Goal: Information Seeking & Learning: Compare options

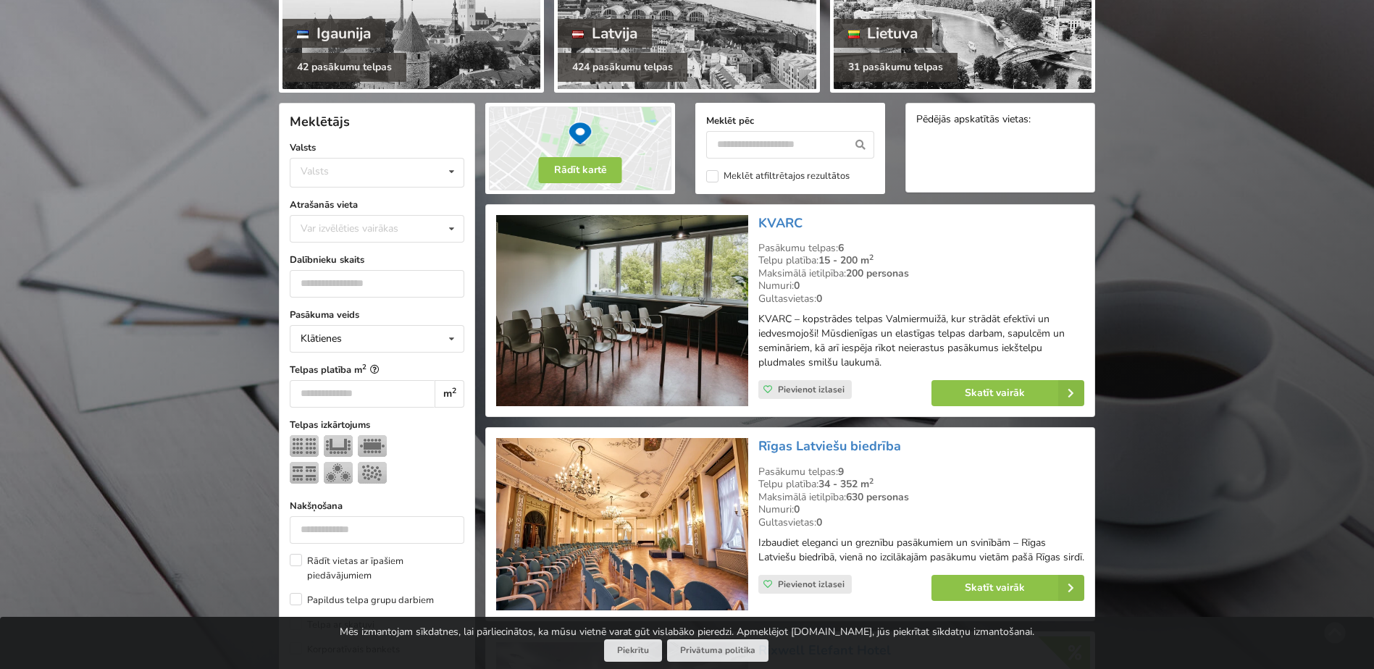
scroll to position [362, 0]
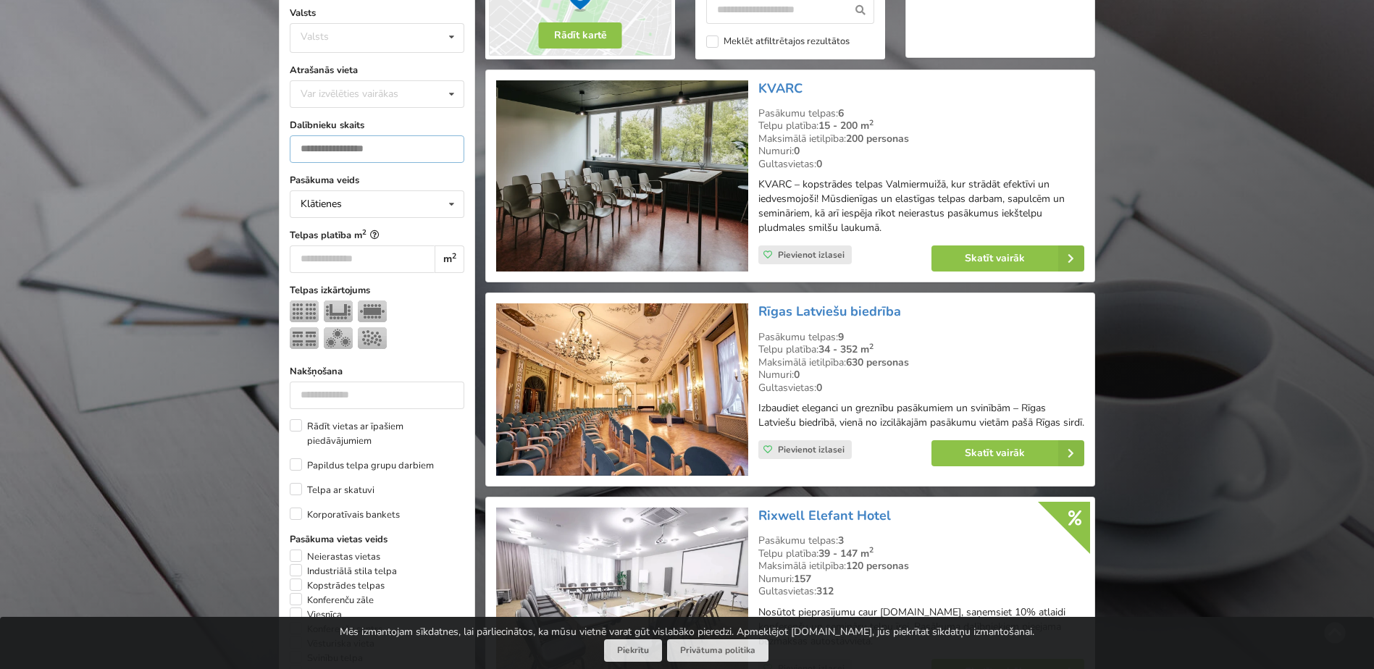
click at [392, 146] on input "number" at bounding box center [377, 149] width 175 height 28
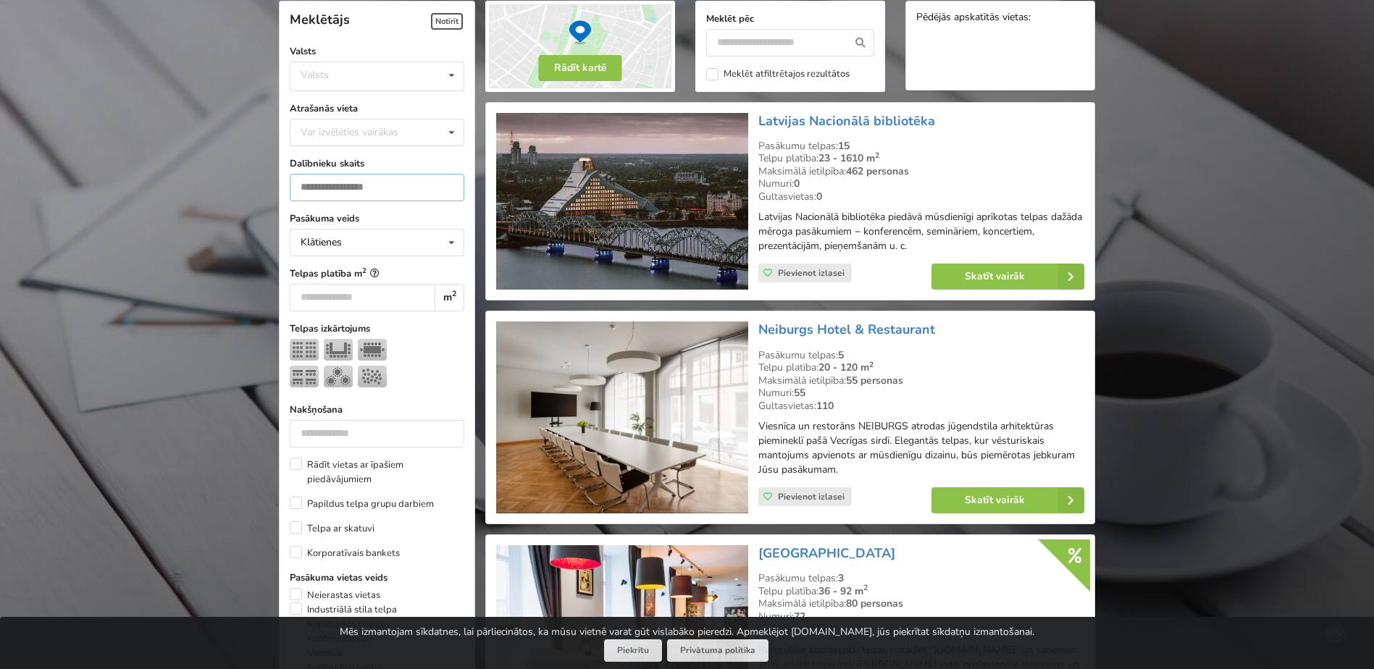
scroll to position [325, 0]
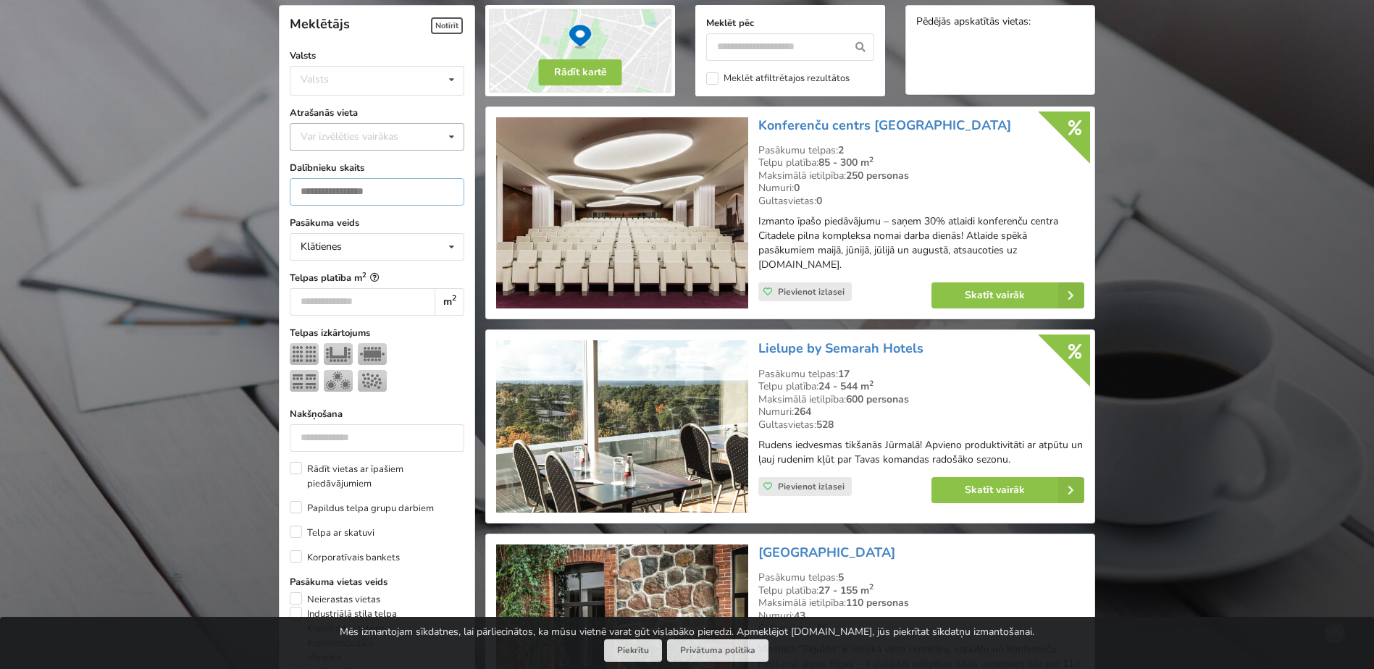
type input "**"
click at [456, 135] on icon at bounding box center [451, 137] width 21 height 27
click at [443, 80] on icon at bounding box center [451, 80] width 21 height 27
click at [358, 128] on div "Latvija" at bounding box center [377, 135] width 173 height 27
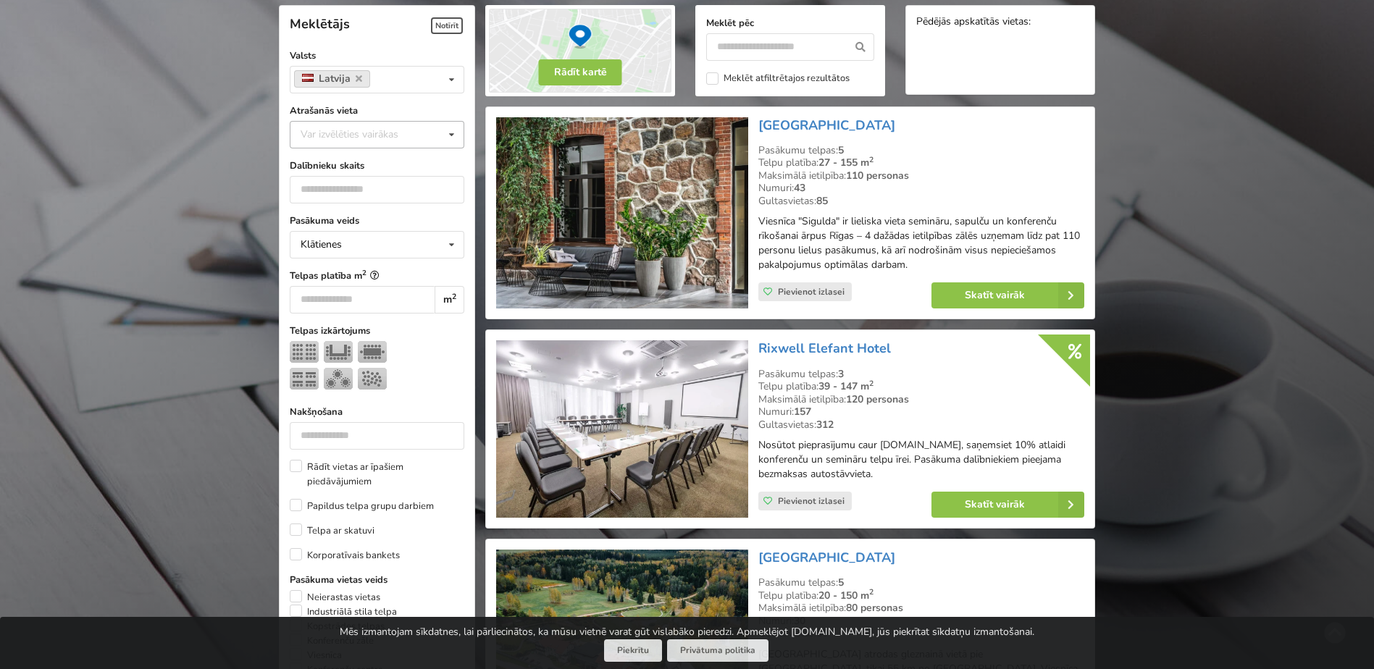
click at [343, 141] on div "Var izvēlēties vairākas" at bounding box center [364, 134] width 134 height 17
click at [333, 301] on div "Rīga" at bounding box center [377, 295] width 173 height 27
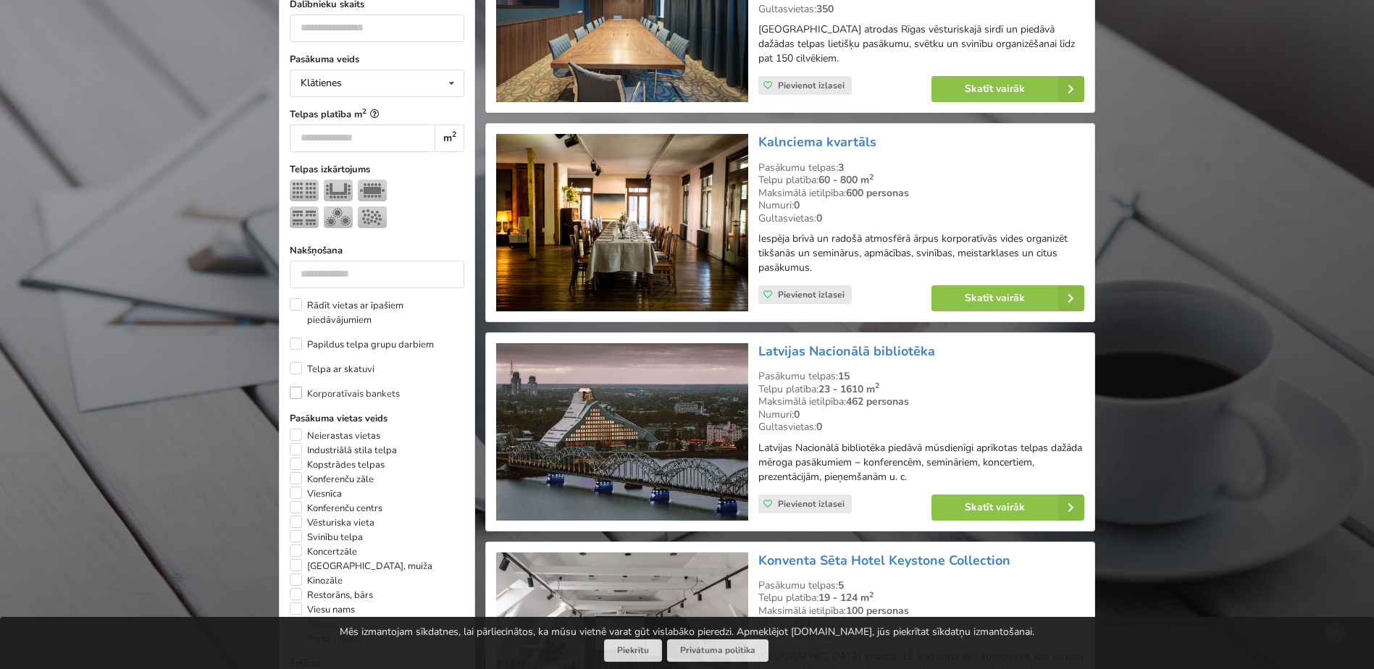
scroll to position [543, 0]
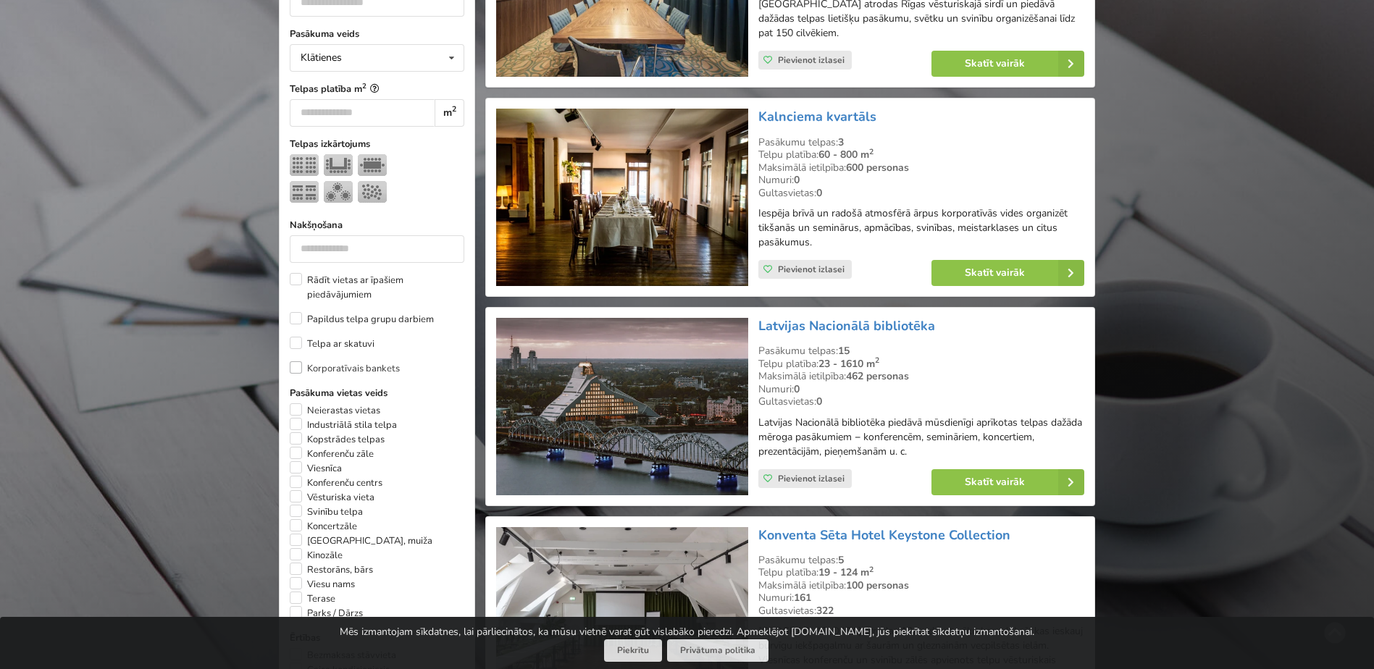
click at [299, 362] on label "Korporatīvais bankets" at bounding box center [345, 369] width 110 height 14
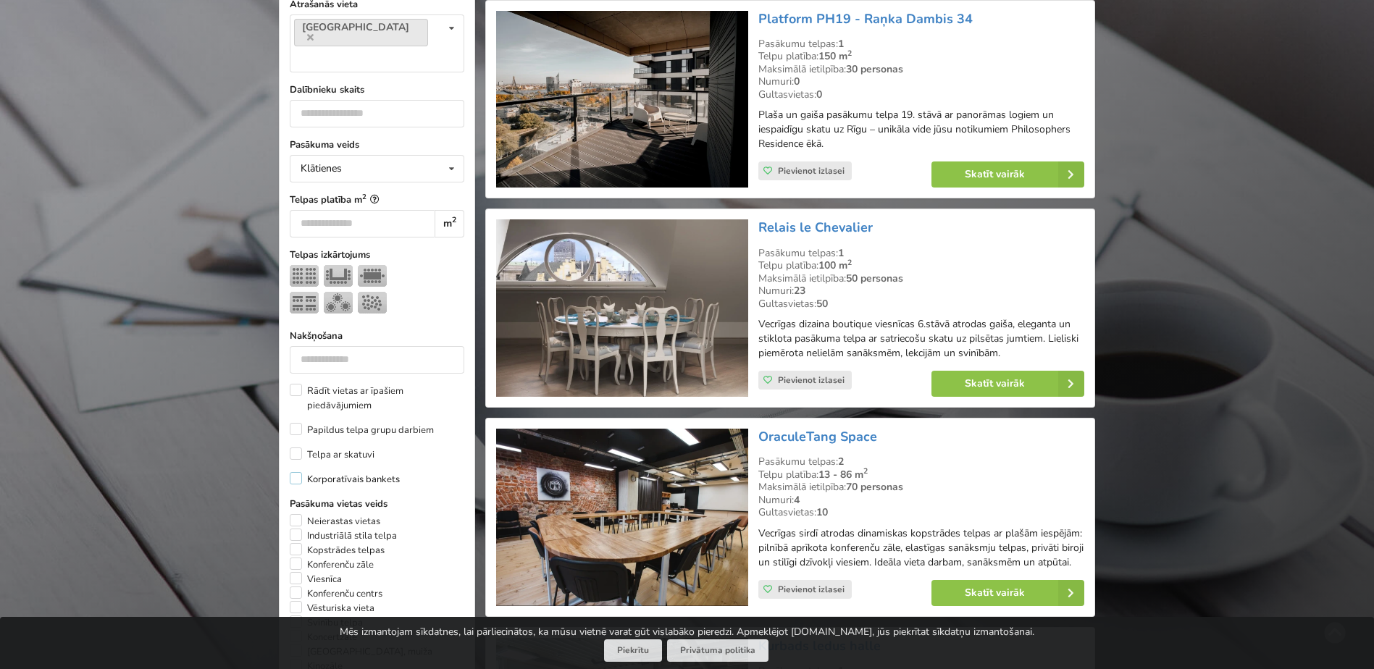
scroll to position [398, 0]
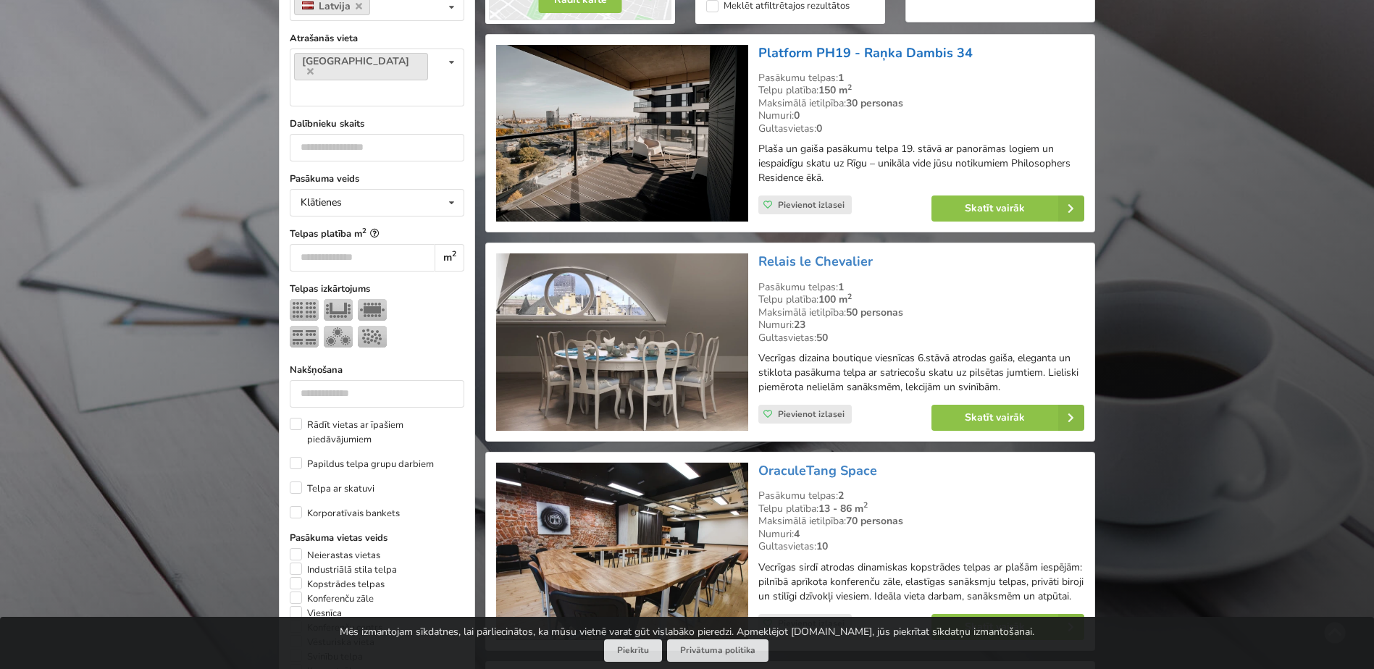
click at [798, 54] on link "Platform PH19 - Raņka Dambis 34" at bounding box center [866, 52] width 214 height 17
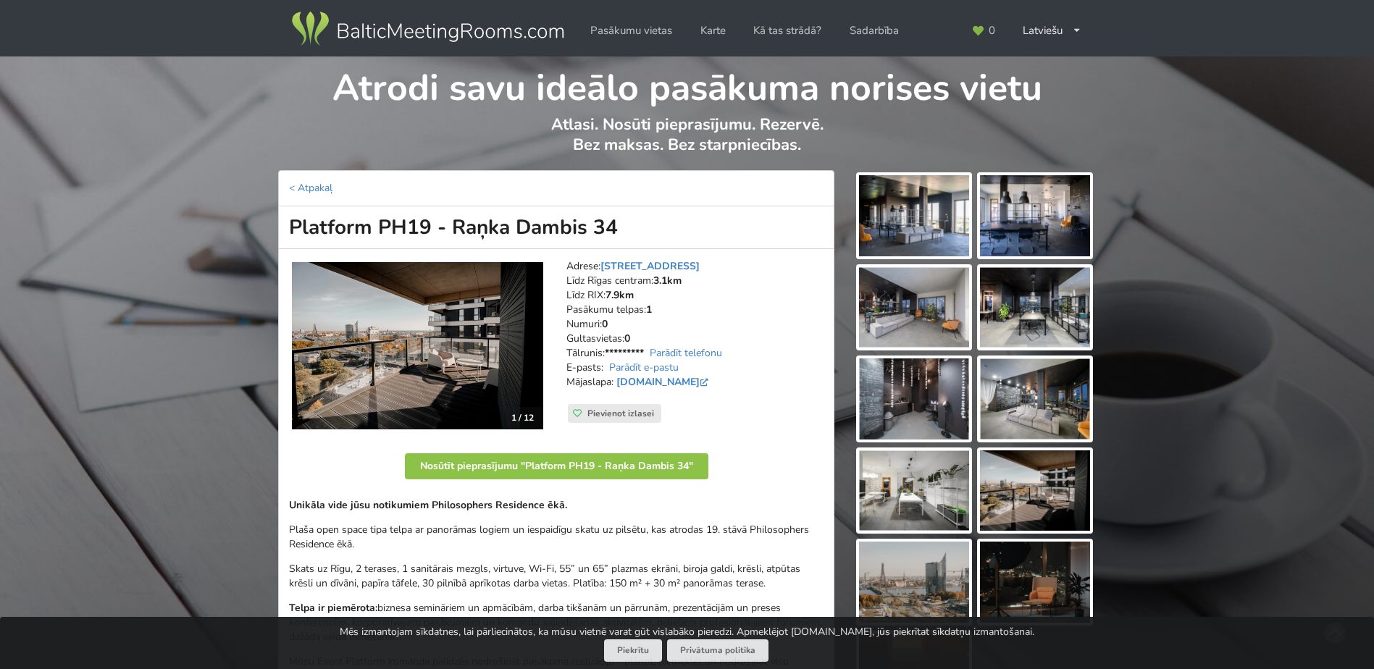
click at [943, 226] on img at bounding box center [914, 215] width 110 height 81
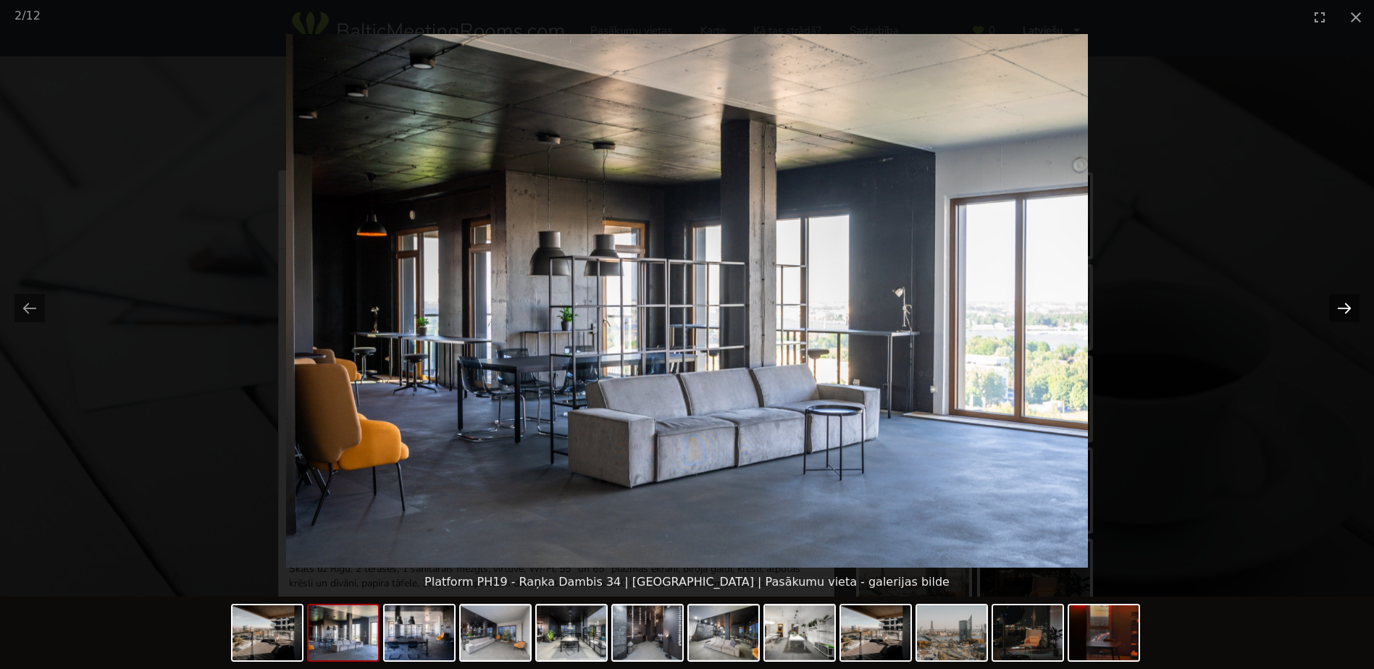
click at [1342, 313] on button "Next slide" at bounding box center [1344, 308] width 30 height 28
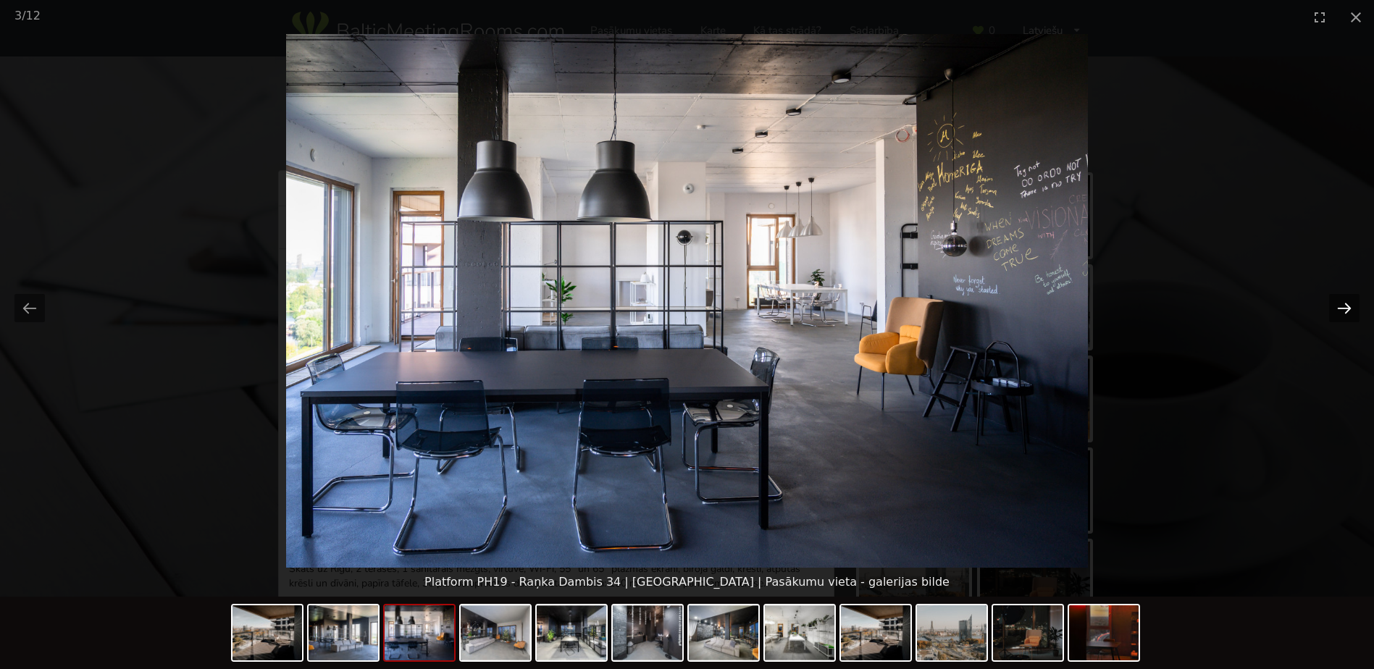
click at [1342, 313] on button "Next slide" at bounding box center [1344, 308] width 30 height 28
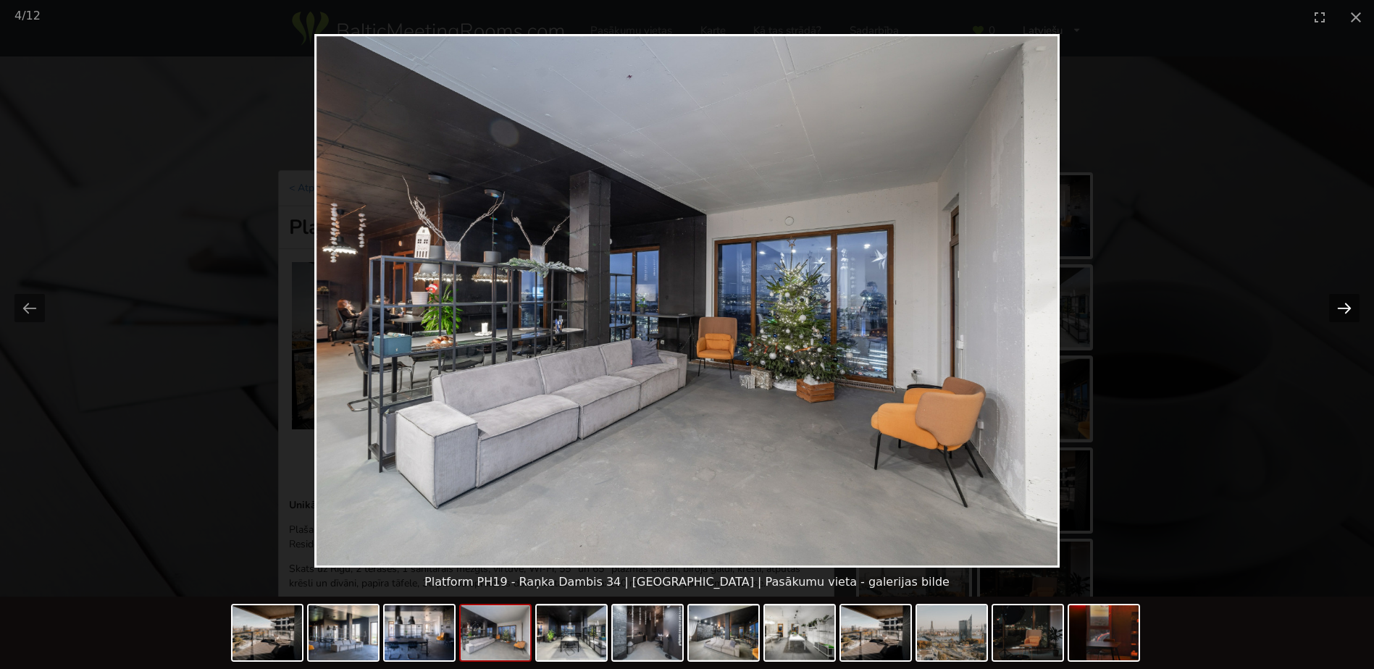
click at [1342, 313] on button "Next slide" at bounding box center [1344, 308] width 30 height 28
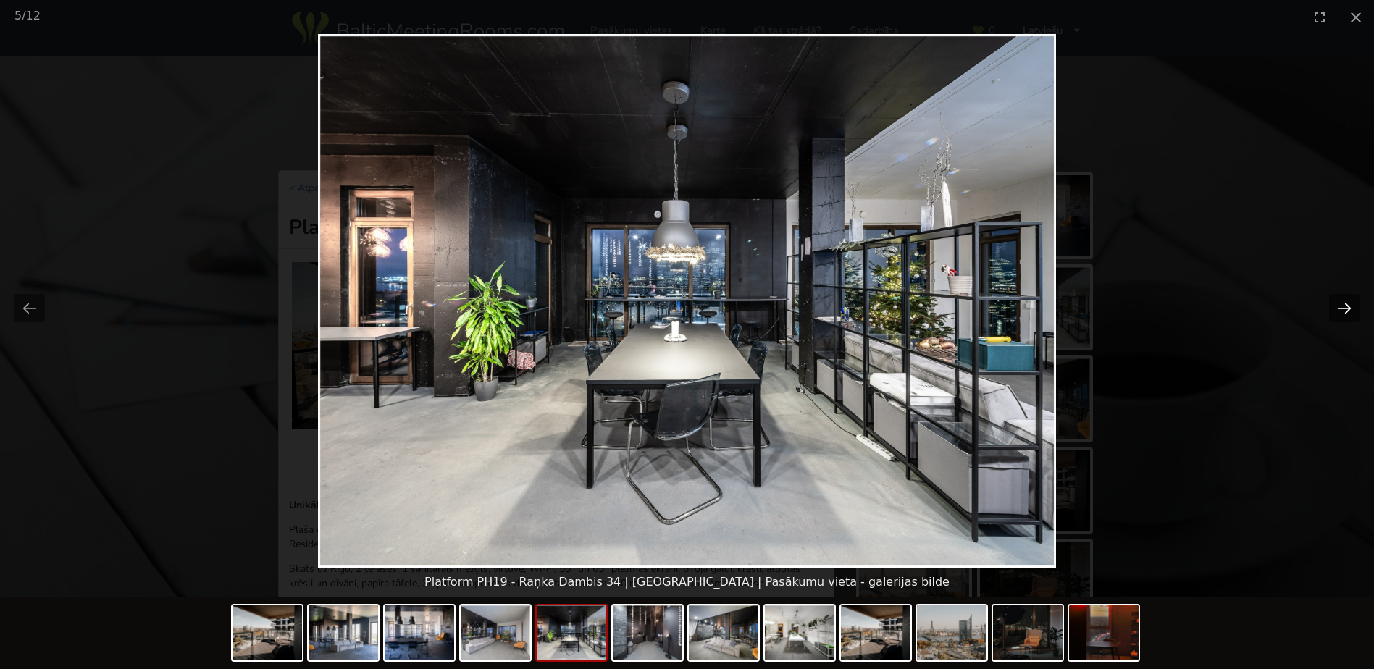
click at [1342, 313] on button "Next slide" at bounding box center [1344, 308] width 30 height 28
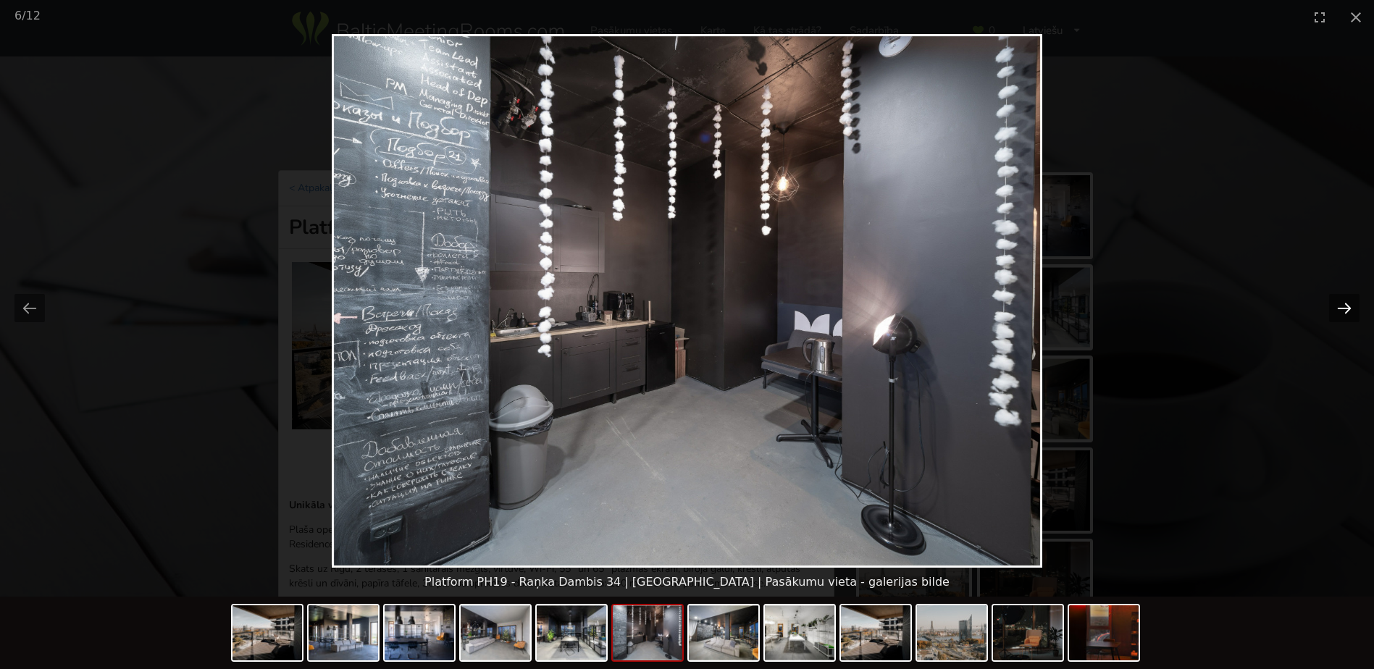
click at [1342, 313] on button "Next slide" at bounding box center [1344, 308] width 30 height 28
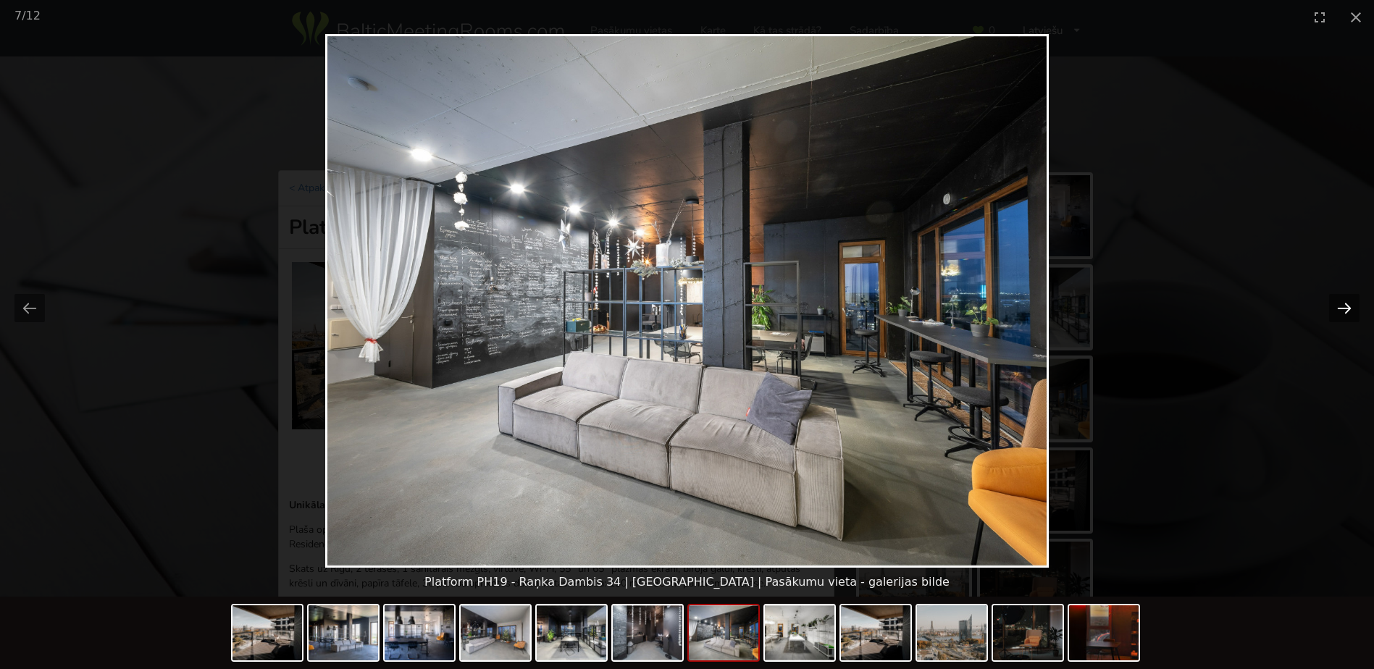
click at [1342, 313] on button "Next slide" at bounding box center [1344, 308] width 30 height 28
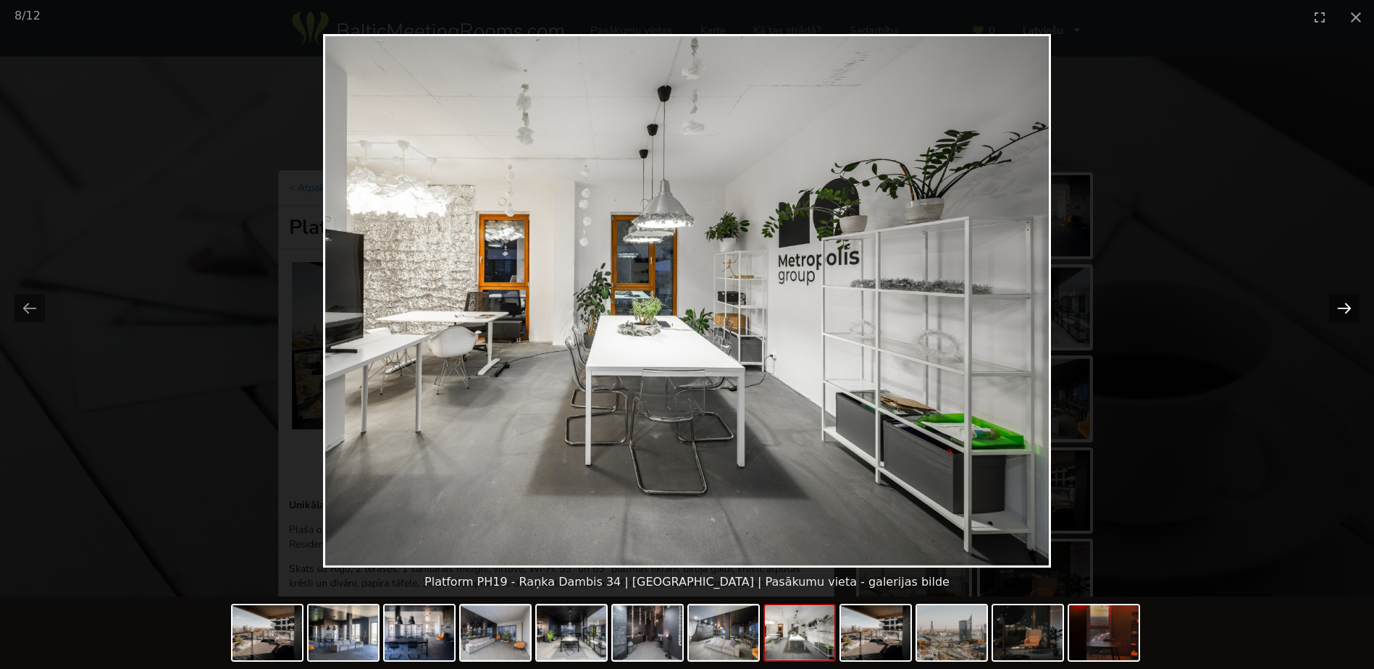
click at [1342, 313] on button "Next slide" at bounding box center [1344, 308] width 30 height 28
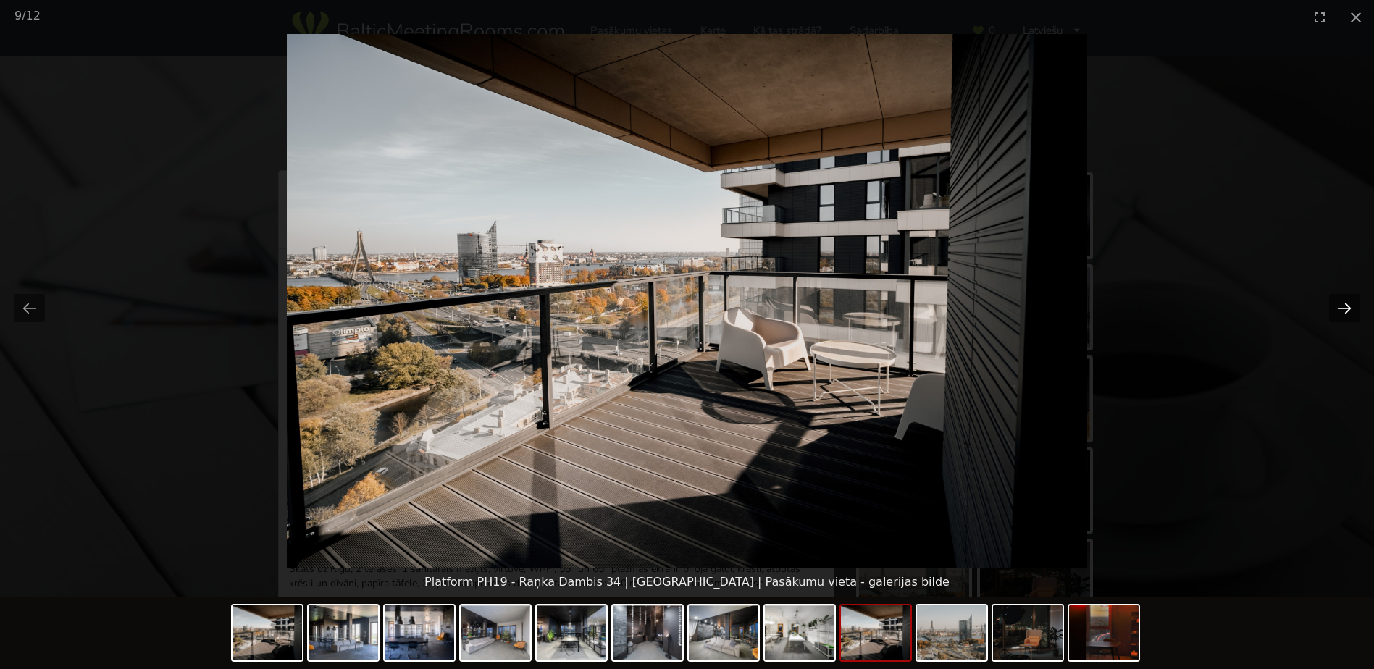
click at [1342, 313] on button "Next slide" at bounding box center [1344, 308] width 30 height 28
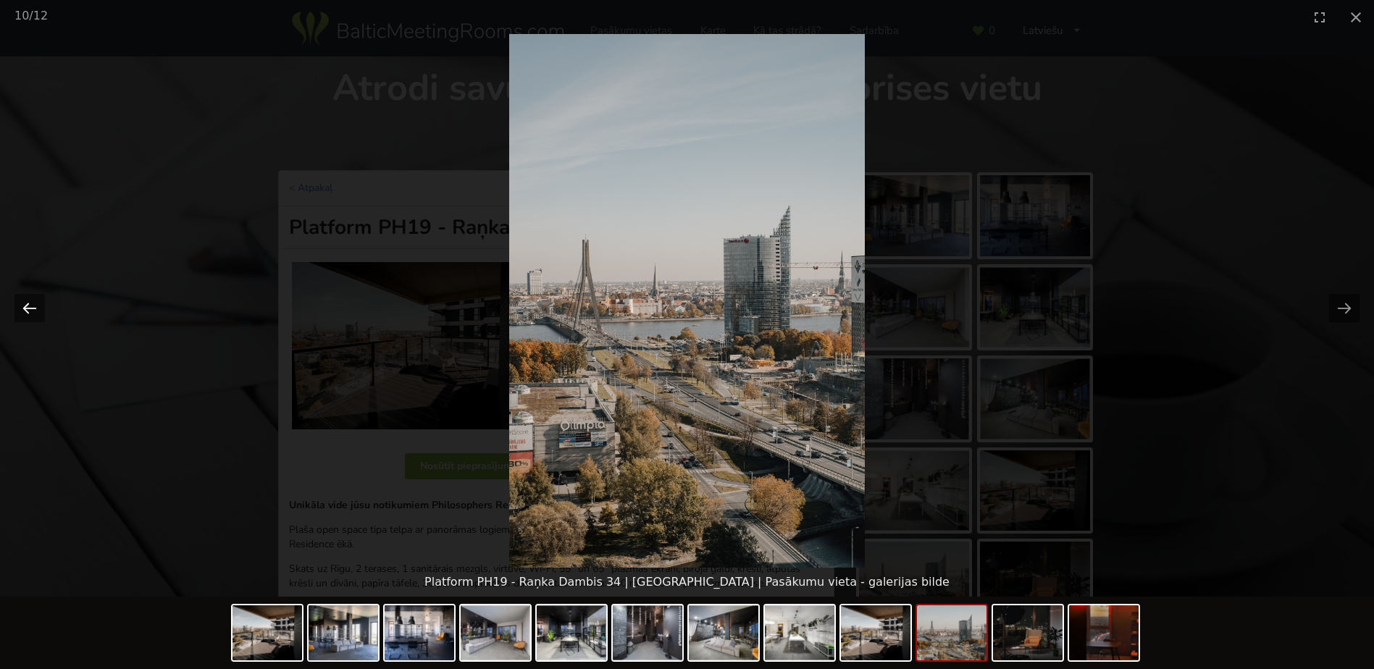
click at [37, 300] on button "Previous slide" at bounding box center [29, 308] width 30 height 28
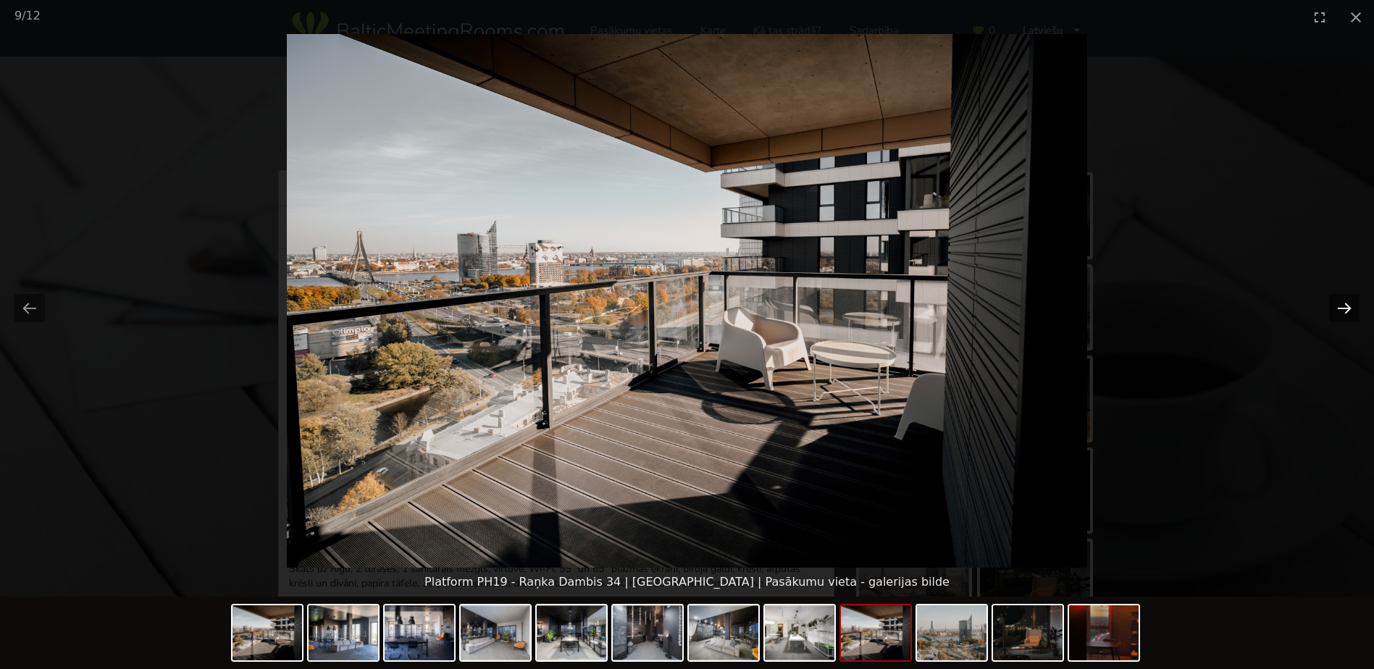
click at [1348, 312] on button "Next slide" at bounding box center [1344, 308] width 30 height 28
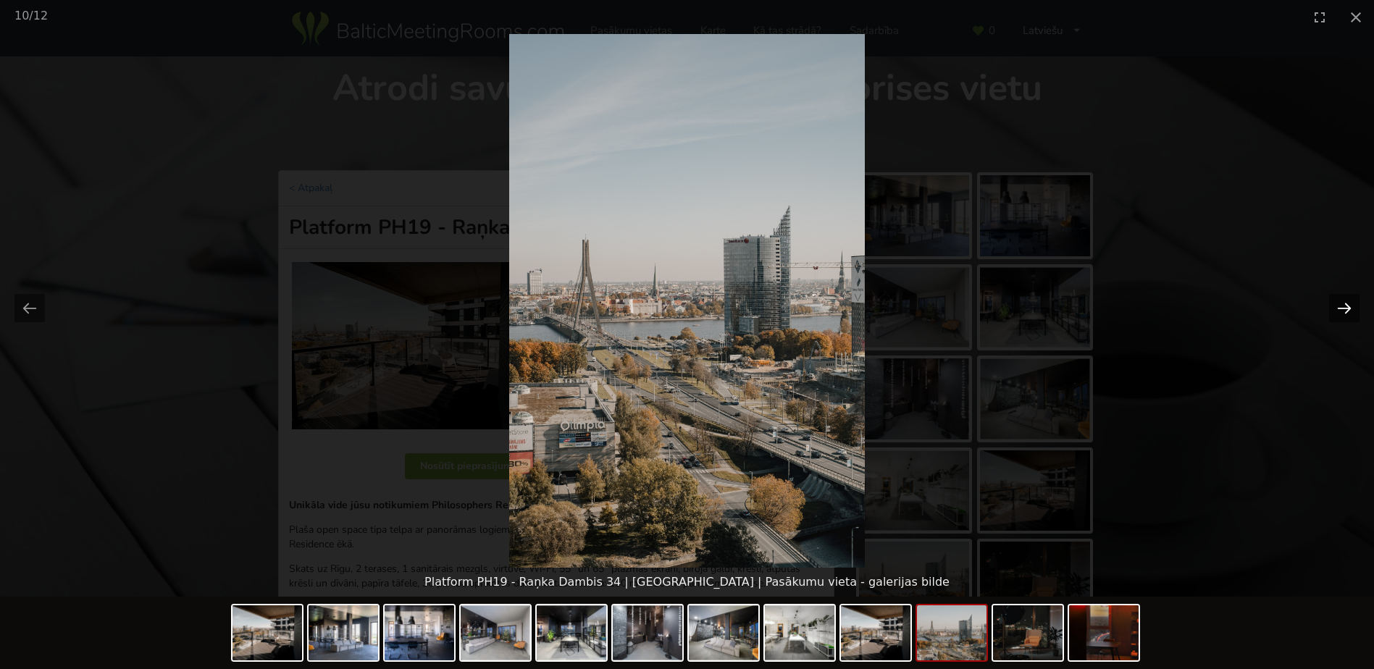
click at [1348, 312] on button "Next slide" at bounding box center [1344, 308] width 30 height 28
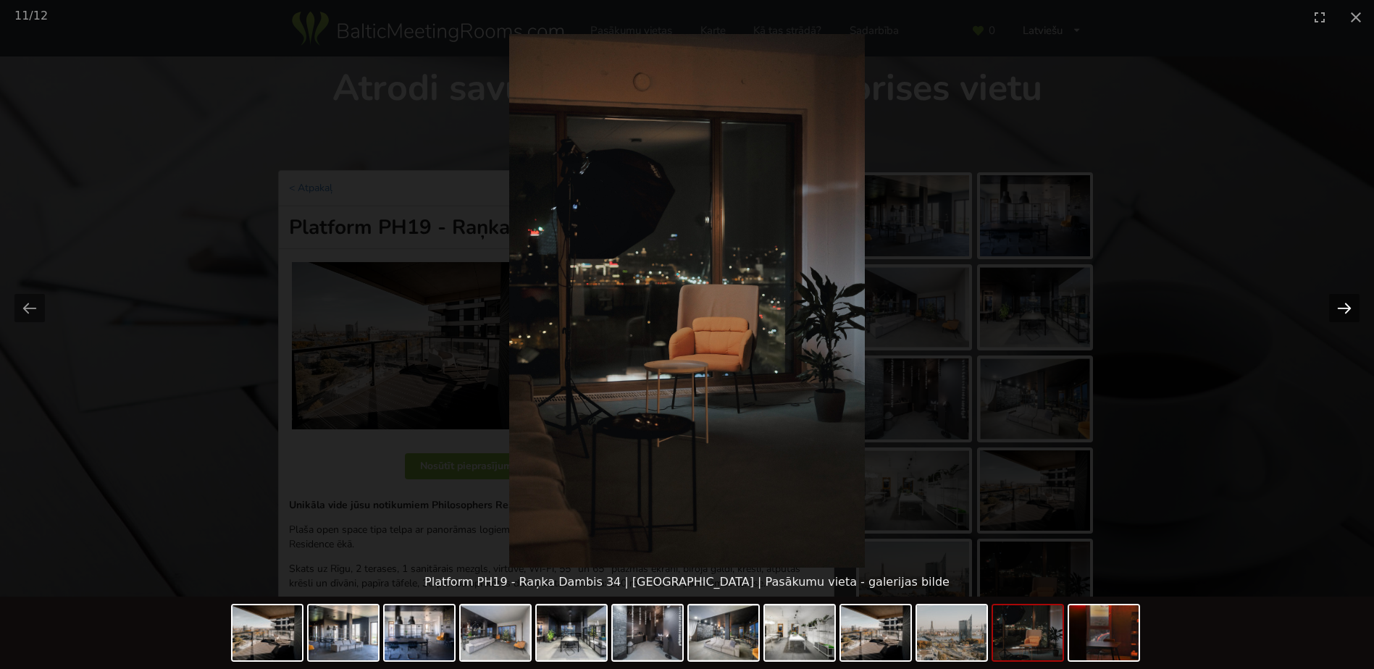
click at [1348, 312] on button "Next slide" at bounding box center [1344, 308] width 30 height 28
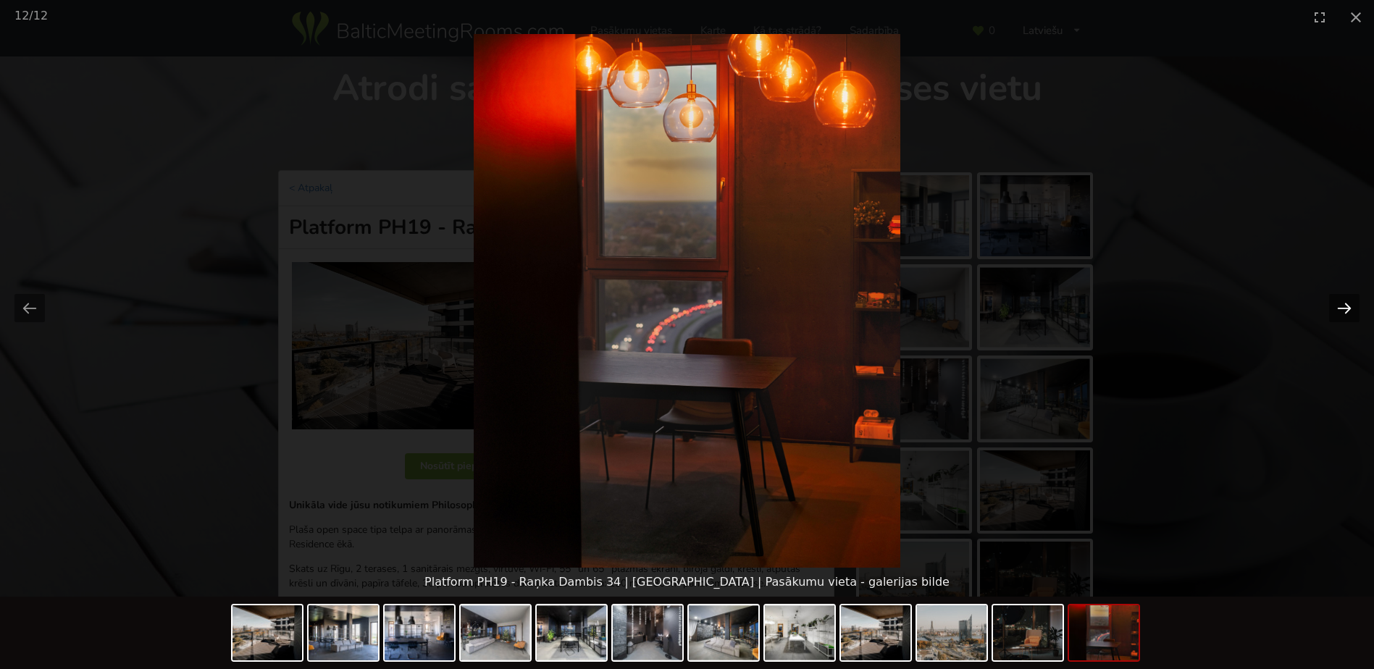
click at [1348, 312] on button "Next slide" at bounding box center [1344, 308] width 30 height 28
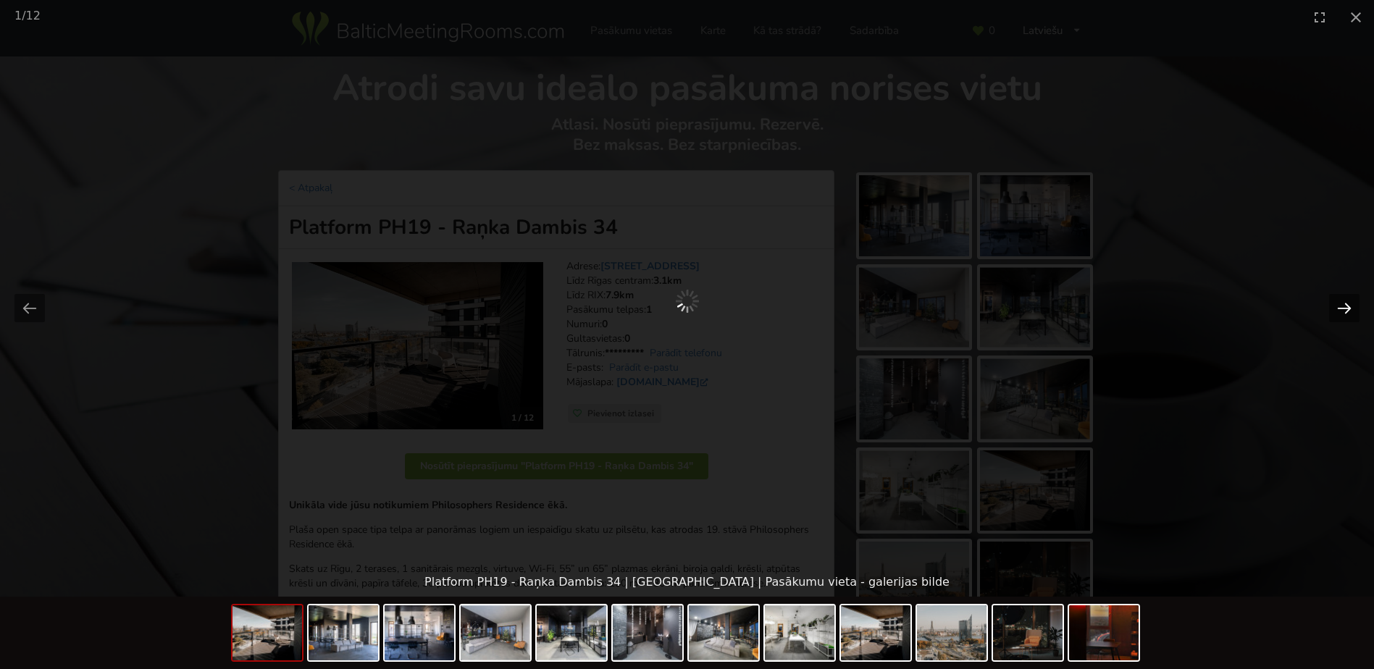
click at [1348, 312] on button "Next slide" at bounding box center [1344, 308] width 30 height 28
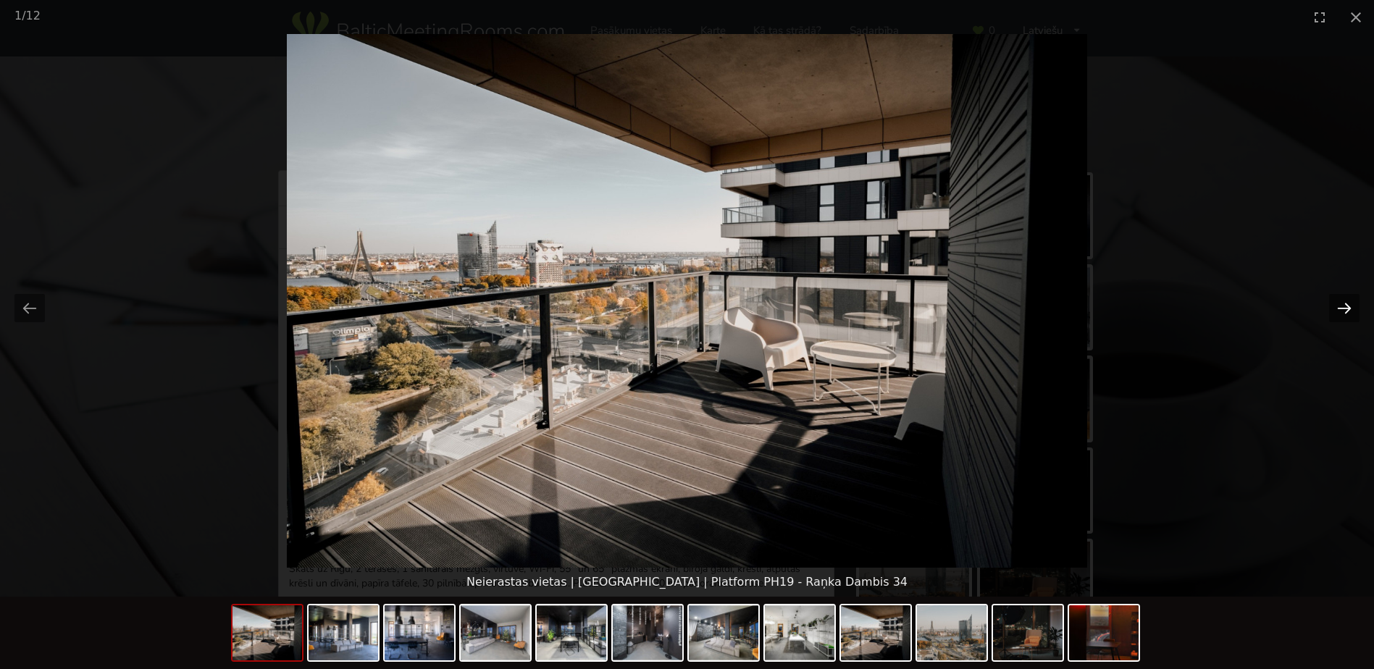
click at [1348, 312] on button "Next slide" at bounding box center [1344, 308] width 30 height 28
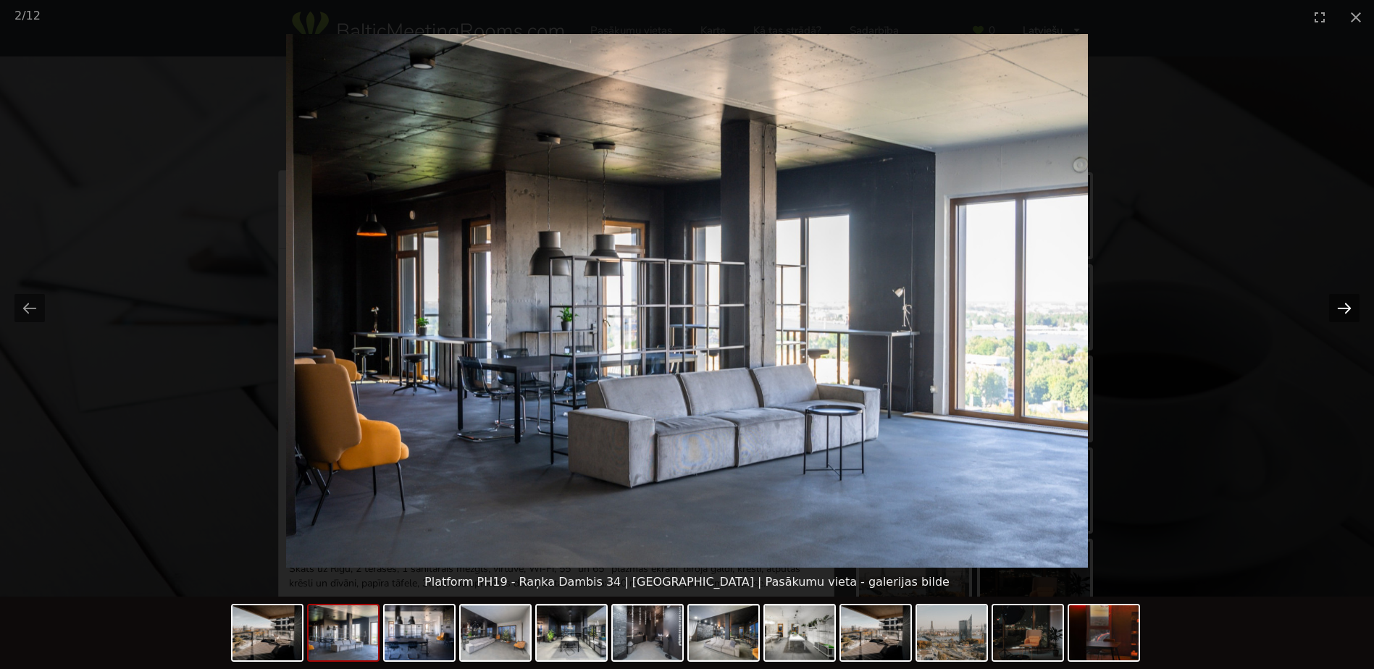
click at [1348, 312] on button "Next slide" at bounding box center [1344, 308] width 30 height 28
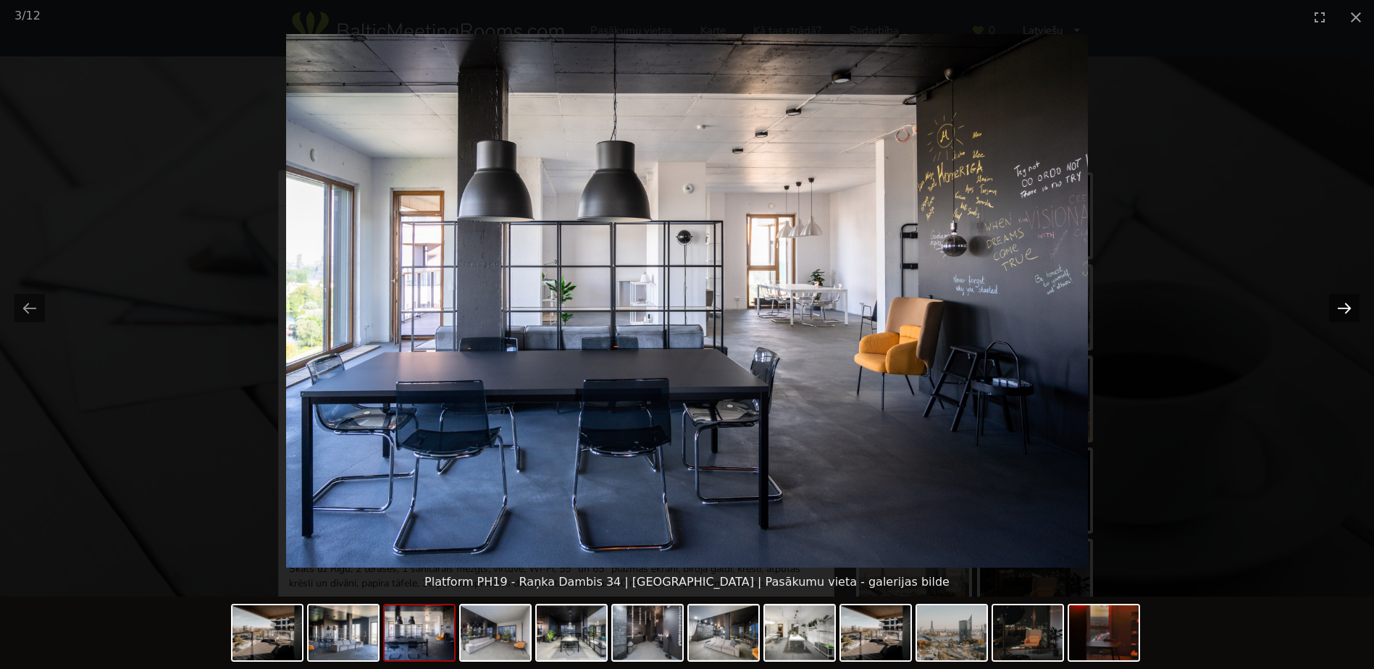
click at [1341, 309] on button "Next slide" at bounding box center [1344, 308] width 30 height 28
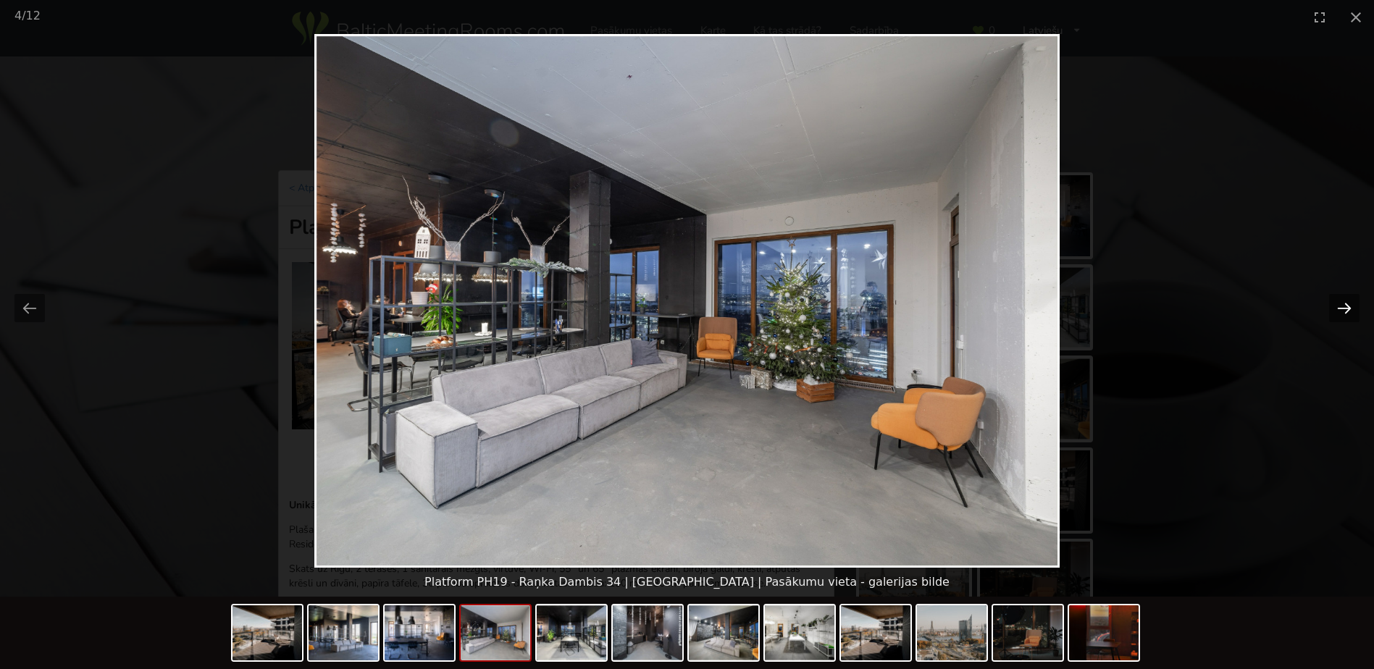
click at [1341, 309] on button "Next slide" at bounding box center [1344, 308] width 30 height 28
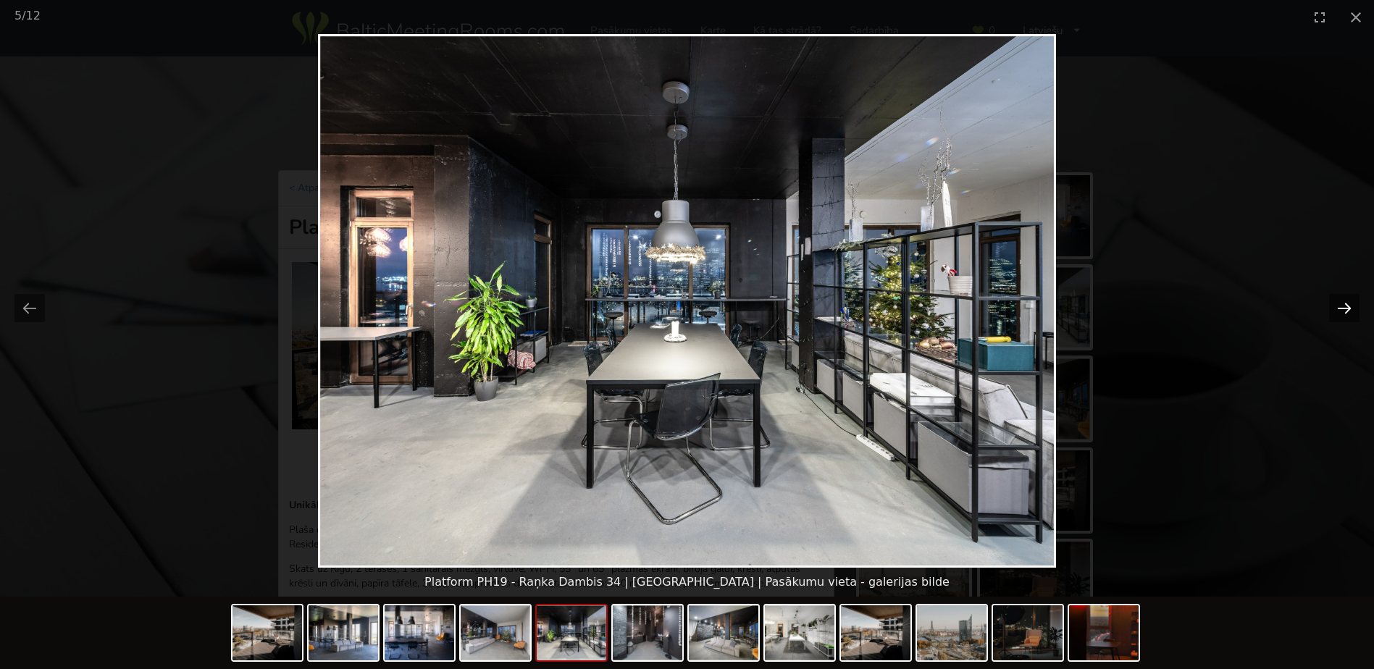
click at [1341, 309] on button "Next slide" at bounding box center [1344, 308] width 30 height 28
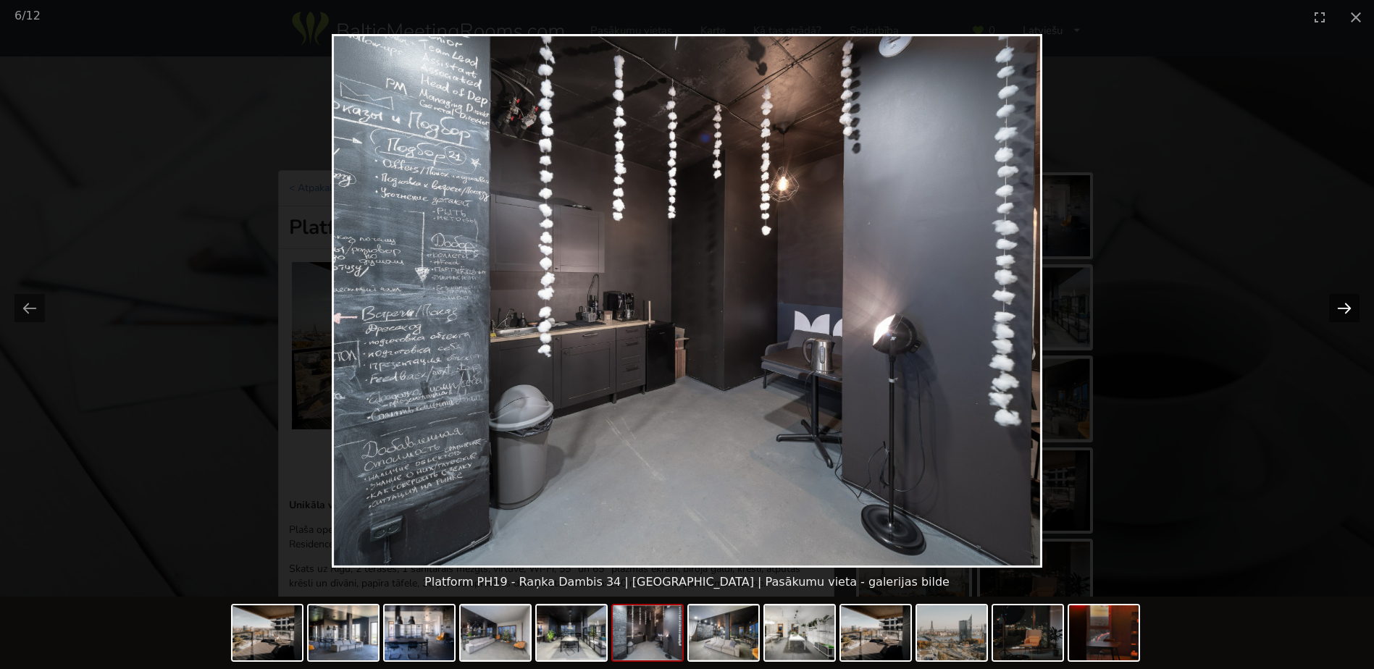
click at [1341, 309] on button "Next slide" at bounding box center [1344, 308] width 30 height 28
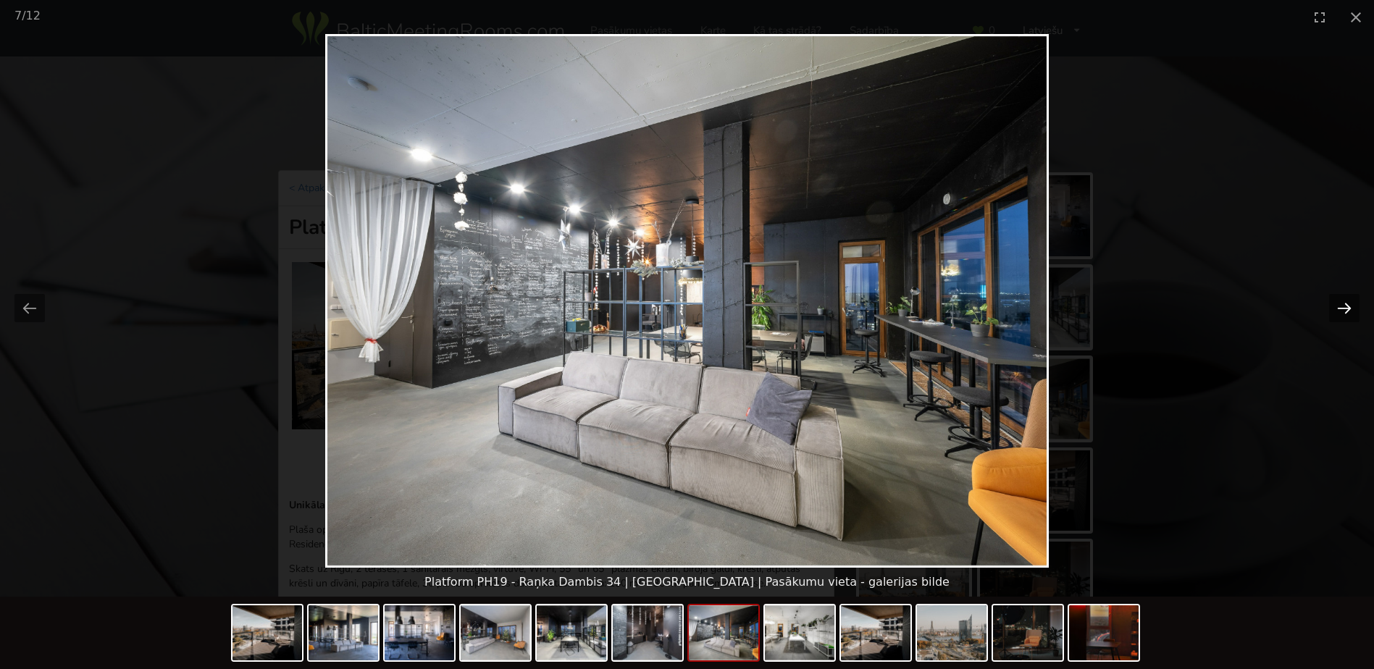
click at [1341, 309] on button "Next slide" at bounding box center [1344, 308] width 30 height 28
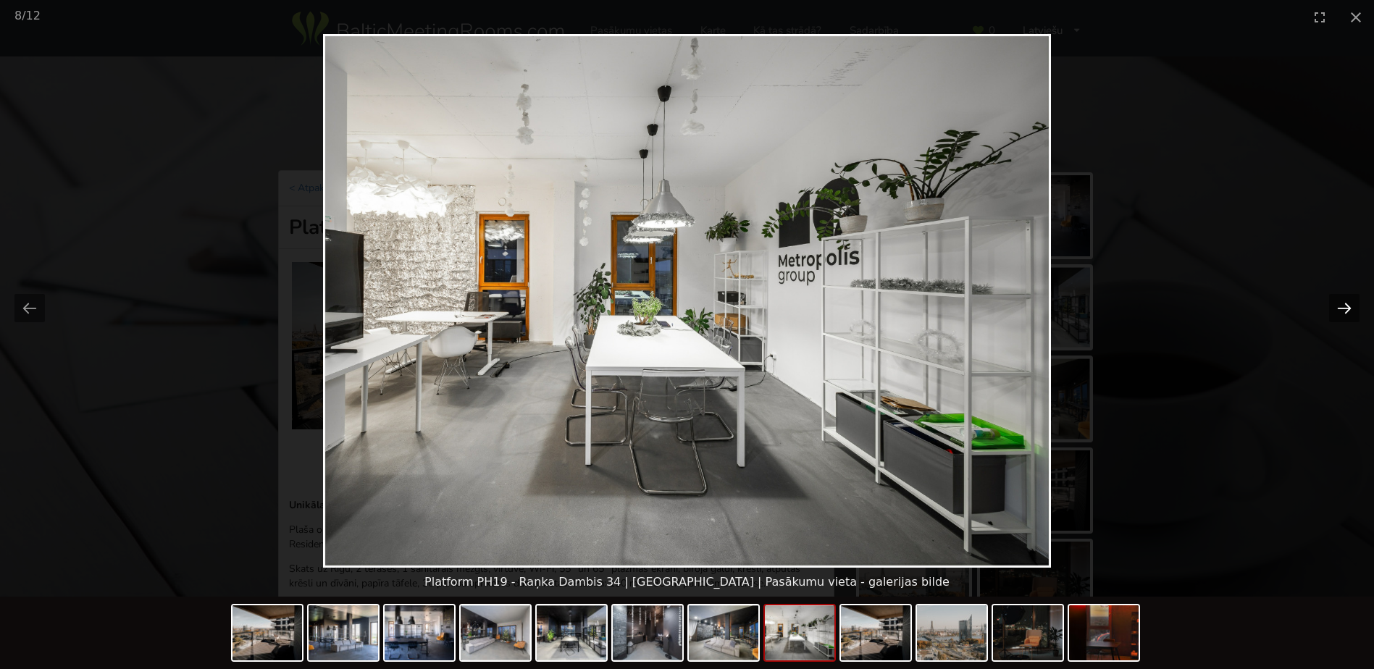
click at [1341, 309] on button "Next slide" at bounding box center [1344, 308] width 30 height 28
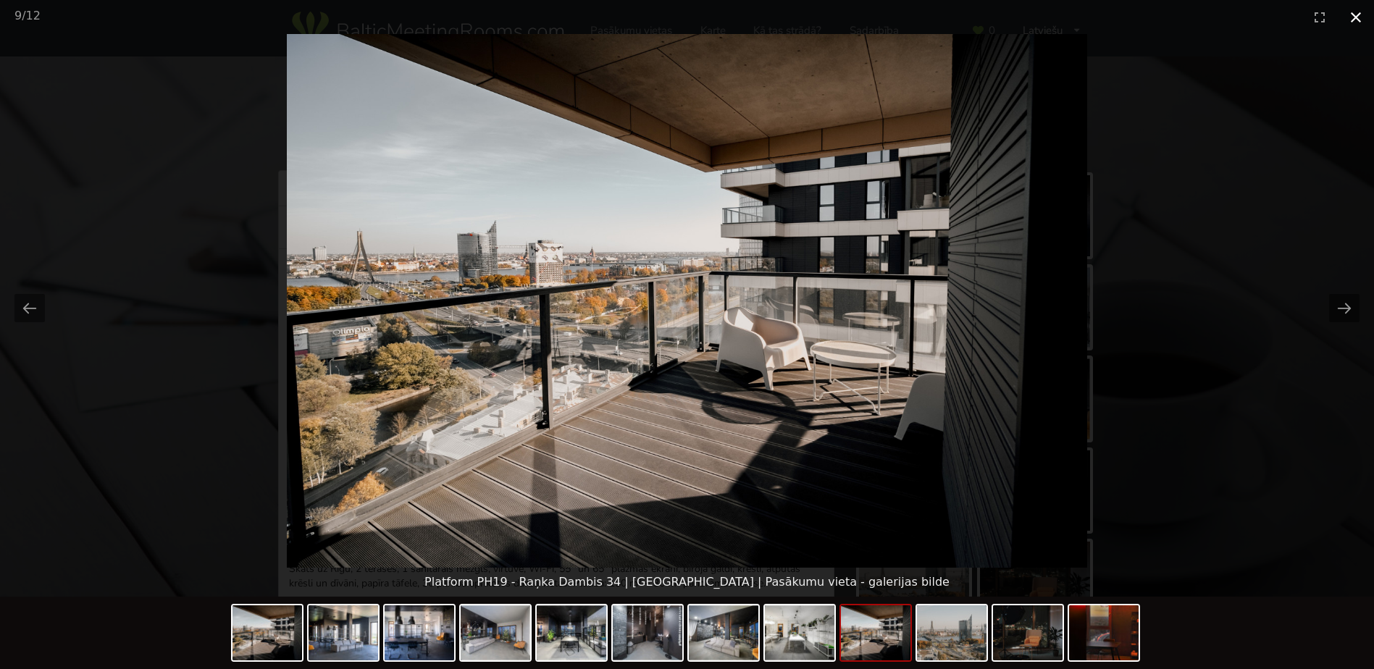
click at [1359, 20] on button "Close gallery" at bounding box center [1356, 17] width 36 height 34
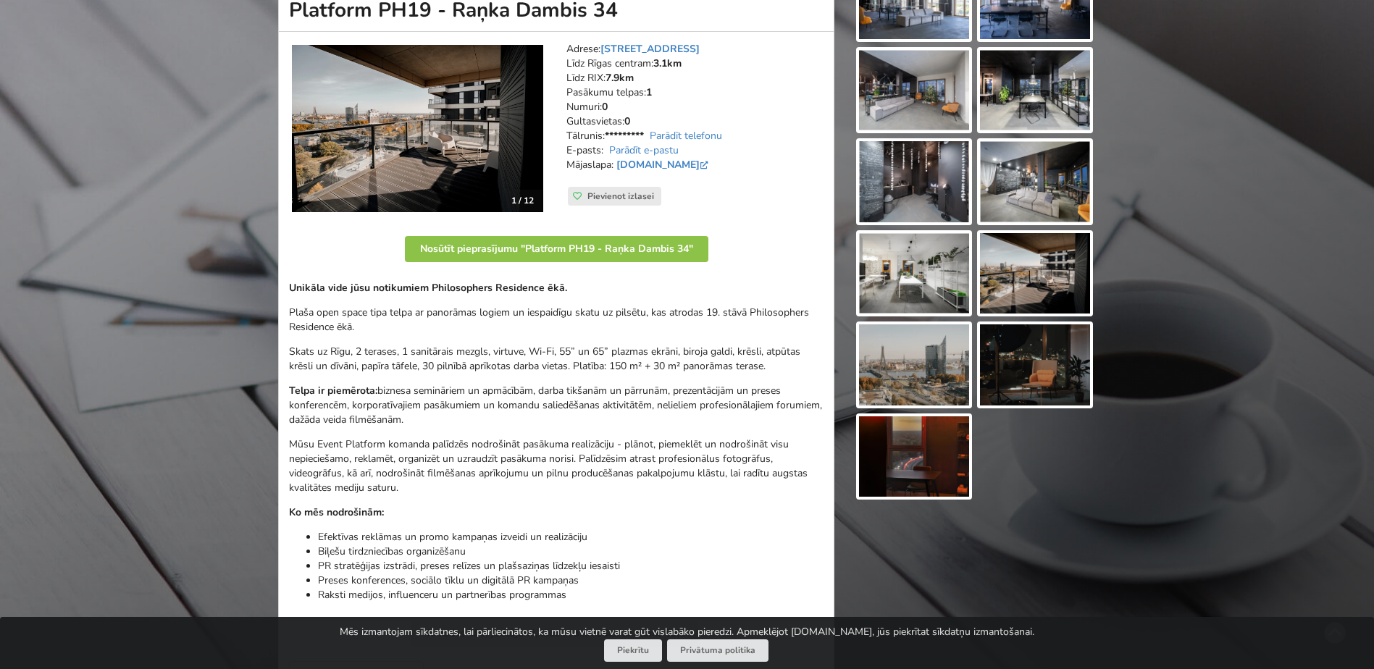
scroll to position [290, 0]
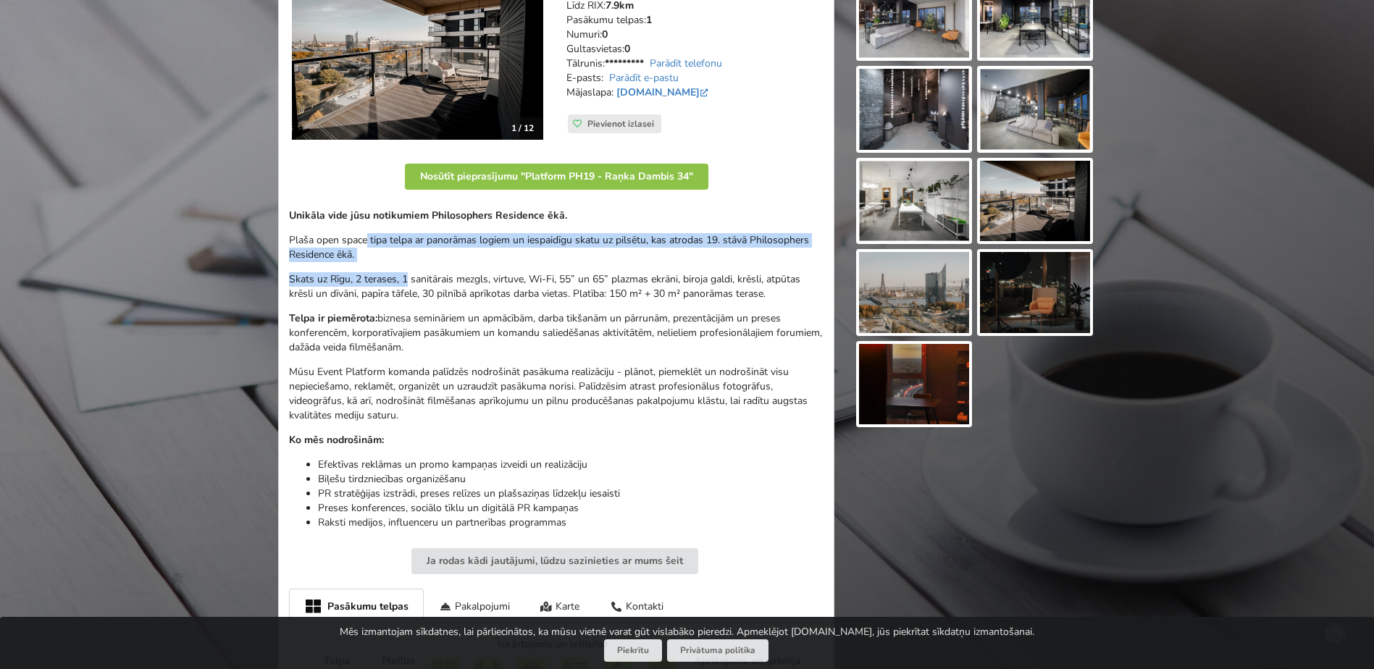
drag, startPoint x: 369, startPoint y: 240, endPoint x: 409, endPoint y: 271, distance: 50.6
click at [409, 271] on div "Unikāla vide jūsu notikumiem Philosophers Residence ēkā. Plaša open space tipa …" at bounding box center [556, 370] width 535 height 322
drag, startPoint x: 409, startPoint y: 271, endPoint x: 380, endPoint y: 283, distance: 30.5
click at [371, 274] on p "Skats uz Rīgu, 2 terases, 1 sanitārais mezgls, virtuve, Wi-Fi, 55” un 65” plazm…" at bounding box center [556, 286] width 535 height 29
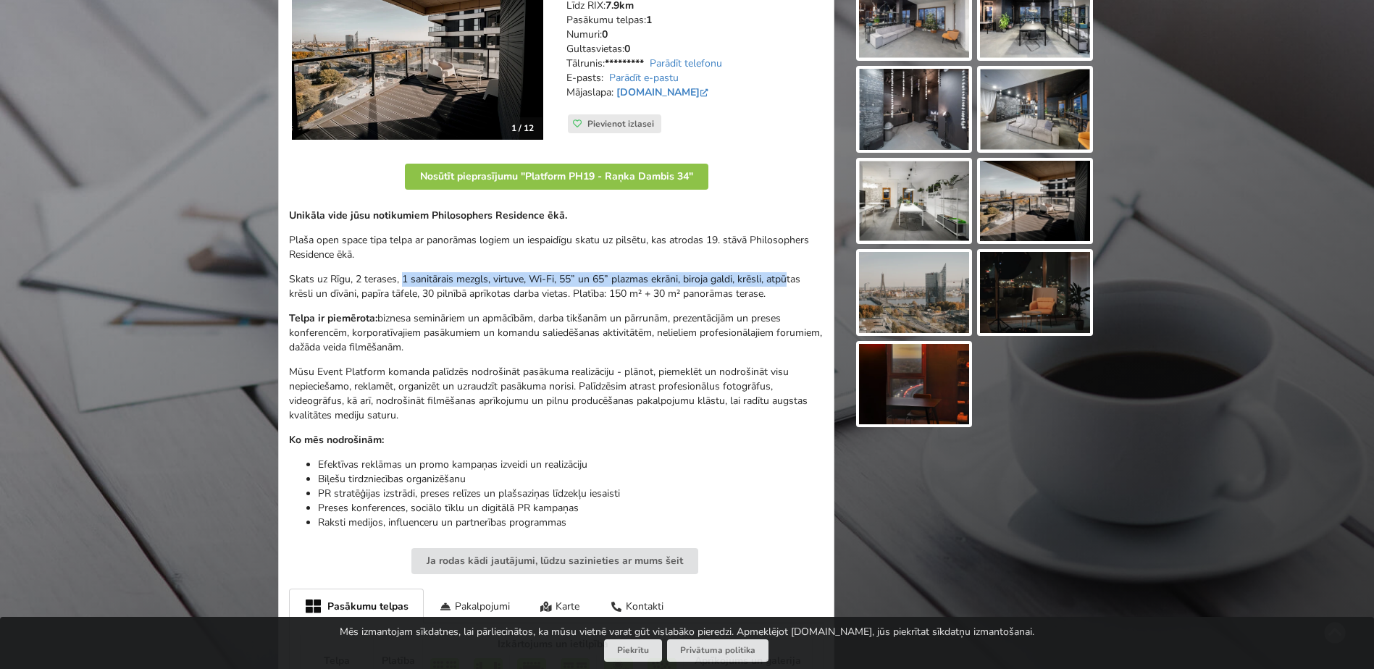
drag, startPoint x: 404, startPoint y: 280, endPoint x: 791, endPoint y: 275, distance: 387.6
click at [791, 275] on p "Skats uz Rīgu, 2 terases, 1 sanitārais mezgls, virtuve, Wi-Fi, 55” un 65” plazm…" at bounding box center [556, 286] width 535 height 29
click at [337, 283] on p "Skats uz Rīgu, 2 terases, 1 sanitārais mezgls, virtuve, Wi-Fi, 55” un 65” plazm…" at bounding box center [556, 286] width 535 height 29
drag, startPoint x: 351, startPoint y: 283, endPoint x: 777, endPoint y: 274, distance: 426.1
click at [777, 274] on p "Skats uz Rīgu, 2 terases, 1 sanitārais mezgls, virtuve, Wi-Fi, 55” un 65” plazm…" at bounding box center [556, 286] width 535 height 29
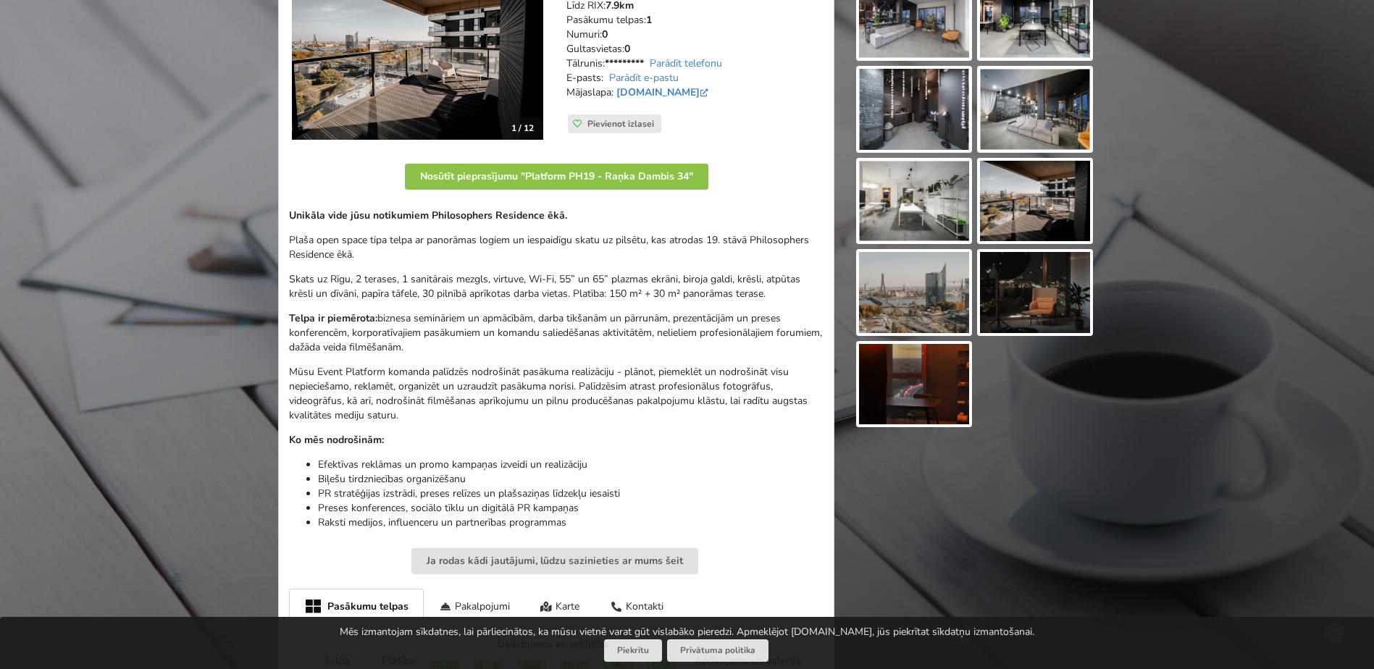
click at [346, 293] on p "Skats uz Rīgu, 2 terases, 1 sanitārais mezgls, virtuve, Wi-Fi, 55” un 65” plazm…" at bounding box center [556, 286] width 535 height 29
drag, startPoint x: 346, startPoint y: 293, endPoint x: 772, endPoint y: 291, distance: 426.0
click at [772, 291] on p "Skats uz Rīgu, 2 terases, 1 sanitārais mezgls, virtuve, Wi-Fi, 55” un 65” plazm…" at bounding box center [556, 286] width 535 height 29
drag, startPoint x: 772, startPoint y: 291, endPoint x: 685, endPoint y: 312, distance: 89.4
click at [685, 312] on p "Telpa ir piemērota: biznesa semināriem un apmācībām, darba tikšanām un pārrunām…" at bounding box center [556, 333] width 535 height 43
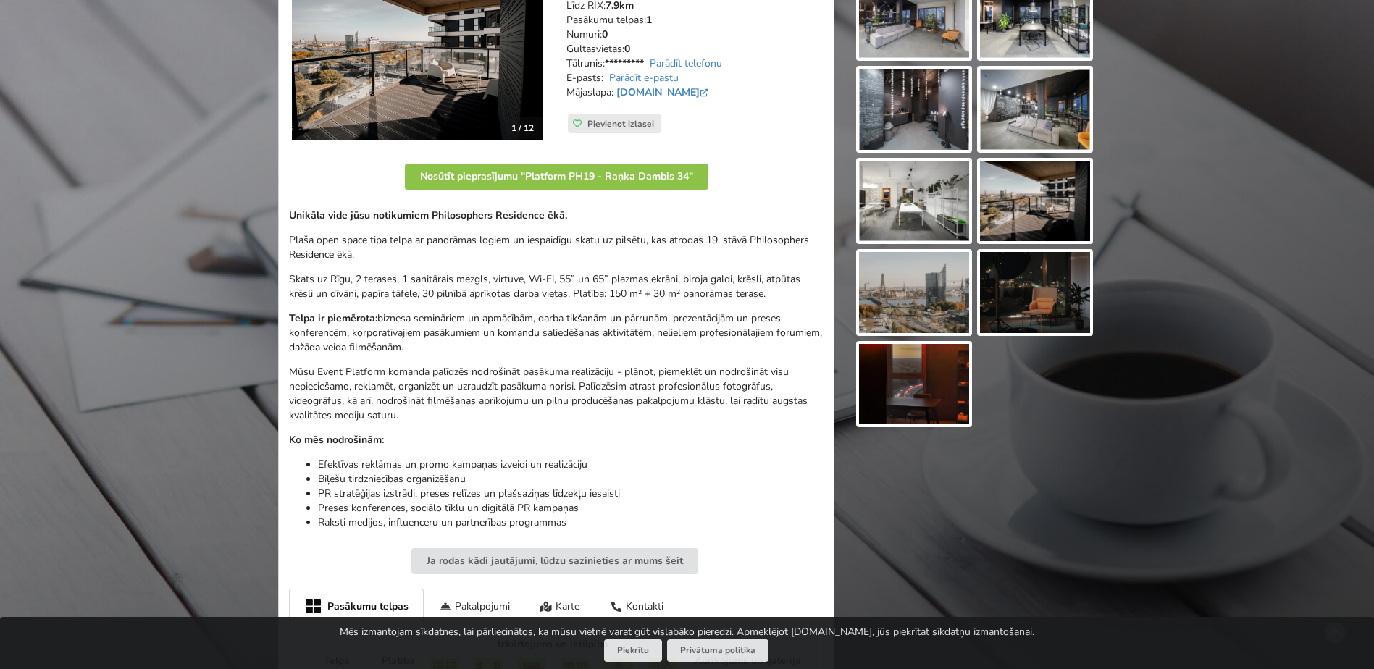
drag, startPoint x: 391, startPoint y: 314, endPoint x: 792, endPoint y: 348, distance: 402.1
click at [792, 348] on p "Telpa ir piemērota: biznesa semināriem un apmācībām, darba tikšanām un pārrunām…" at bounding box center [556, 333] width 535 height 43
click at [556, 366] on p "Mūsu Event Platform komanda palīdzēs nodrošināt pasākuma realizāciju - plānot, …" at bounding box center [556, 394] width 535 height 58
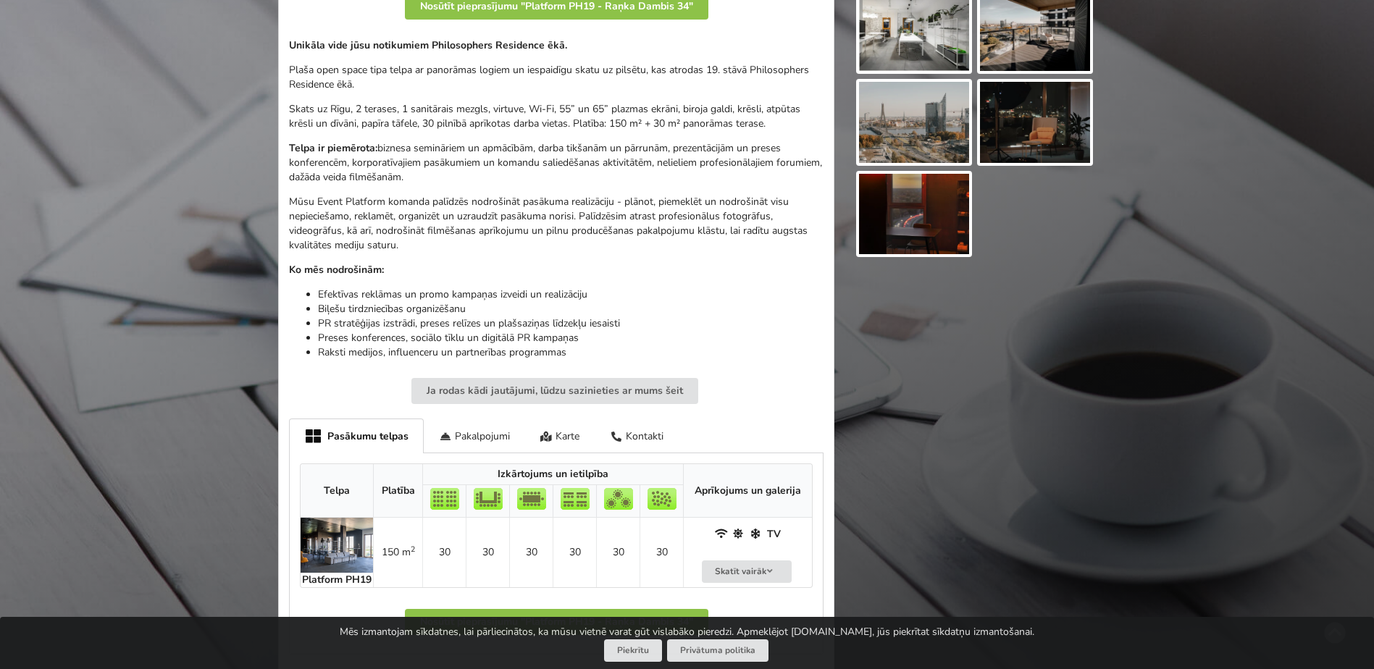
scroll to position [435, 0]
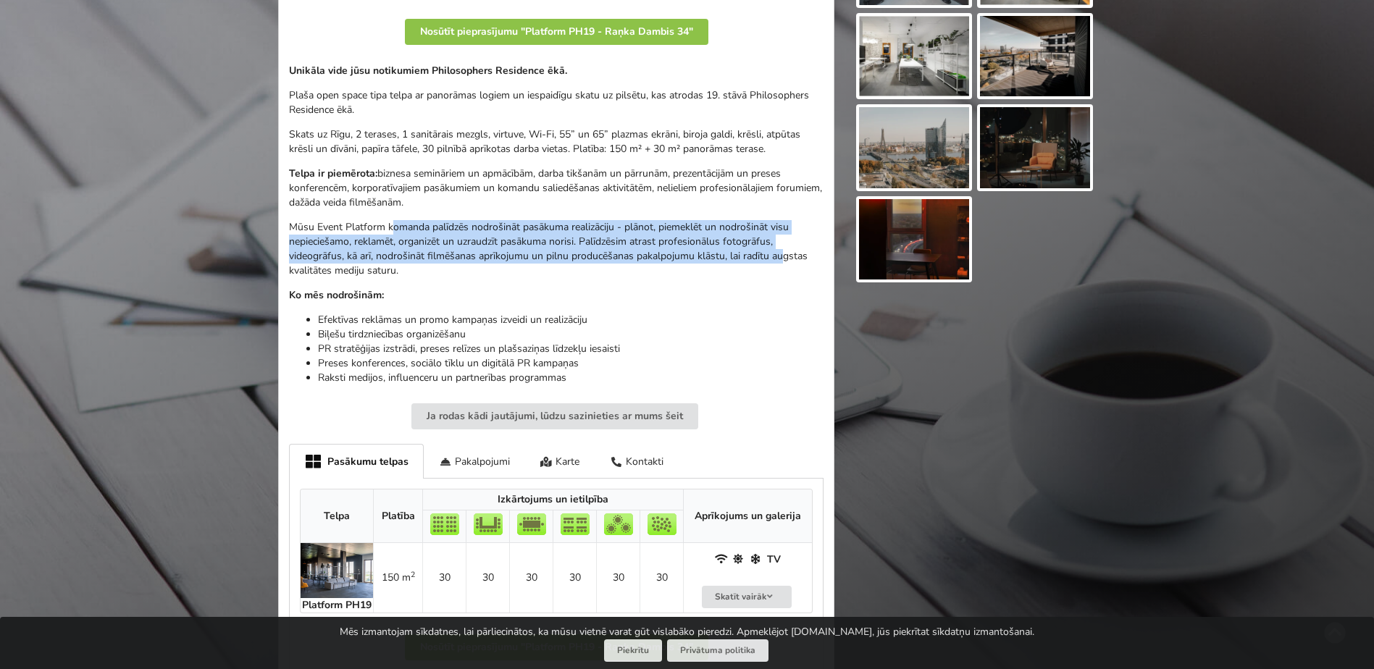
drag, startPoint x: 390, startPoint y: 230, endPoint x: 784, endPoint y: 263, distance: 395.5
click at [784, 263] on p "Mūsu Event Platform komanda palīdzēs nodrošināt pasākuma realizāciju - plānot, …" at bounding box center [556, 249] width 535 height 58
drag, startPoint x: 784, startPoint y: 263, endPoint x: 622, endPoint y: 272, distance: 161.8
click at [625, 272] on p "Mūsu Event Platform komanda palīdzēs nodrošināt pasākuma realizāciju - plānot, …" at bounding box center [556, 249] width 535 height 58
drag, startPoint x: 291, startPoint y: 258, endPoint x: 758, endPoint y: 273, distance: 466.8
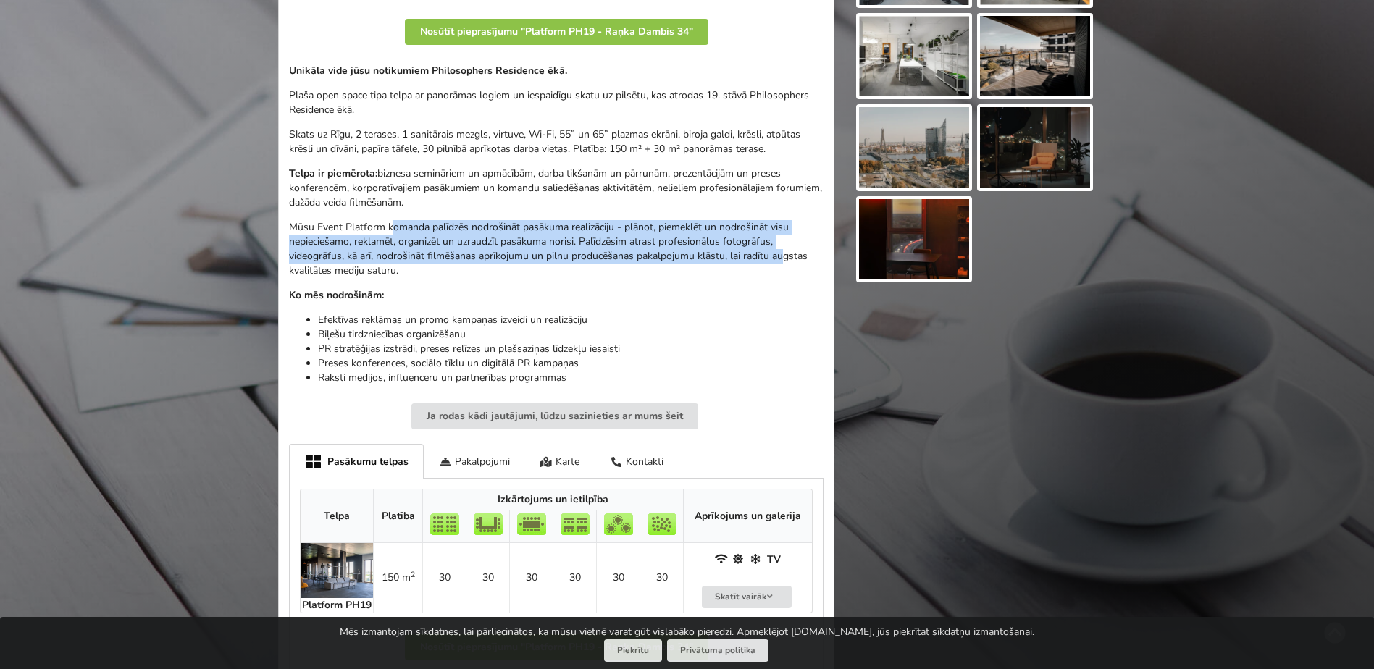
click at [758, 273] on p "Mūsu Event Platform komanda palīdzēs nodrošināt pasākuma realizāciju - plānot, …" at bounding box center [556, 249] width 535 height 58
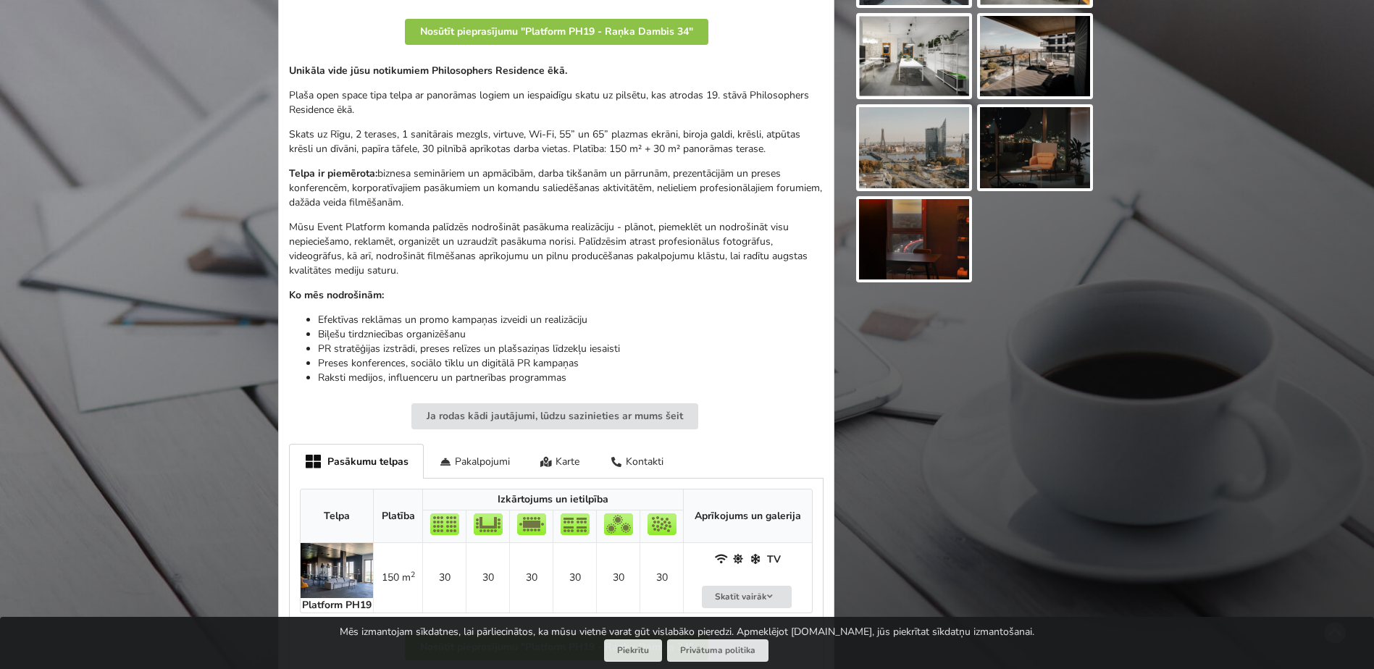
click at [468, 294] on p "Ko mēs nodrošinām:" at bounding box center [556, 295] width 535 height 14
drag, startPoint x: 294, startPoint y: 225, endPoint x: 532, endPoint y: 269, distance: 241.6
click at [532, 269] on p "Mūsu Event Platform komanda palīdzēs nodrošināt pasākuma realizāciju - plānot, …" at bounding box center [556, 249] width 535 height 58
drag, startPoint x: 532, startPoint y: 269, endPoint x: 467, endPoint y: 299, distance: 72.0
click at [467, 299] on p "Ko mēs nodrošinām:" at bounding box center [556, 295] width 535 height 14
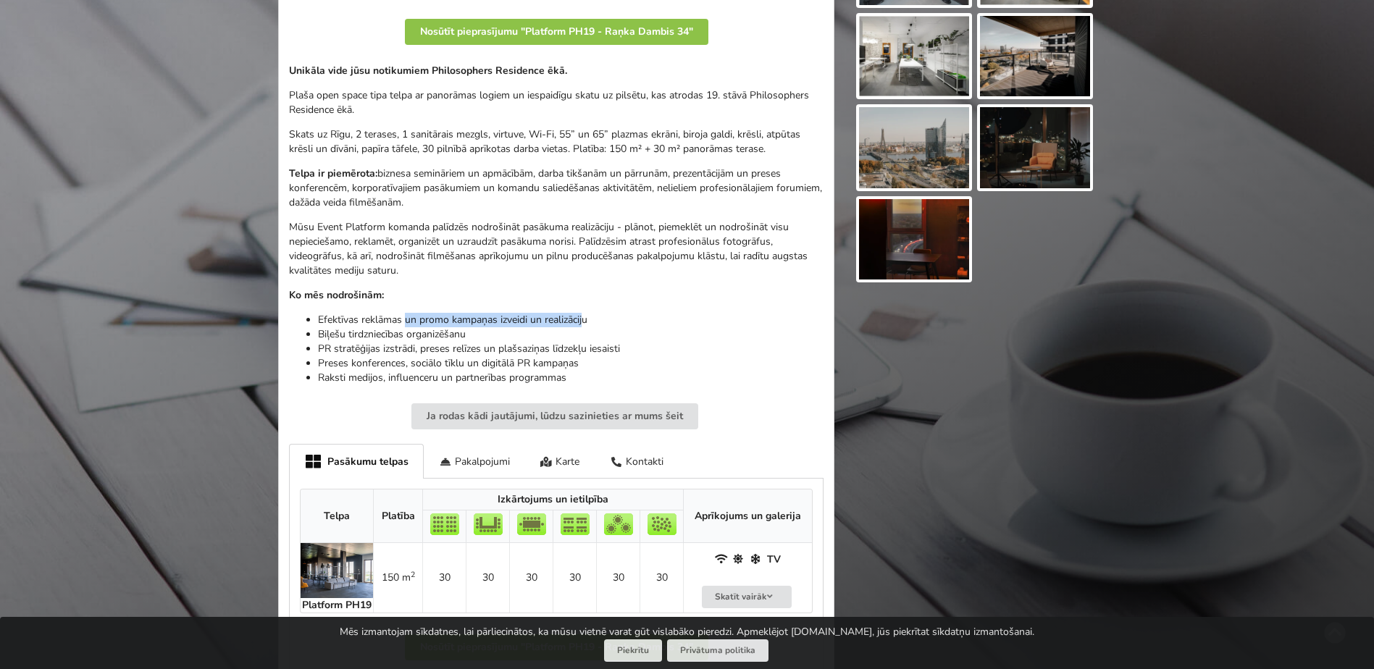
drag, startPoint x: 408, startPoint y: 318, endPoint x: 584, endPoint y: 319, distance: 176.1
click at [584, 319] on li "Efektīvas reklāmas un promo kampaņas izveidi un realizāciju" at bounding box center [571, 320] width 506 height 14
drag, startPoint x: 342, startPoint y: 337, endPoint x: 470, endPoint y: 330, distance: 128.4
click at [470, 330] on li "Biļešu tirdzniecības organizēšanu" at bounding box center [571, 334] width 506 height 14
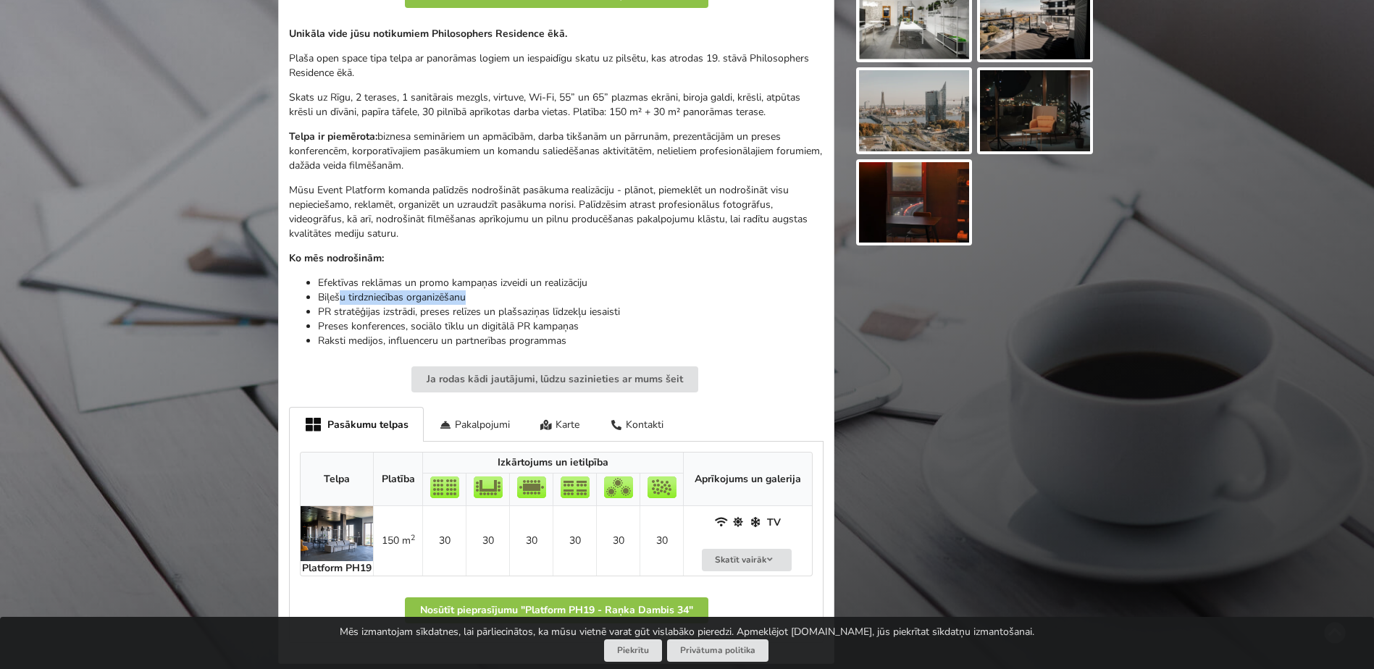
scroll to position [507, 0]
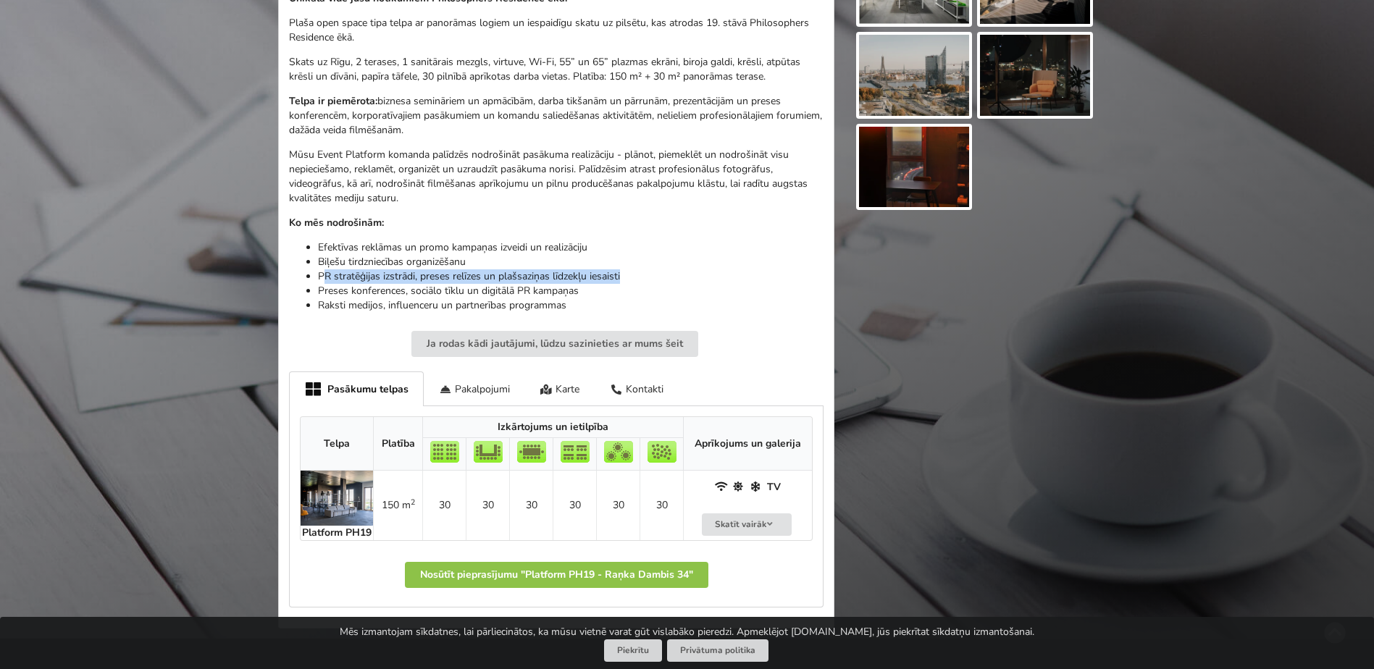
drag, startPoint x: 325, startPoint y: 277, endPoint x: 660, endPoint y: 276, distance: 334.7
click at [660, 276] on li "PR stratēģijas izstrādi, preses relīzes un plašsaziņas līdzekļu iesaisti" at bounding box center [571, 277] width 506 height 14
drag, startPoint x: 322, startPoint y: 293, endPoint x: 601, endPoint y: 288, distance: 279.0
click at [601, 288] on li "Preses konferences, sociālo tīklu un digitālā PR kampaņas" at bounding box center [571, 291] width 506 height 14
click at [322, 304] on li "Raksti medijos, influenceru un partnerības programmas" at bounding box center [571, 305] width 506 height 14
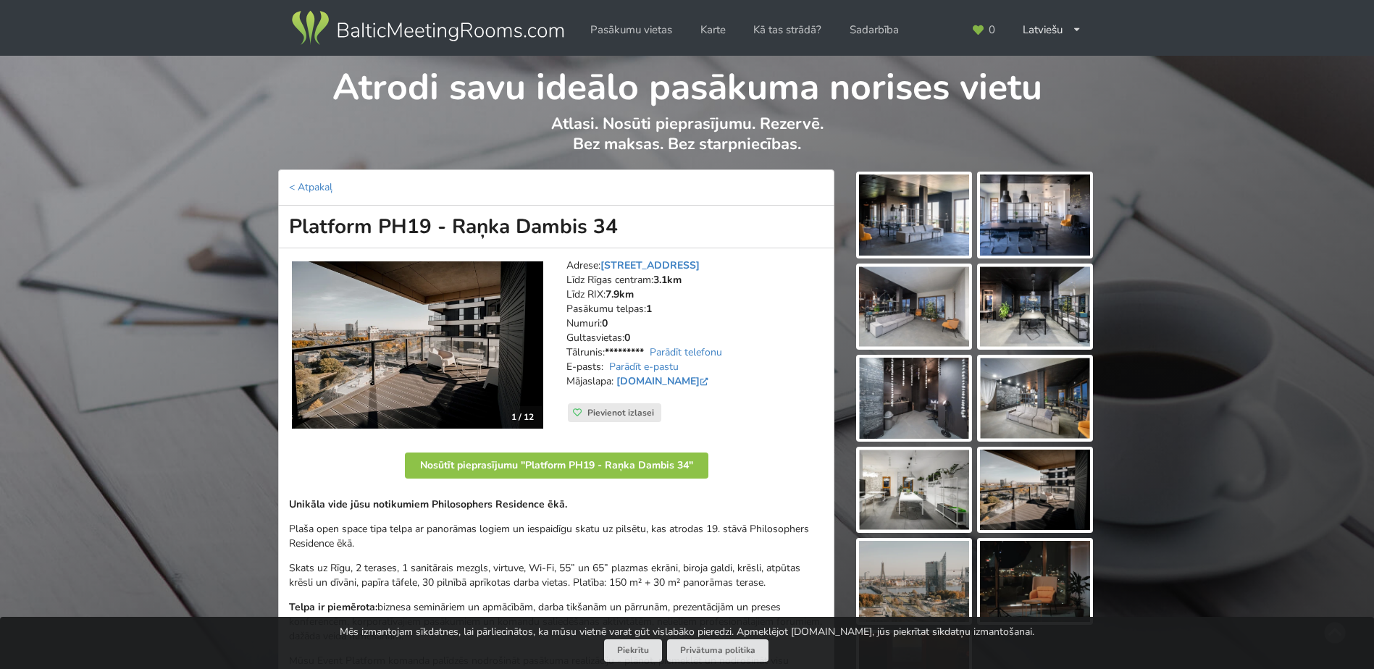
scroll to position [0, 0]
click at [911, 202] on img at bounding box center [914, 215] width 110 height 81
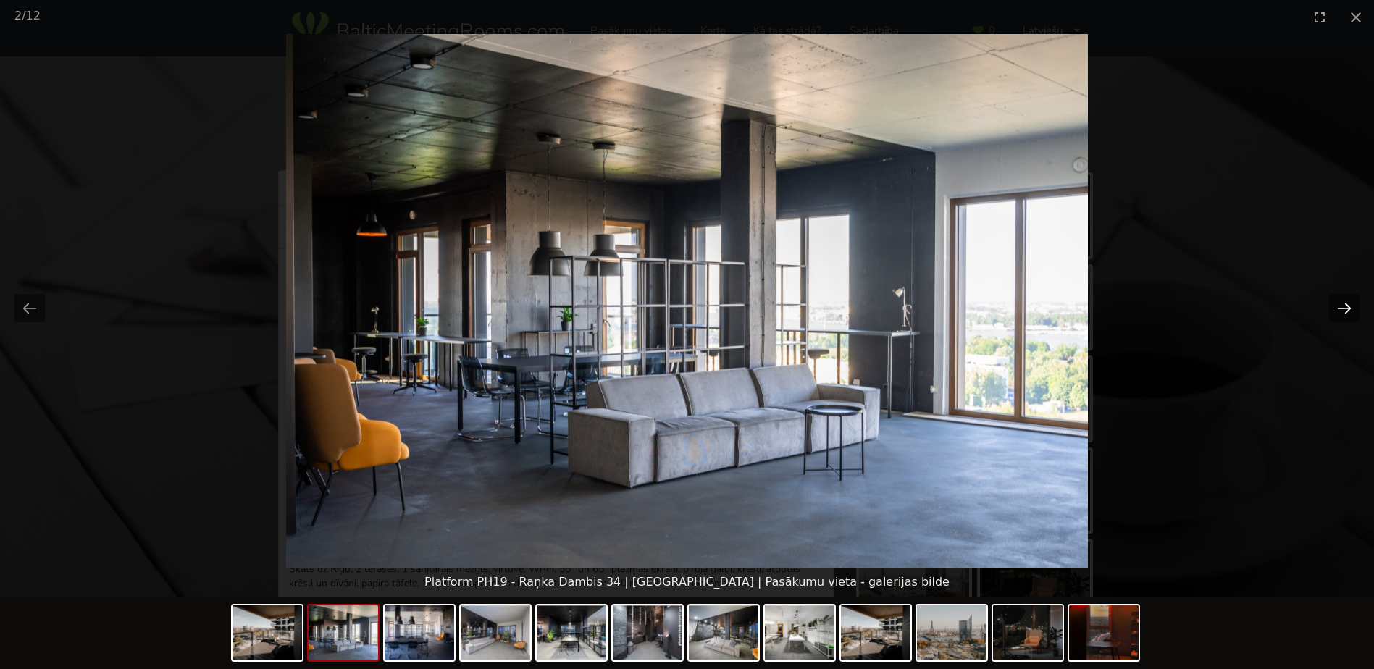
click at [1340, 312] on button "Next slide" at bounding box center [1344, 308] width 30 height 28
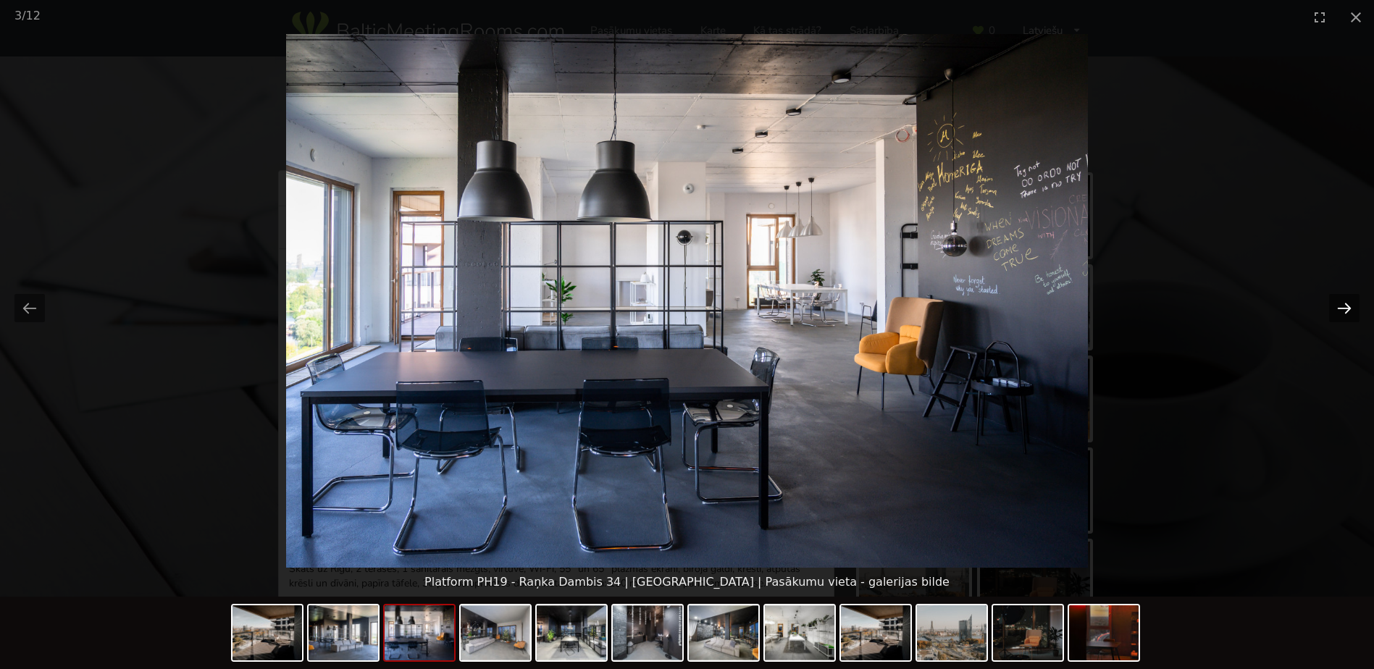
click at [1340, 312] on button "Next slide" at bounding box center [1344, 308] width 30 height 28
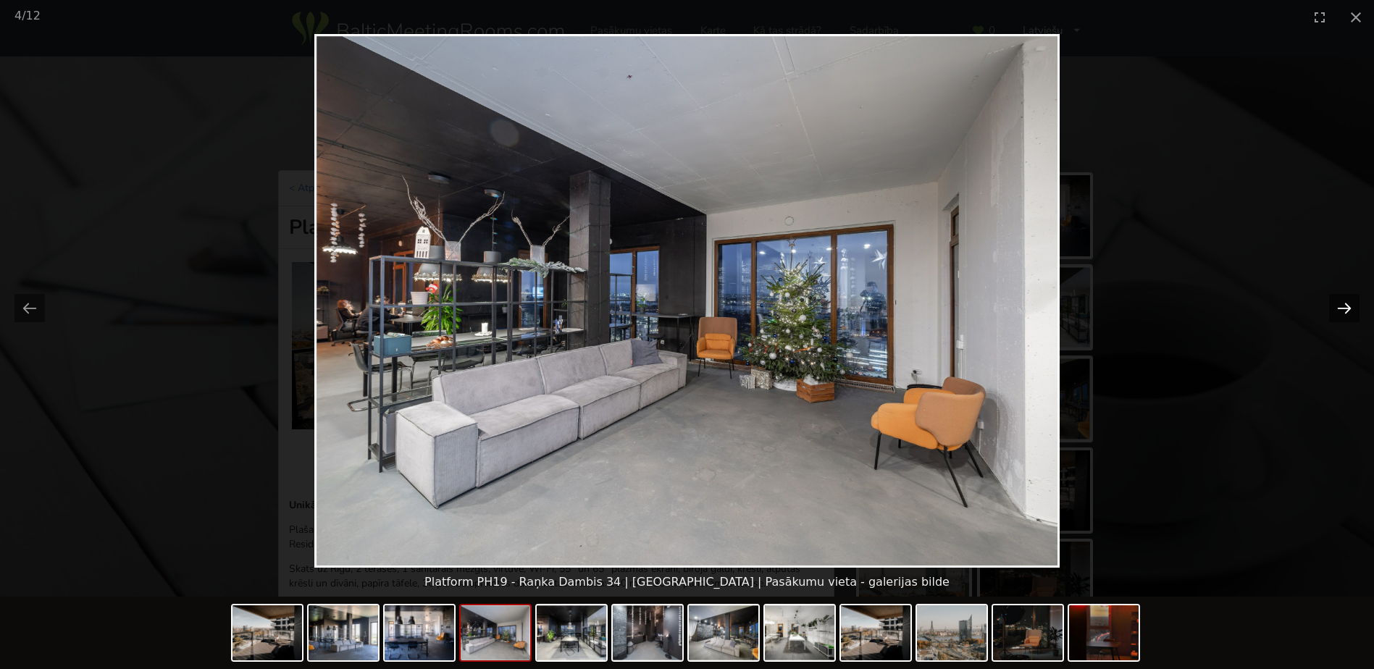
click at [1340, 312] on button "Next slide" at bounding box center [1344, 308] width 30 height 28
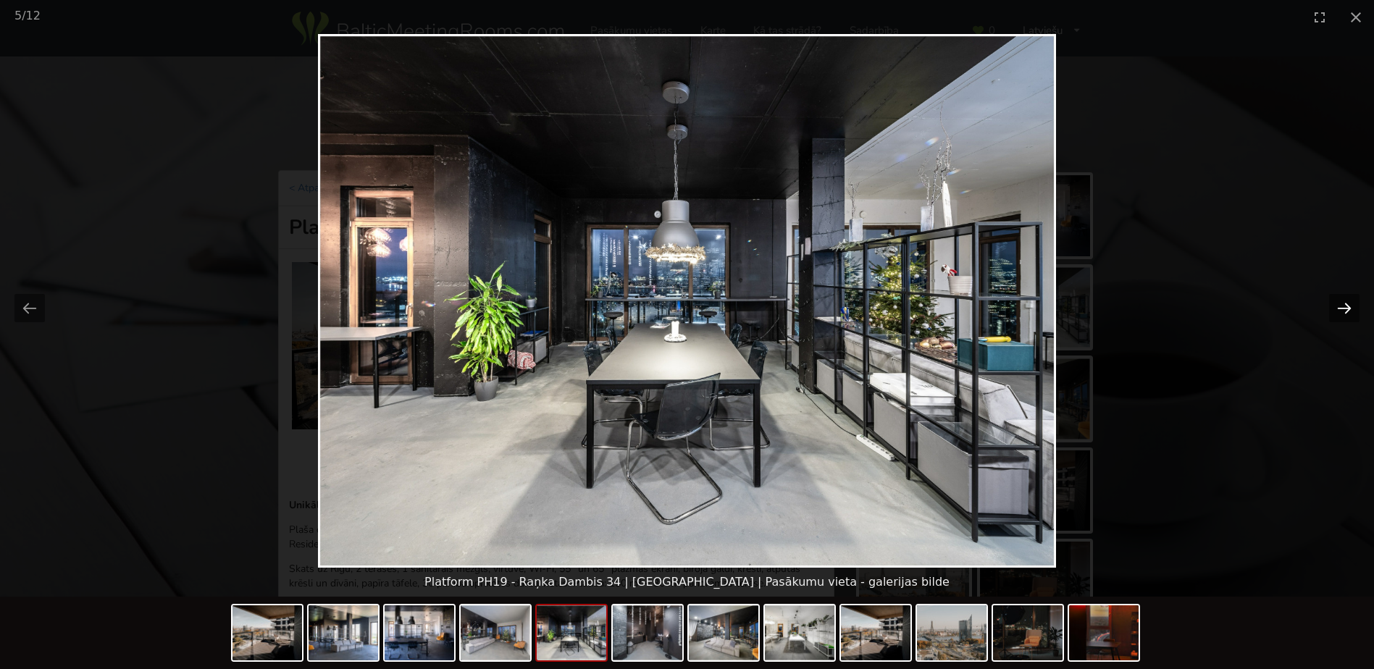
click at [1340, 312] on button "Next slide" at bounding box center [1344, 308] width 30 height 28
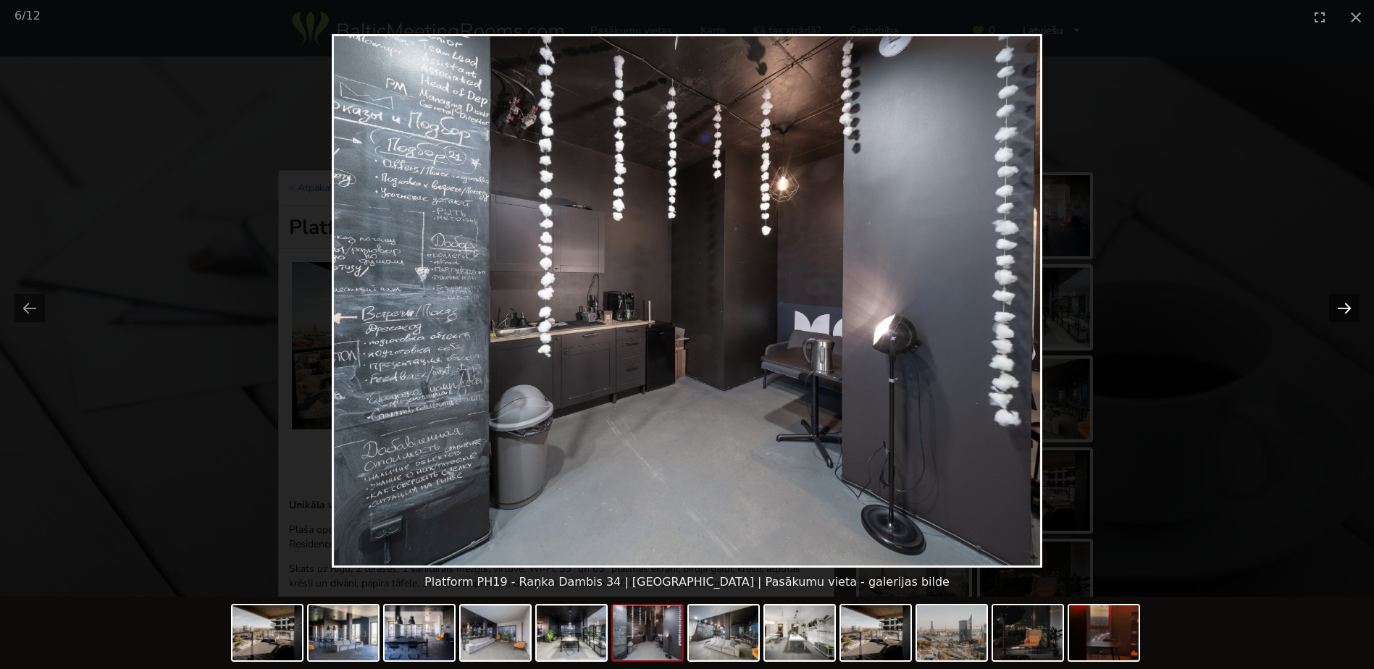
click at [1340, 312] on button "Next slide" at bounding box center [1344, 308] width 30 height 28
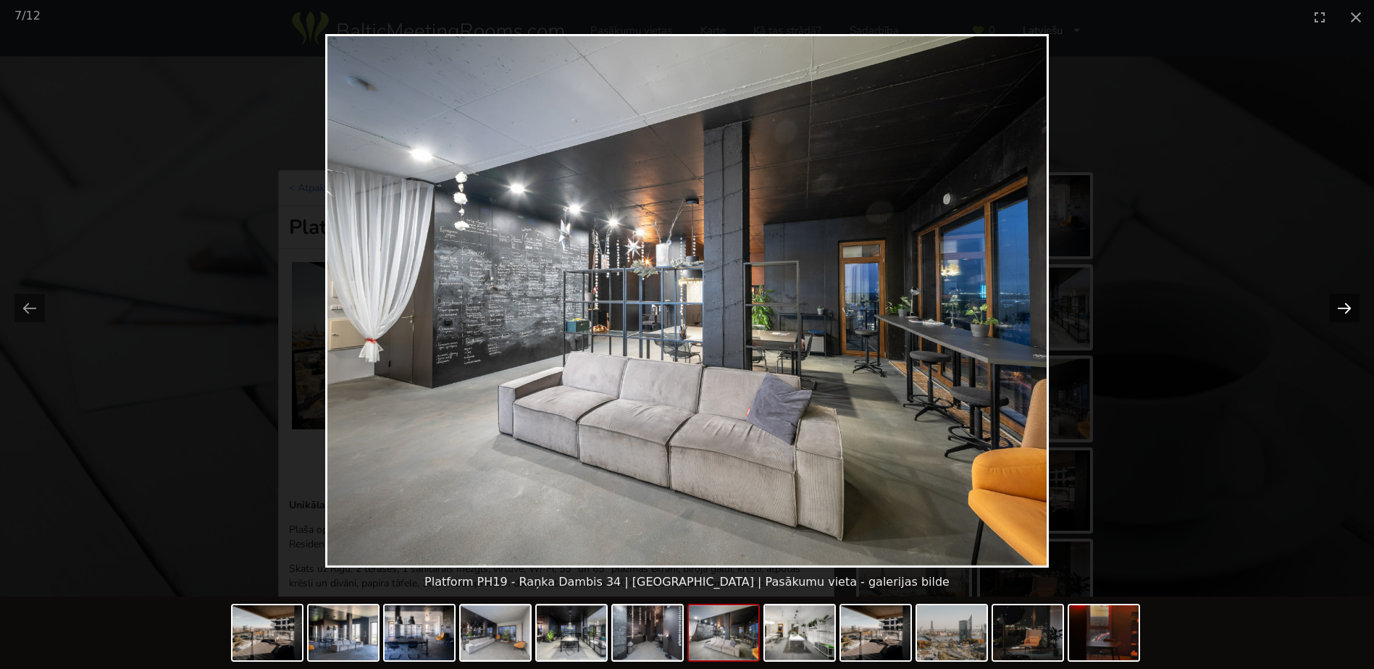
click at [1340, 312] on button "Next slide" at bounding box center [1344, 308] width 30 height 28
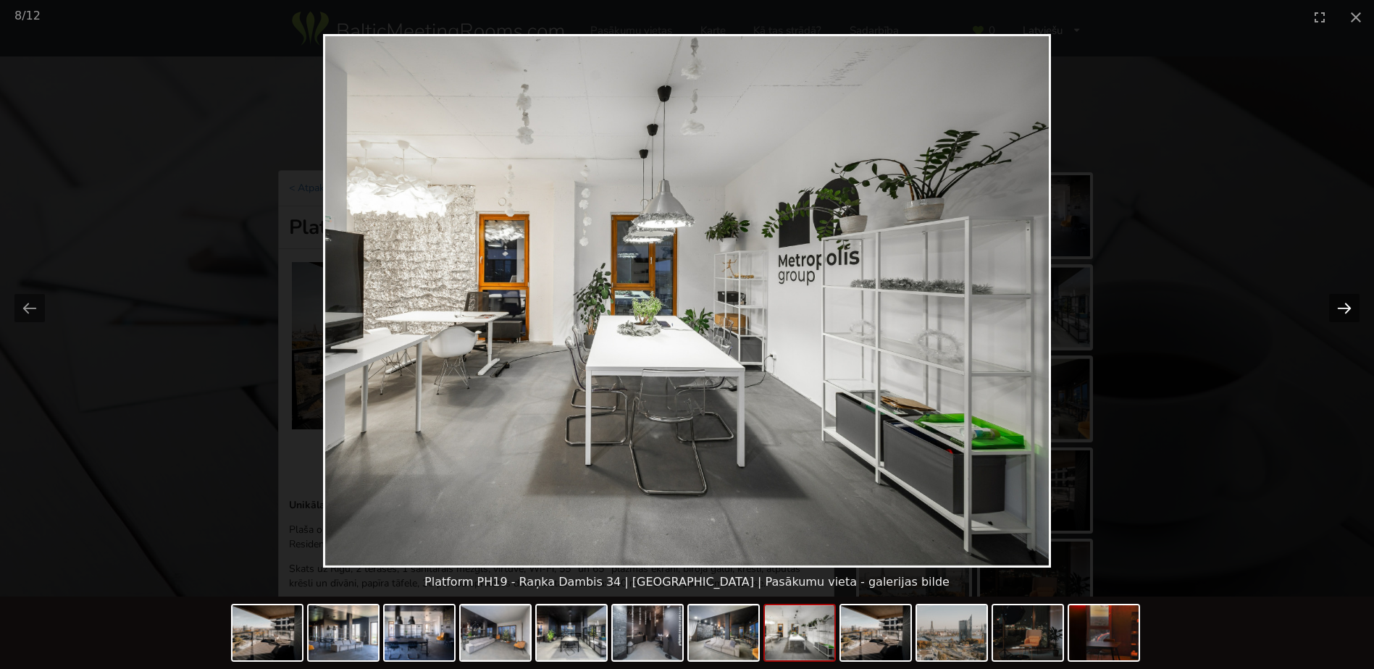
click at [1340, 312] on button "Next slide" at bounding box center [1344, 308] width 30 height 28
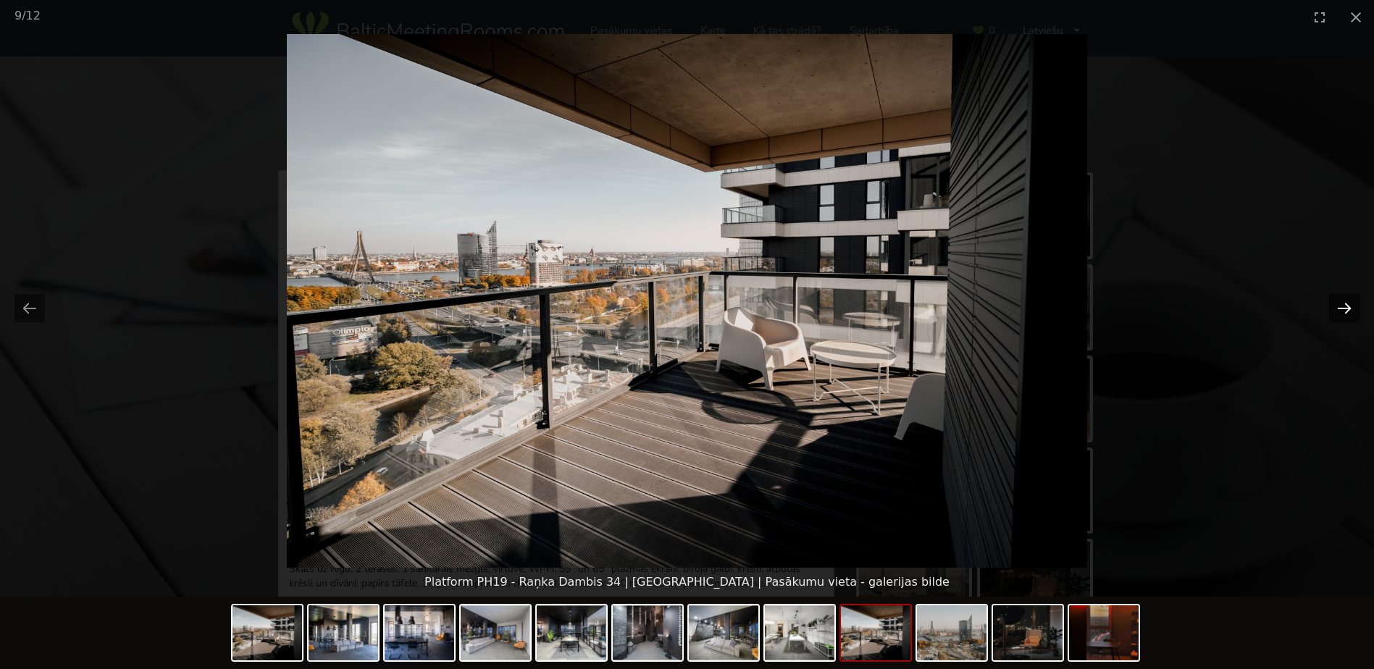
click at [1340, 312] on button "Next slide" at bounding box center [1344, 308] width 30 height 28
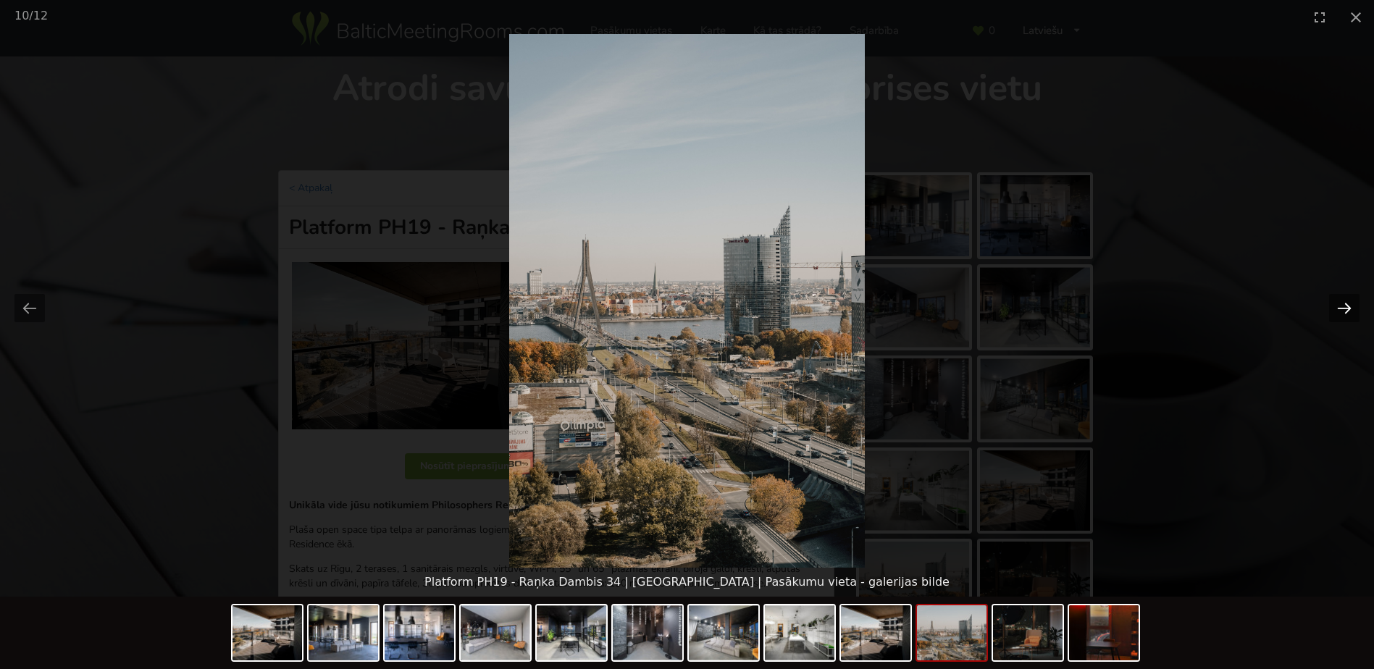
click at [1344, 304] on button "Next slide" at bounding box center [1344, 308] width 30 height 28
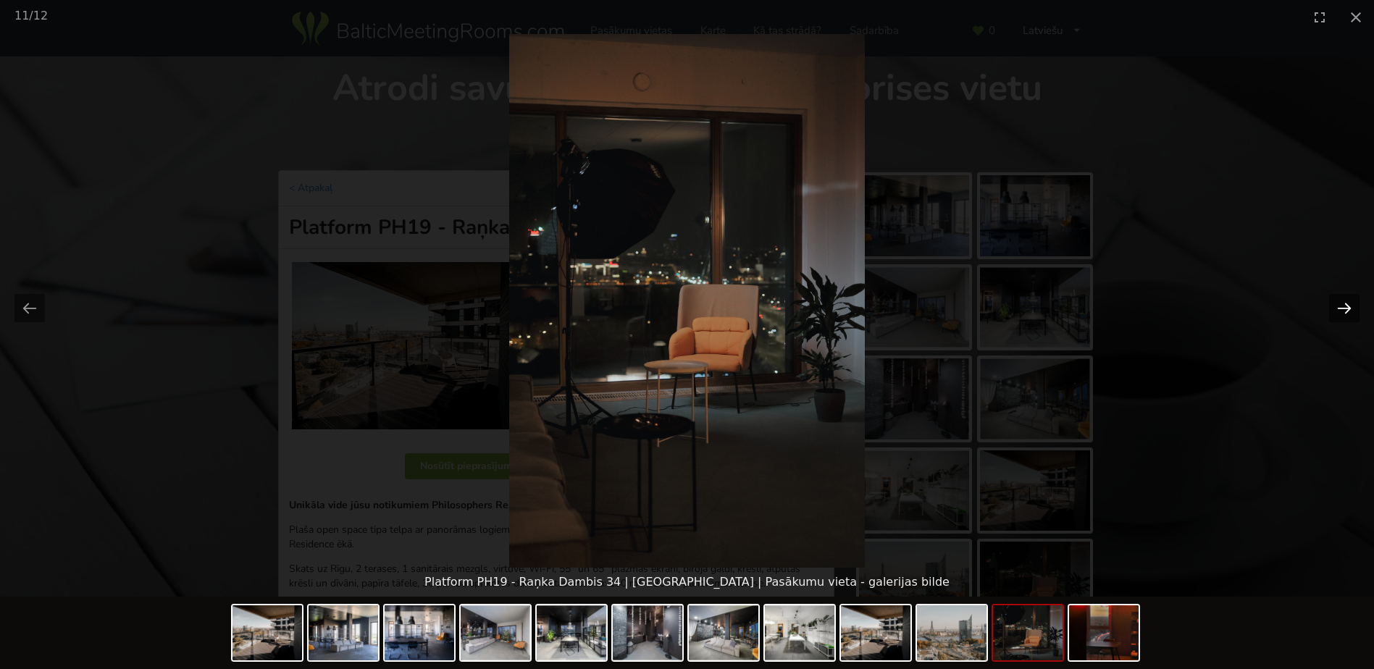
click at [1340, 308] on button "Next slide" at bounding box center [1344, 308] width 30 height 28
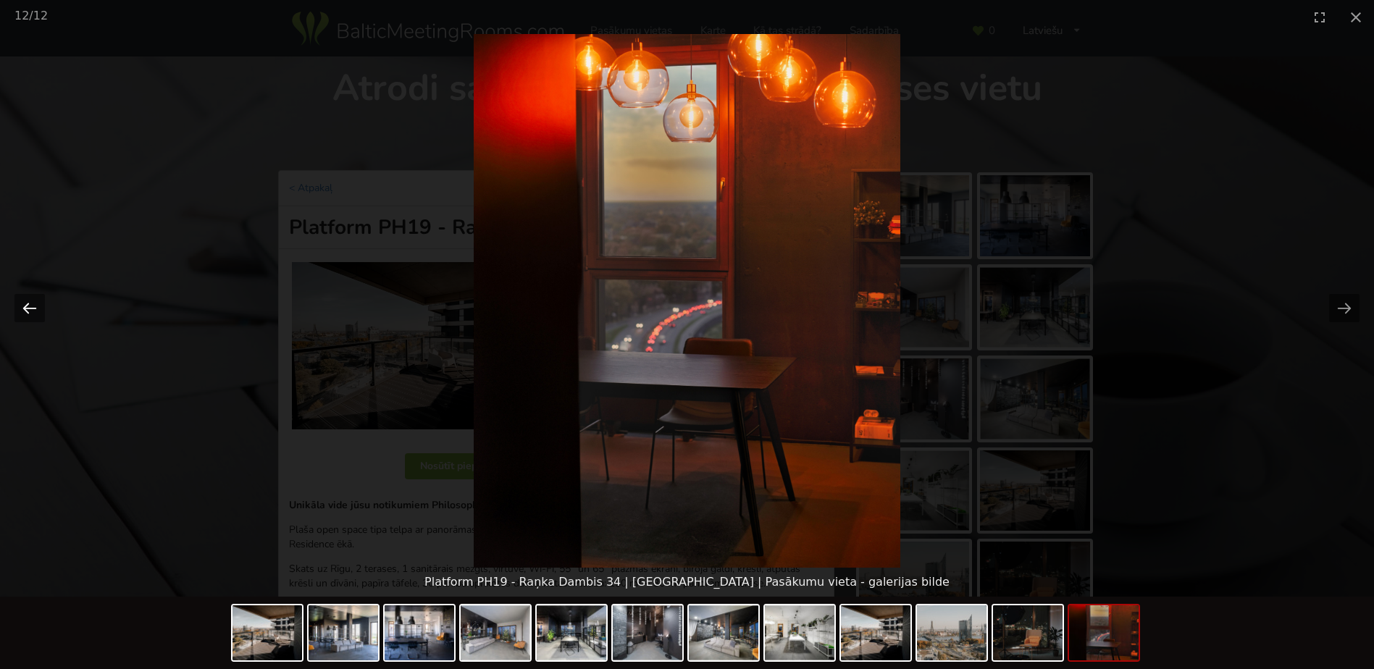
click at [40, 304] on button "Previous slide" at bounding box center [29, 308] width 30 height 28
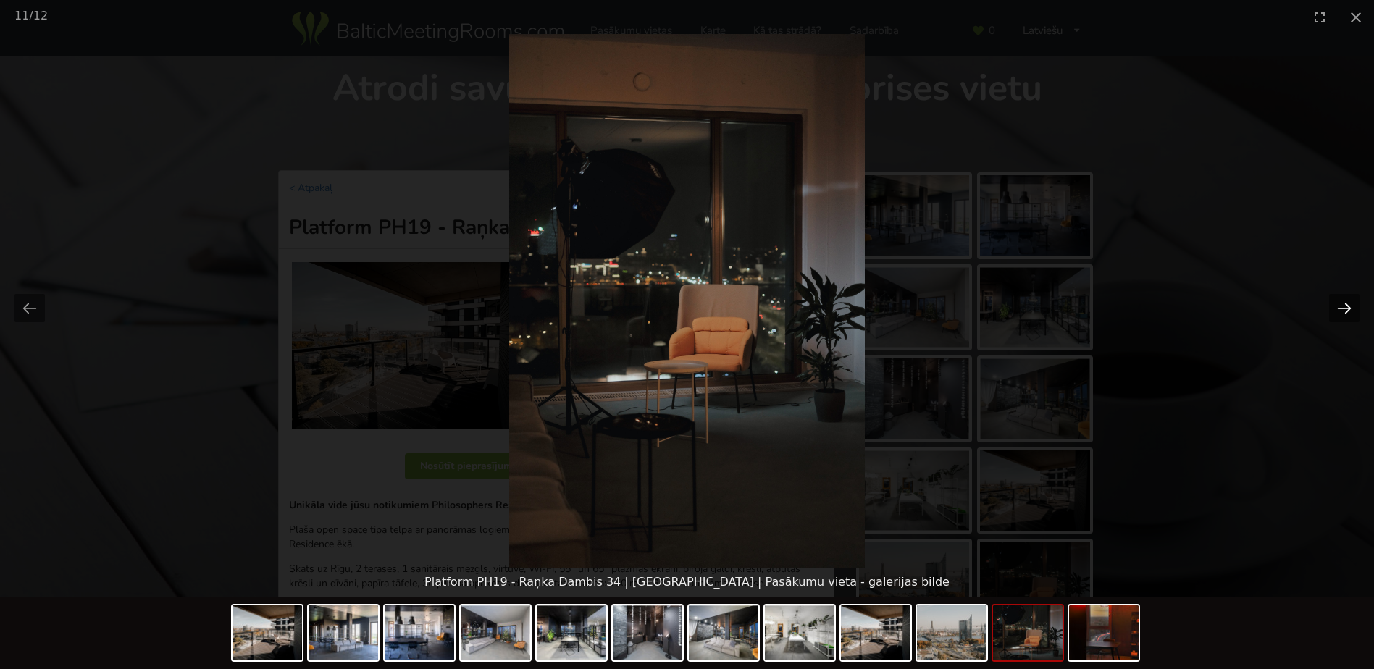
click at [1350, 312] on button "Next slide" at bounding box center [1344, 308] width 30 height 28
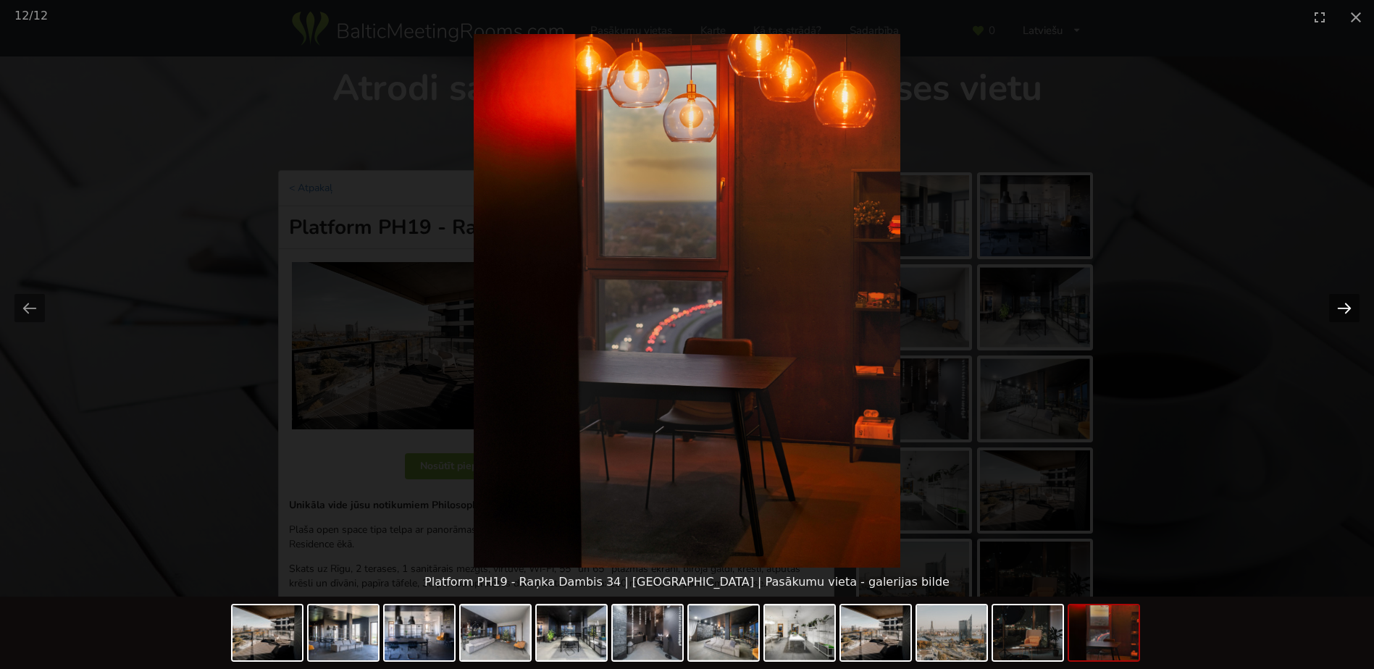
click at [1350, 312] on button "Next slide" at bounding box center [1344, 308] width 30 height 28
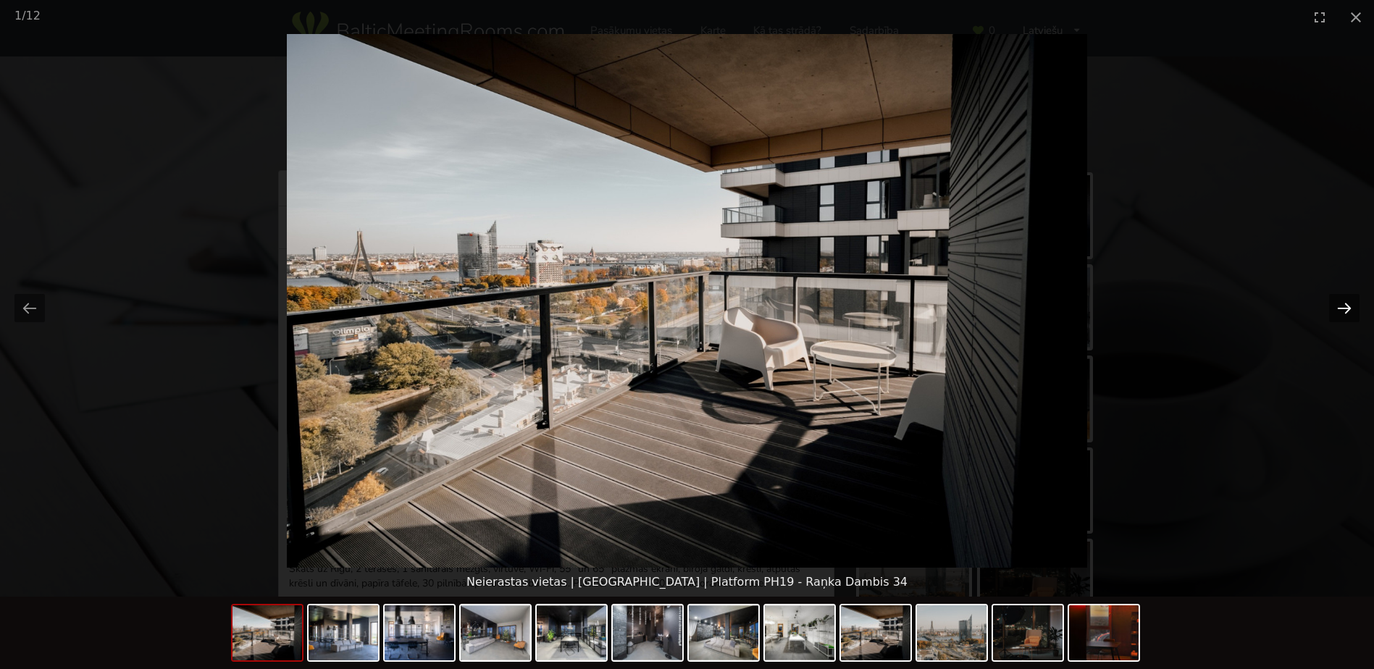
click at [1350, 312] on button "Next slide" at bounding box center [1344, 308] width 30 height 28
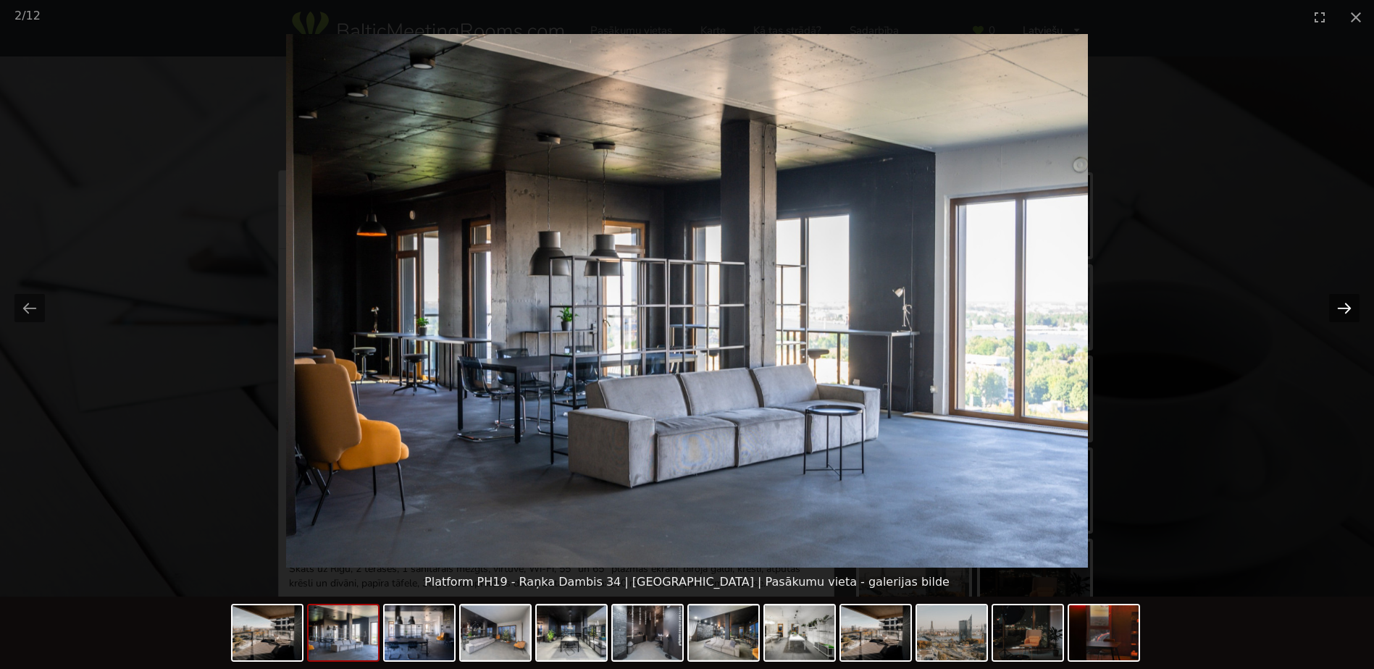
click at [1350, 312] on button "Next slide" at bounding box center [1344, 308] width 30 height 28
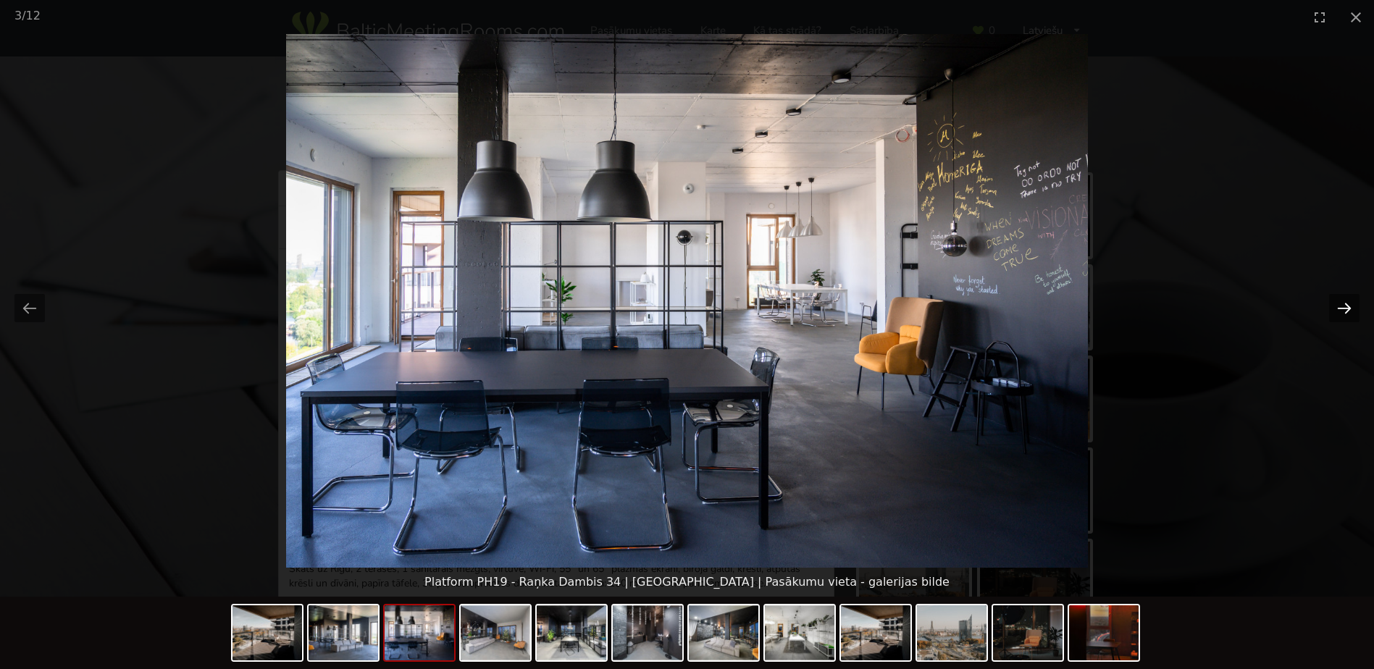
click at [1350, 312] on button "Next slide" at bounding box center [1344, 308] width 30 height 28
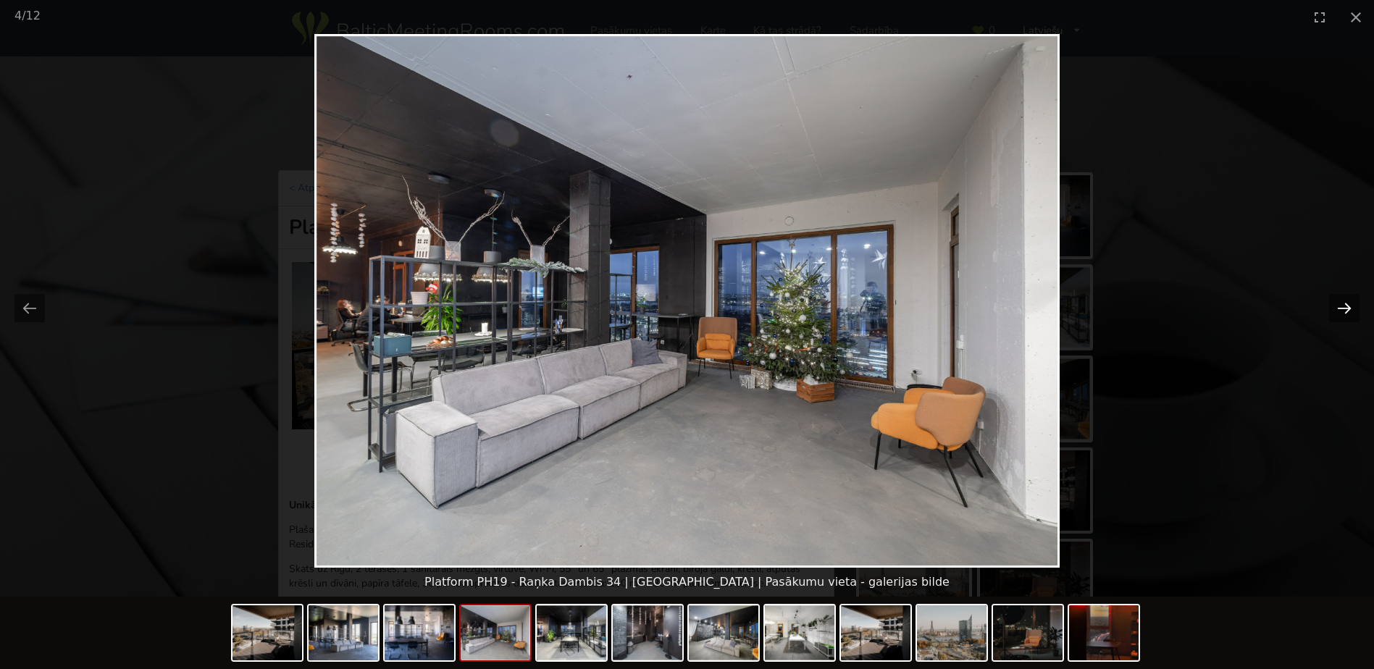
click at [1350, 312] on button "Next slide" at bounding box center [1344, 308] width 30 height 28
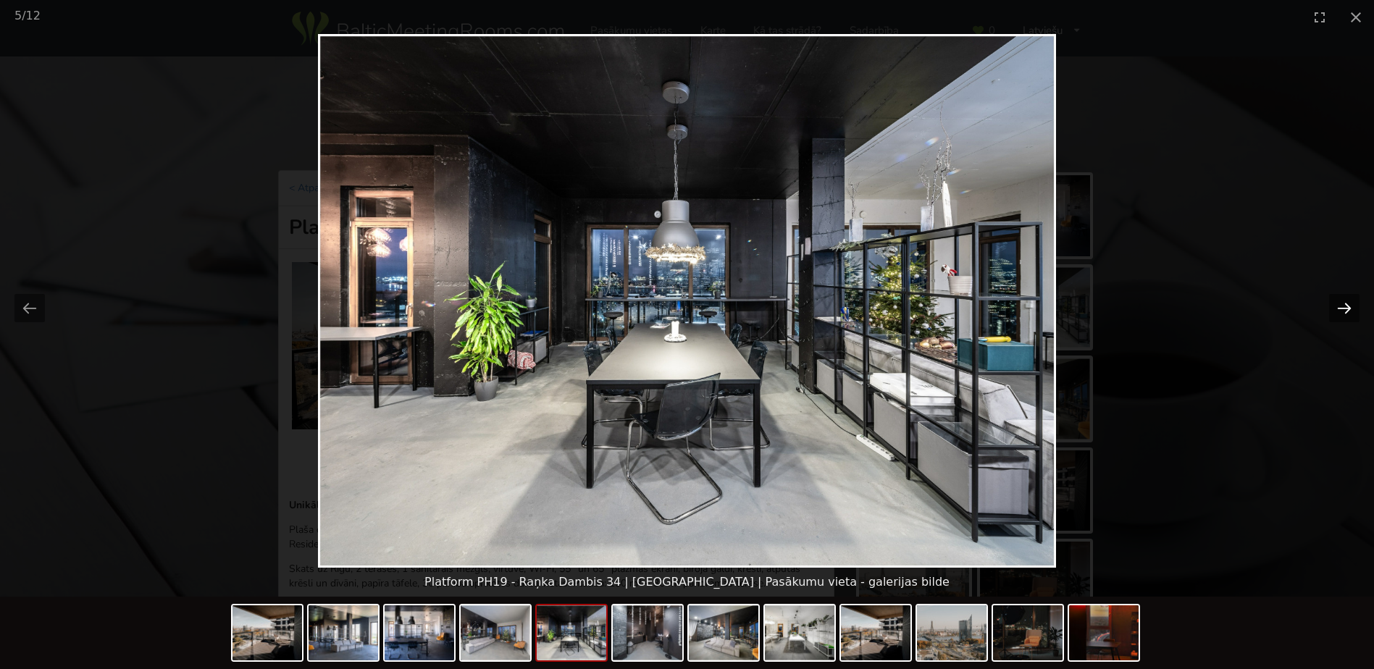
click at [1350, 312] on button "Next slide" at bounding box center [1344, 308] width 30 height 28
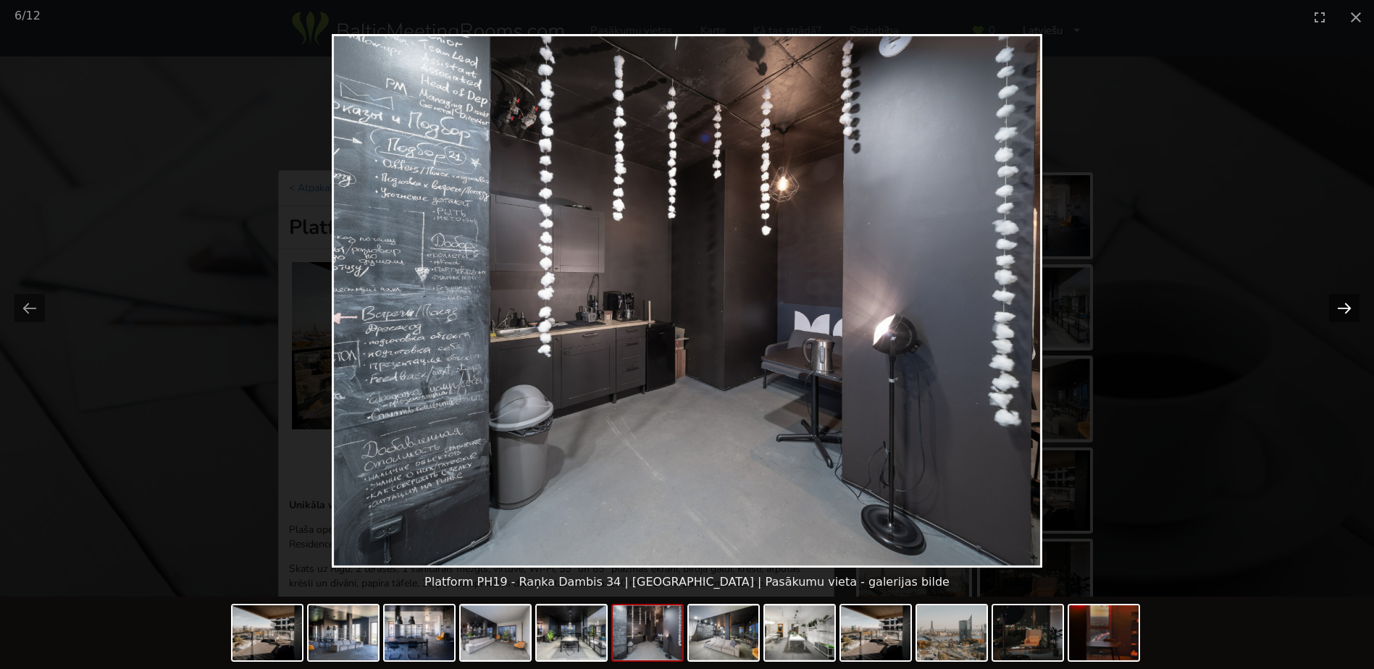
click at [1350, 312] on button "Next slide" at bounding box center [1344, 308] width 30 height 28
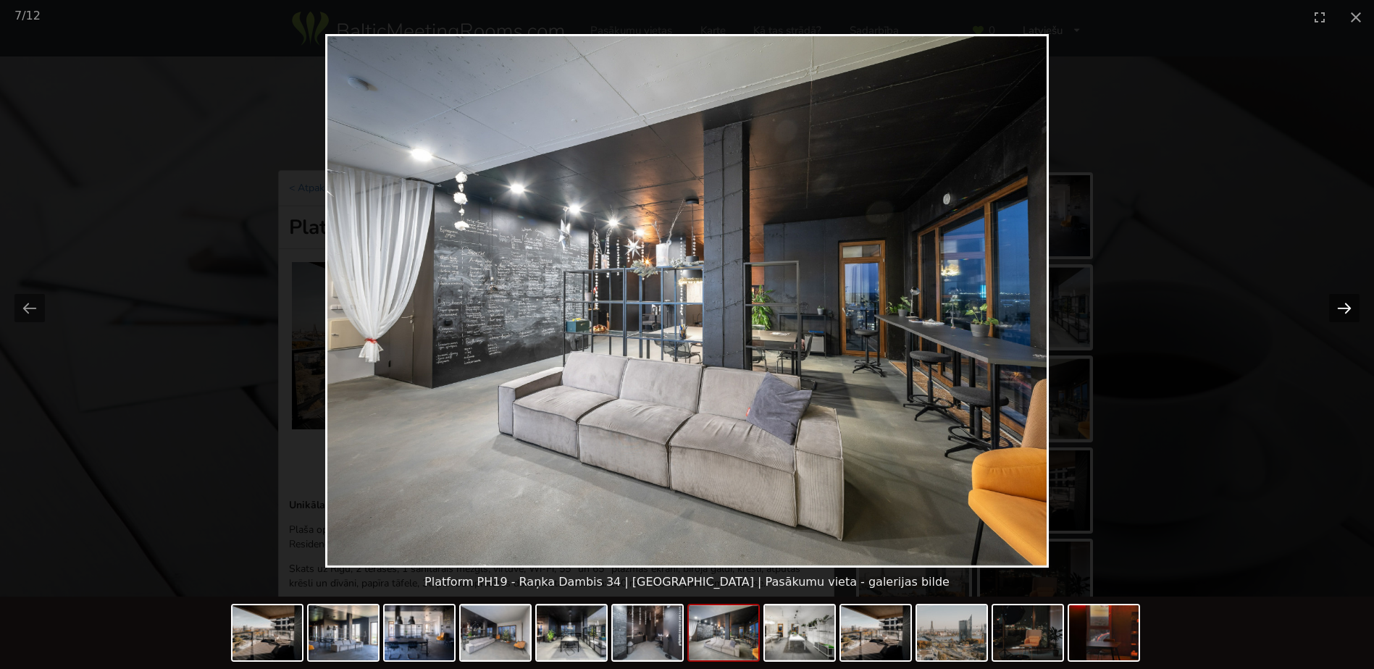
click at [1350, 312] on button "Next slide" at bounding box center [1344, 308] width 30 height 28
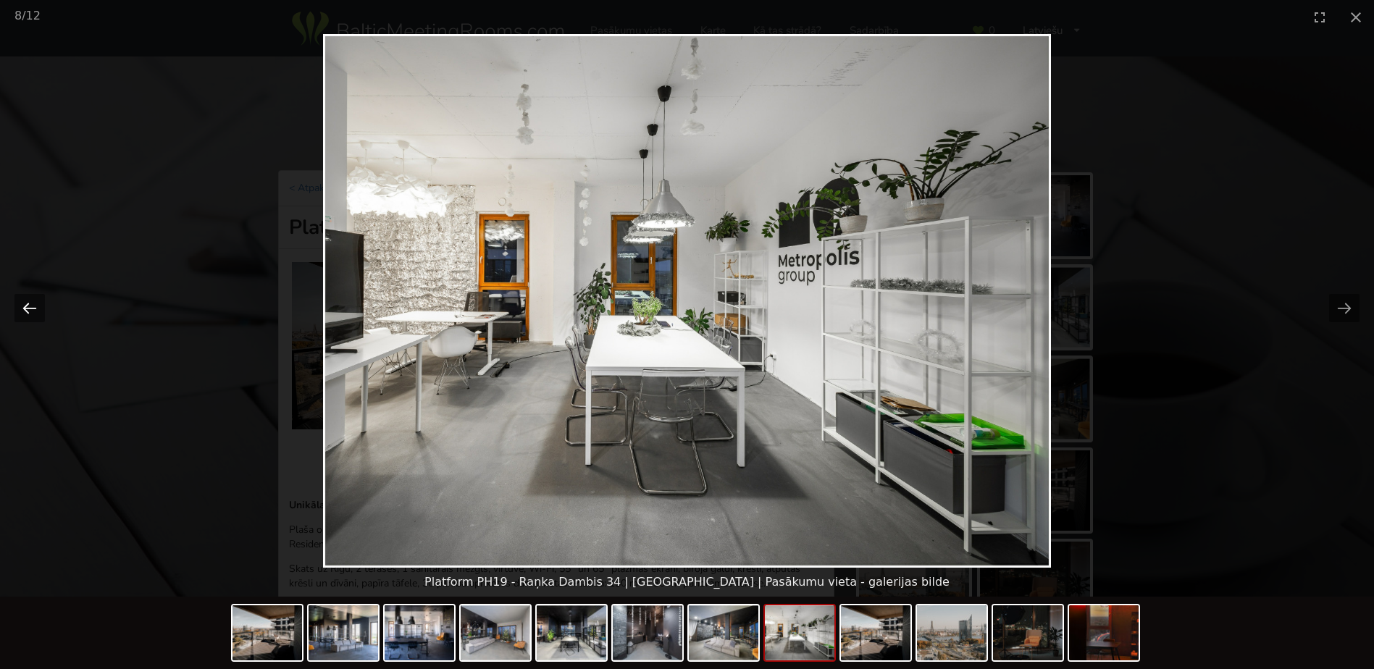
click at [36, 306] on button "Previous slide" at bounding box center [29, 308] width 30 height 28
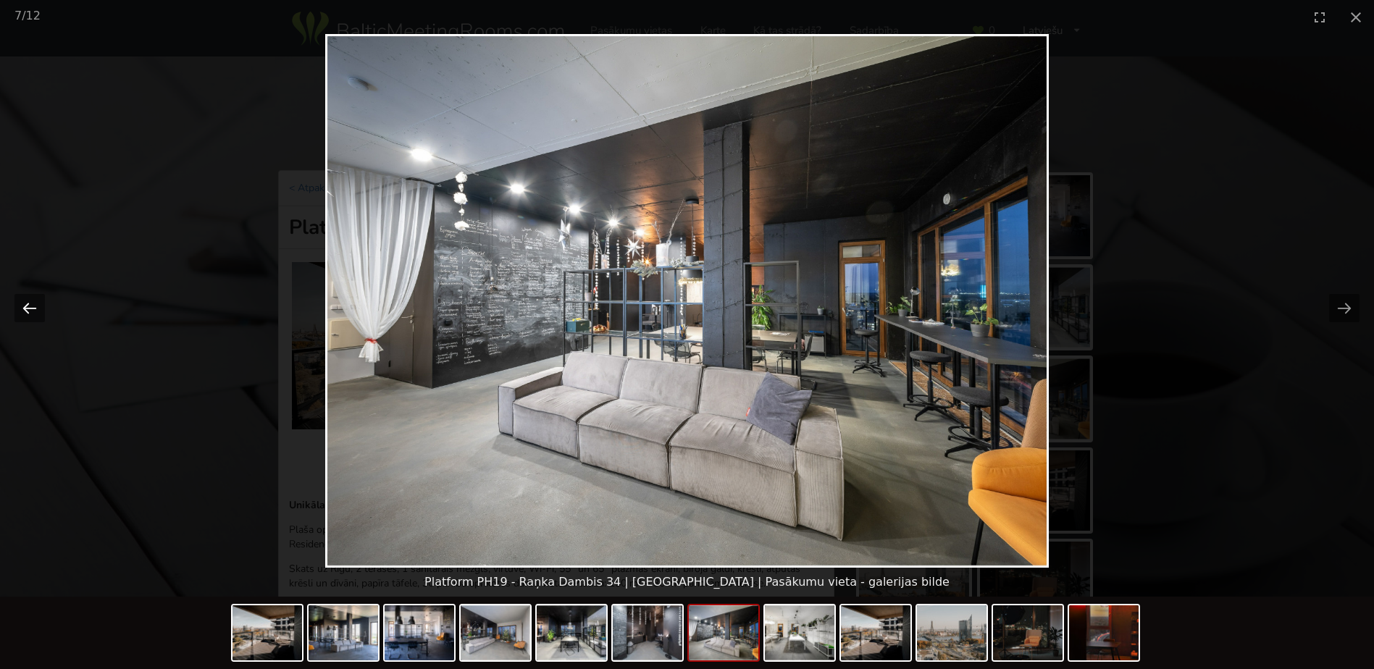
click at [30, 306] on button "Previous slide" at bounding box center [29, 308] width 30 height 28
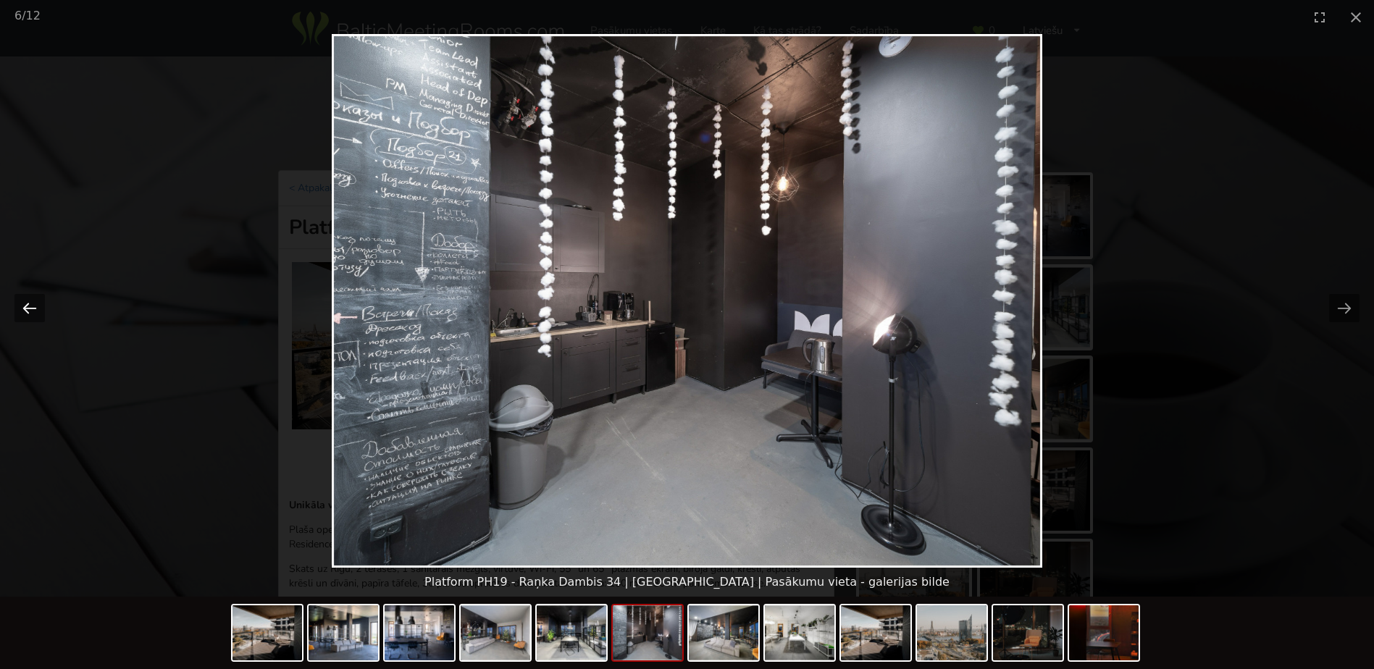
click at [30, 306] on button "Previous slide" at bounding box center [29, 308] width 30 height 28
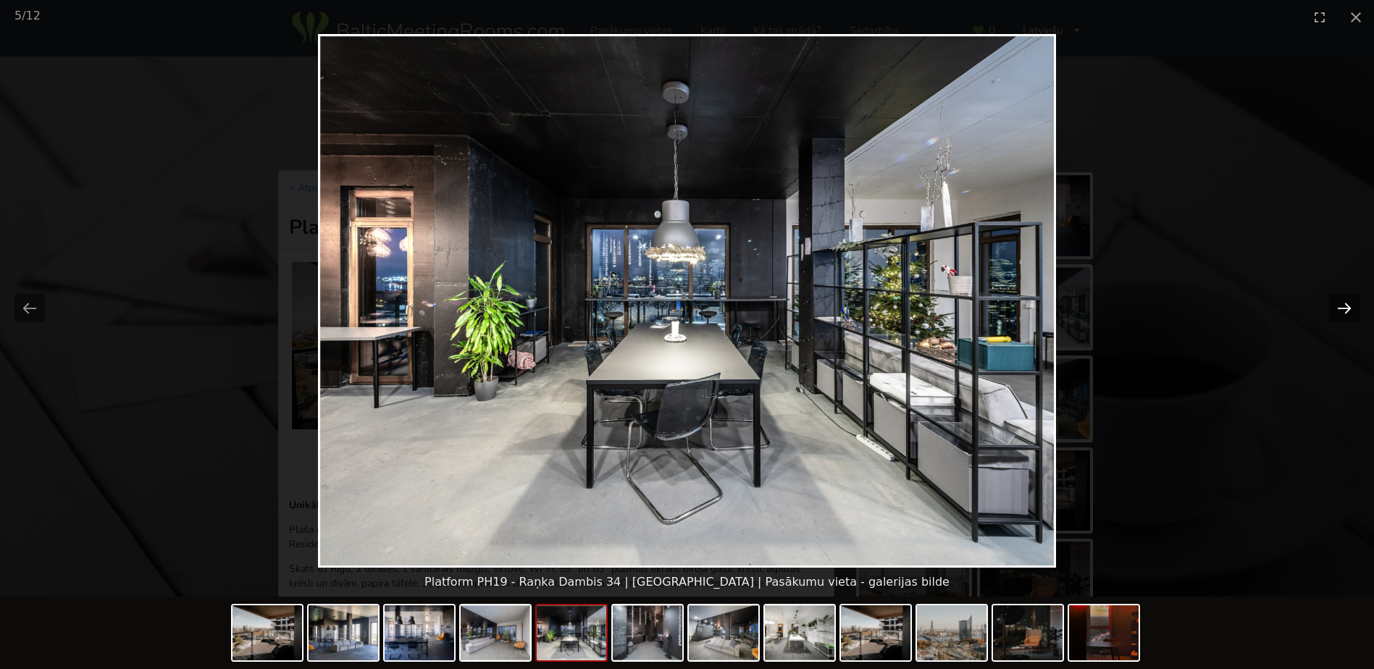
click at [1348, 303] on button "Next slide" at bounding box center [1344, 308] width 30 height 28
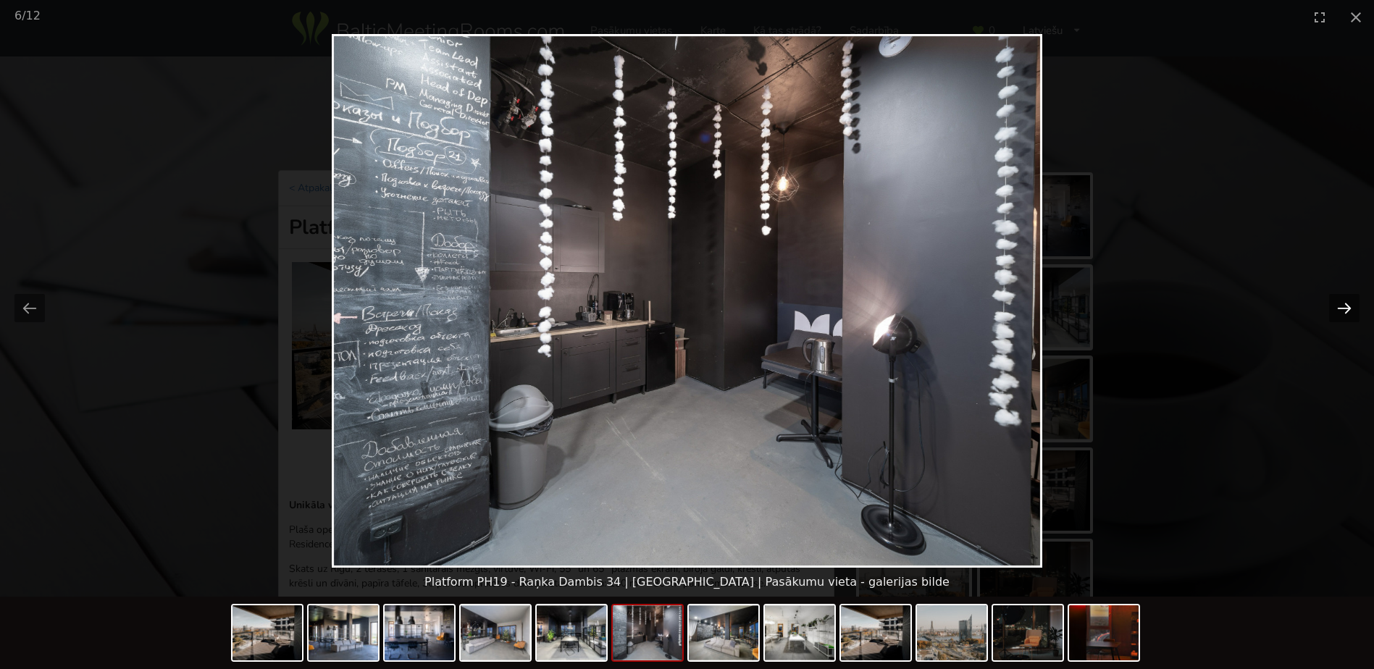
click at [1349, 303] on button "Next slide" at bounding box center [1344, 308] width 30 height 28
click at [1352, 16] on button "Close gallery" at bounding box center [1356, 17] width 36 height 34
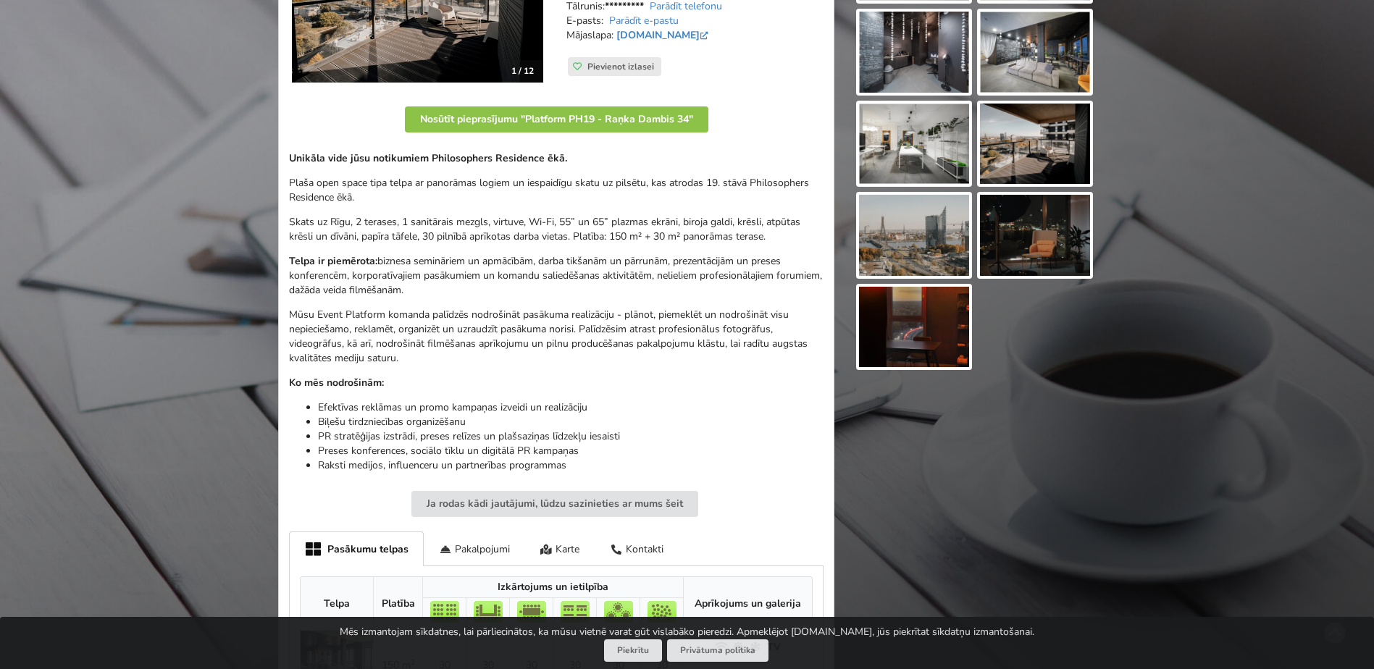
scroll to position [217, 0]
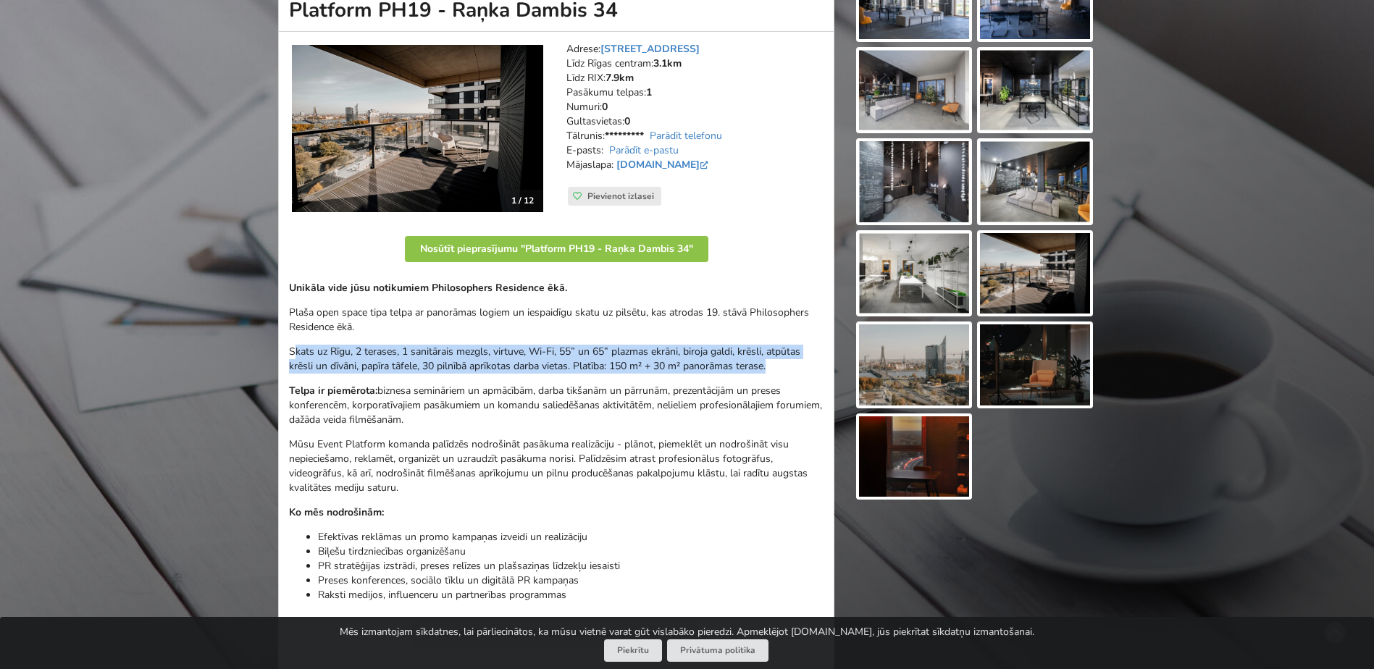
drag, startPoint x: 296, startPoint y: 348, endPoint x: 795, endPoint y: 369, distance: 499.6
click at [795, 369] on p "Skats uz Rīgu, 2 terases, 1 sanitārais mezgls, virtuve, Wi-Fi, 55” un 65” plazm…" at bounding box center [556, 359] width 535 height 29
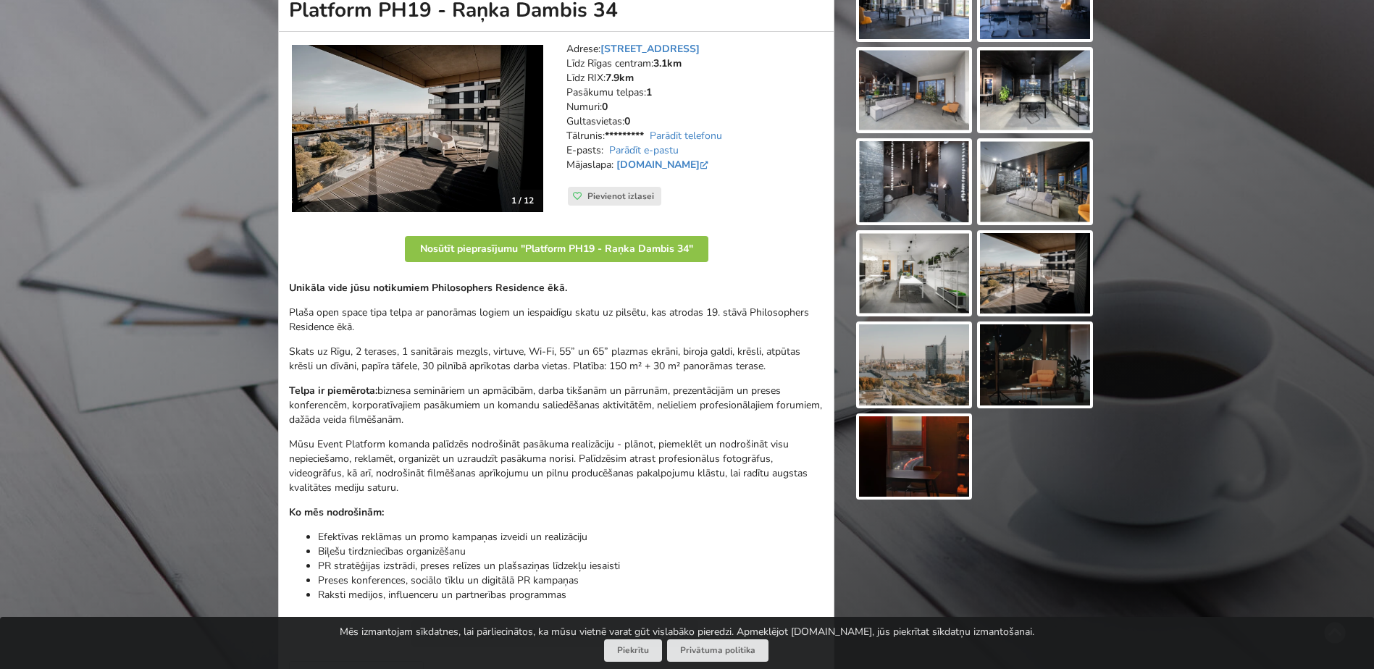
click at [464, 382] on div "Unikāla vide jūsu notikumiem Philosophers Residence ēkā. Plaša open space tipa …" at bounding box center [556, 442] width 535 height 322
drag, startPoint x: 460, startPoint y: 369, endPoint x: 773, endPoint y: 364, distance: 313.0
click at [773, 364] on p "Skats uz Rīgu, 2 terases, 1 sanitārais mezgls, virtuve, Wi-Fi, 55” un 65” plazm…" at bounding box center [556, 359] width 535 height 29
drag, startPoint x: 773, startPoint y: 364, endPoint x: 937, endPoint y: 286, distance: 181.8
click at [937, 286] on img at bounding box center [914, 273] width 110 height 81
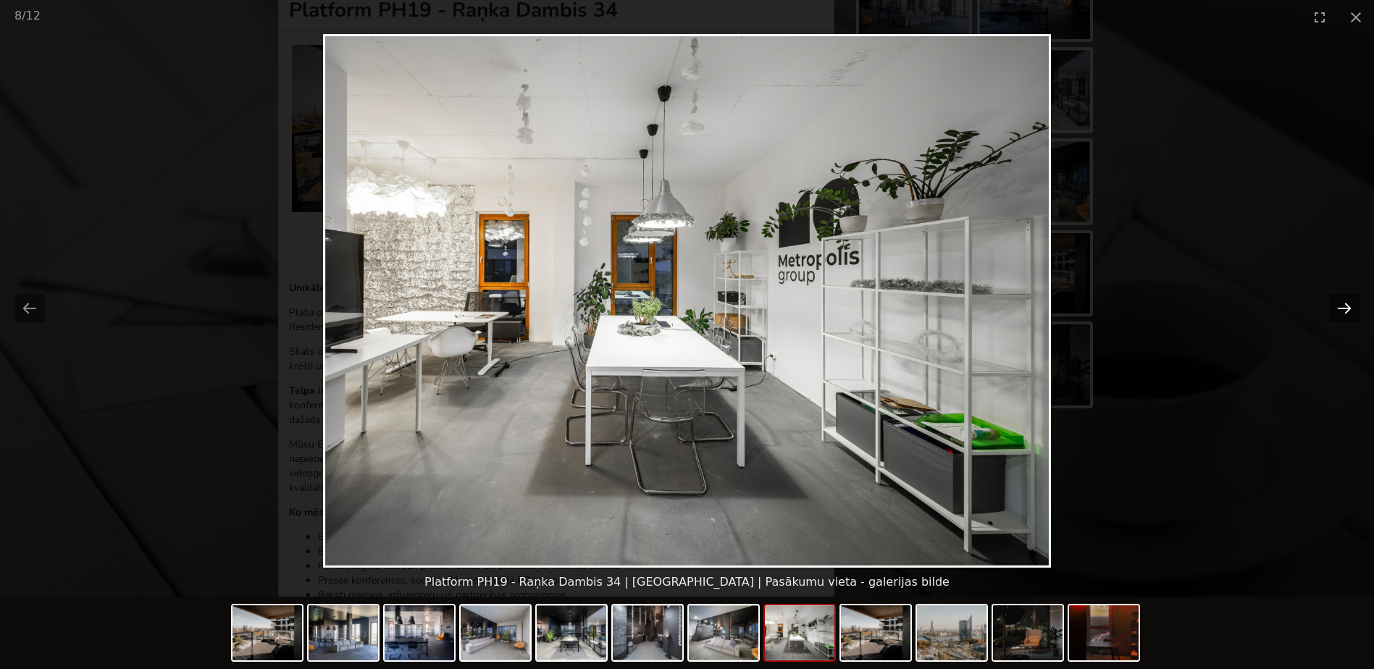
click at [1348, 311] on button "Next slide" at bounding box center [1344, 308] width 30 height 28
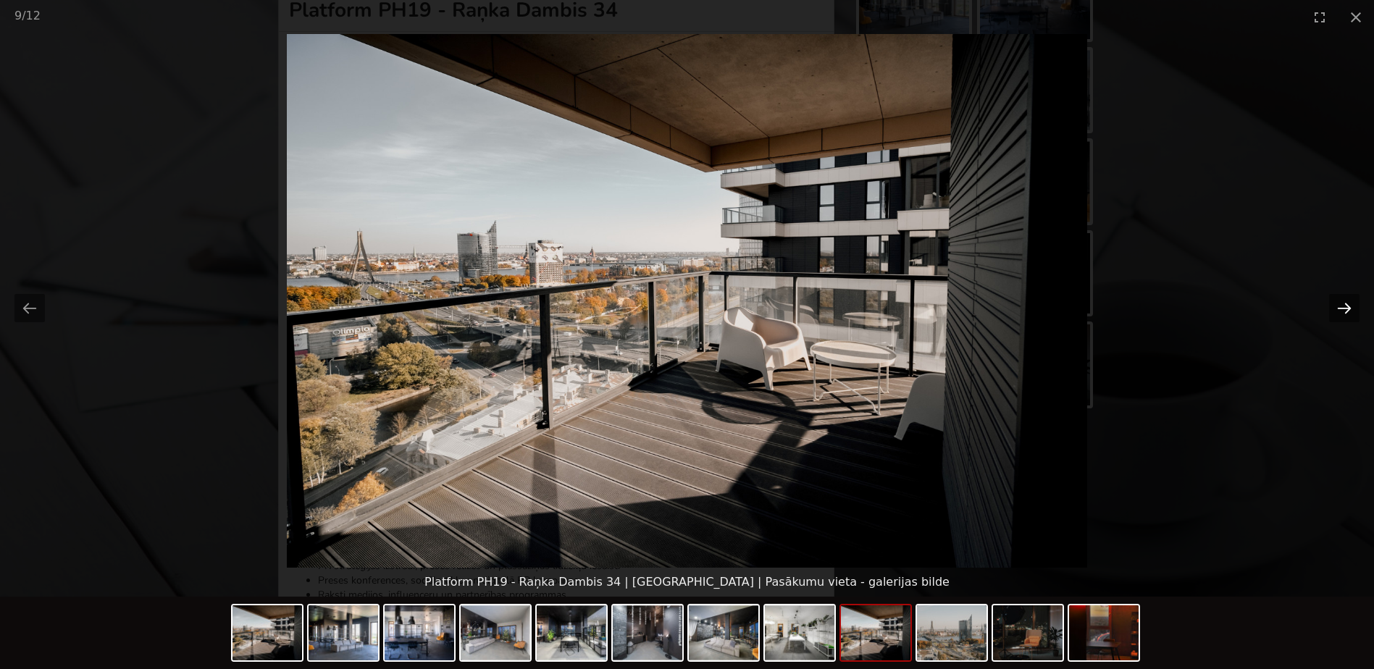
click at [1344, 309] on button "Next slide" at bounding box center [1344, 308] width 30 height 28
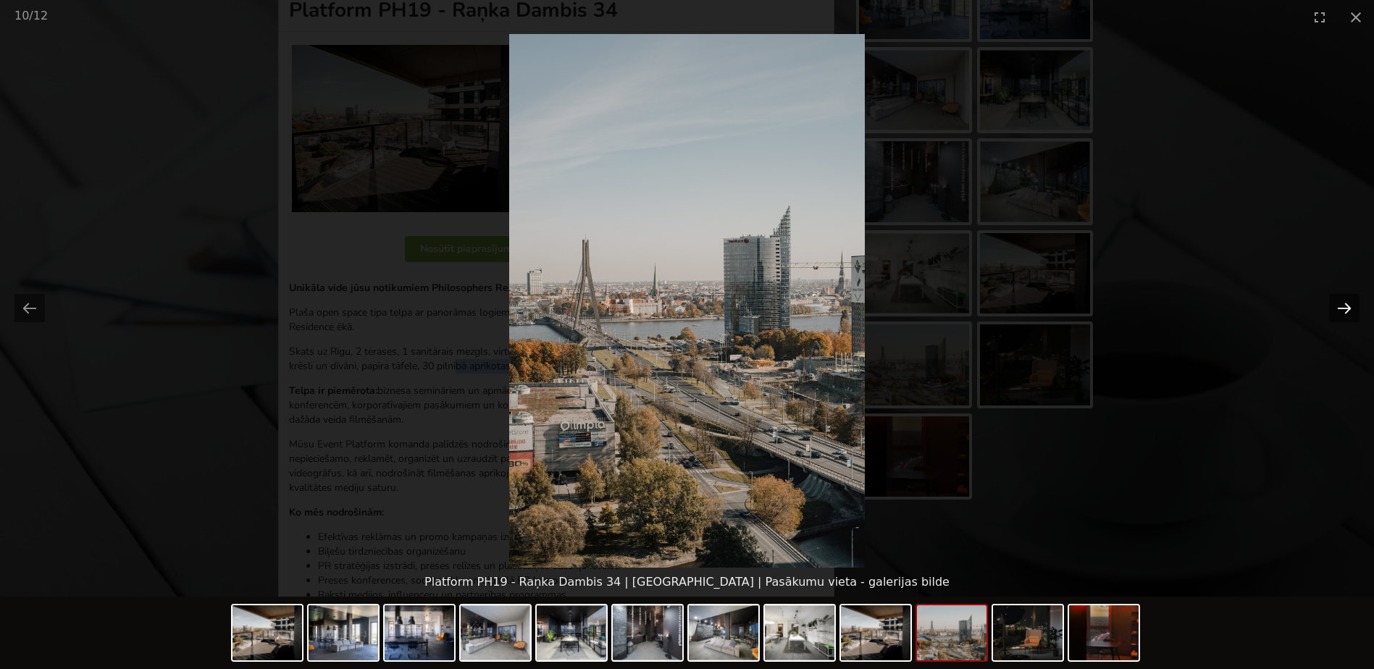
click at [1344, 309] on button "Next slide" at bounding box center [1344, 308] width 30 height 28
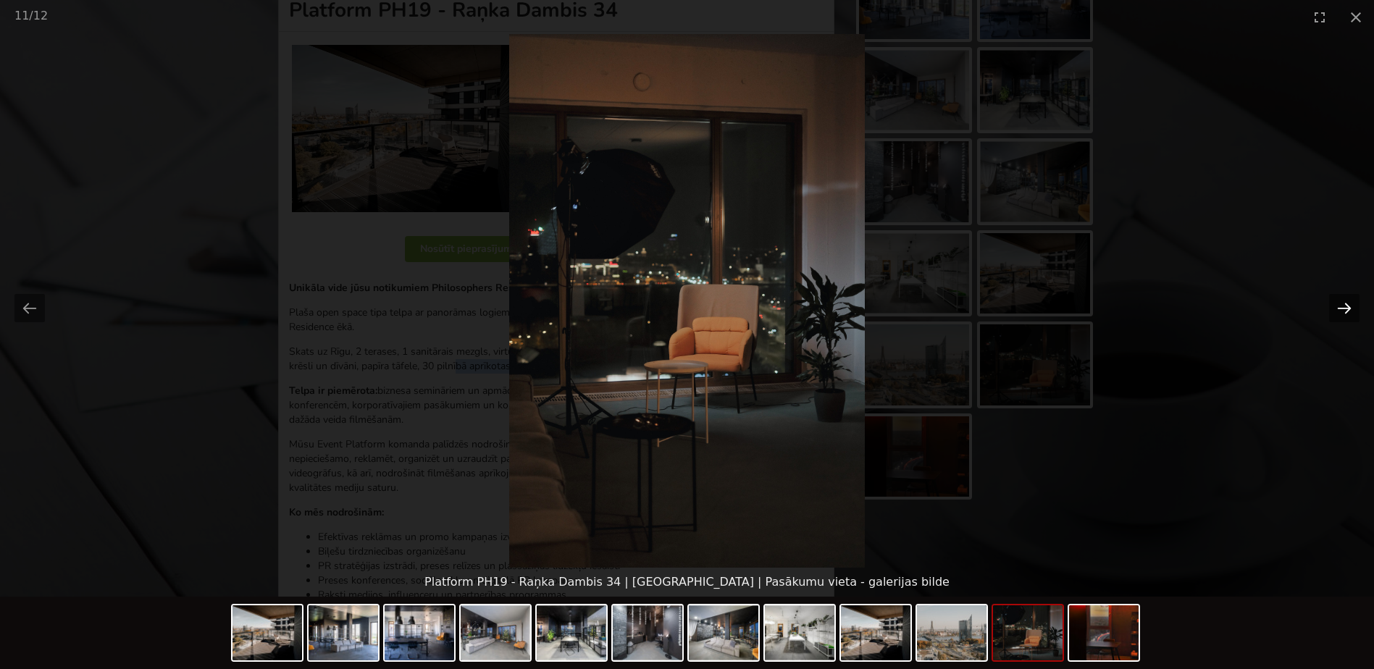
click at [1344, 309] on button "Next slide" at bounding box center [1344, 308] width 30 height 28
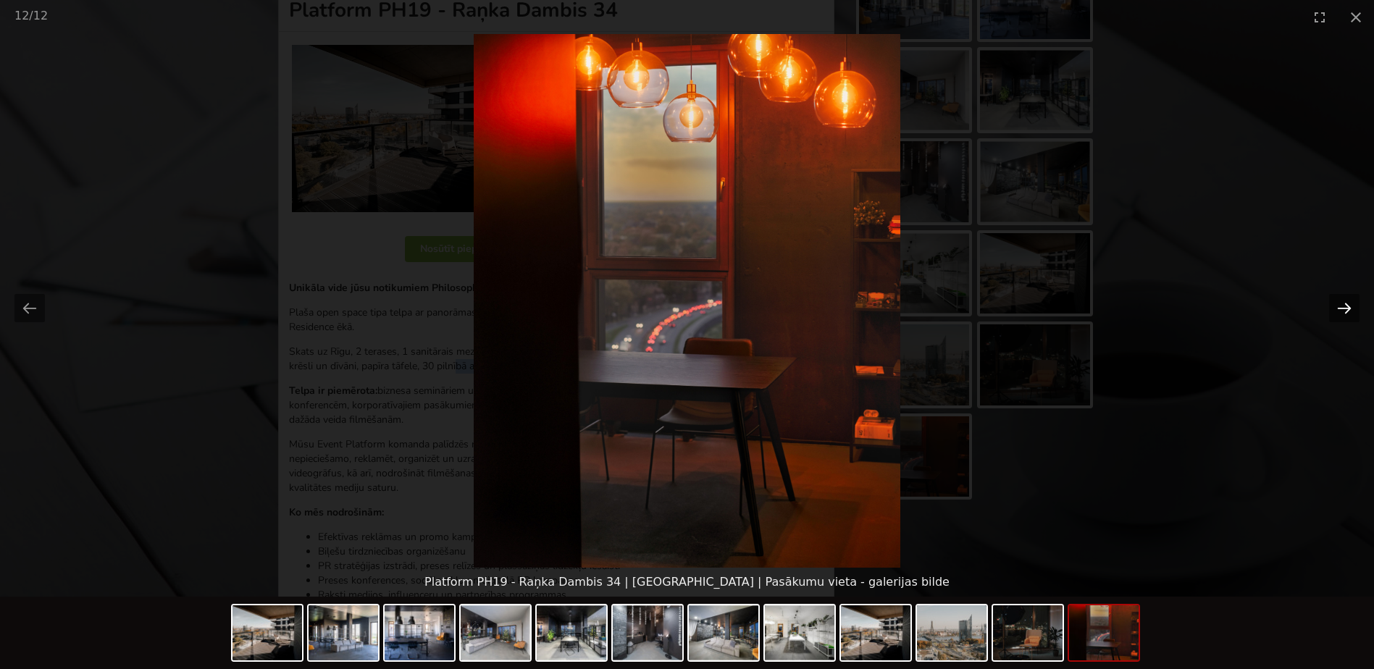
click at [1344, 309] on button "Next slide" at bounding box center [1344, 308] width 30 height 28
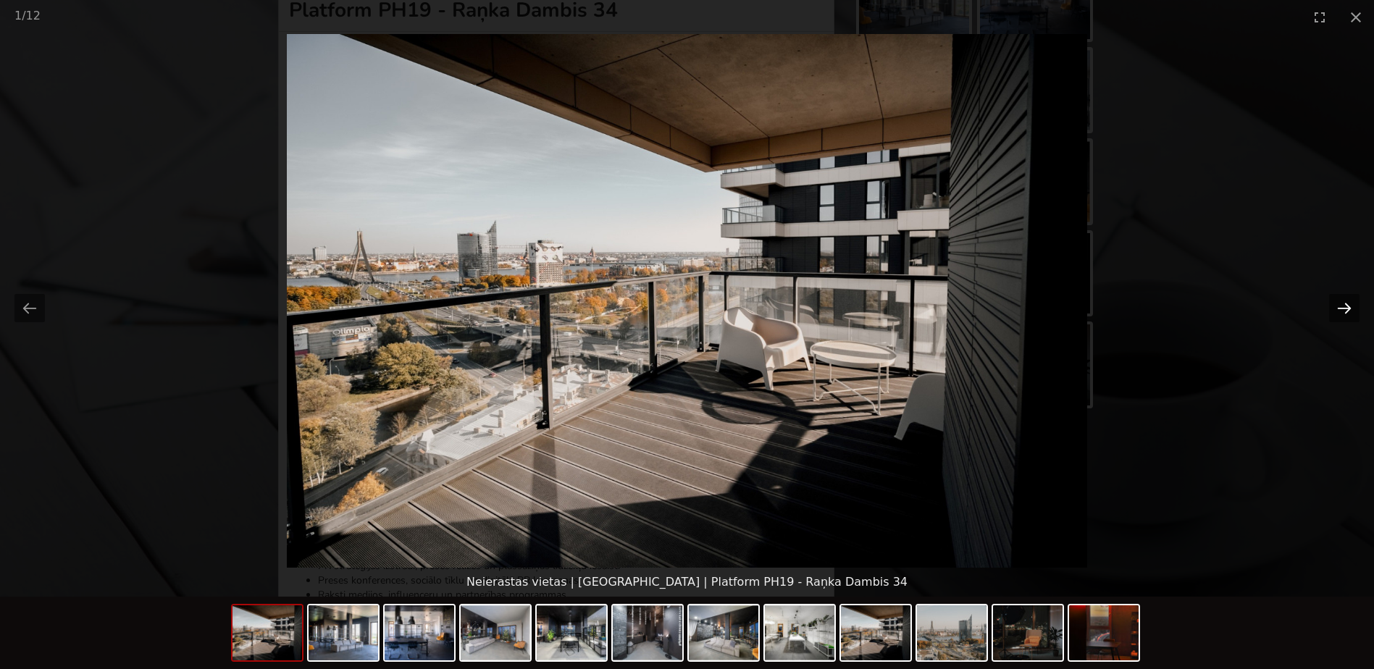
click at [1344, 309] on button "Next slide" at bounding box center [1344, 308] width 30 height 28
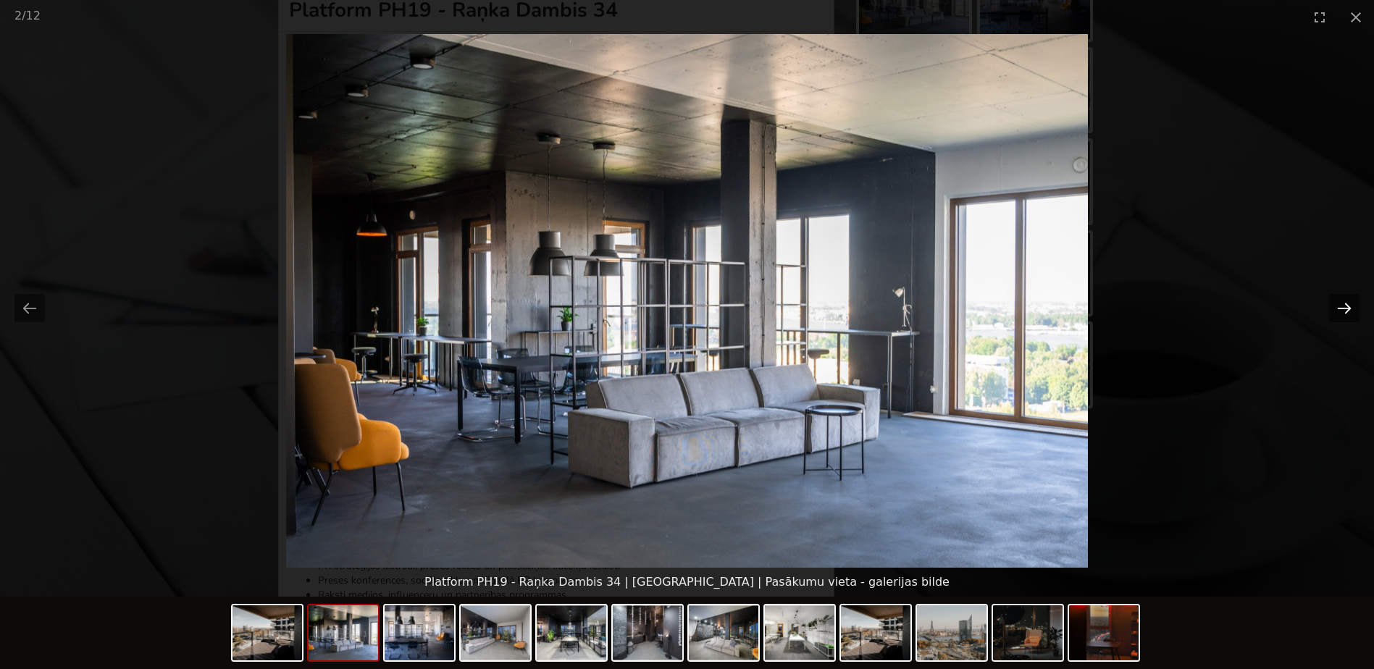
click at [1344, 309] on button "Next slide" at bounding box center [1344, 308] width 30 height 28
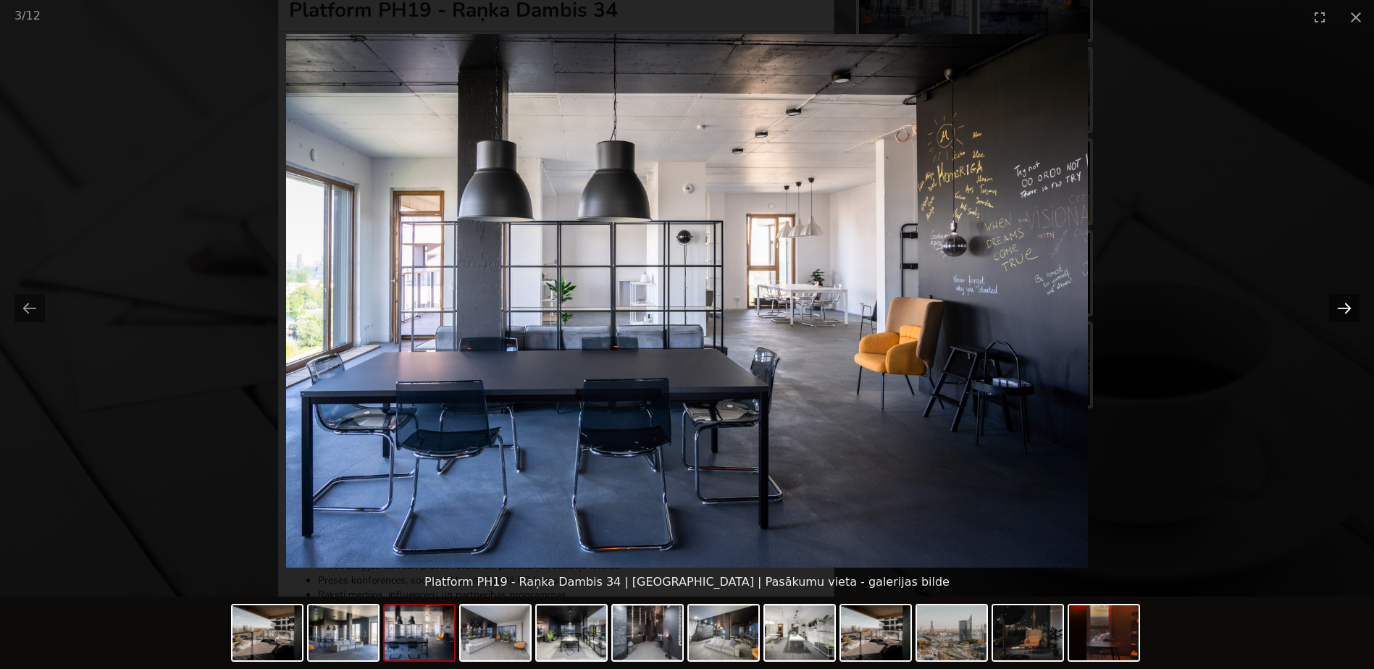
click at [1344, 309] on button "Next slide" at bounding box center [1344, 308] width 30 height 28
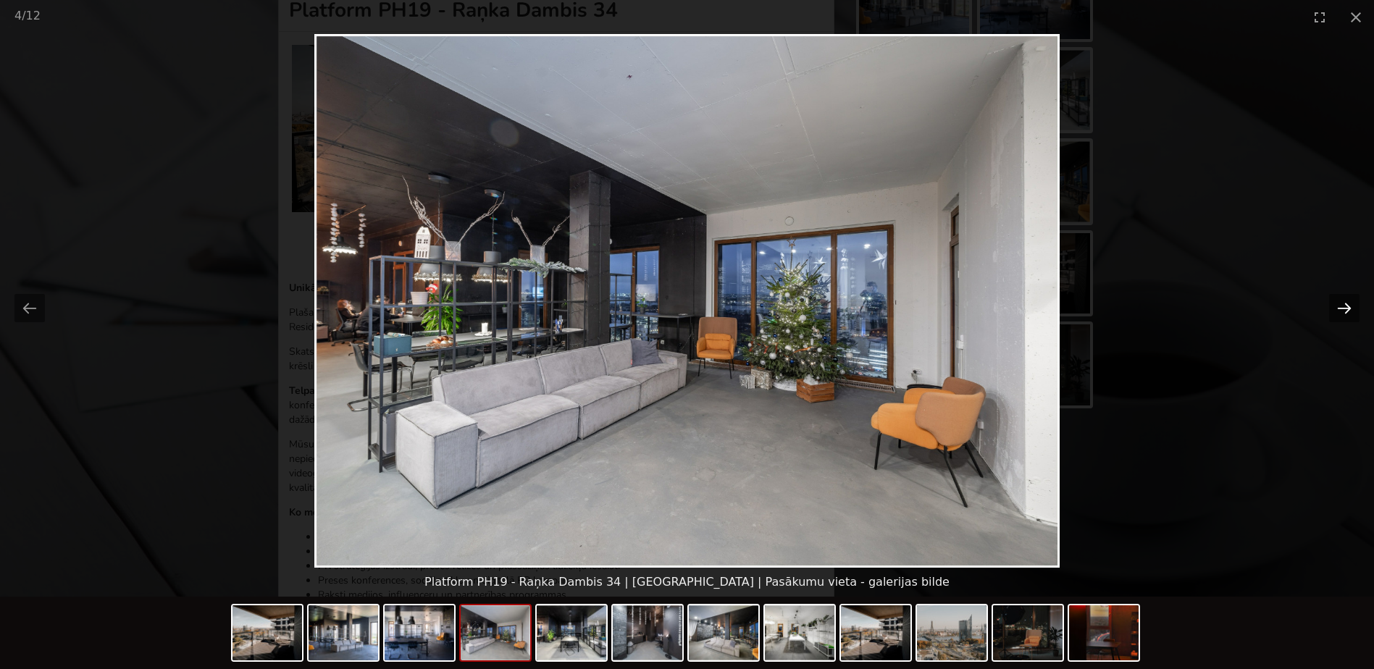
click at [1344, 309] on button "Next slide" at bounding box center [1344, 308] width 30 height 28
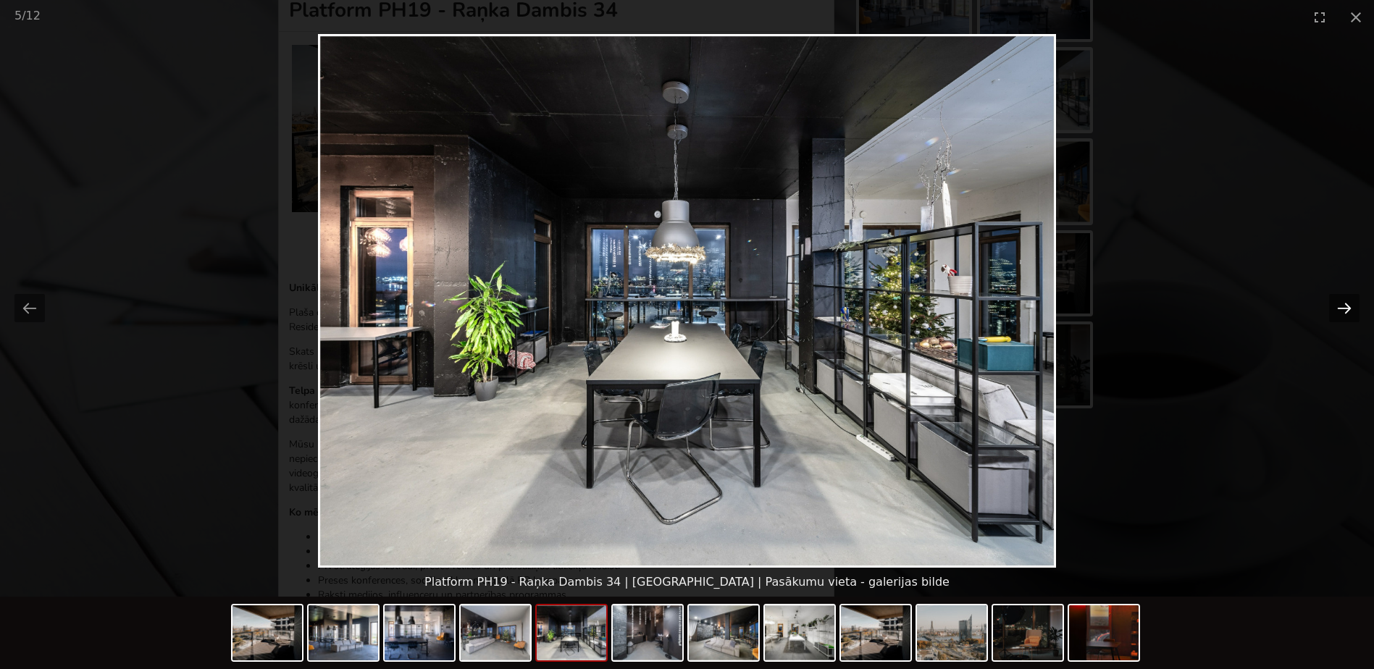
click at [1344, 309] on button "Next slide" at bounding box center [1344, 308] width 30 height 28
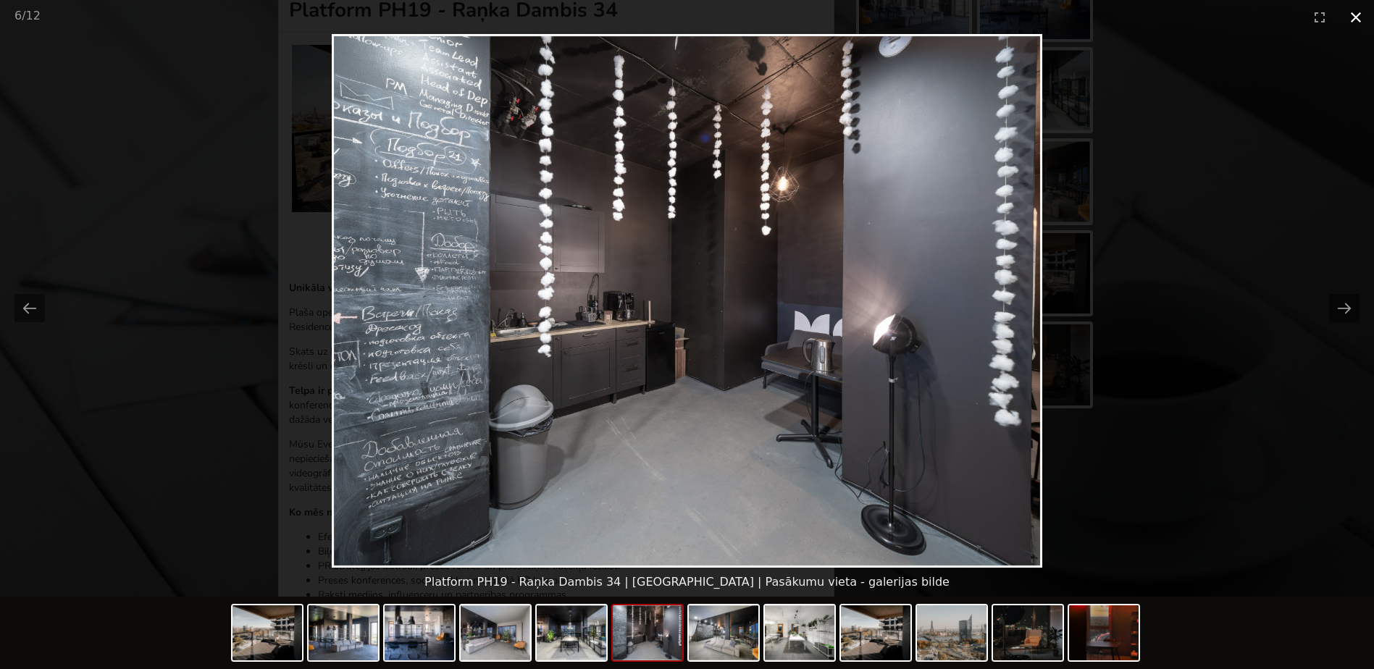
click at [1357, 13] on button "Close gallery" at bounding box center [1356, 17] width 36 height 34
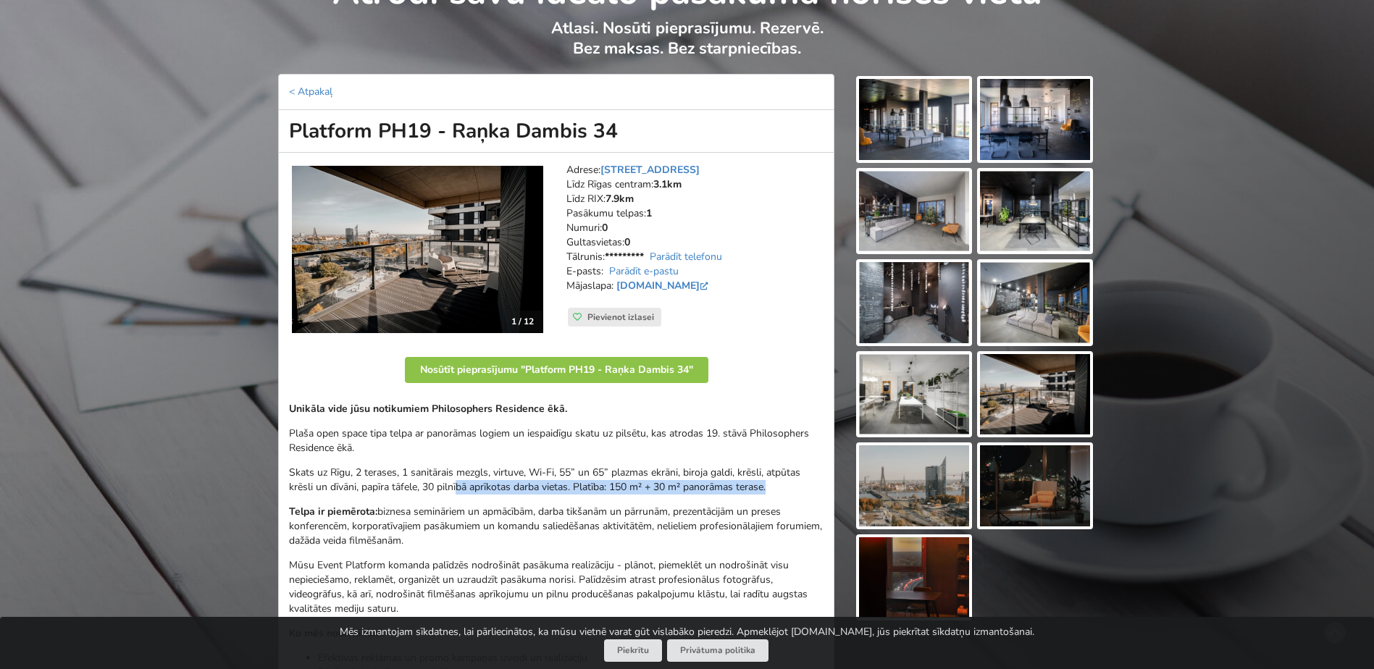
scroll to position [0, 0]
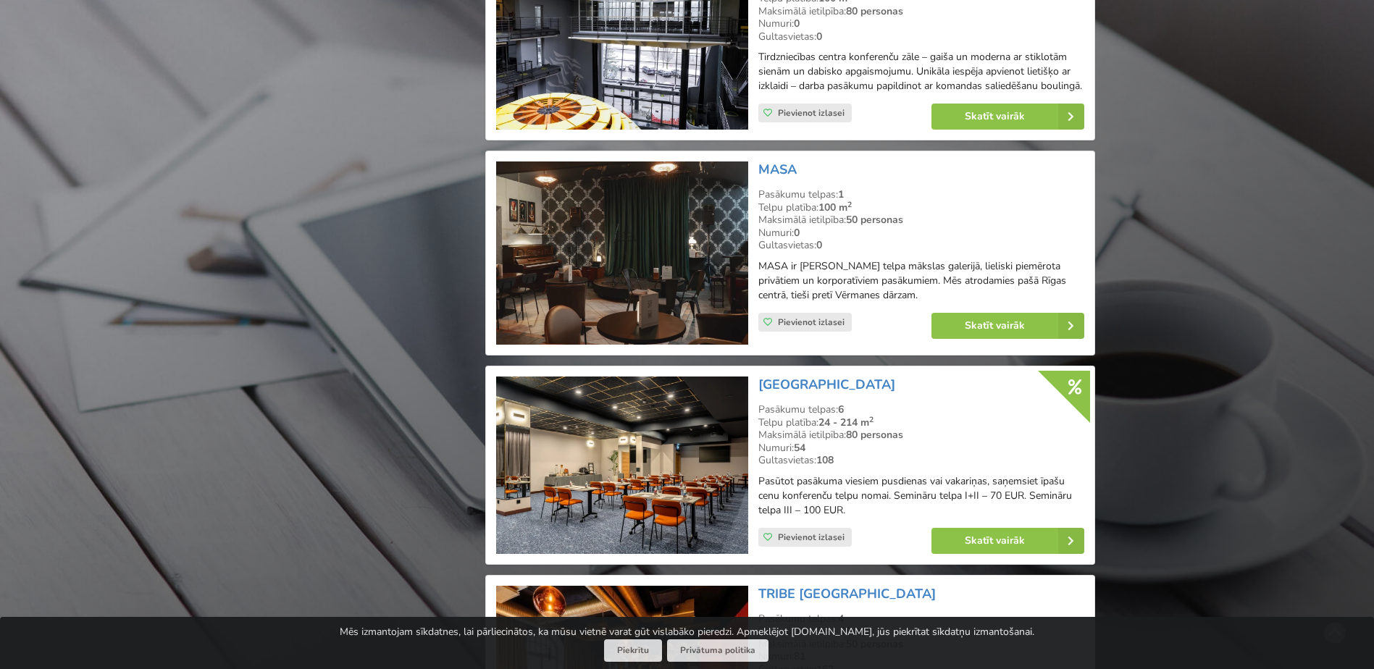
scroll to position [1774, 0]
click at [661, 264] on img at bounding box center [621, 252] width 251 height 183
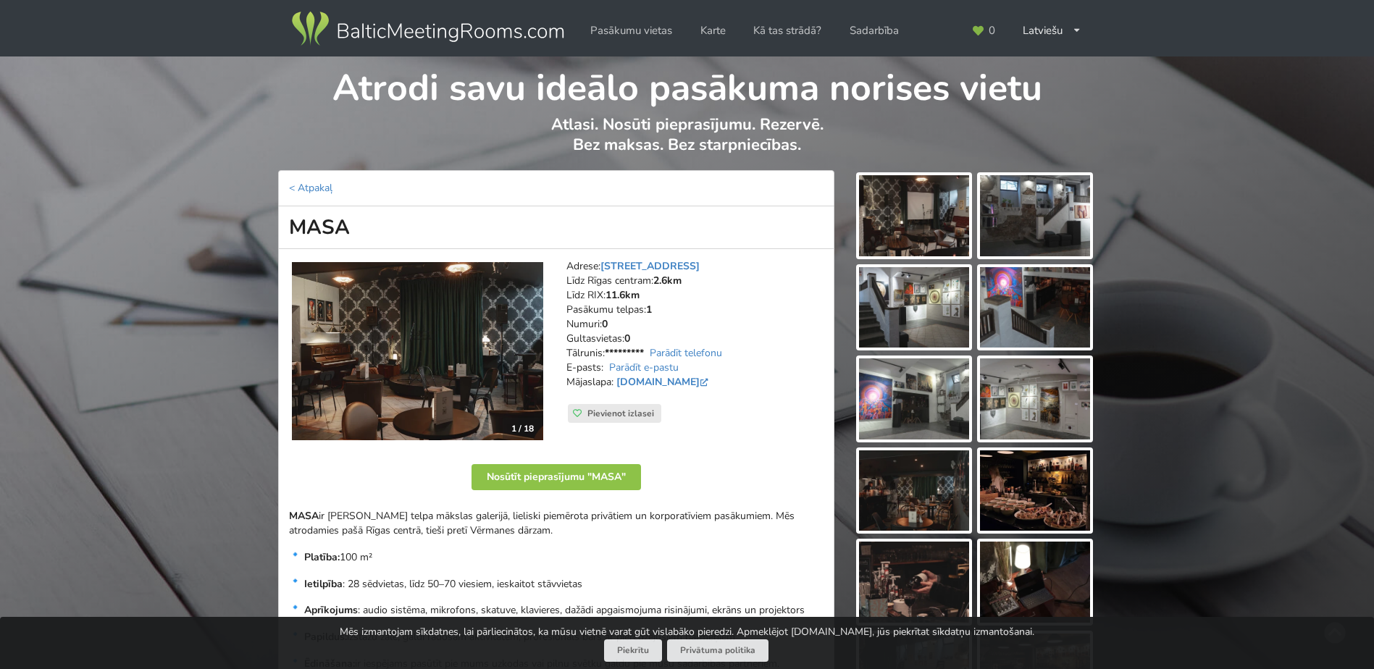
click at [911, 233] on img at bounding box center [914, 215] width 110 height 81
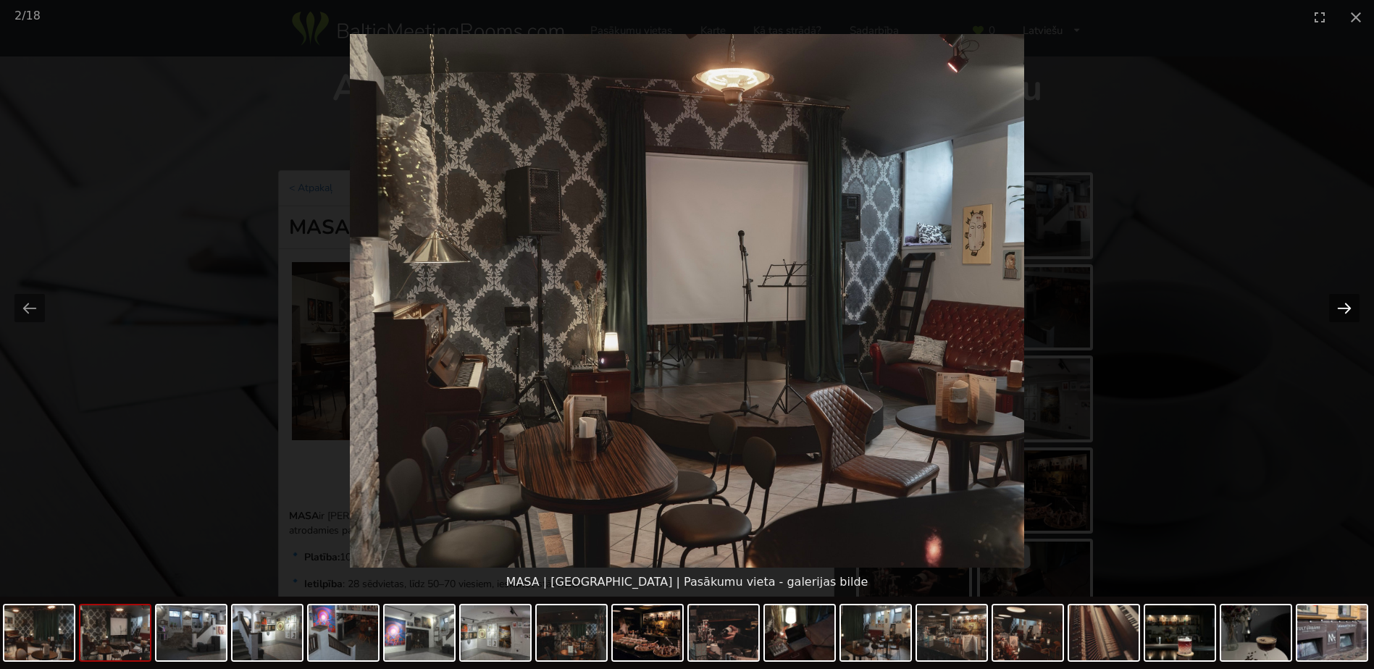
click at [1353, 312] on button "Next slide" at bounding box center [1344, 308] width 30 height 28
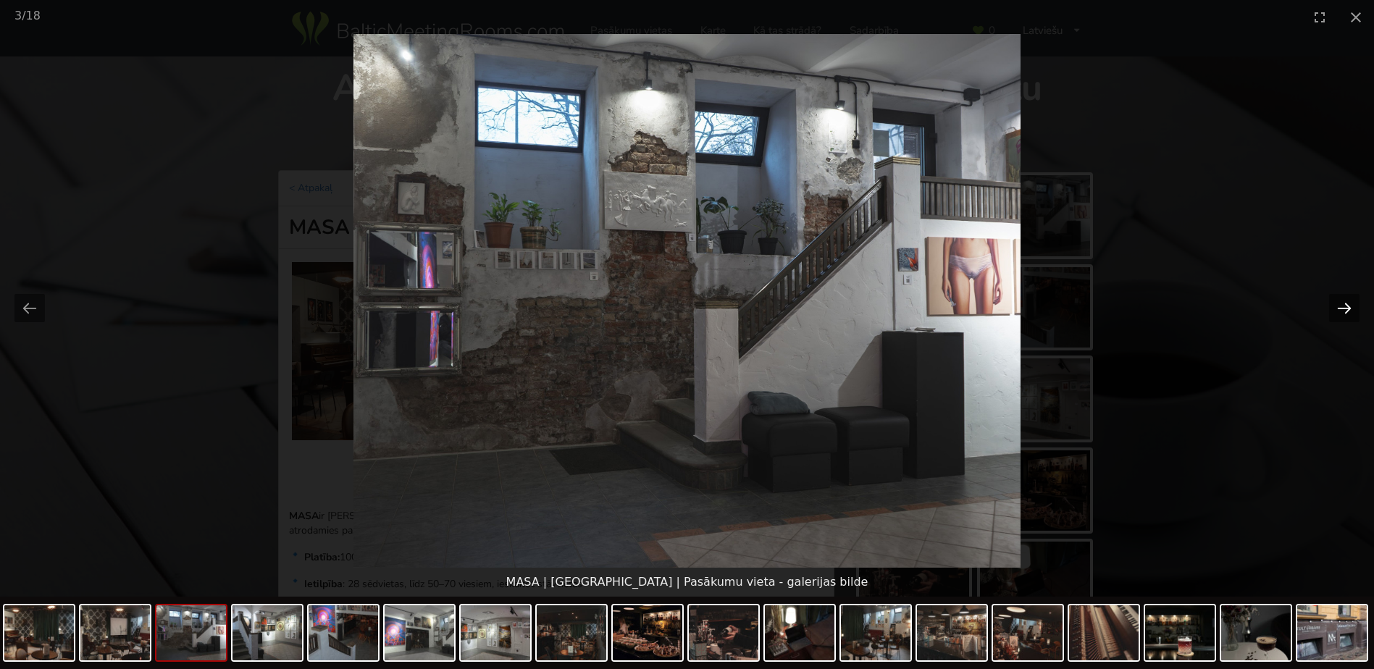
click at [1353, 312] on button "Next slide" at bounding box center [1344, 308] width 30 height 28
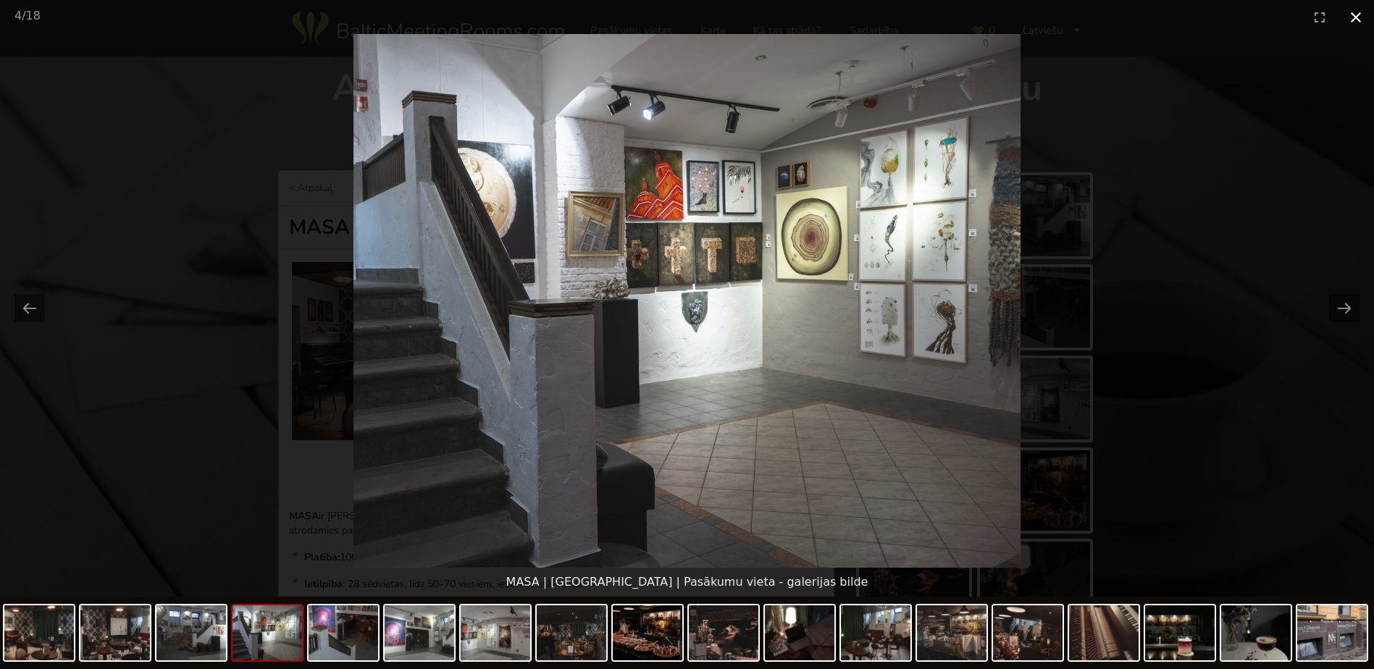
click at [1354, 21] on button "Close gallery" at bounding box center [1356, 17] width 36 height 34
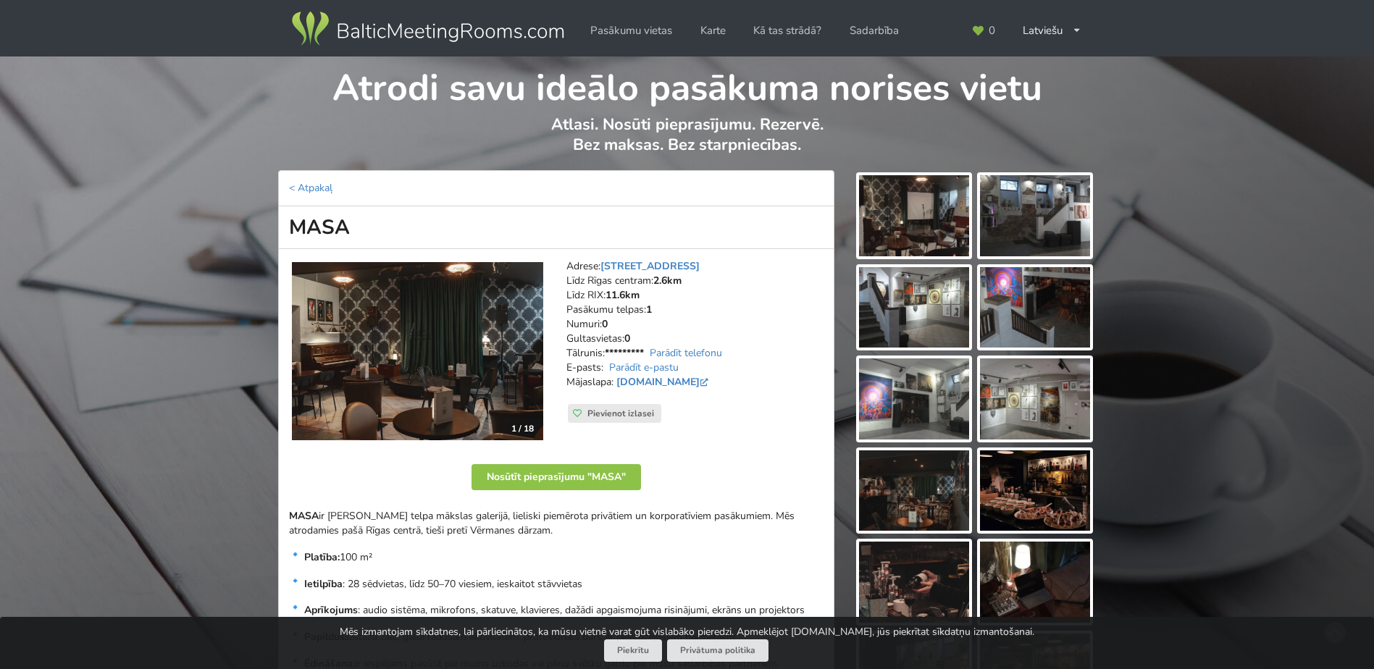
click at [165, 191] on div "Atrodi savu ideālo pasākuma norises vietu Atlasi. Nosūti pieprasījumu. Rezervē.…" at bounding box center [687, 580] width 1374 height 1046
click at [325, 187] on link "< Atpakaļ" at bounding box center [310, 188] width 43 height 14
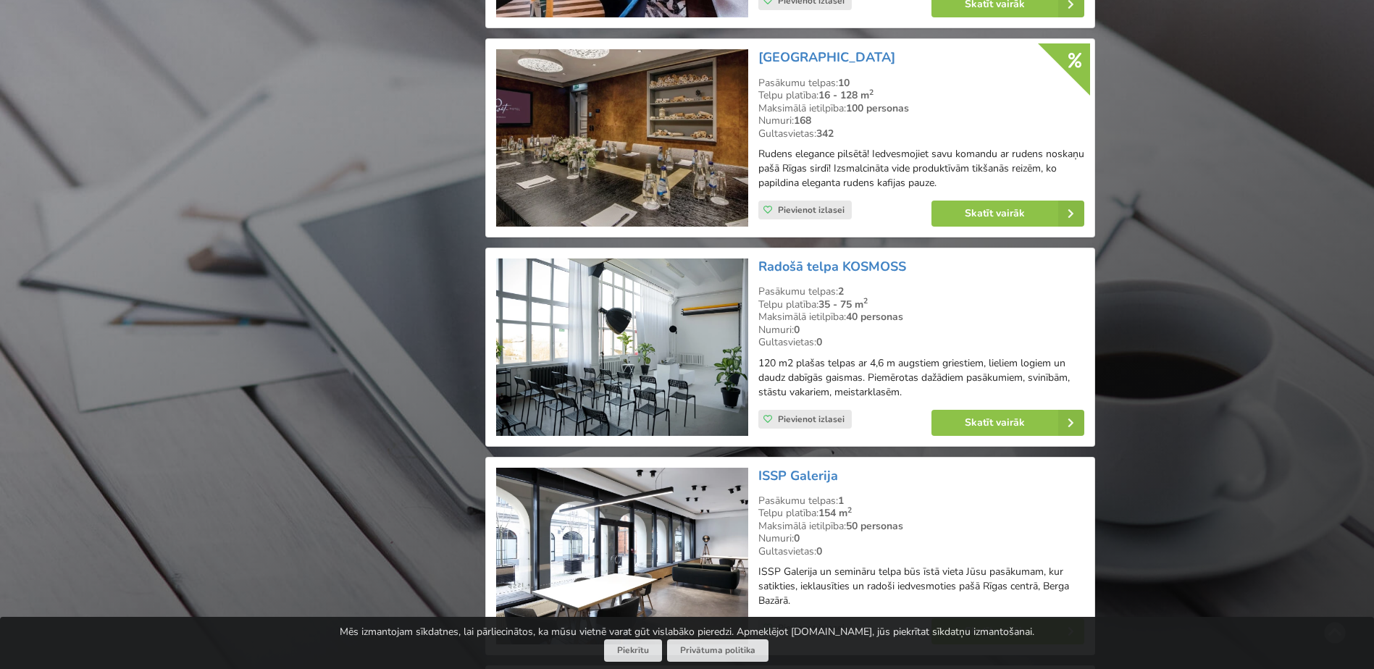
scroll to position [2571, 0]
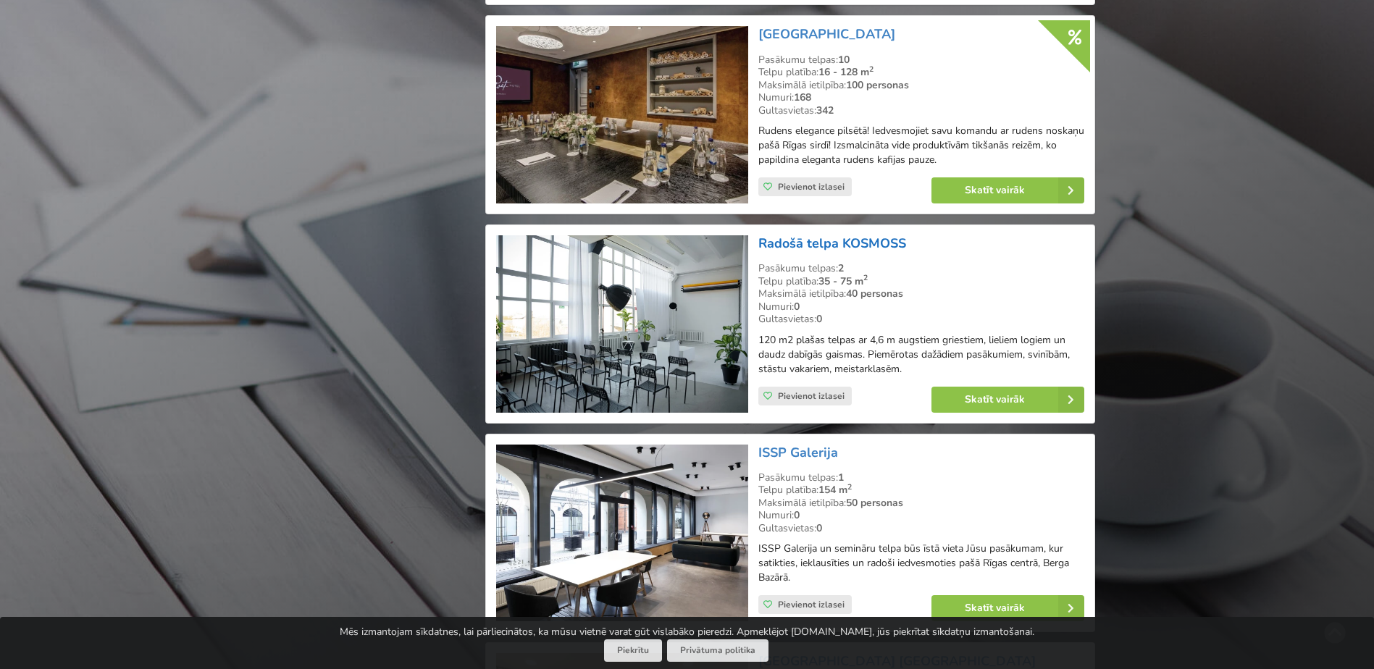
click at [827, 252] on link "Radošā telpa KOSMOSS" at bounding box center [833, 243] width 148 height 17
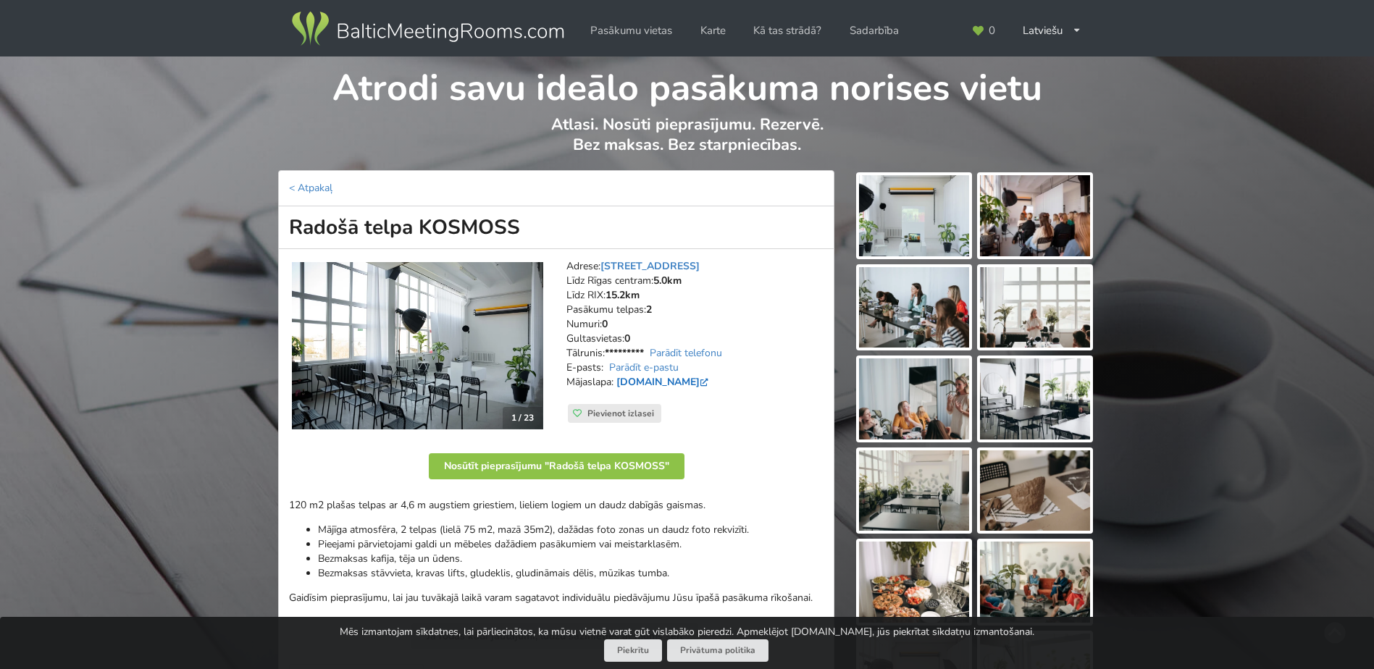
scroll to position [145, 0]
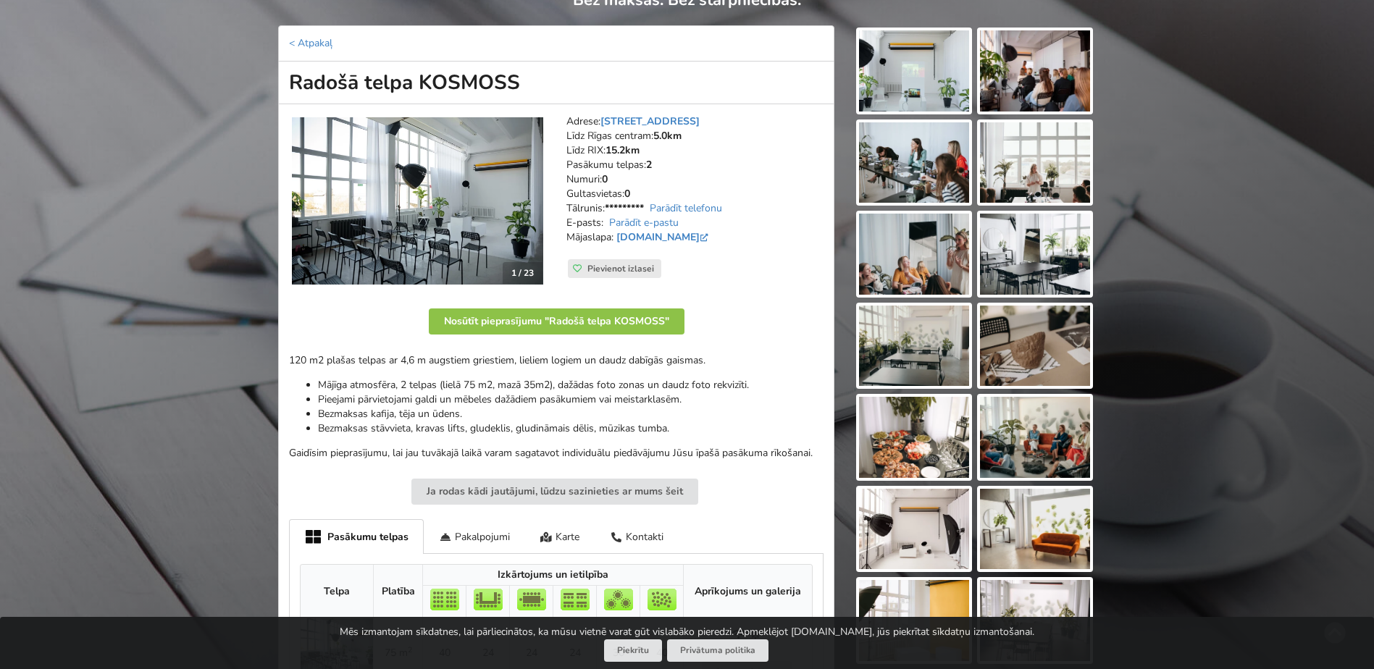
click at [916, 75] on img at bounding box center [914, 70] width 110 height 81
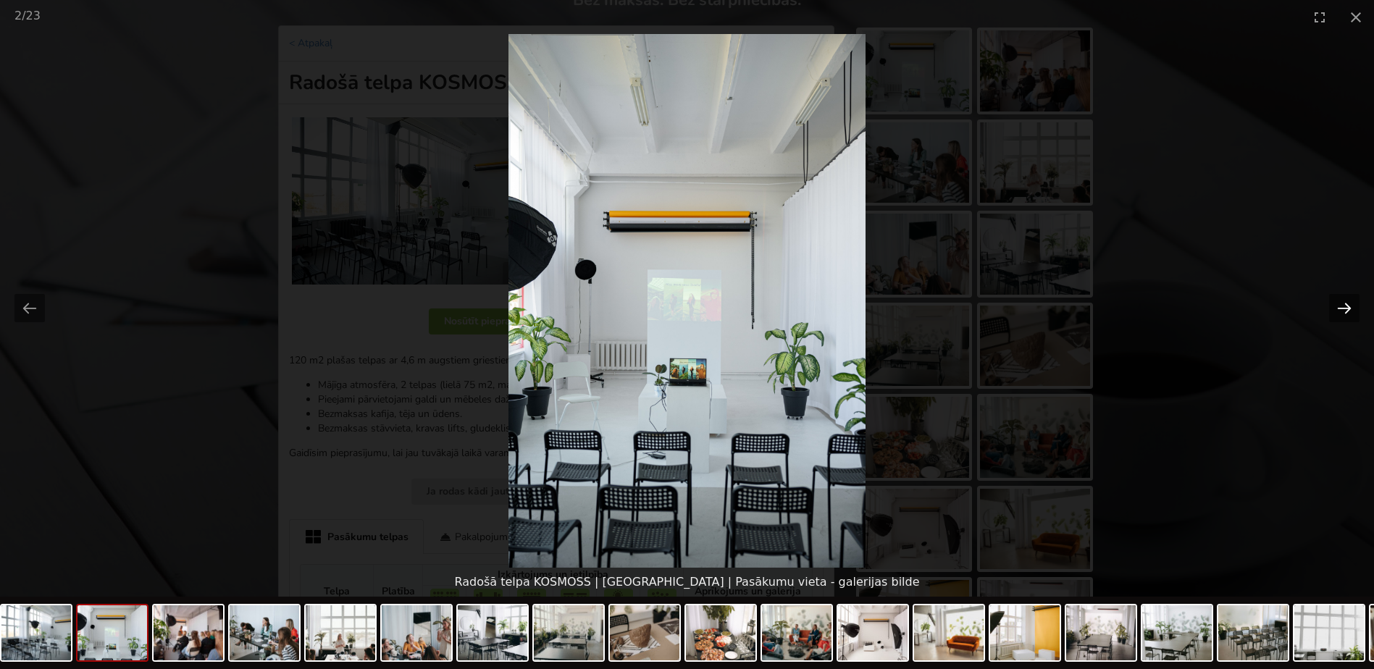
click at [1340, 309] on button "Next slide" at bounding box center [1344, 308] width 30 height 28
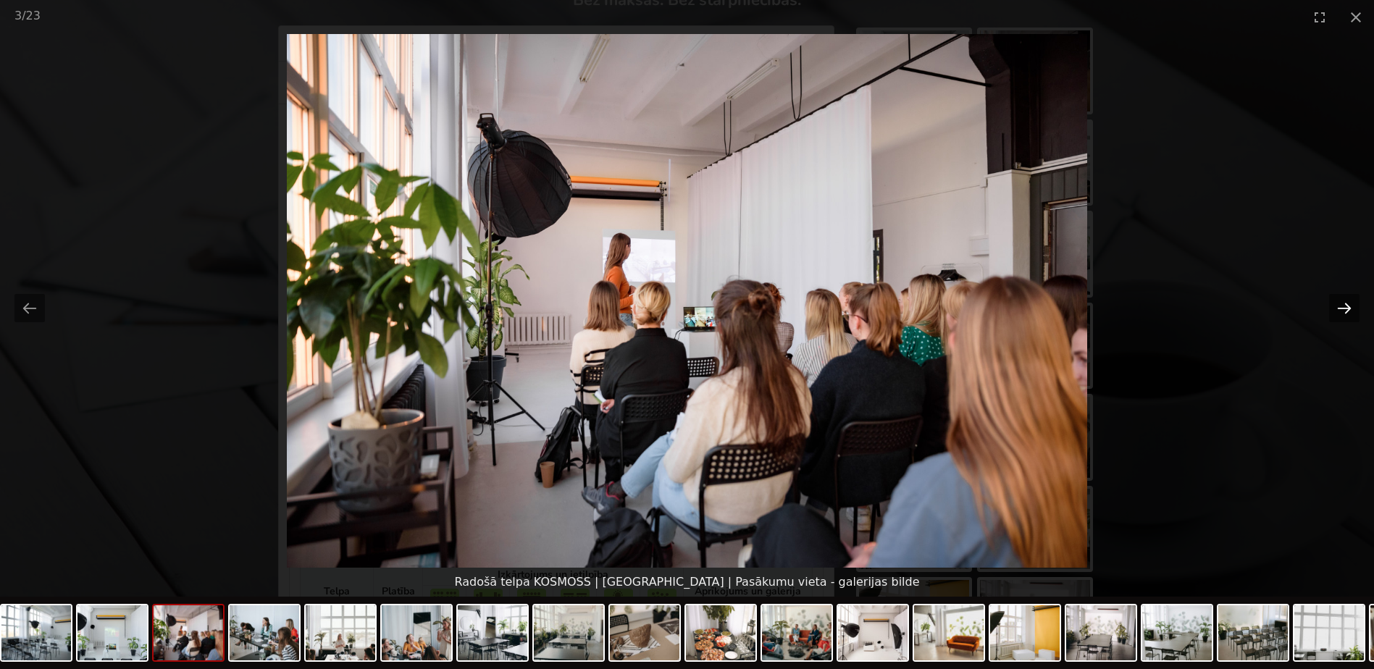
click at [1340, 309] on button "Next slide" at bounding box center [1344, 308] width 30 height 28
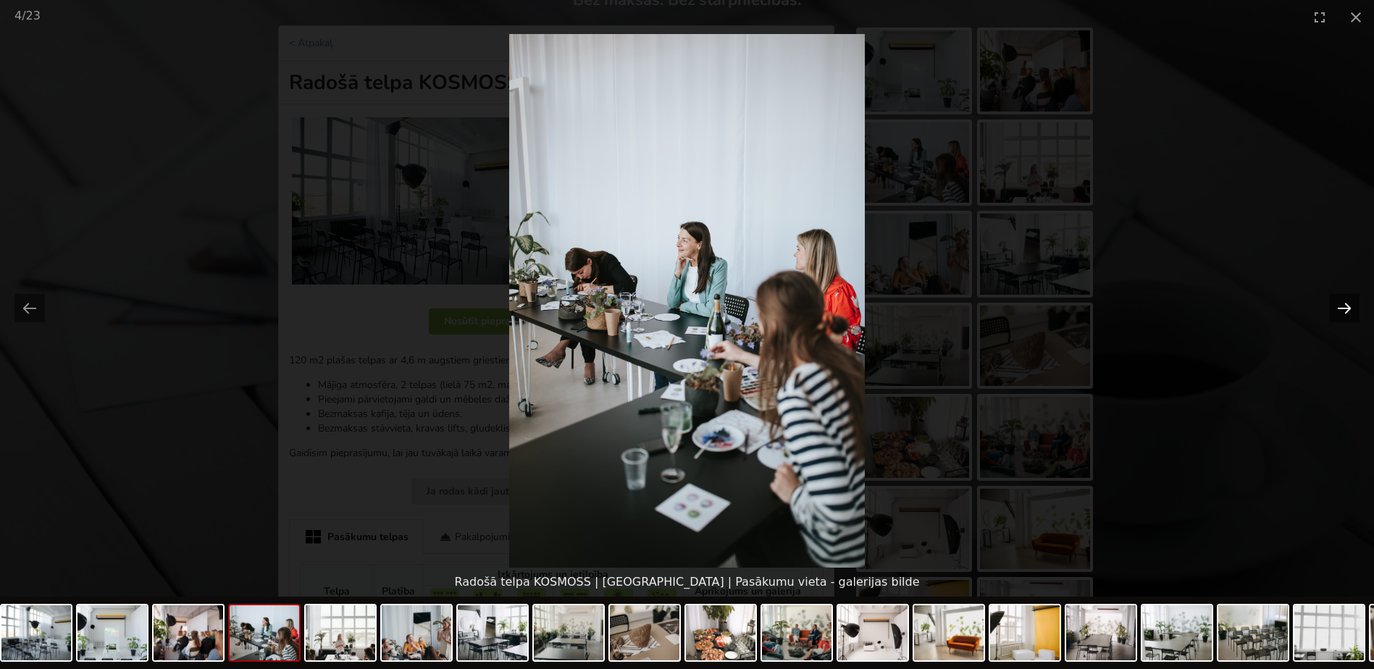
click at [1340, 309] on button "Next slide" at bounding box center [1344, 308] width 30 height 28
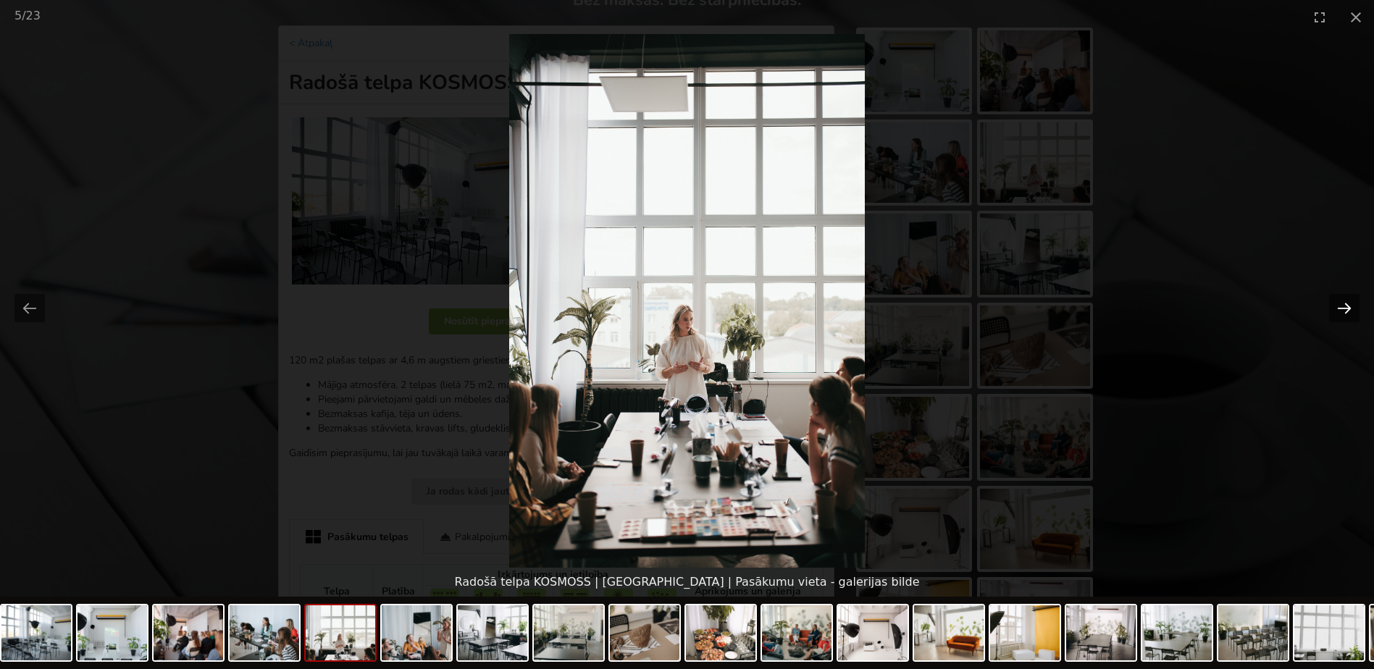
click at [1340, 309] on button "Next slide" at bounding box center [1344, 308] width 30 height 28
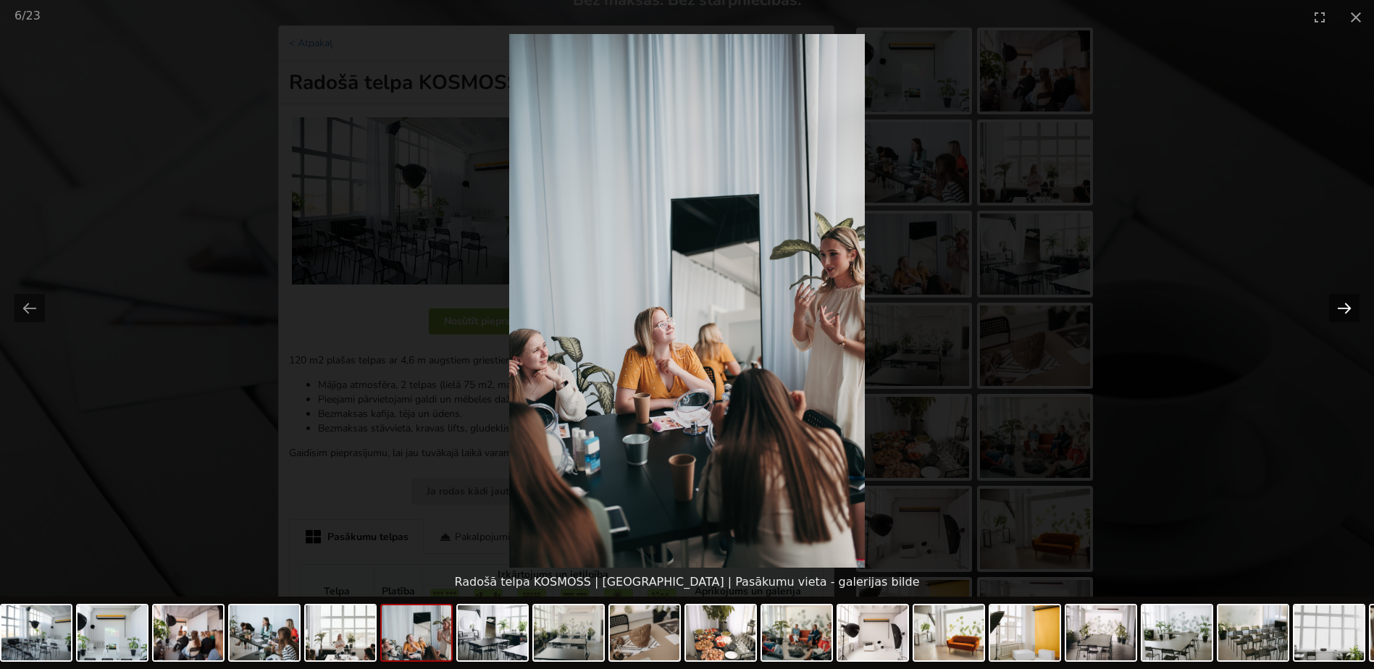
click at [1340, 309] on button "Next slide" at bounding box center [1344, 308] width 30 height 28
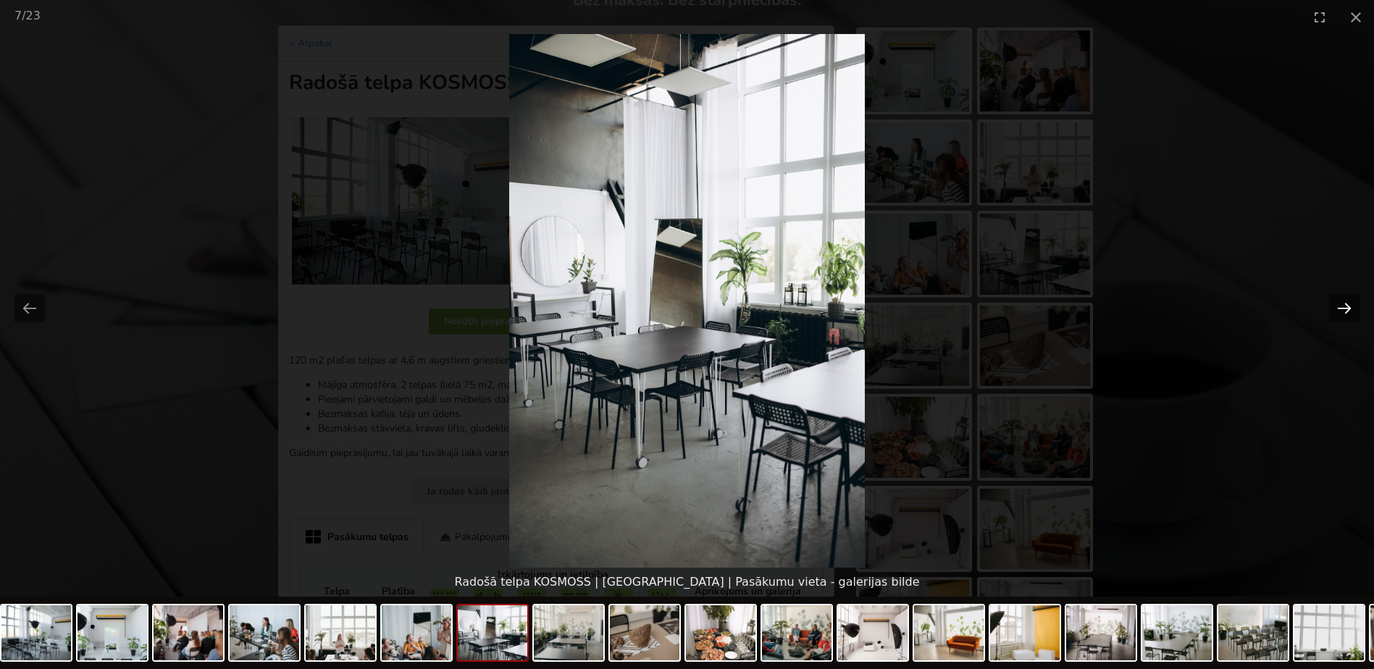
click at [1340, 309] on button "Next slide" at bounding box center [1344, 308] width 30 height 28
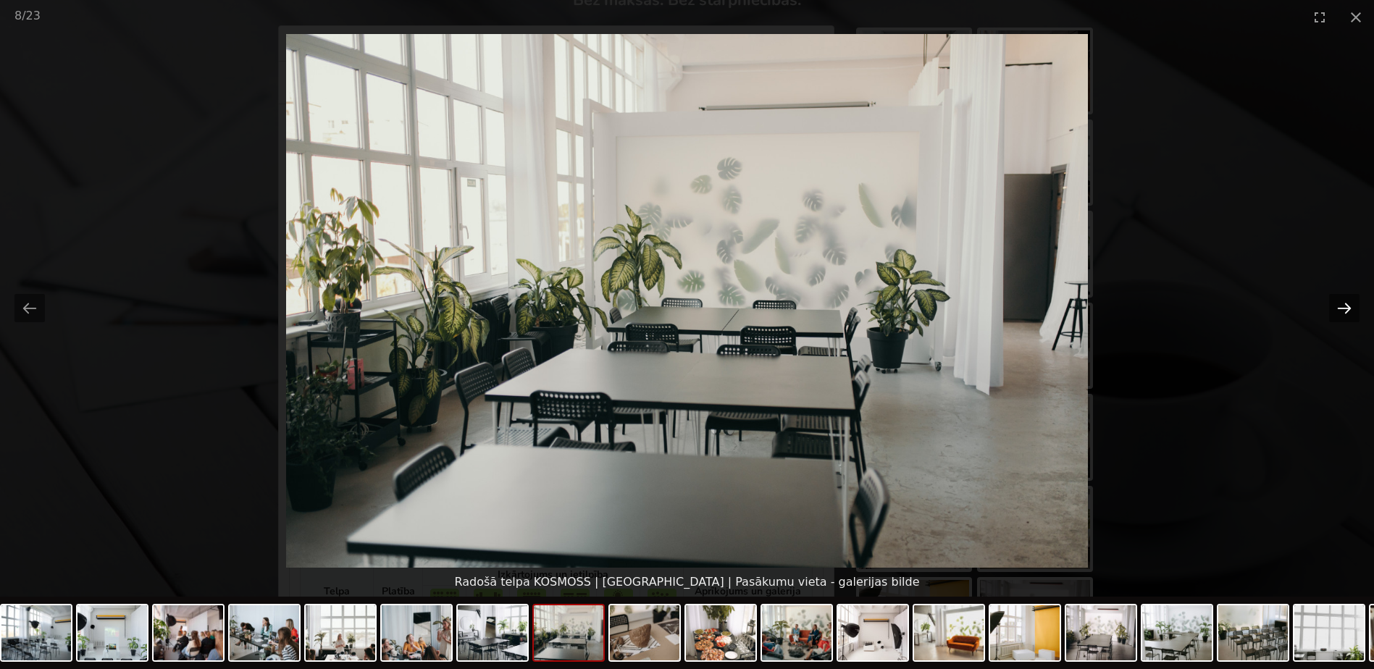
click at [1340, 309] on button "Next slide" at bounding box center [1344, 308] width 30 height 28
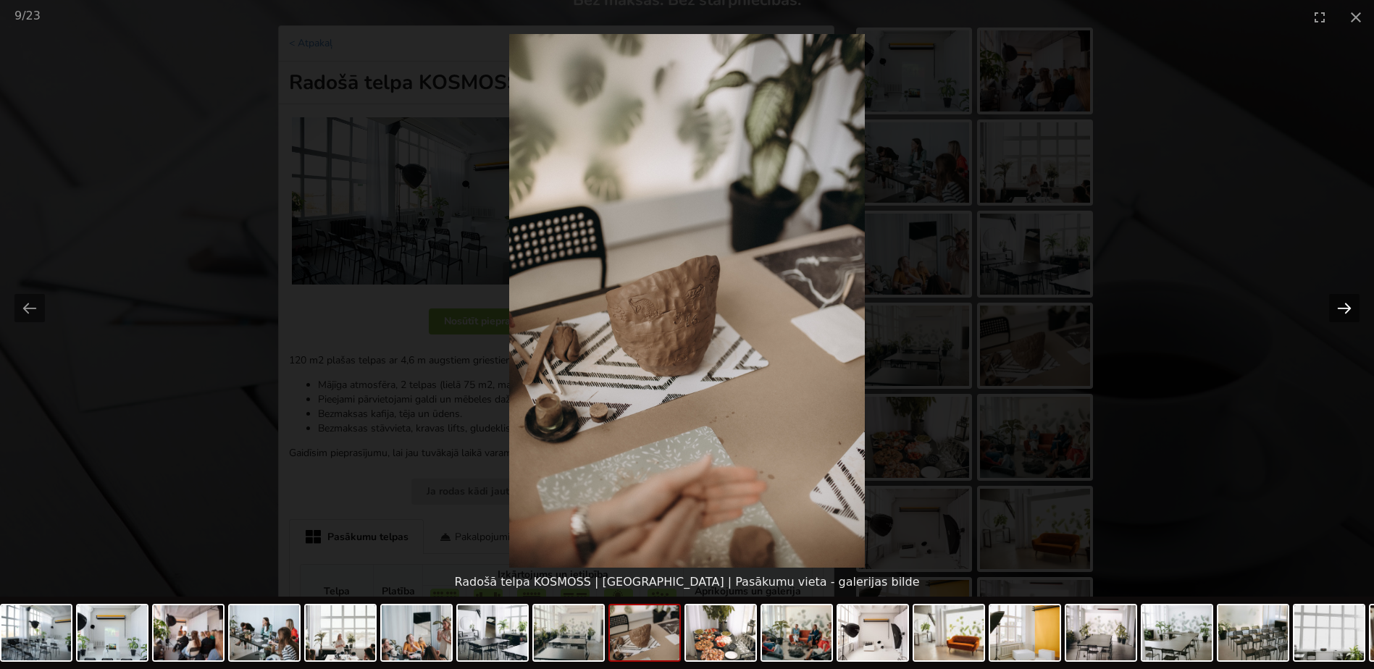
click at [1340, 309] on button "Next slide" at bounding box center [1344, 308] width 30 height 28
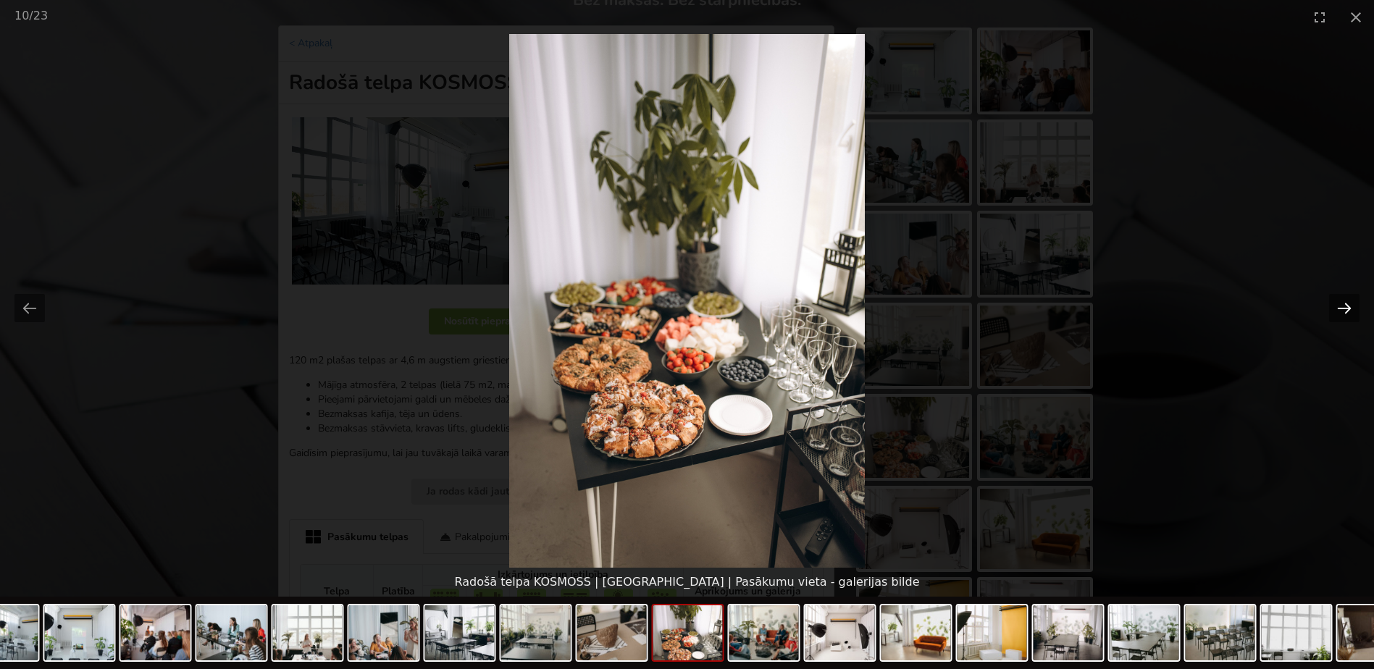
click at [1340, 309] on button "Next slide" at bounding box center [1344, 308] width 30 height 28
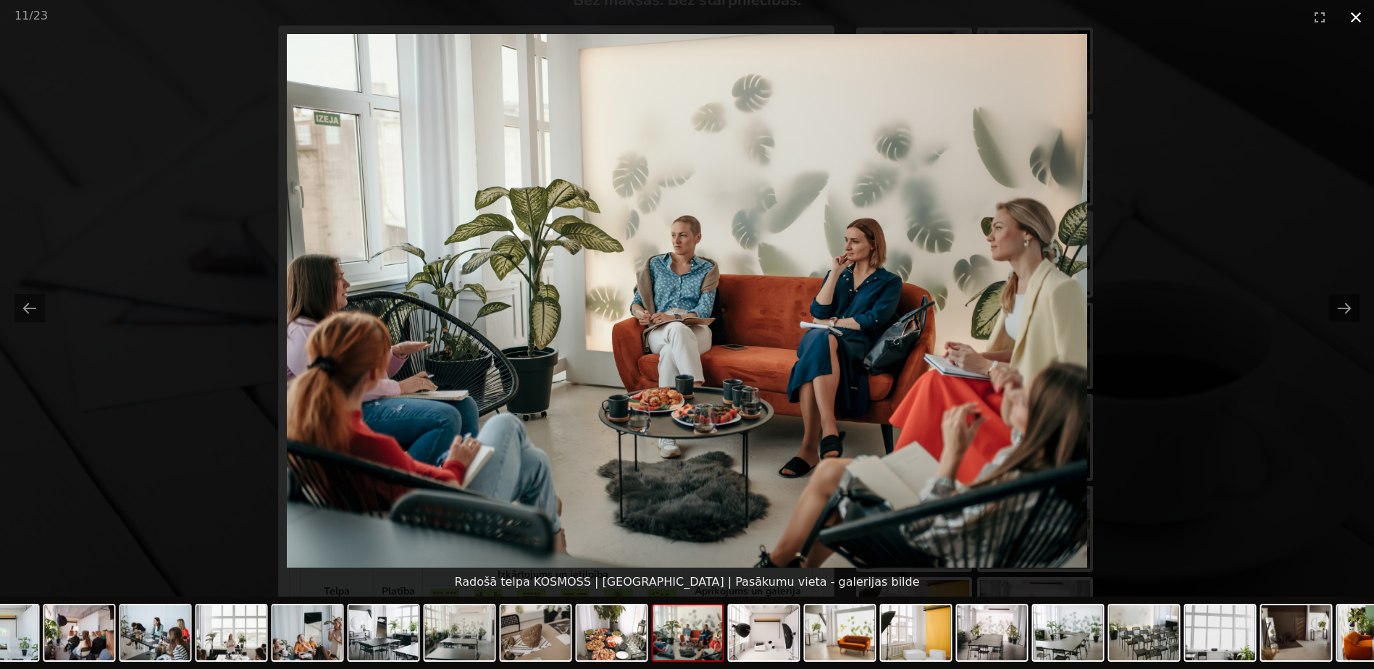
click at [1356, 23] on button "Close gallery" at bounding box center [1356, 17] width 36 height 34
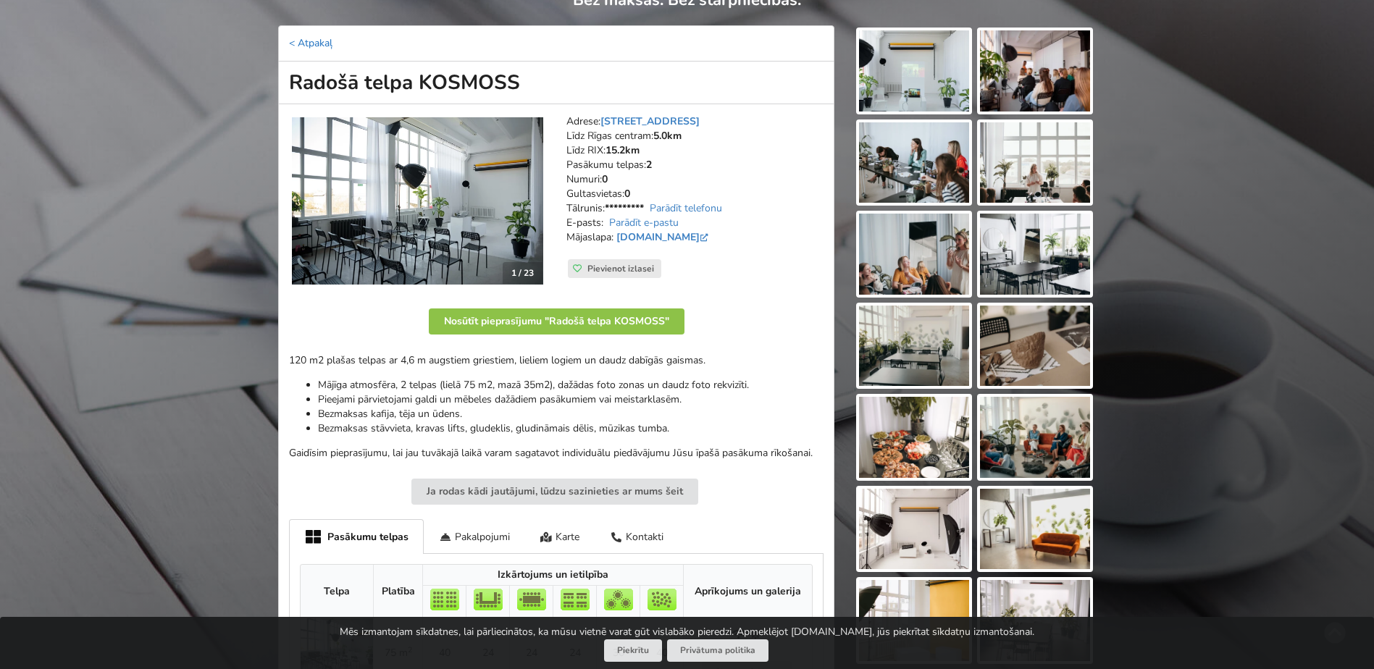
click at [304, 38] on link "< Atpakaļ" at bounding box center [310, 43] width 43 height 14
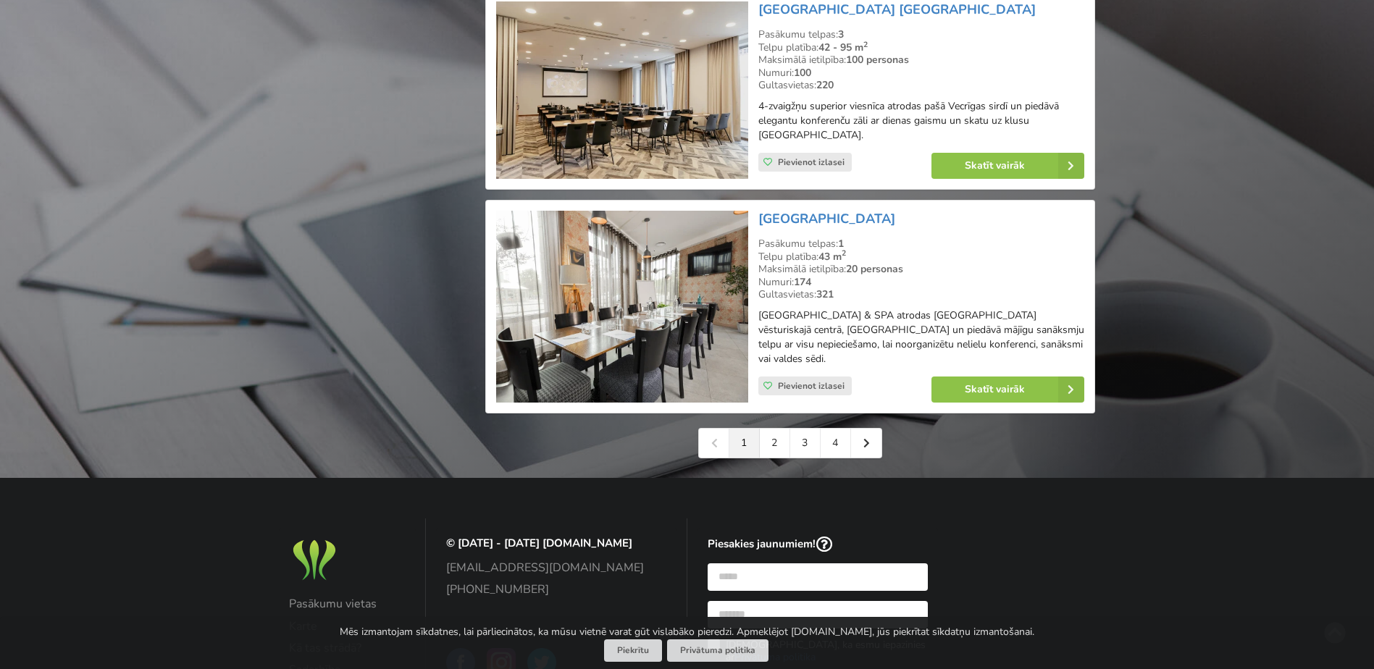
scroll to position [3391, 0]
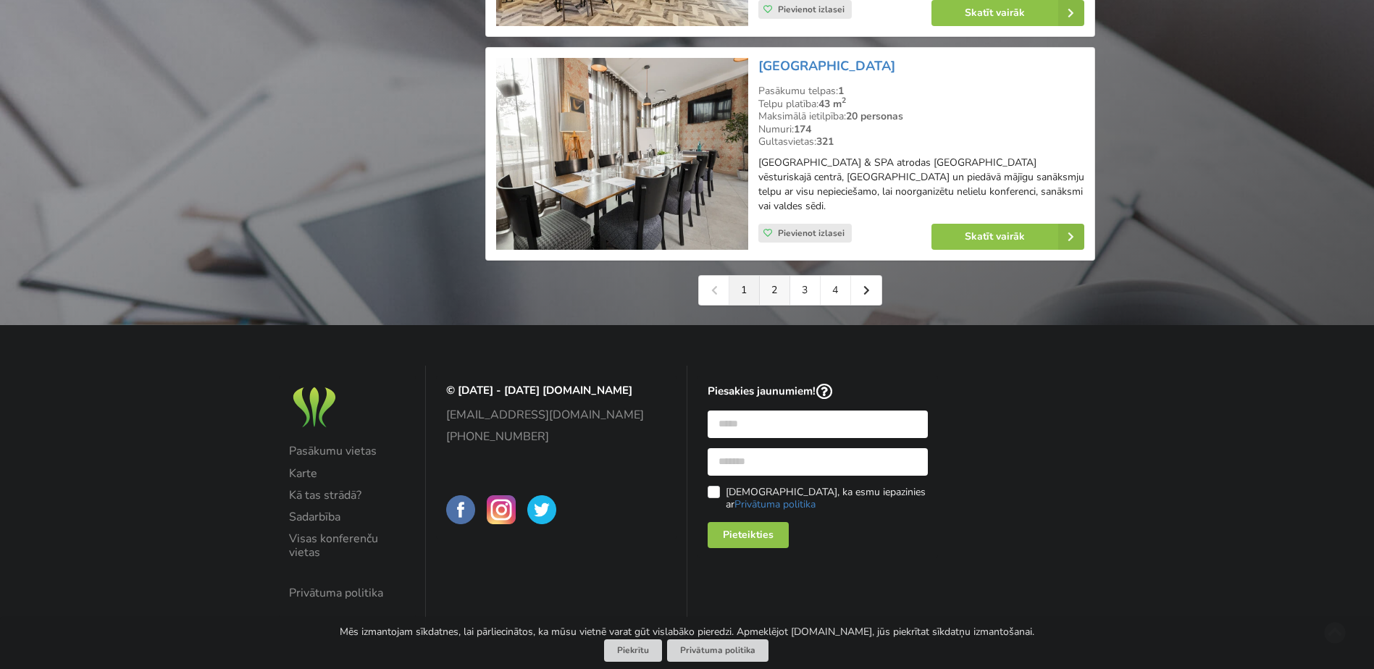
click at [767, 289] on link "2" at bounding box center [775, 290] width 30 height 29
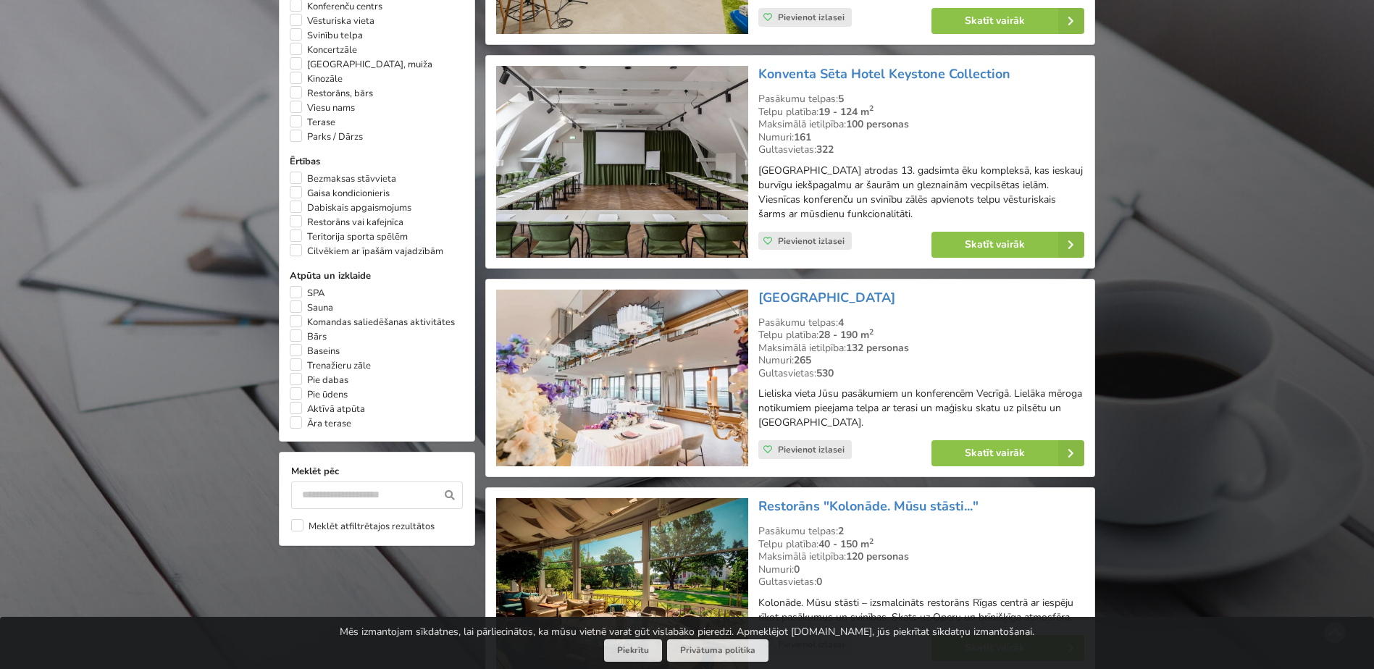
scroll to position [1159, 0]
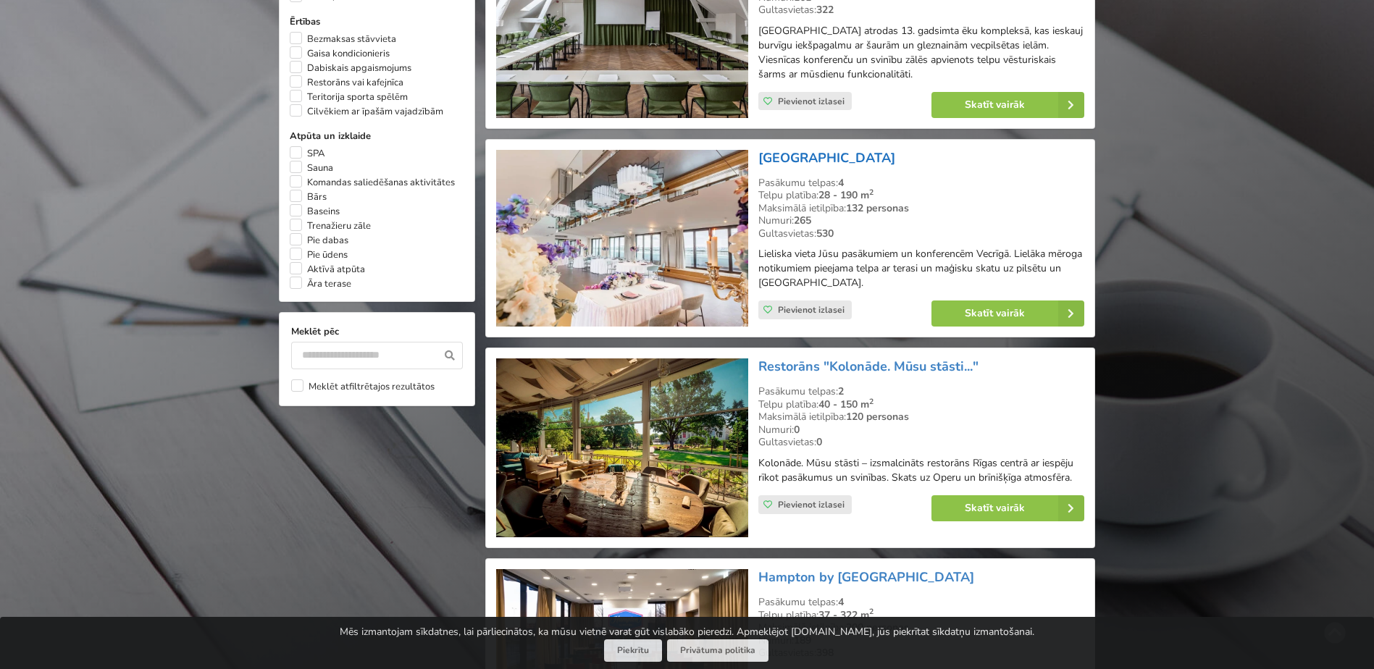
click at [848, 149] on link "[GEOGRAPHIC_DATA]" at bounding box center [827, 157] width 137 height 17
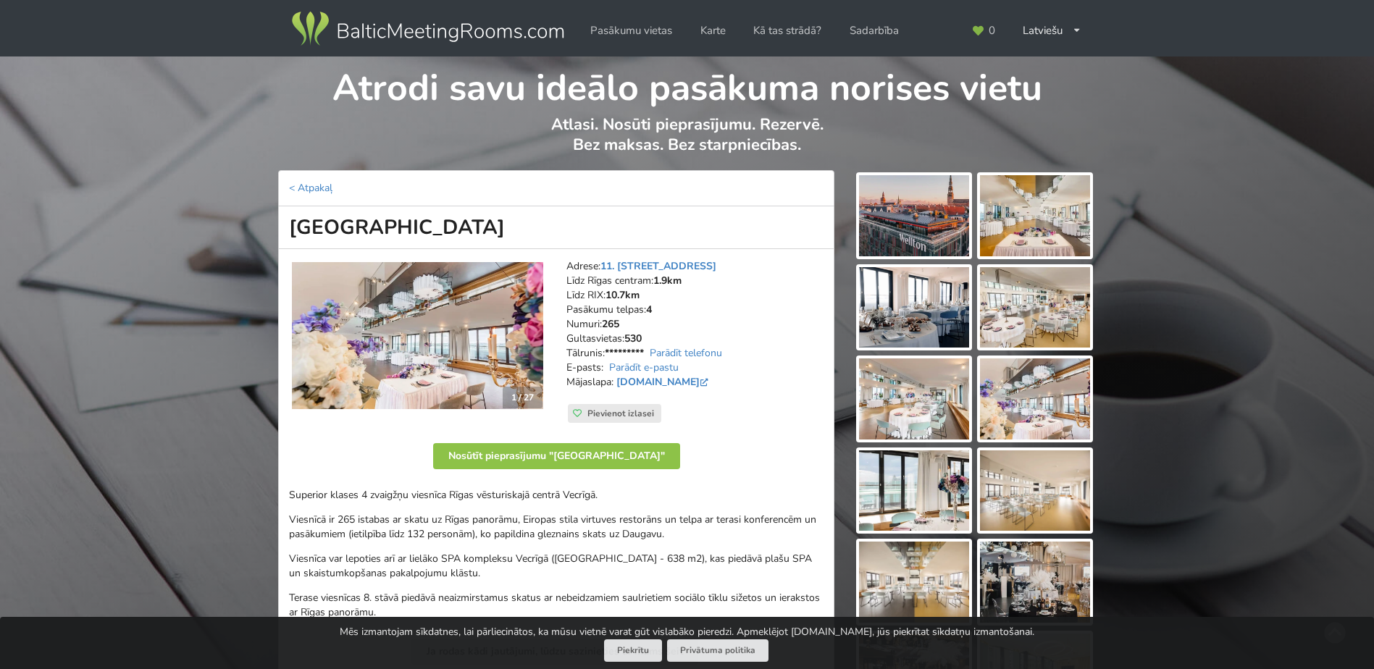
click at [909, 234] on img at bounding box center [914, 215] width 110 height 81
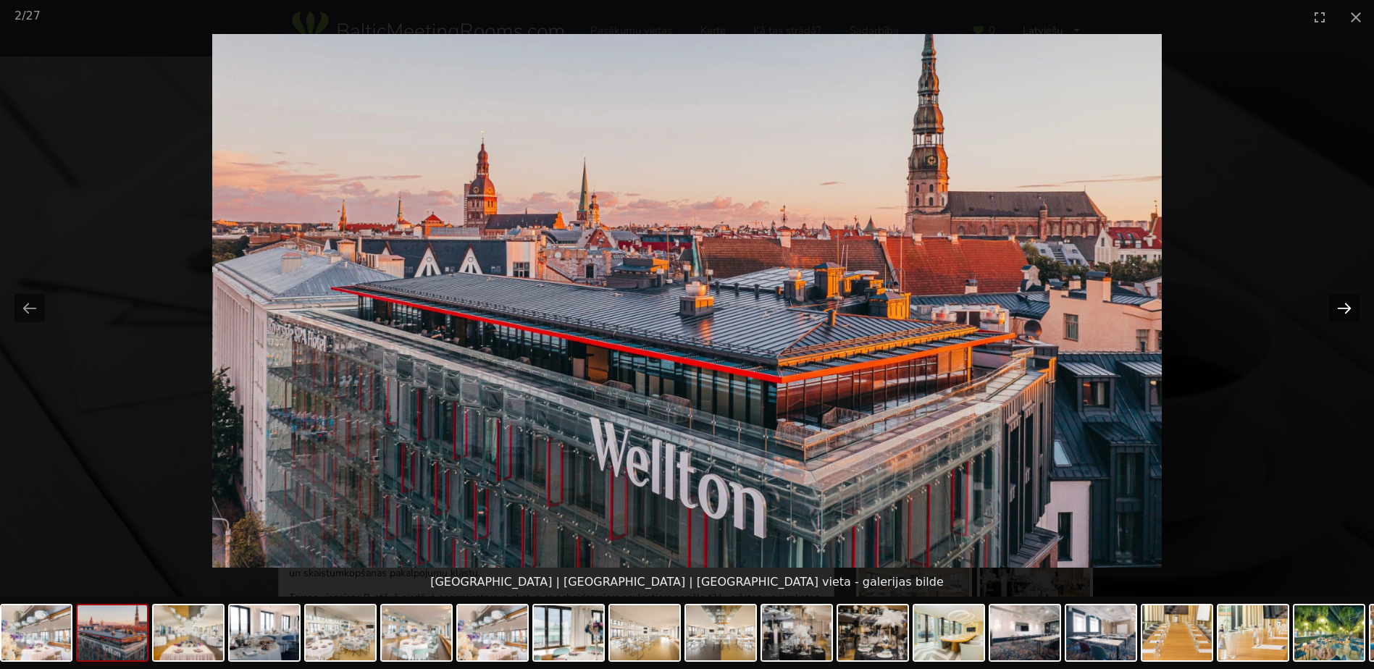
click at [1344, 309] on button "Next slide" at bounding box center [1344, 308] width 30 height 28
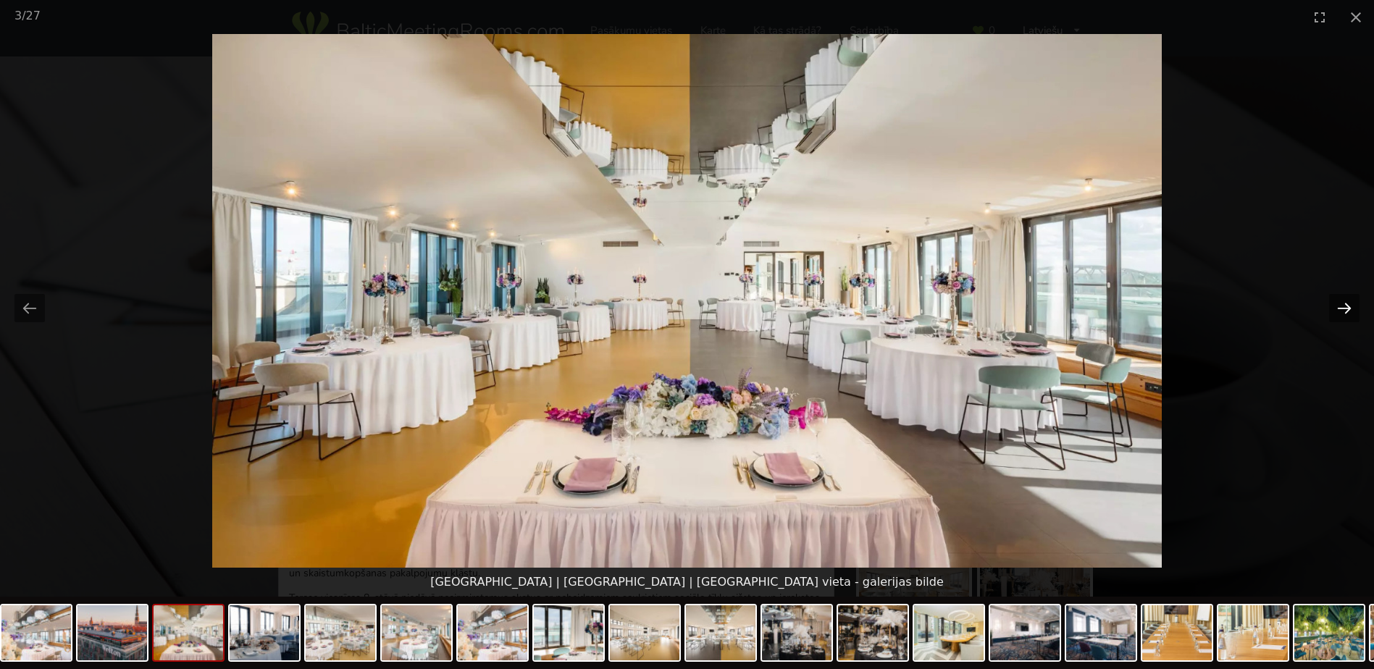
click at [1344, 309] on button "Next slide" at bounding box center [1344, 308] width 30 height 28
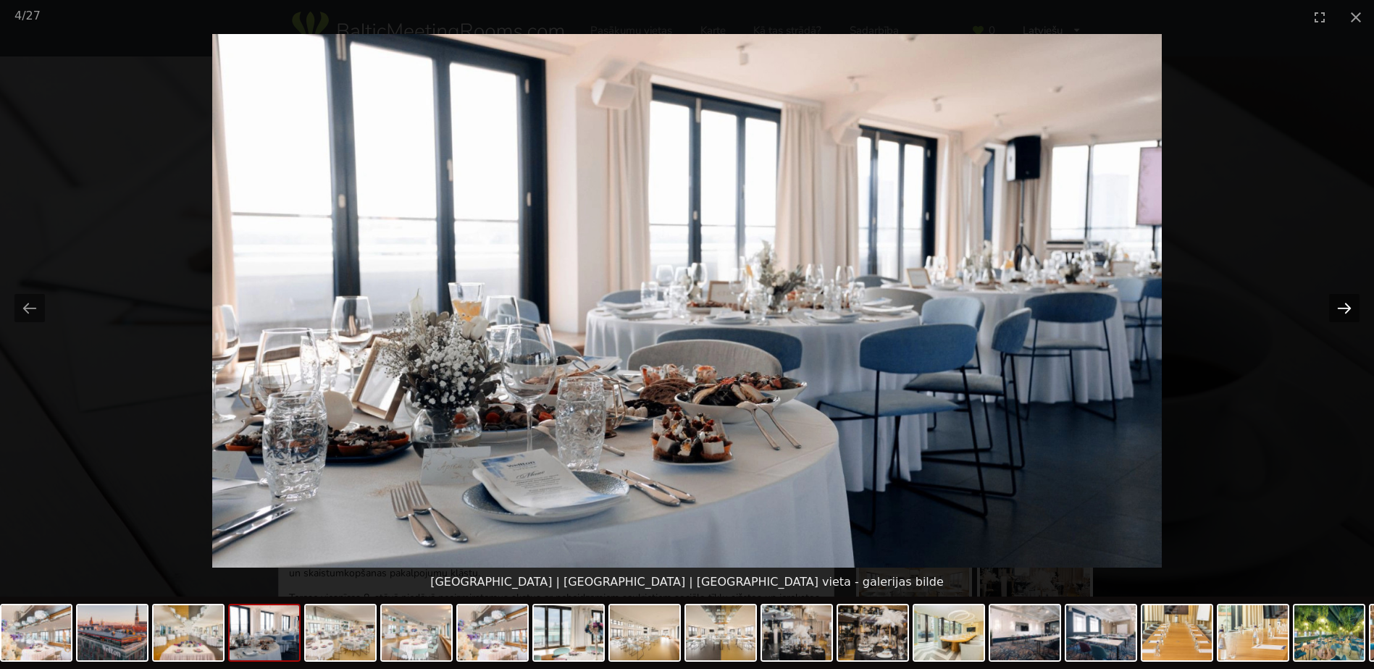
click at [1344, 309] on button "Next slide" at bounding box center [1344, 308] width 30 height 28
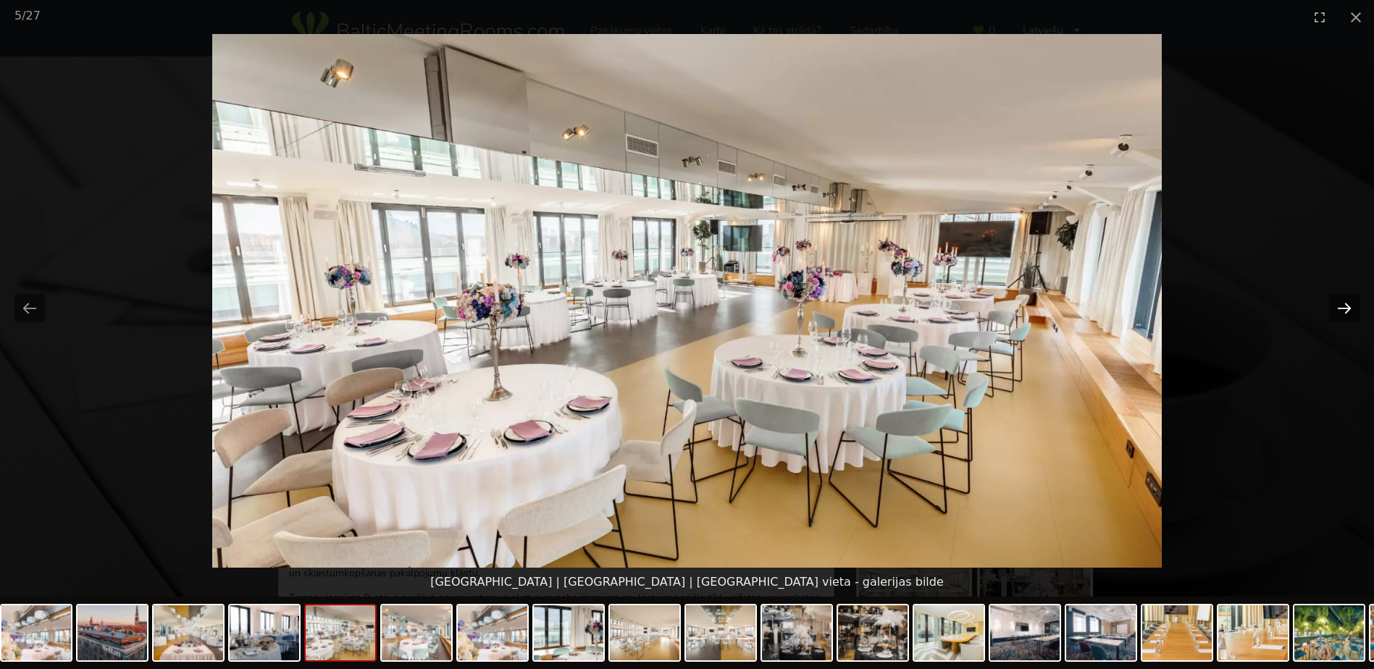
click at [1339, 306] on button "Next slide" at bounding box center [1344, 308] width 30 height 28
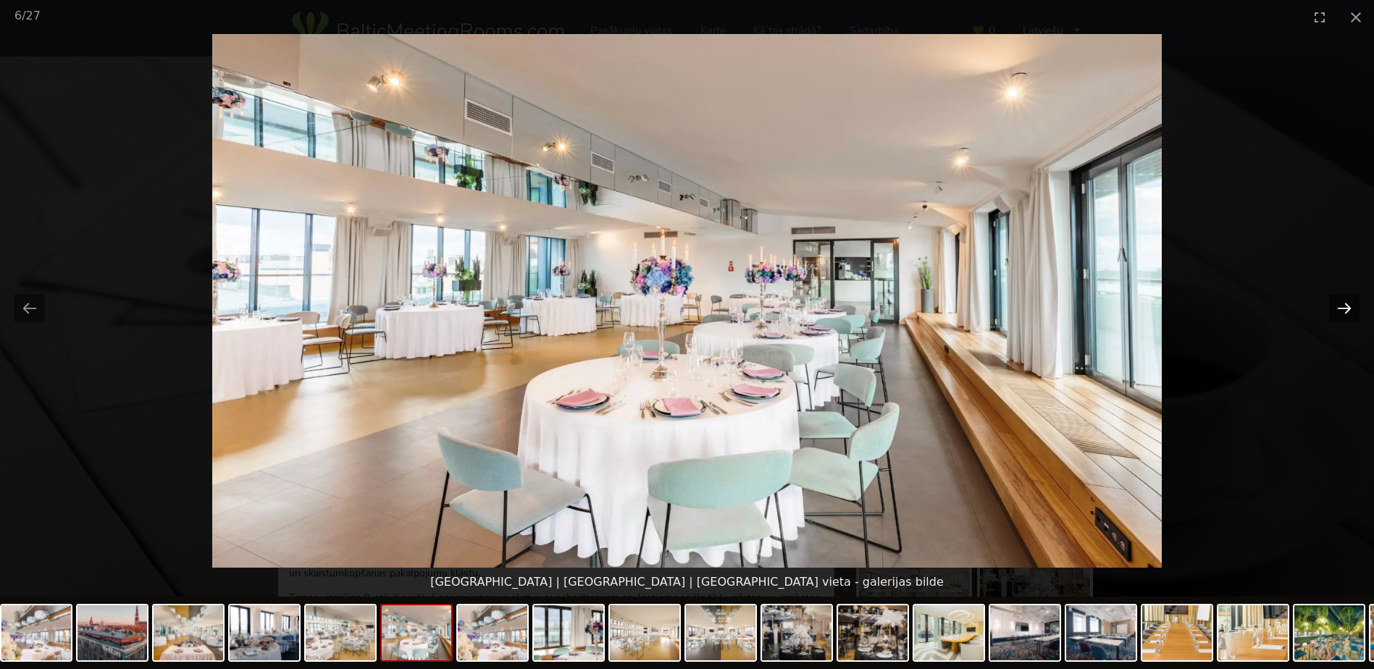
click at [1339, 306] on button "Next slide" at bounding box center [1344, 308] width 30 height 28
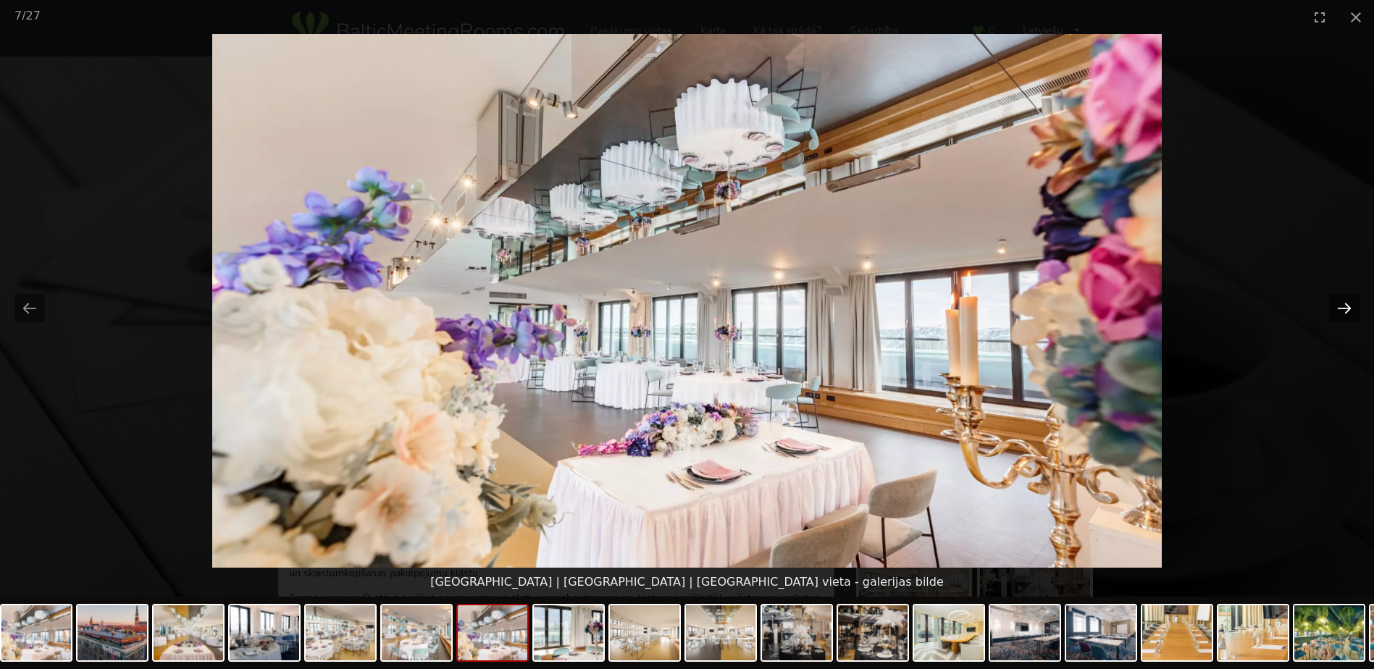
click at [1339, 306] on button "Next slide" at bounding box center [1344, 308] width 30 height 28
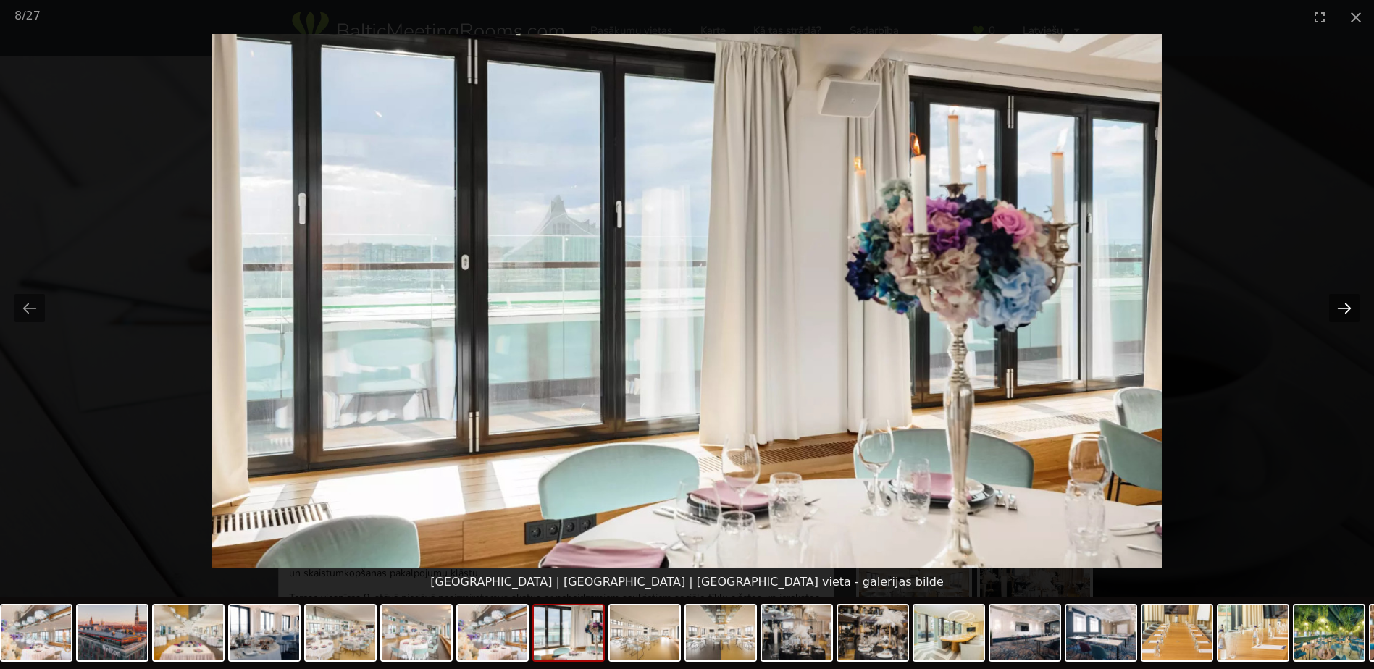
click at [1339, 306] on button "Next slide" at bounding box center [1344, 308] width 30 height 28
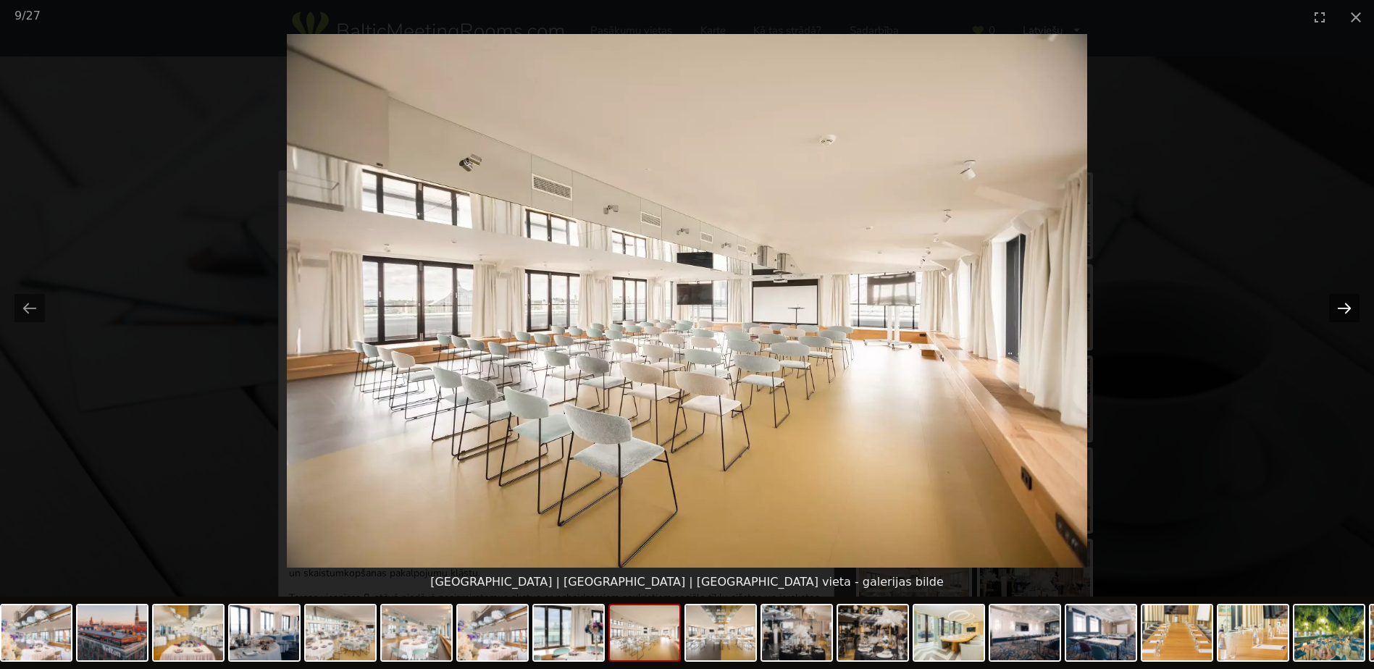
click at [1339, 306] on button "Next slide" at bounding box center [1344, 308] width 30 height 28
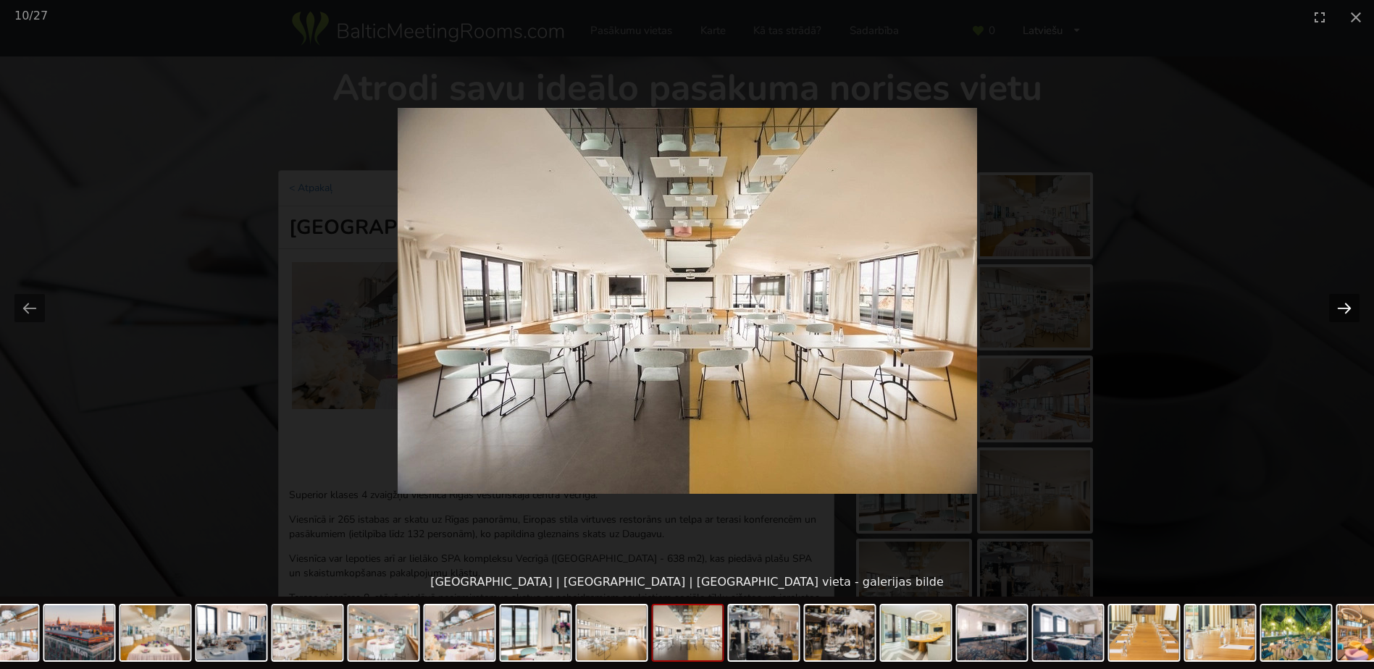
click at [1339, 306] on button "Next slide" at bounding box center [1344, 308] width 30 height 28
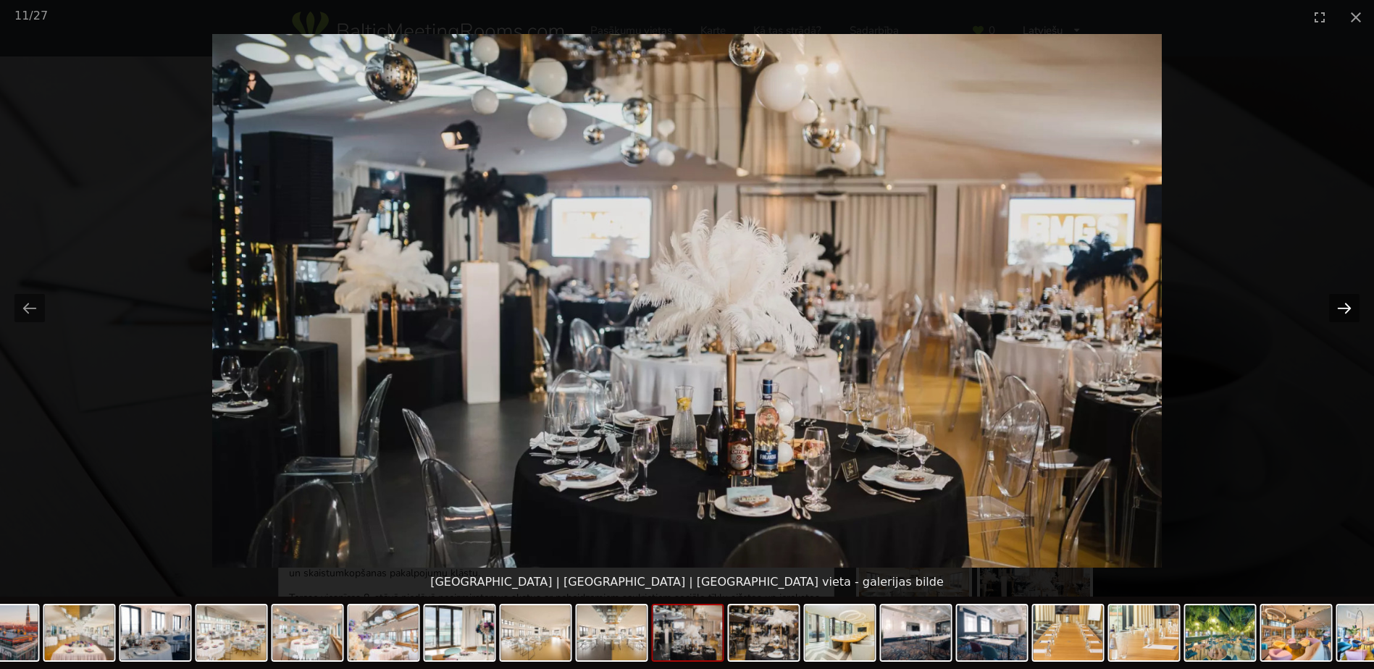
click at [1339, 306] on button "Next slide" at bounding box center [1344, 308] width 30 height 28
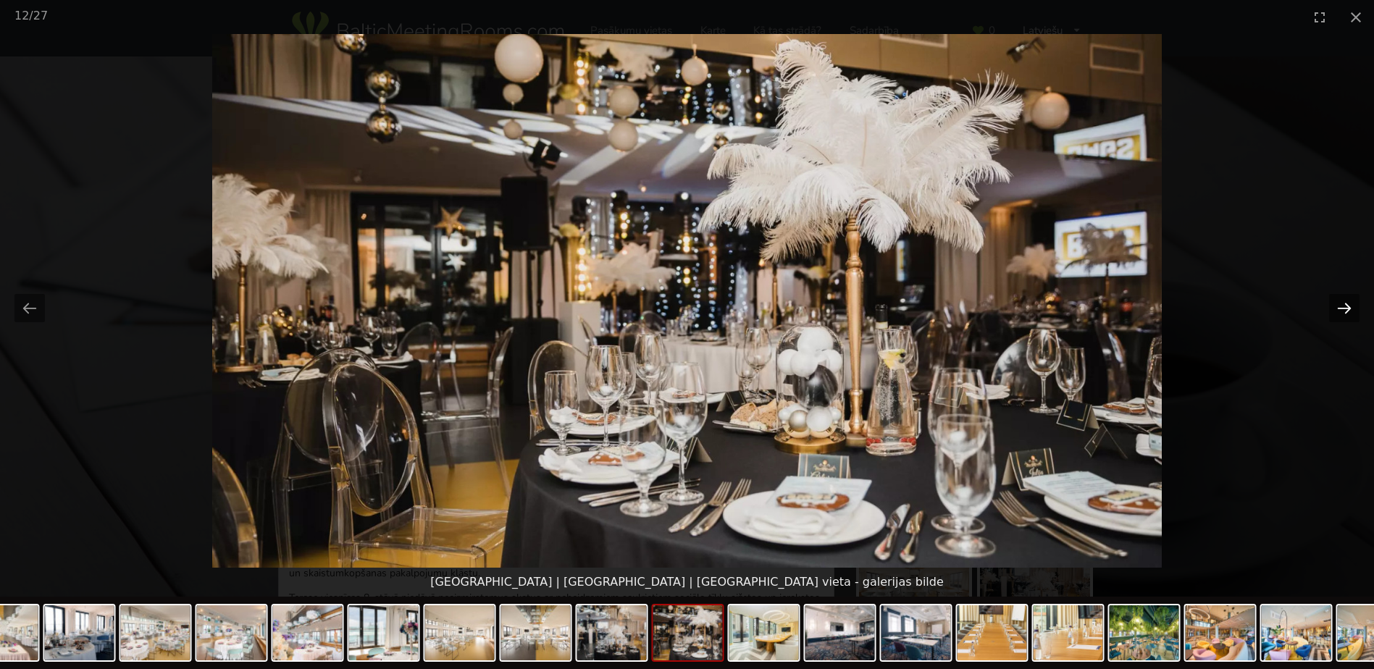
click at [1339, 306] on button "Next slide" at bounding box center [1344, 308] width 30 height 28
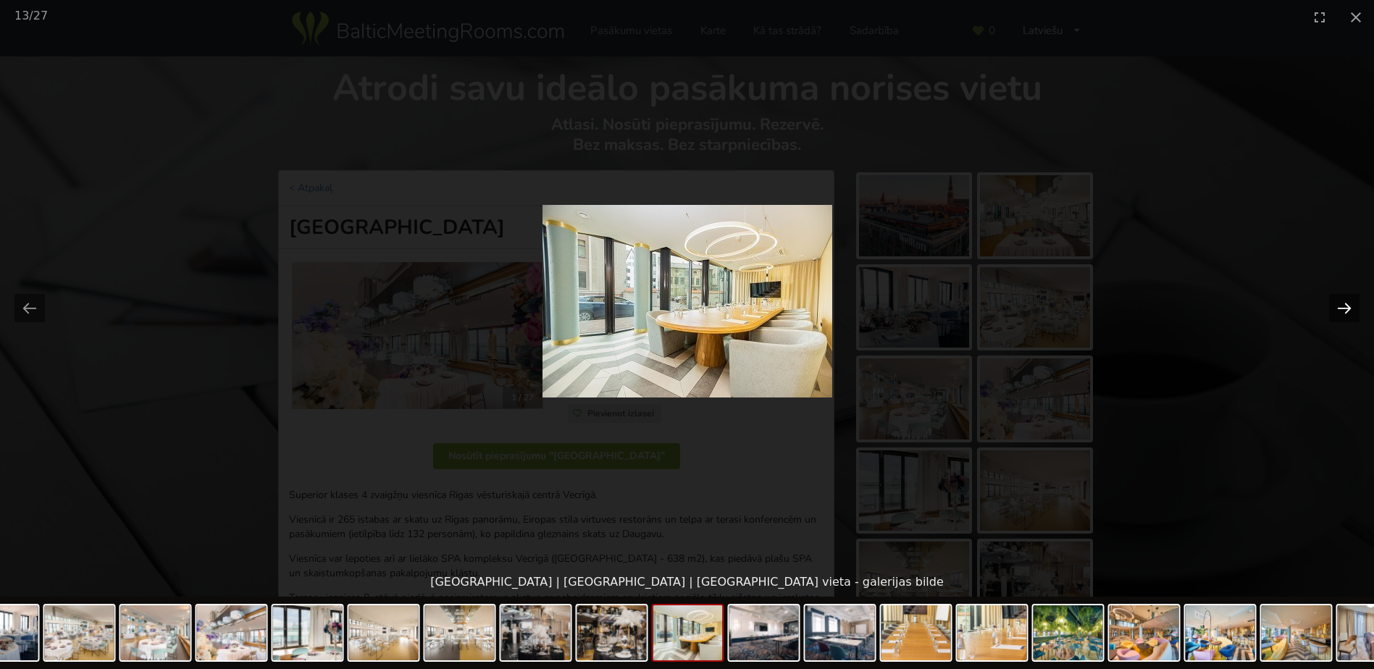
click at [1339, 306] on button "Next slide" at bounding box center [1344, 308] width 30 height 28
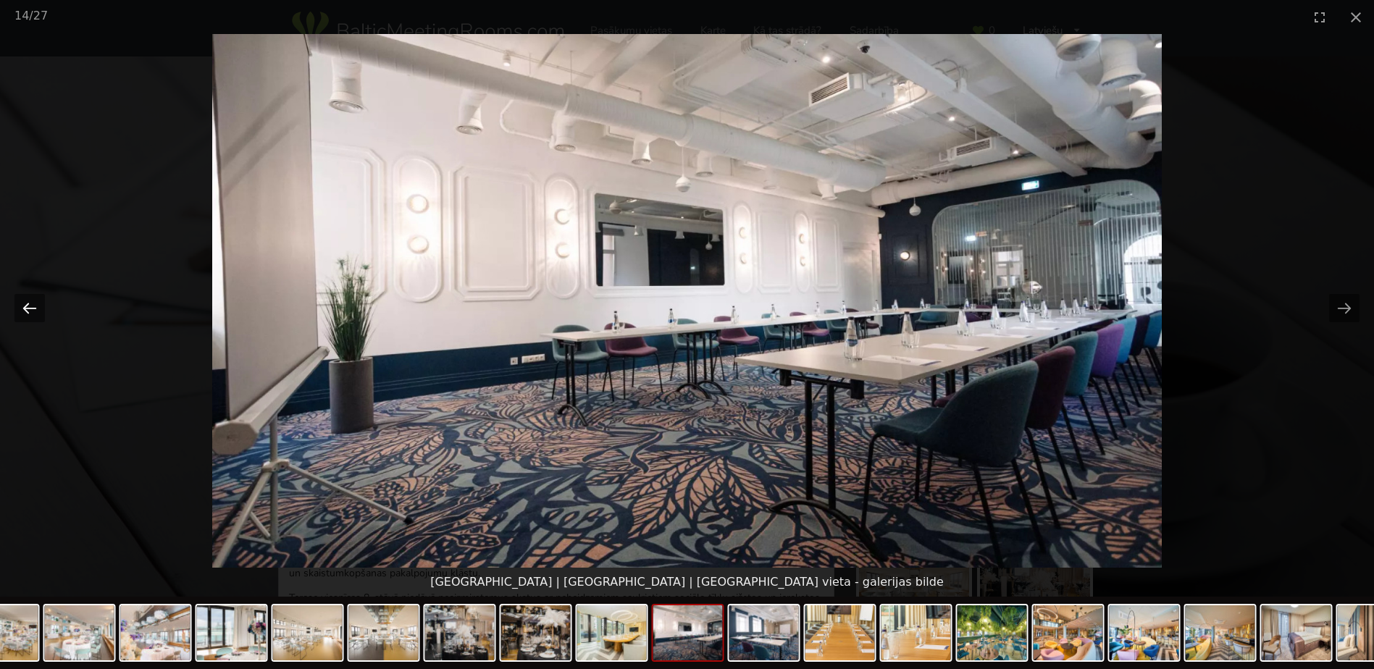
click at [23, 306] on button "Previous slide" at bounding box center [29, 308] width 30 height 28
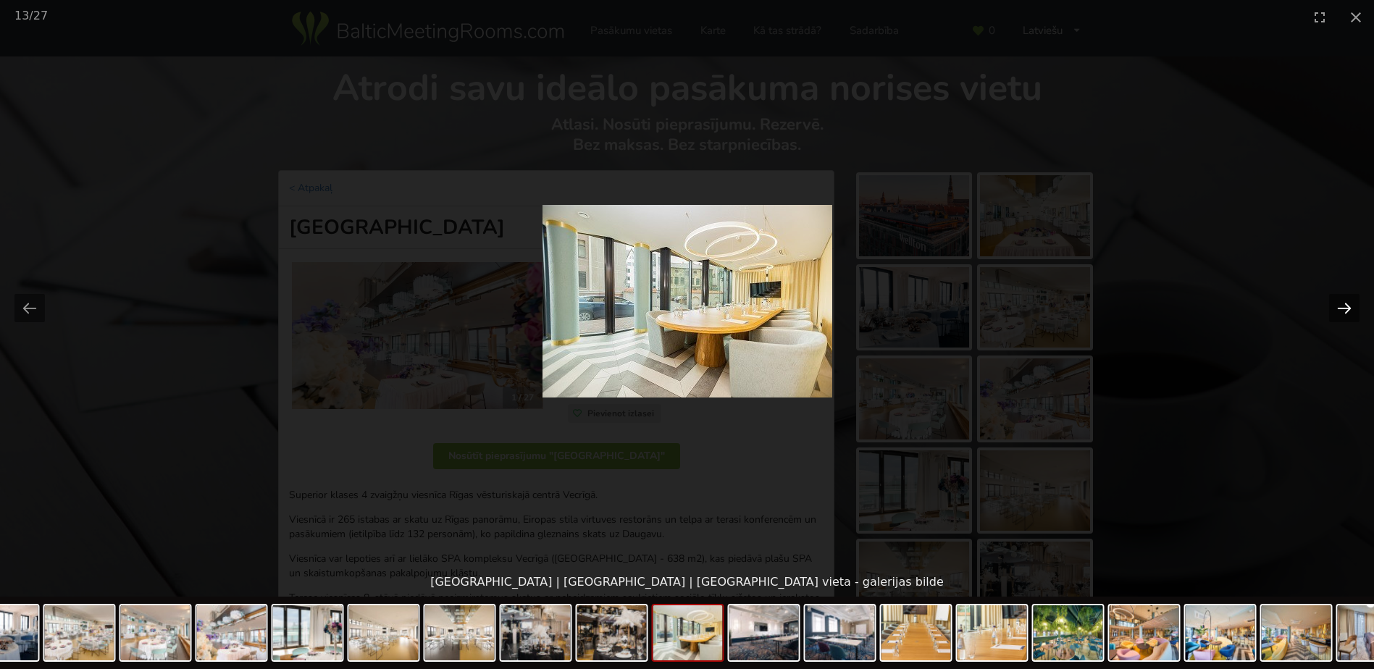
click at [1345, 311] on button "Next slide" at bounding box center [1344, 308] width 30 height 28
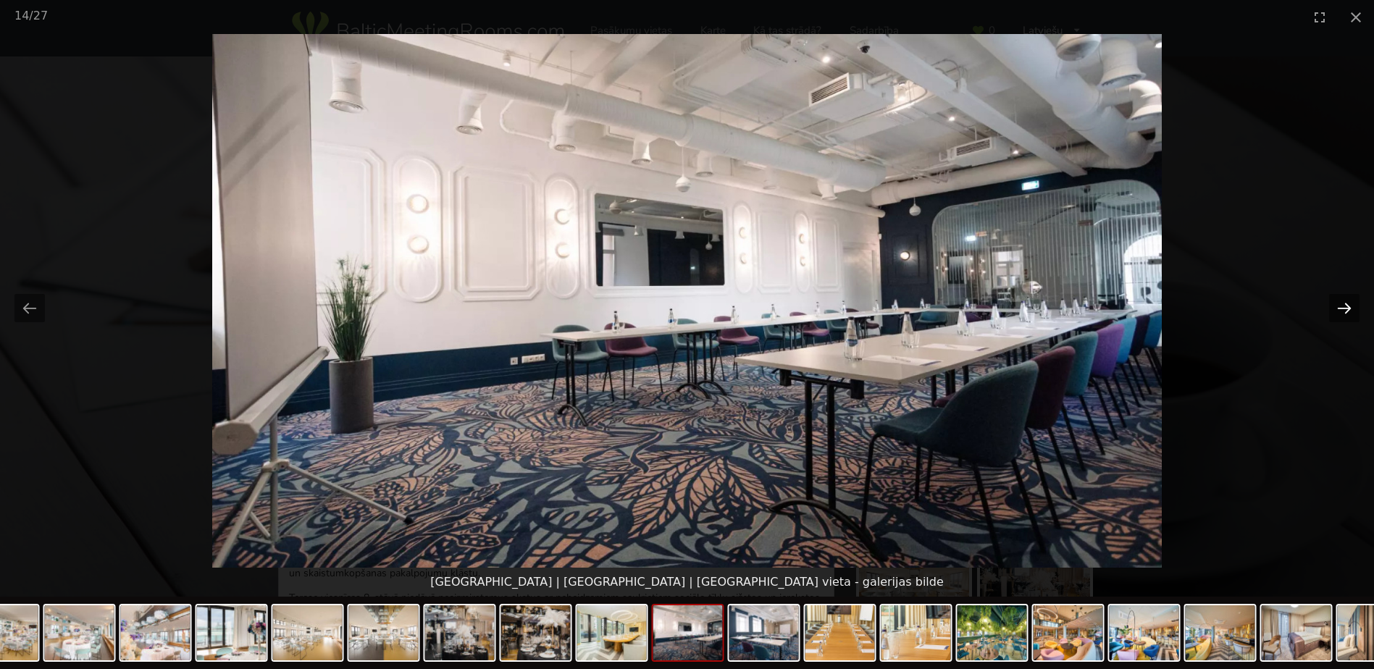
click at [1345, 311] on button "Next slide" at bounding box center [1344, 308] width 30 height 28
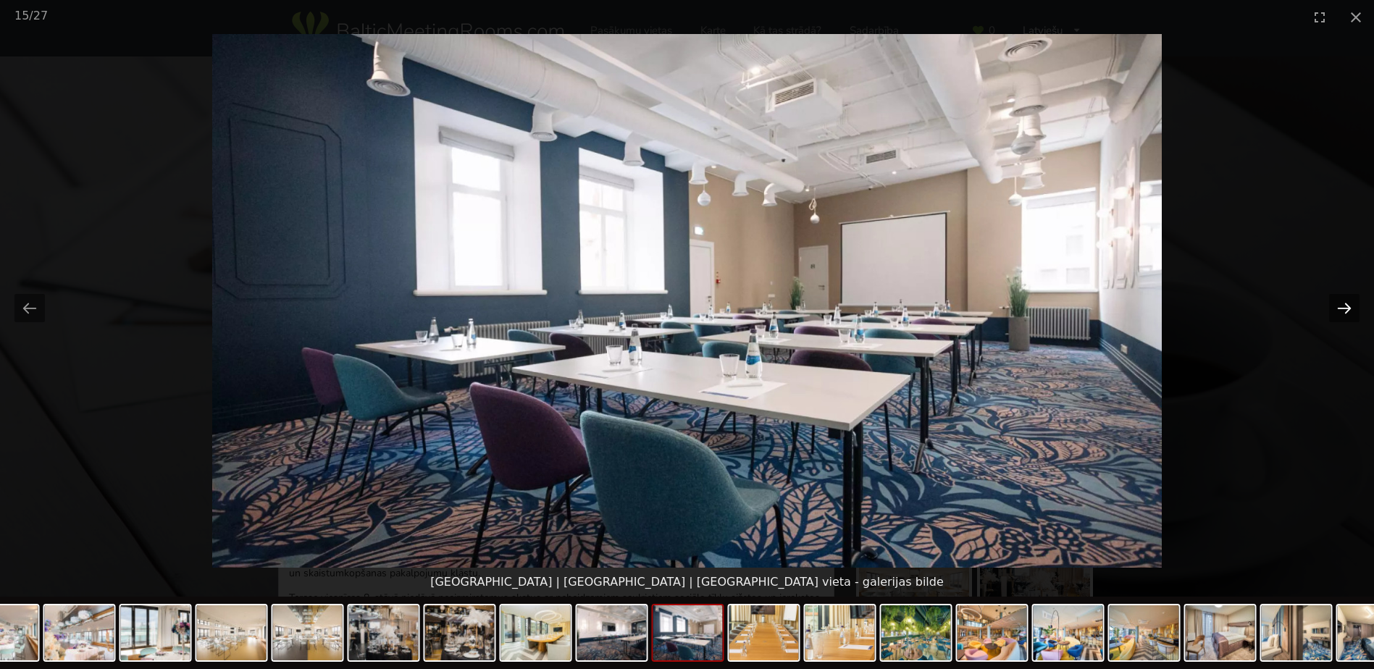
click at [1345, 311] on button "Next slide" at bounding box center [1344, 308] width 30 height 28
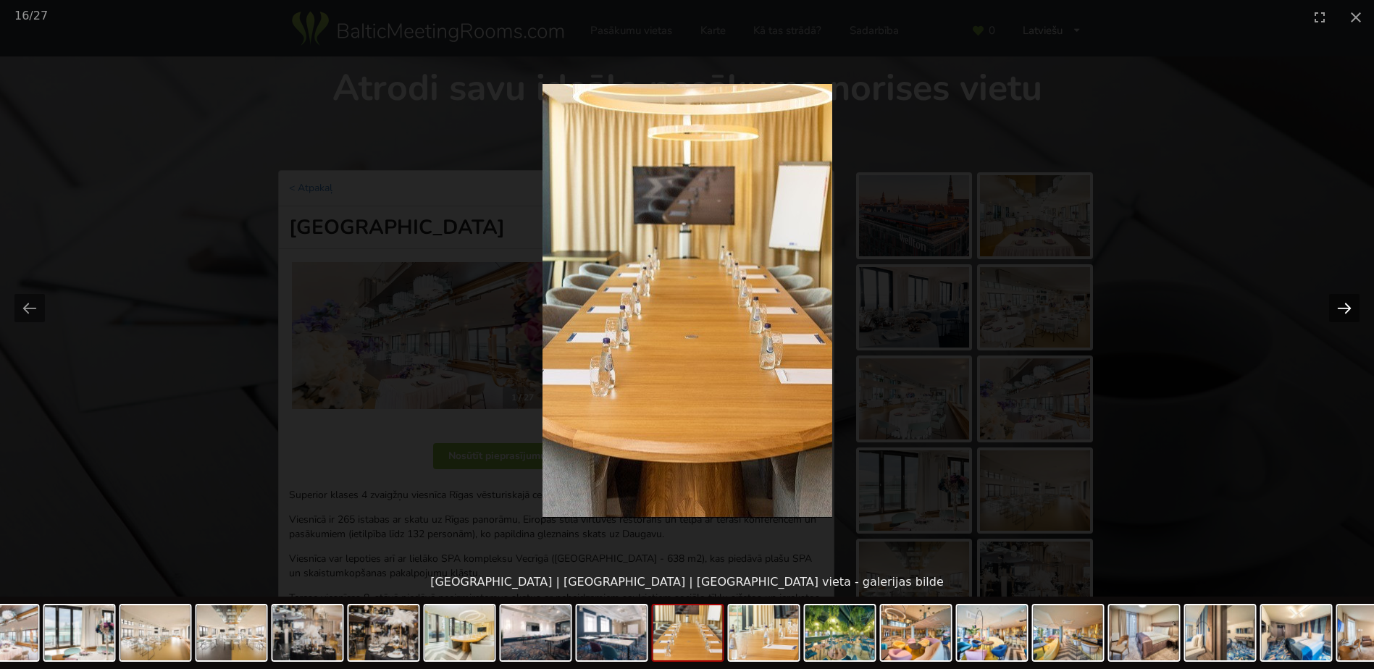
click at [1345, 311] on button "Next slide" at bounding box center [1344, 308] width 30 height 28
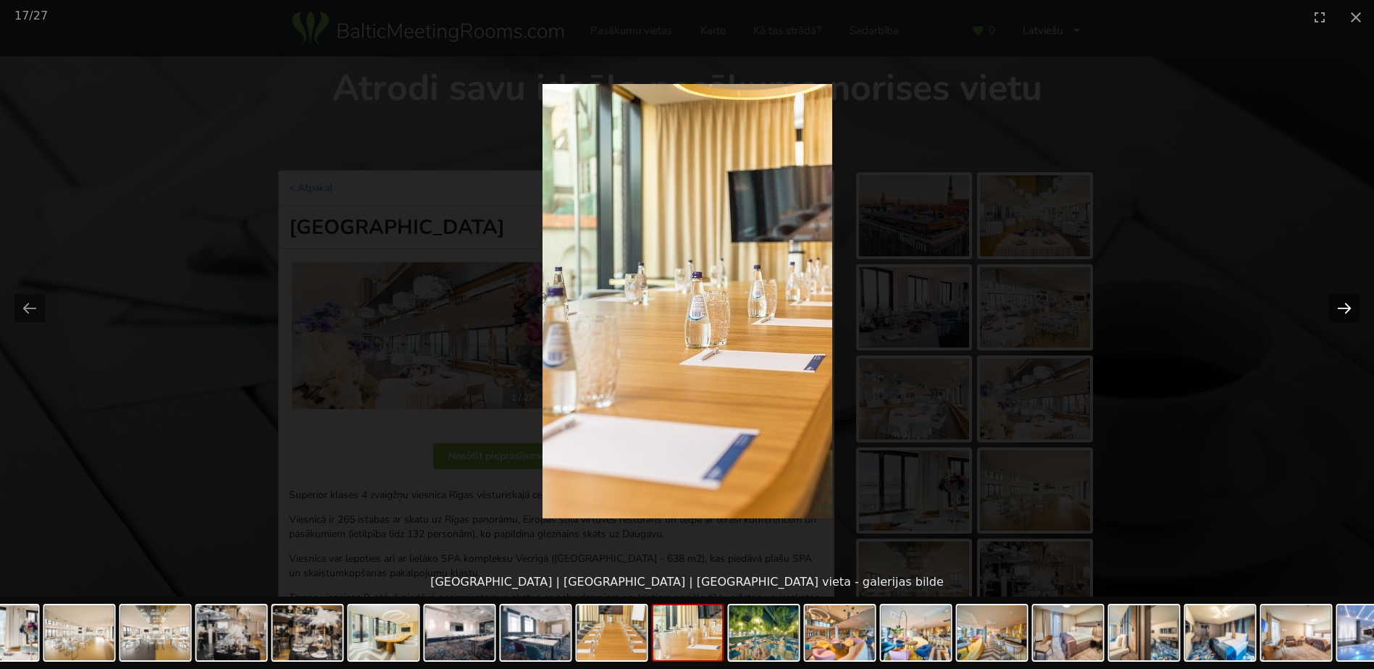
click at [1345, 311] on button "Next slide" at bounding box center [1344, 308] width 30 height 28
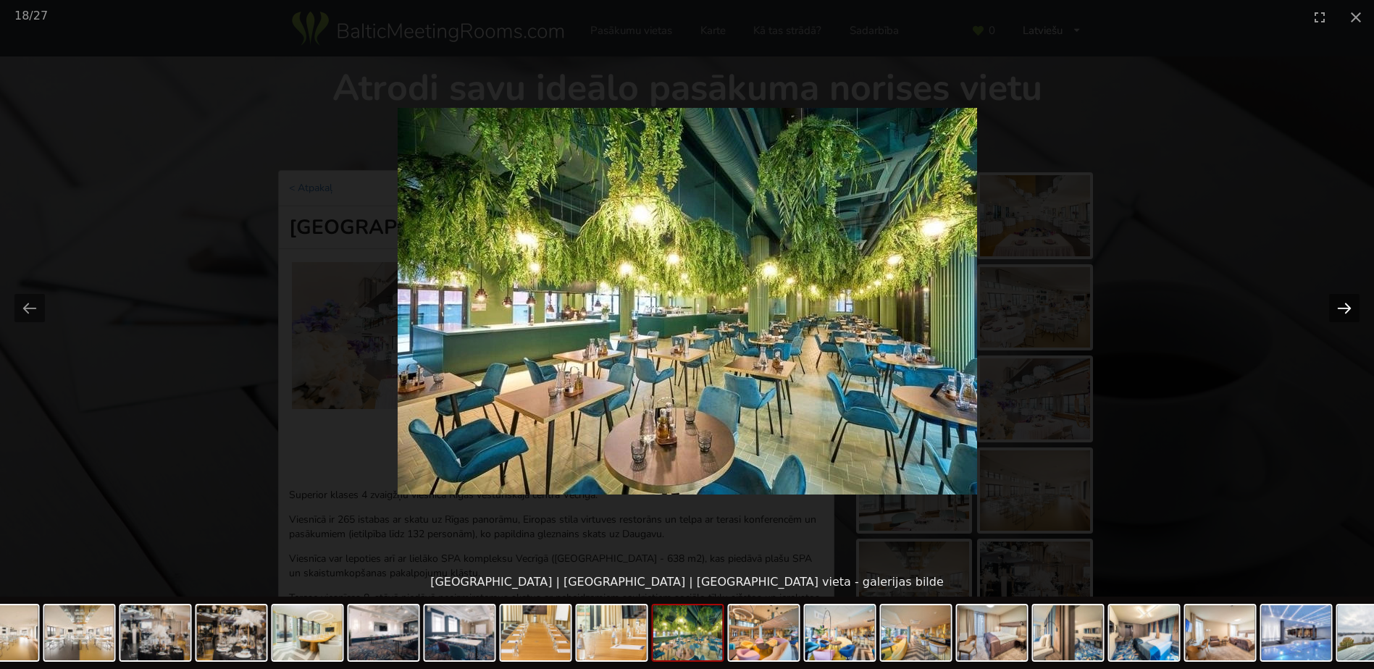
click at [1345, 311] on button "Next slide" at bounding box center [1344, 308] width 30 height 28
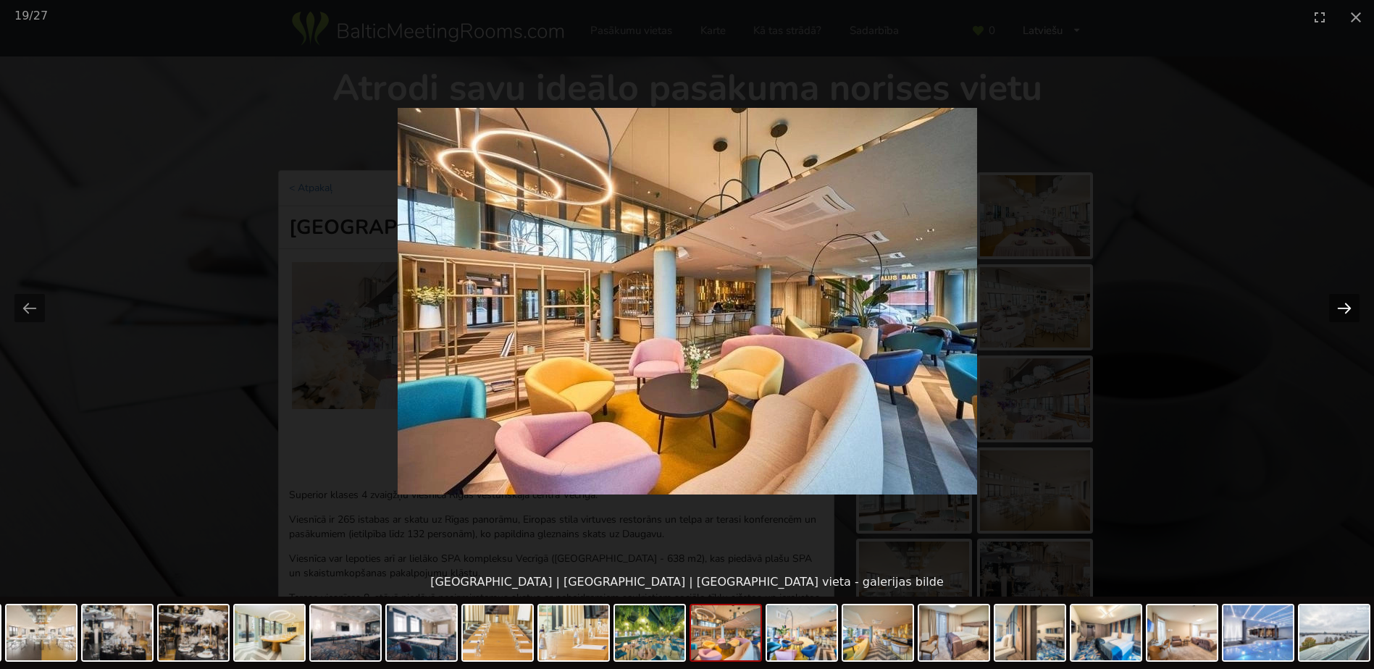
click at [1345, 311] on button "Next slide" at bounding box center [1344, 308] width 30 height 28
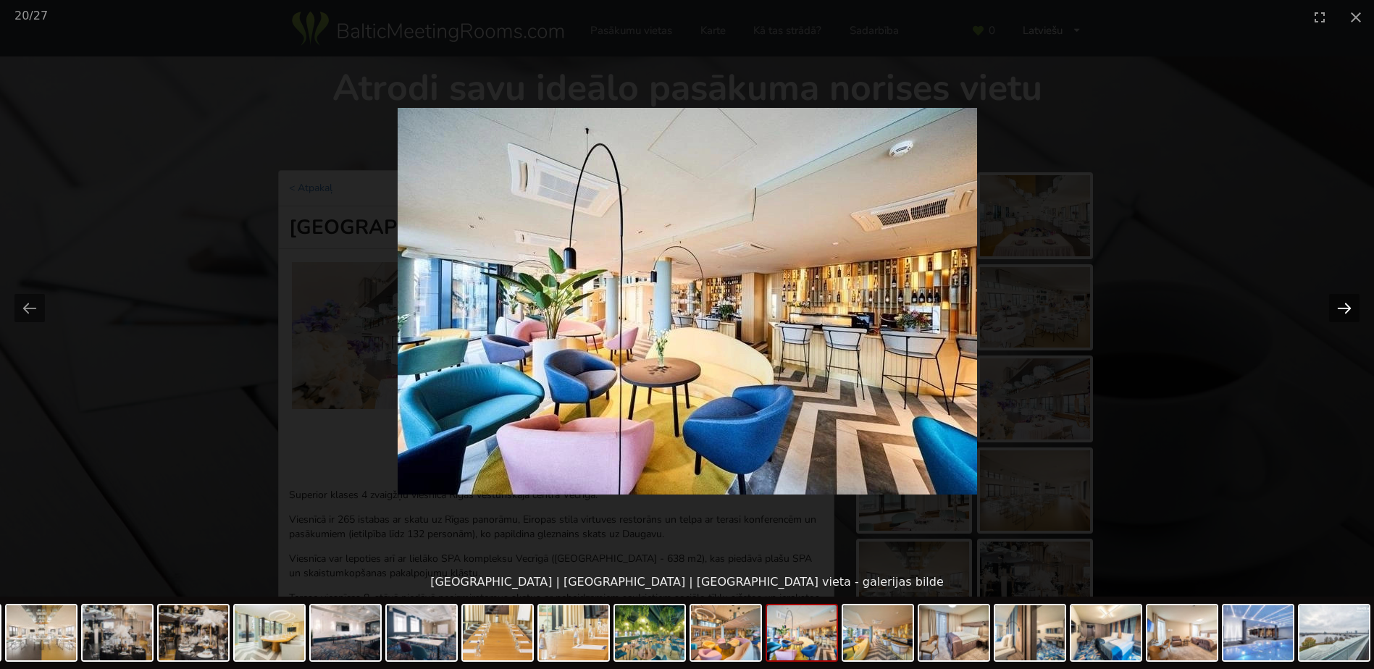
click at [1345, 311] on button "Next slide" at bounding box center [1344, 308] width 30 height 28
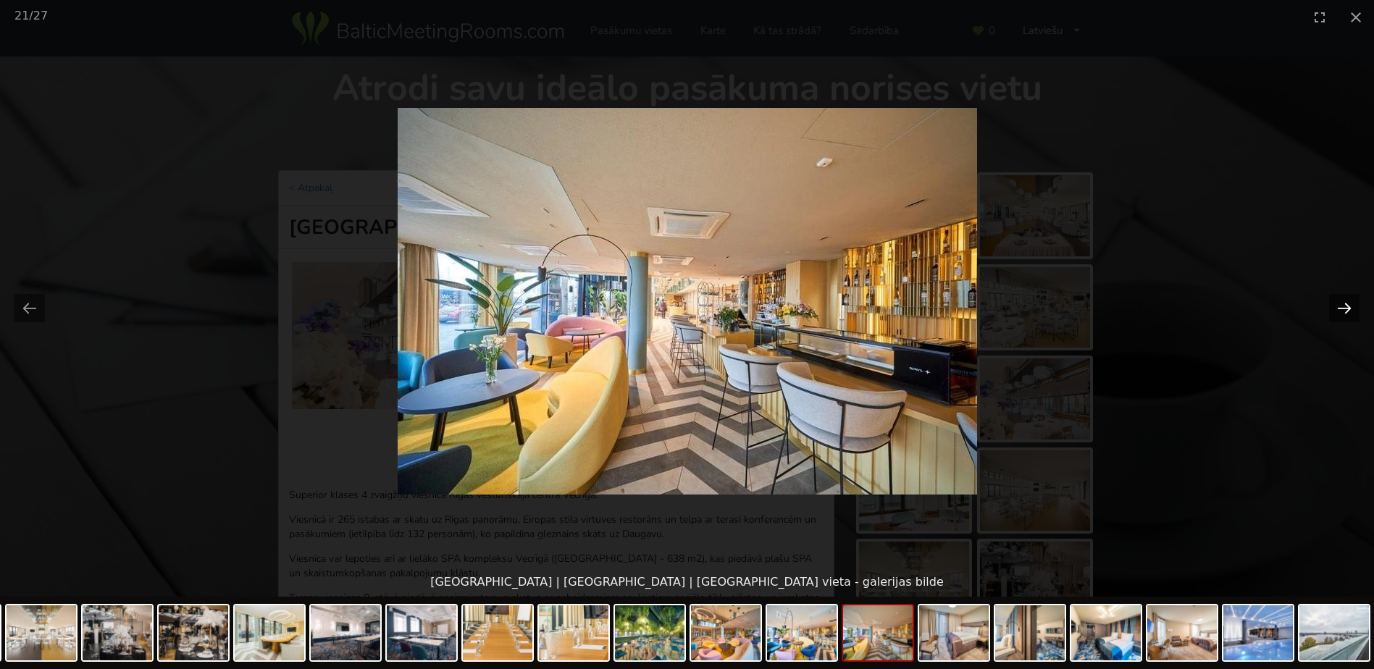
click at [1345, 311] on button "Next slide" at bounding box center [1344, 308] width 30 height 28
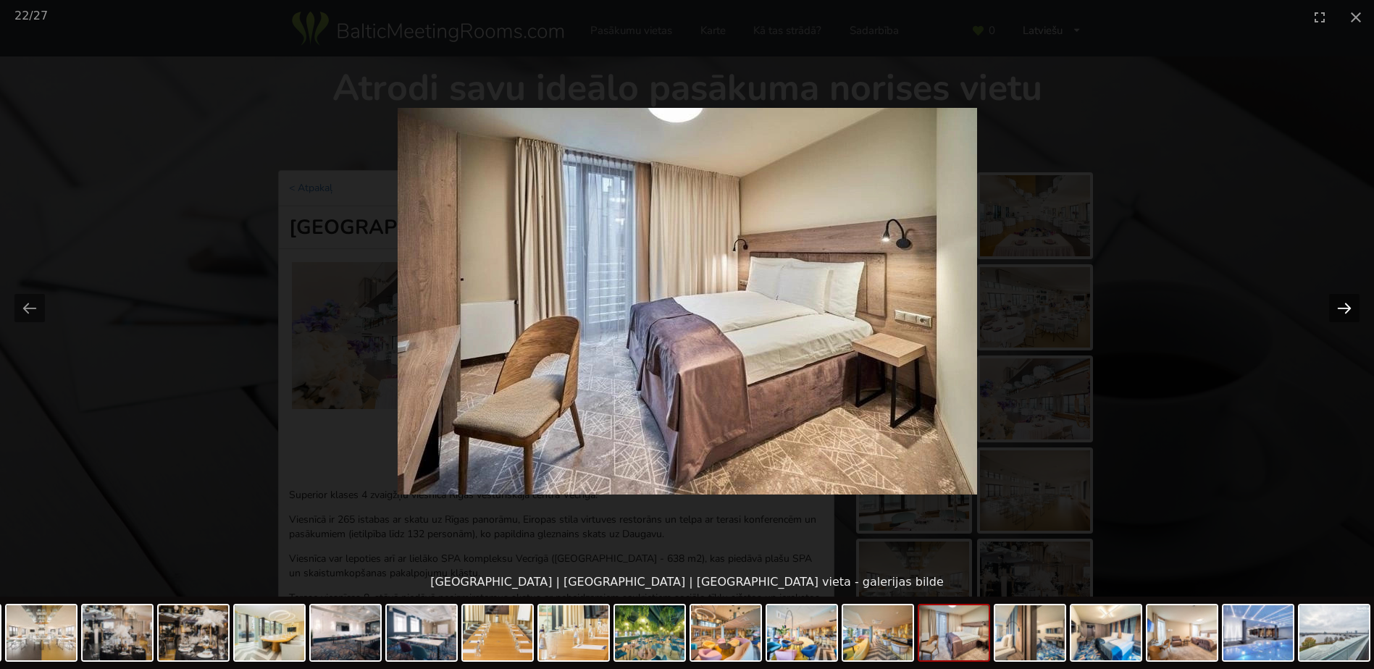
click at [1345, 311] on button "Next slide" at bounding box center [1344, 308] width 30 height 28
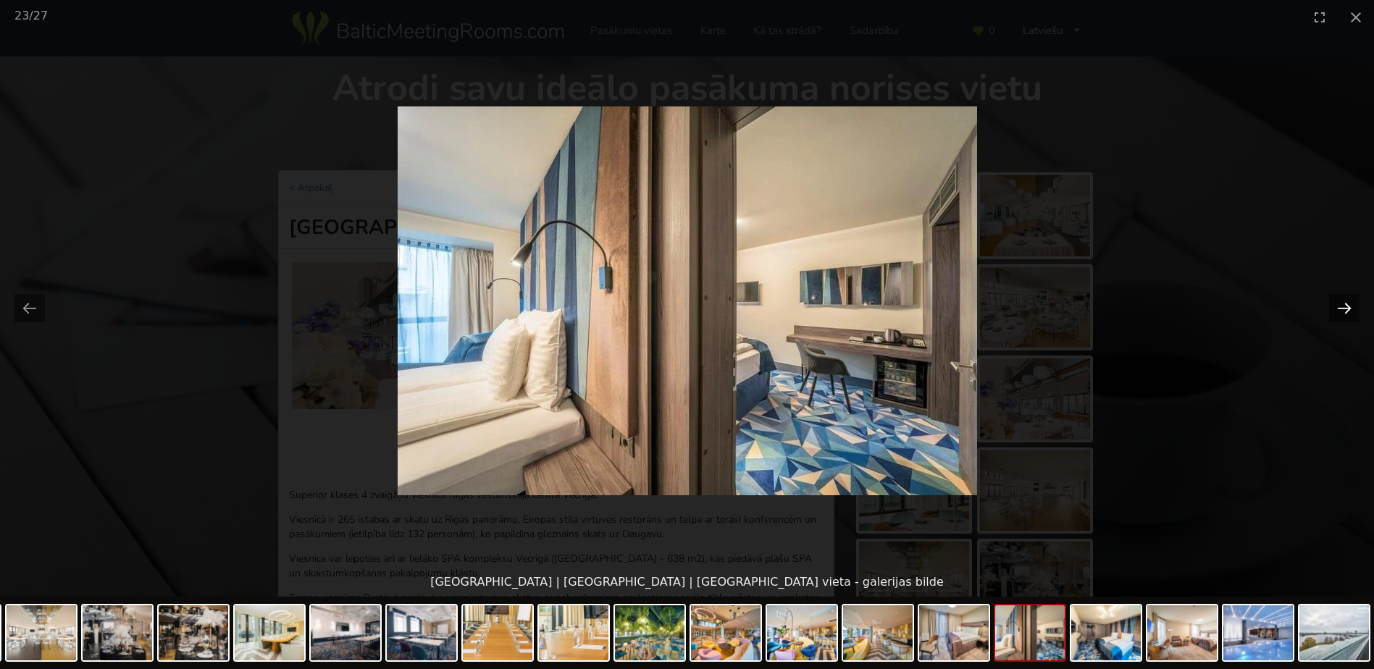
click at [1345, 311] on button "Next slide" at bounding box center [1344, 308] width 30 height 28
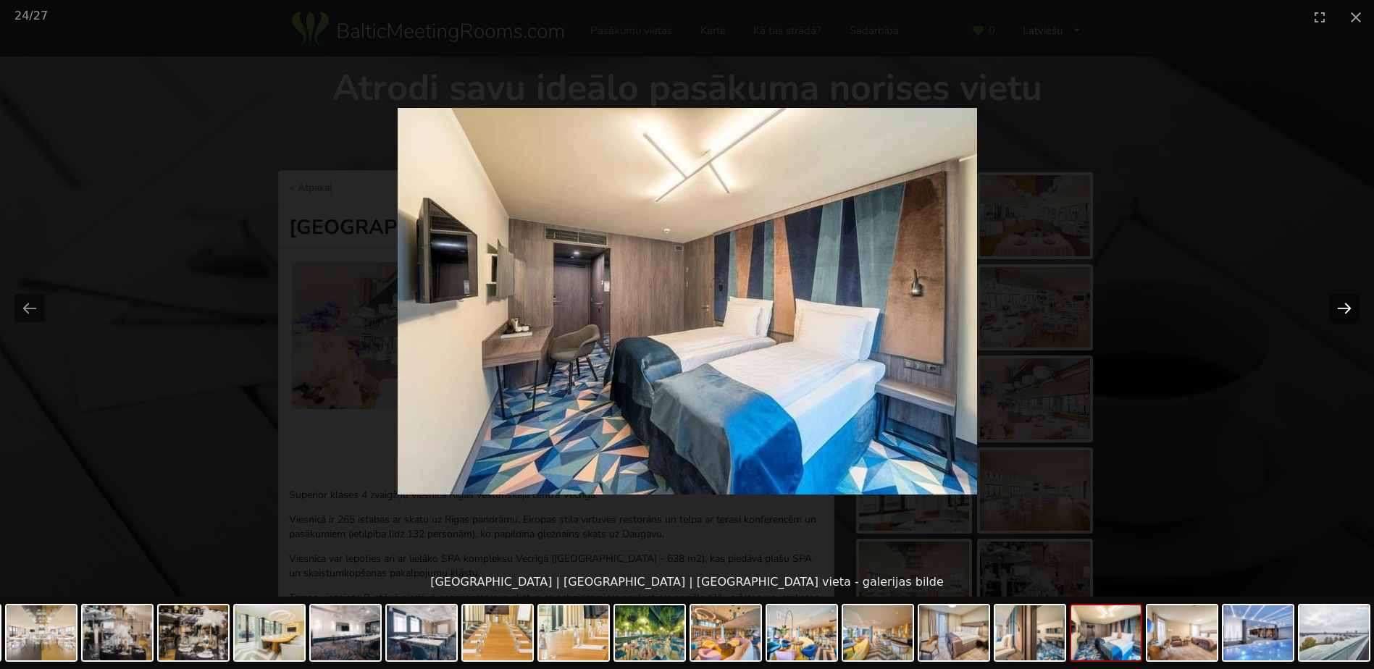
click at [1345, 311] on button "Next slide" at bounding box center [1344, 308] width 30 height 28
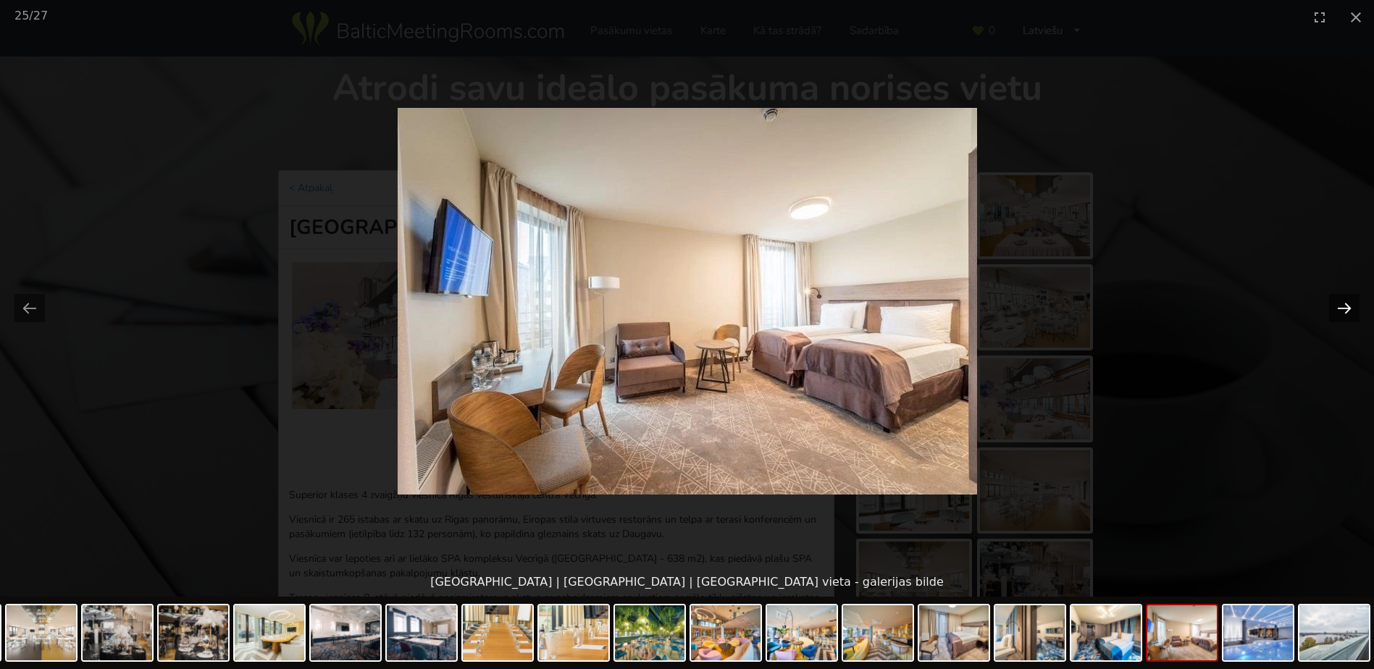
click at [1345, 311] on button "Next slide" at bounding box center [1344, 308] width 30 height 28
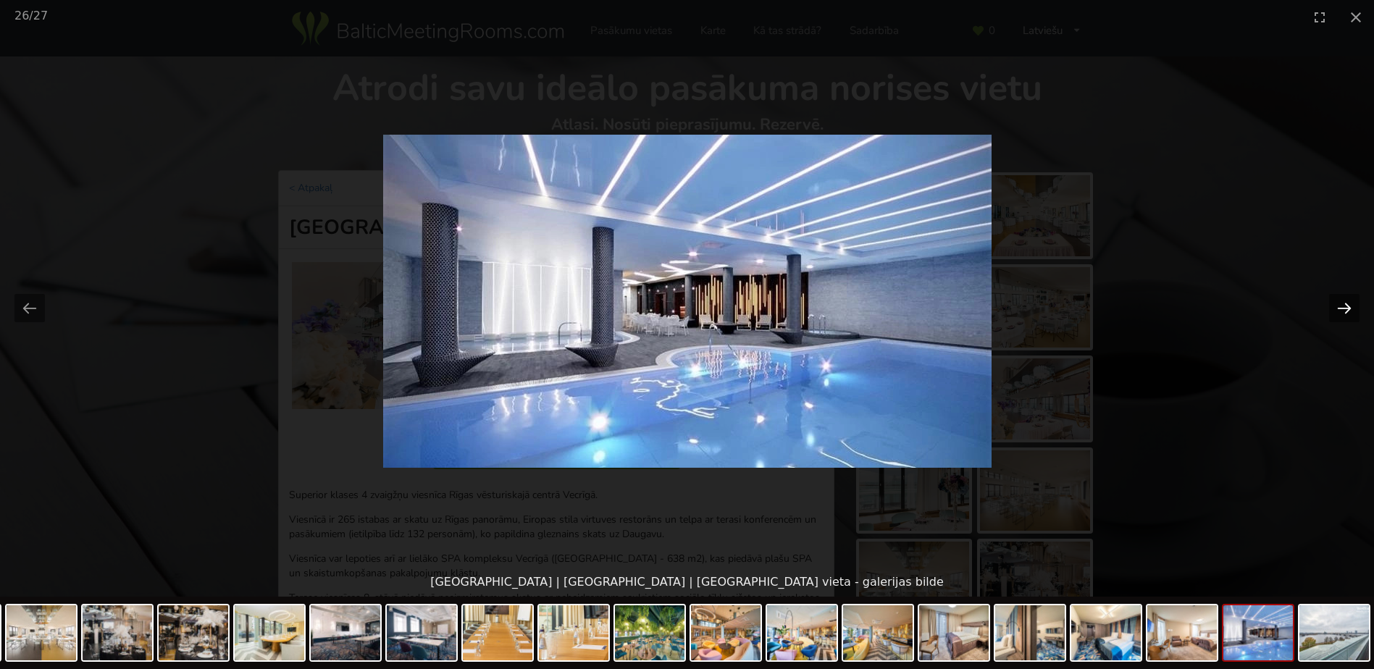
click at [1345, 311] on button "Next slide" at bounding box center [1344, 308] width 30 height 28
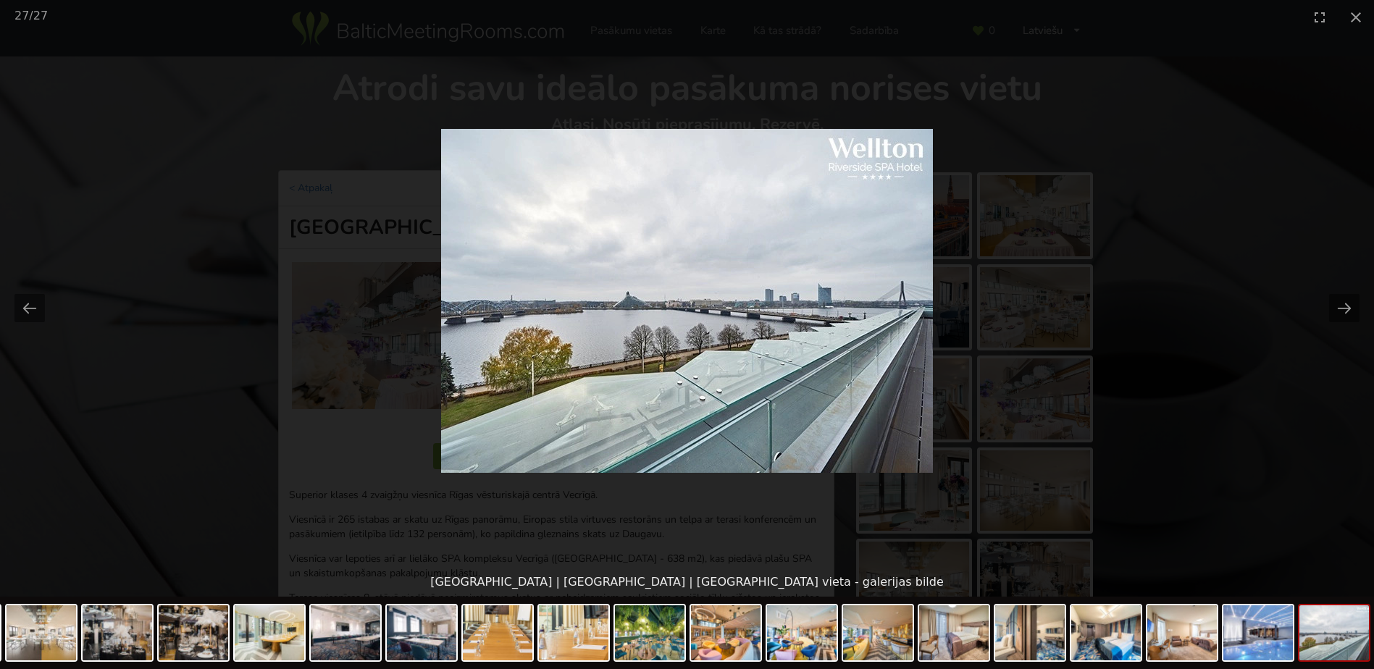
click at [1318, 630] on img at bounding box center [1335, 633] width 70 height 55
click at [1348, 314] on button "Next slide" at bounding box center [1344, 308] width 30 height 28
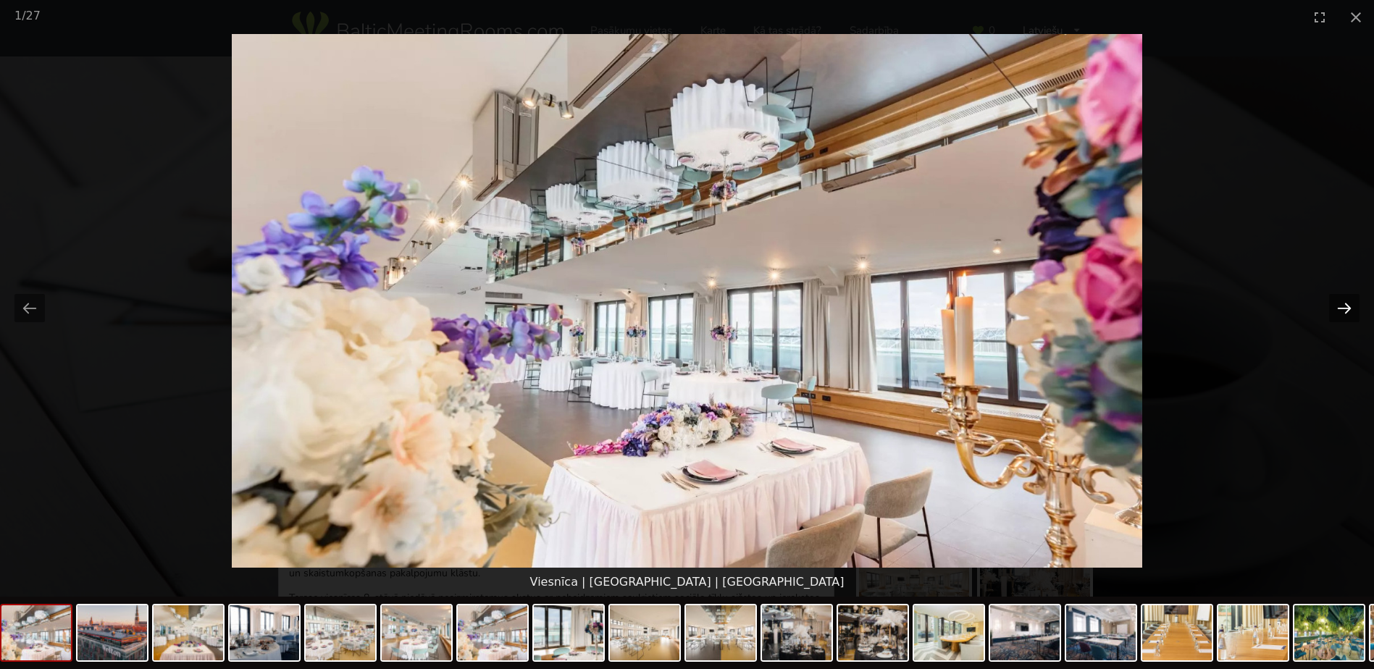
click at [1348, 314] on button "Next slide" at bounding box center [1344, 308] width 30 height 28
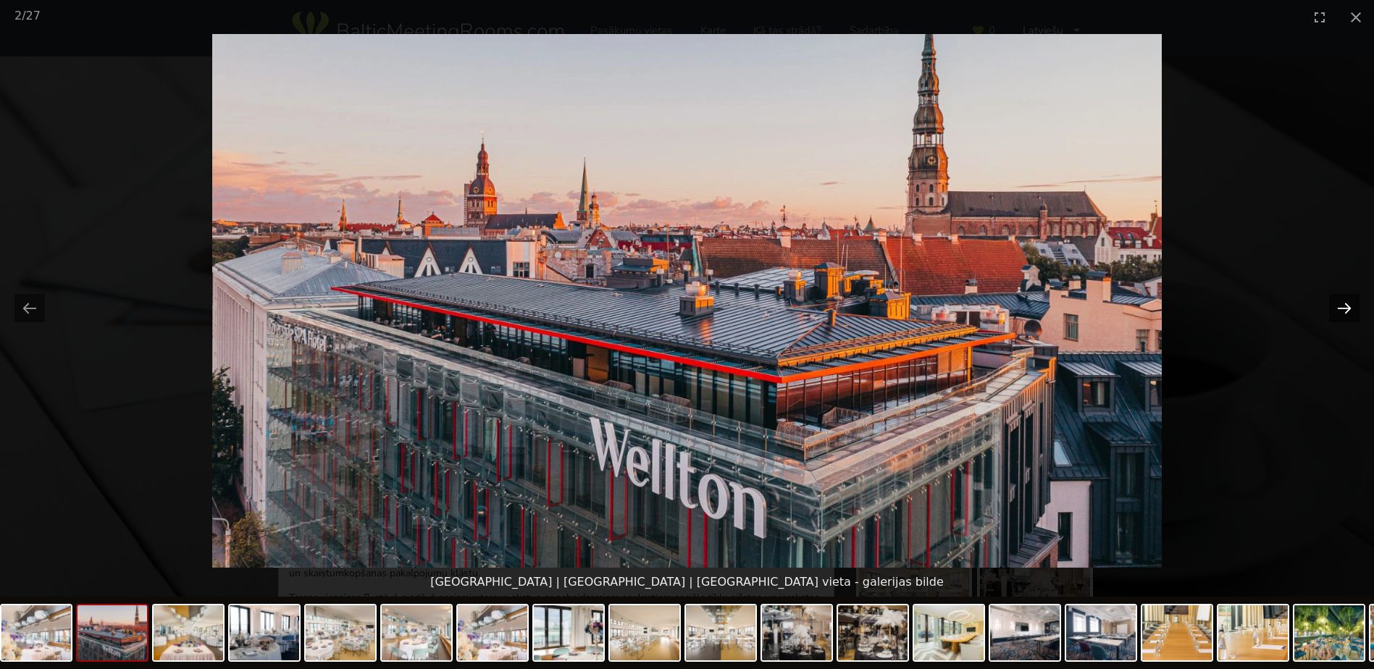
click at [1348, 314] on button "Next slide" at bounding box center [1344, 308] width 30 height 28
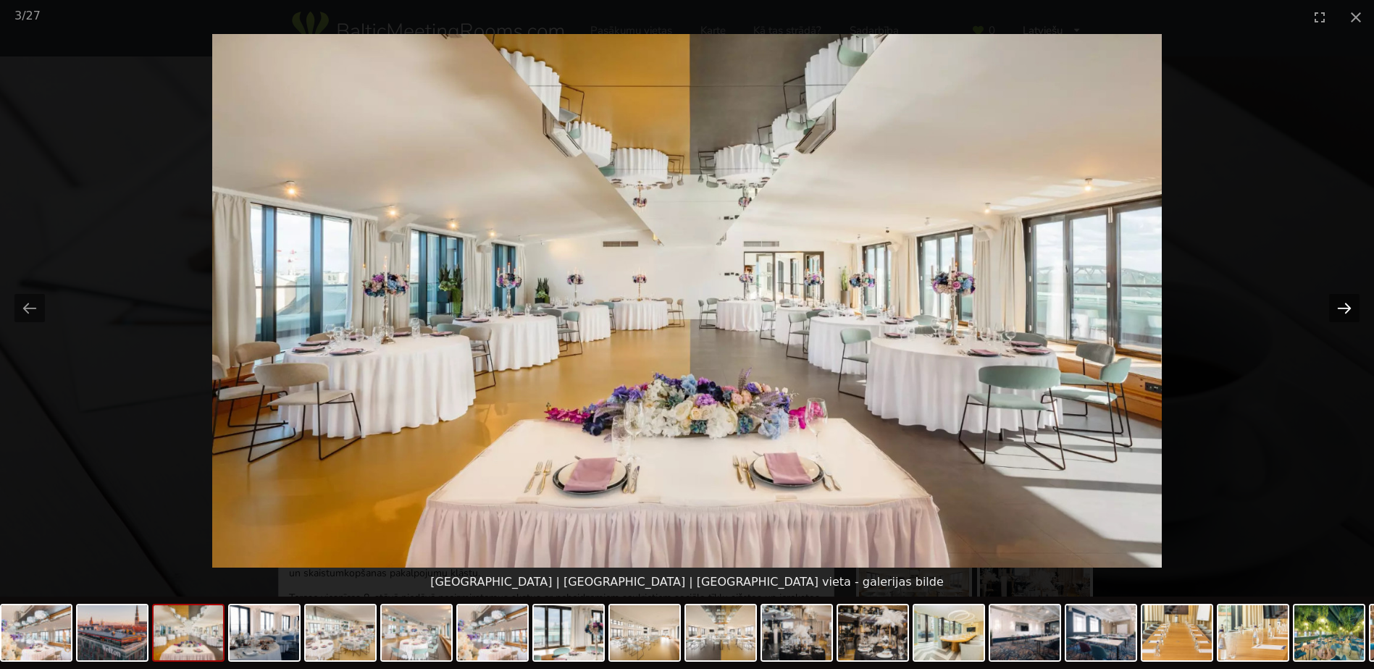
click at [1348, 314] on button "Next slide" at bounding box center [1344, 308] width 30 height 28
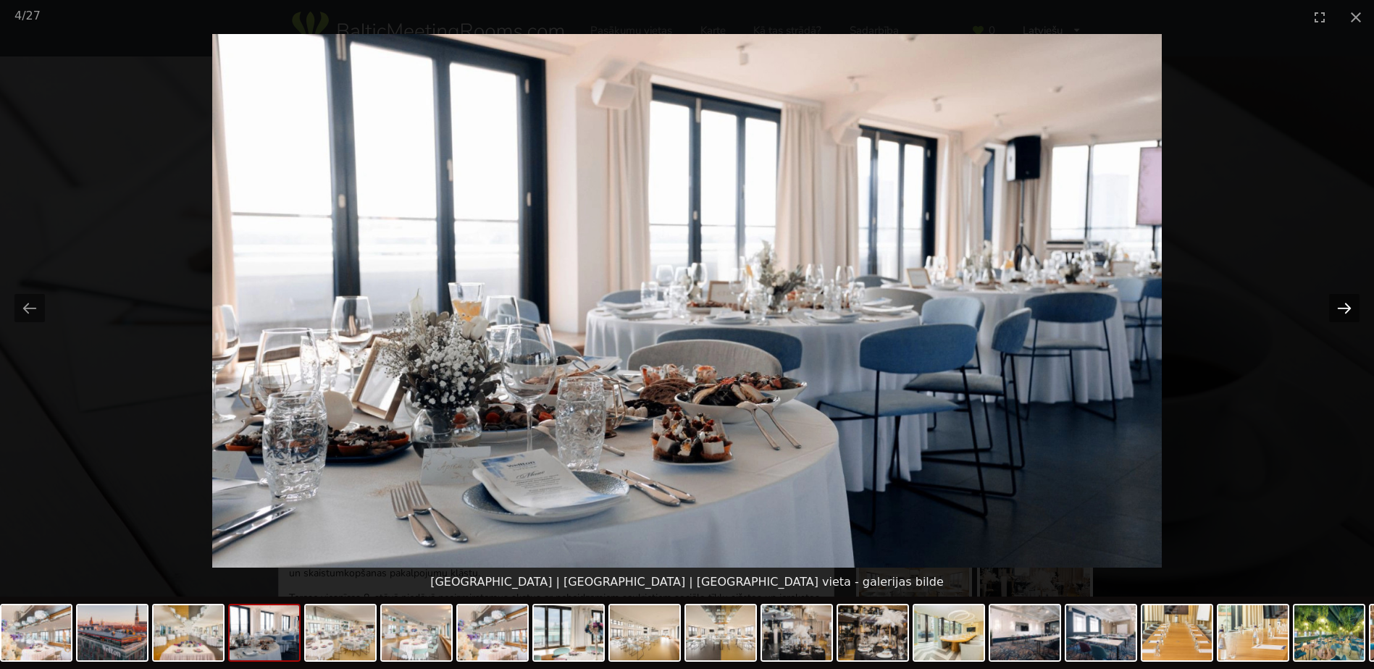
click at [1348, 314] on button "Next slide" at bounding box center [1344, 308] width 30 height 28
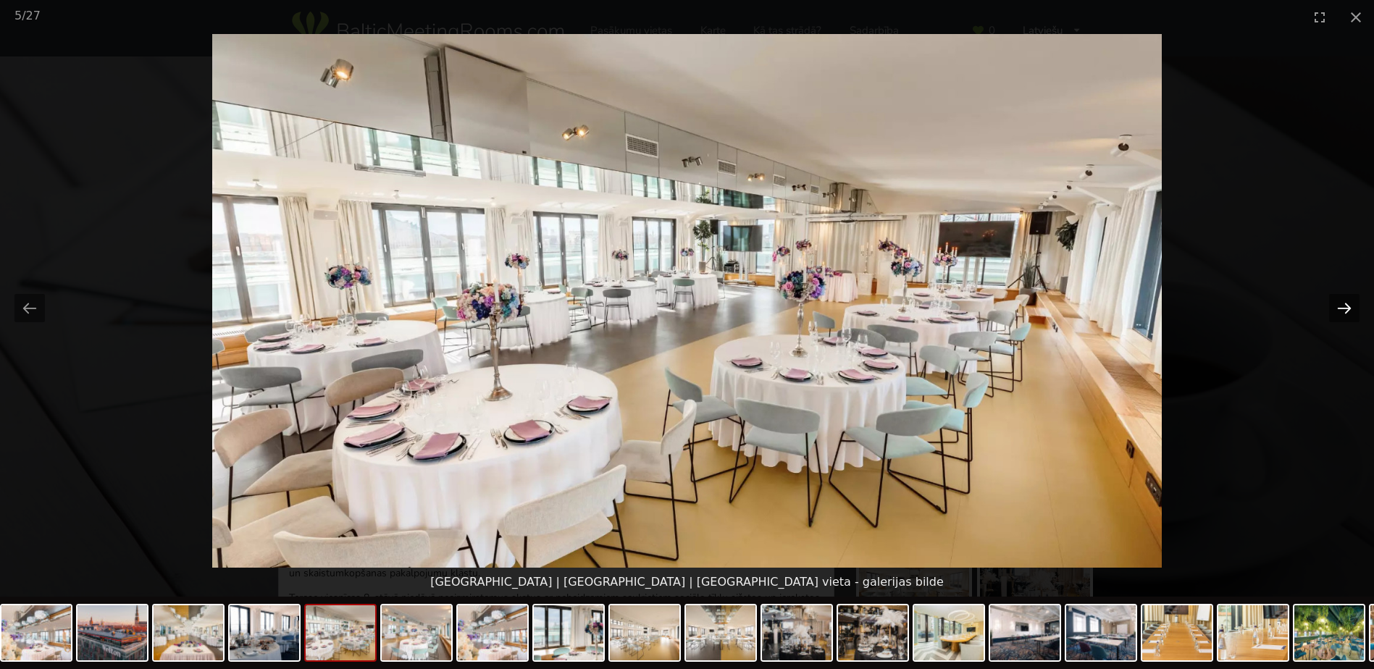
click at [1348, 314] on button "Next slide" at bounding box center [1344, 308] width 30 height 28
click at [1054, 640] on img at bounding box center [1025, 633] width 70 height 55
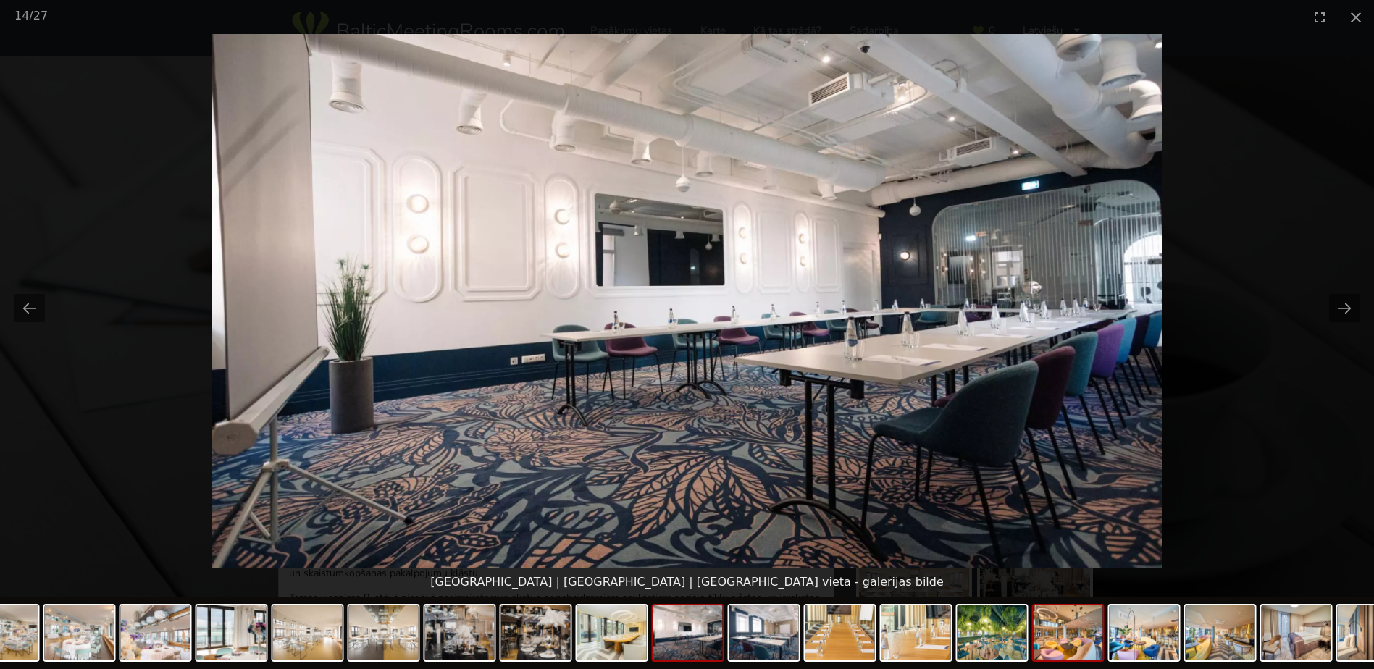
click at [1074, 646] on img at bounding box center [1069, 633] width 70 height 55
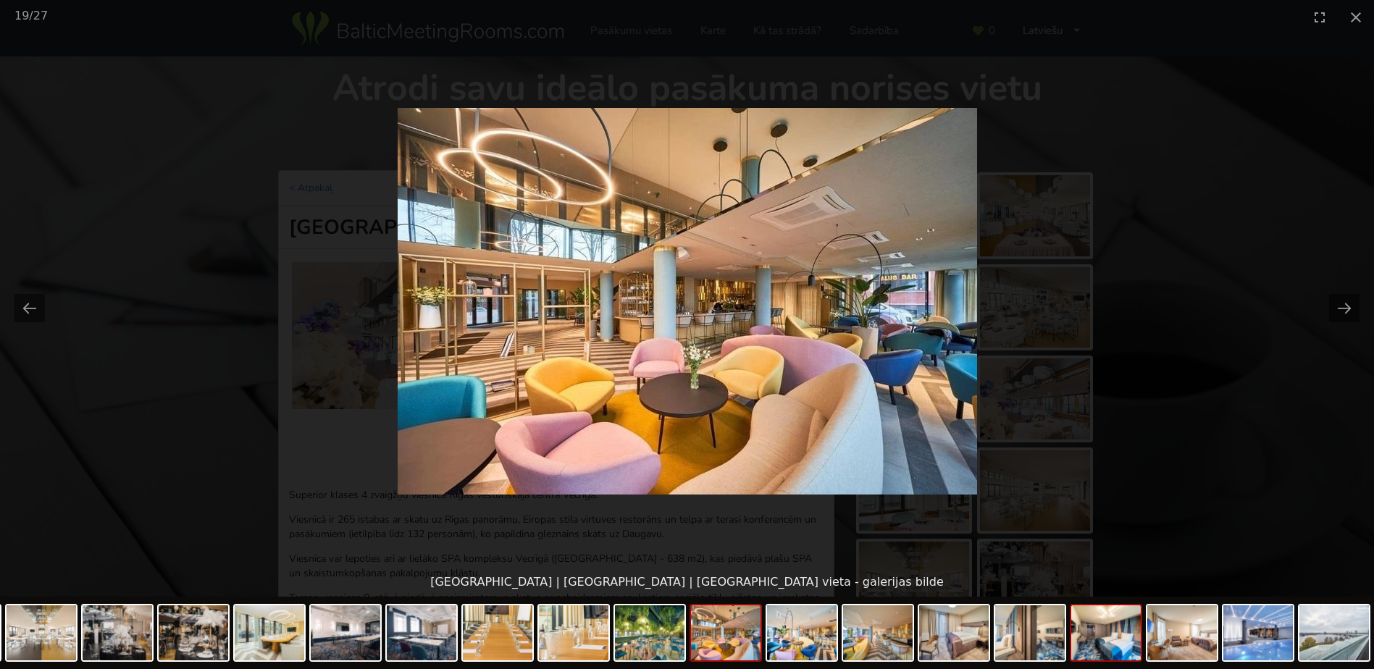
click at [1097, 637] on img at bounding box center [1107, 633] width 70 height 55
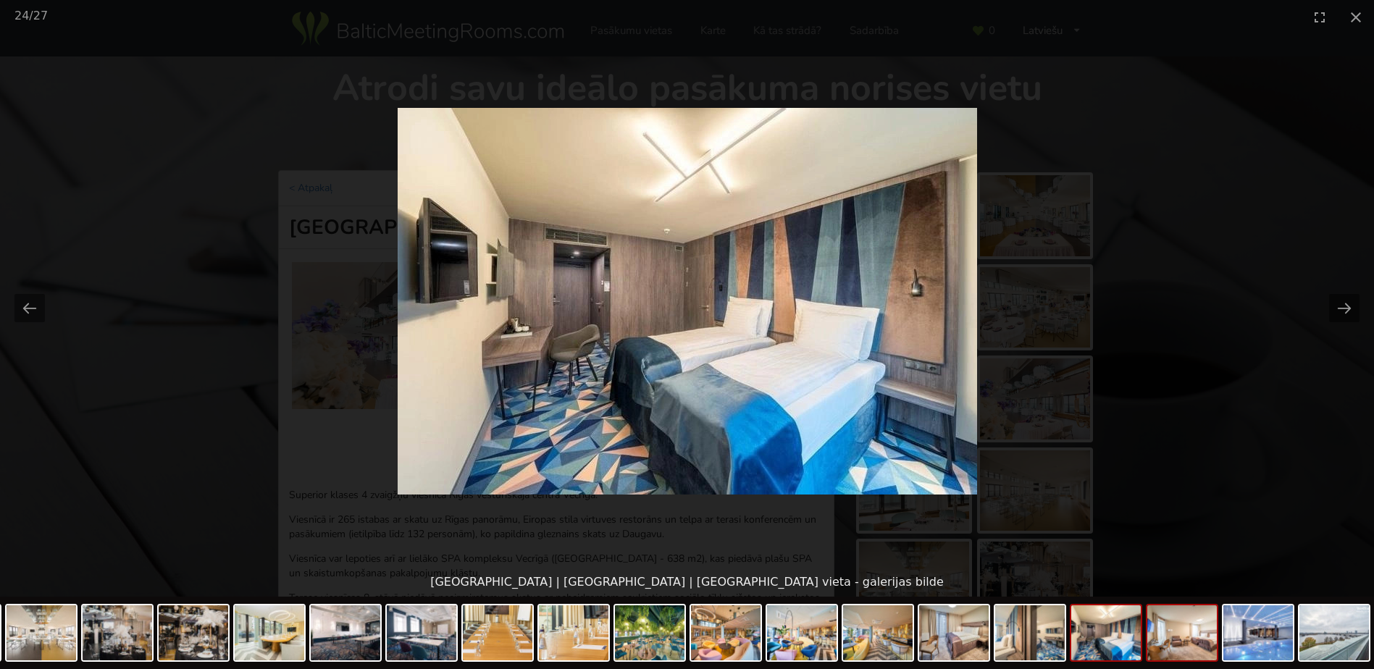
click at [1197, 633] on img at bounding box center [1183, 633] width 70 height 55
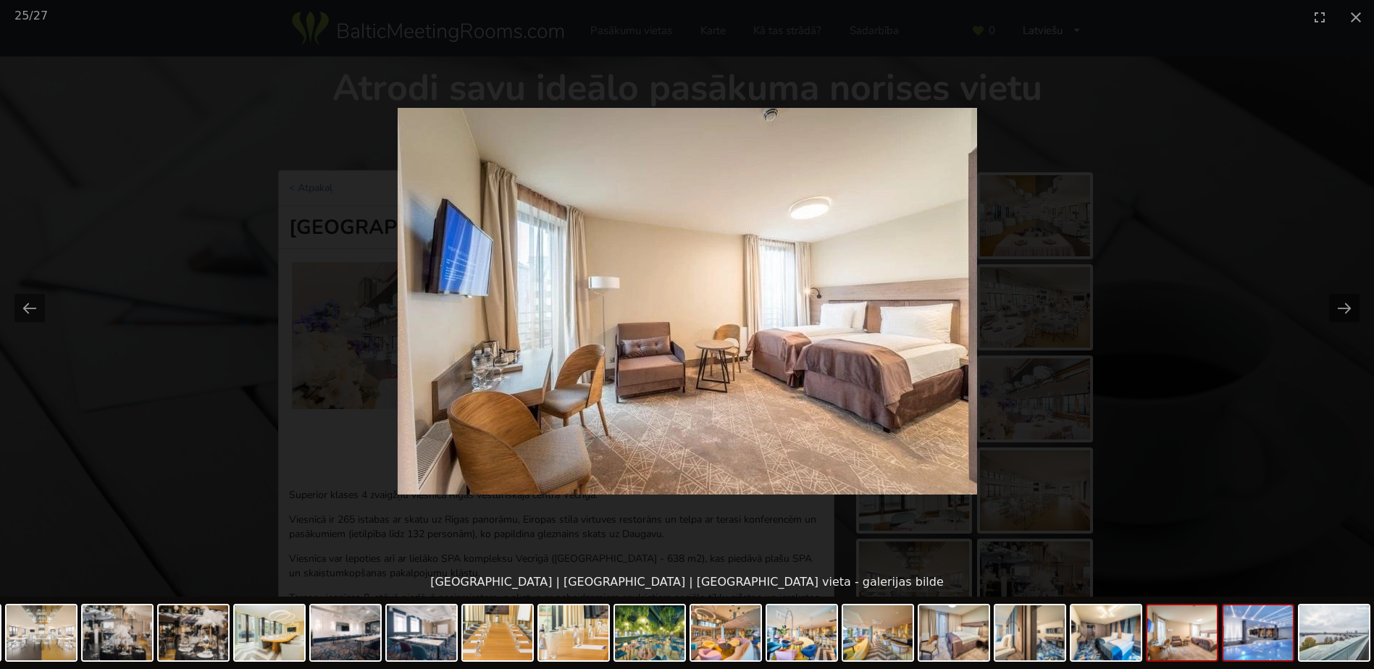
click at [1262, 643] on img at bounding box center [1259, 633] width 70 height 55
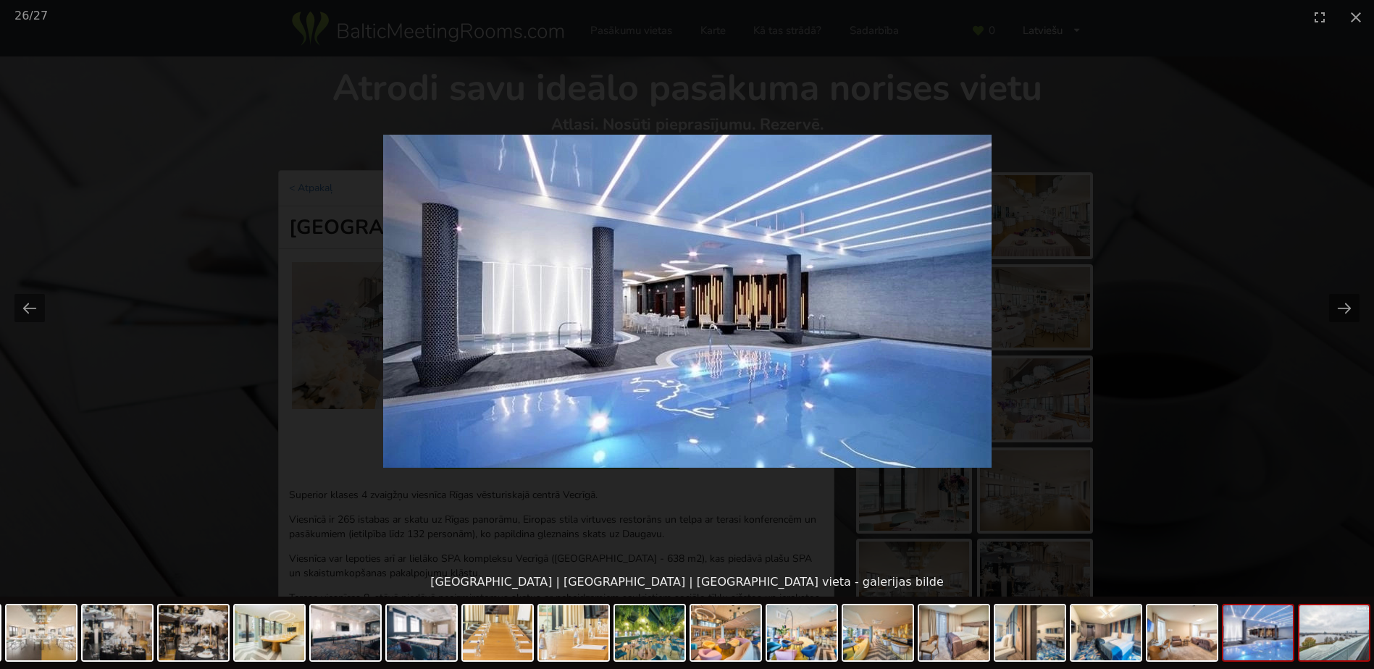
click at [1325, 642] on img at bounding box center [1335, 633] width 70 height 55
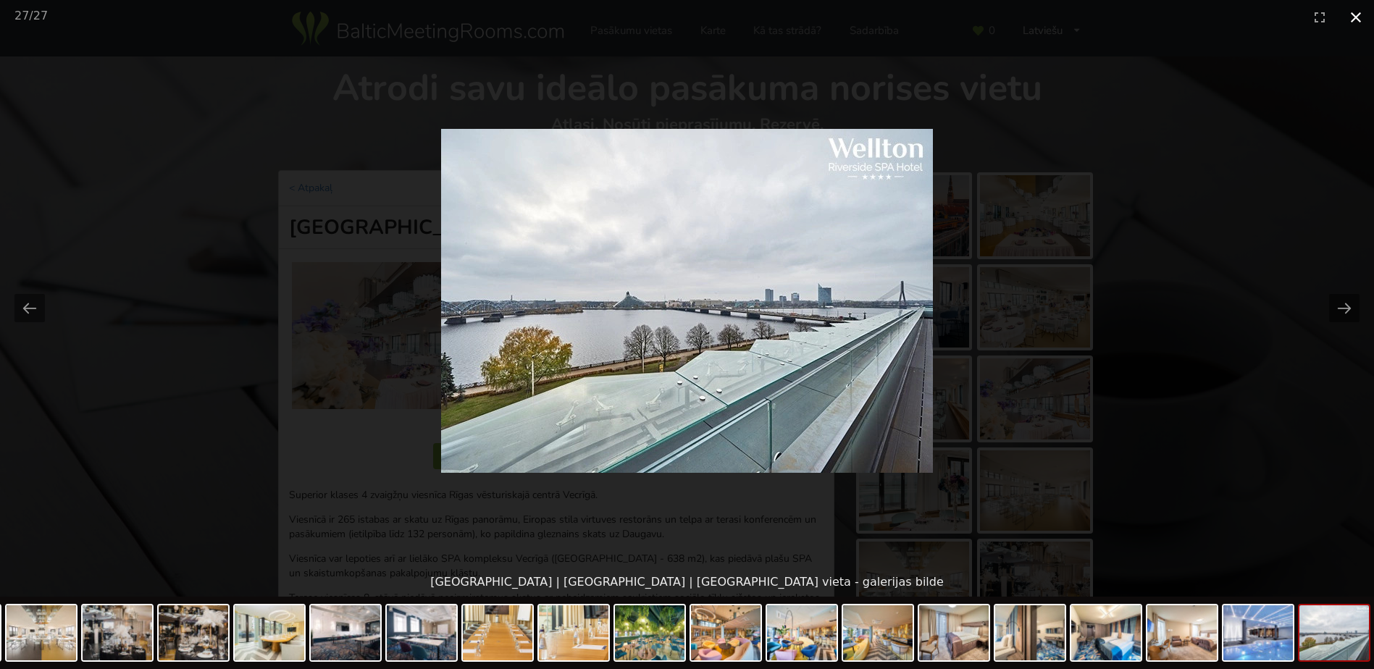
click at [1359, 23] on button "Close gallery" at bounding box center [1356, 17] width 36 height 34
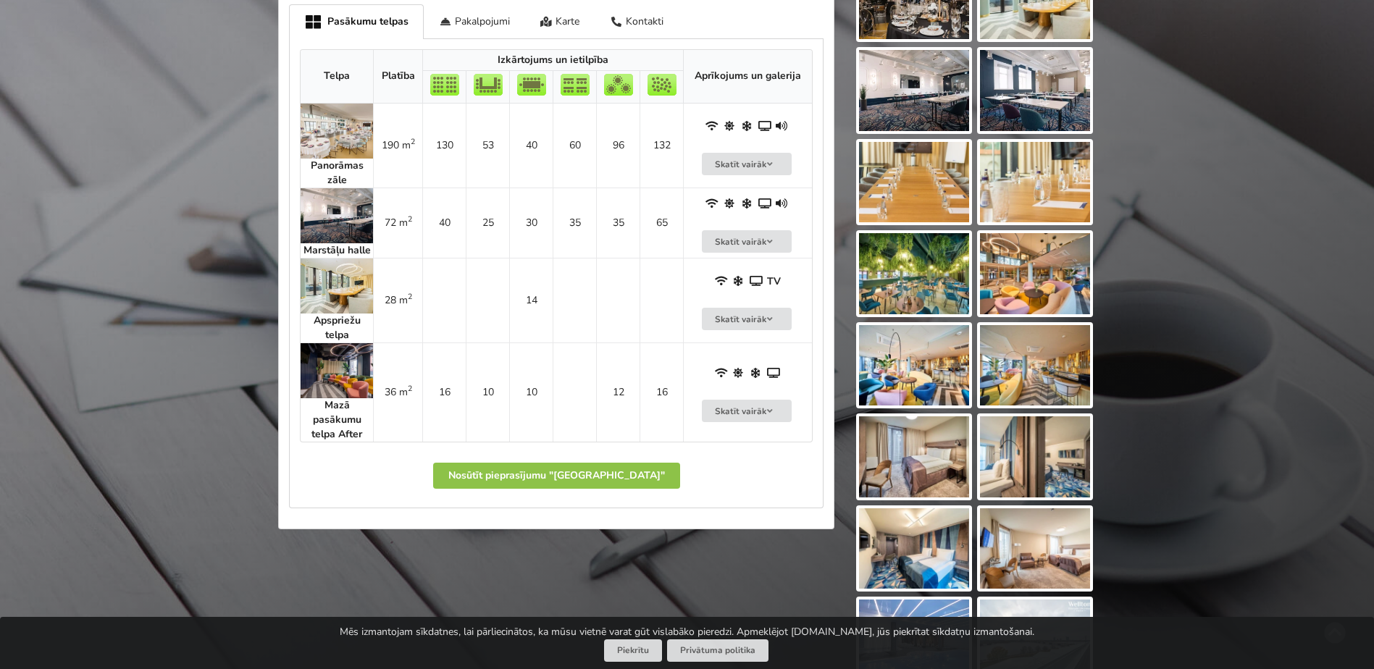
scroll to position [652, 0]
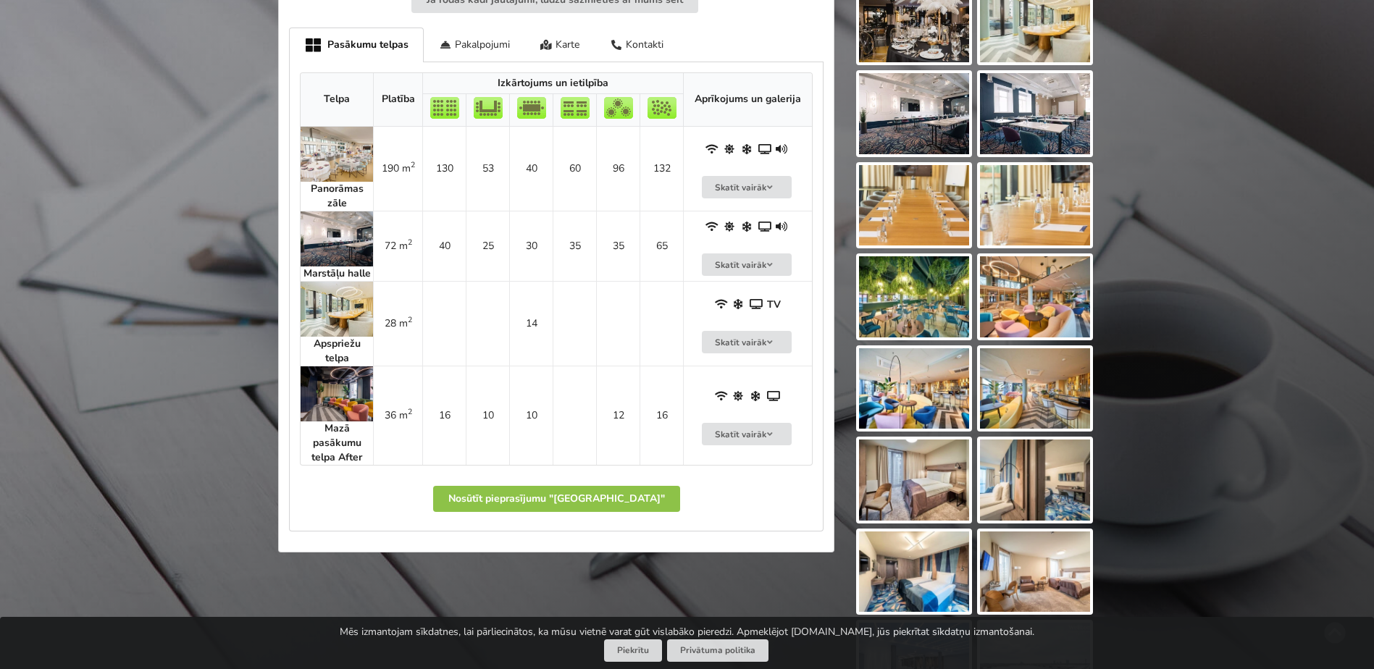
click at [325, 396] on img at bounding box center [337, 394] width 72 height 55
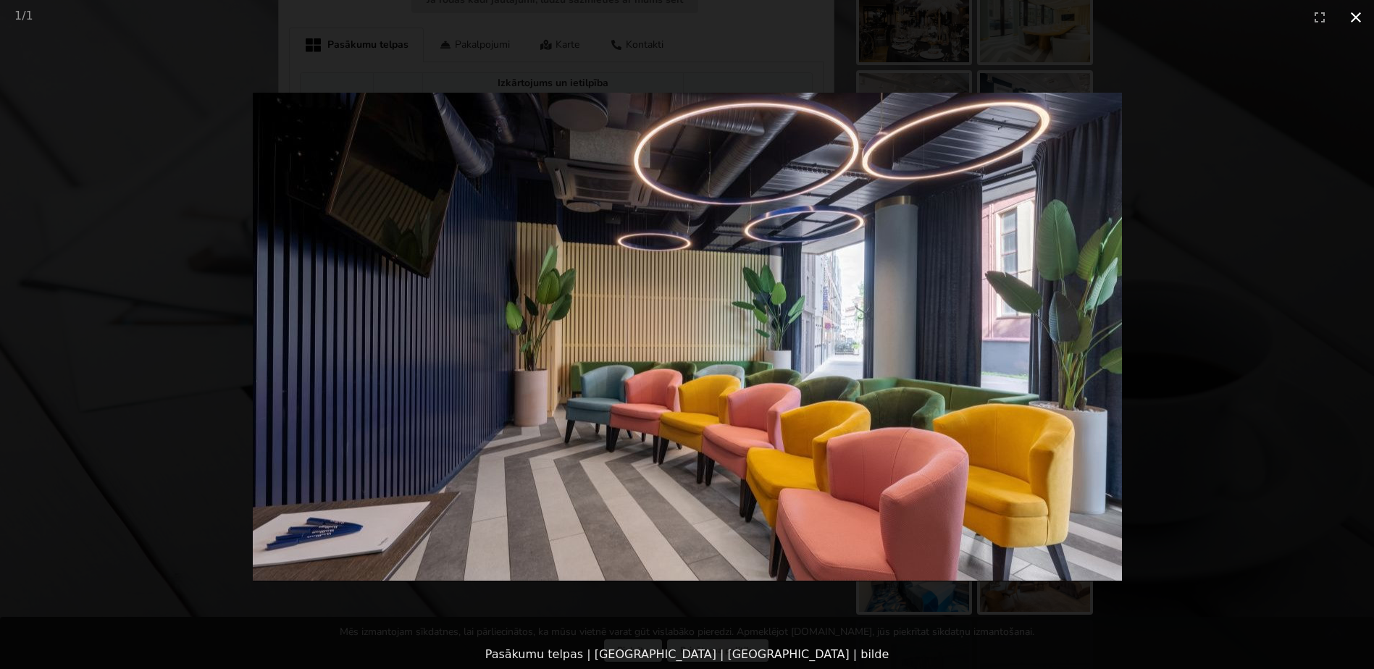
click at [1362, 19] on button "Close gallery" at bounding box center [1356, 17] width 36 height 34
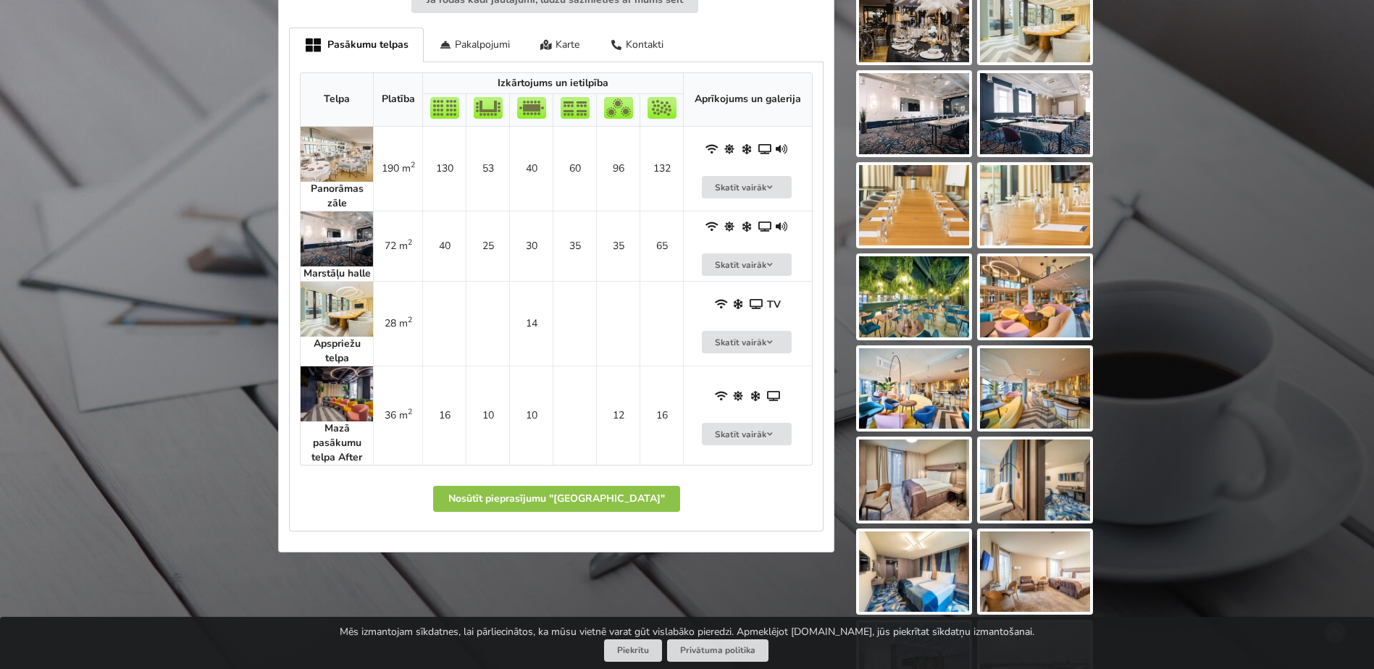
click at [1033, 396] on img at bounding box center [1035, 388] width 110 height 81
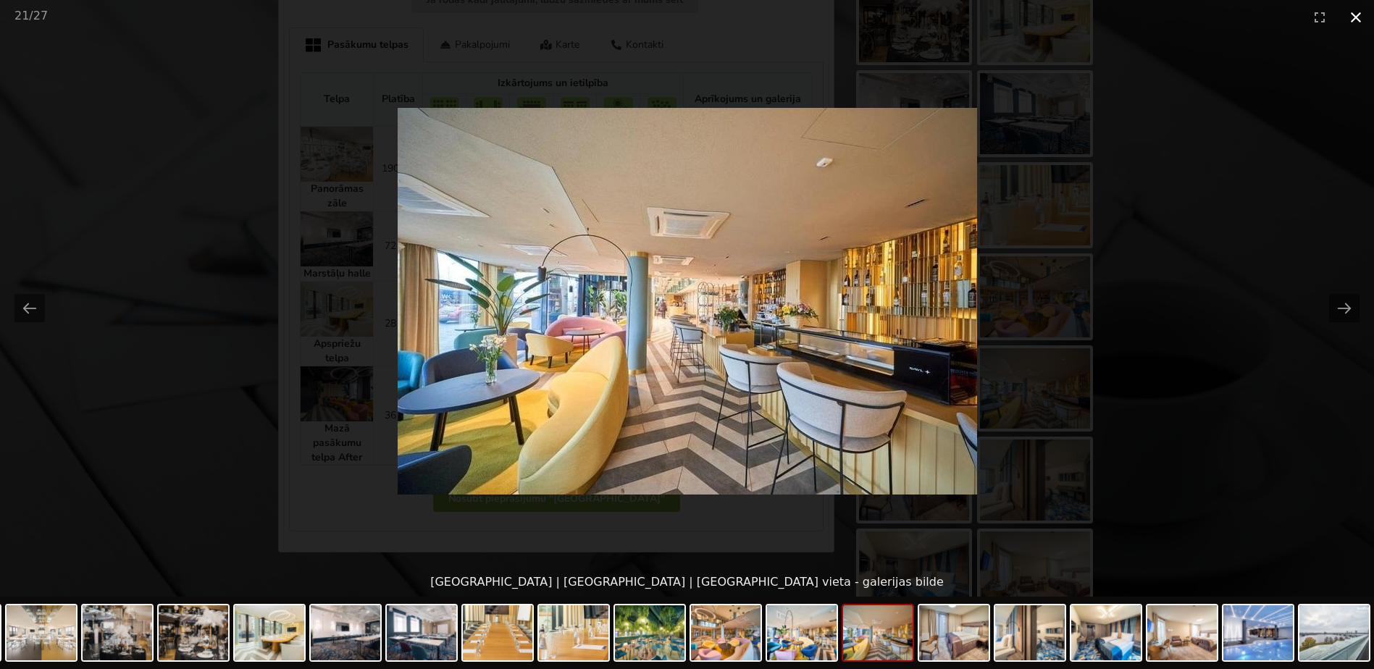
click at [1353, 20] on button "Close gallery" at bounding box center [1356, 17] width 36 height 34
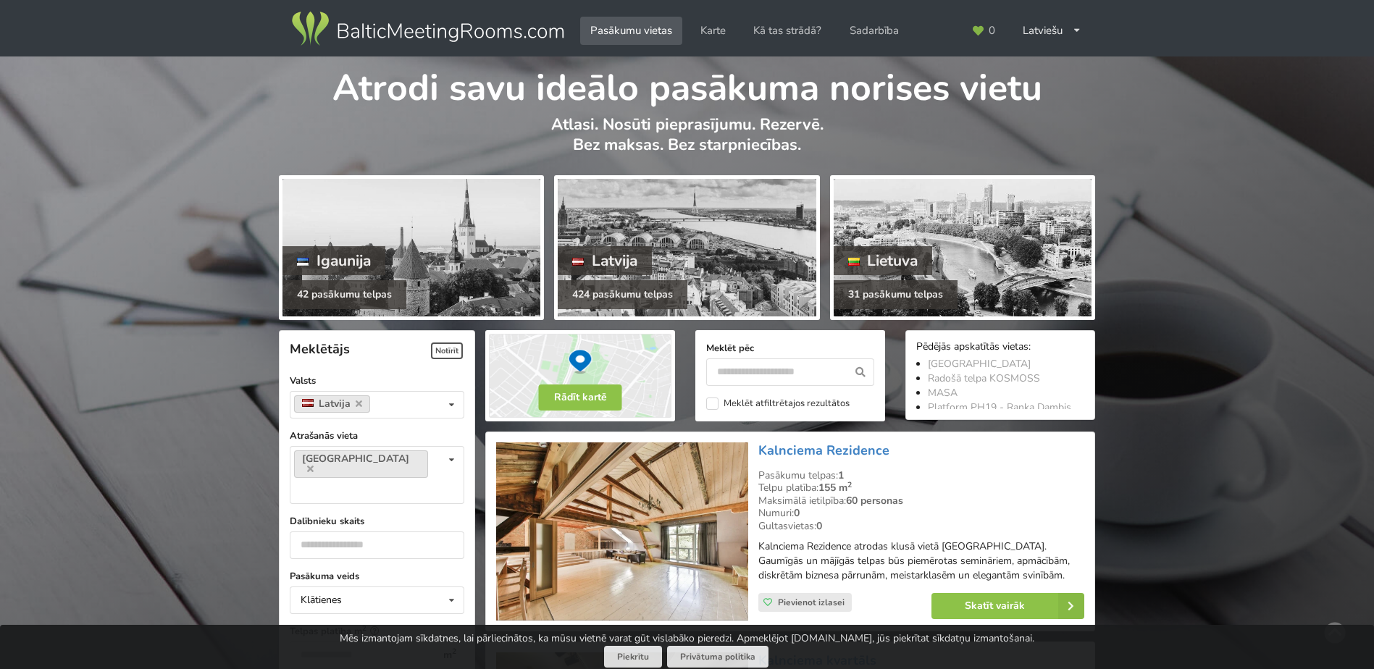
scroll to position [1159, 0]
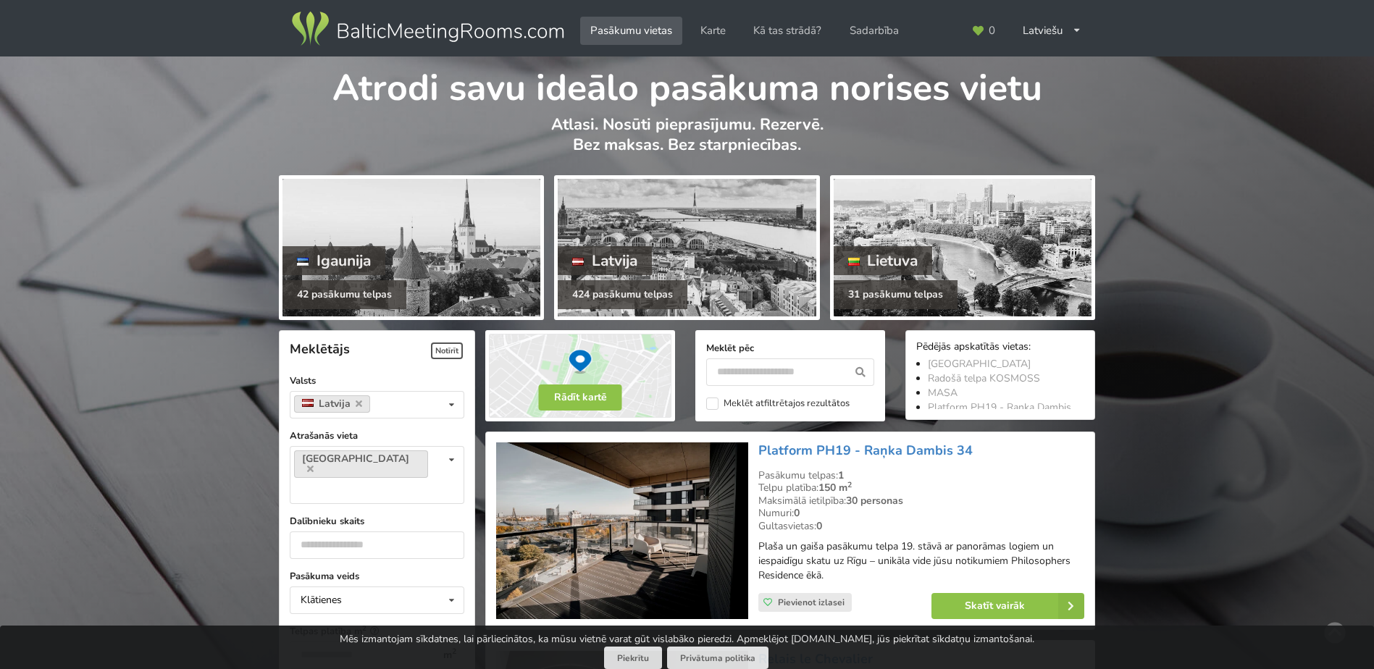
scroll to position [3385, 0]
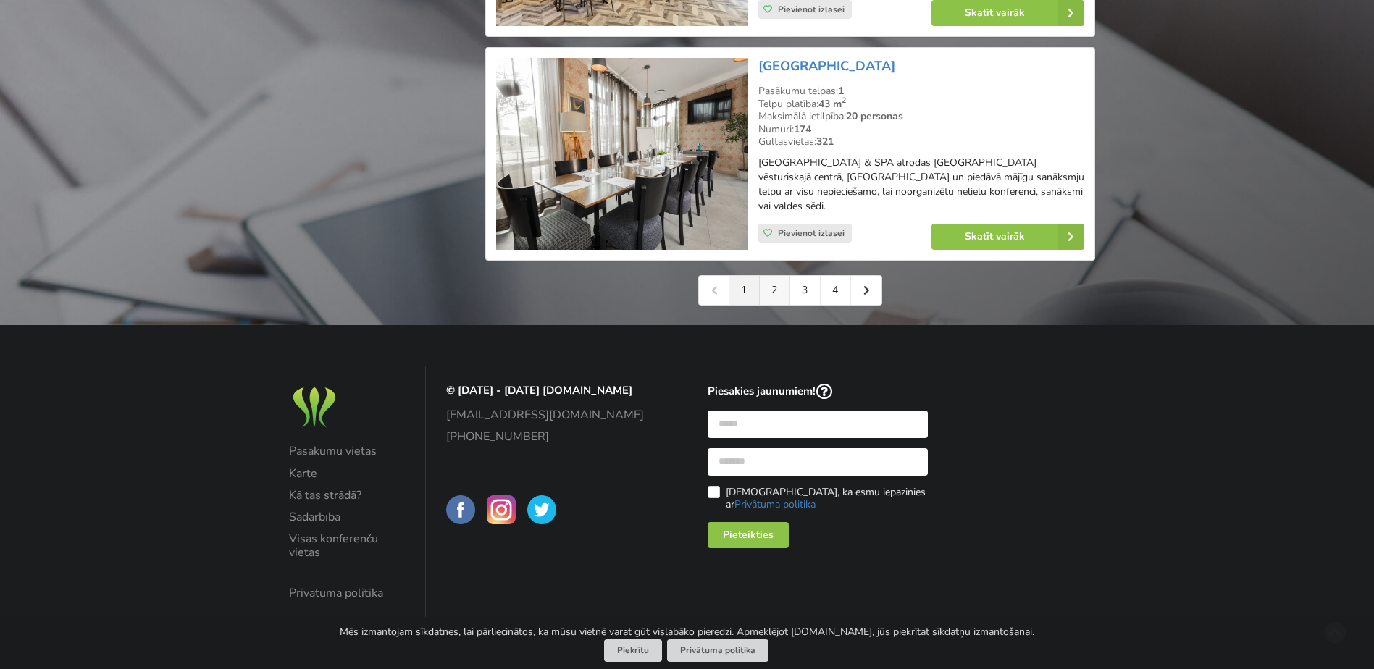
click at [773, 288] on link "2" at bounding box center [775, 290] width 30 height 29
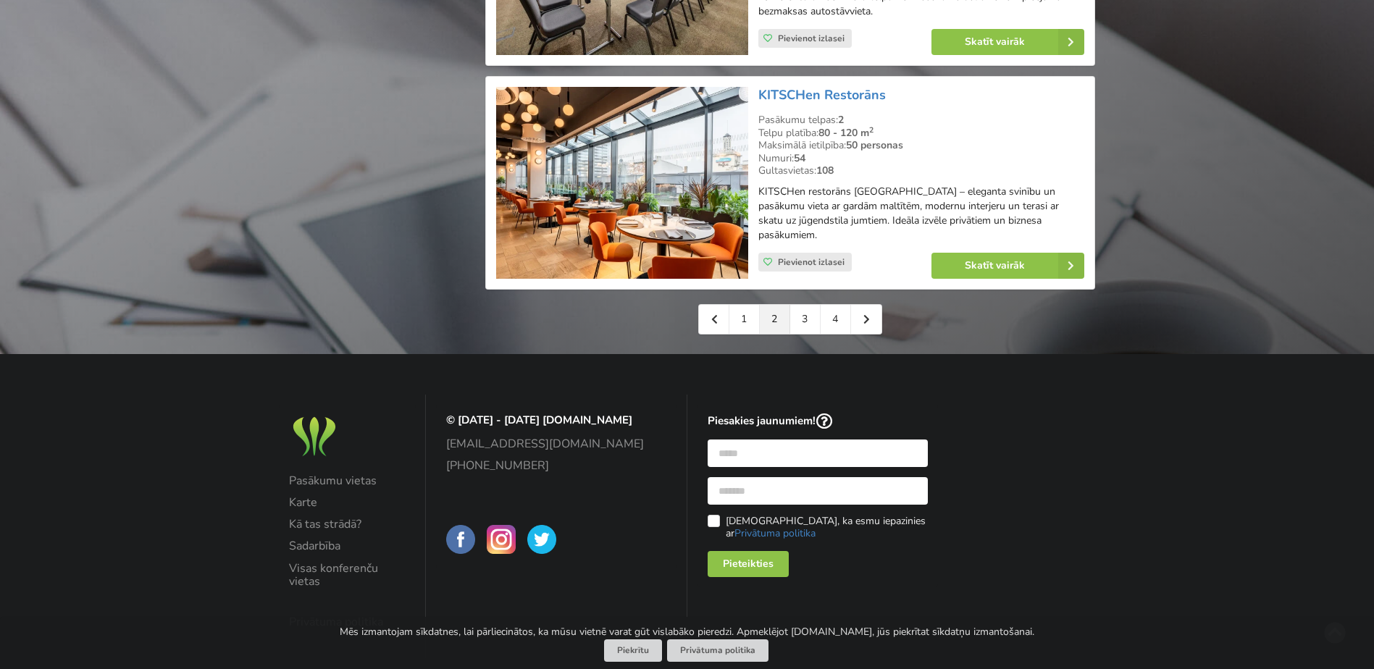
scroll to position [3339, 0]
click at [796, 304] on link "3" at bounding box center [805, 318] width 30 height 29
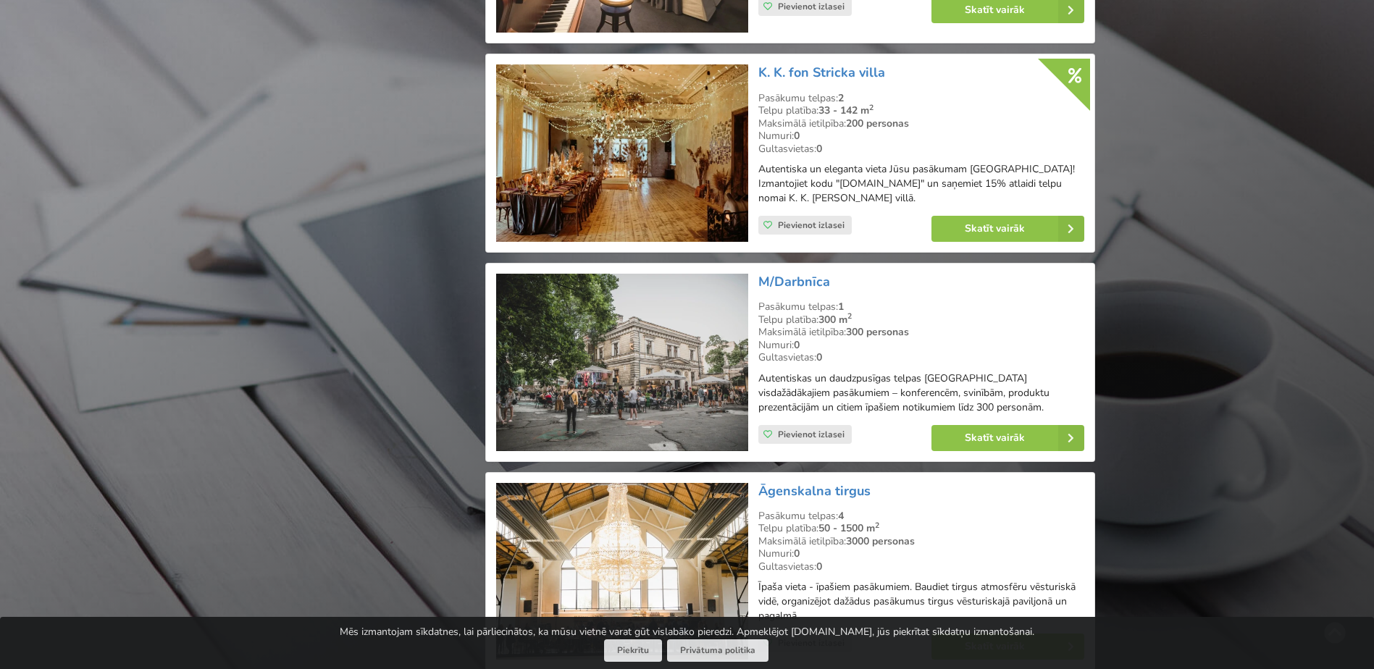
scroll to position [2029, 0]
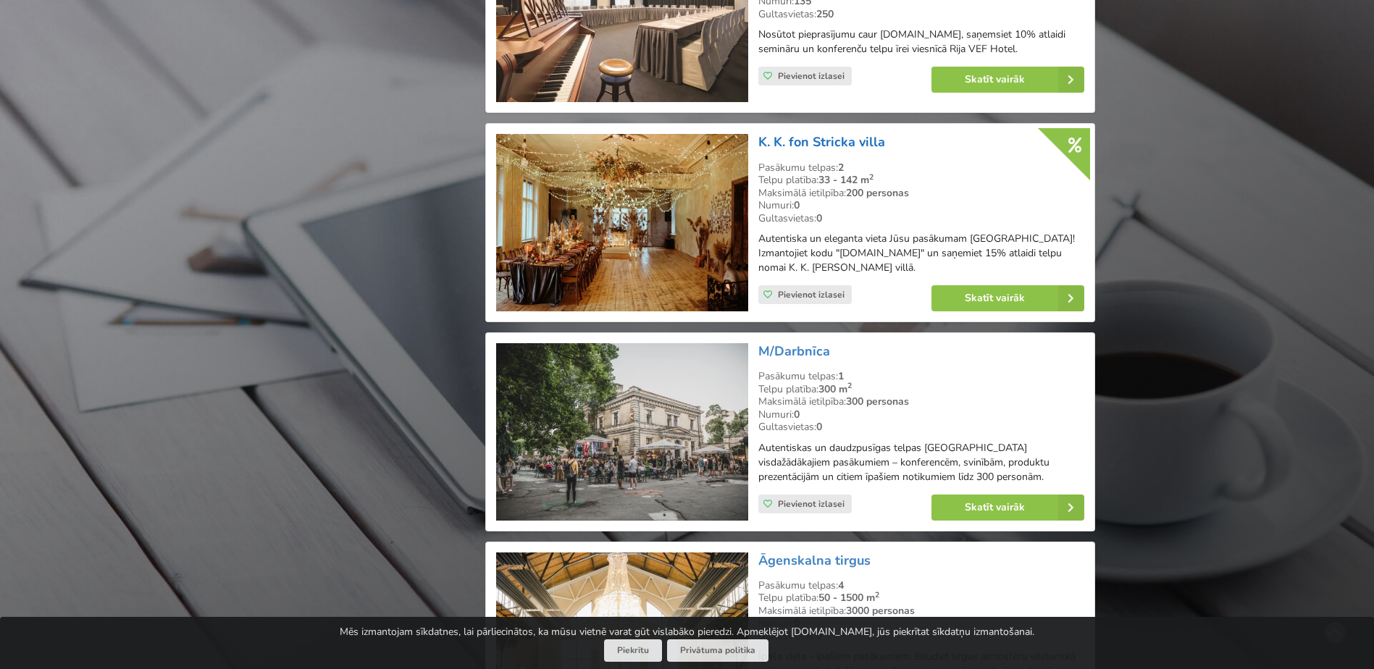
click at [843, 138] on link "K. K. fon Stricka villa" at bounding box center [822, 141] width 127 height 17
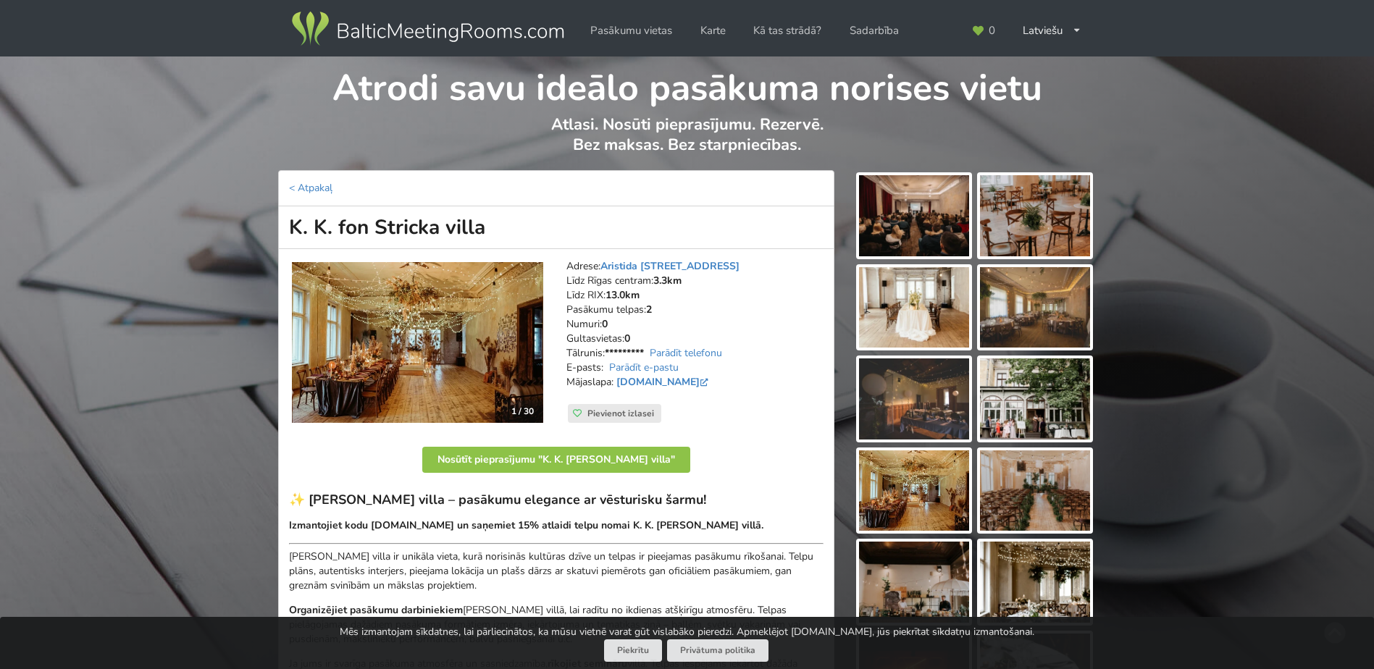
click at [913, 207] on img at bounding box center [914, 215] width 110 height 81
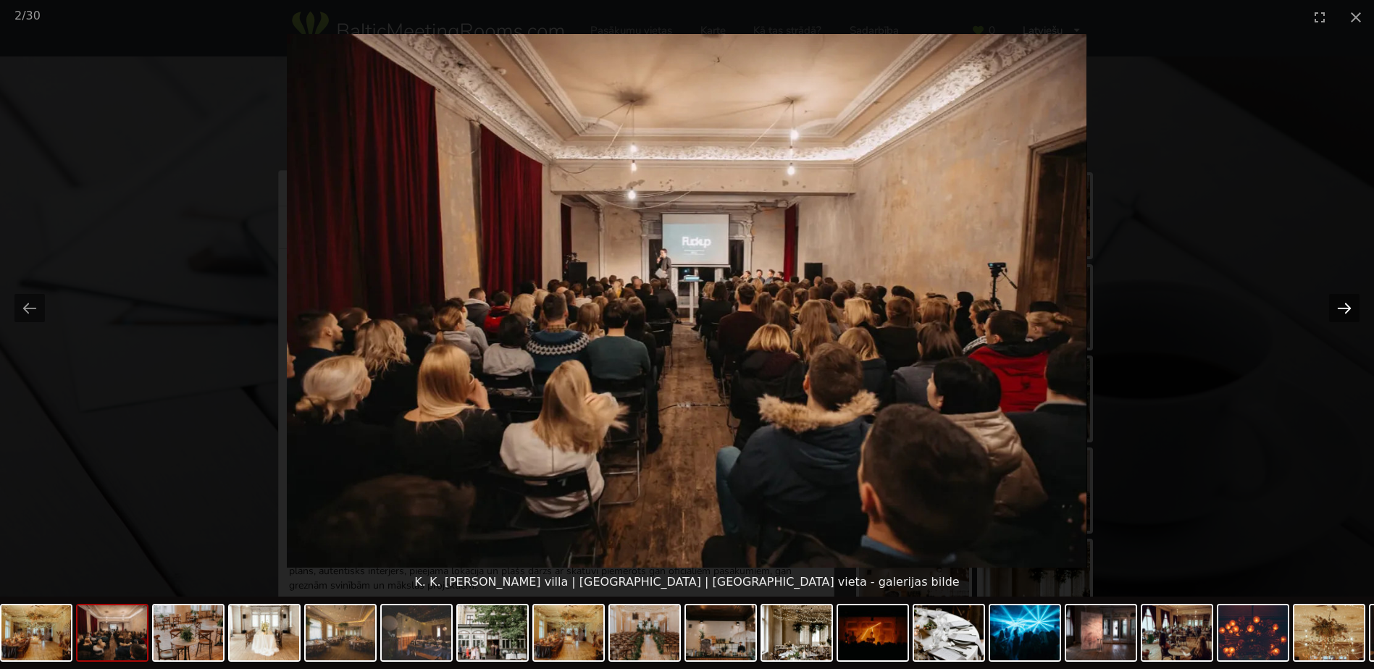
click at [1345, 314] on button "Next slide" at bounding box center [1344, 308] width 30 height 28
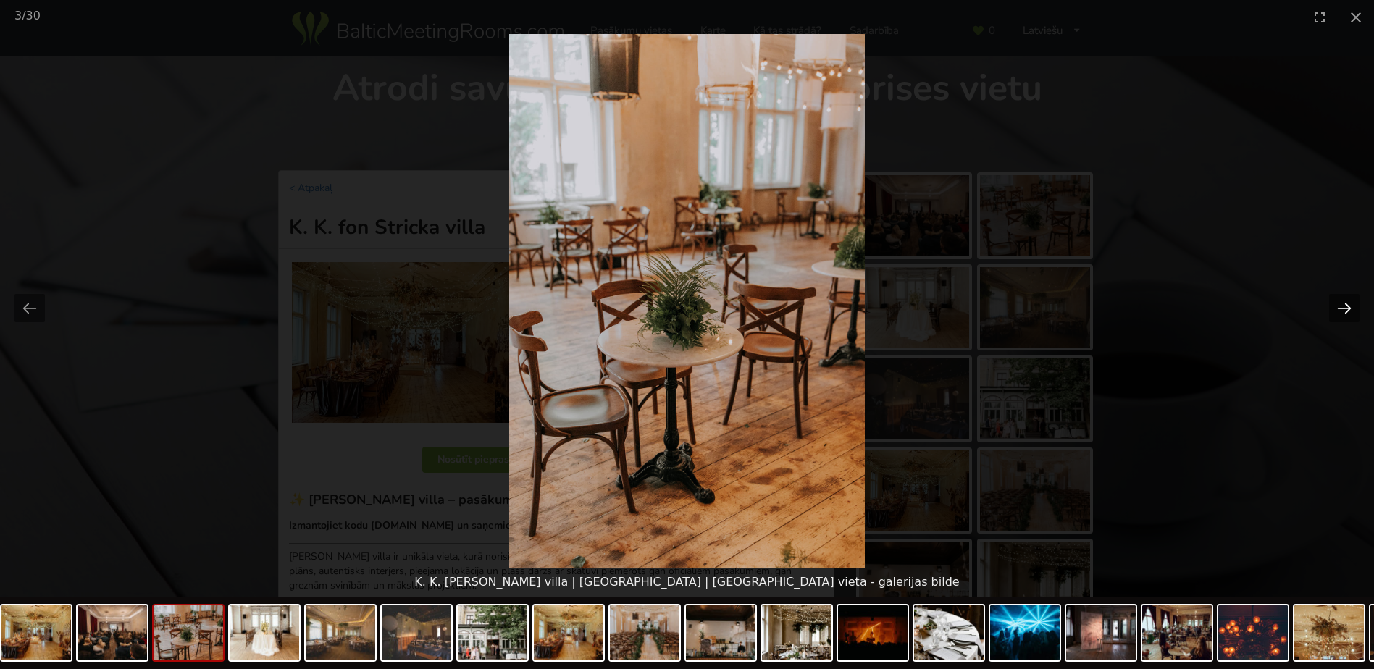
click at [1345, 314] on button "Next slide" at bounding box center [1344, 308] width 30 height 28
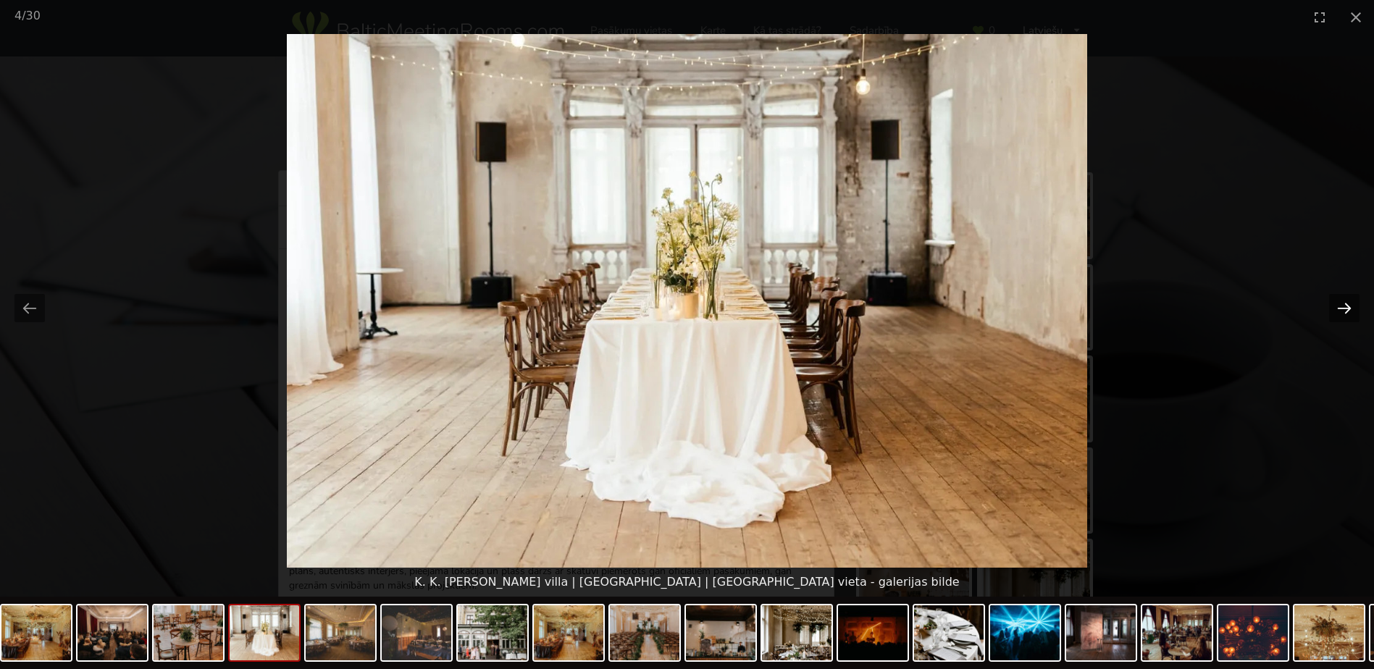
click at [1345, 314] on button "Next slide" at bounding box center [1344, 308] width 30 height 28
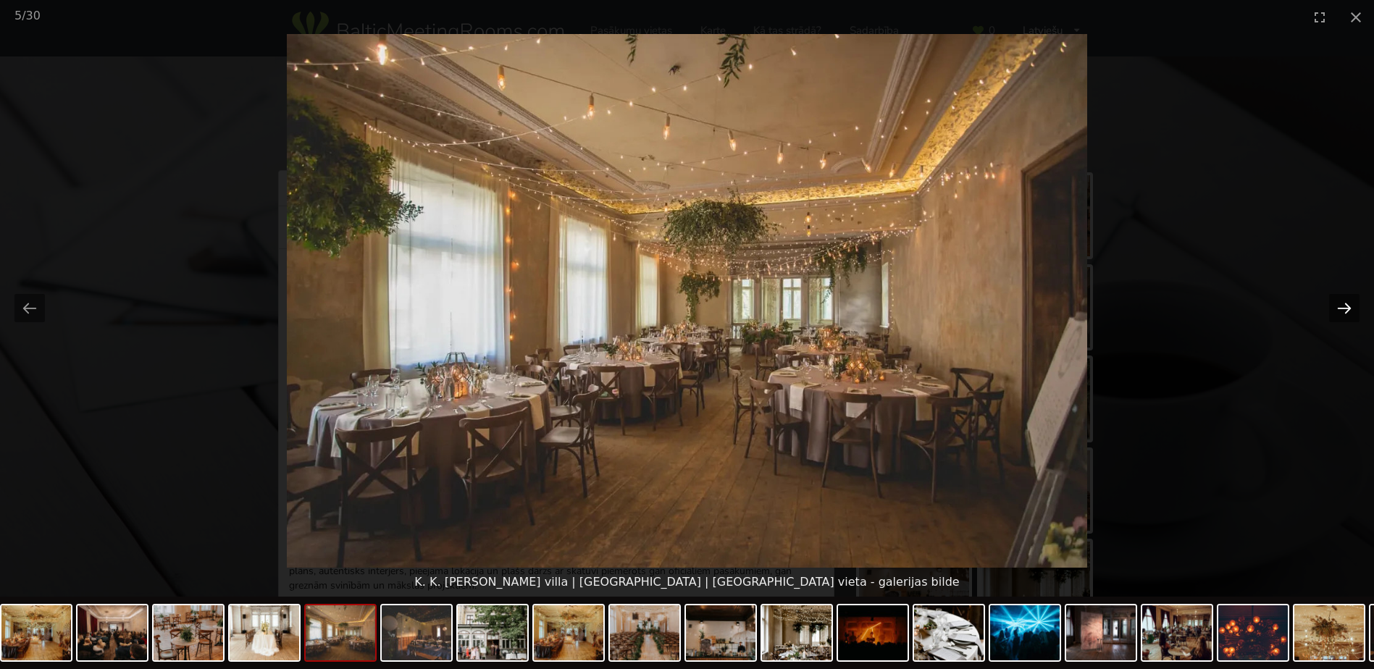
click at [1345, 314] on button "Next slide" at bounding box center [1344, 308] width 30 height 28
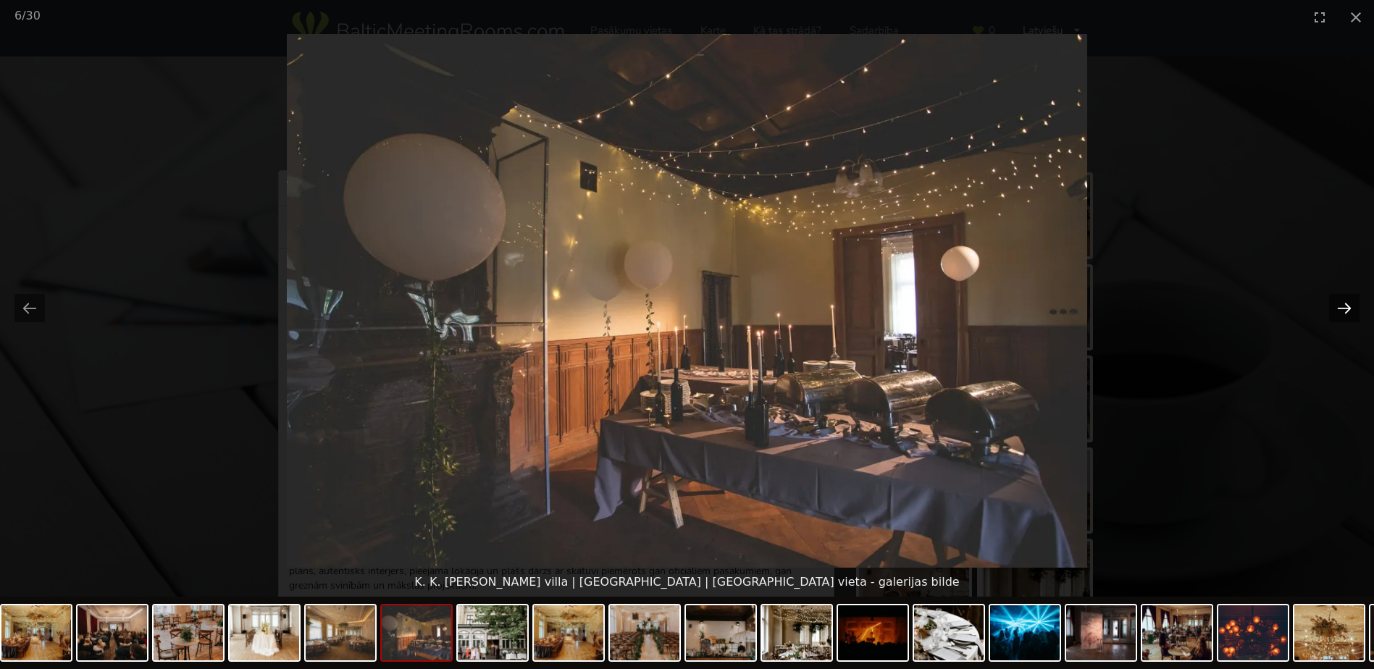
click at [1345, 314] on button "Next slide" at bounding box center [1344, 308] width 30 height 28
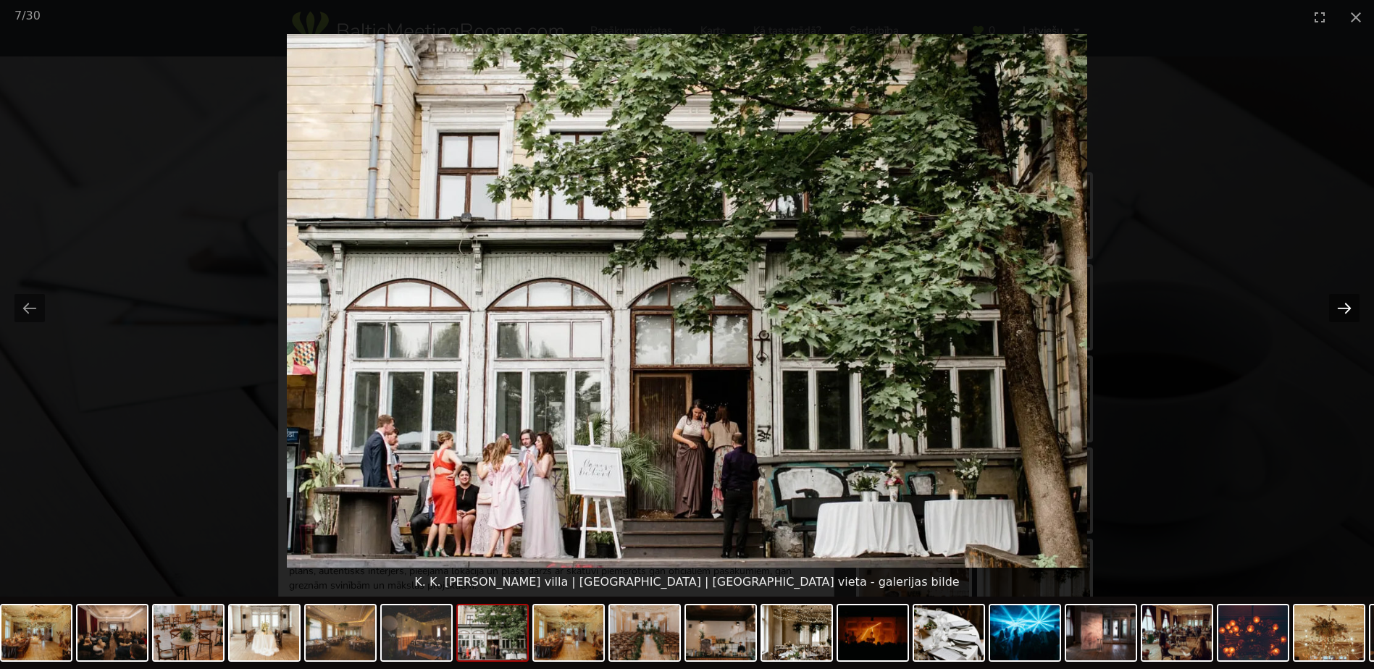
click at [1345, 314] on button "Next slide" at bounding box center [1344, 308] width 30 height 28
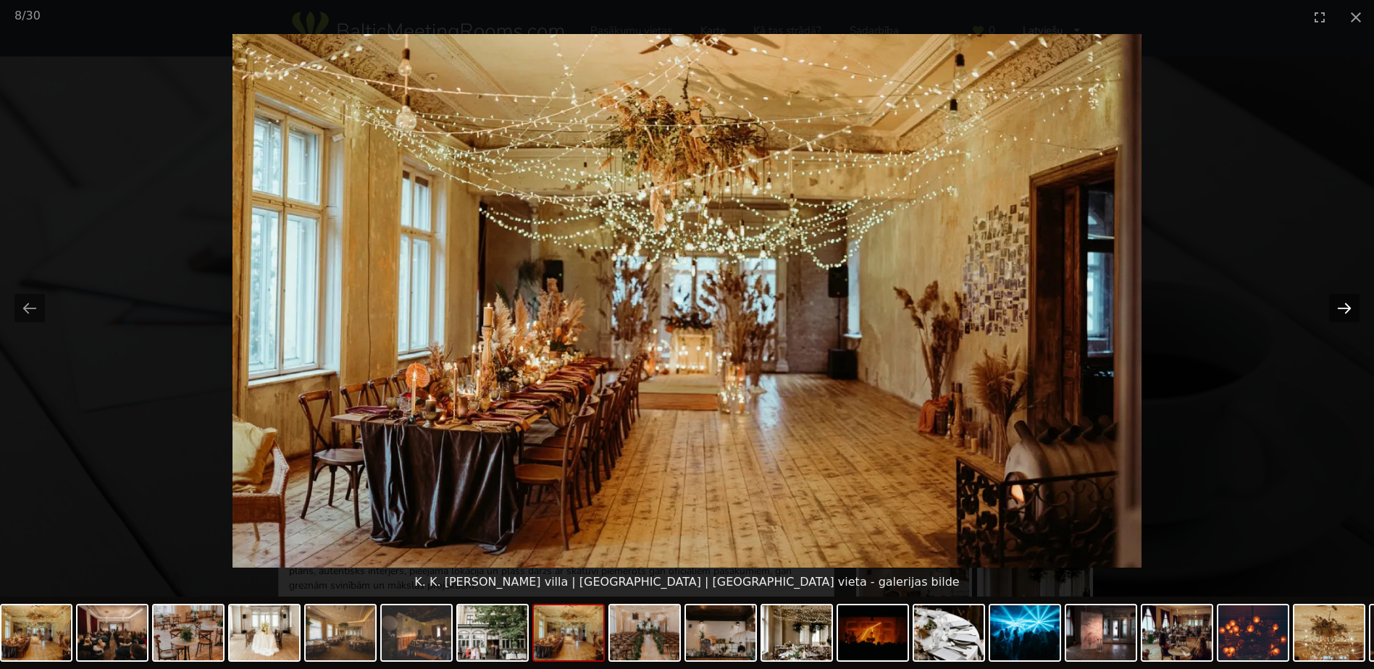
click at [1345, 314] on button "Next slide" at bounding box center [1344, 308] width 30 height 28
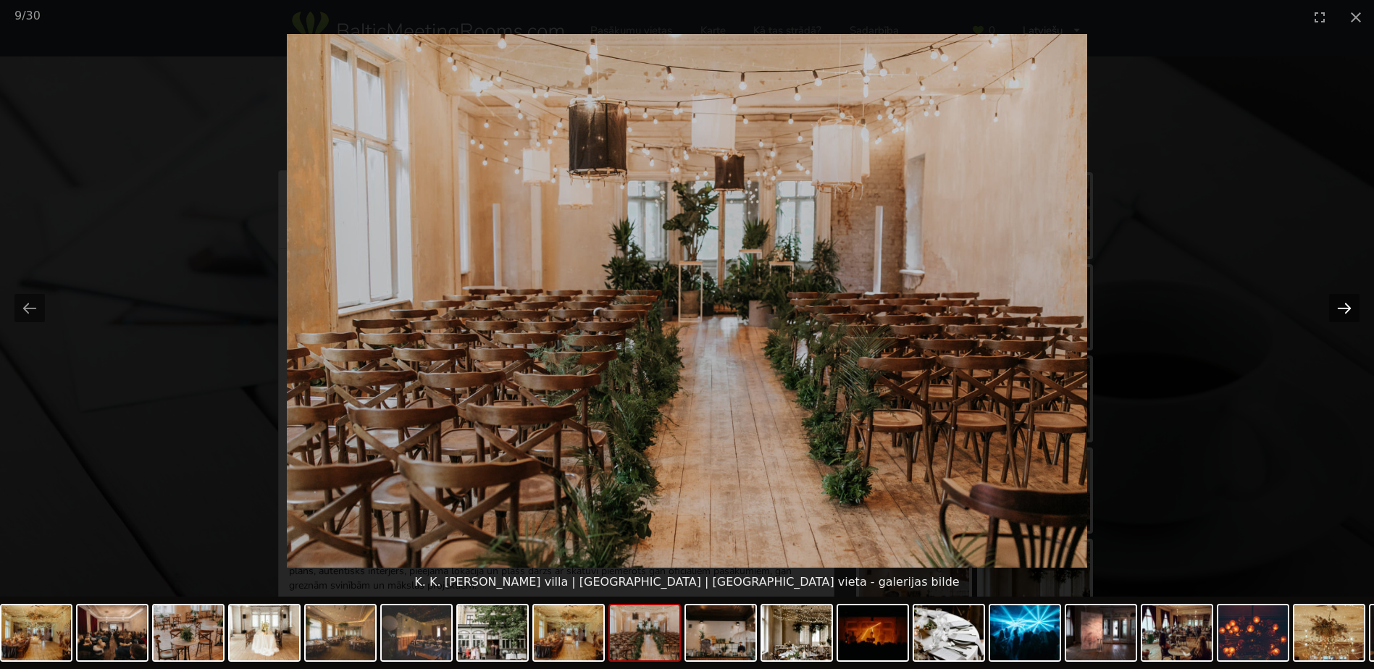
click at [1345, 314] on button "Next slide" at bounding box center [1344, 308] width 30 height 28
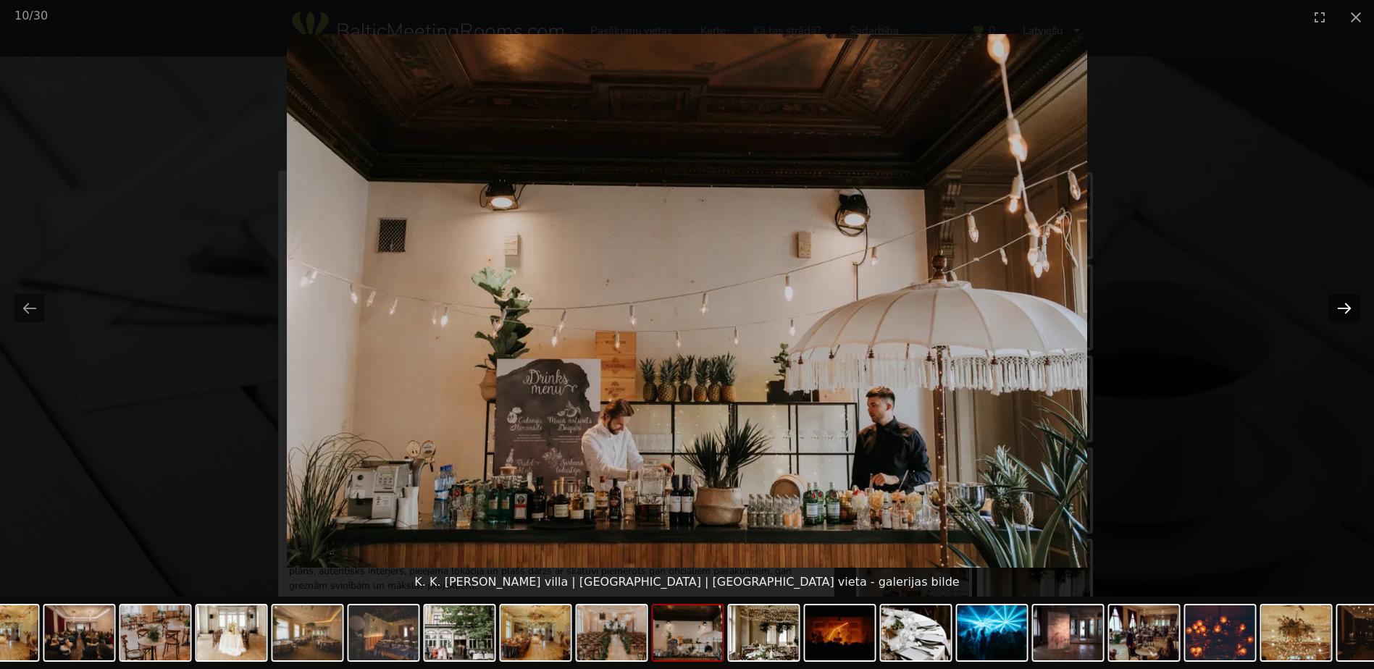
click at [1345, 314] on button "Next slide" at bounding box center [1344, 308] width 30 height 28
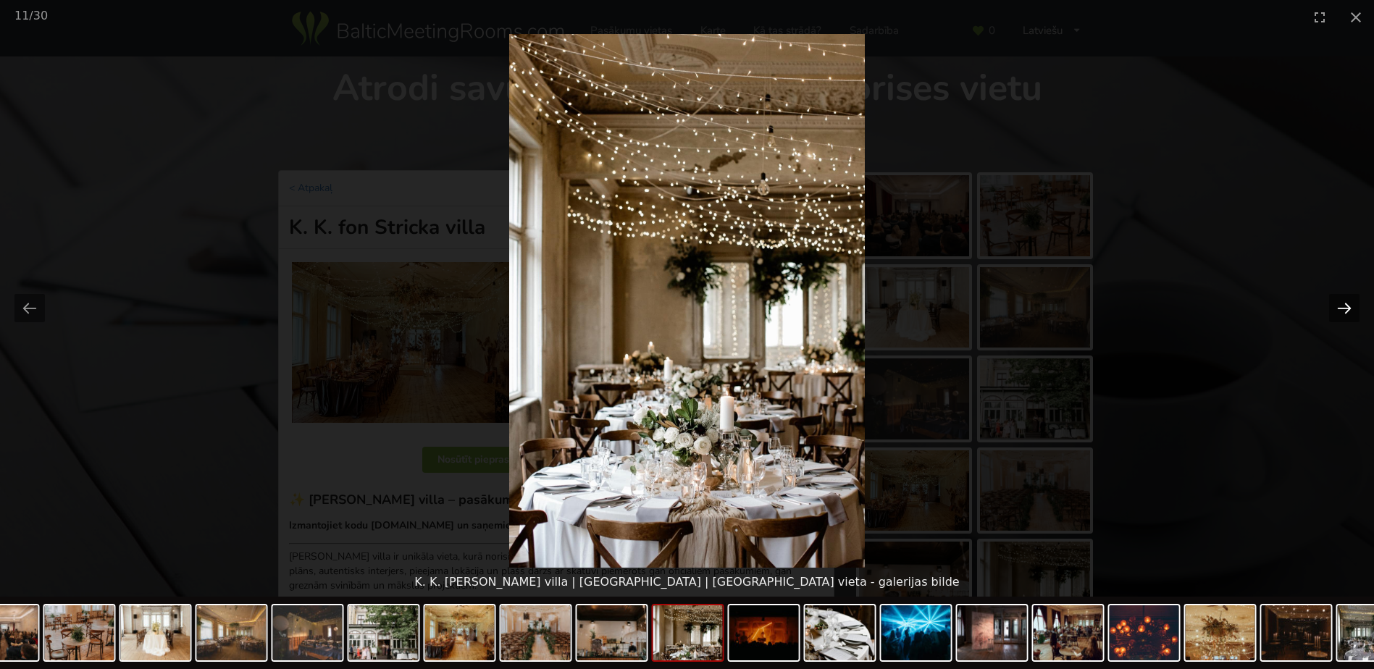
click at [1345, 314] on button "Next slide" at bounding box center [1344, 308] width 30 height 28
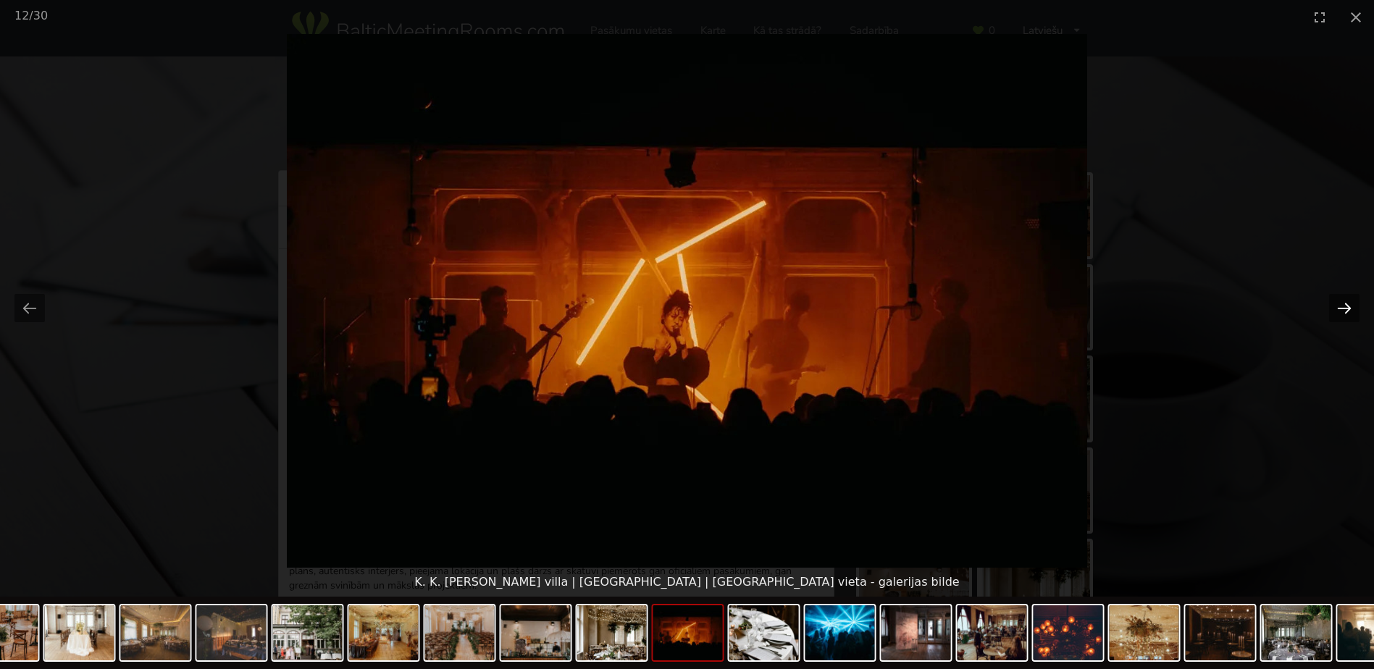
click at [1345, 314] on button "Next slide" at bounding box center [1344, 308] width 30 height 28
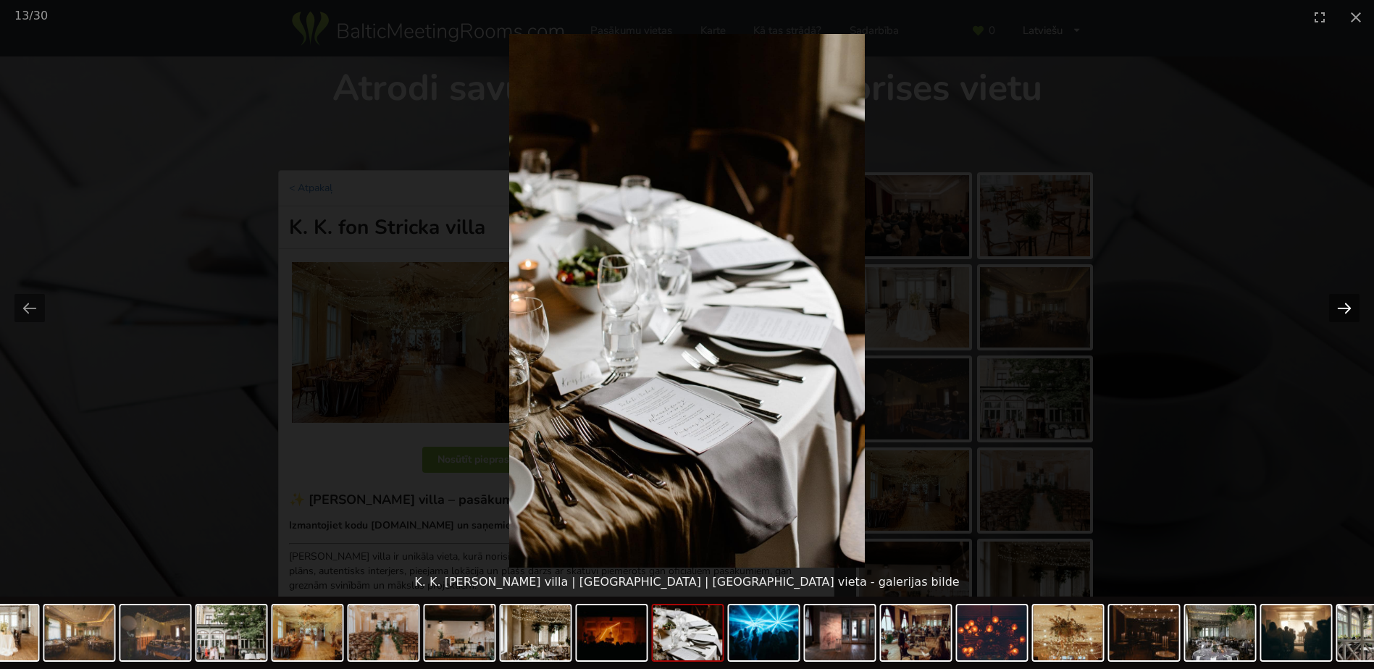
click at [1345, 314] on button "Next slide" at bounding box center [1344, 308] width 30 height 28
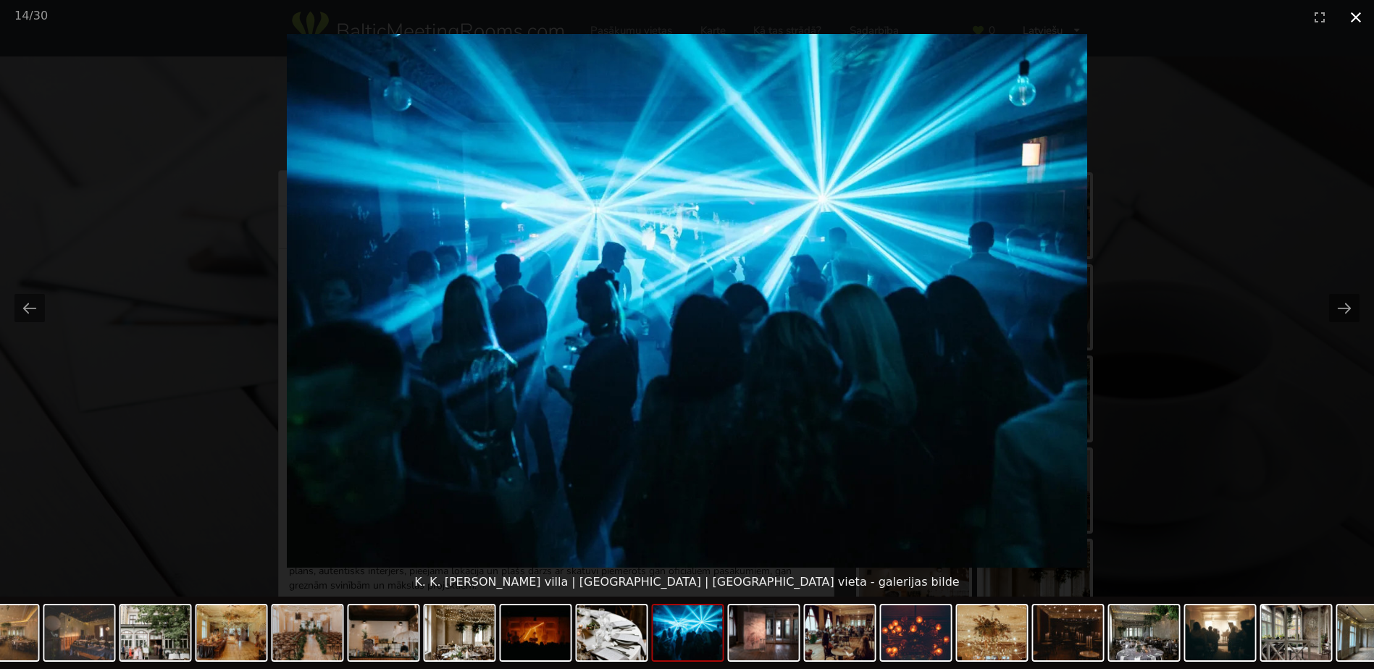
click at [1356, 24] on button "Close gallery" at bounding box center [1356, 17] width 36 height 34
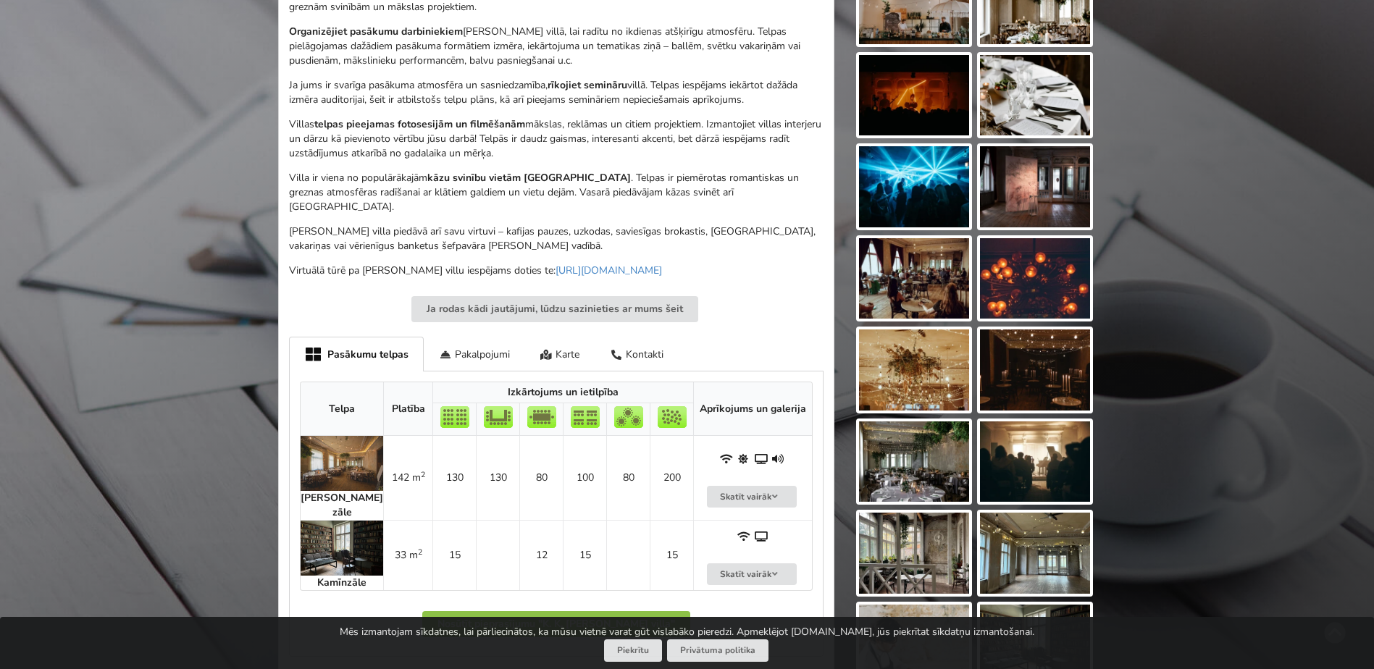
scroll to position [580, 0]
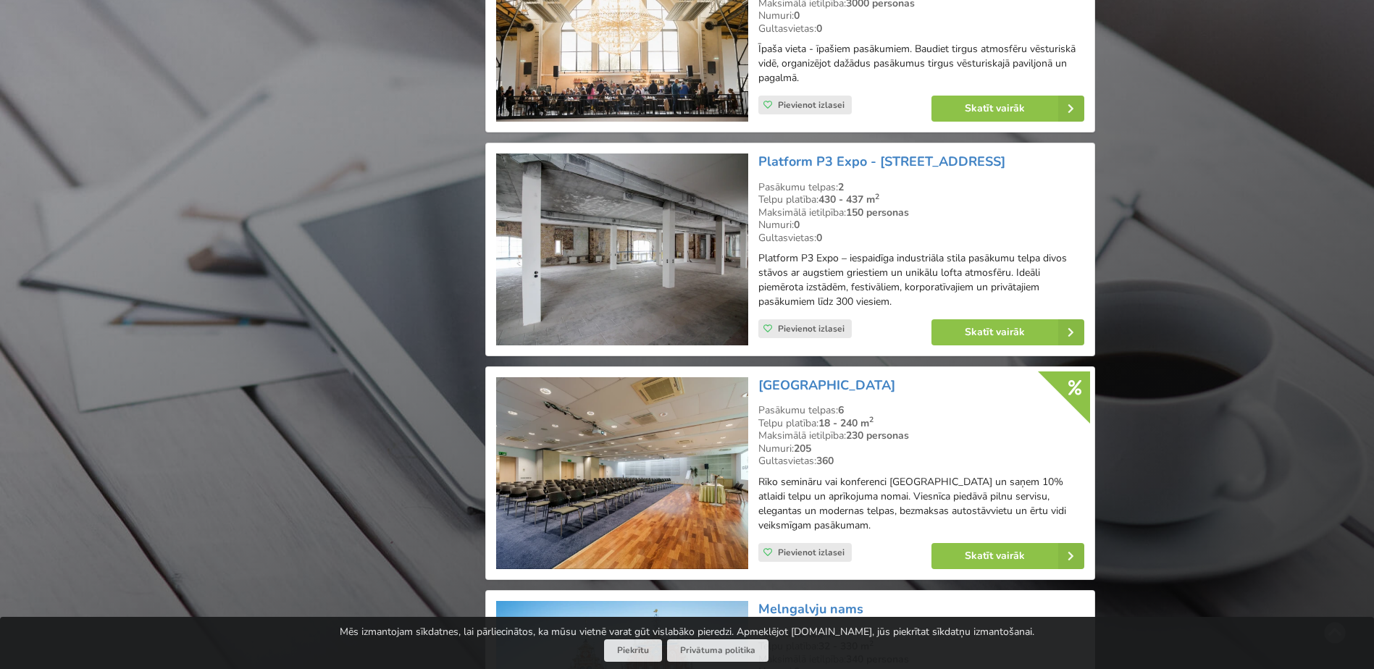
scroll to position [2753, 0]
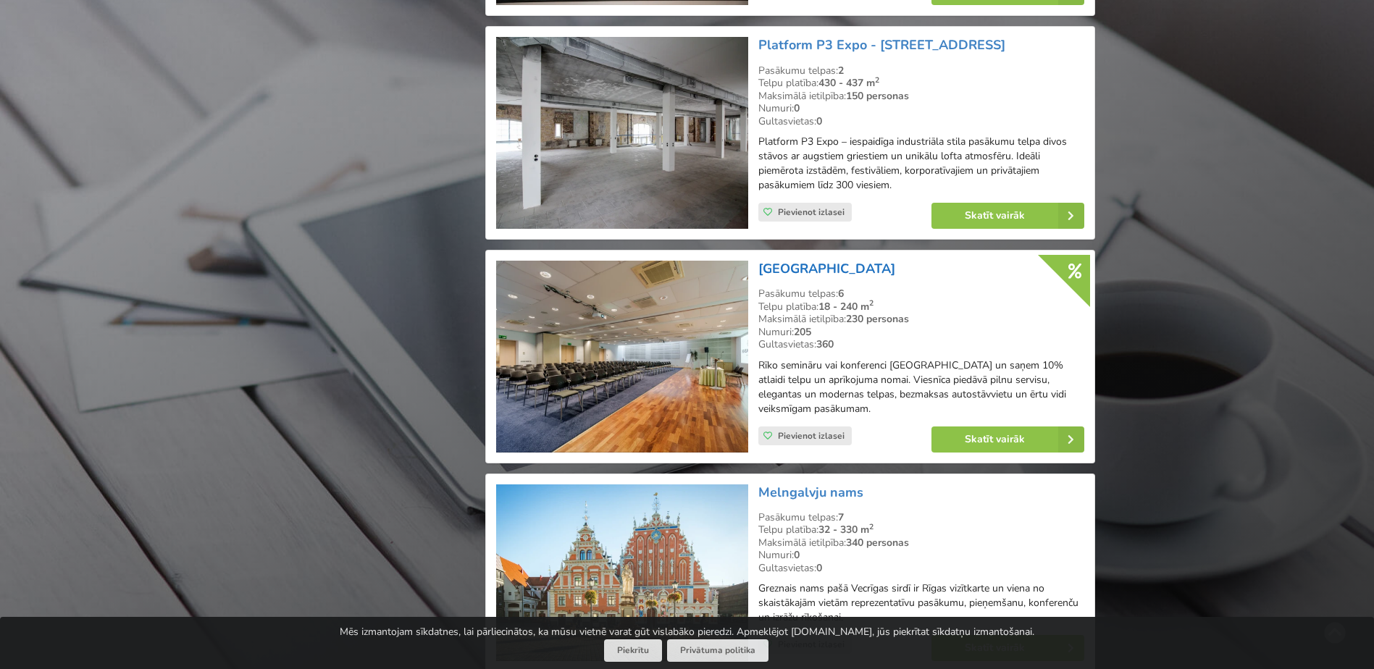
click at [774, 269] on link "[GEOGRAPHIC_DATA]" at bounding box center [827, 268] width 137 height 17
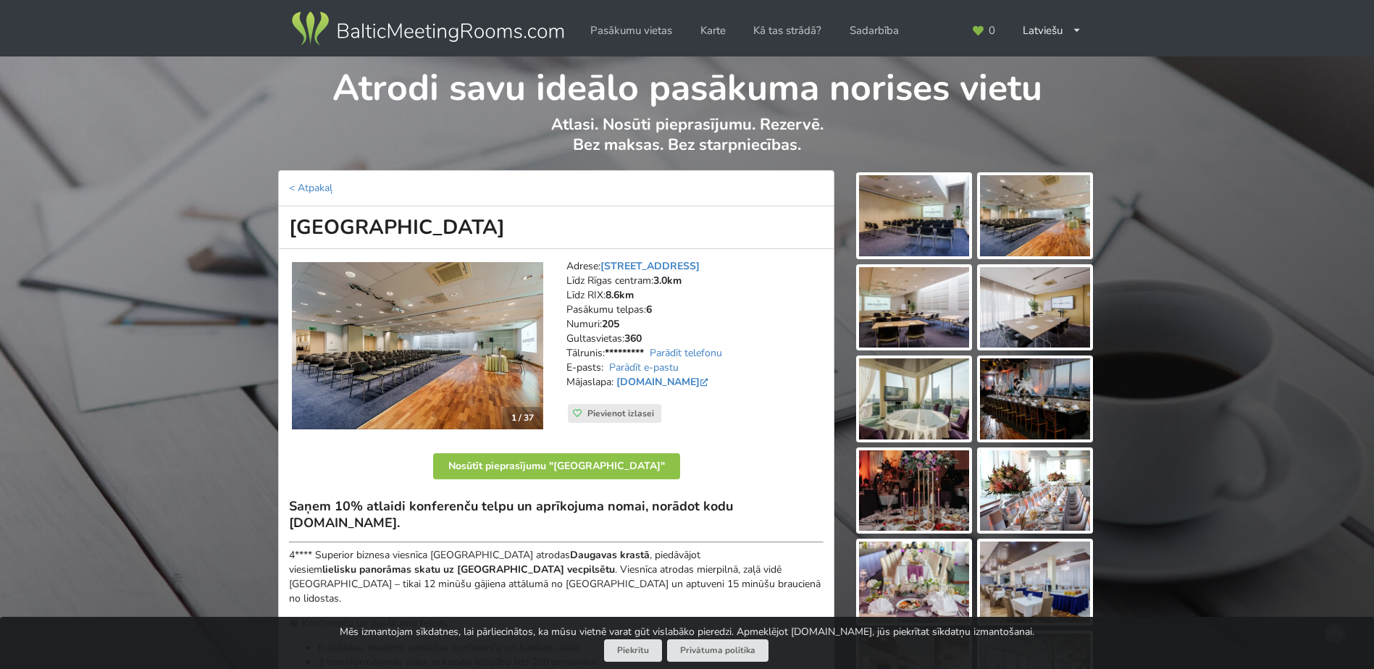
click at [930, 230] on img at bounding box center [914, 215] width 110 height 81
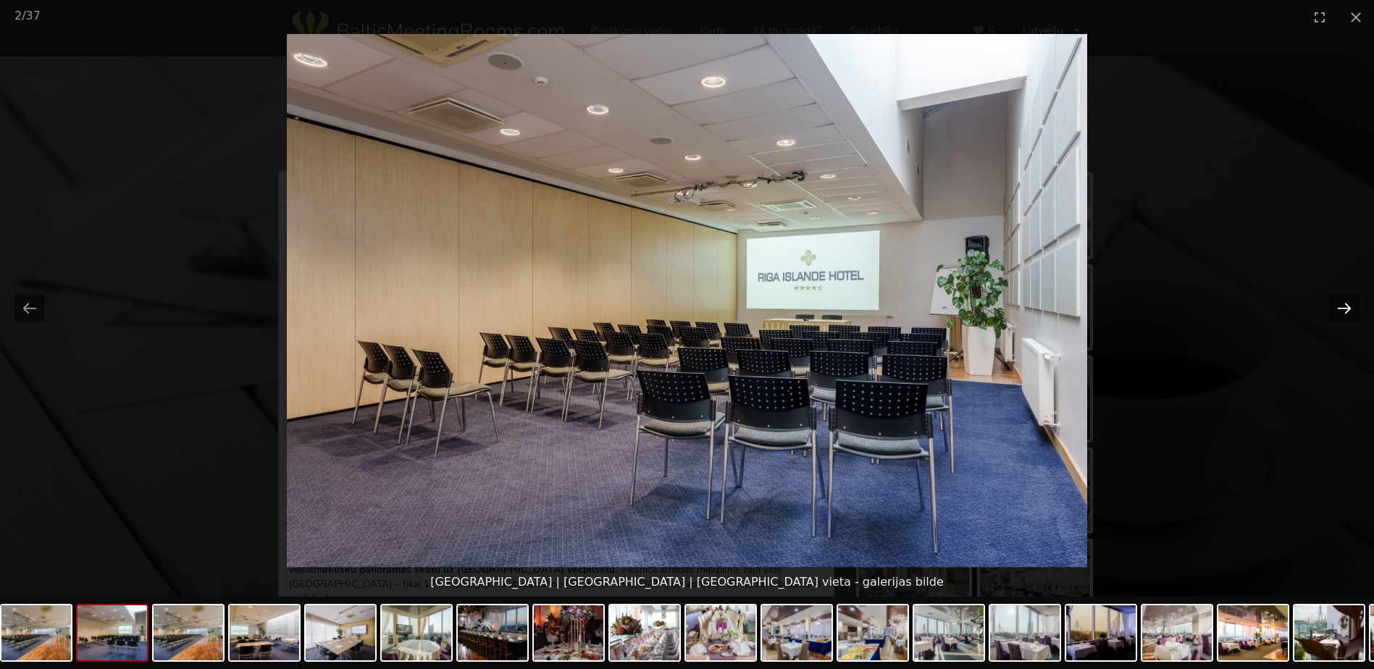
click at [1343, 304] on button "Next slide" at bounding box center [1344, 308] width 30 height 28
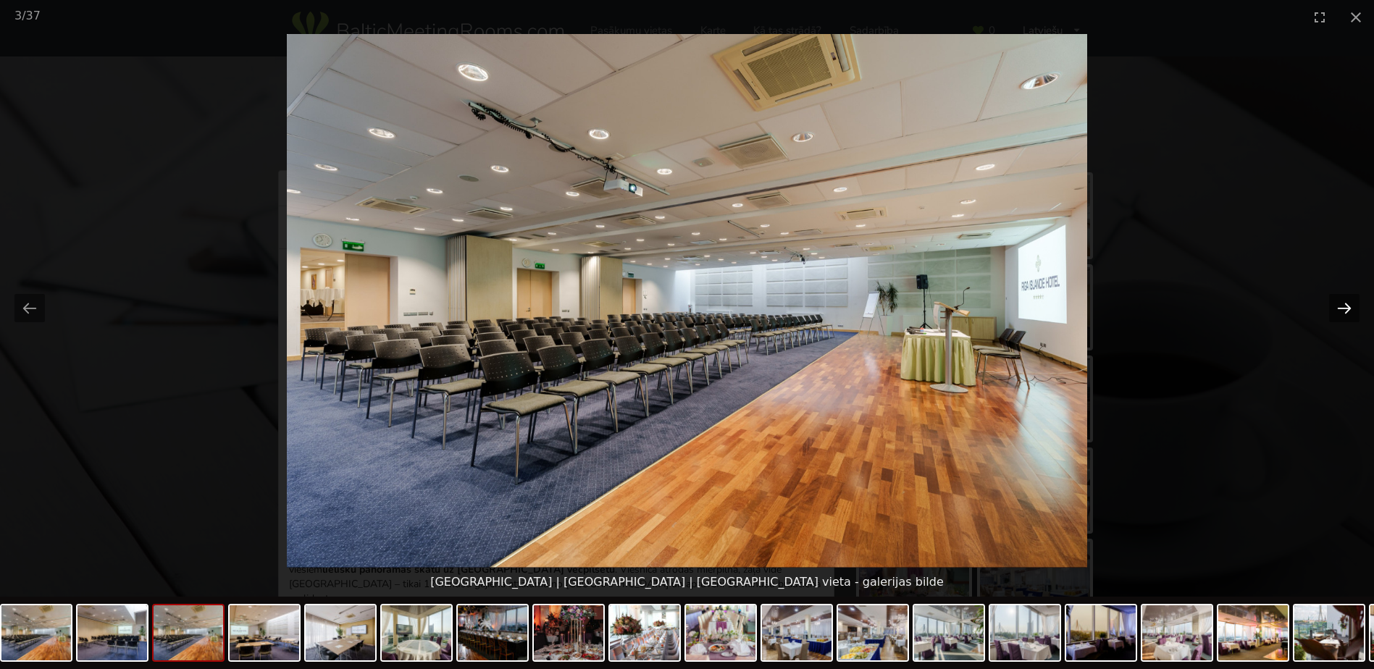
click at [1342, 304] on button "Next slide" at bounding box center [1344, 308] width 30 height 28
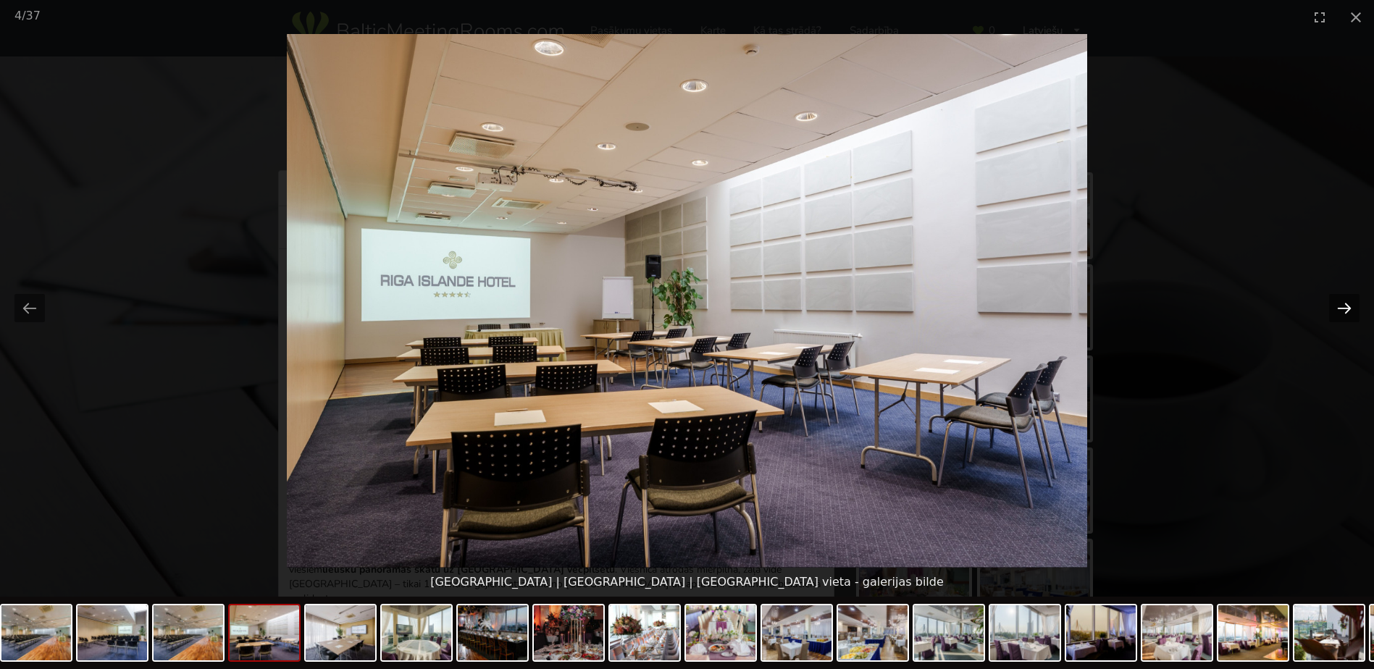
click at [1342, 304] on button "Next slide" at bounding box center [1344, 308] width 30 height 28
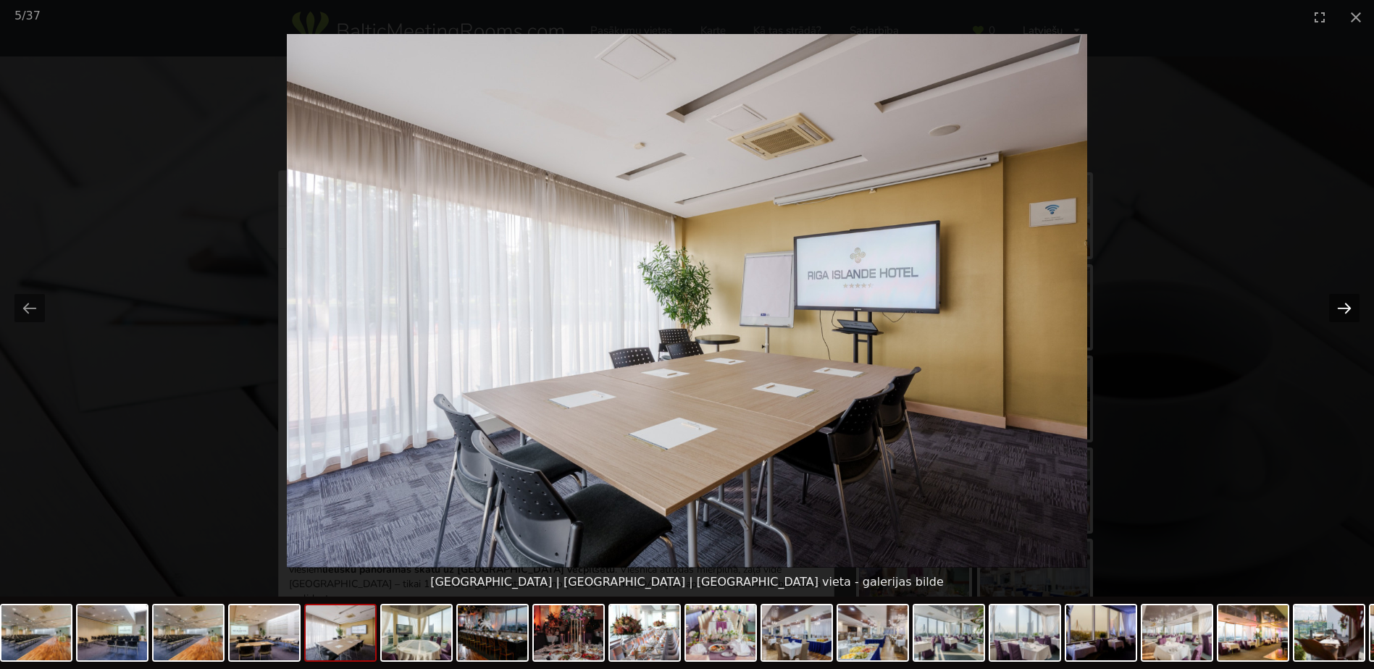
click at [1338, 311] on button "Next slide" at bounding box center [1344, 308] width 30 height 28
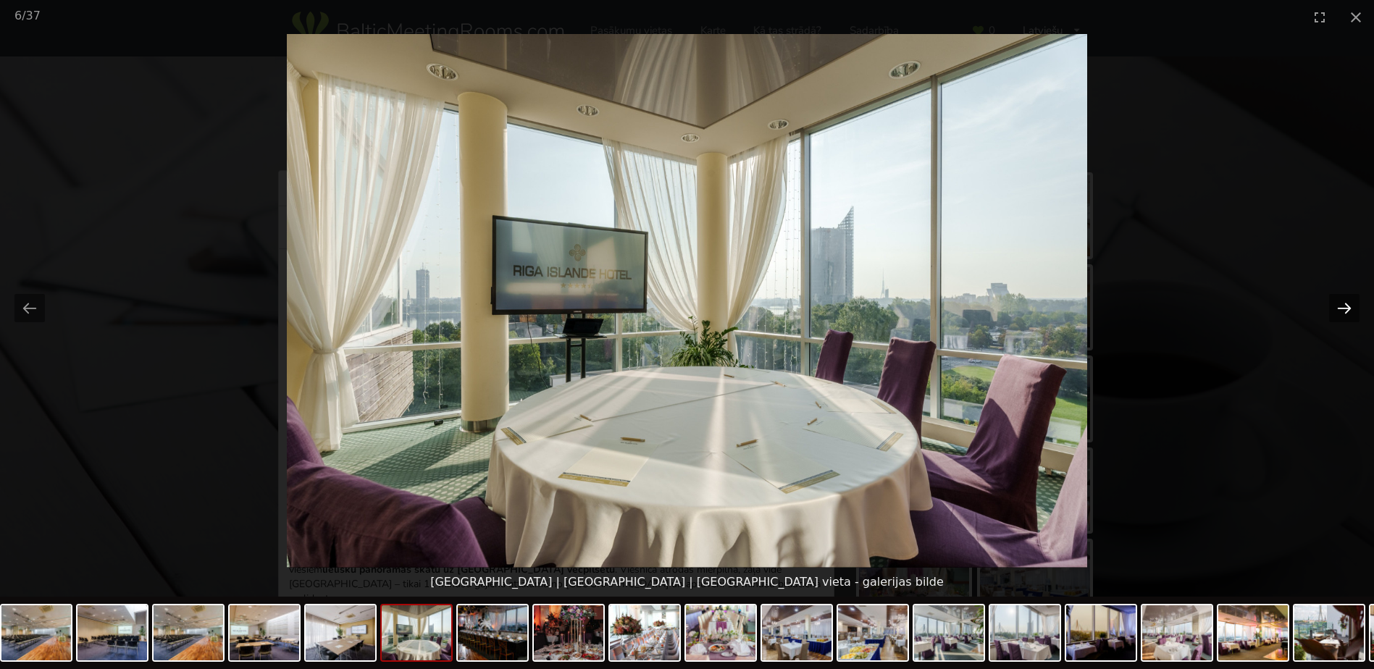
click at [1340, 306] on button "Next slide" at bounding box center [1344, 308] width 30 height 28
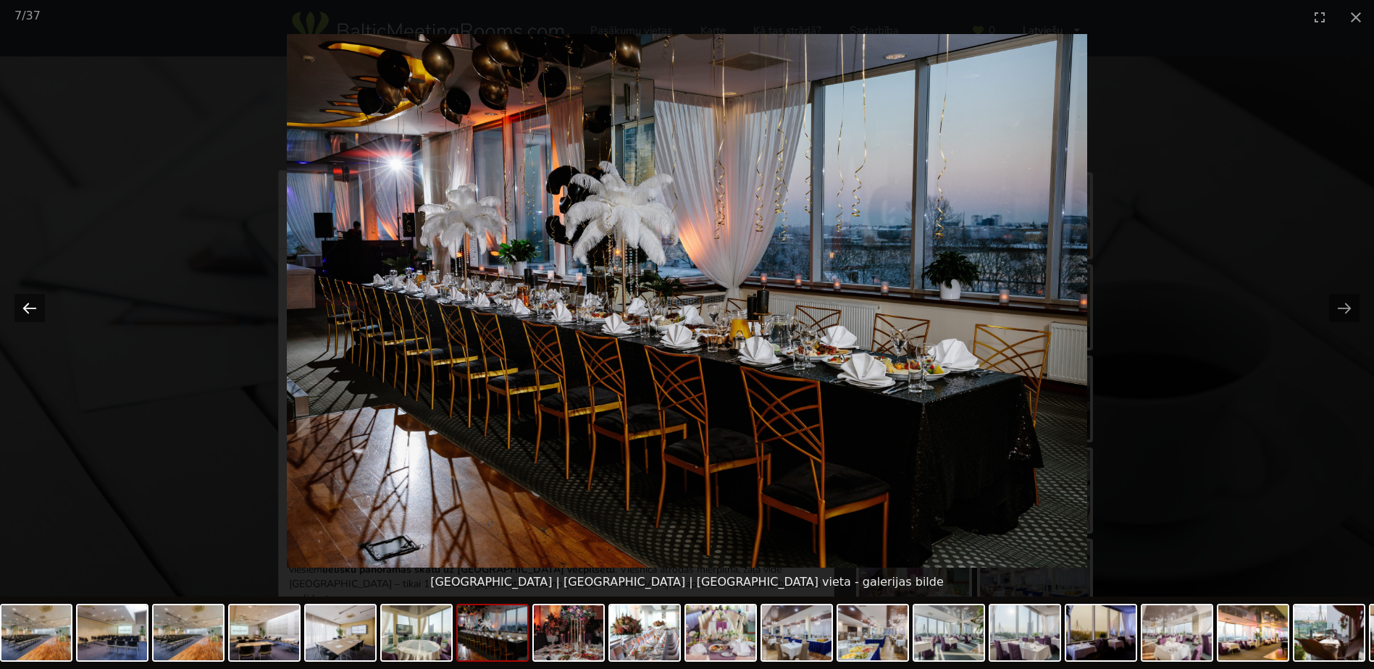
click at [35, 306] on button "Previous slide" at bounding box center [29, 308] width 30 height 28
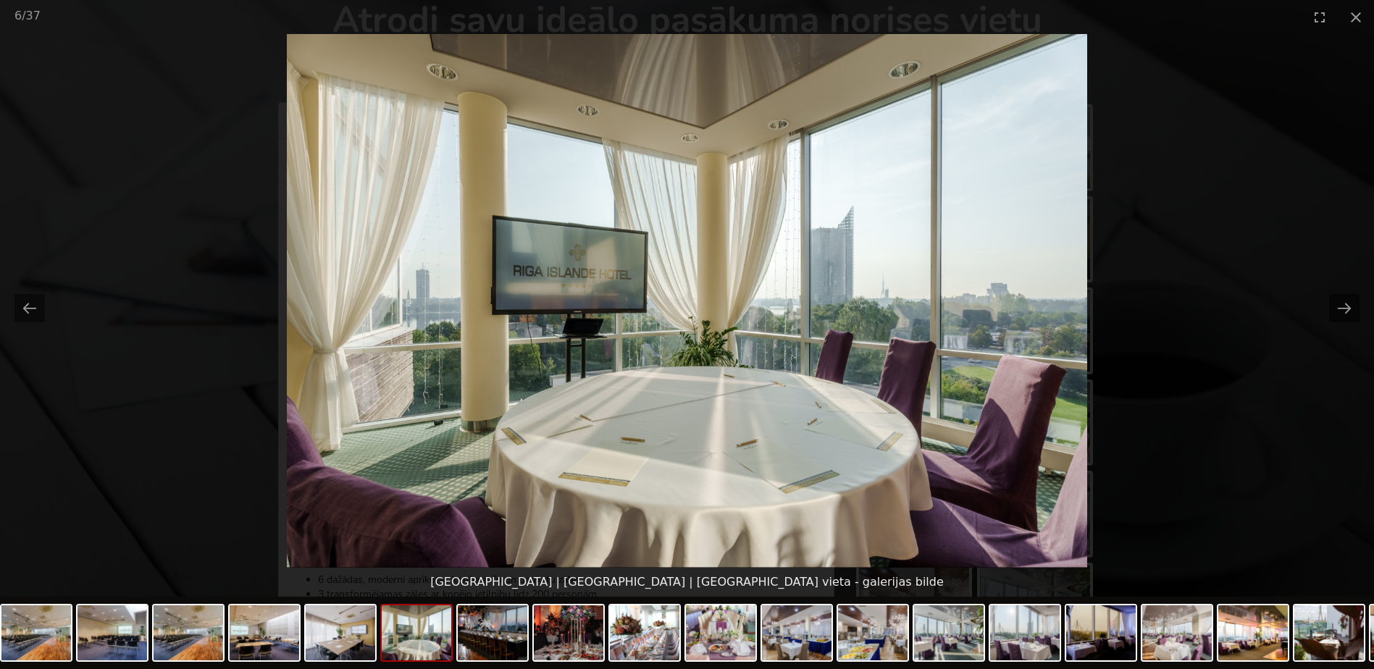
scroll to position [145, 0]
click at [1345, 312] on button "Next slide" at bounding box center [1344, 308] width 30 height 28
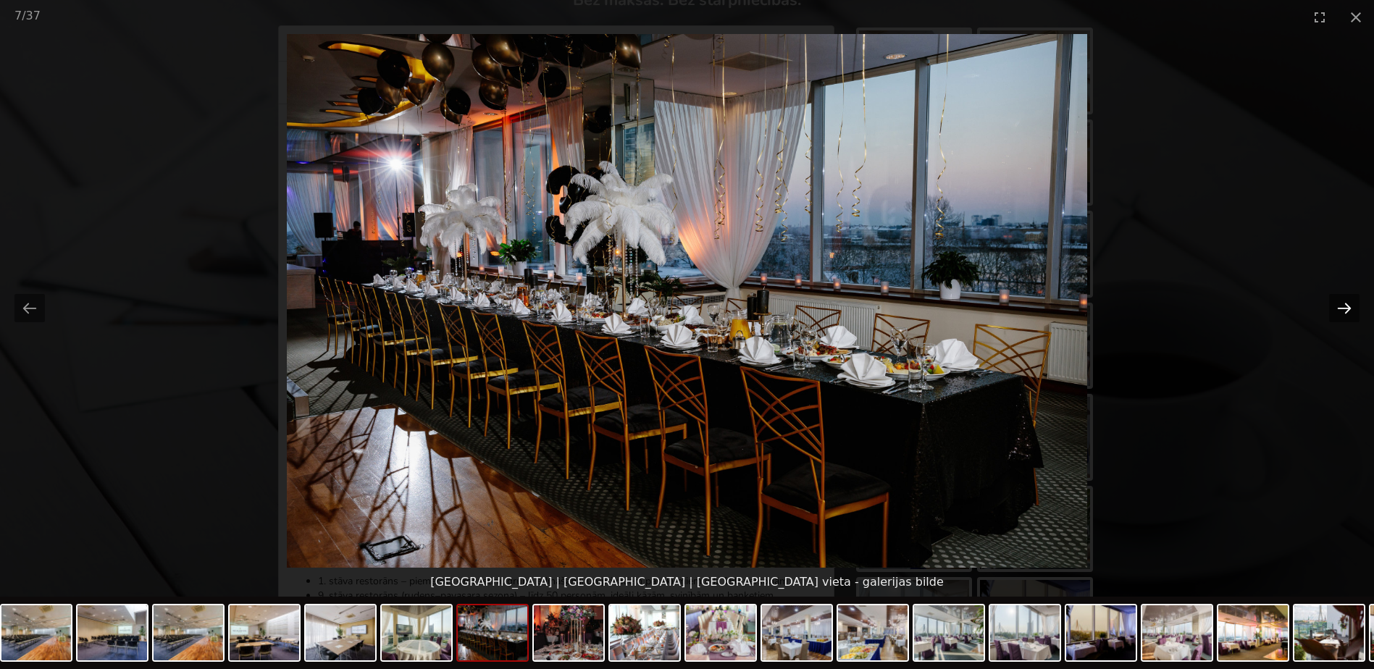
click at [1345, 312] on button "Next slide" at bounding box center [1344, 308] width 30 height 28
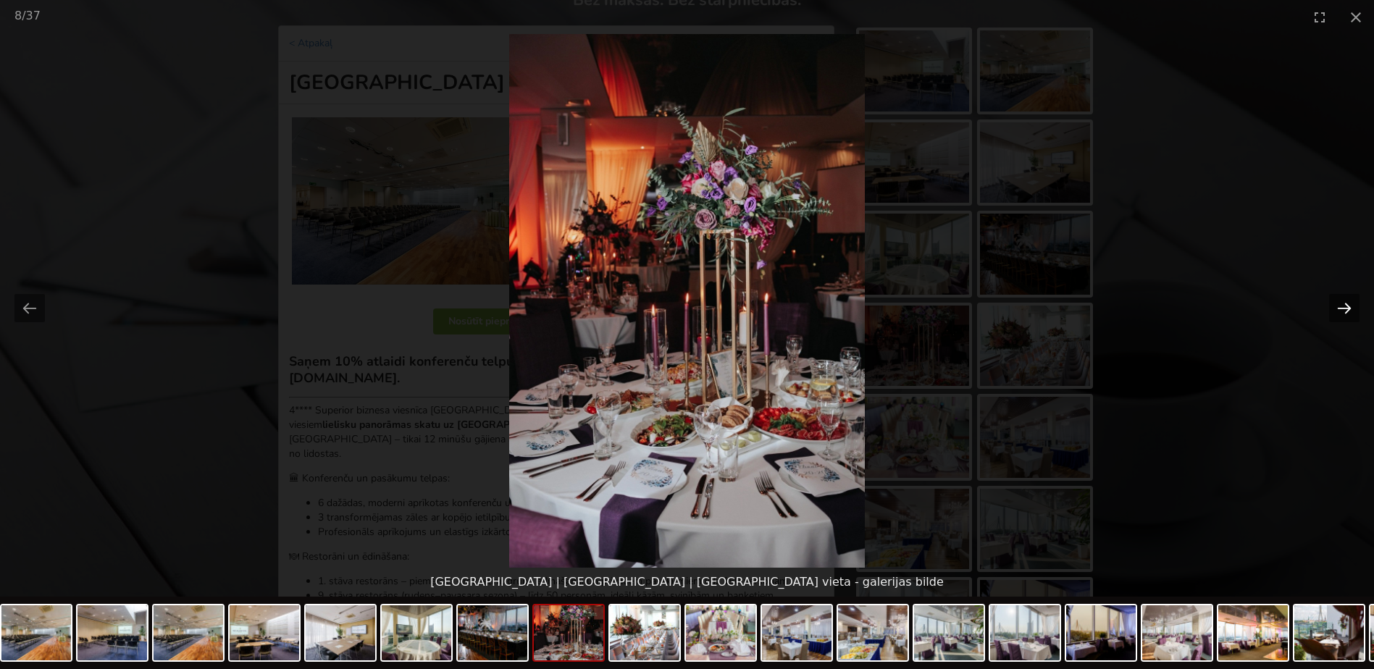
click at [1345, 312] on button "Next slide" at bounding box center [1344, 308] width 30 height 28
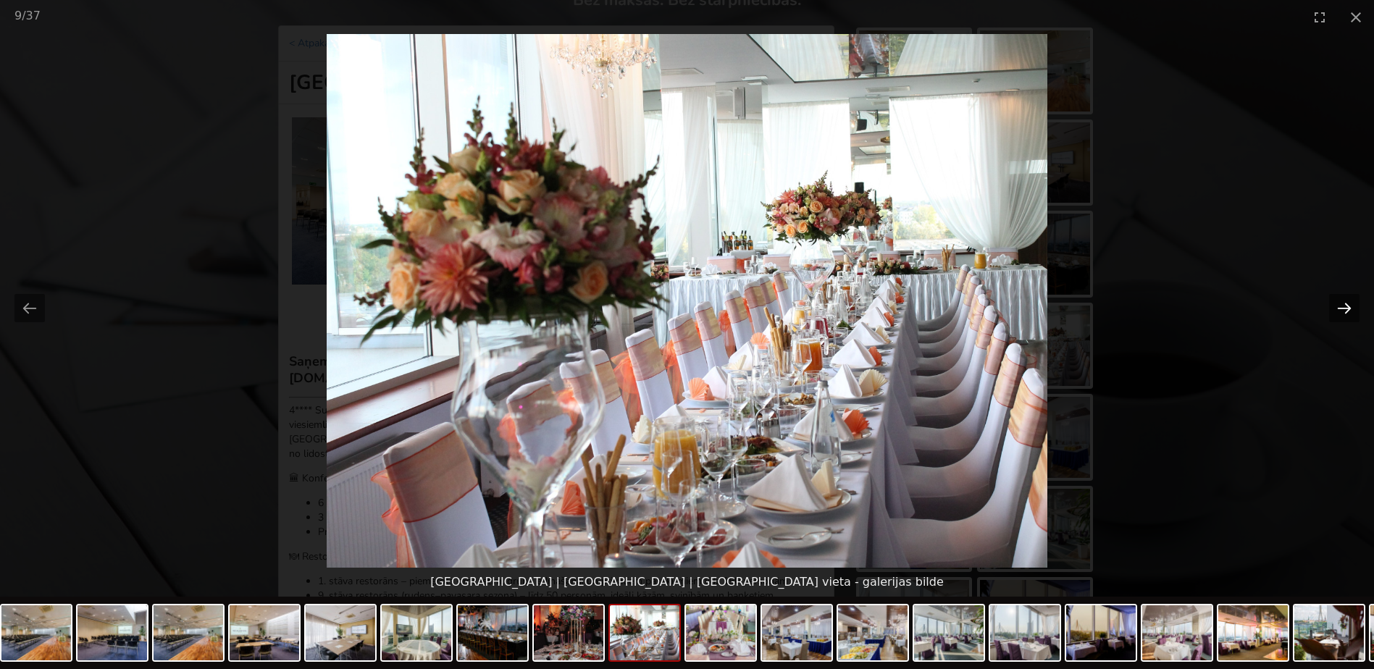
click at [1343, 310] on button "Next slide" at bounding box center [1344, 308] width 30 height 28
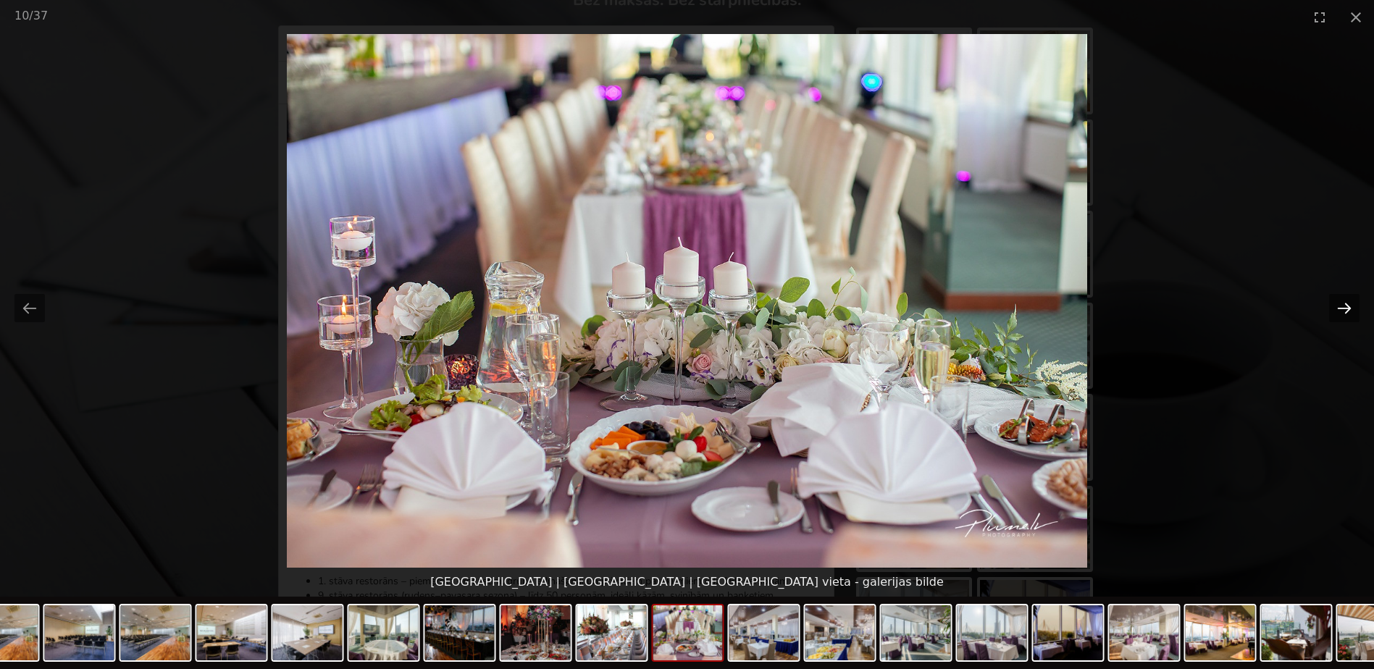
click at [1343, 310] on button "Next slide" at bounding box center [1344, 308] width 30 height 28
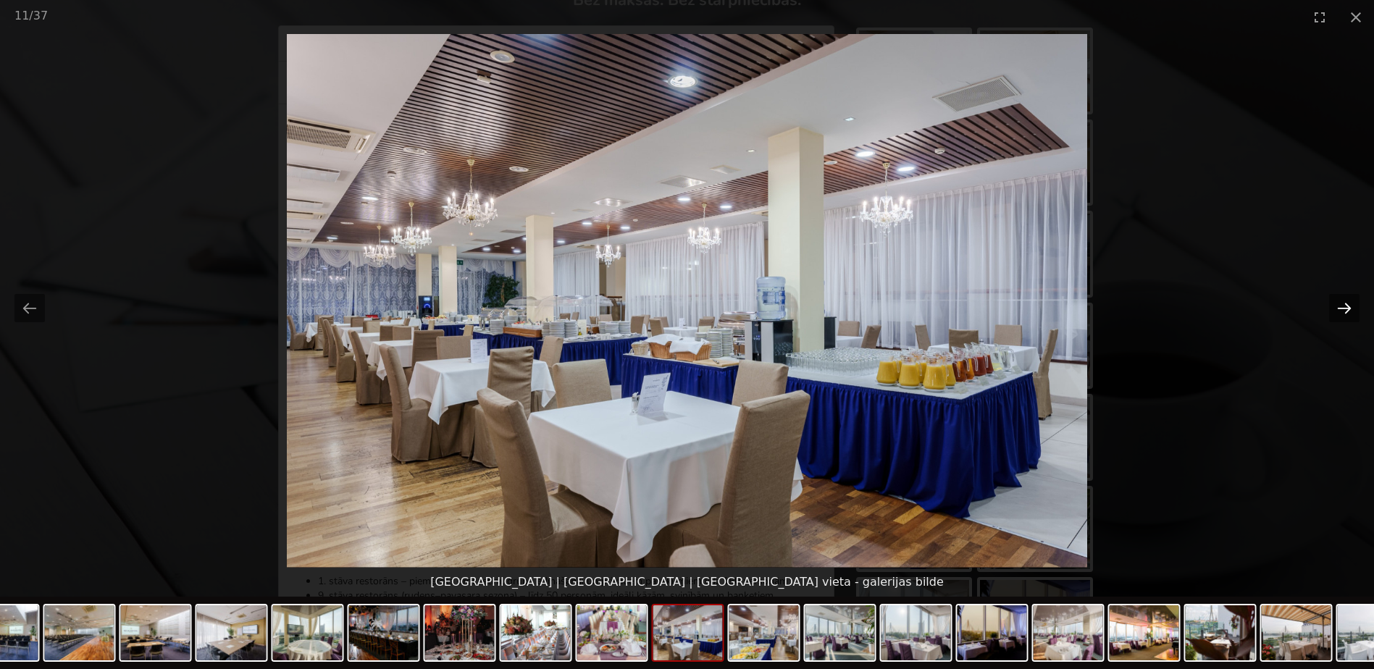
click at [1343, 310] on button "Next slide" at bounding box center [1344, 308] width 30 height 28
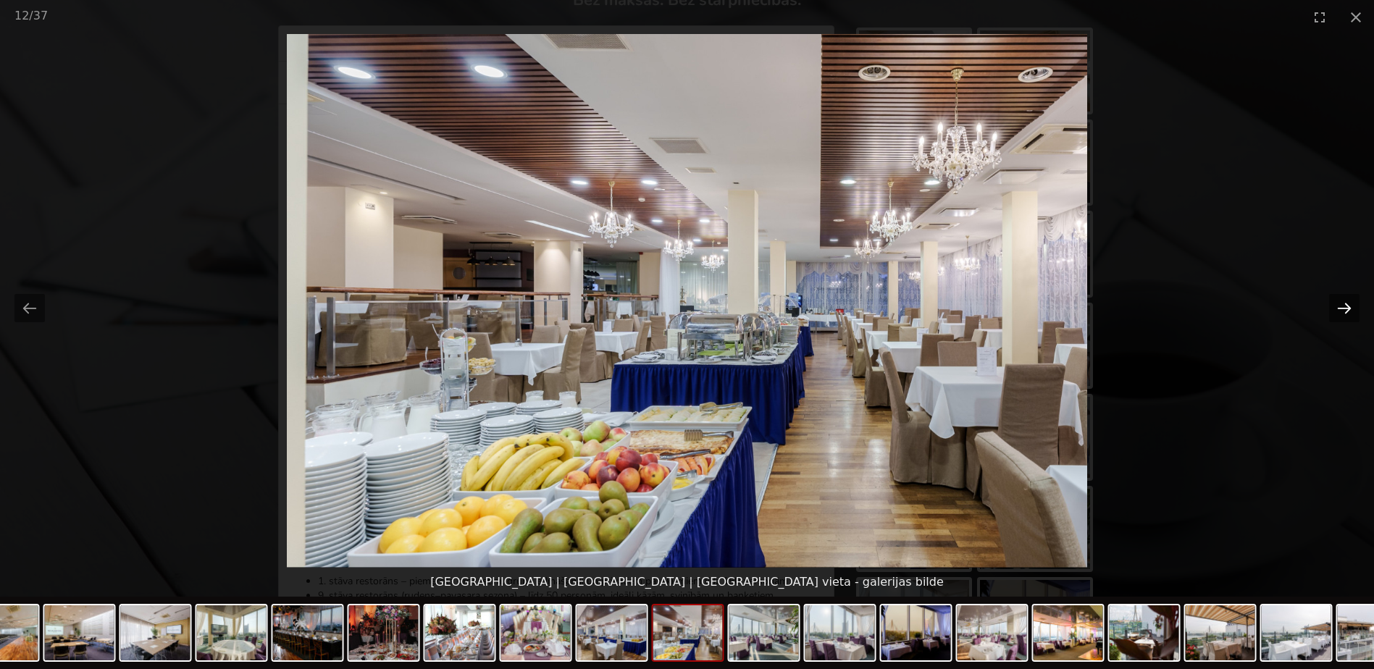
click at [1343, 310] on button "Next slide" at bounding box center [1344, 308] width 30 height 28
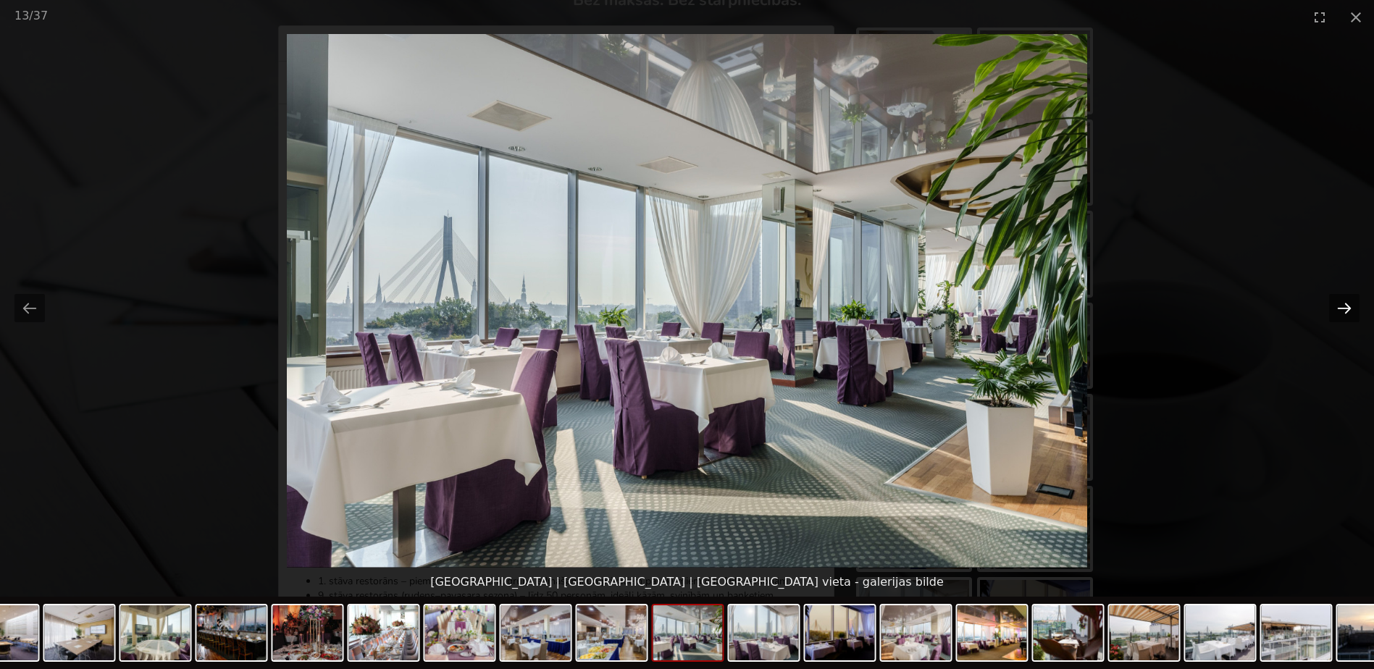
click at [1343, 310] on button "Next slide" at bounding box center [1344, 308] width 30 height 28
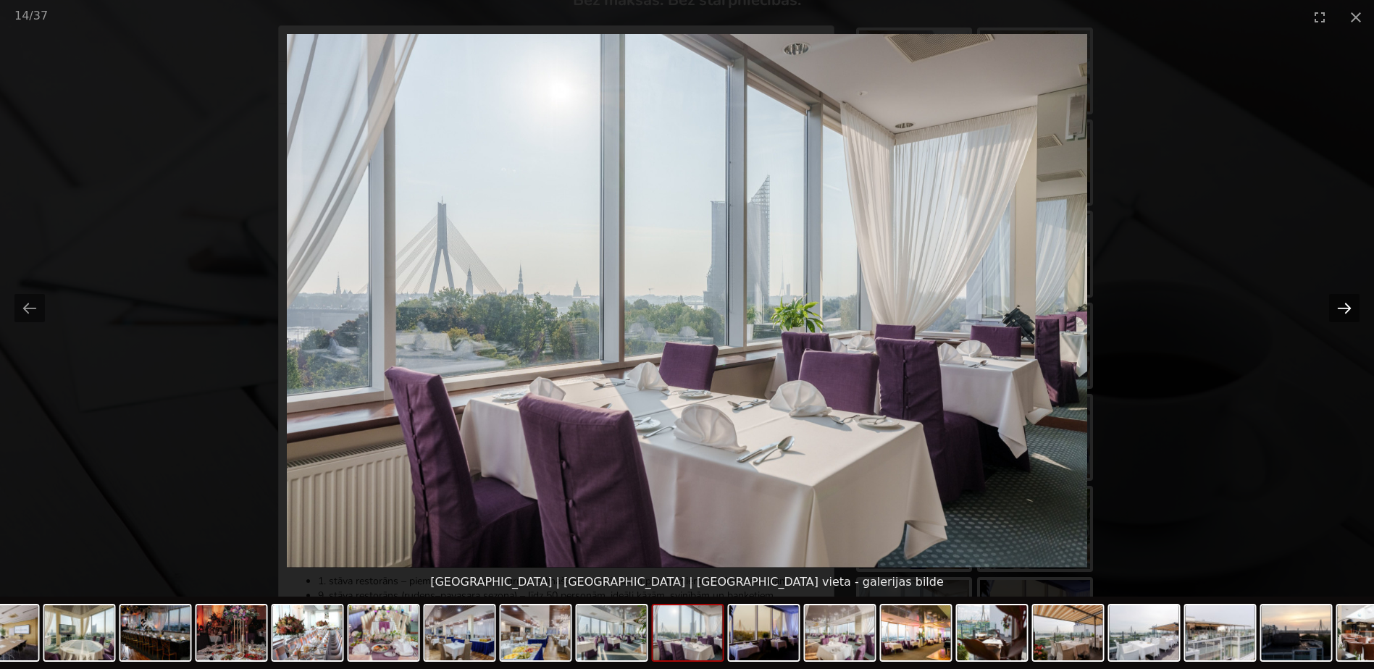
click at [1343, 310] on button "Next slide" at bounding box center [1344, 308] width 30 height 28
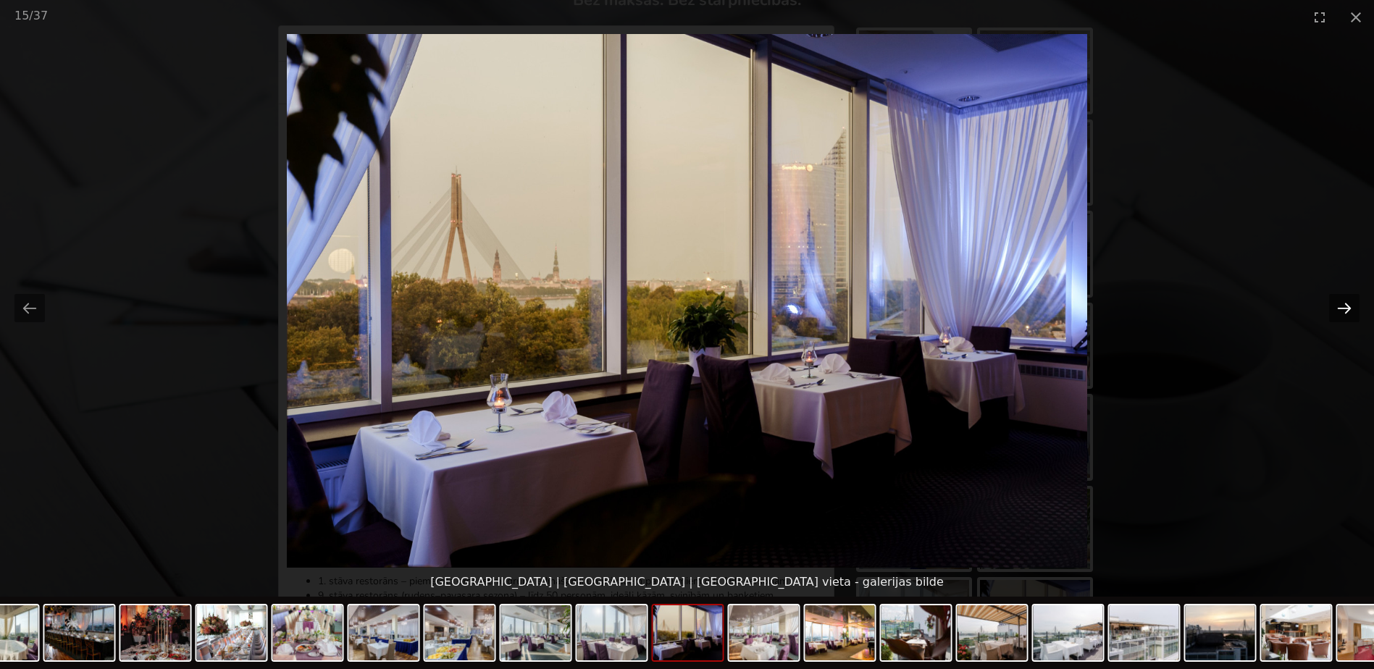
click at [1343, 310] on button "Next slide" at bounding box center [1344, 308] width 30 height 28
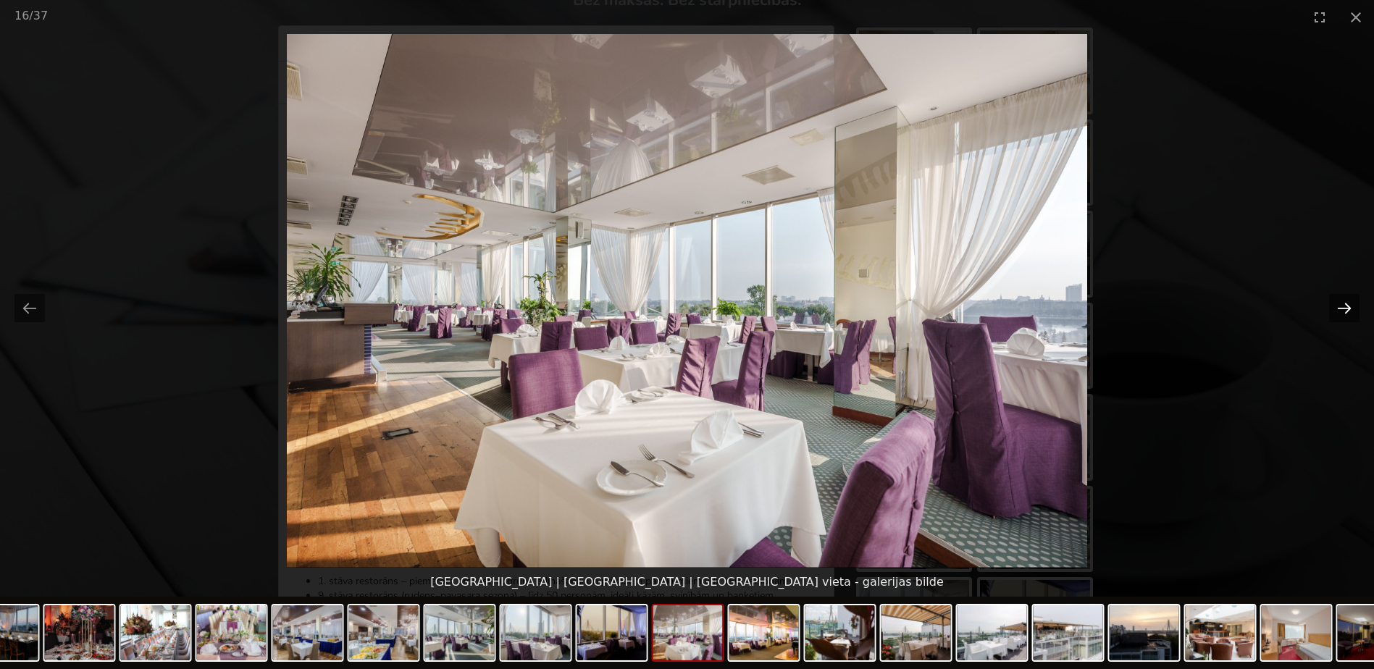
click at [1343, 310] on button "Next slide" at bounding box center [1344, 308] width 30 height 28
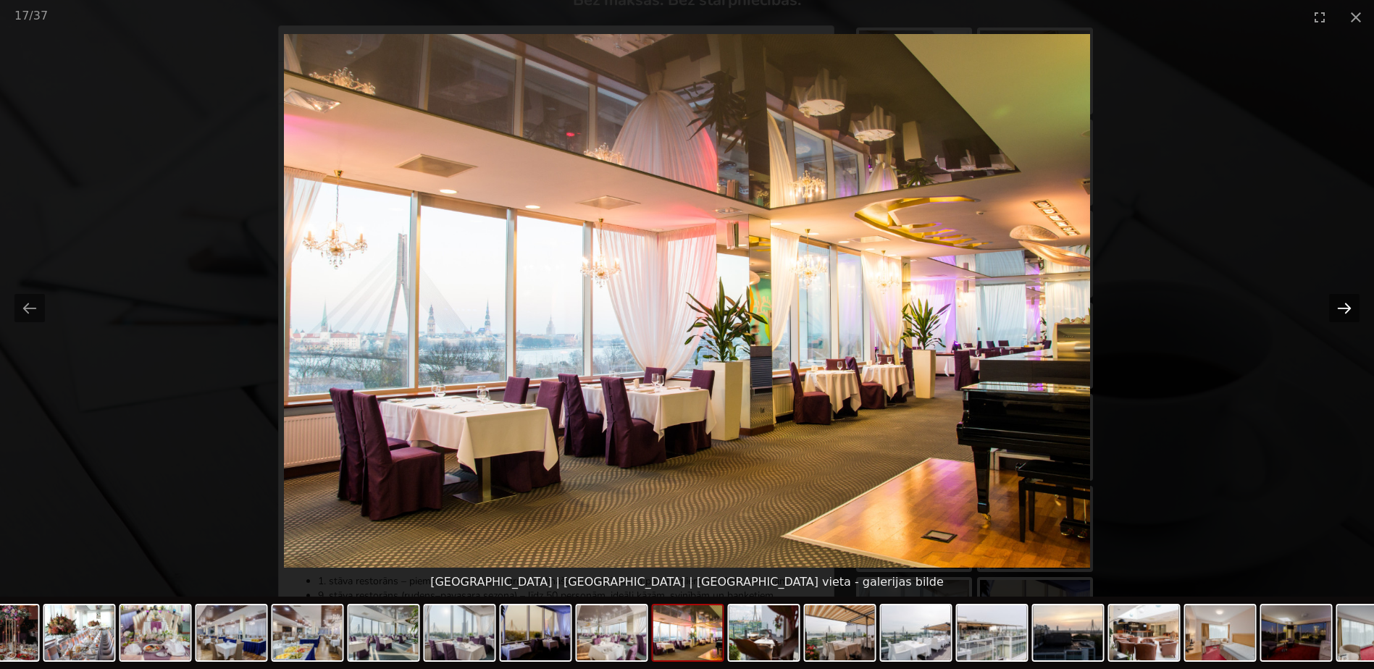
click at [1343, 310] on button "Next slide" at bounding box center [1344, 308] width 30 height 28
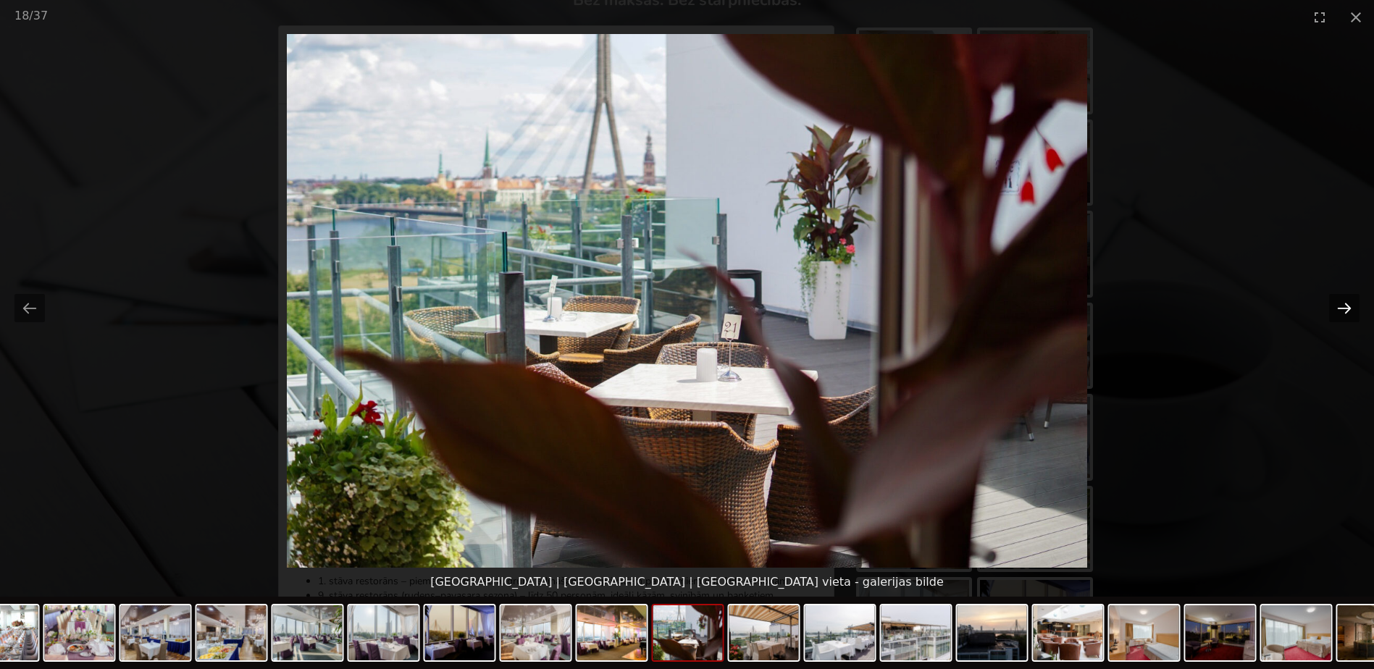
click at [1343, 310] on button "Next slide" at bounding box center [1344, 308] width 30 height 28
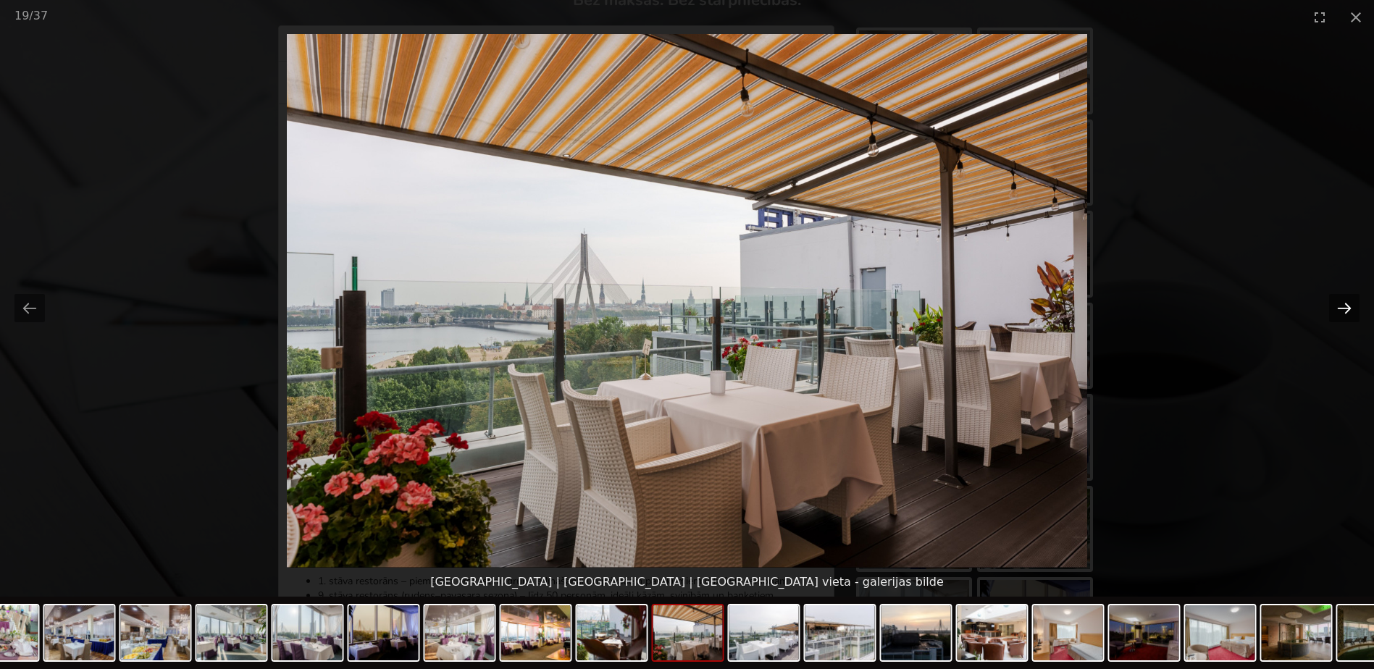
click at [1343, 310] on button "Next slide" at bounding box center [1344, 308] width 30 height 28
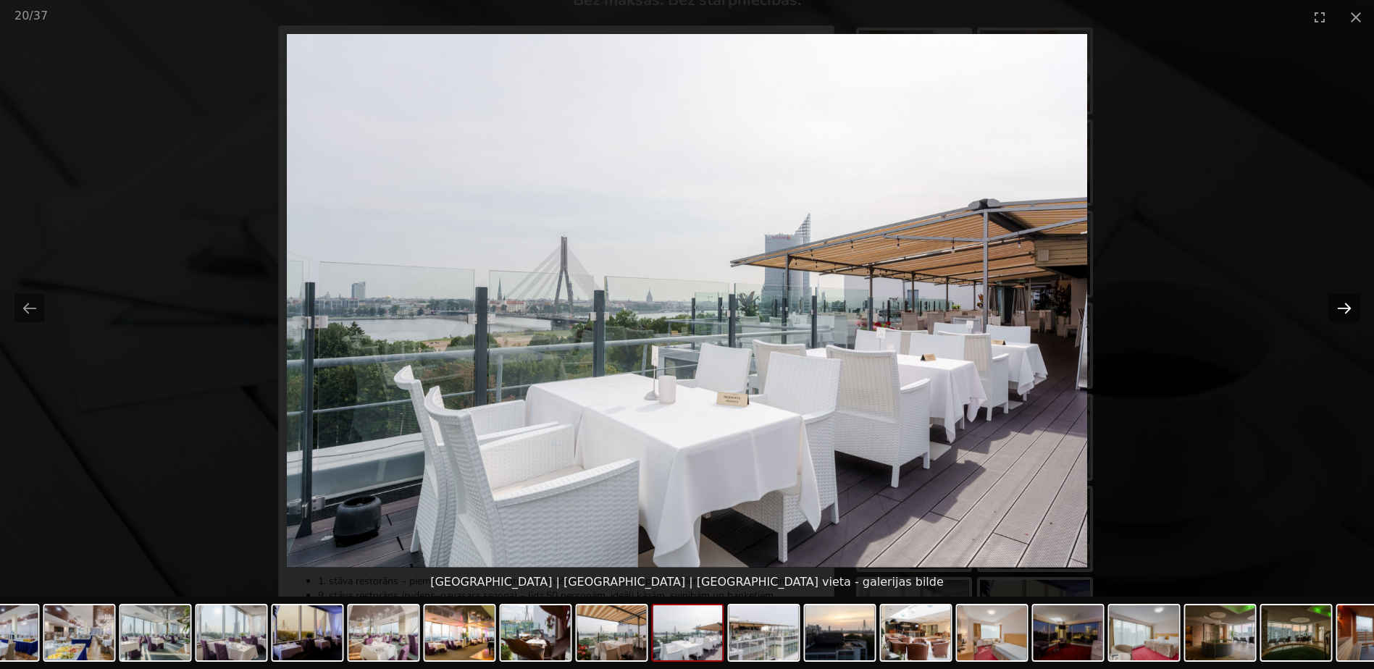
click at [1343, 310] on button "Next slide" at bounding box center [1344, 308] width 30 height 28
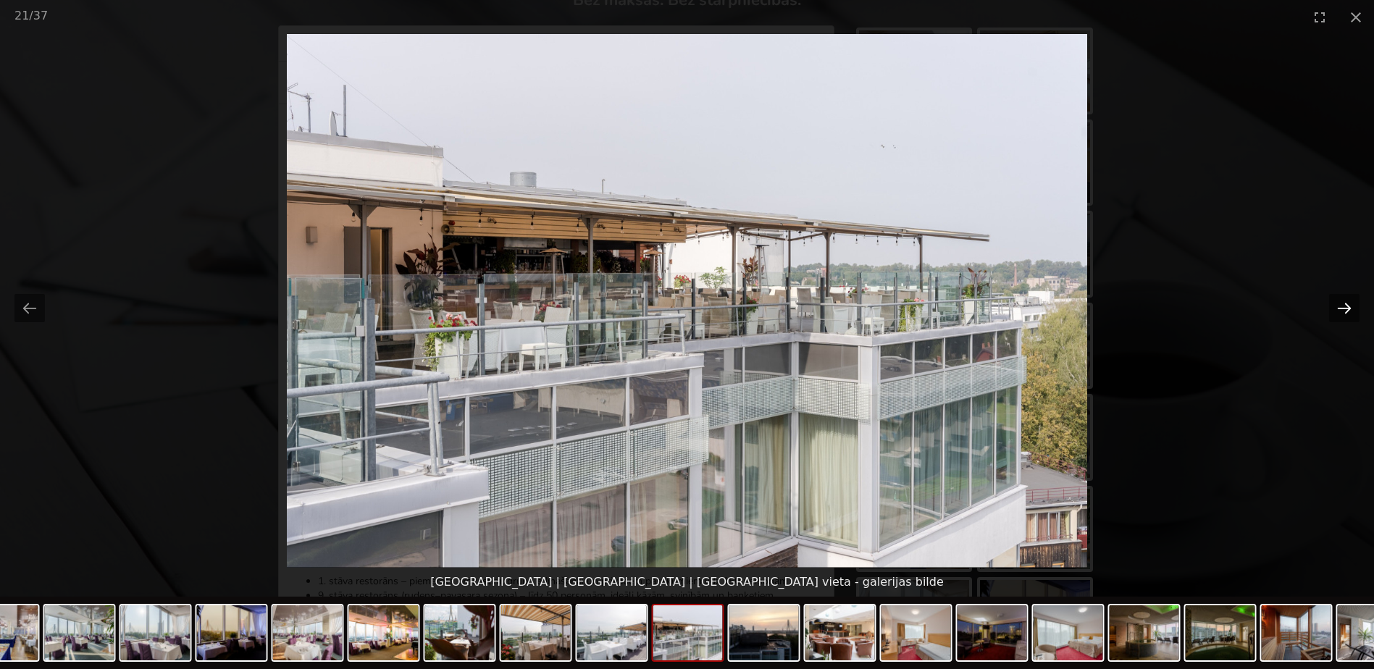
click at [1343, 310] on button "Next slide" at bounding box center [1344, 308] width 30 height 28
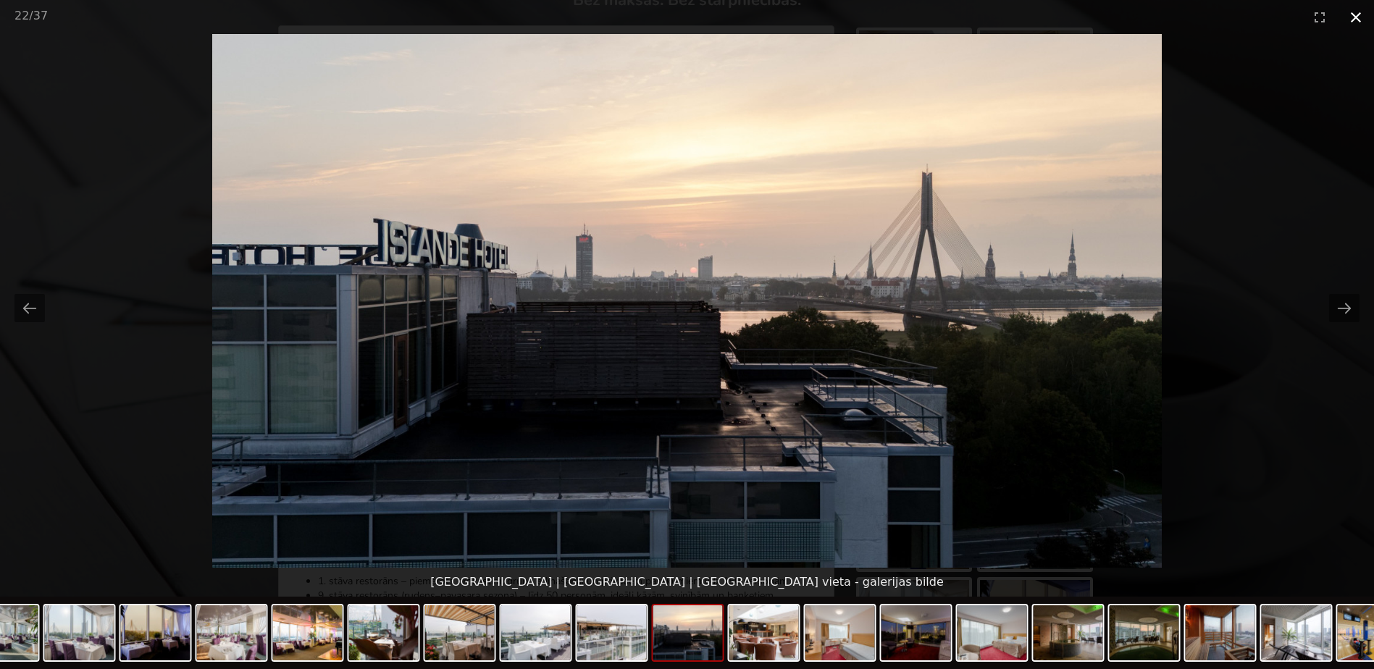
click at [1362, 15] on button "Close gallery" at bounding box center [1356, 17] width 36 height 34
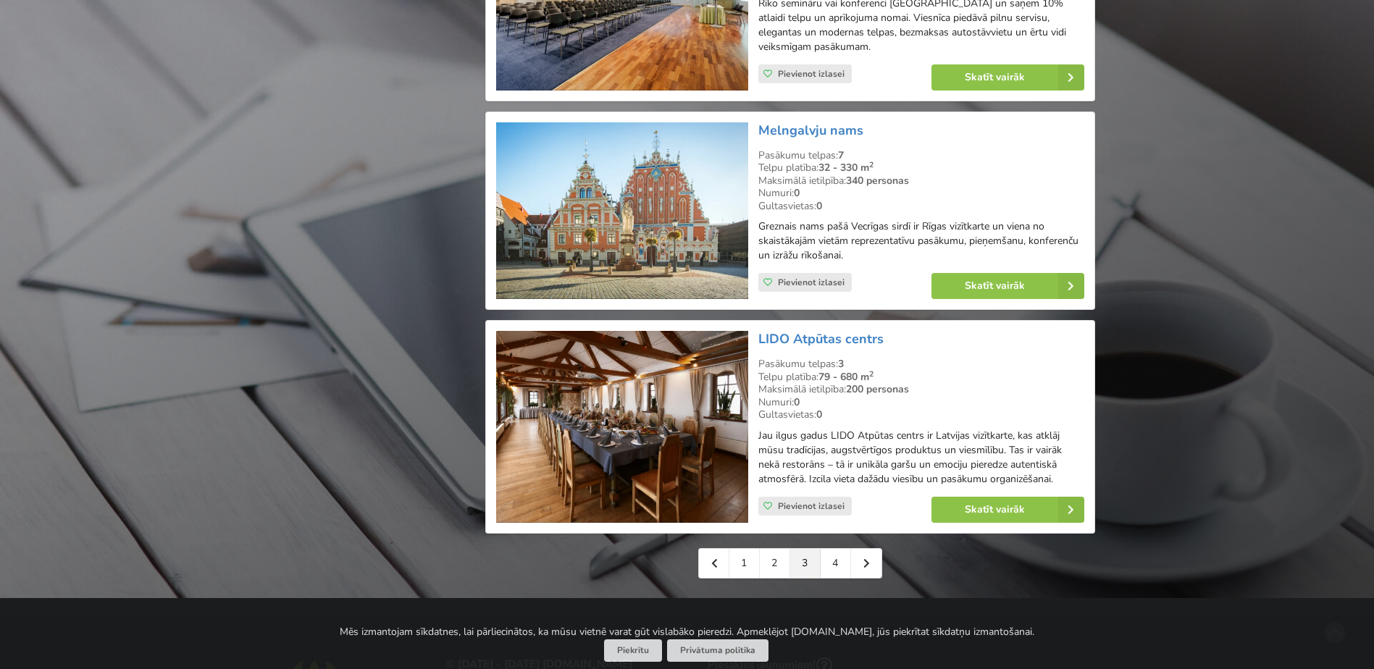
scroll to position [3333, 0]
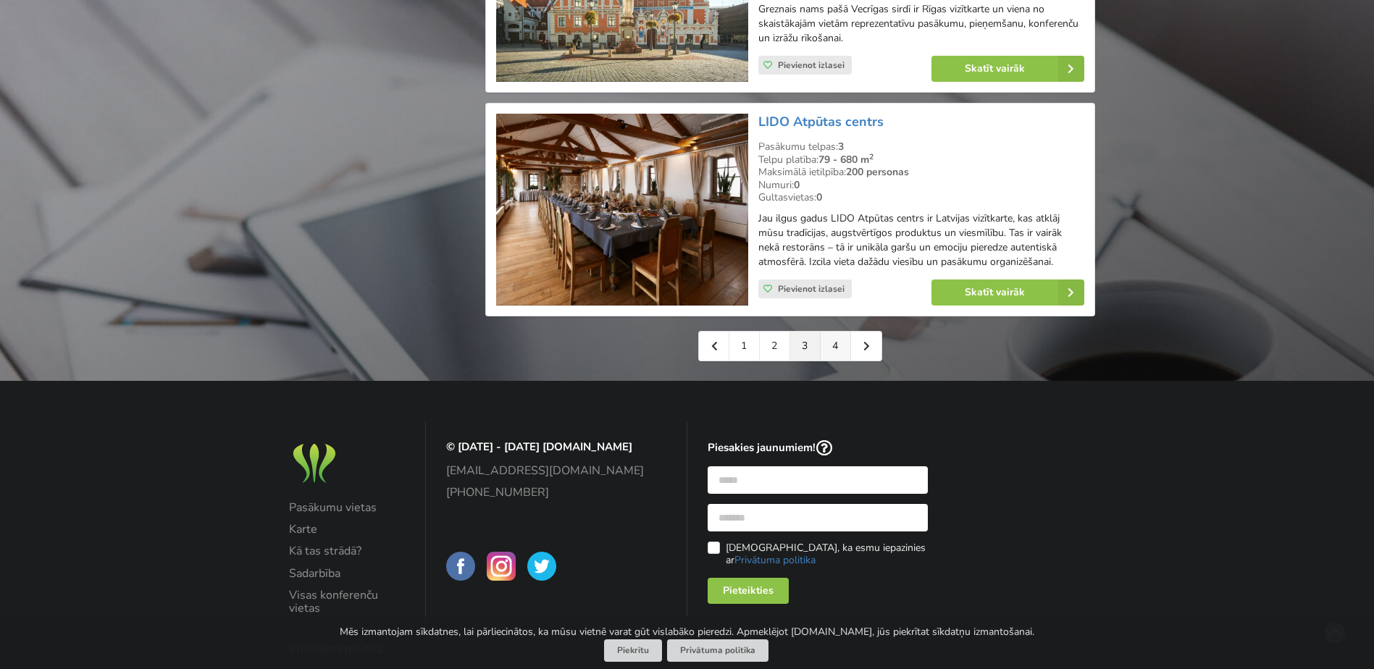
click at [830, 349] on link "4" at bounding box center [836, 346] width 30 height 29
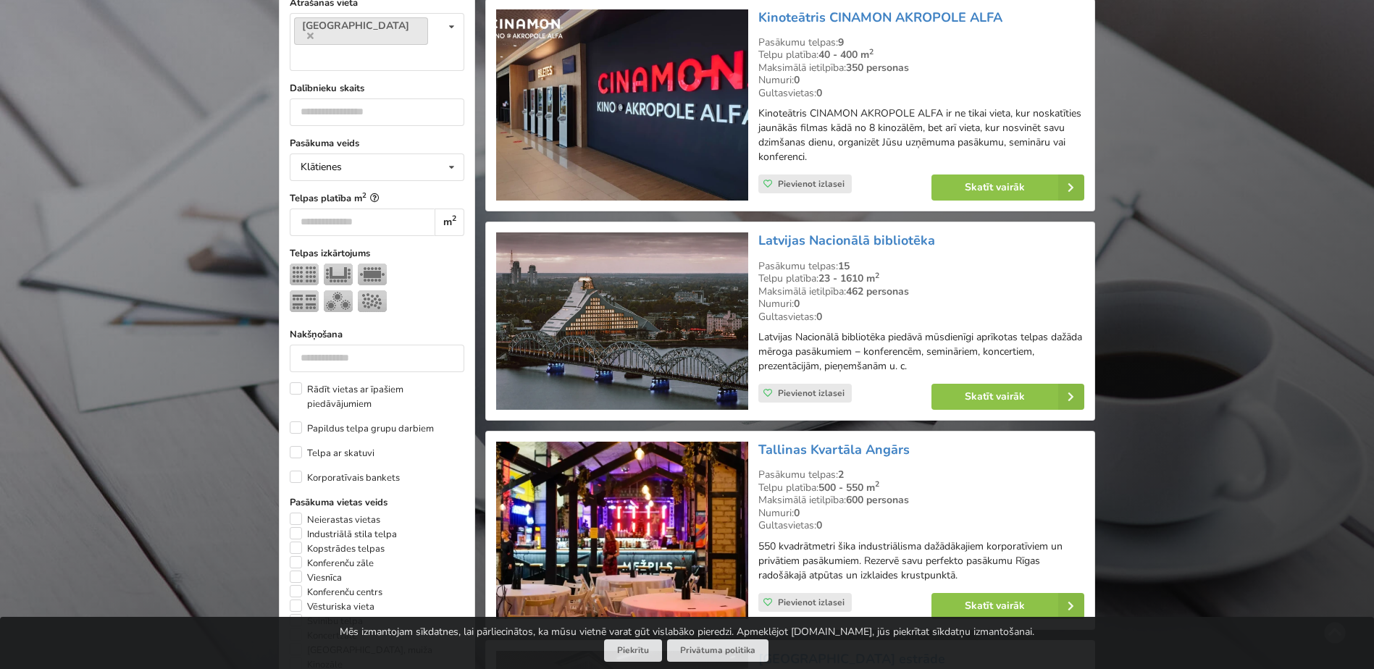
scroll to position [580, 0]
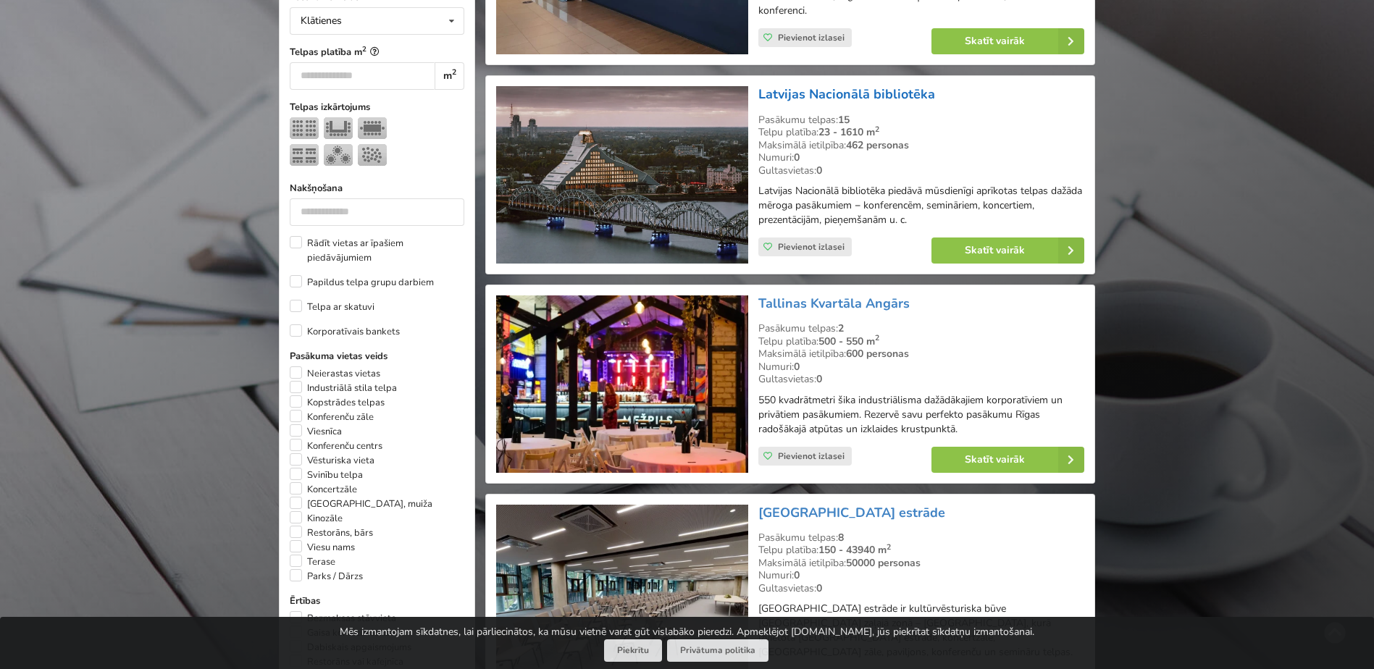
click at [833, 93] on link "Latvijas Nacionālā bibliotēka" at bounding box center [847, 93] width 177 height 17
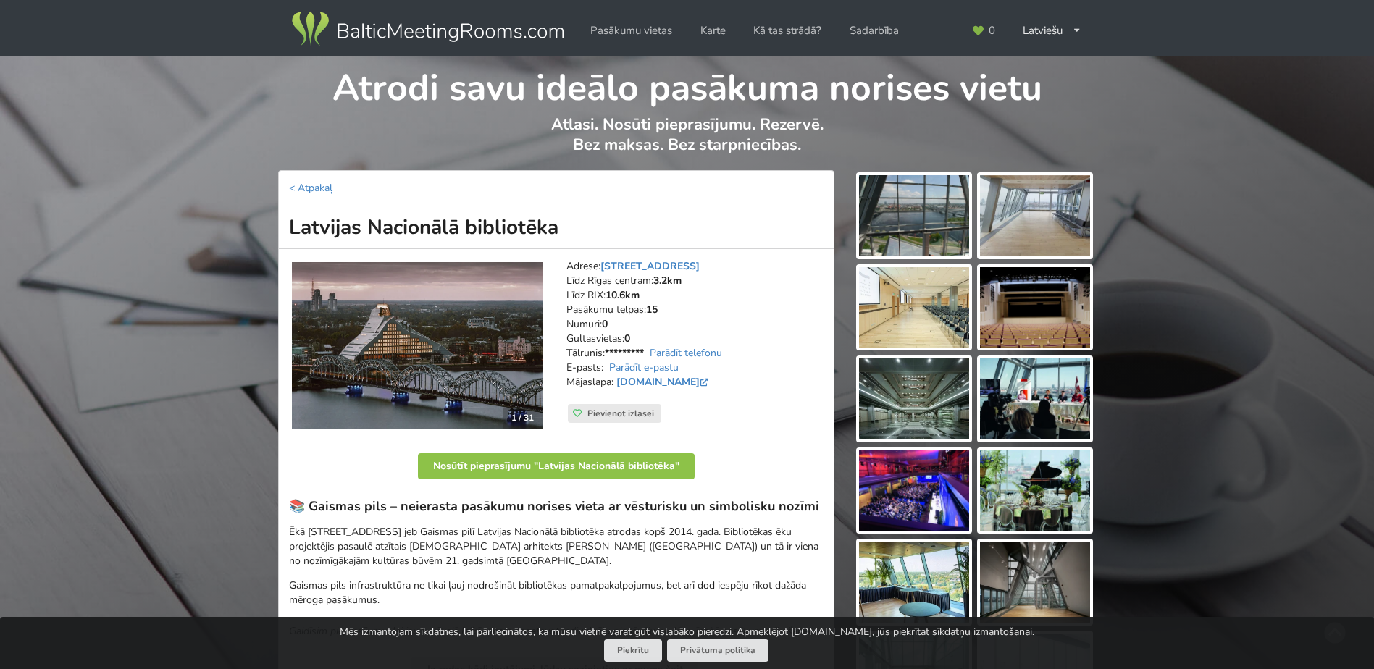
click at [916, 219] on img at bounding box center [914, 215] width 110 height 81
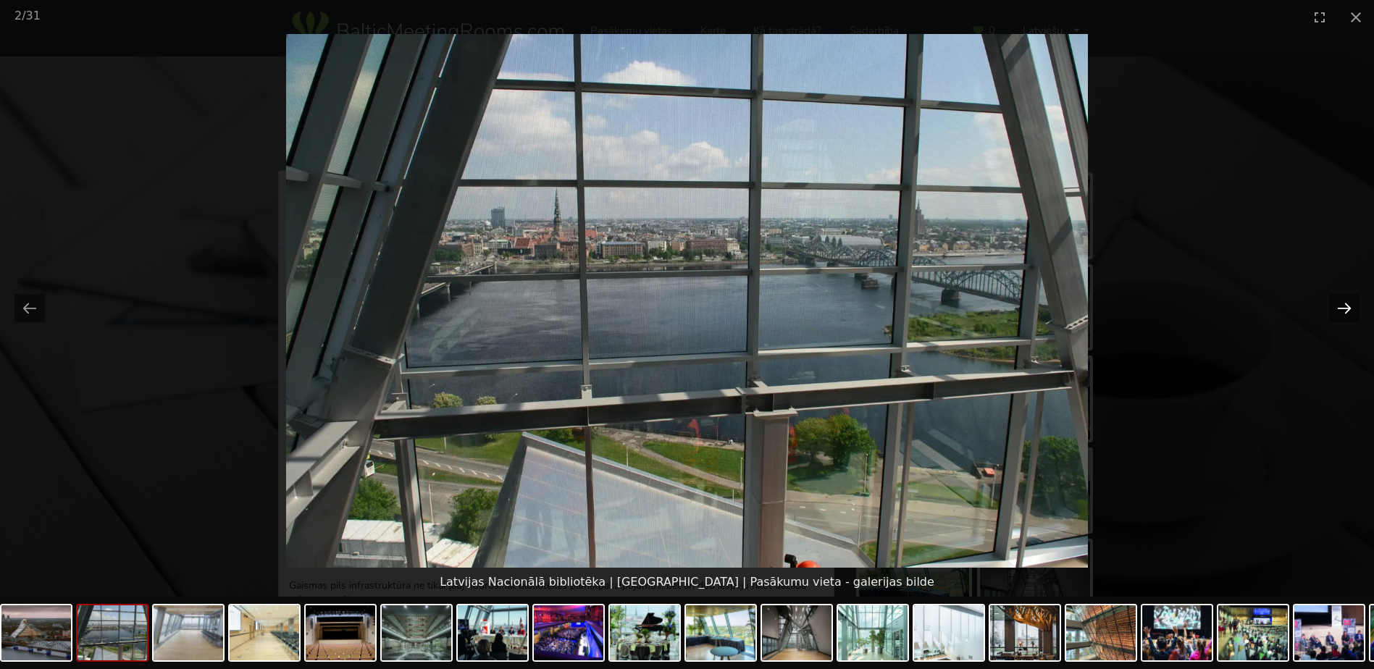
click at [1342, 310] on button "Next slide" at bounding box center [1344, 308] width 30 height 28
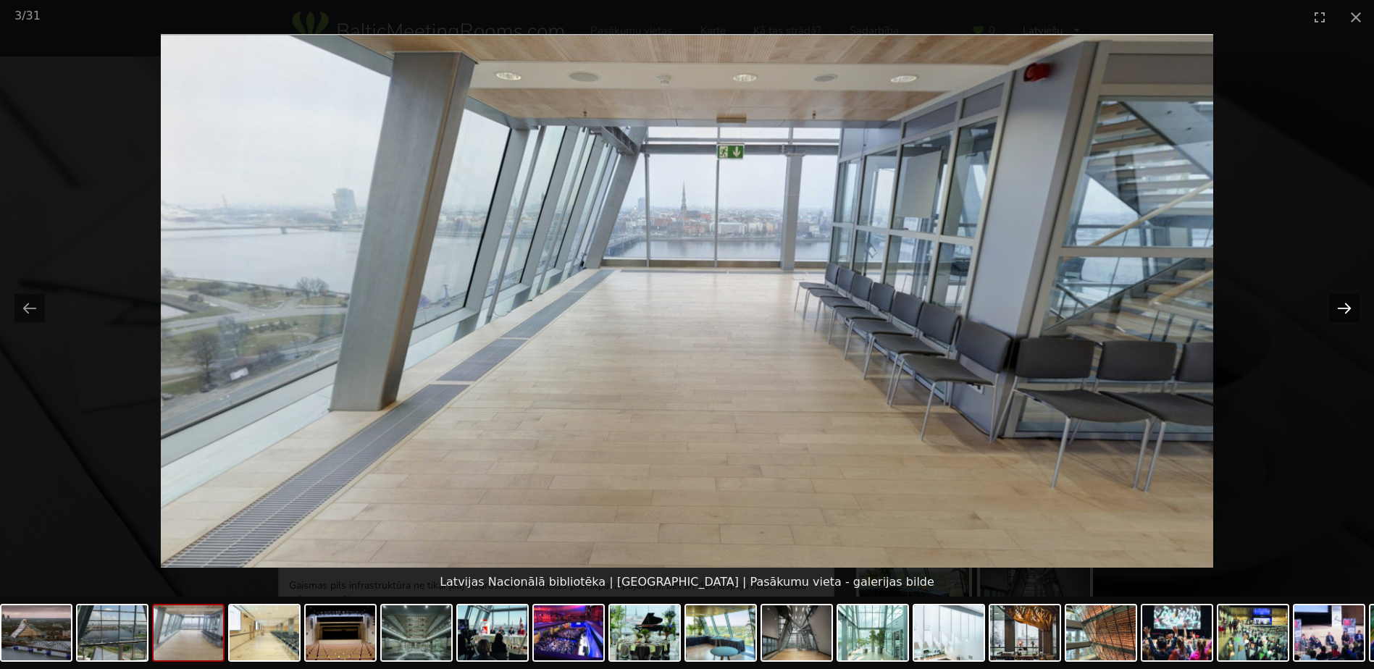
click at [1342, 310] on button "Next slide" at bounding box center [1344, 308] width 30 height 28
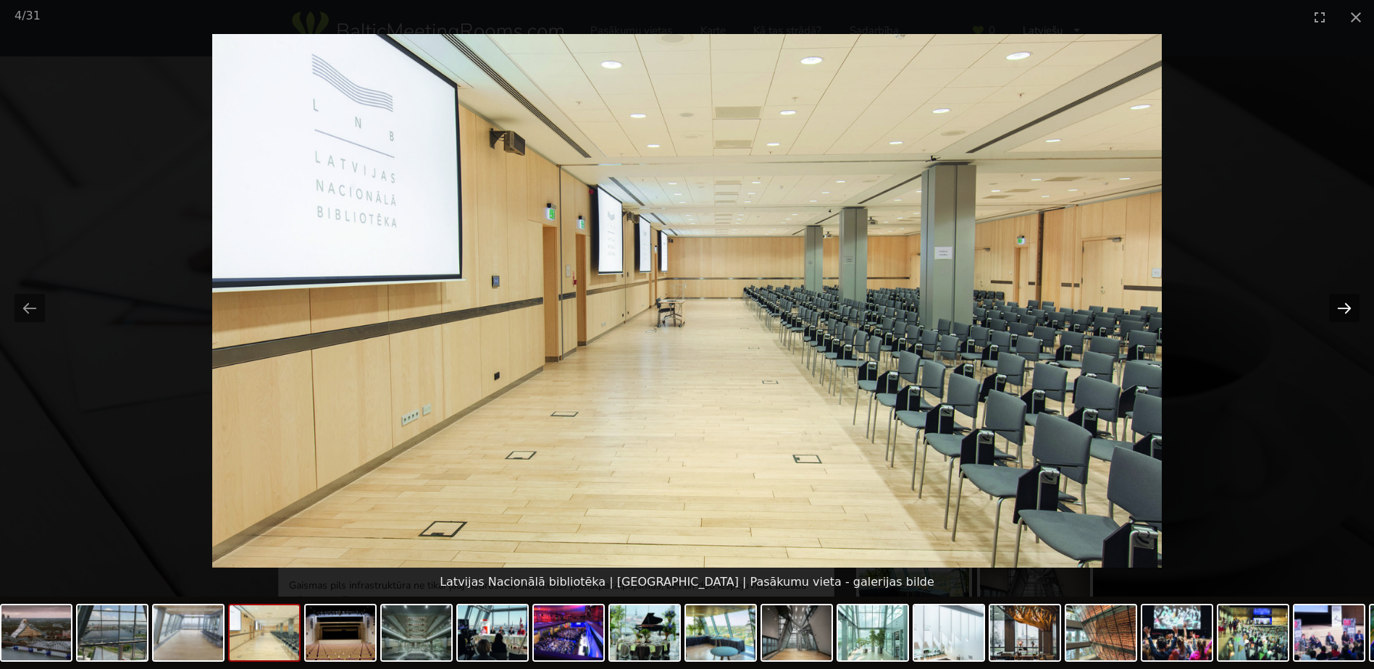
click at [1342, 310] on button "Next slide" at bounding box center [1344, 308] width 30 height 28
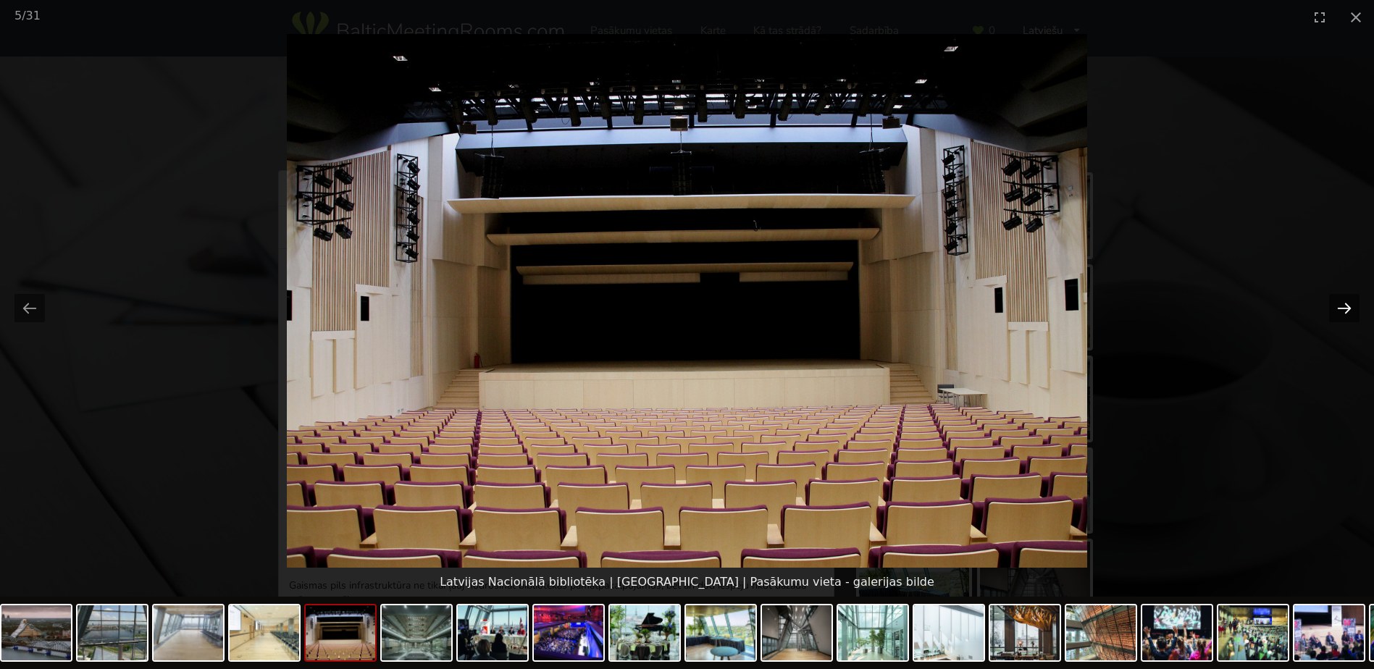
click at [1342, 310] on button "Next slide" at bounding box center [1344, 308] width 30 height 28
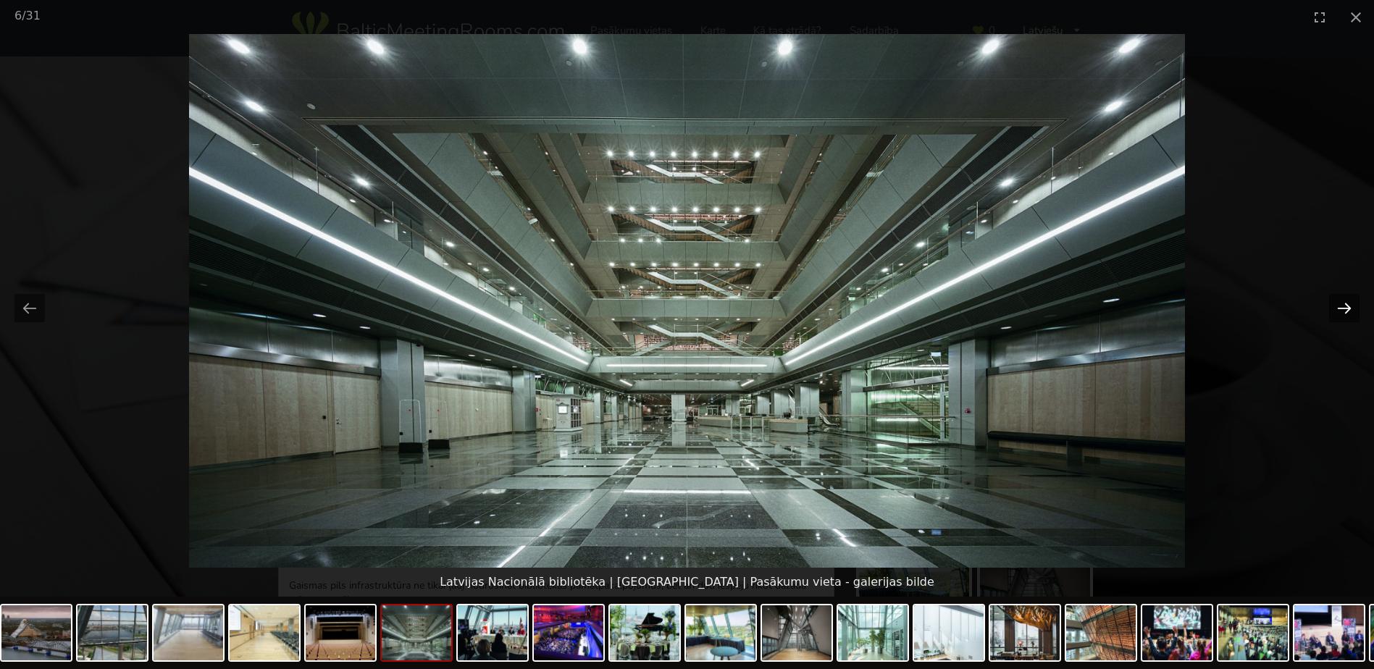
click at [1342, 310] on button "Next slide" at bounding box center [1344, 308] width 30 height 28
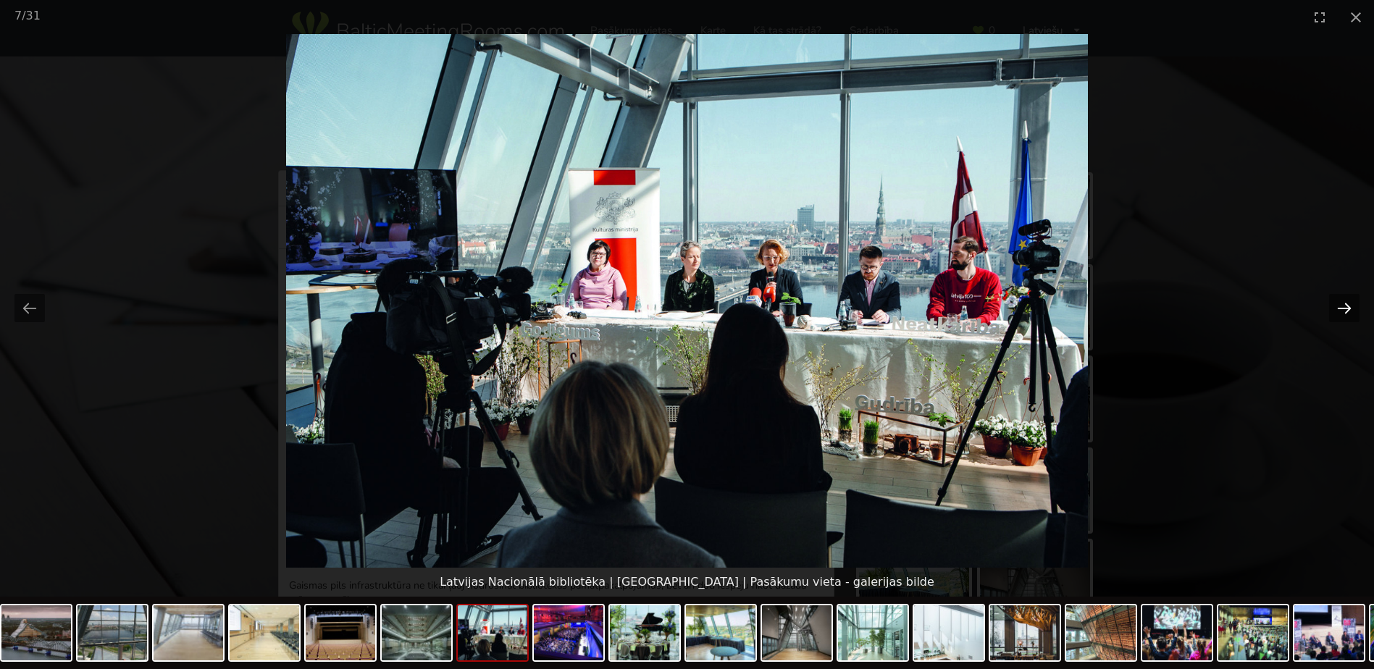
click at [1342, 310] on button "Next slide" at bounding box center [1344, 308] width 30 height 28
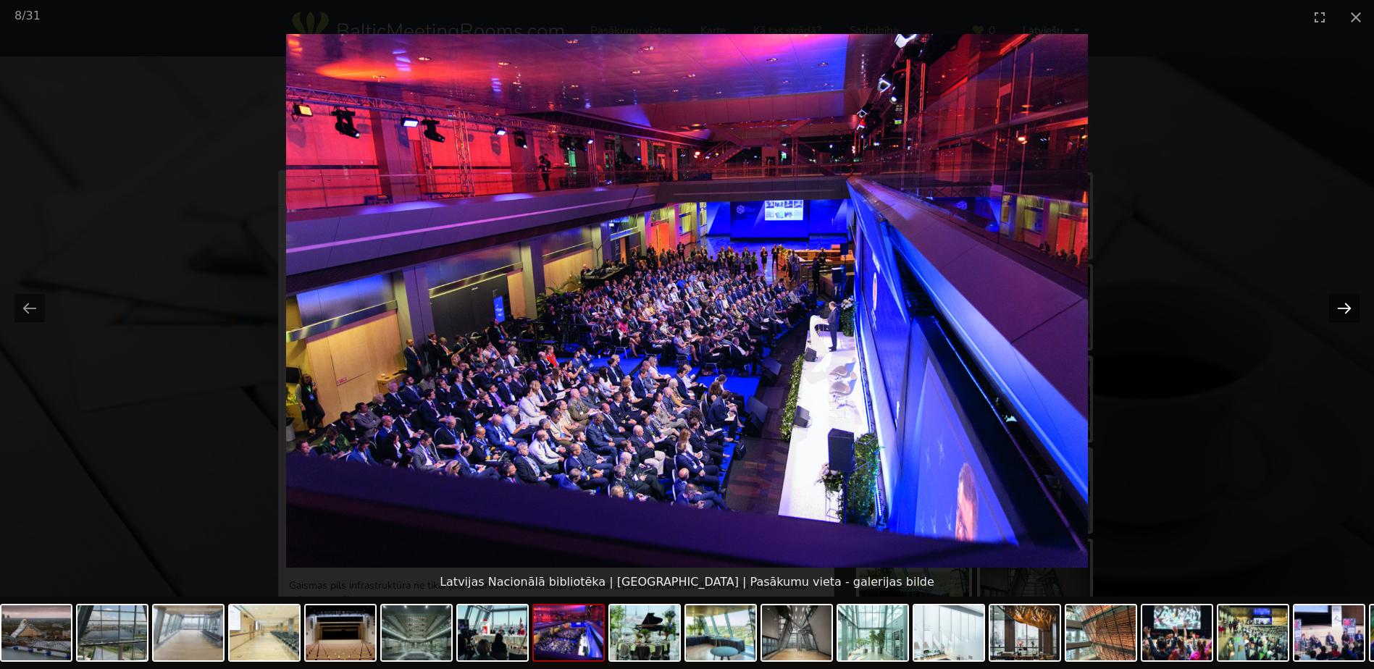
click at [1342, 310] on button "Next slide" at bounding box center [1344, 308] width 30 height 28
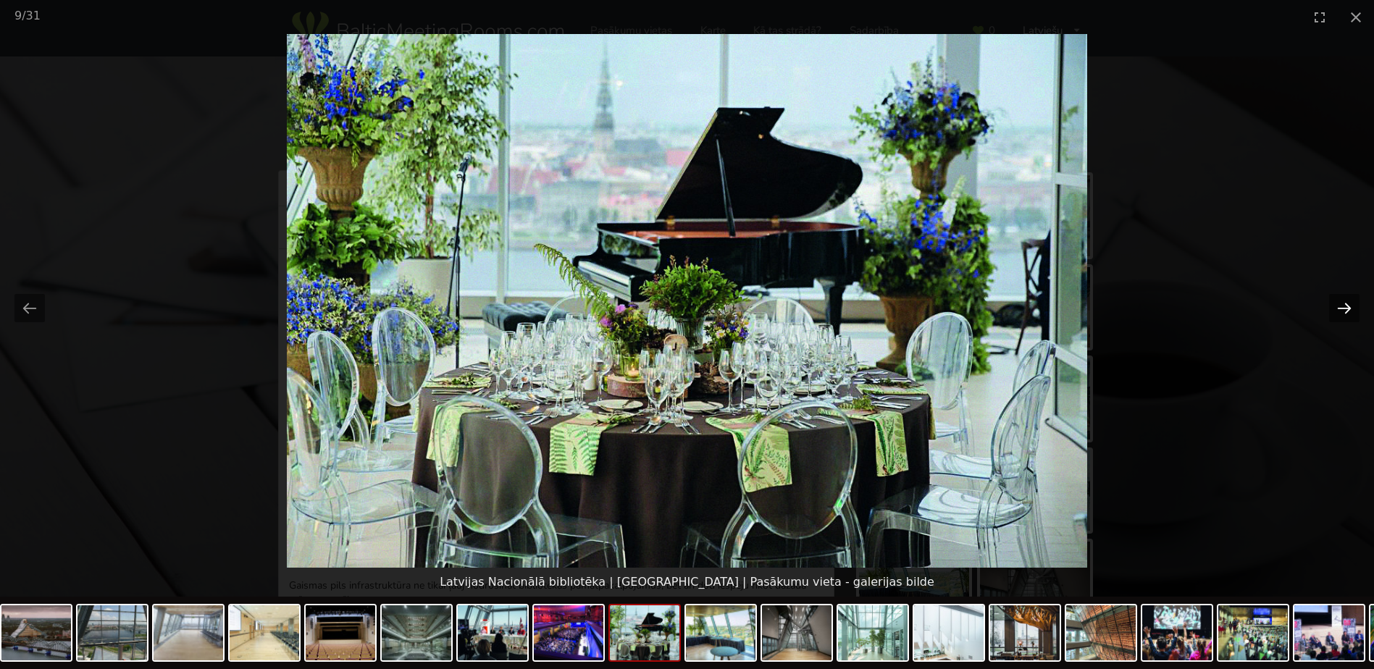
click at [1342, 310] on button "Next slide" at bounding box center [1344, 308] width 30 height 28
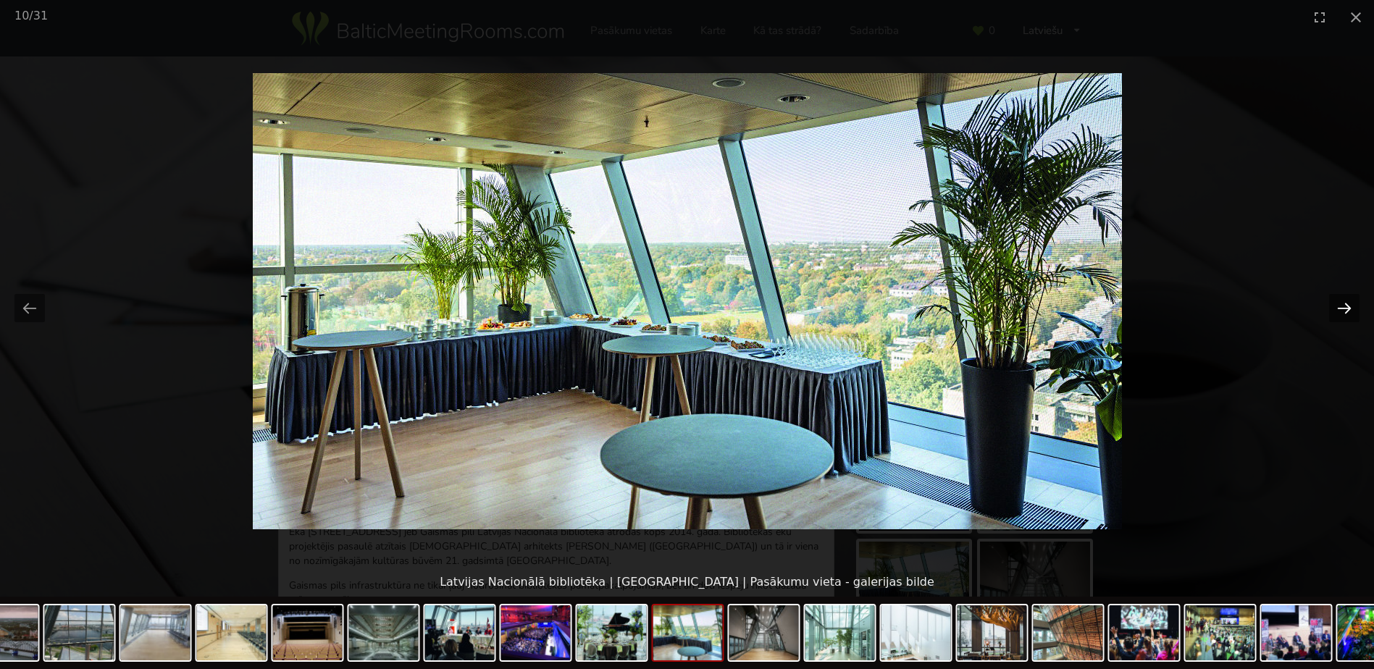
click at [1342, 310] on button "Next slide" at bounding box center [1344, 308] width 30 height 28
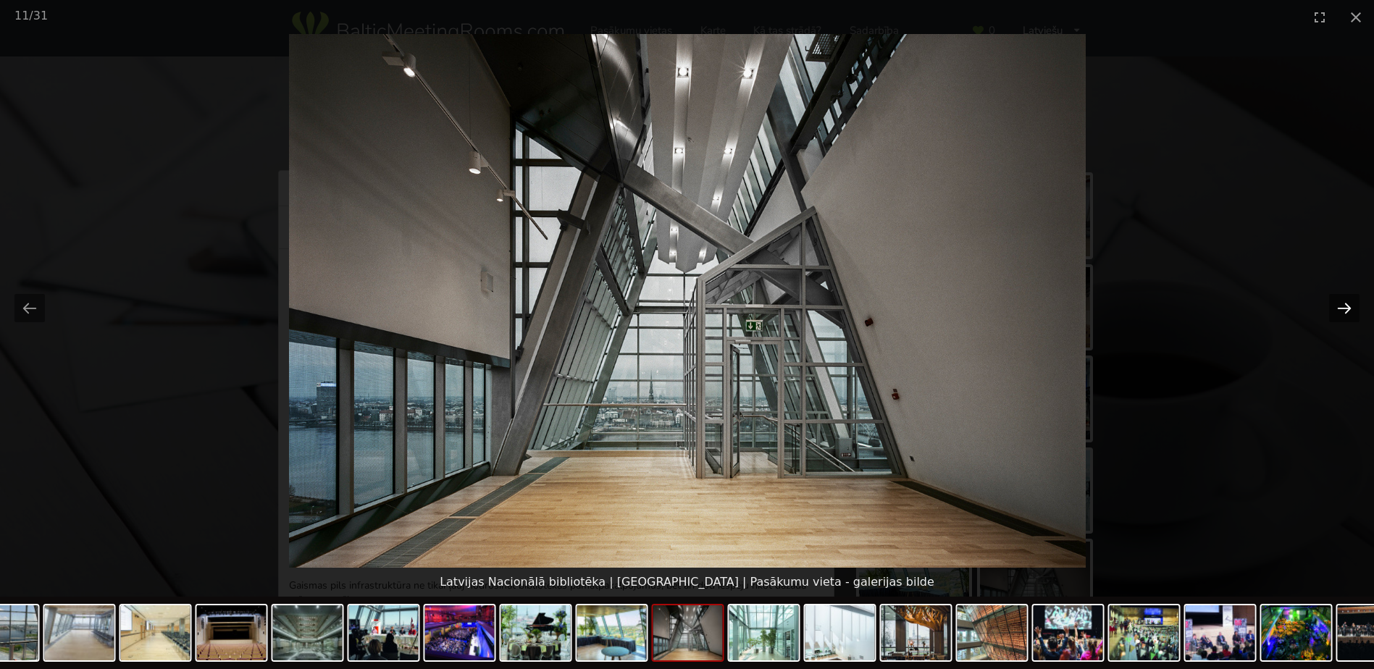
click at [1342, 310] on button "Next slide" at bounding box center [1344, 308] width 30 height 28
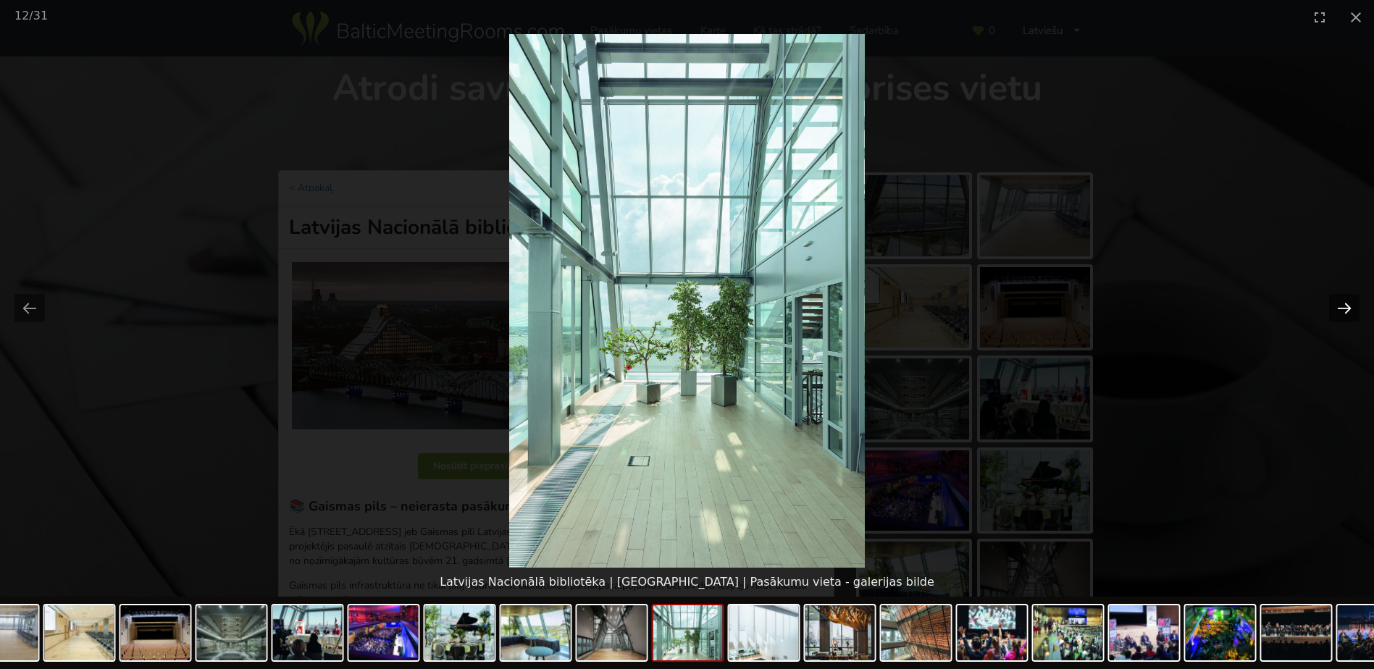
click at [1342, 310] on button "Next slide" at bounding box center [1344, 308] width 30 height 28
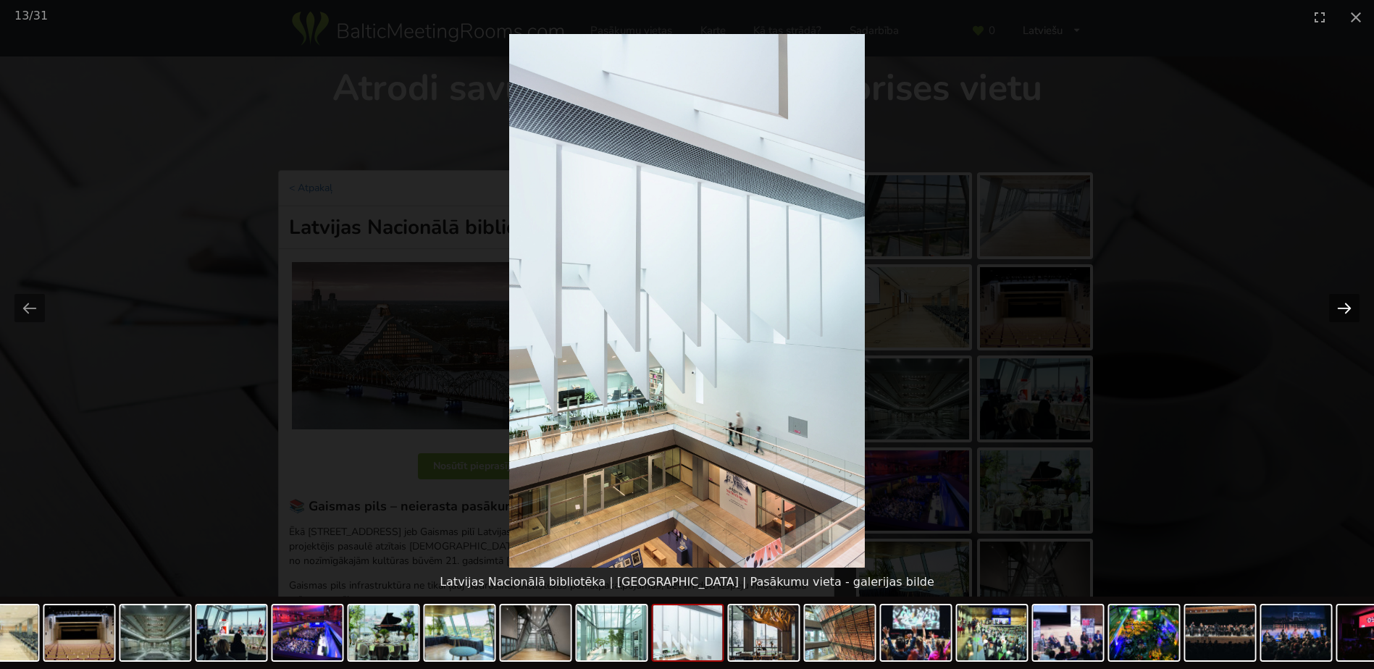
click at [1342, 310] on button "Next slide" at bounding box center [1344, 308] width 30 height 28
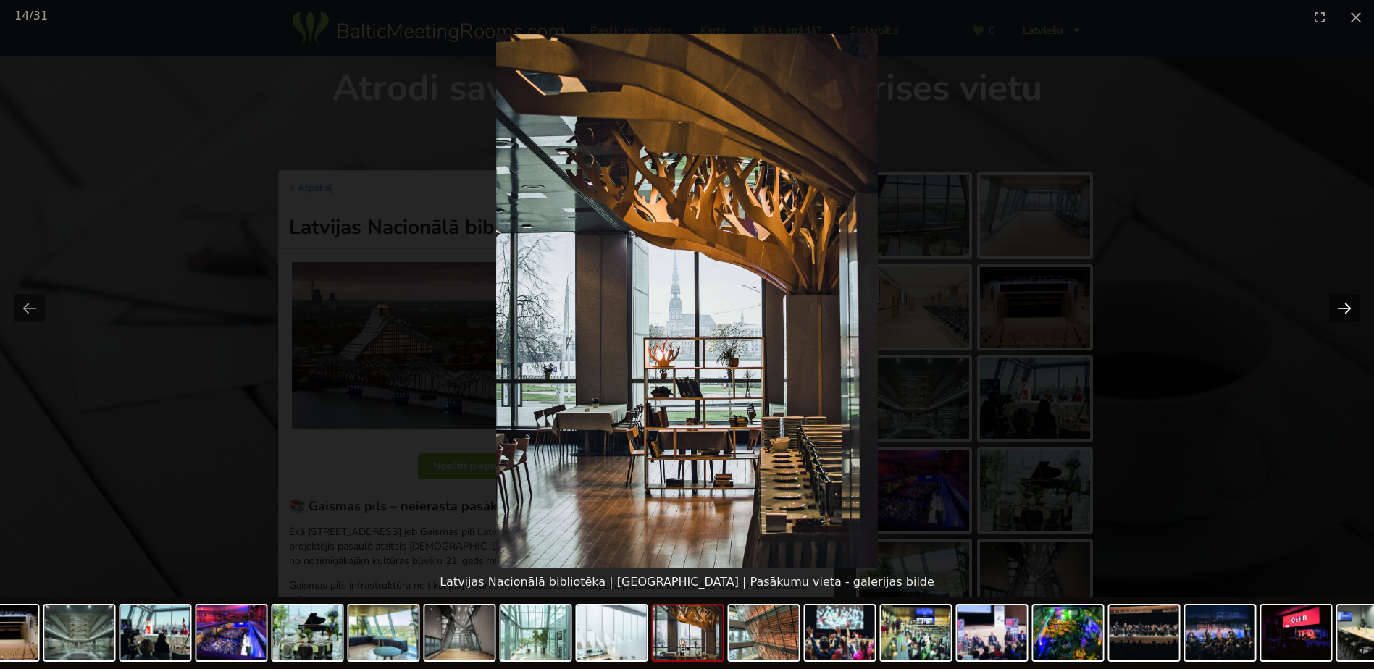
click at [1342, 310] on button "Next slide" at bounding box center [1344, 308] width 30 height 28
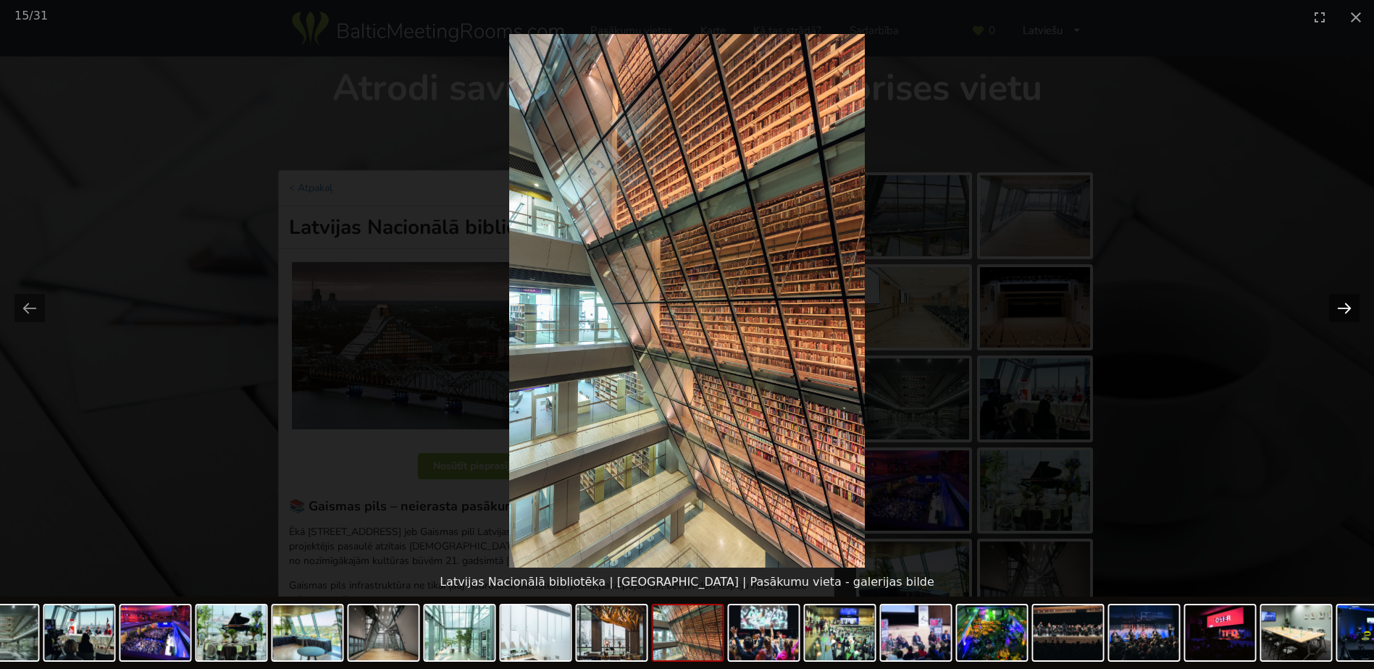
click at [1342, 310] on button "Next slide" at bounding box center [1344, 308] width 30 height 28
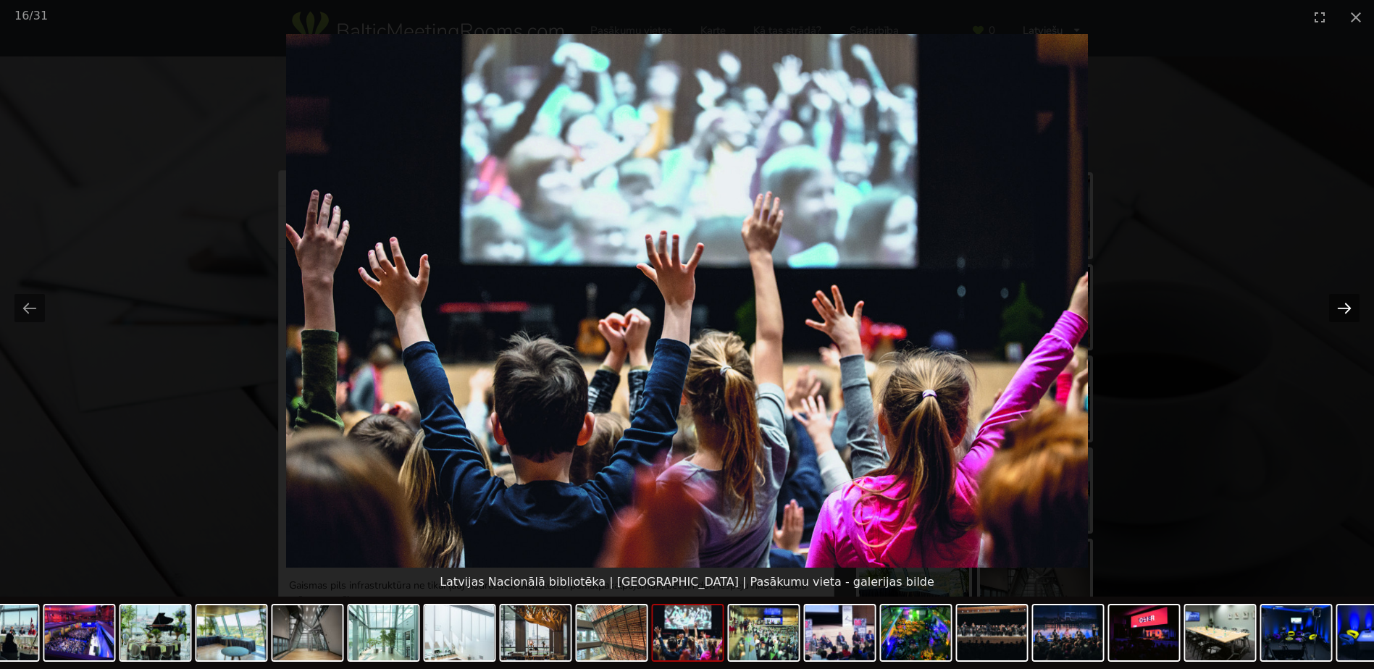
click at [1342, 310] on button "Next slide" at bounding box center [1344, 308] width 30 height 28
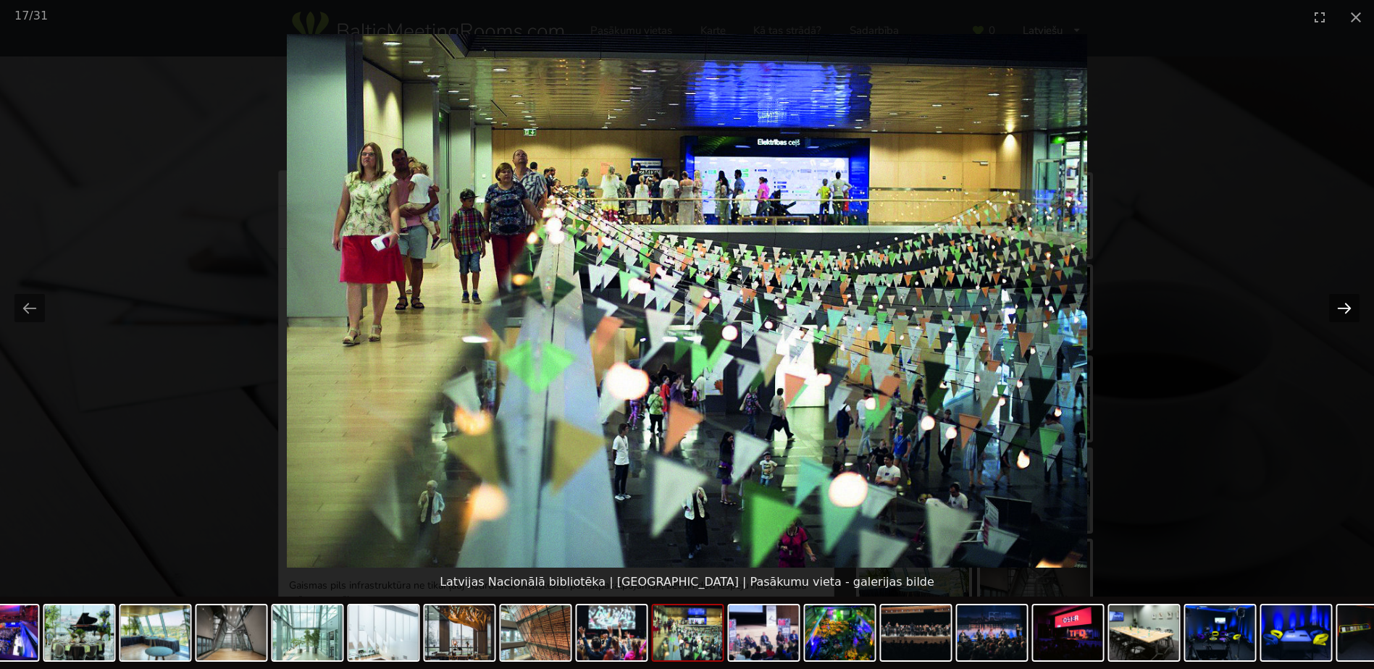
click at [1342, 310] on button "Next slide" at bounding box center [1344, 308] width 30 height 28
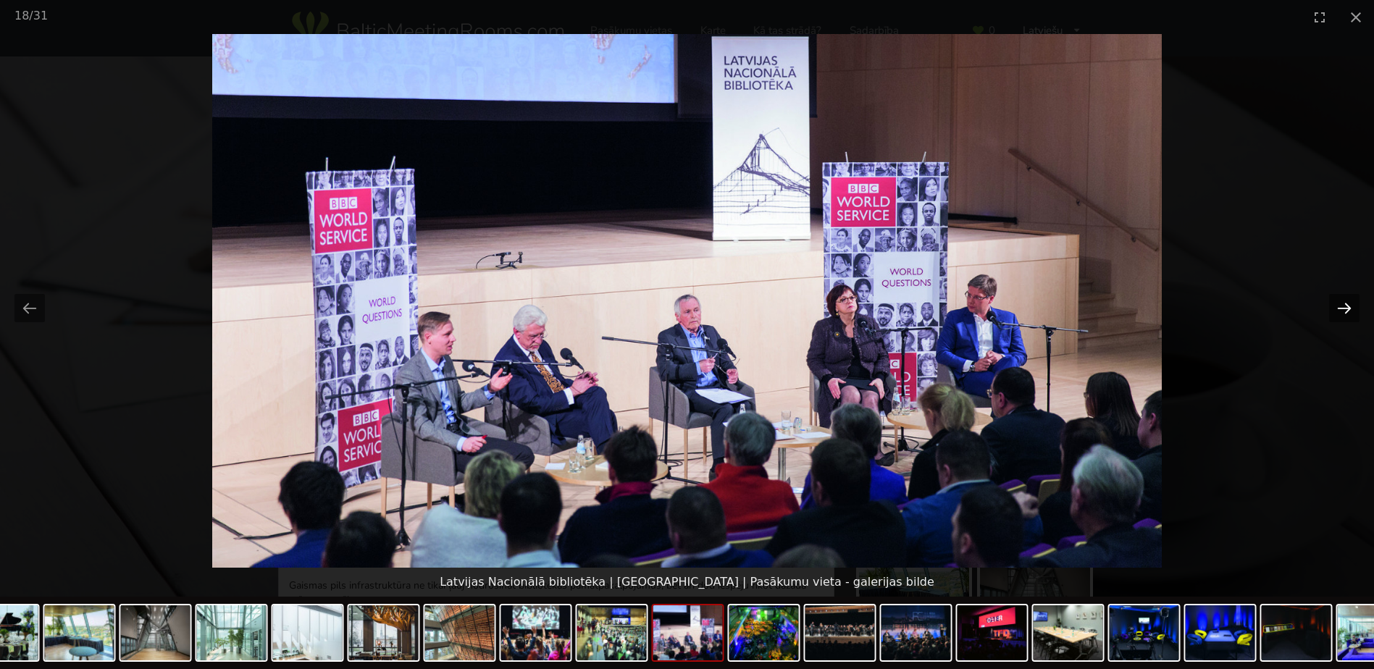
click at [1342, 310] on button "Next slide" at bounding box center [1344, 308] width 30 height 28
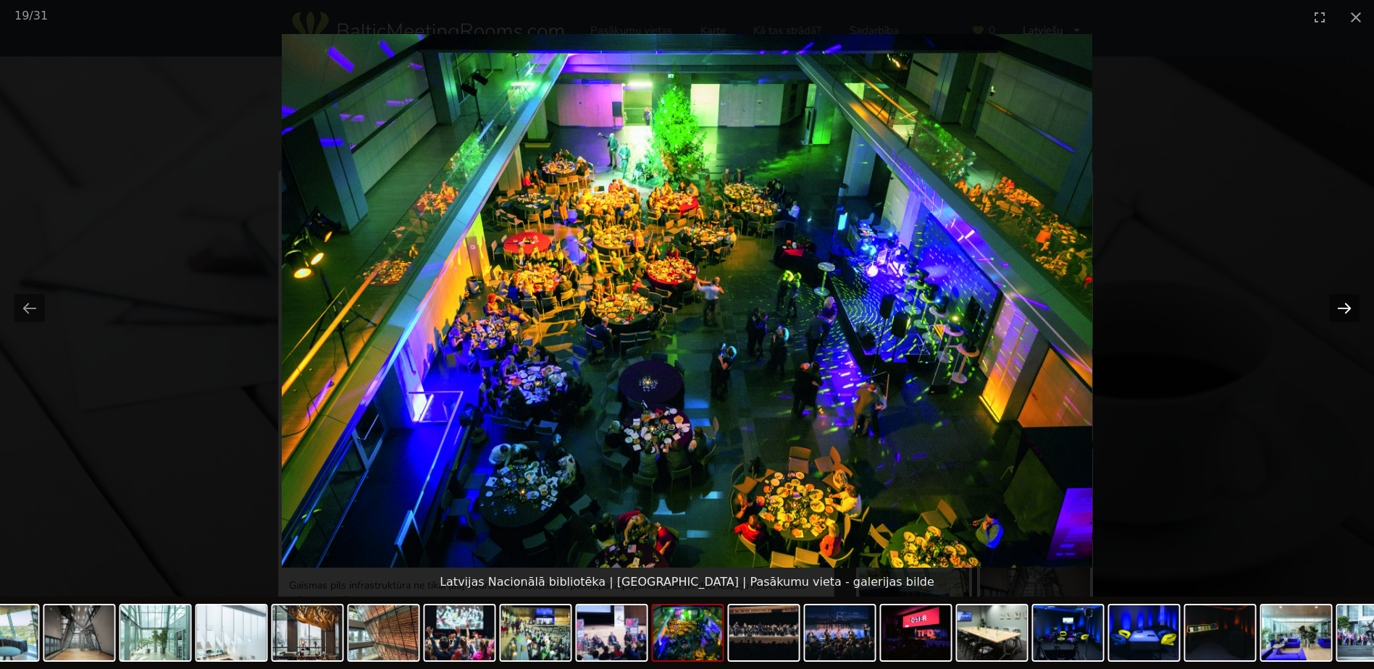
click at [1342, 310] on button "Next slide" at bounding box center [1344, 308] width 30 height 28
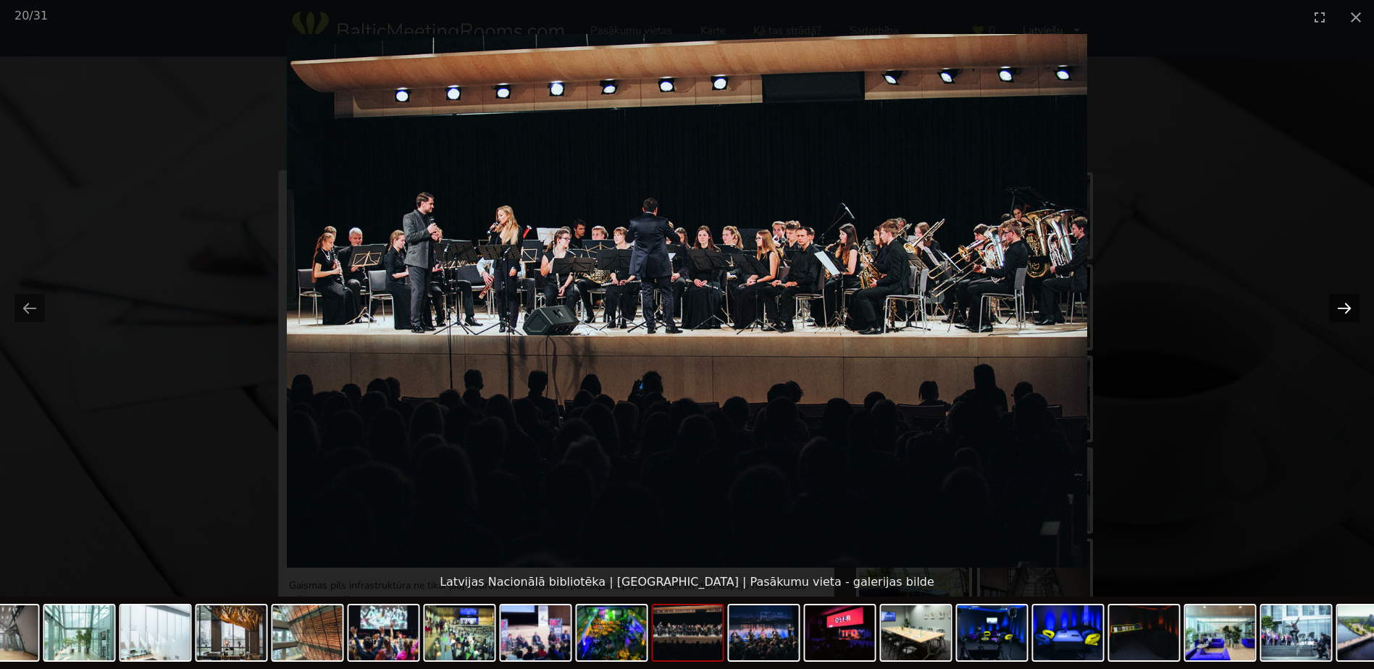
click at [1342, 310] on button "Next slide" at bounding box center [1344, 308] width 30 height 28
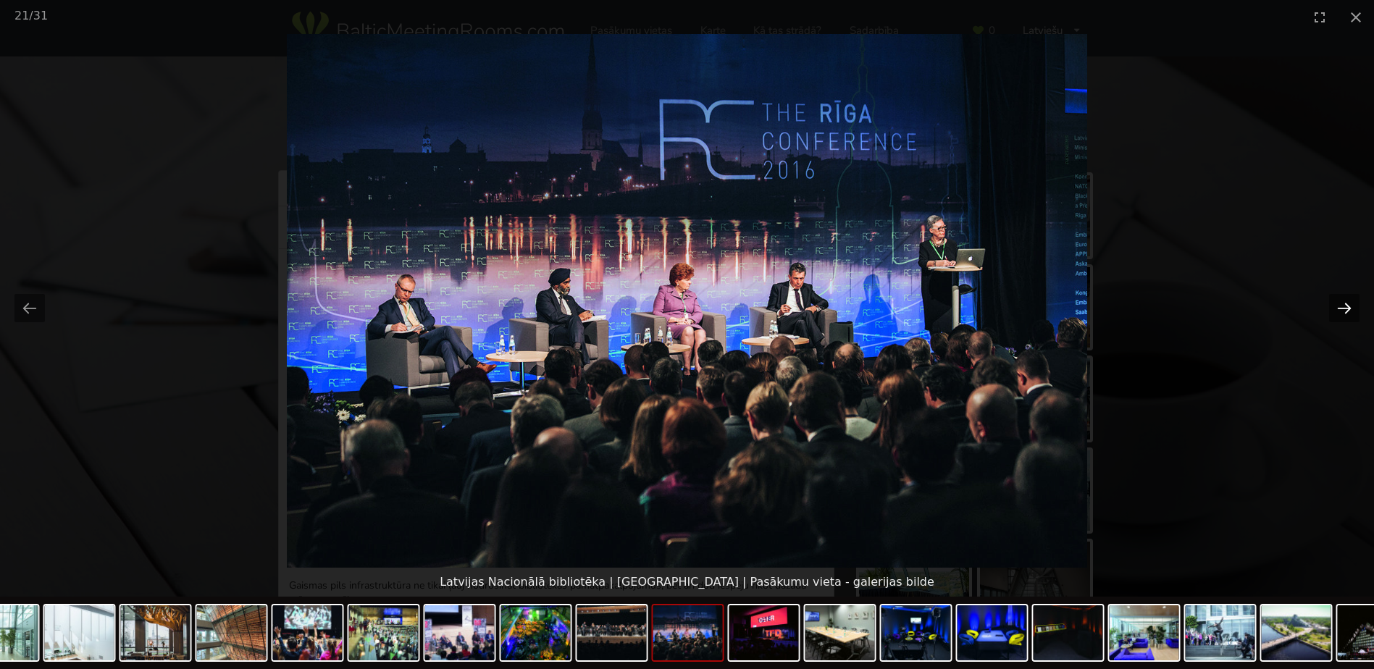
click at [1342, 310] on button "Next slide" at bounding box center [1344, 308] width 30 height 28
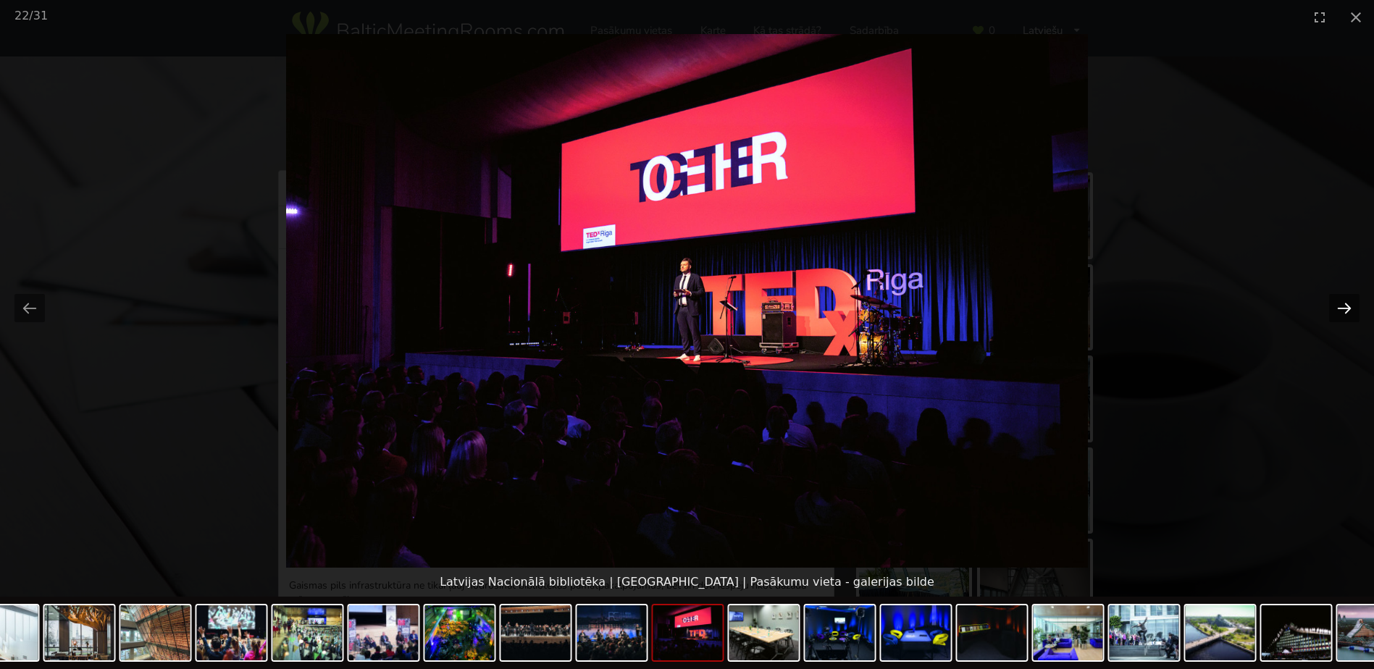
click at [1342, 310] on button "Next slide" at bounding box center [1344, 308] width 30 height 28
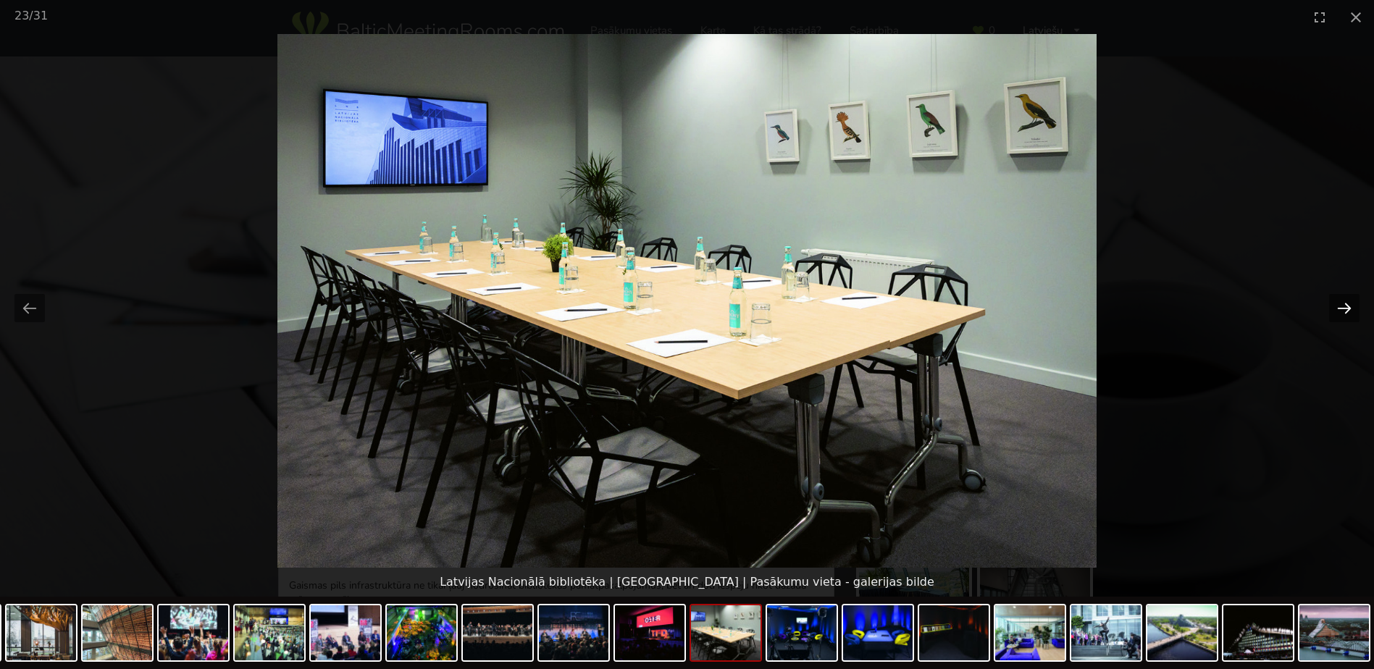
click at [1342, 310] on button "Next slide" at bounding box center [1344, 308] width 30 height 28
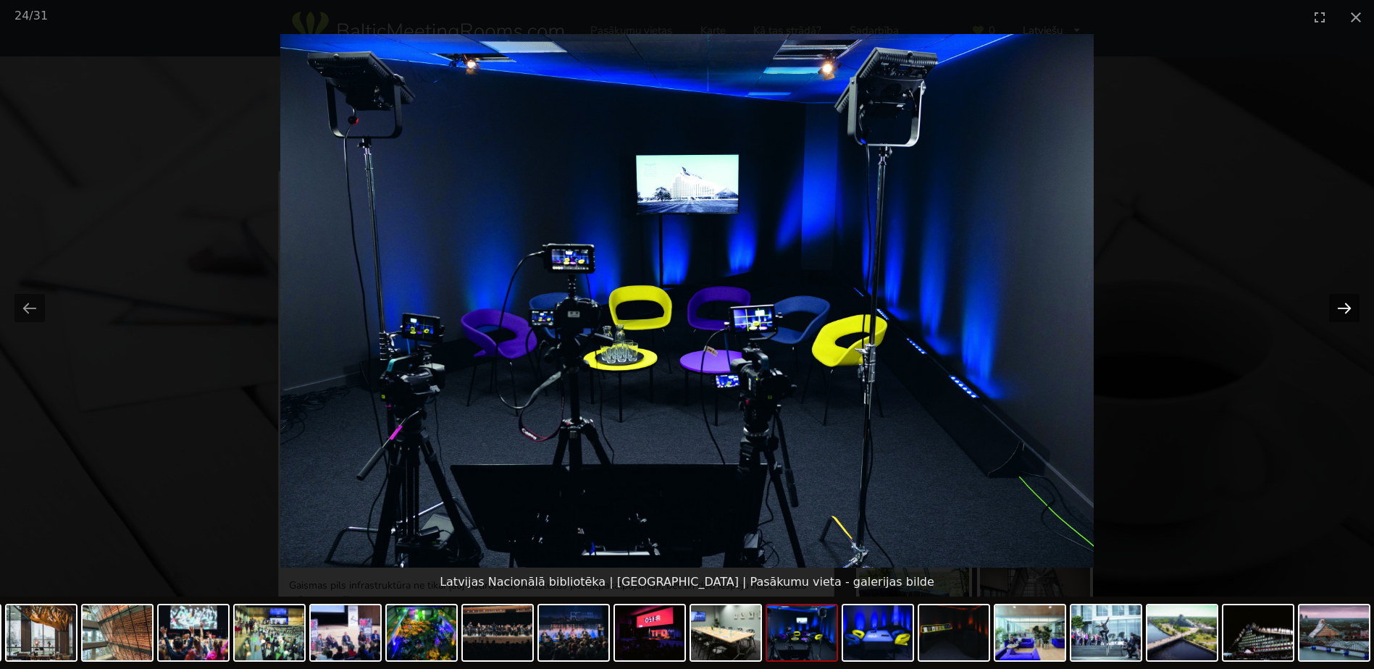
click at [1342, 310] on button "Next slide" at bounding box center [1344, 308] width 30 height 28
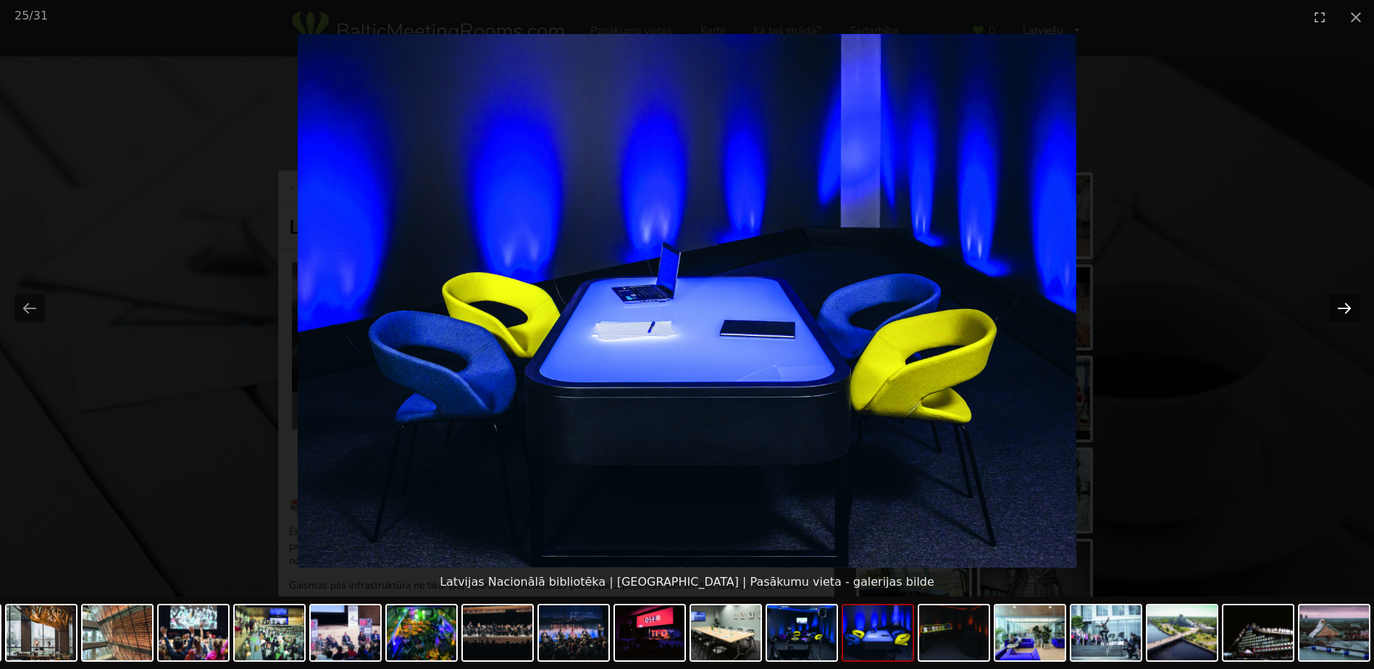
click at [1342, 310] on button "Next slide" at bounding box center [1344, 308] width 30 height 28
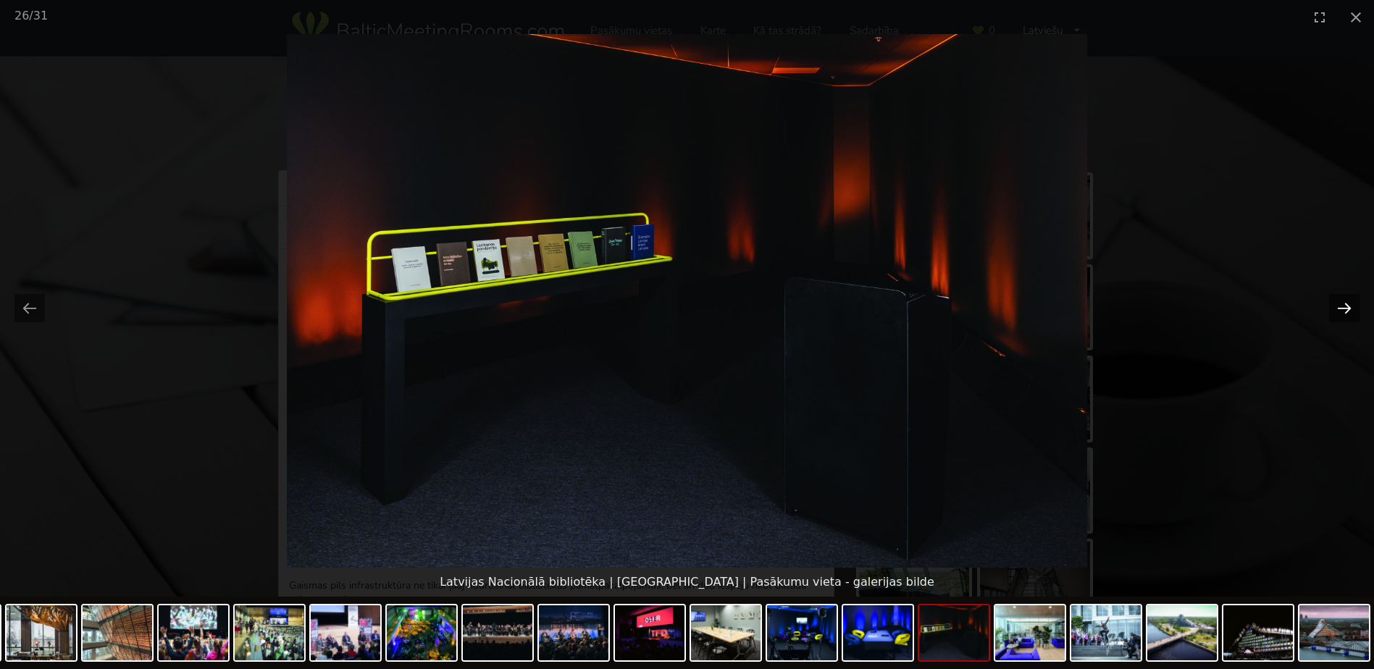
click at [1342, 310] on button "Next slide" at bounding box center [1344, 308] width 30 height 28
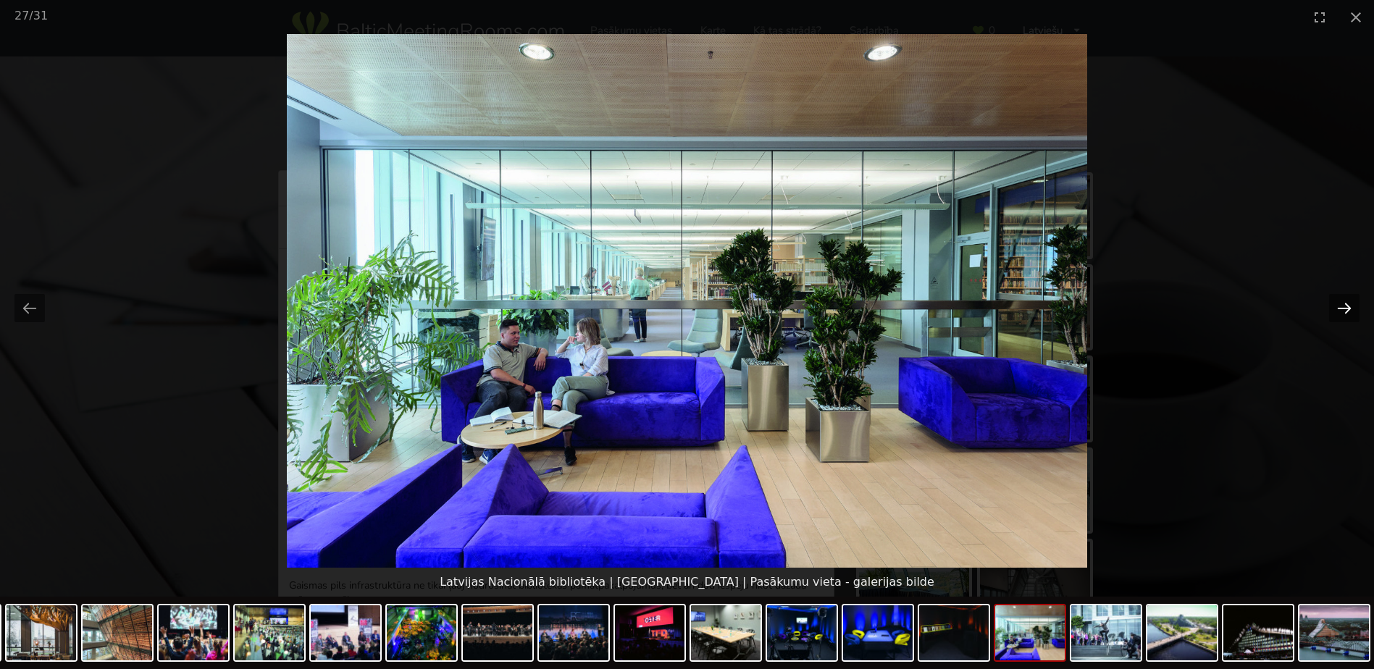
click at [1342, 310] on button "Next slide" at bounding box center [1344, 308] width 30 height 28
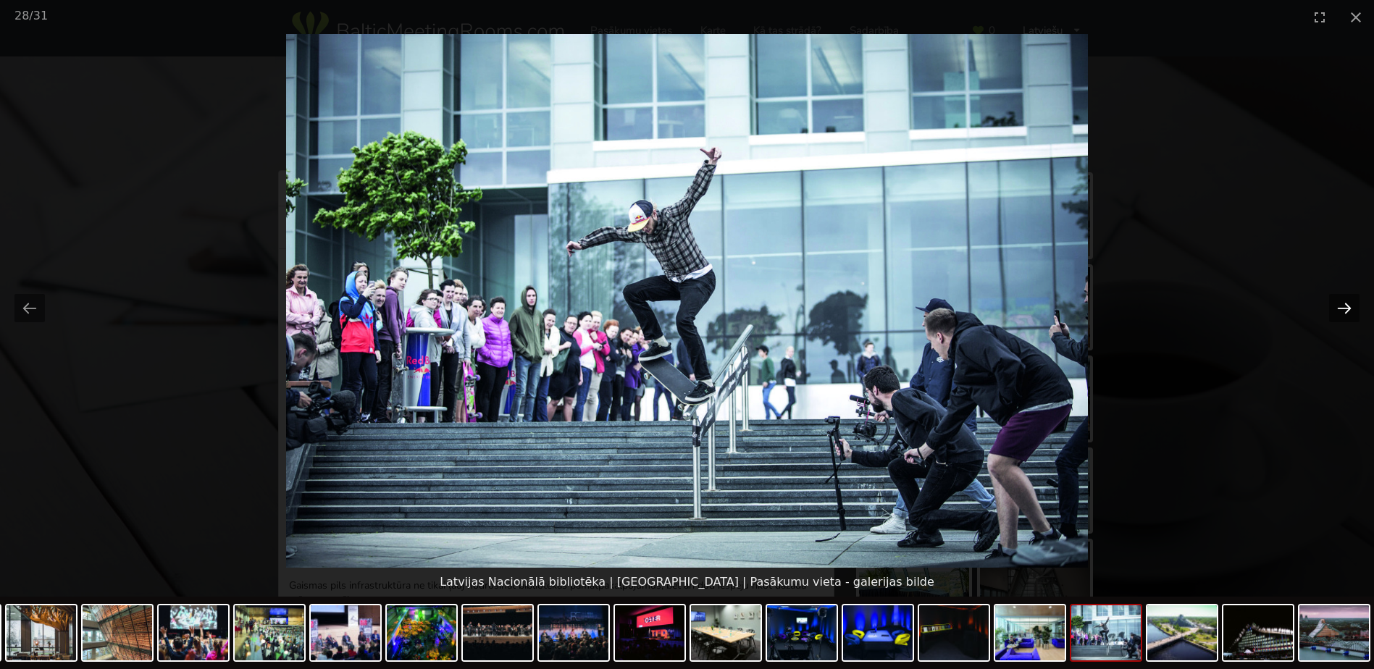
click at [1342, 310] on button "Next slide" at bounding box center [1344, 308] width 30 height 28
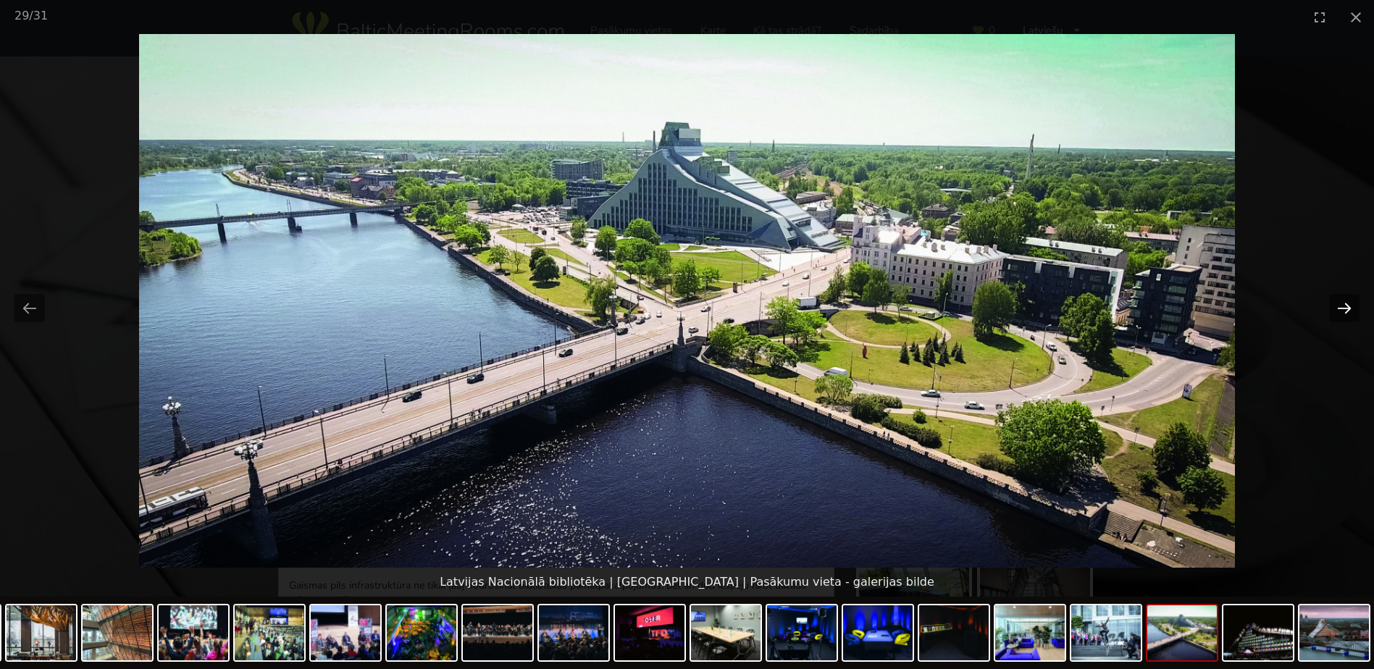
click at [1342, 310] on button "Next slide" at bounding box center [1344, 308] width 30 height 28
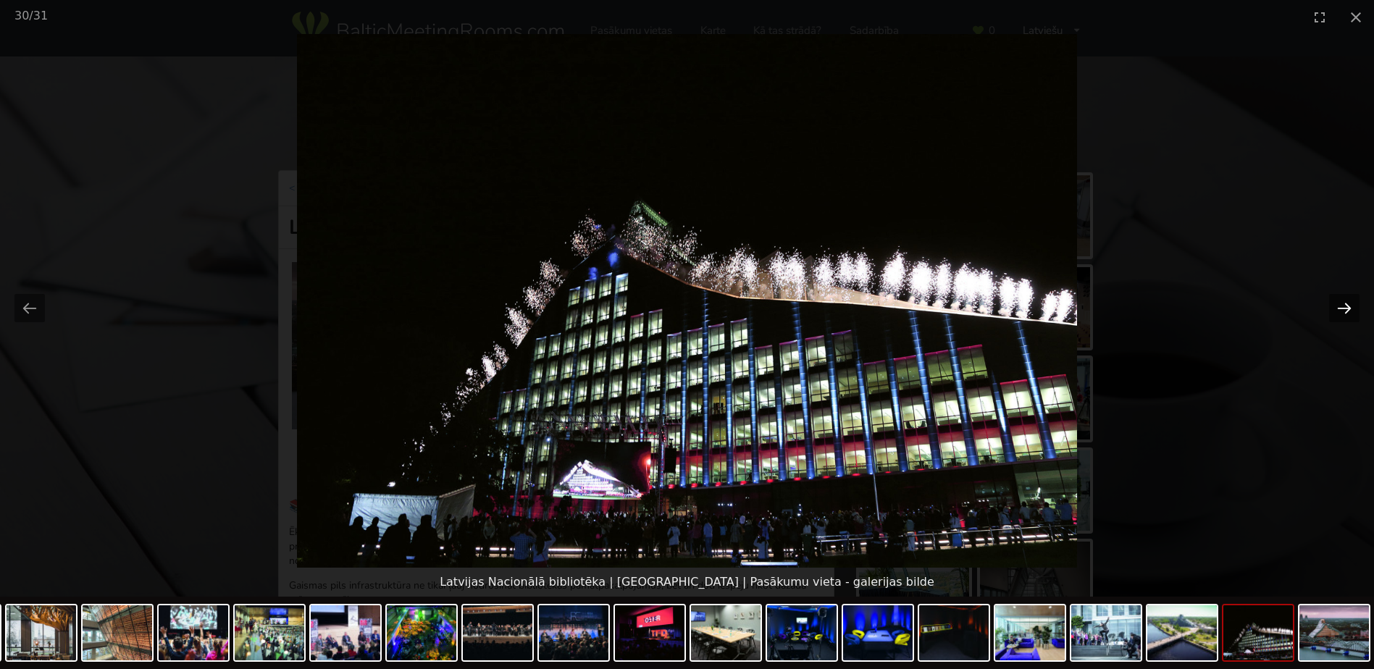
click at [1342, 310] on button "Next slide" at bounding box center [1344, 308] width 30 height 28
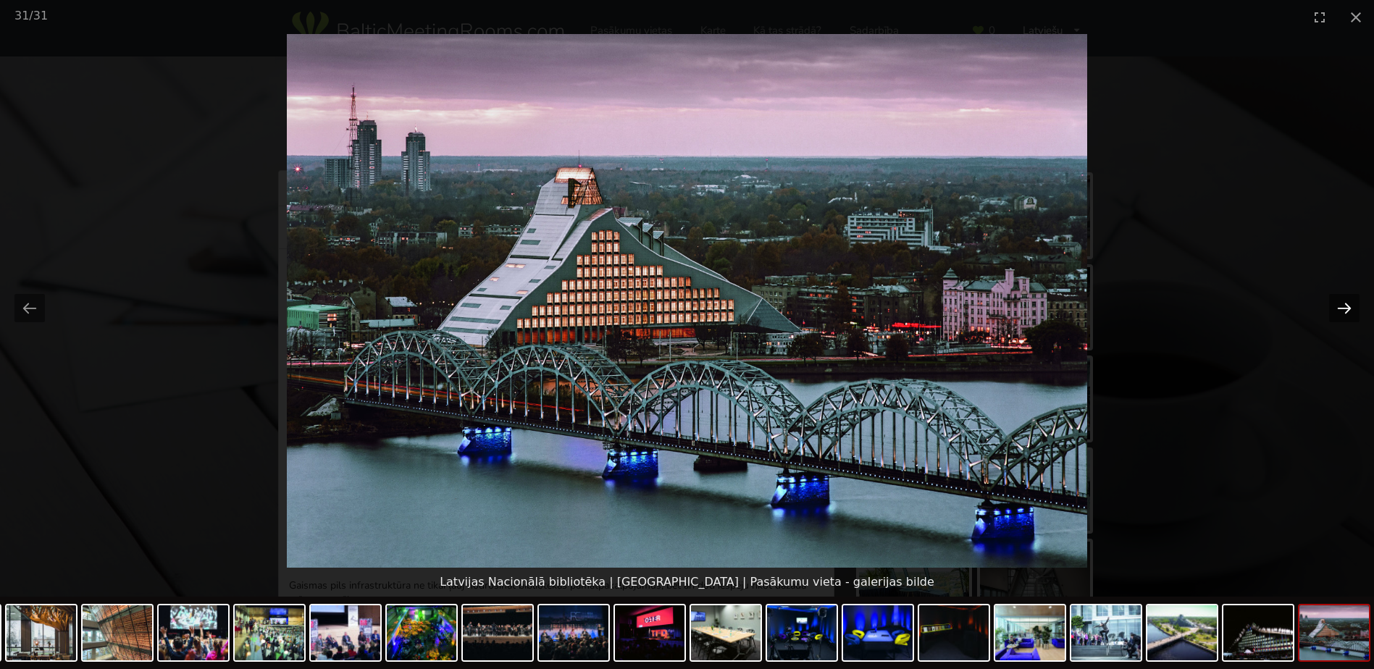
click at [1342, 310] on button "Next slide" at bounding box center [1344, 308] width 30 height 28
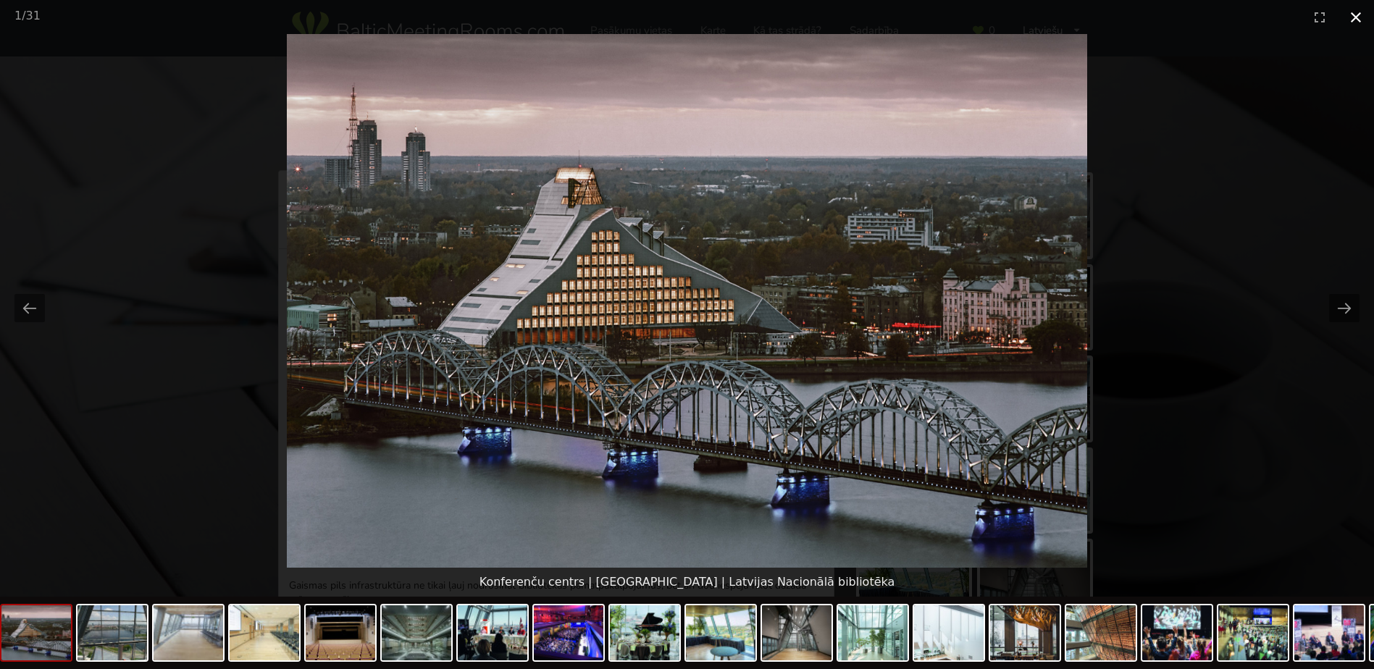
click at [1358, 17] on button "Close gallery" at bounding box center [1356, 17] width 36 height 34
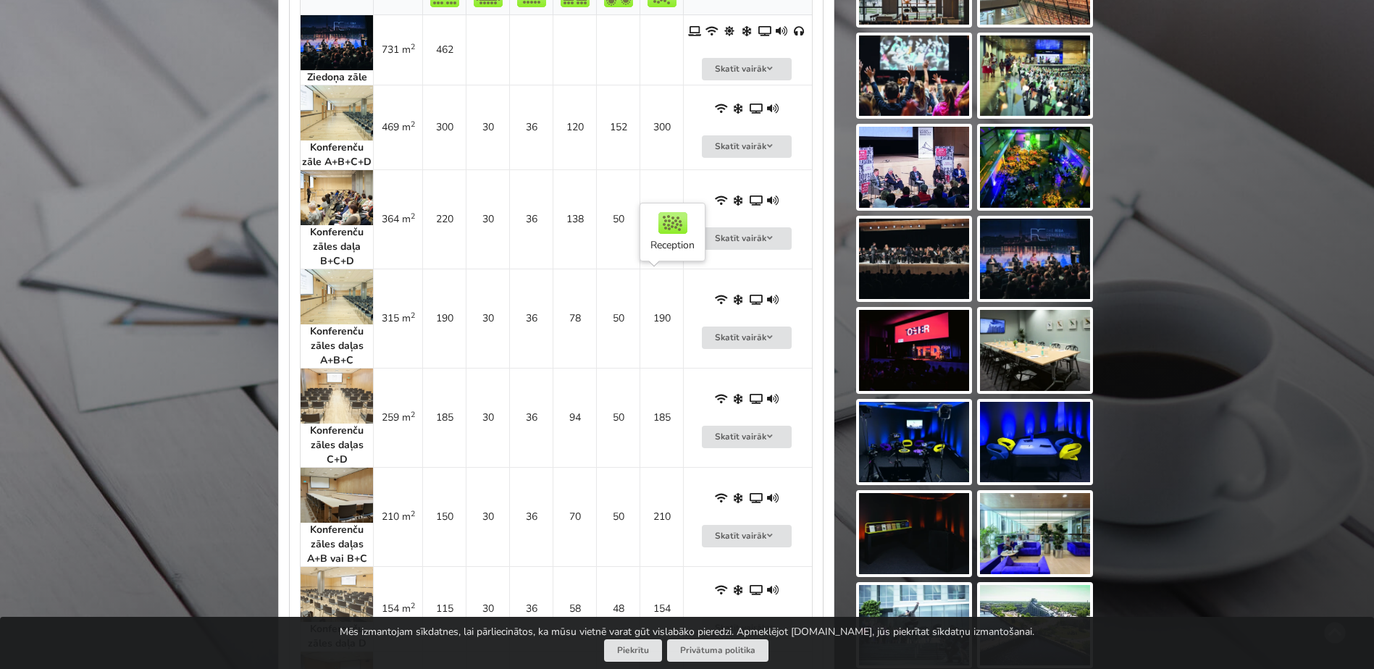
scroll to position [869, 0]
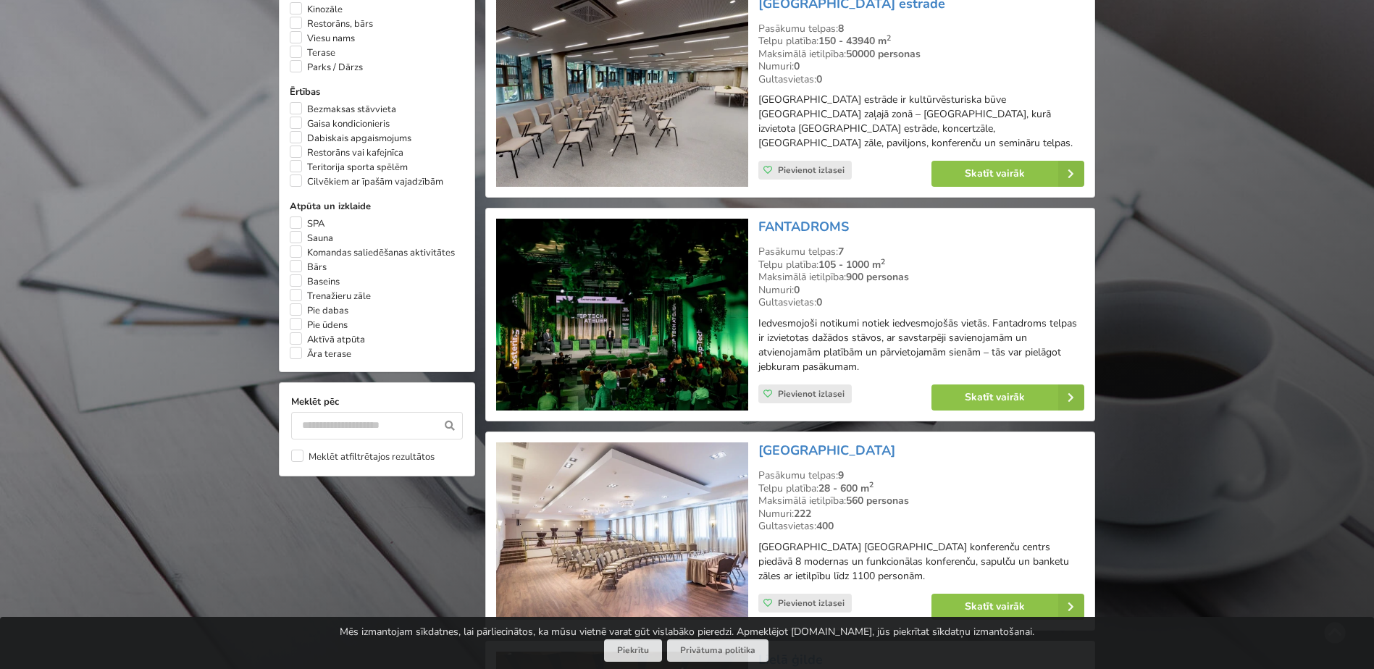
scroll to position [1159, 0]
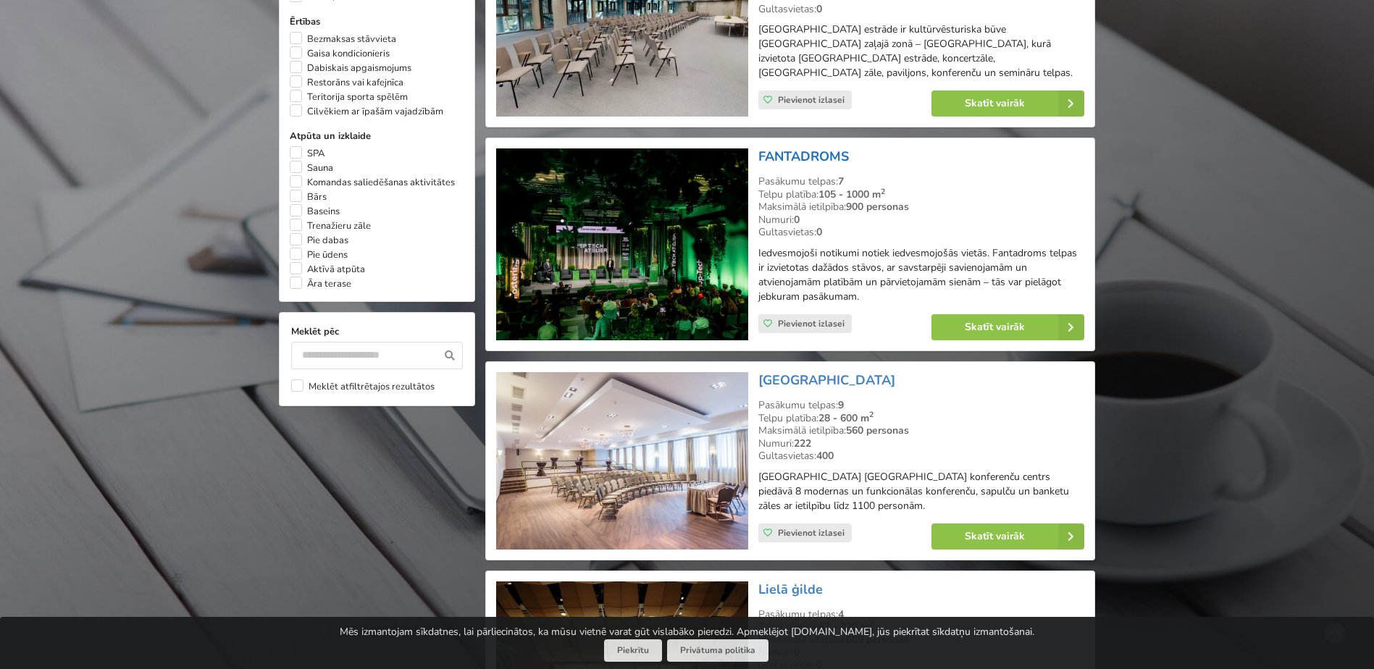
click at [793, 148] on link "FANTADROMS" at bounding box center [804, 156] width 91 height 17
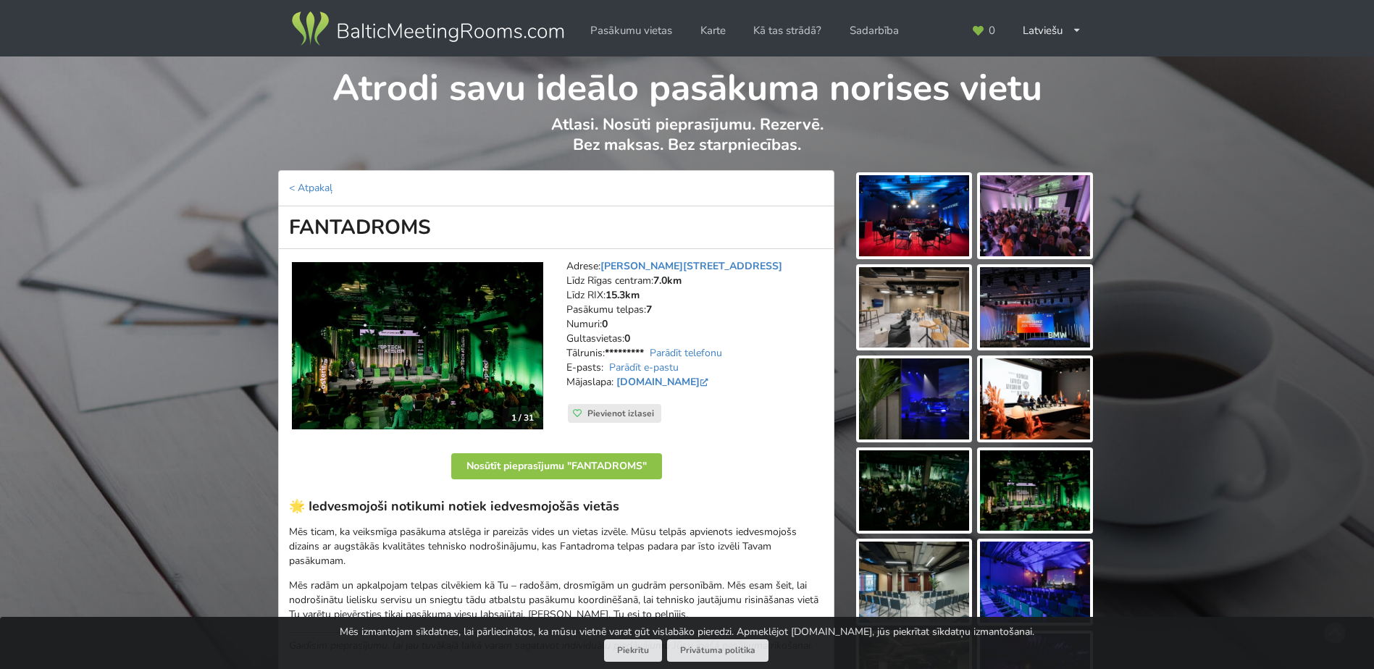
scroll to position [217, 0]
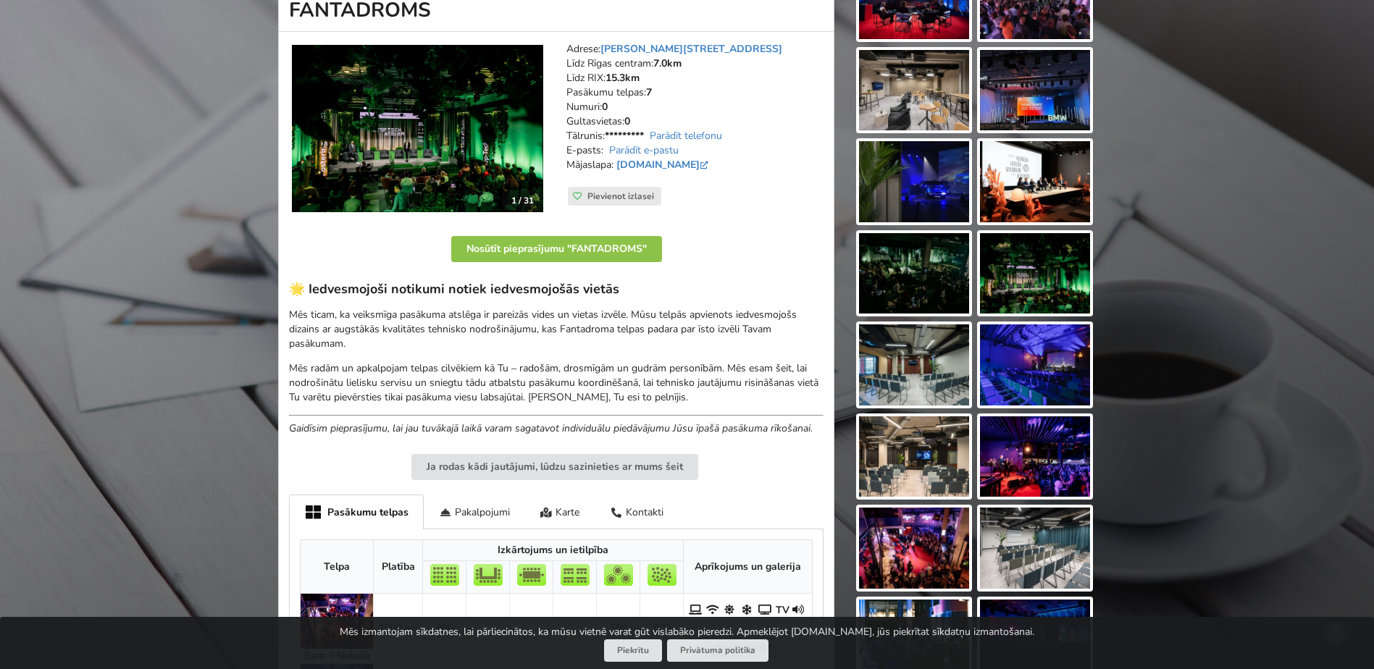
click at [451, 151] on img at bounding box center [417, 129] width 251 height 168
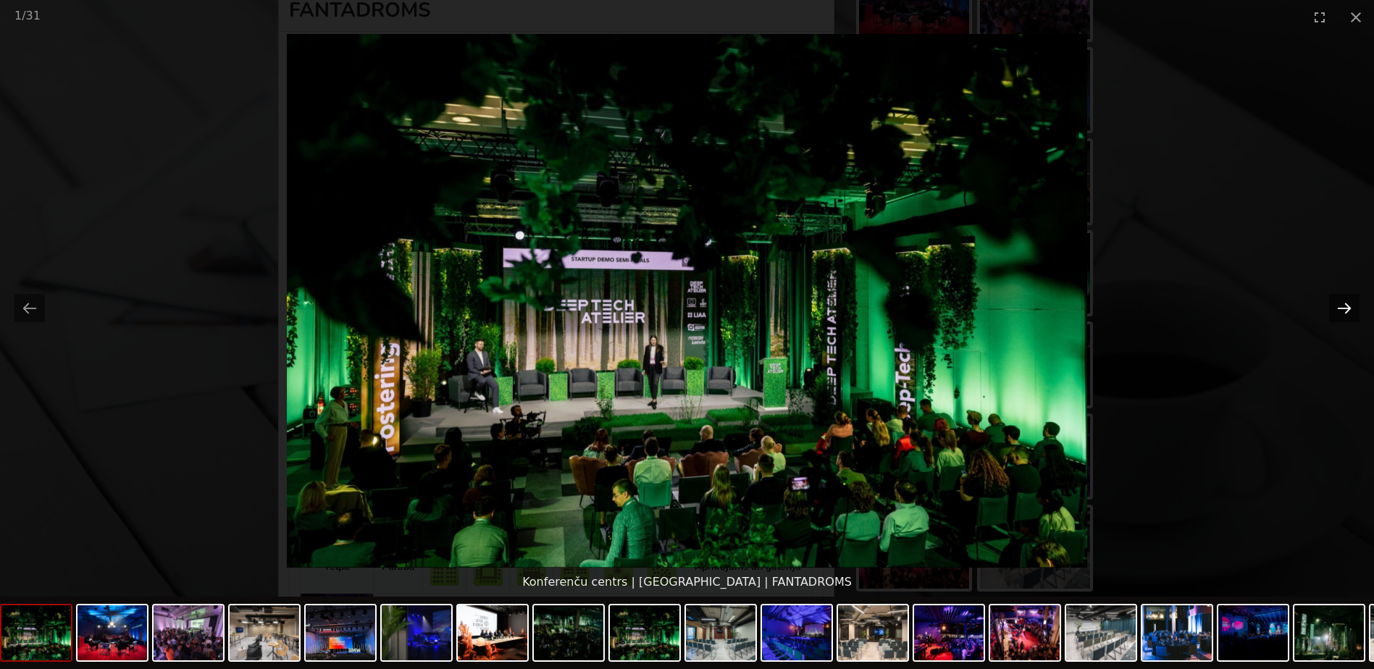
click at [1340, 311] on button "Next slide" at bounding box center [1344, 308] width 30 height 28
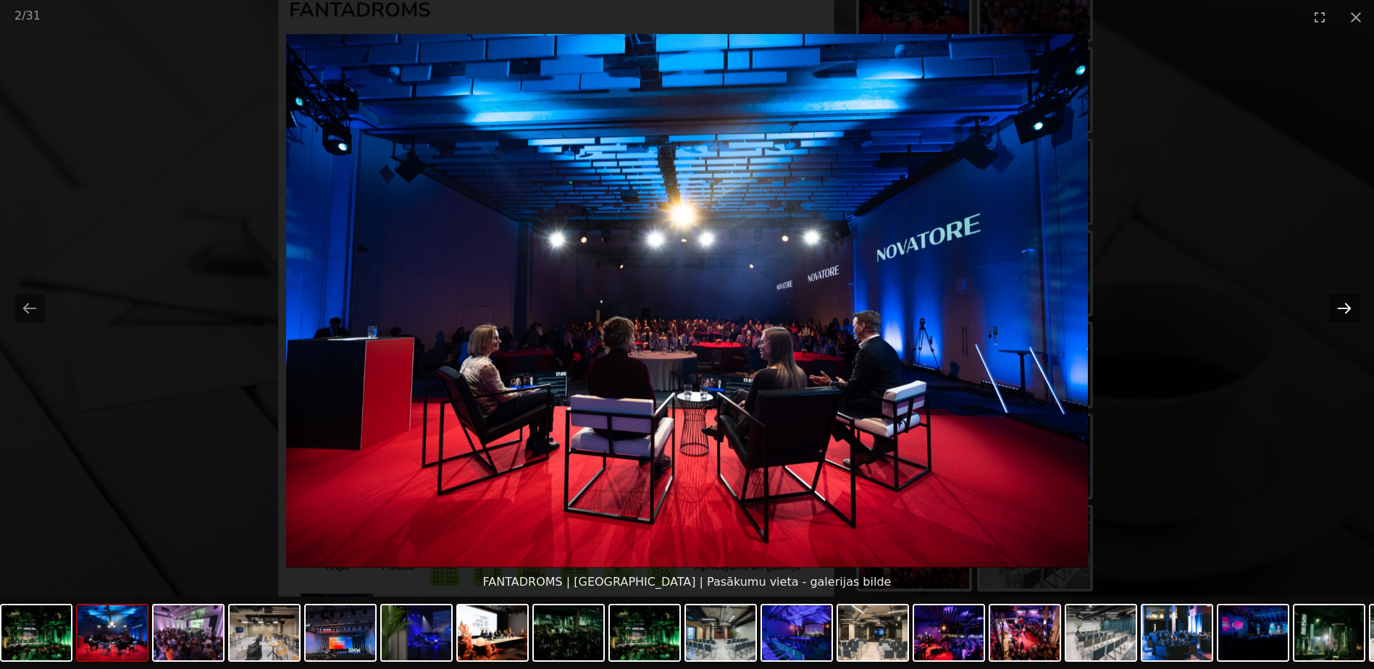
click at [1340, 311] on button "Next slide" at bounding box center [1344, 308] width 30 height 28
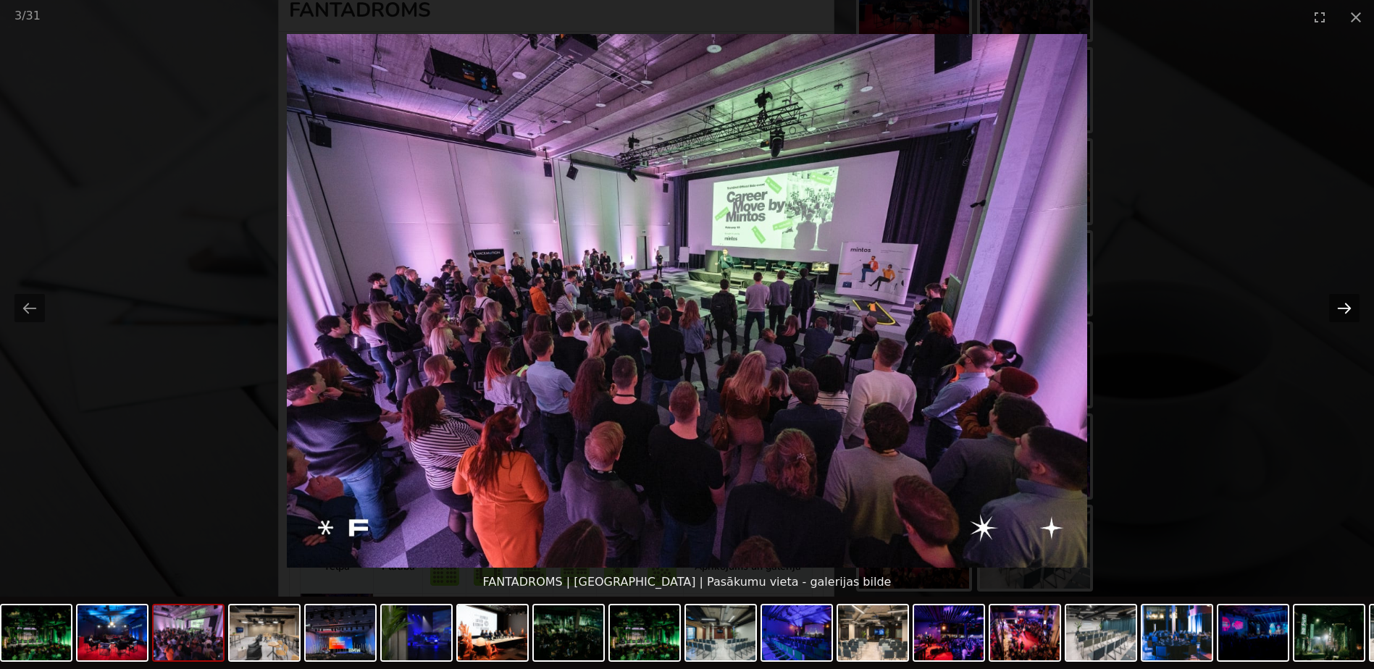
click at [1340, 311] on button "Next slide" at bounding box center [1344, 308] width 30 height 28
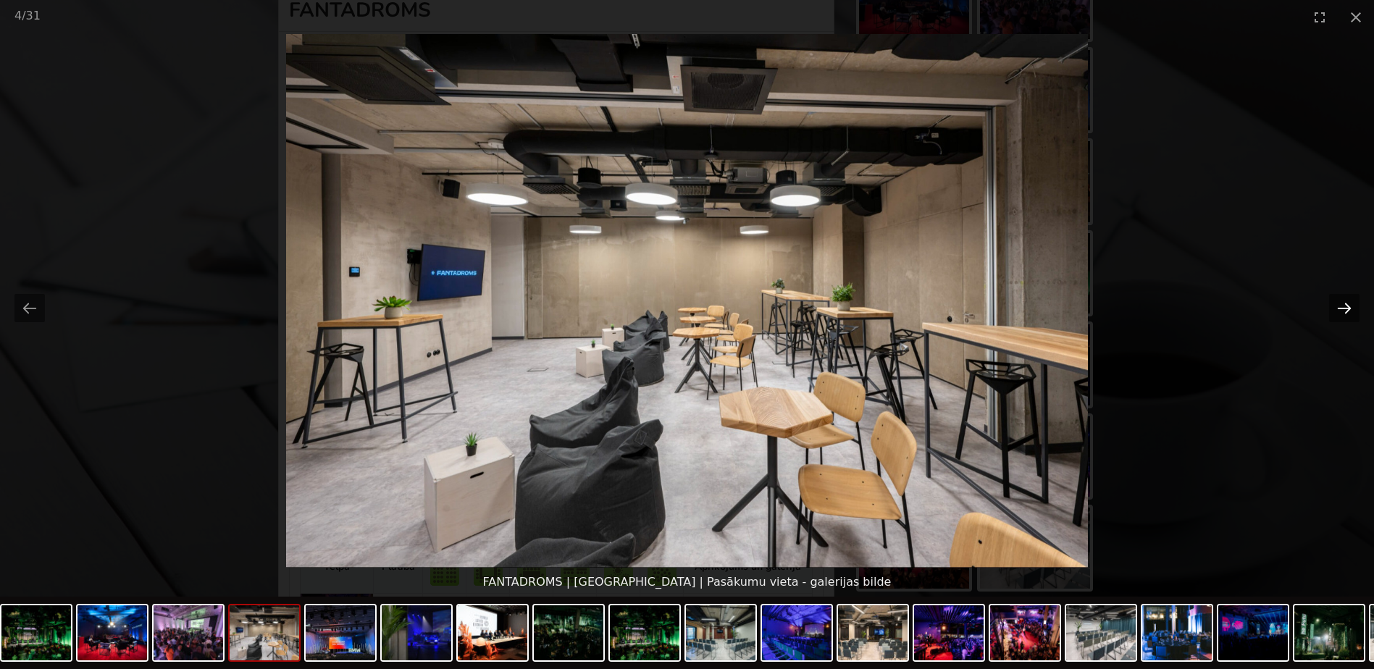
click at [1340, 311] on button "Next slide" at bounding box center [1344, 308] width 30 height 28
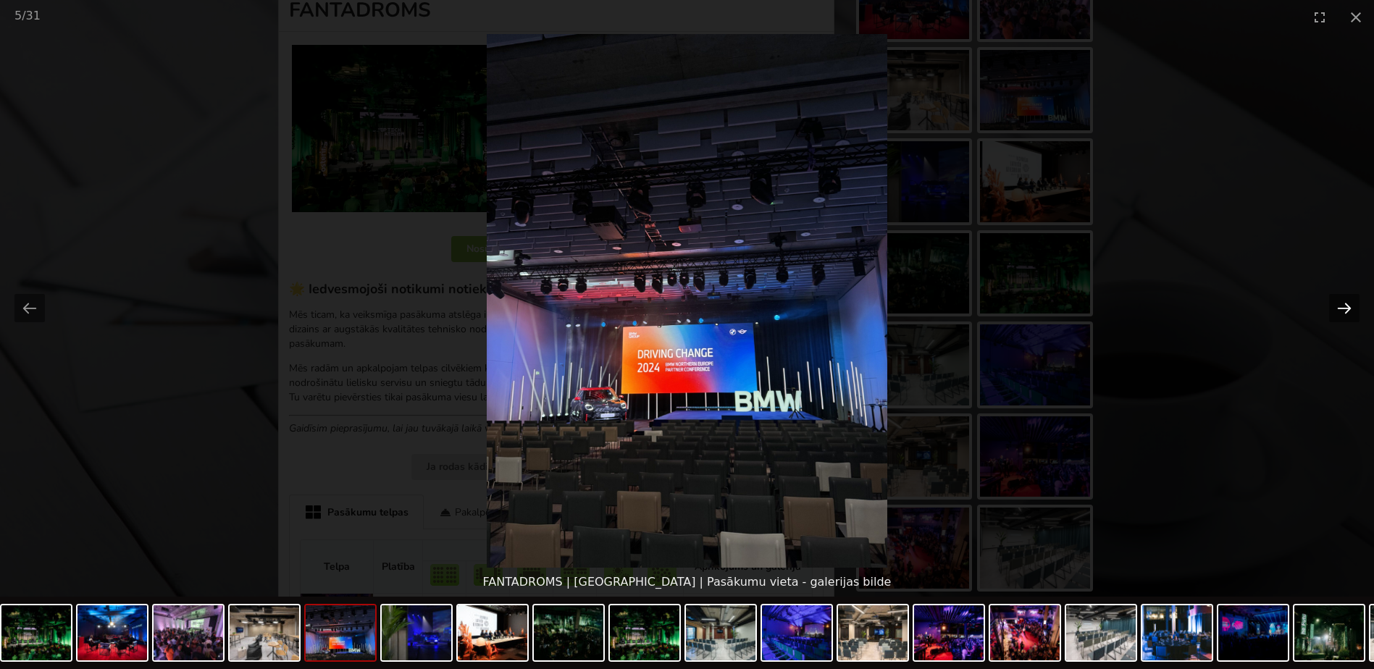
click at [1340, 311] on button "Next slide" at bounding box center [1344, 308] width 30 height 28
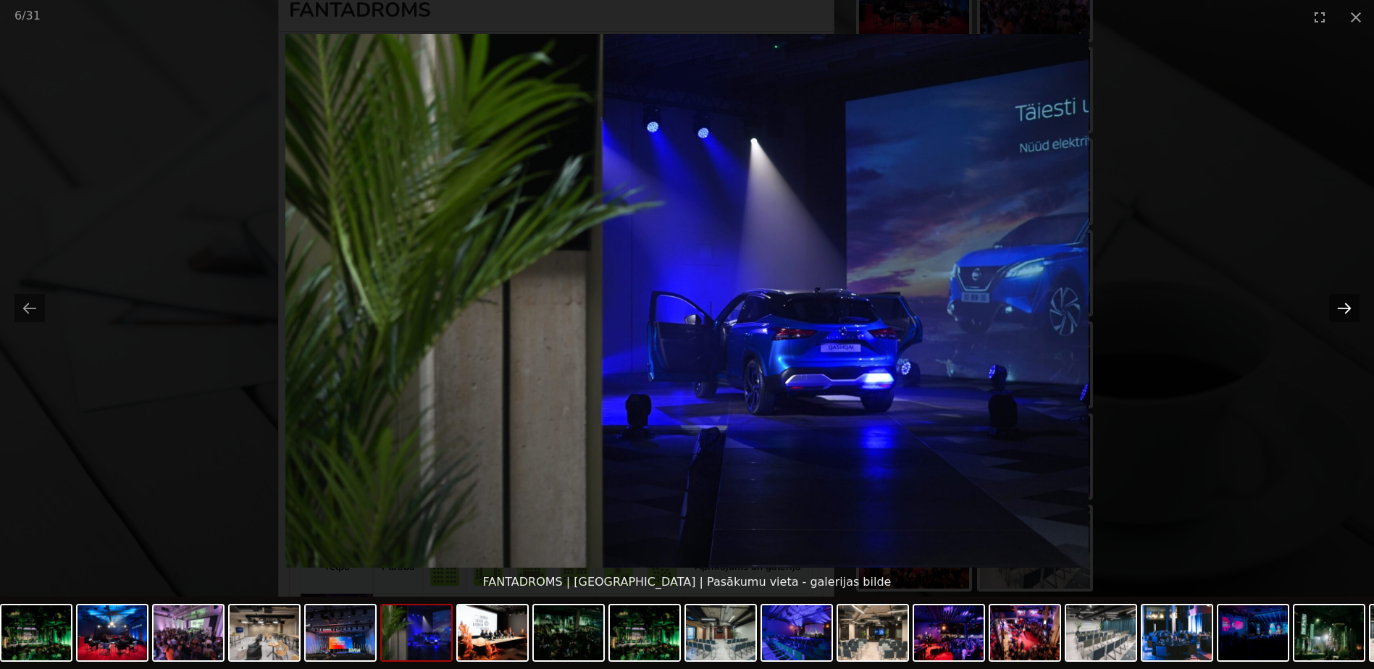
click at [1340, 311] on button "Next slide" at bounding box center [1344, 308] width 30 height 28
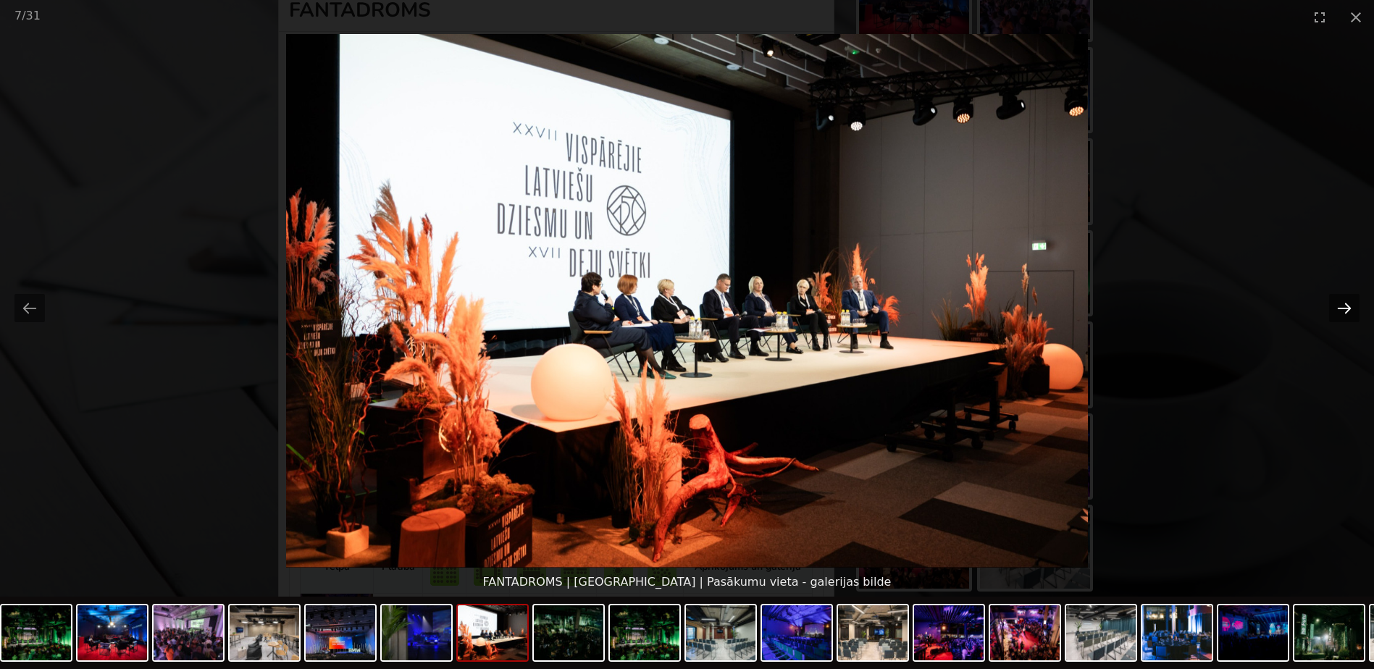
click at [1340, 311] on button "Next slide" at bounding box center [1344, 308] width 30 height 28
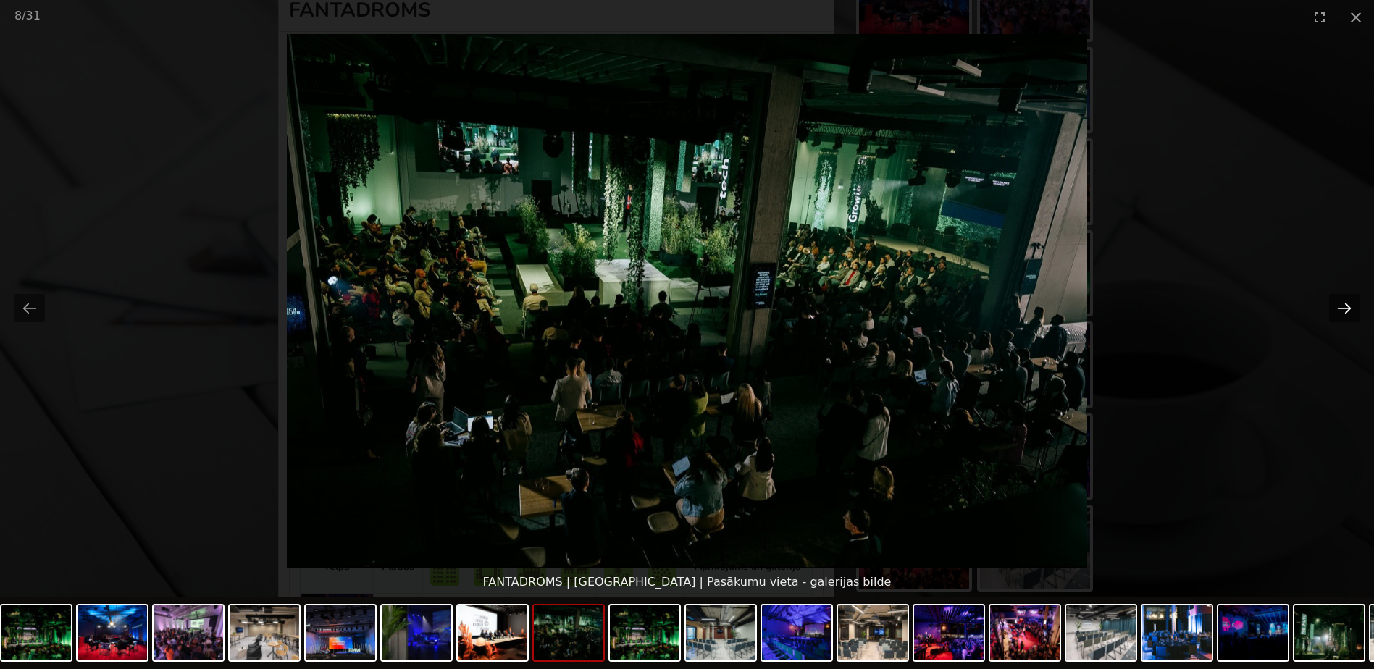
click at [1340, 311] on button "Next slide" at bounding box center [1344, 308] width 30 height 28
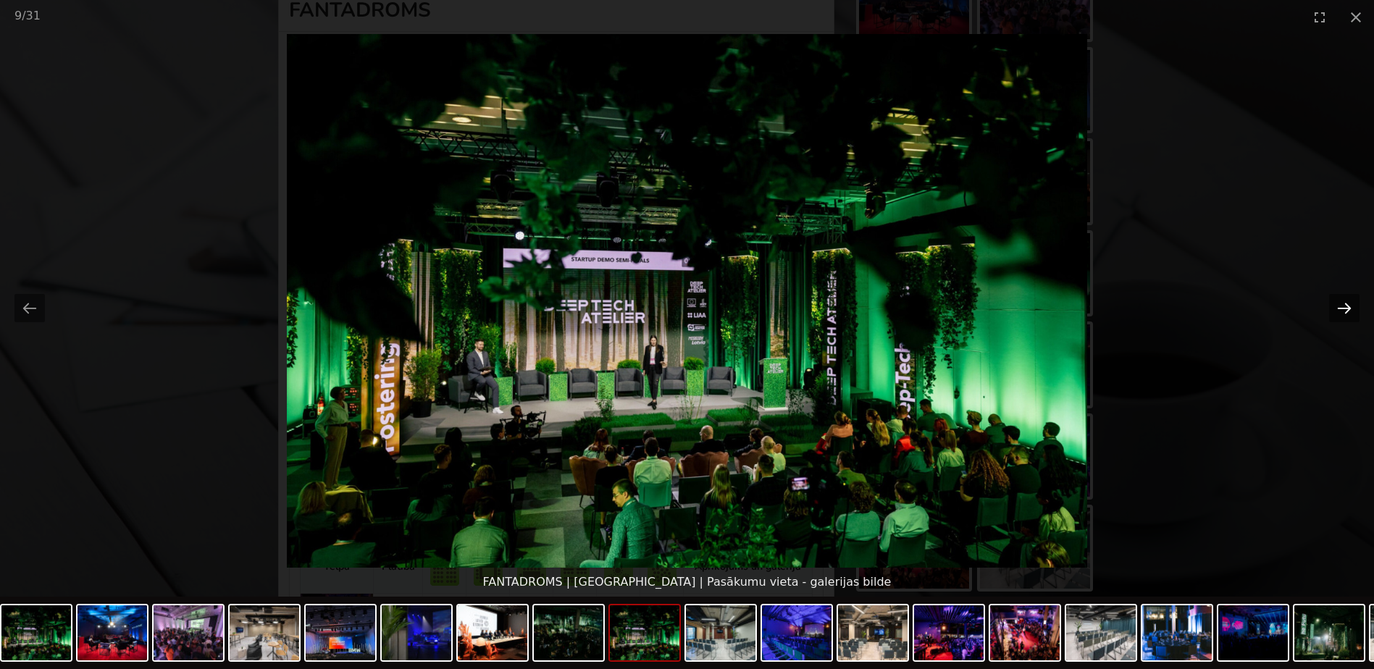
click at [1340, 311] on button "Next slide" at bounding box center [1344, 308] width 30 height 28
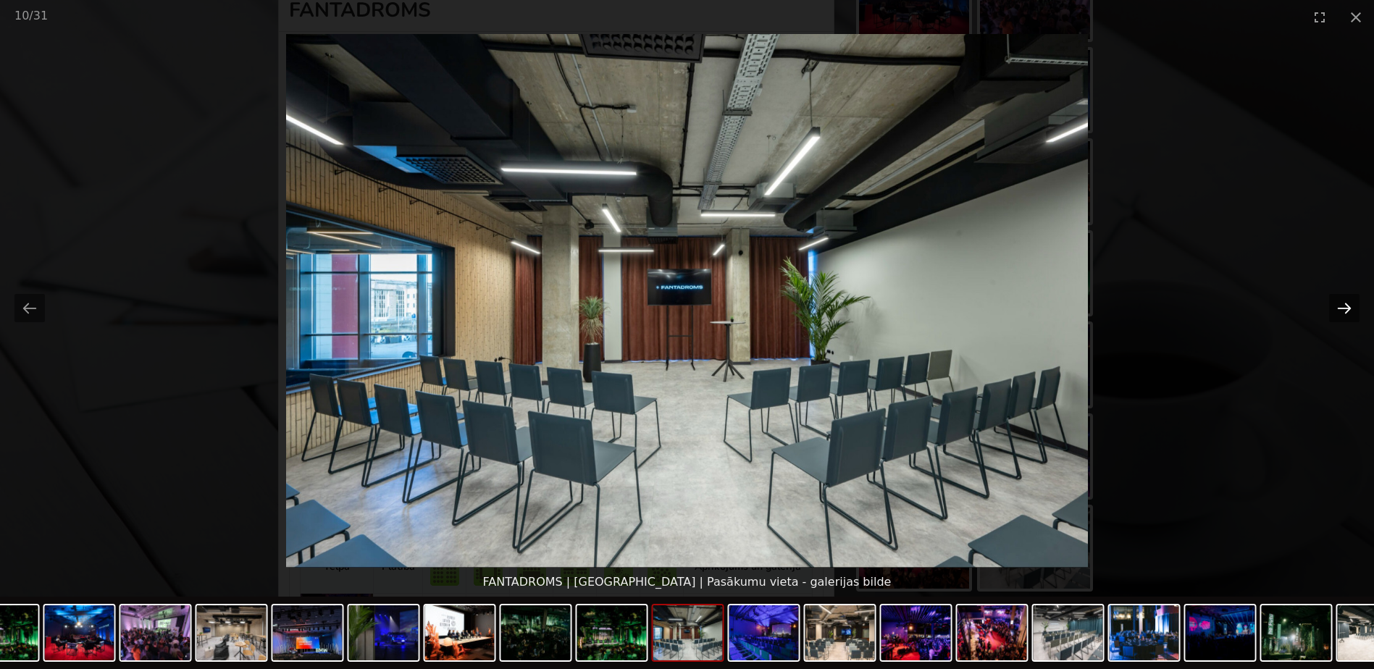
click at [1340, 311] on button "Next slide" at bounding box center [1344, 308] width 30 height 28
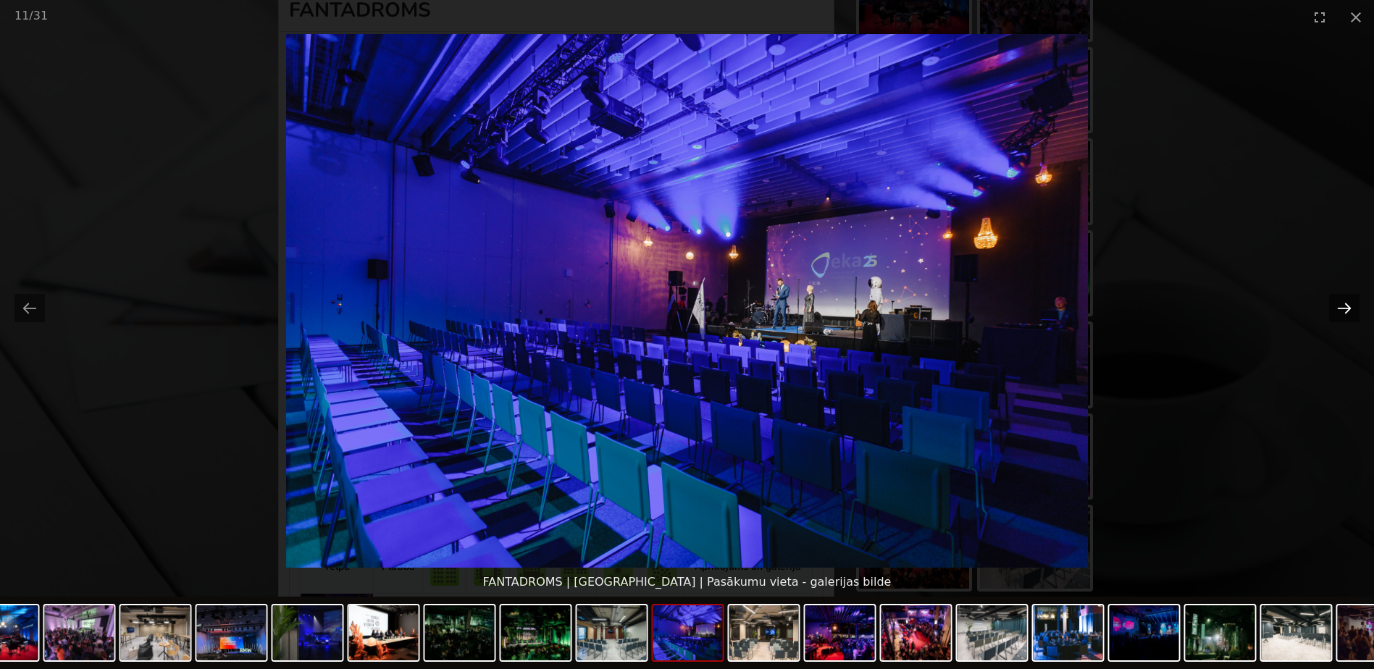
click at [1340, 311] on button "Next slide" at bounding box center [1344, 308] width 30 height 28
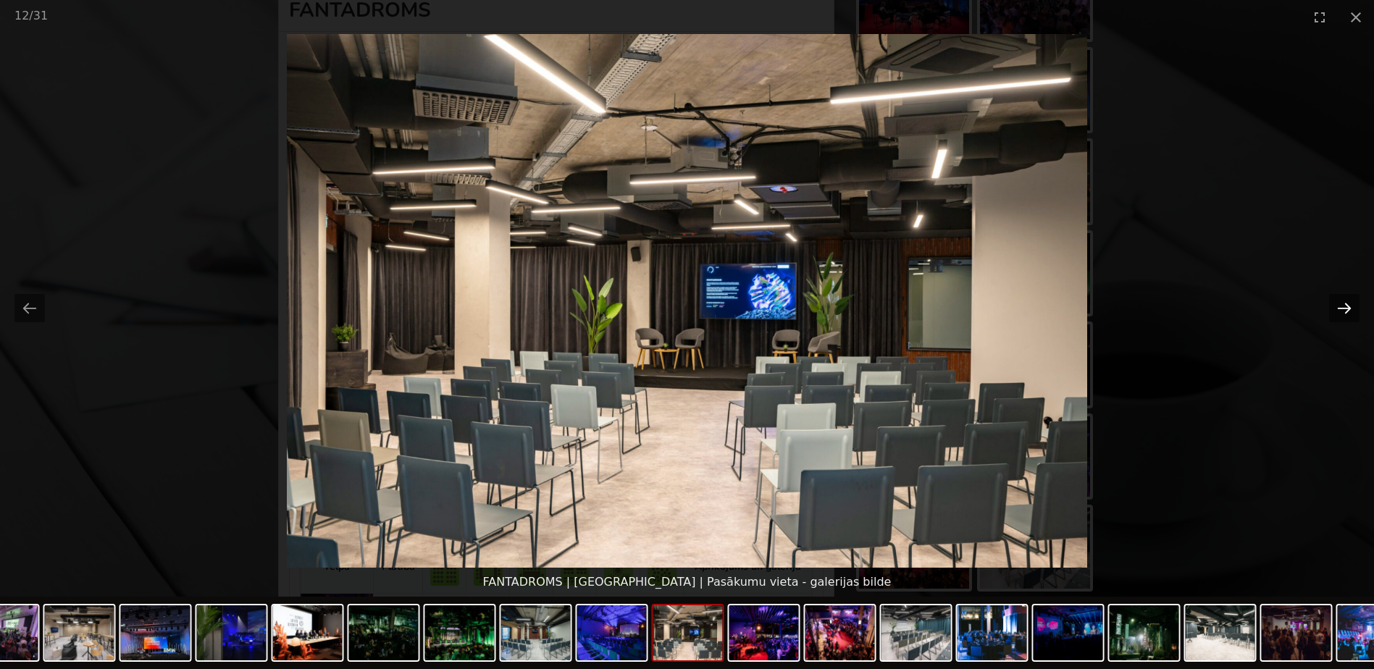
click at [1340, 311] on button "Next slide" at bounding box center [1344, 308] width 30 height 28
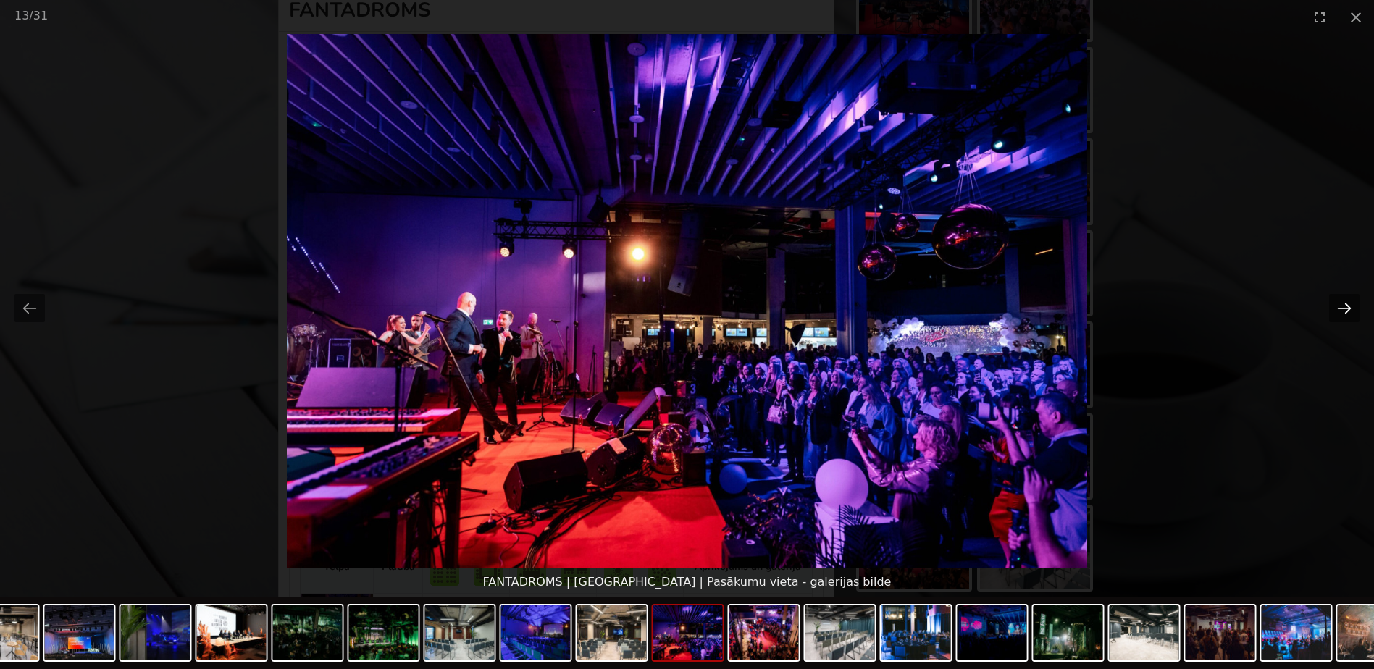
click at [1340, 311] on button "Next slide" at bounding box center [1344, 308] width 30 height 28
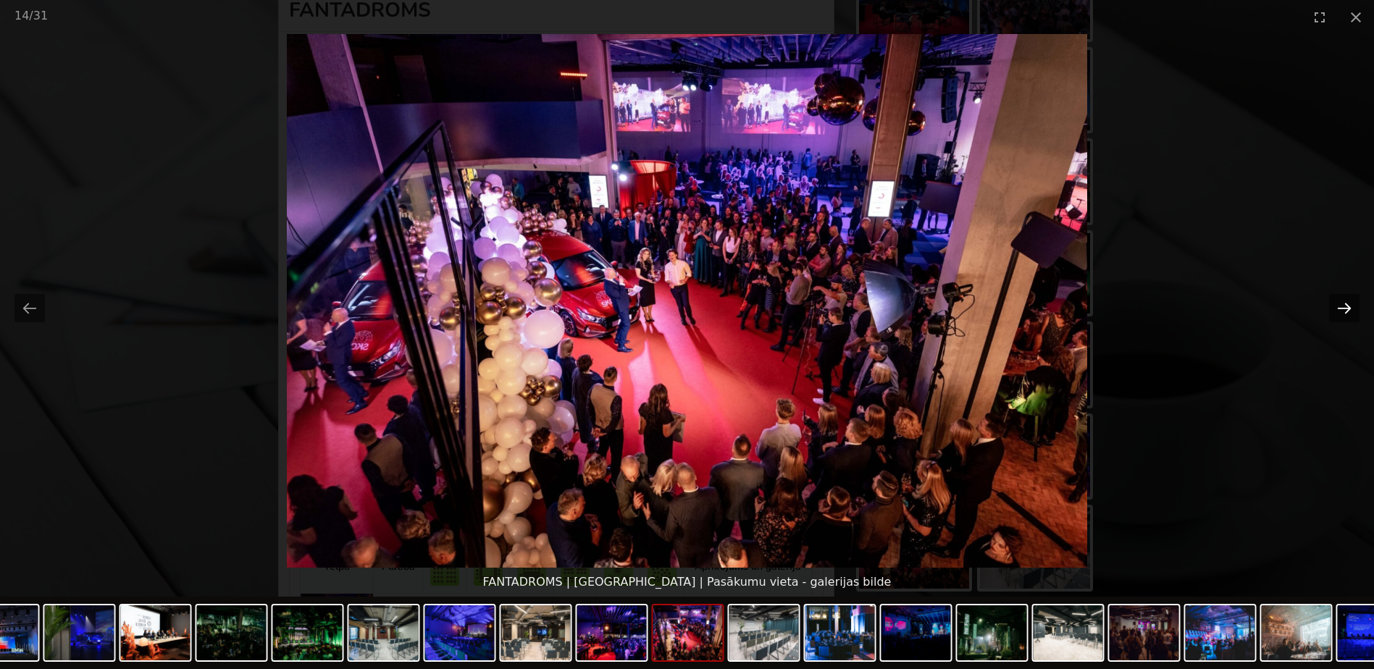
click at [1340, 311] on button "Next slide" at bounding box center [1344, 308] width 30 height 28
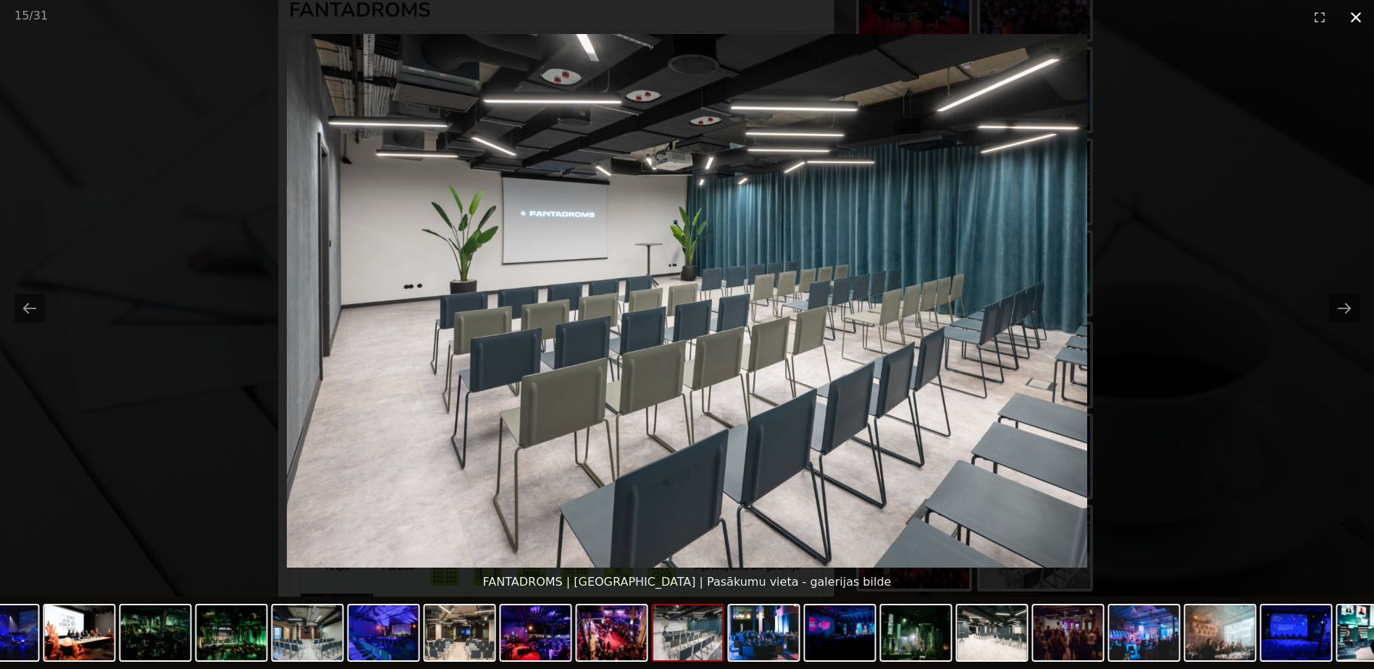
click at [1350, 15] on button "Close gallery" at bounding box center [1356, 17] width 36 height 34
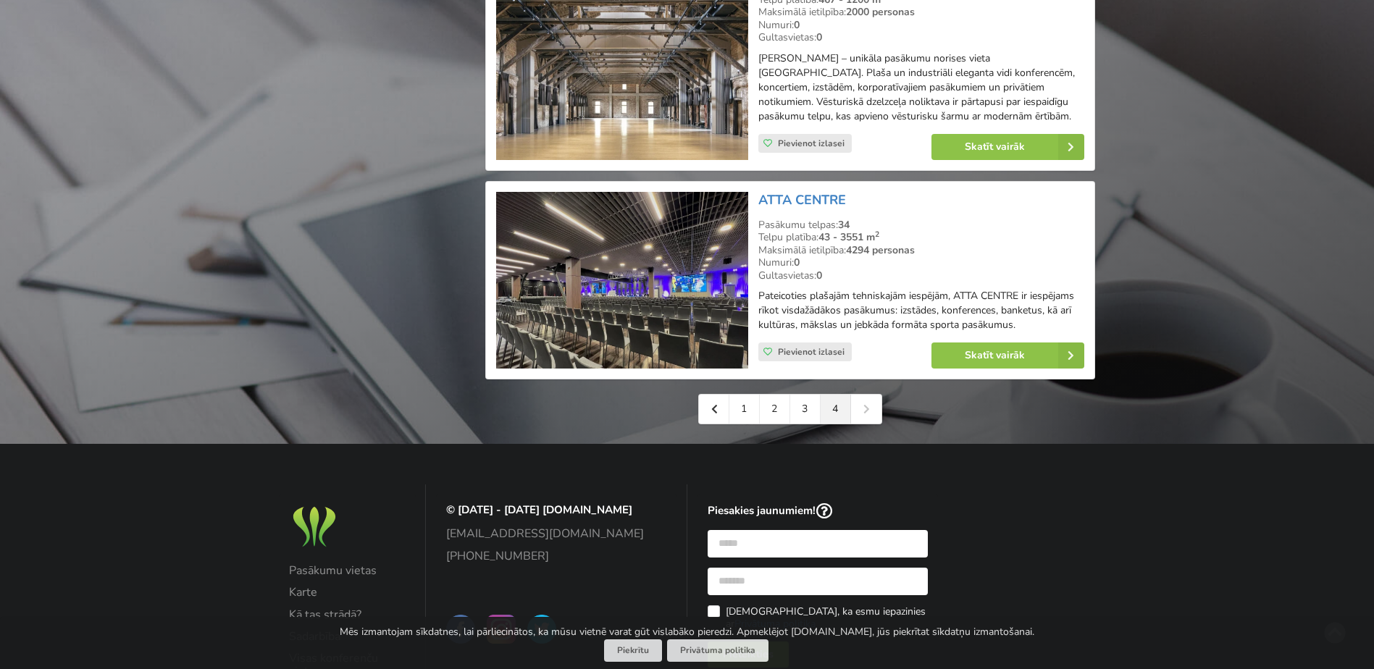
scroll to position [2318, 0]
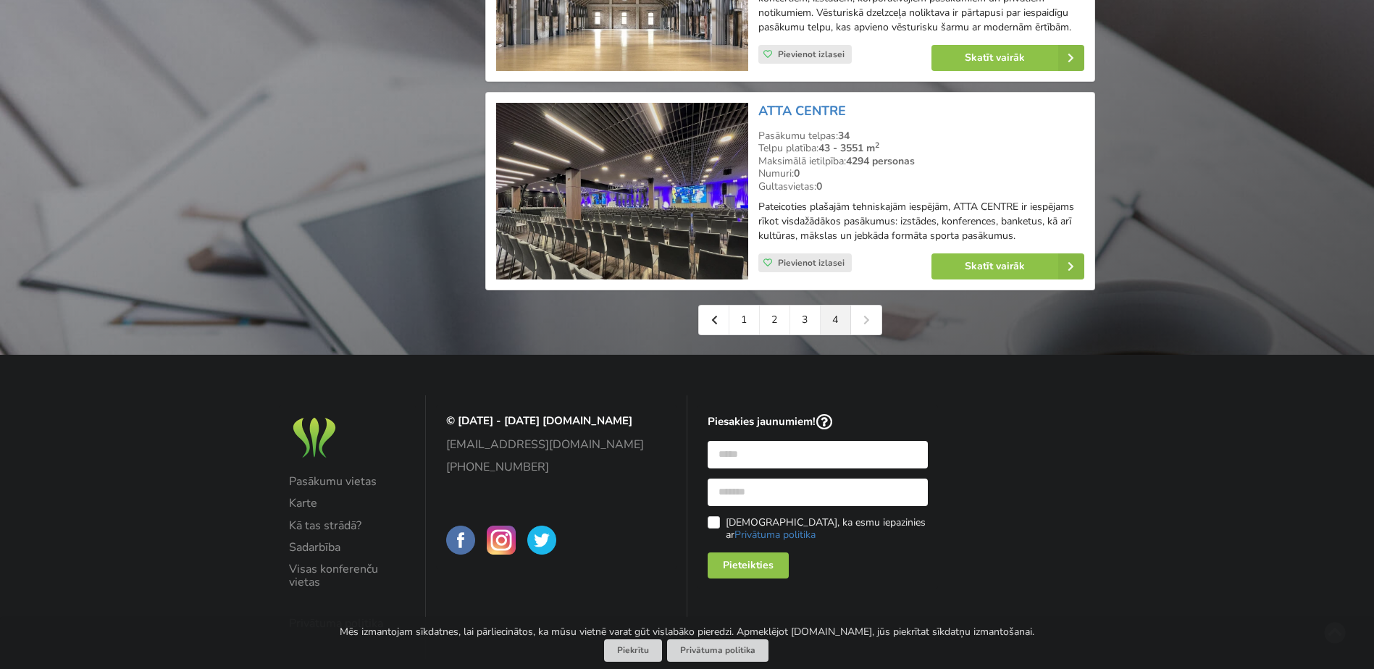
click at [867, 312] on div "1 2 3 4" at bounding box center [790, 320] width 184 height 30
click at [866, 316] on div "1 2 3 4" at bounding box center [790, 320] width 184 height 30
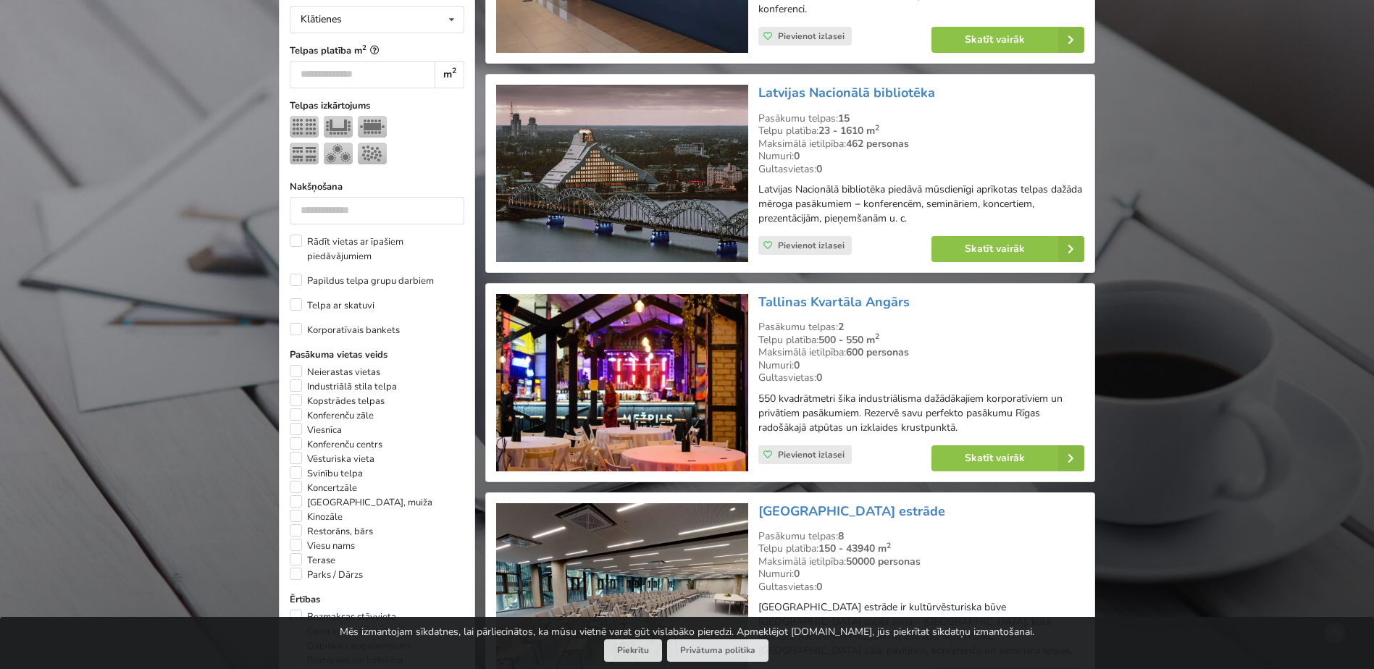
scroll to position [595, 0]
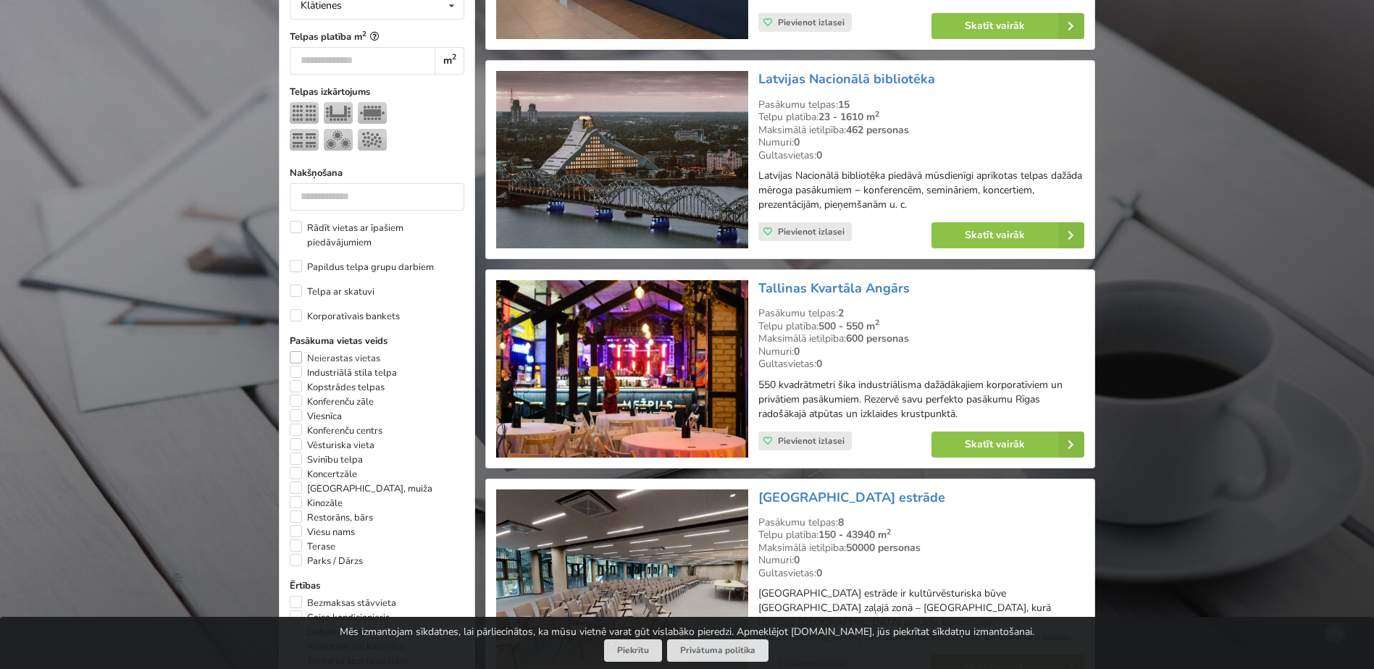
click at [298, 351] on label "Neierastas vietas" at bounding box center [335, 358] width 91 height 14
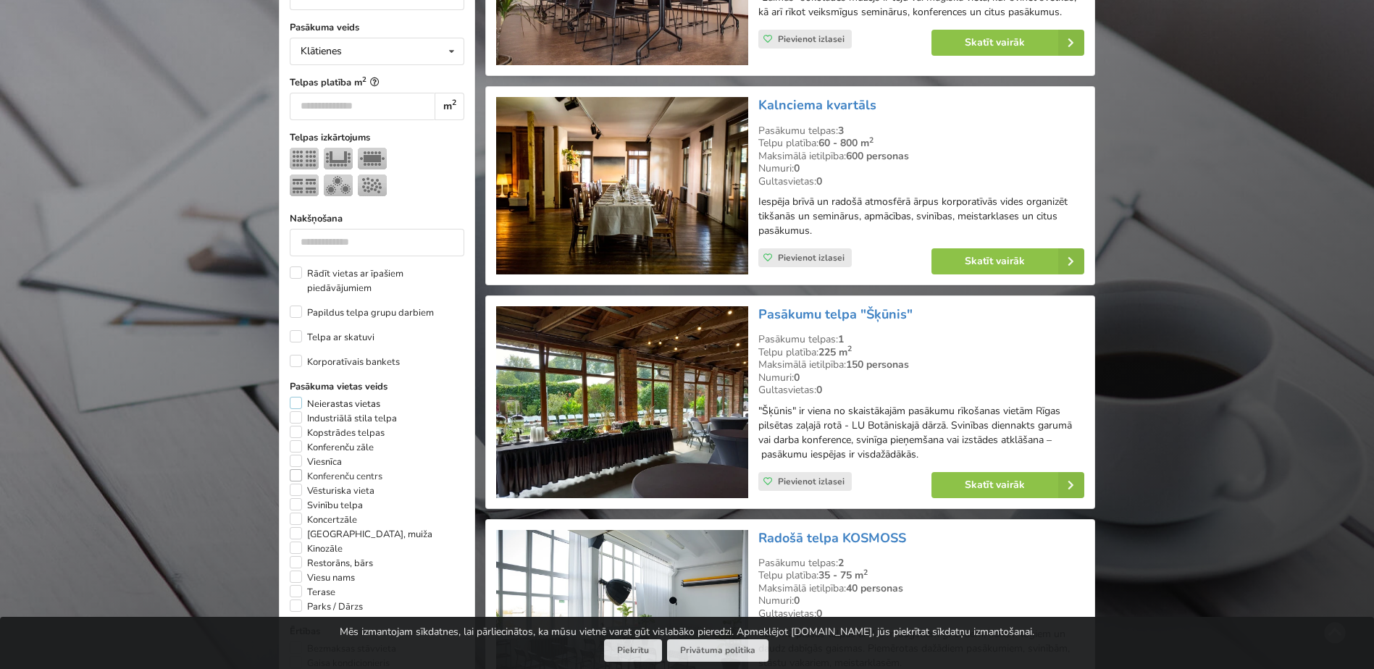
scroll to position [688, 0]
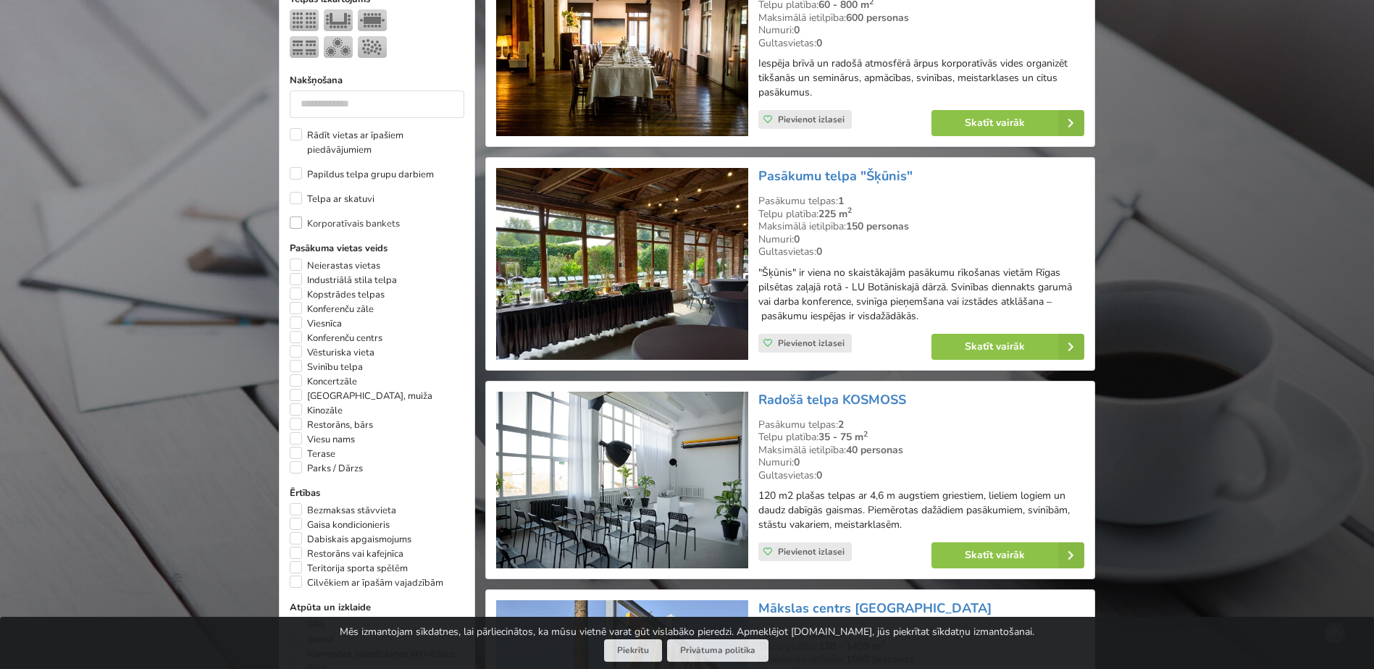
click at [296, 217] on label "Korporatīvais bankets" at bounding box center [345, 224] width 110 height 14
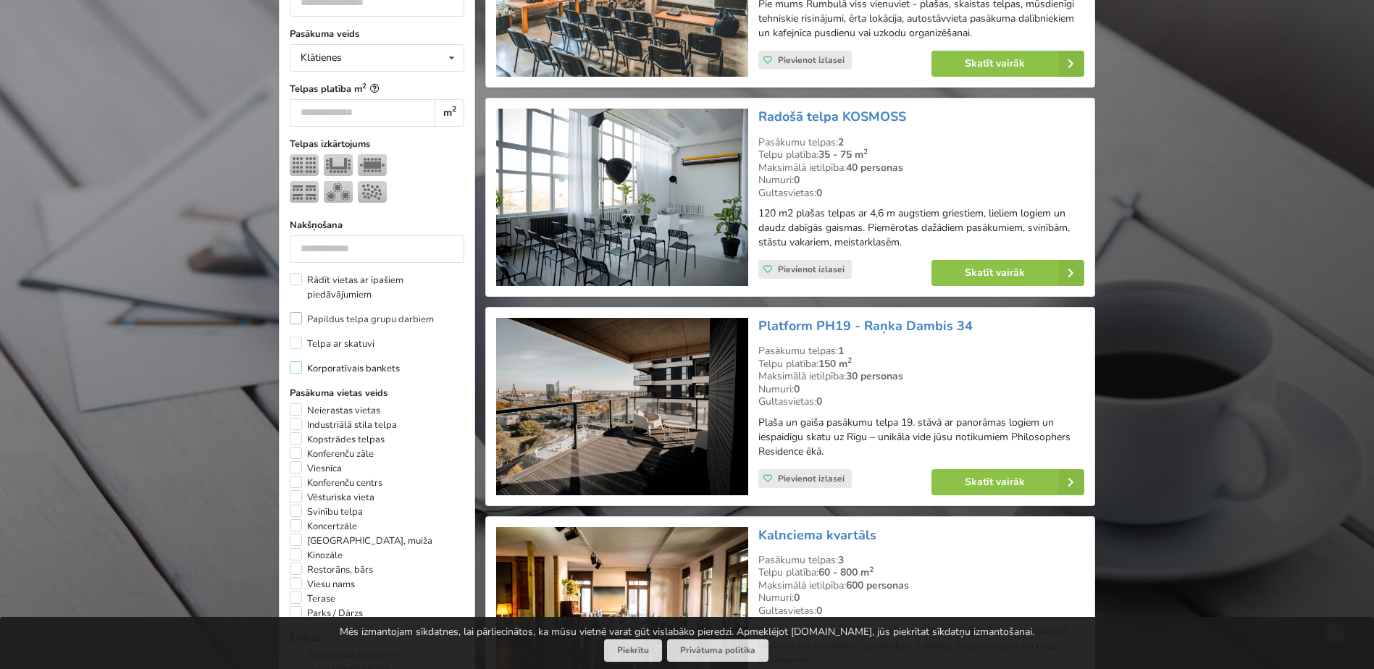
scroll to position [325, 0]
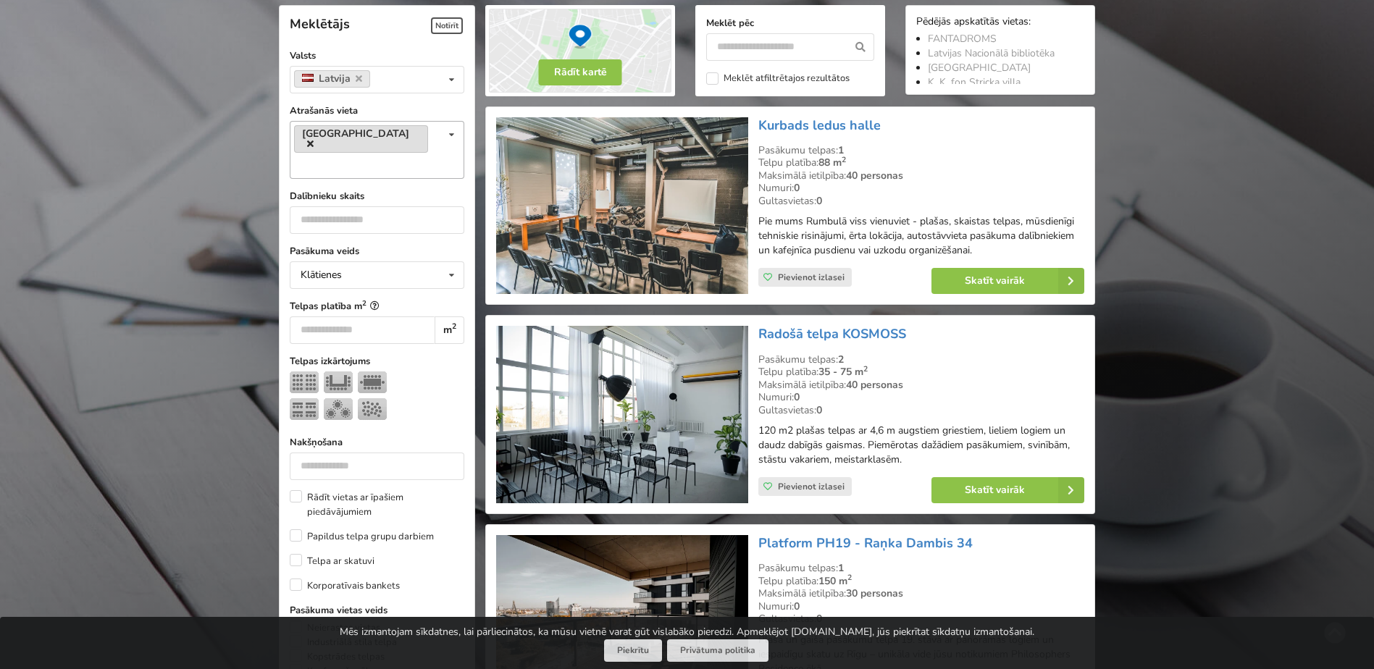
click at [314, 139] on icon at bounding box center [310, 143] width 7 height 9
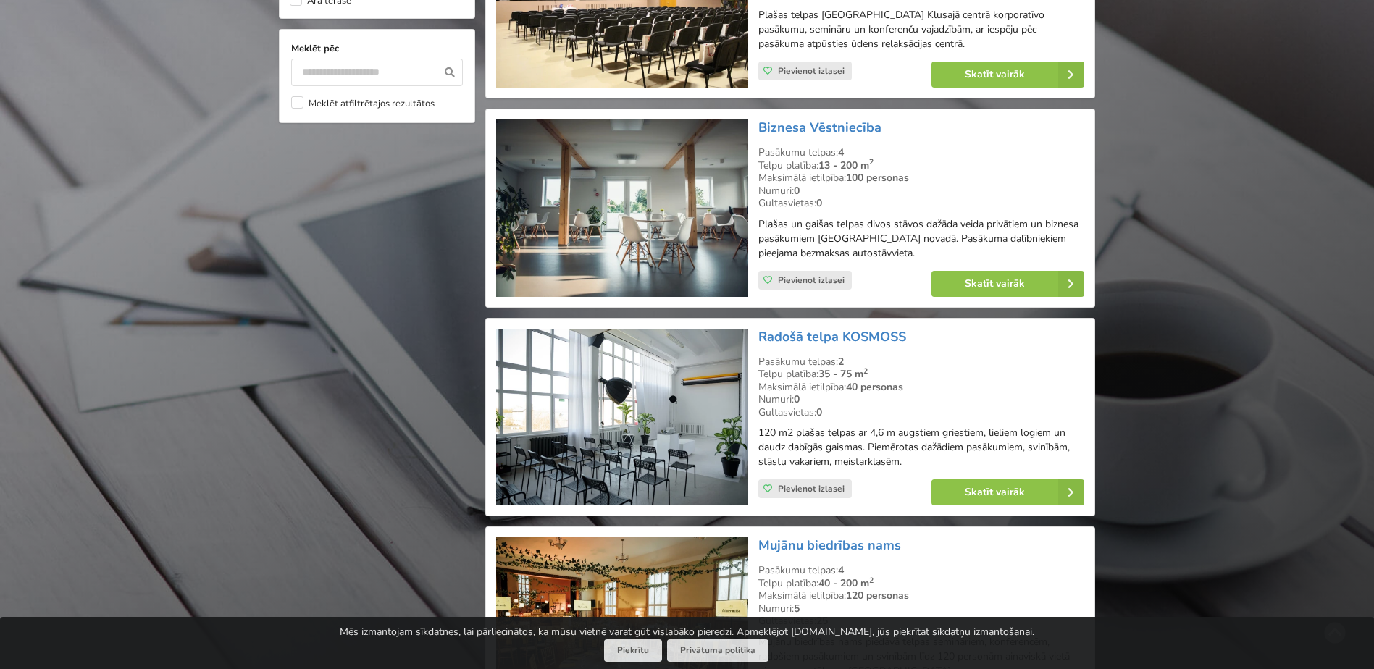
scroll to position [1557, 0]
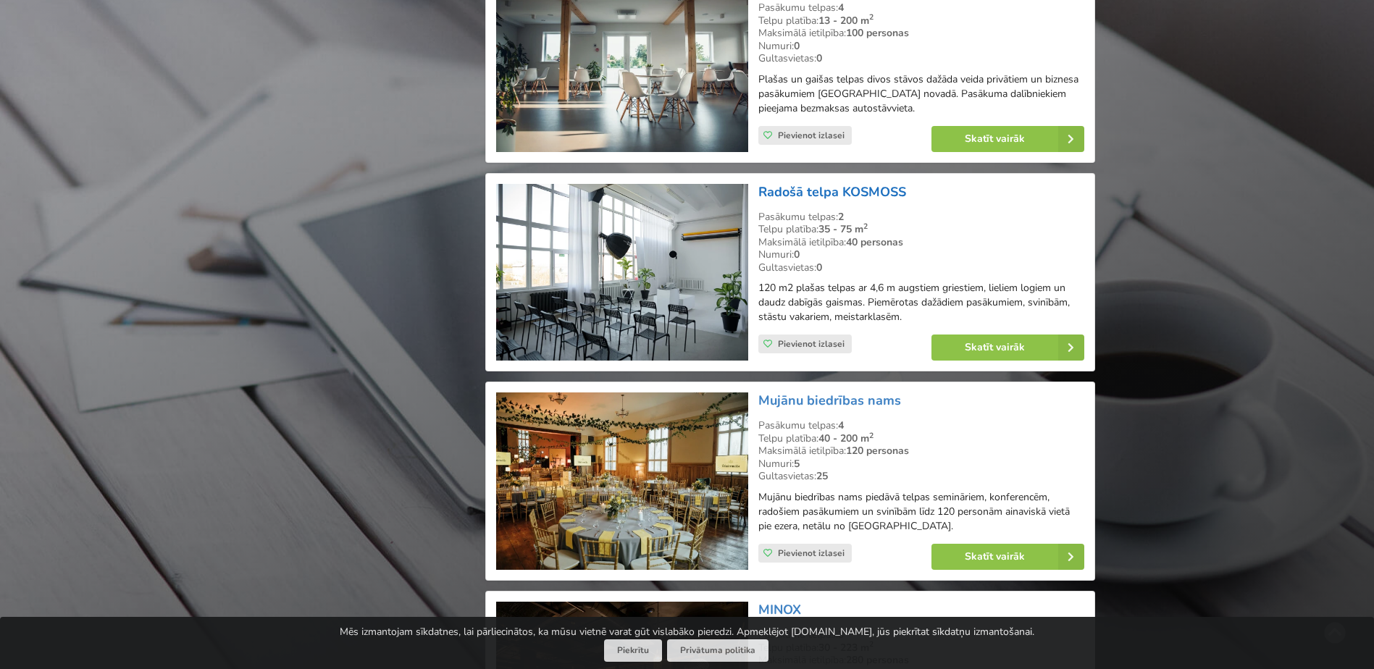
click at [808, 183] on link "Radošā telpa KOSMOSS" at bounding box center [833, 191] width 148 height 17
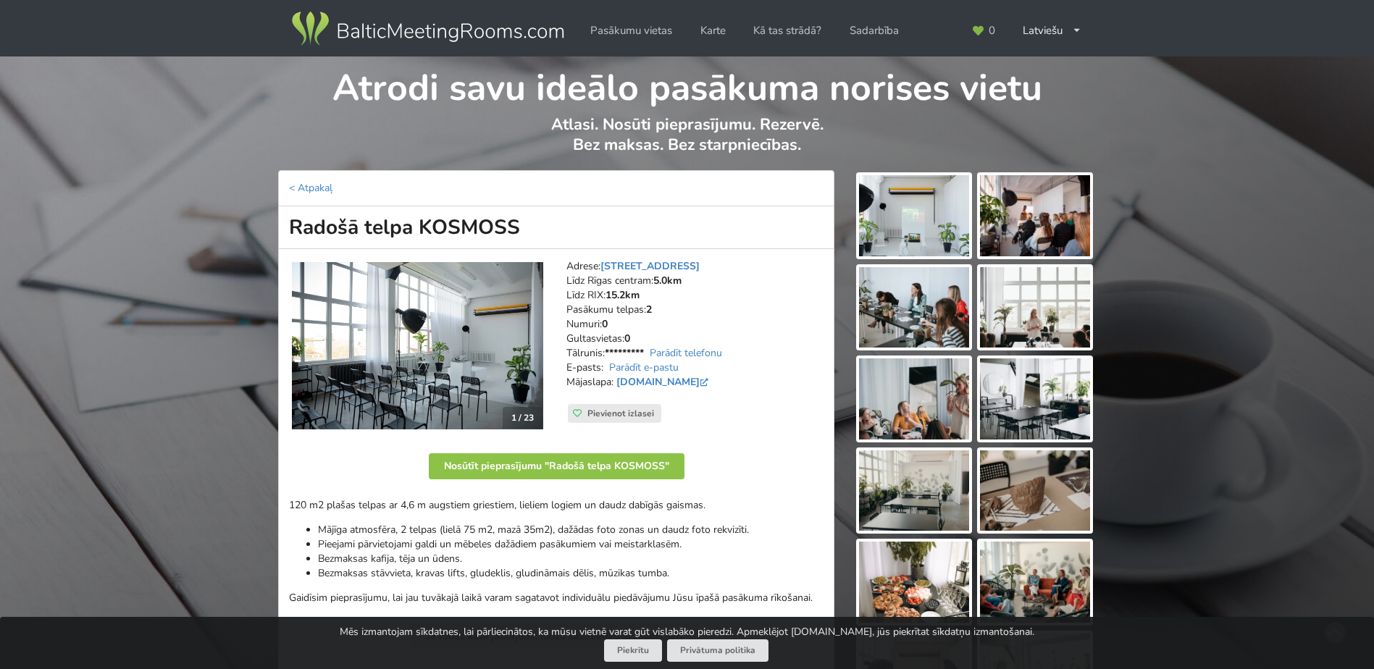
click at [882, 220] on img at bounding box center [914, 215] width 110 height 81
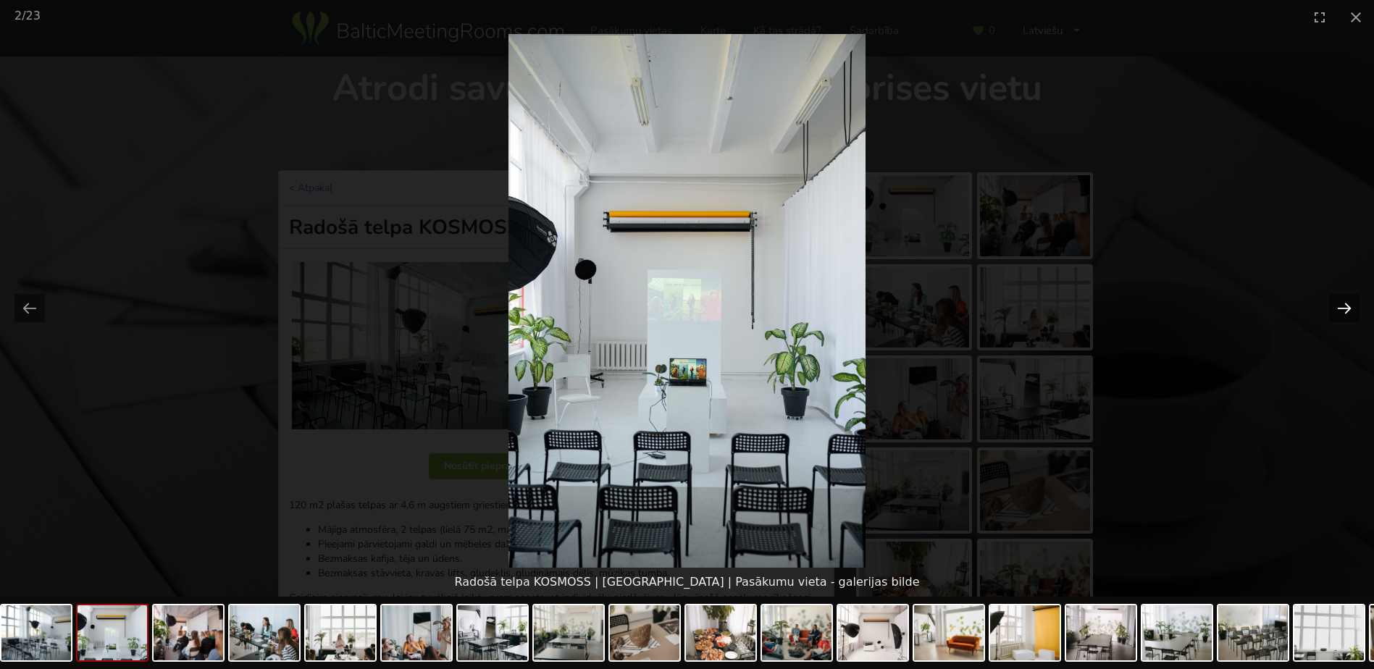
click at [1343, 308] on button "Next slide" at bounding box center [1344, 308] width 30 height 28
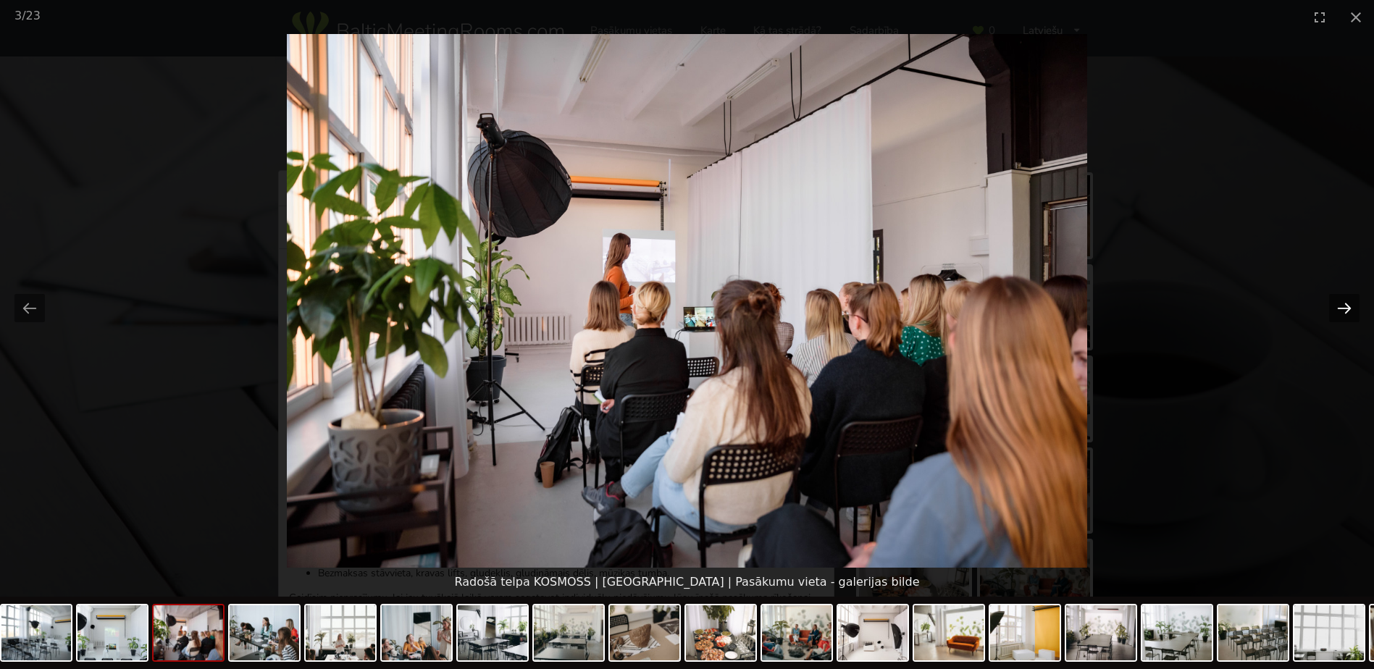
click at [1343, 308] on button "Next slide" at bounding box center [1344, 308] width 30 height 28
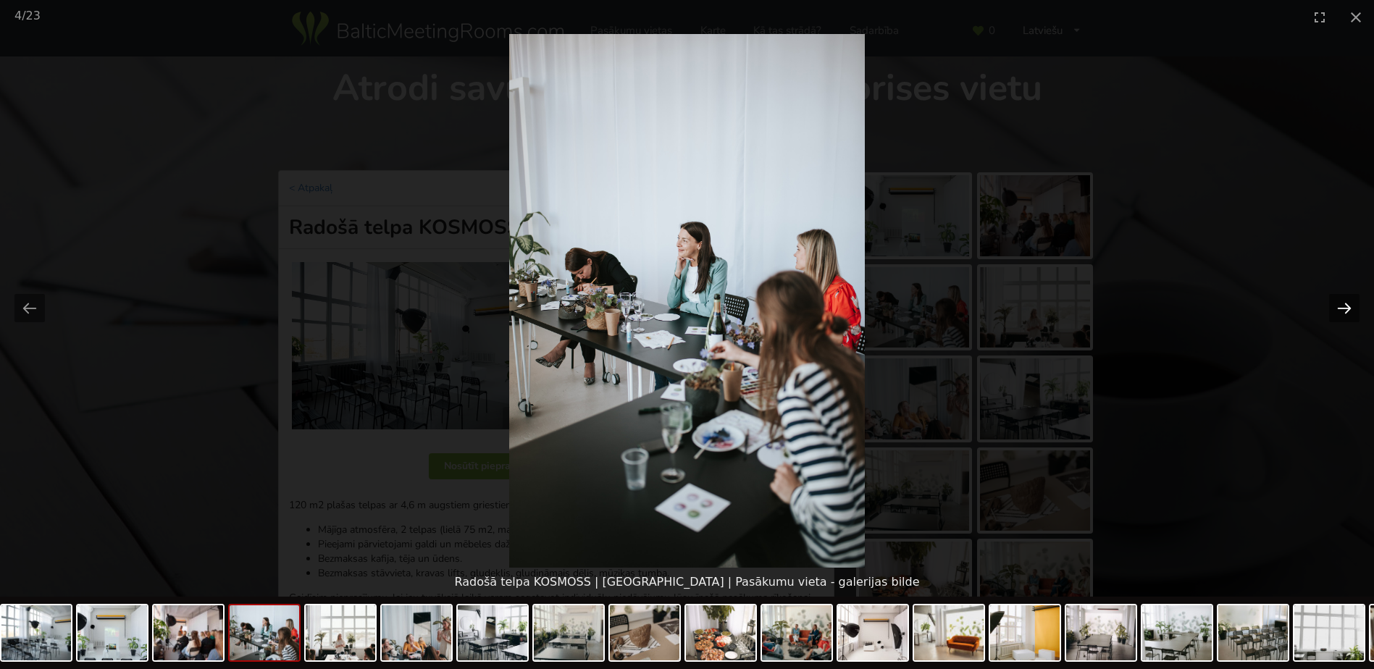
click at [1343, 308] on button "Next slide" at bounding box center [1344, 308] width 30 height 28
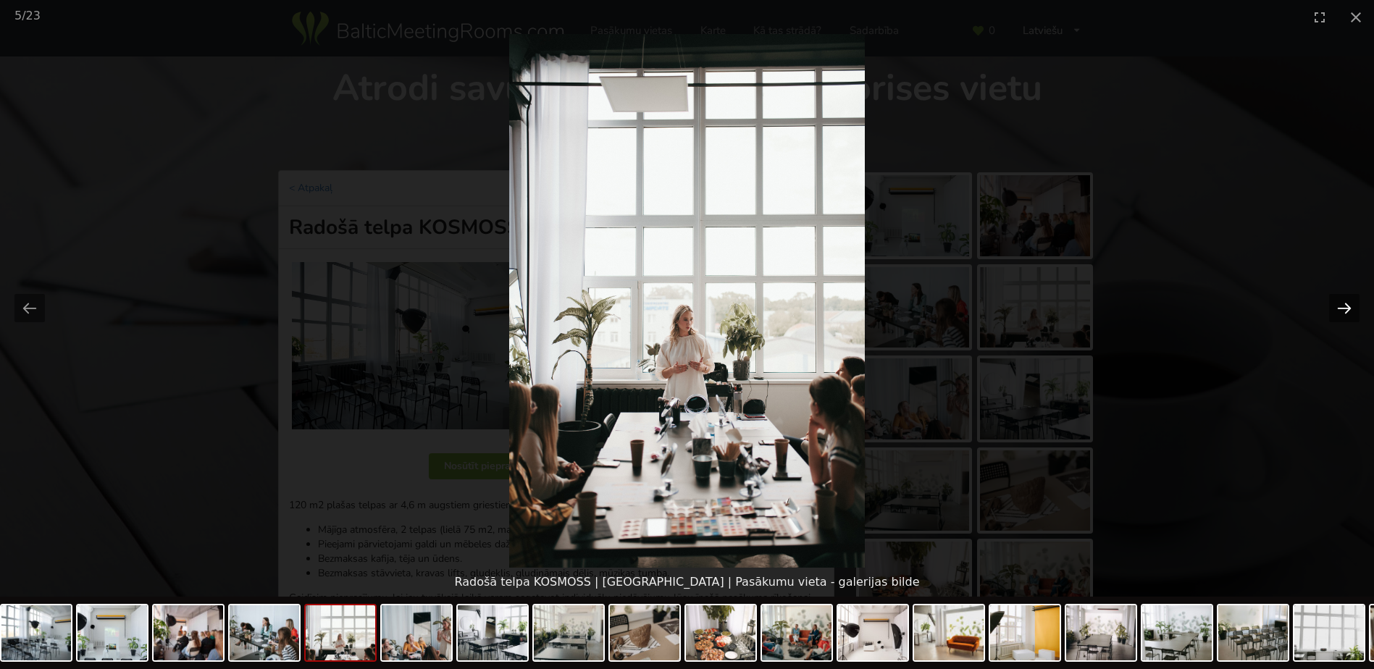
click at [1343, 308] on button "Next slide" at bounding box center [1344, 308] width 30 height 28
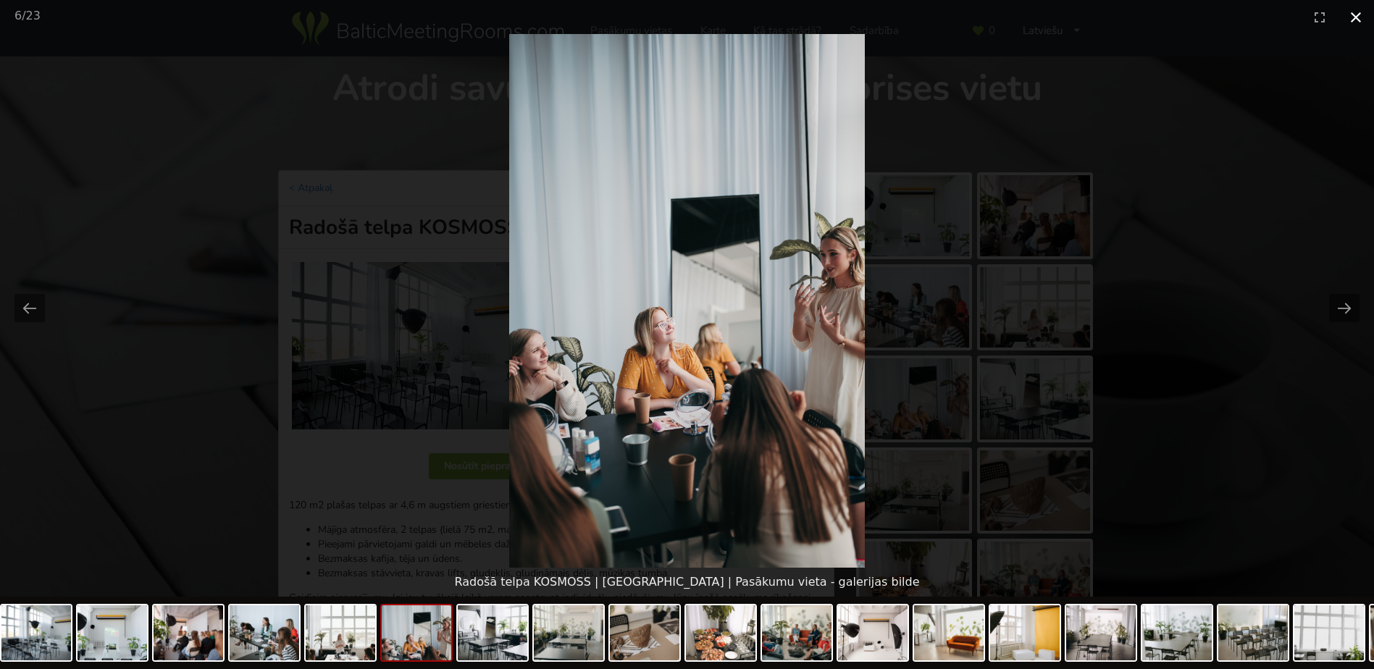
click at [1356, 14] on button "Close gallery" at bounding box center [1356, 17] width 36 height 34
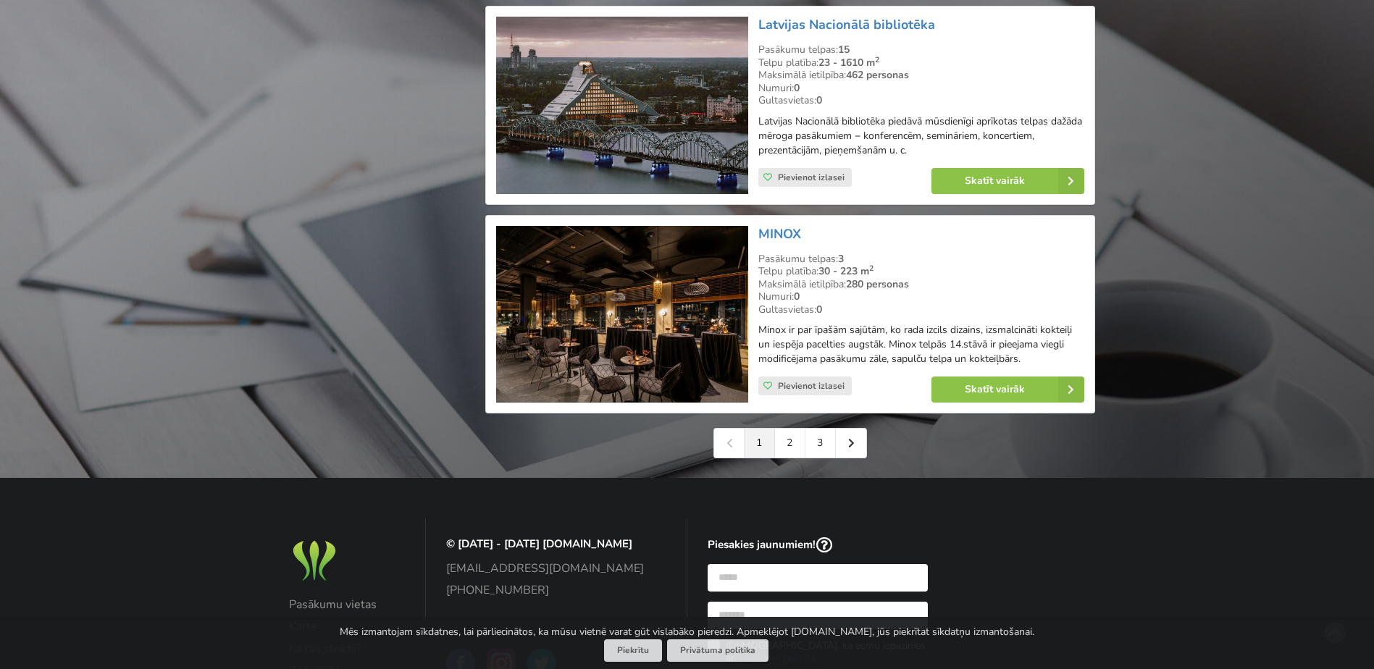
scroll to position [3223, 0]
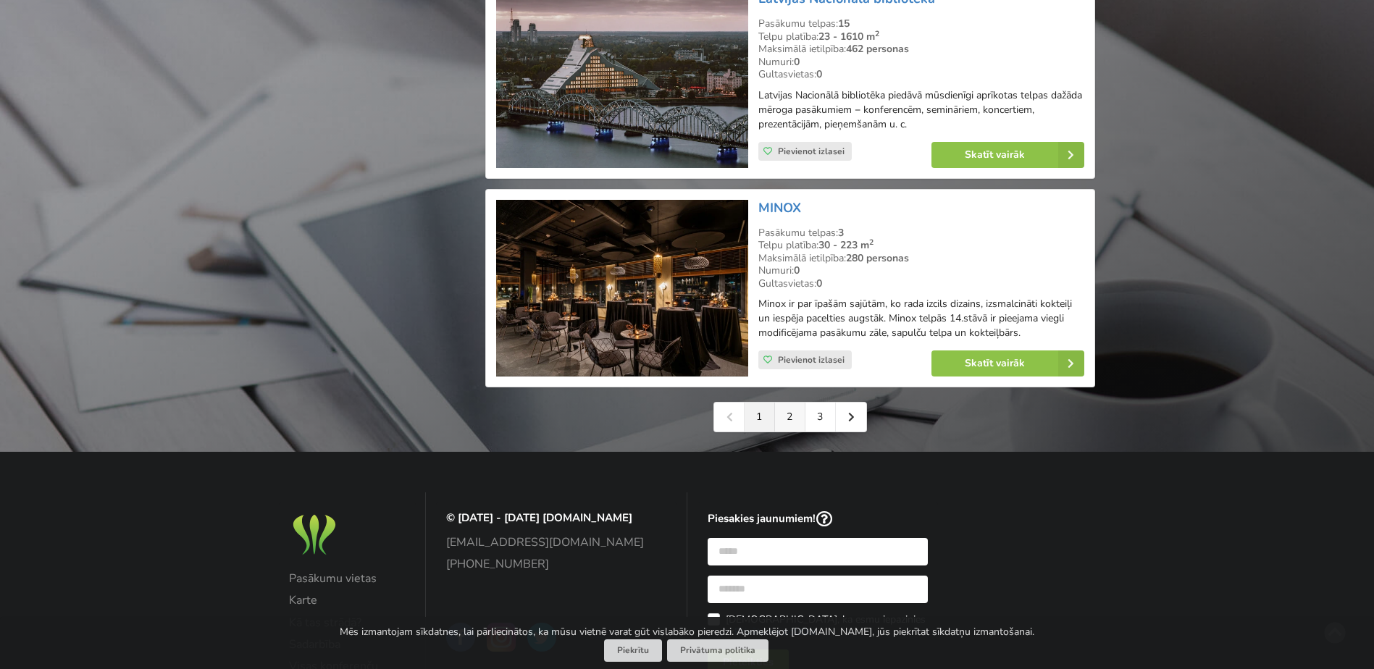
click at [801, 403] on link "2" at bounding box center [790, 417] width 30 height 29
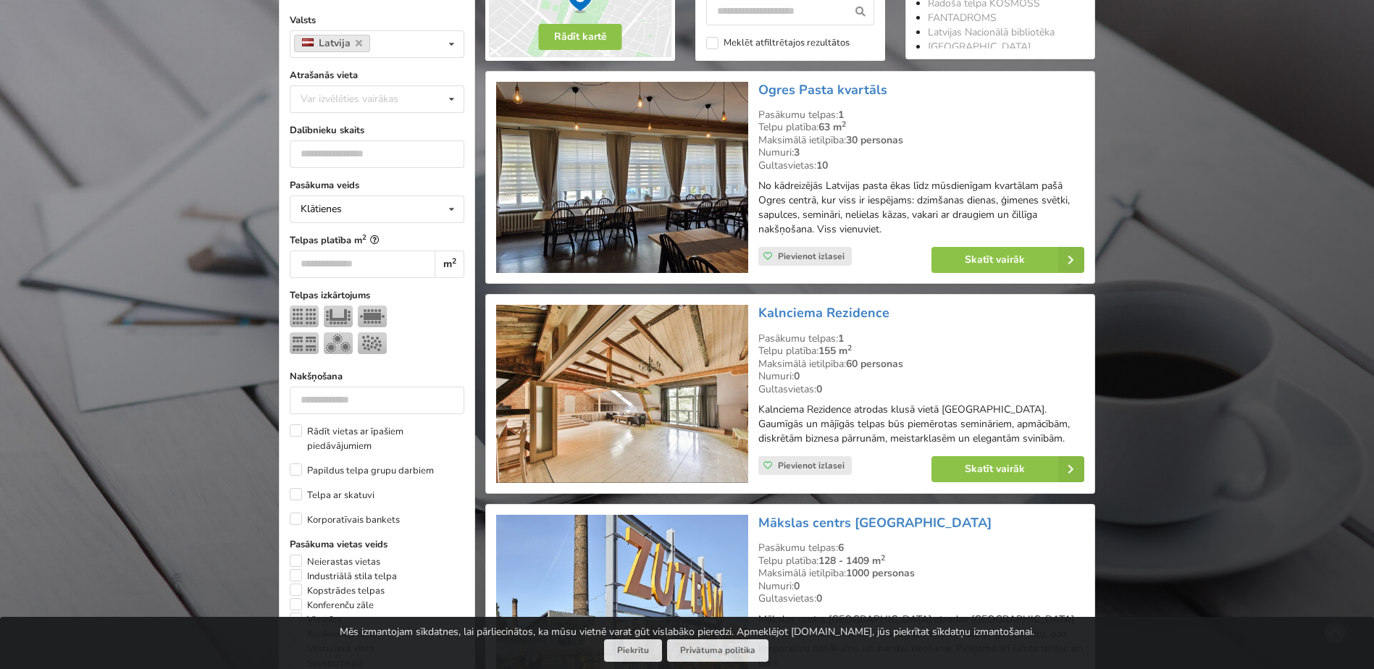
scroll to position [362, 0]
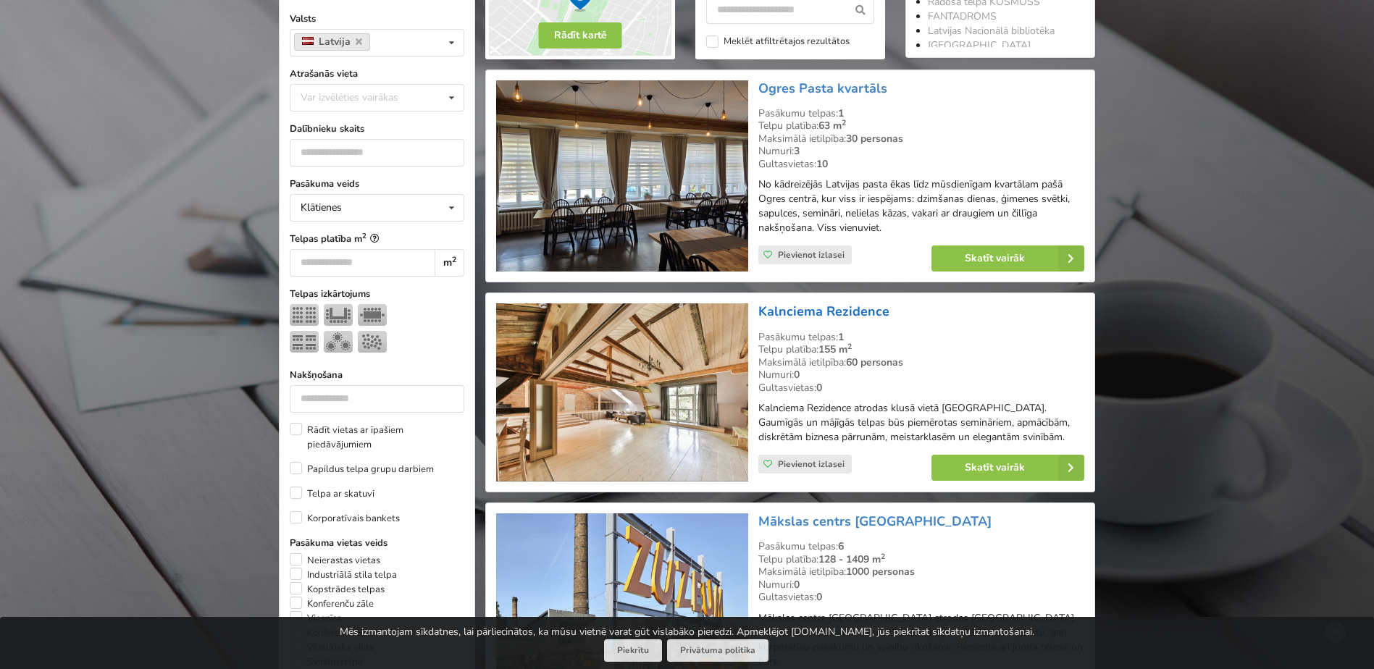
click at [796, 312] on link "Kalnciema Rezidence" at bounding box center [824, 311] width 131 height 17
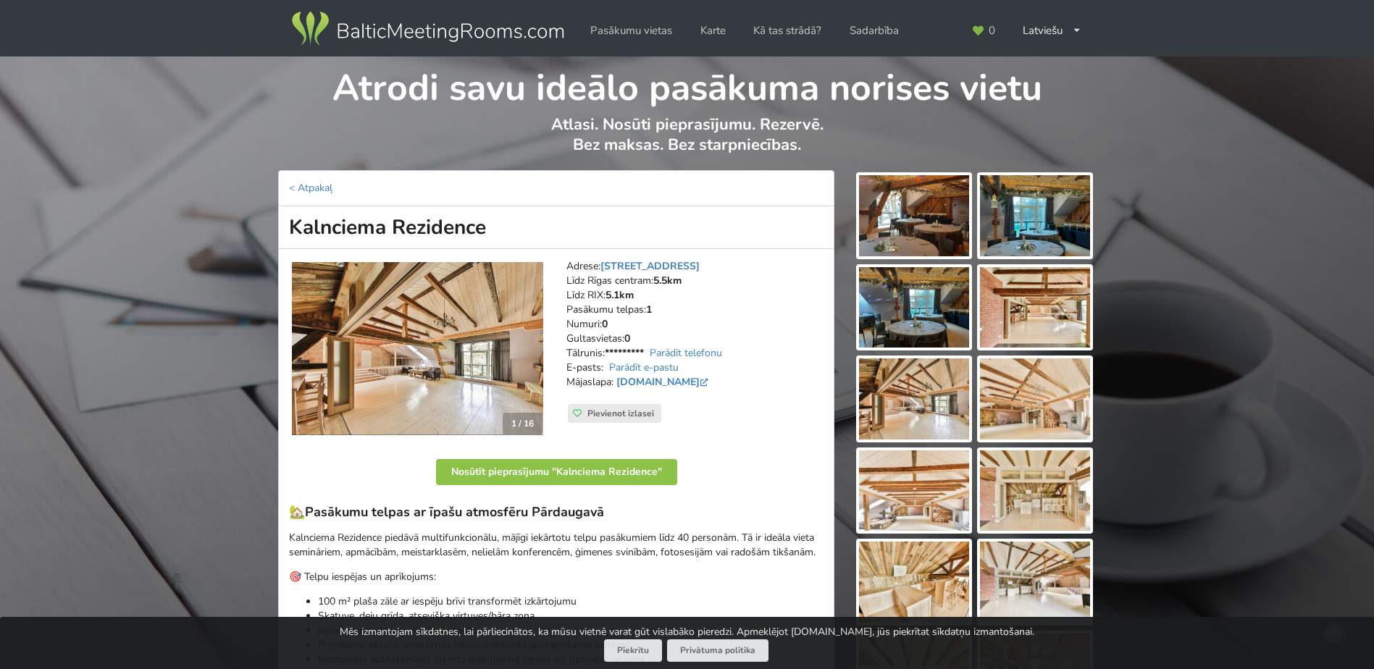
click at [421, 335] on img at bounding box center [417, 349] width 251 height 174
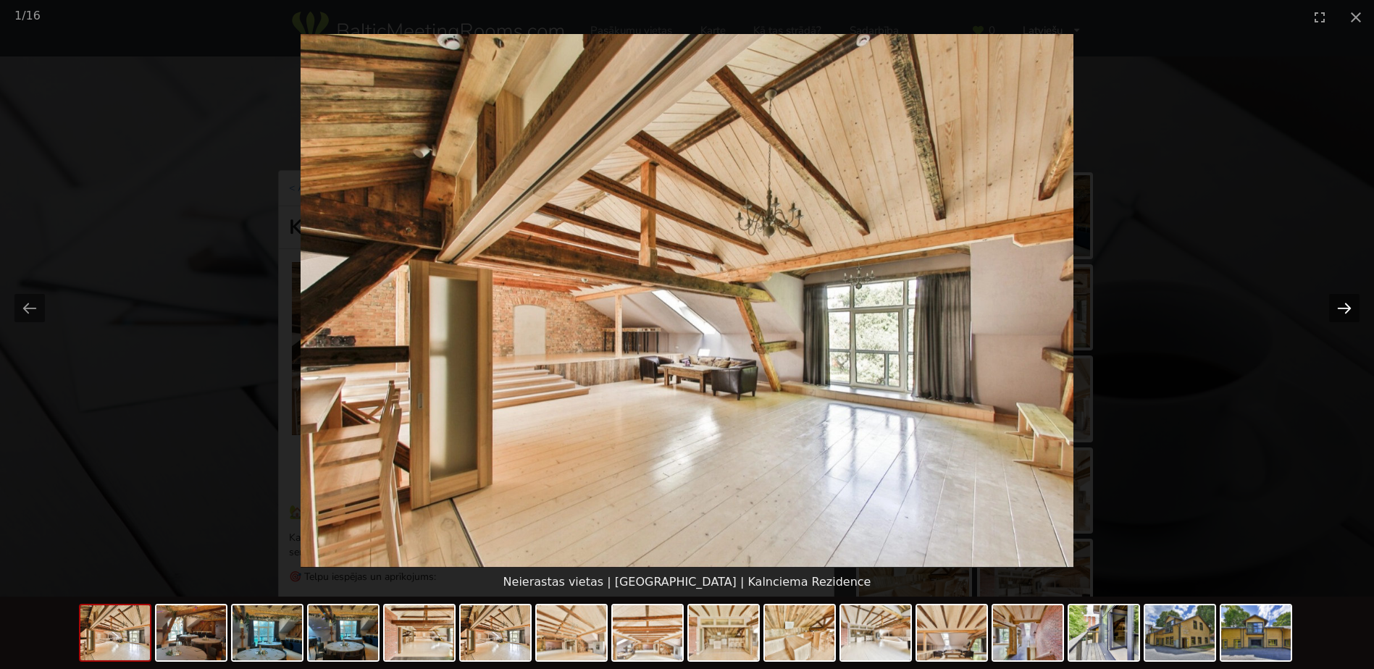
click at [1345, 309] on button "Next slide" at bounding box center [1344, 308] width 30 height 28
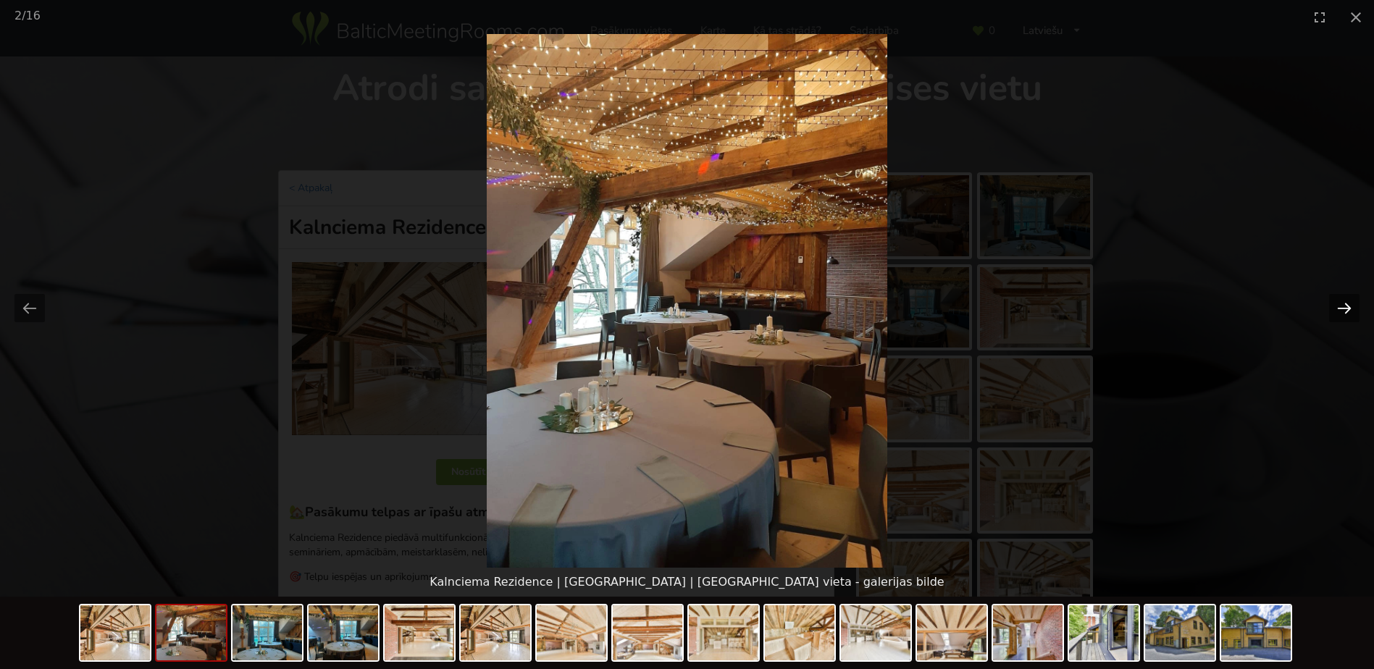
click at [1345, 309] on button "Next slide" at bounding box center [1344, 308] width 30 height 28
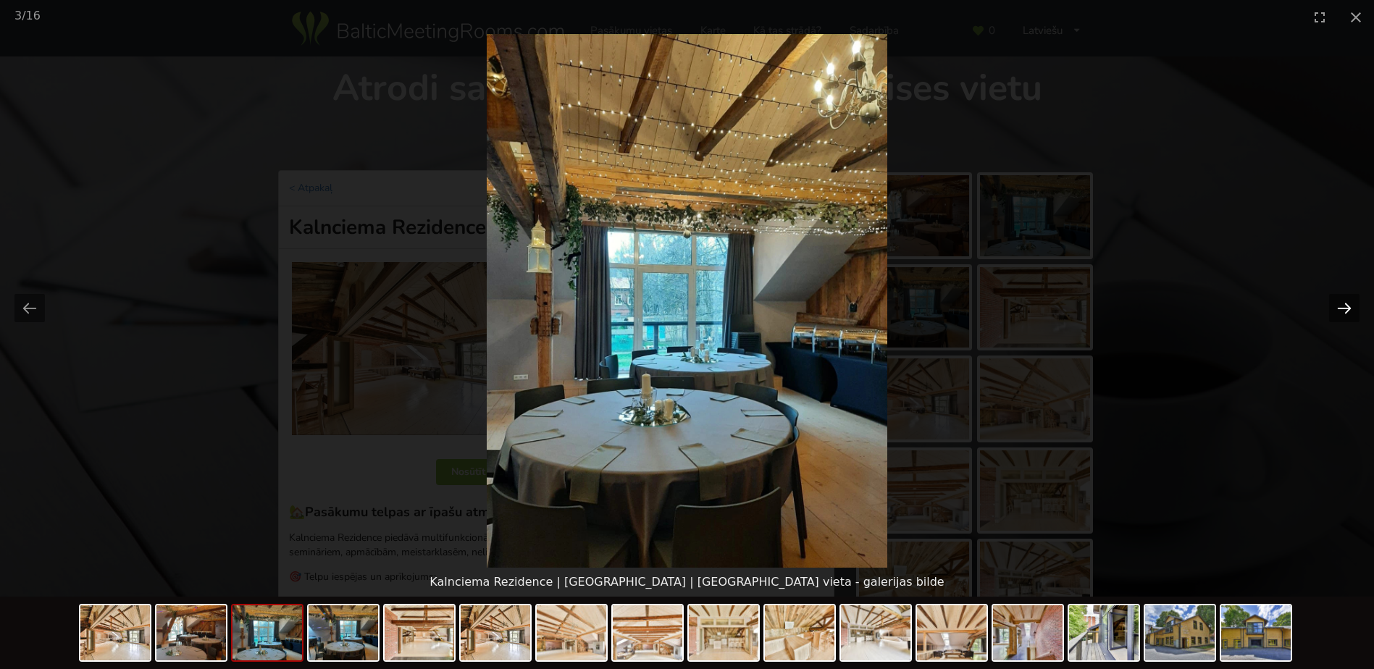
click at [1345, 309] on button "Next slide" at bounding box center [1344, 308] width 30 height 28
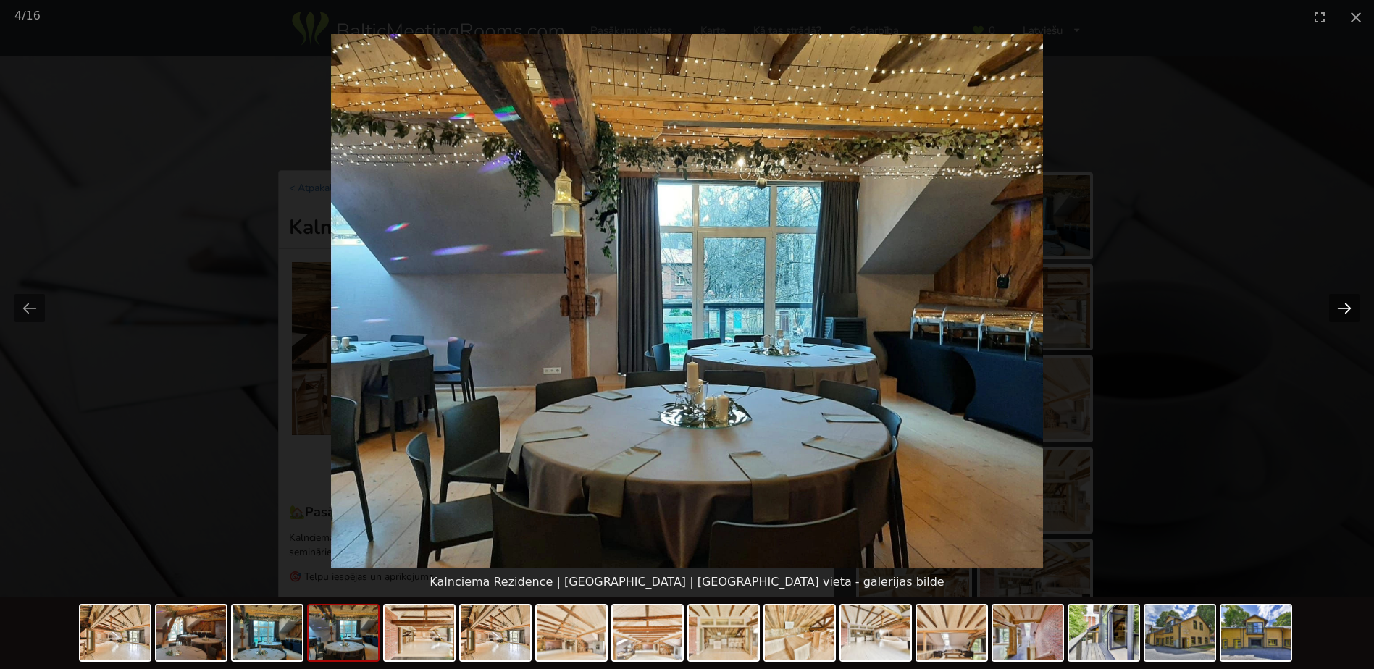
click at [1345, 309] on button "Next slide" at bounding box center [1344, 308] width 30 height 28
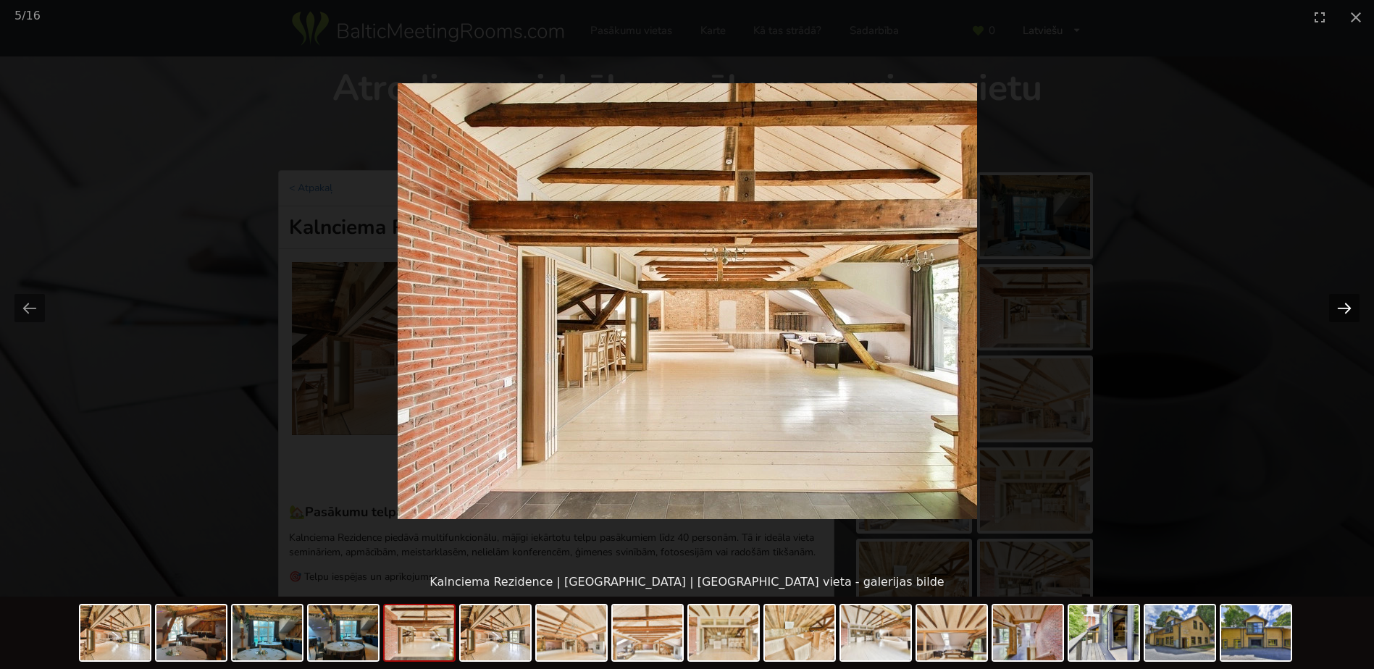
click at [1345, 310] on button "Next slide" at bounding box center [1344, 308] width 30 height 28
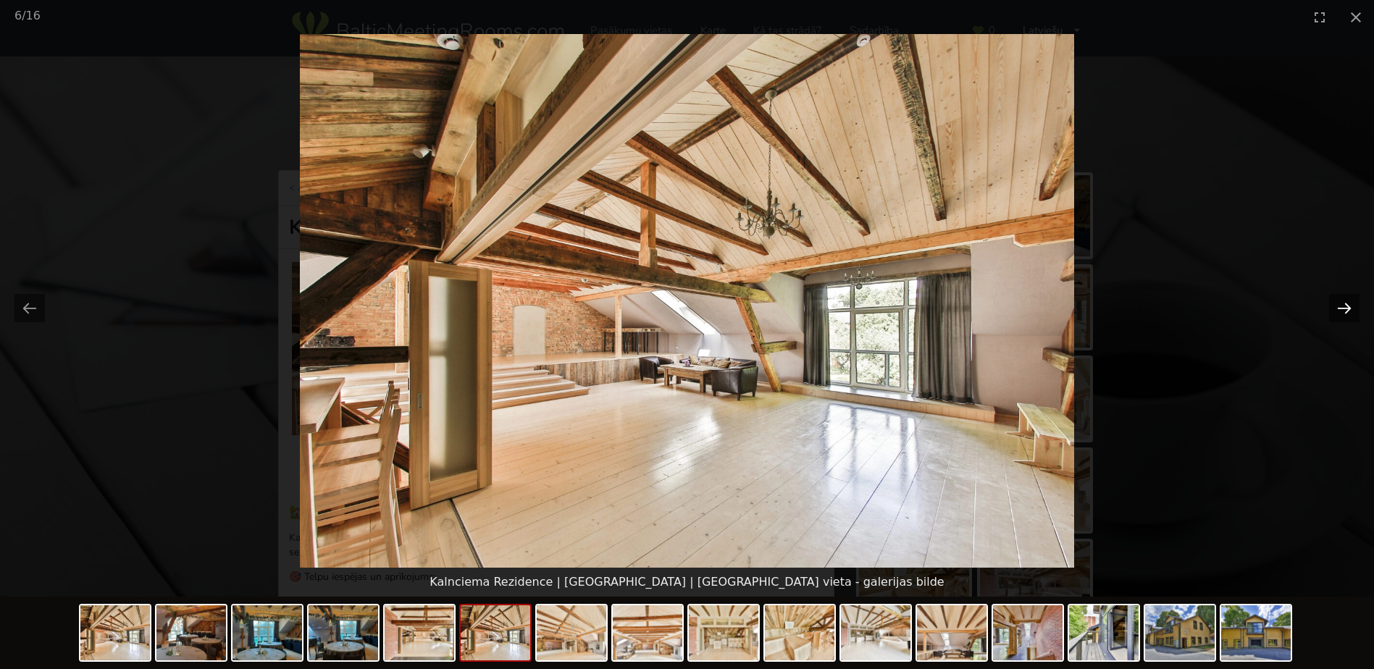
click at [1345, 310] on button "Next slide" at bounding box center [1344, 308] width 30 height 28
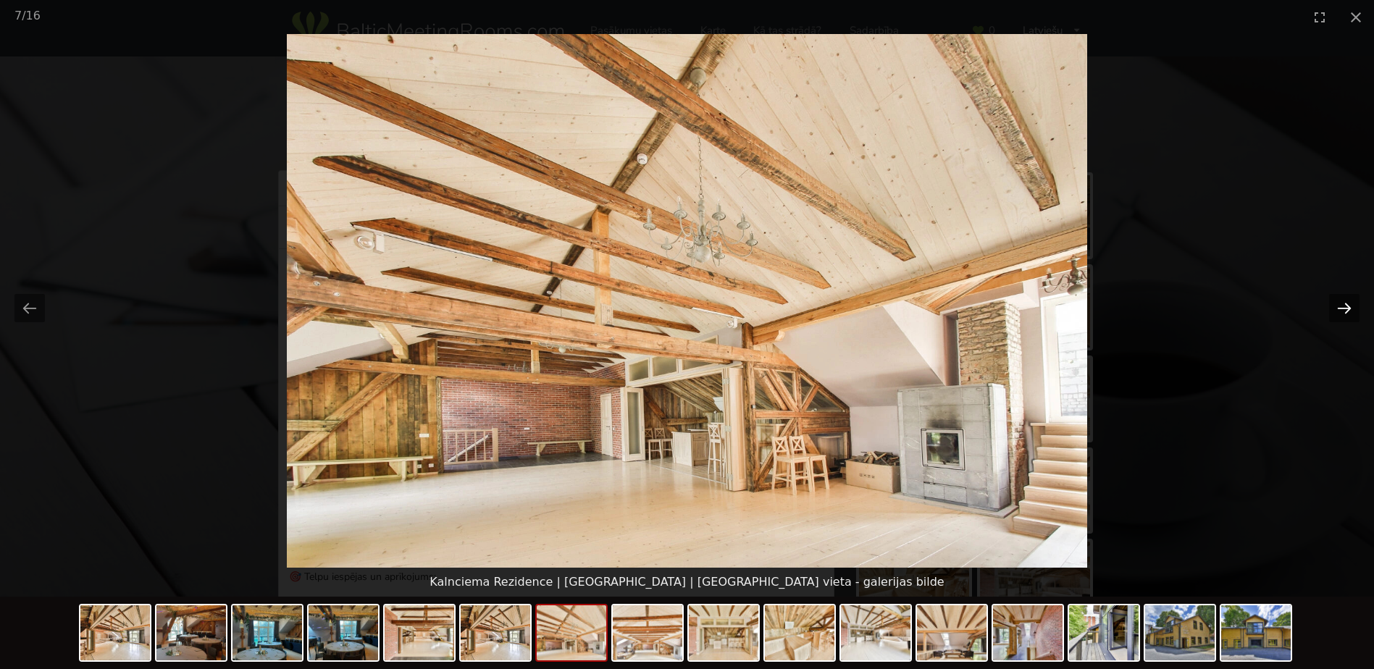
click at [1345, 310] on button "Next slide" at bounding box center [1344, 308] width 30 height 28
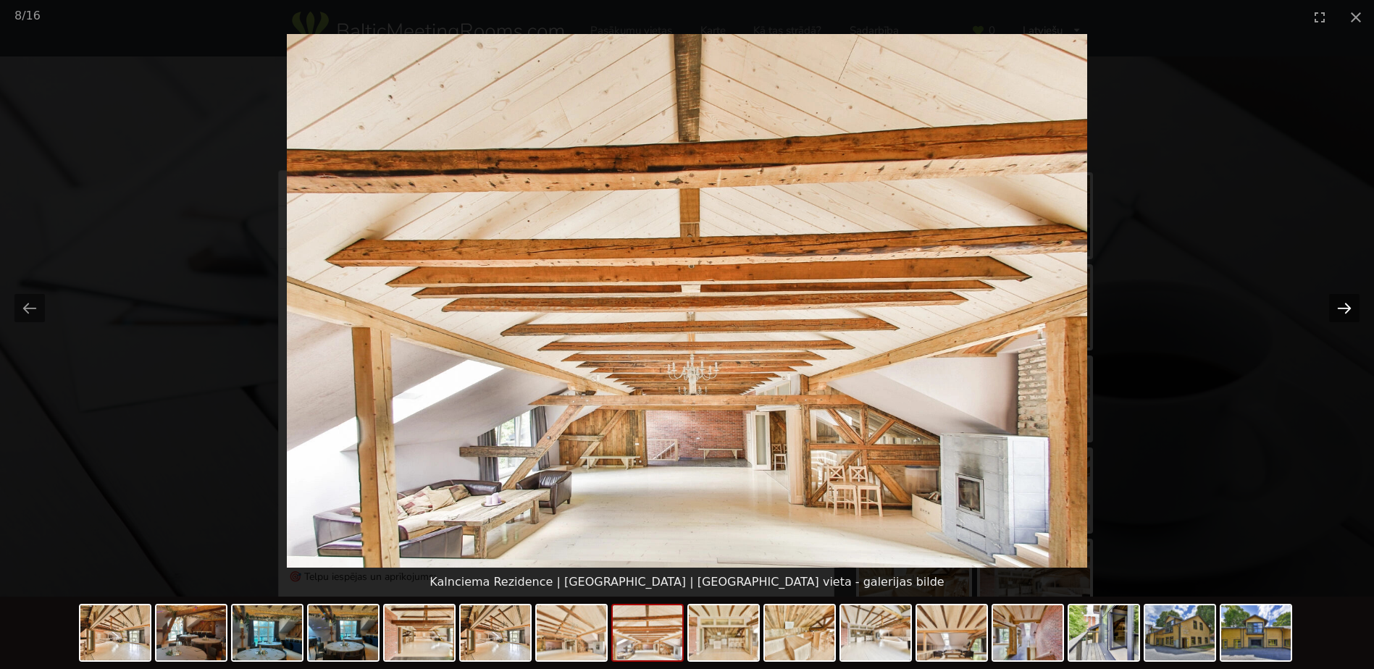
click at [1345, 310] on button "Next slide" at bounding box center [1344, 308] width 30 height 28
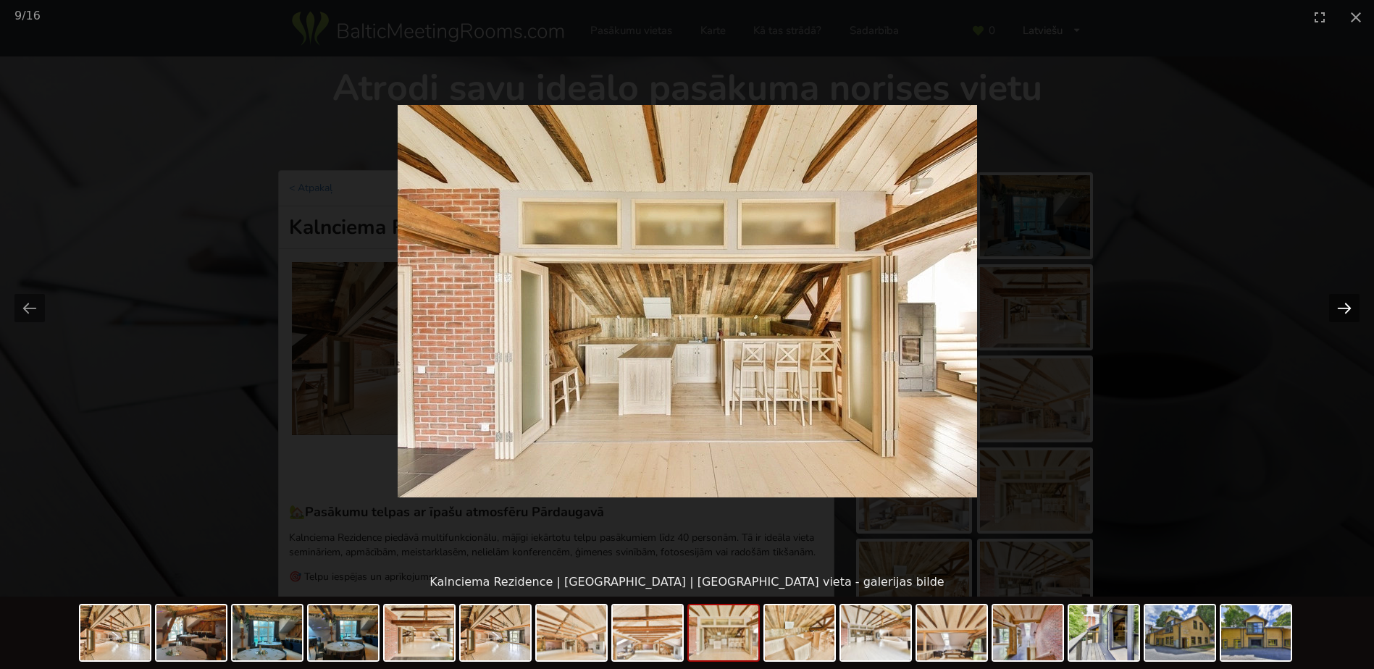
click at [1345, 310] on button "Next slide" at bounding box center [1344, 308] width 30 height 28
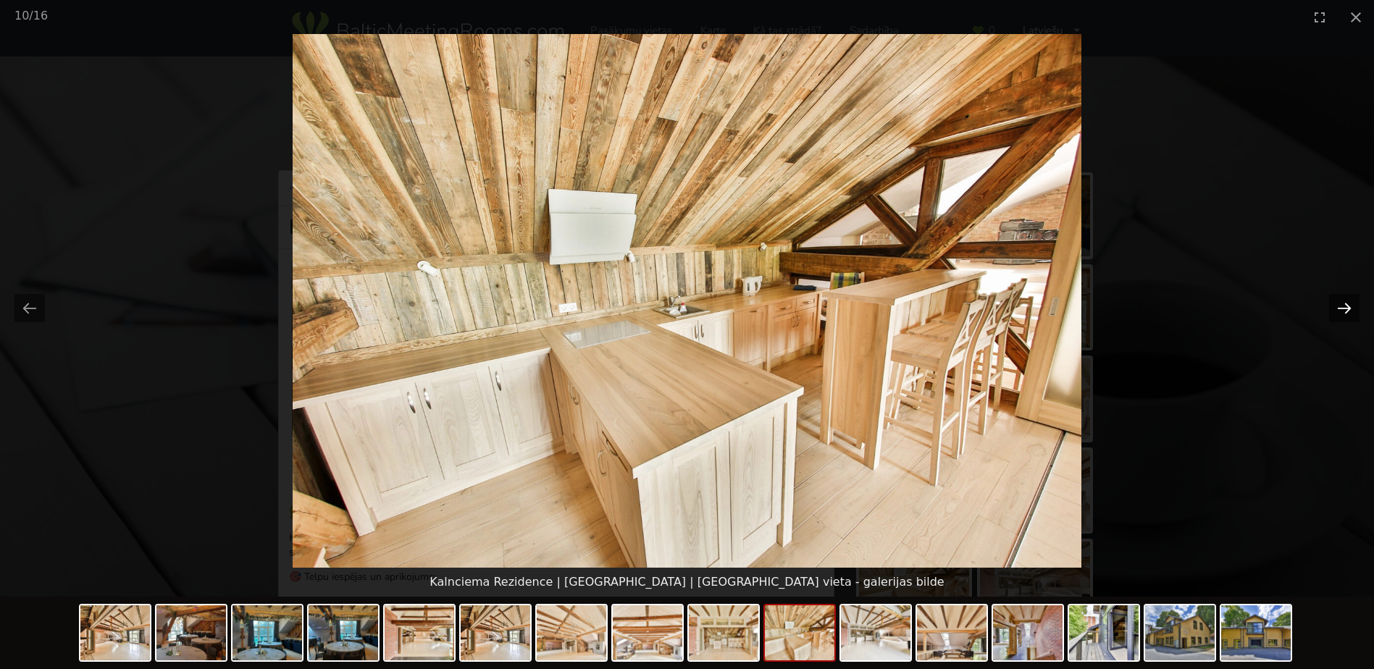
click at [1345, 310] on button "Next slide" at bounding box center [1344, 308] width 30 height 28
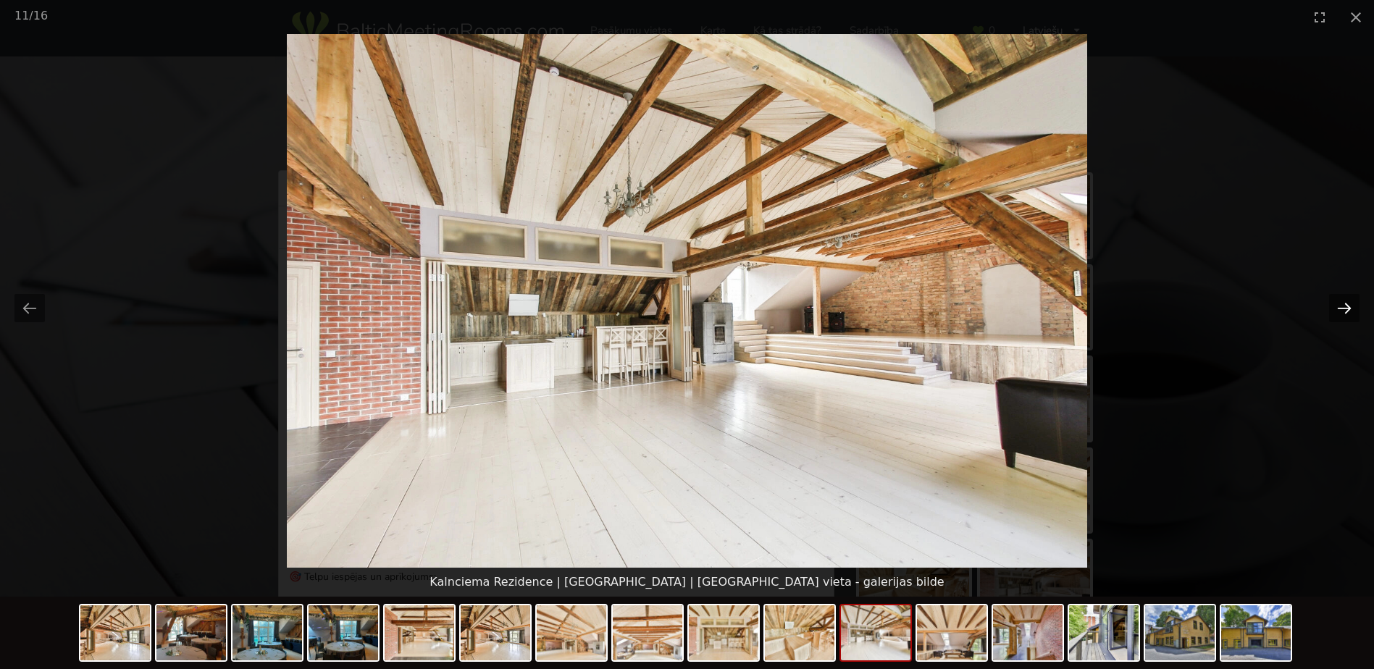
click at [1345, 308] on button "Next slide" at bounding box center [1344, 308] width 30 height 28
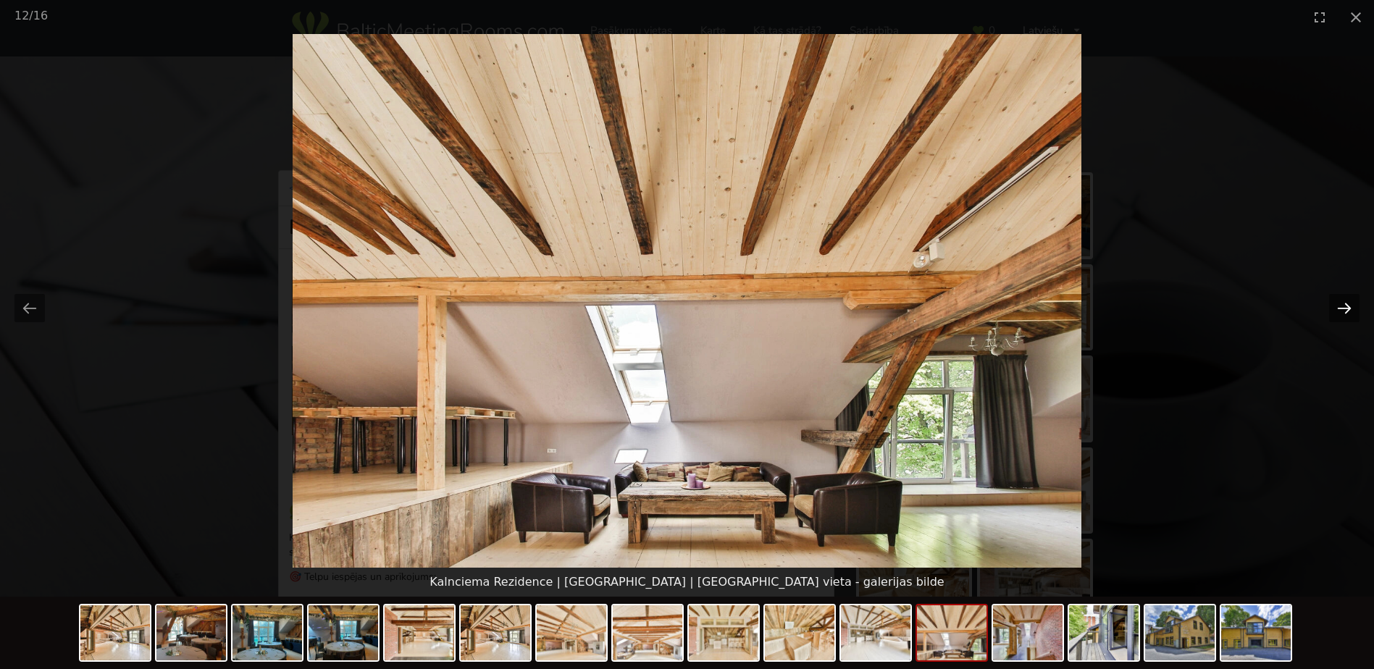
click at [1345, 308] on button "Next slide" at bounding box center [1344, 308] width 30 height 28
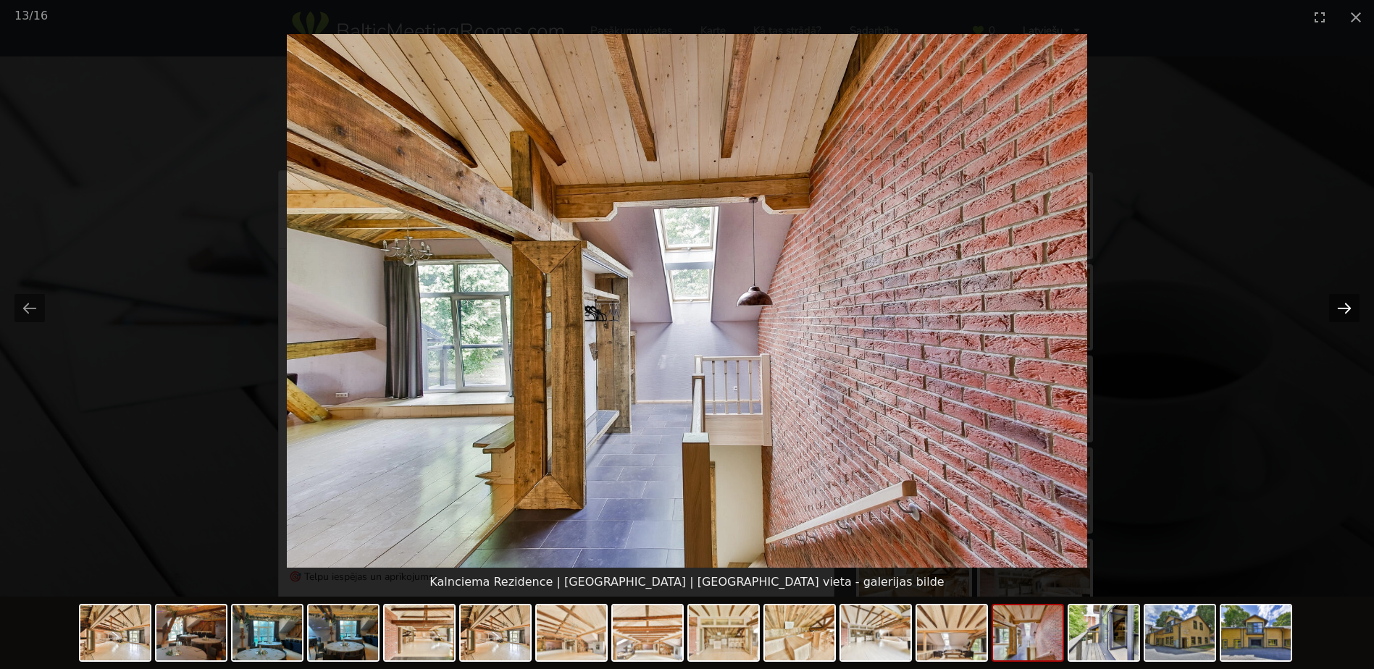
click at [1345, 308] on button "Next slide" at bounding box center [1344, 308] width 30 height 28
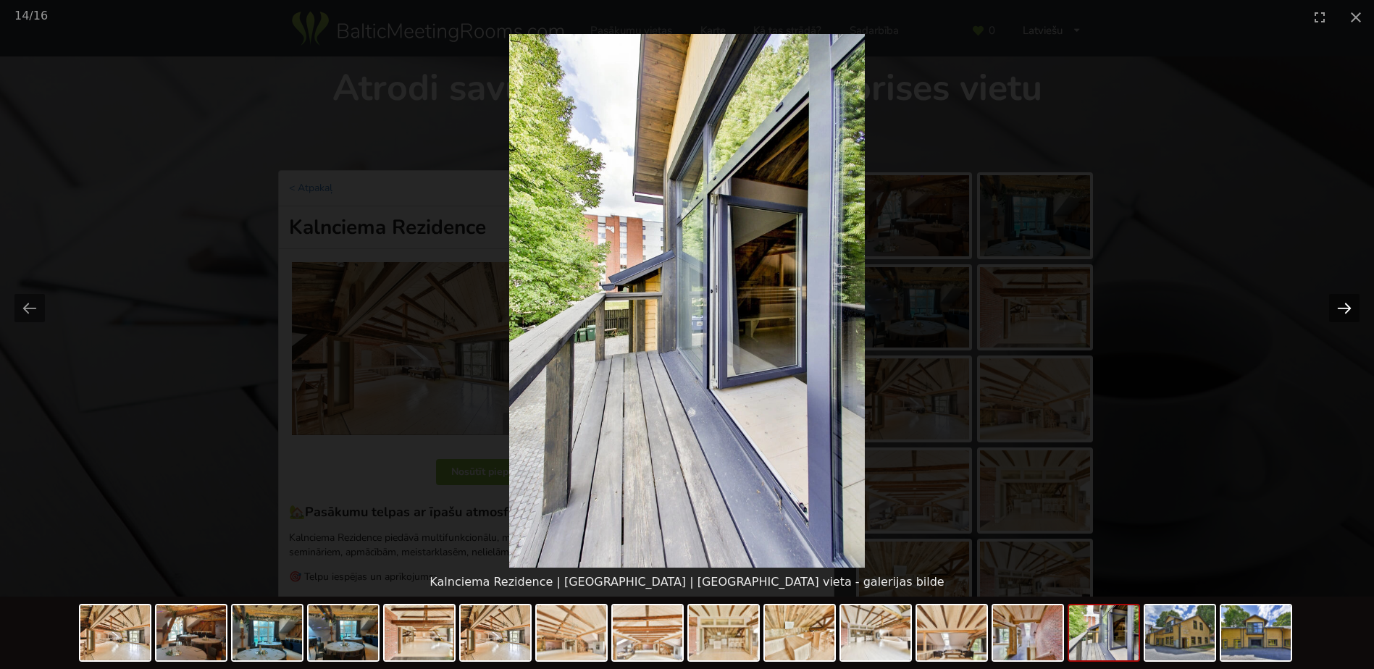
click at [1345, 308] on button "Next slide" at bounding box center [1344, 308] width 30 height 28
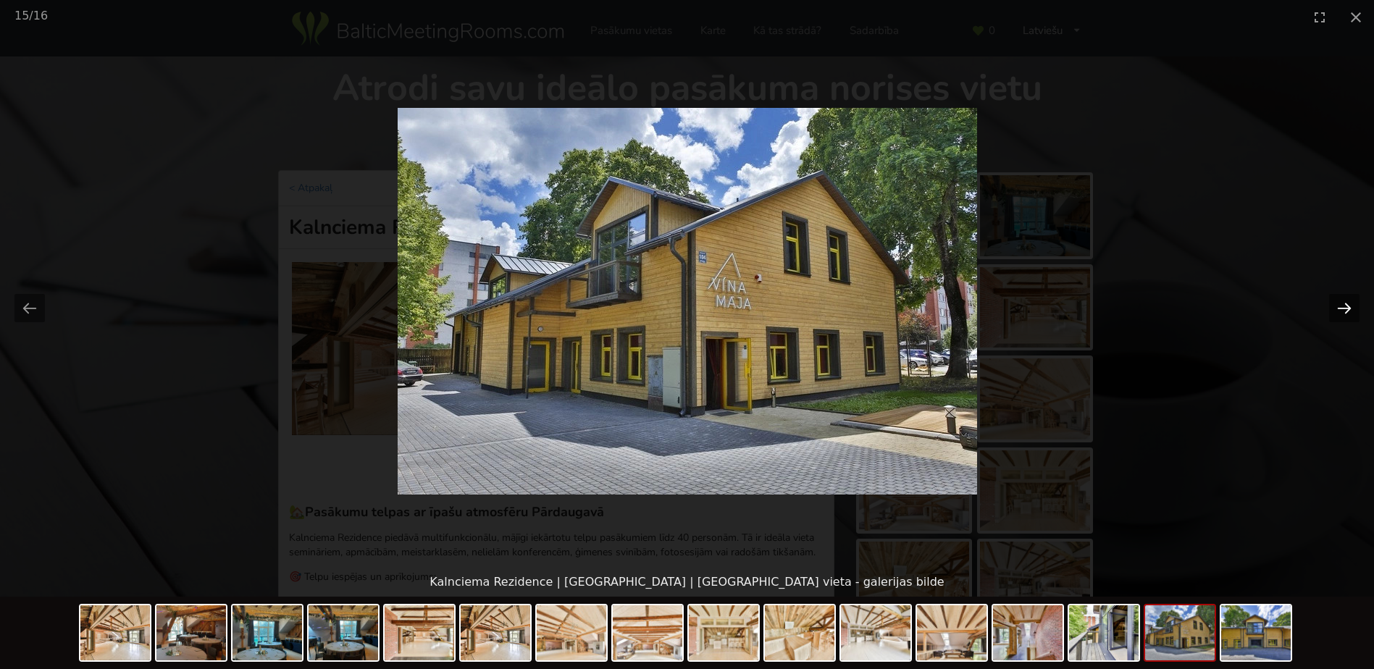
click at [1345, 308] on button "Next slide" at bounding box center [1344, 308] width 30 height 28
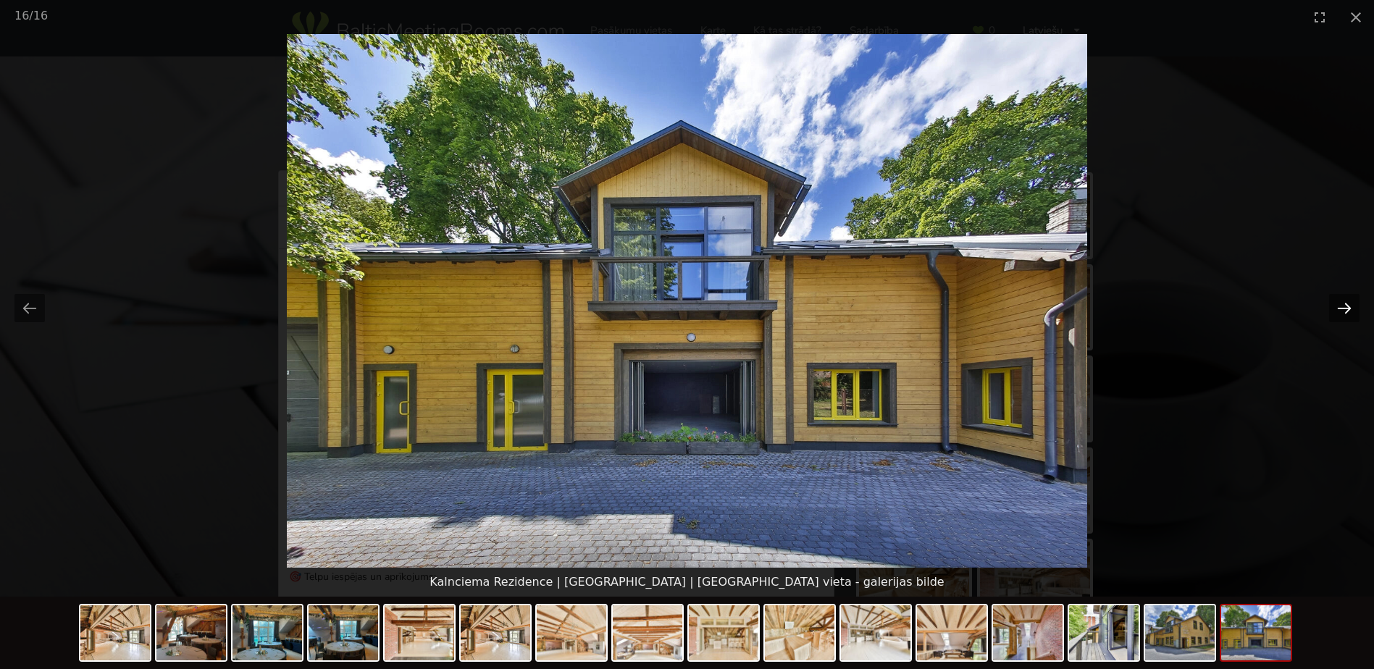
click at [1345, 308] on button "Next slide" at bounding box center [1344, 308] width 30 height 28
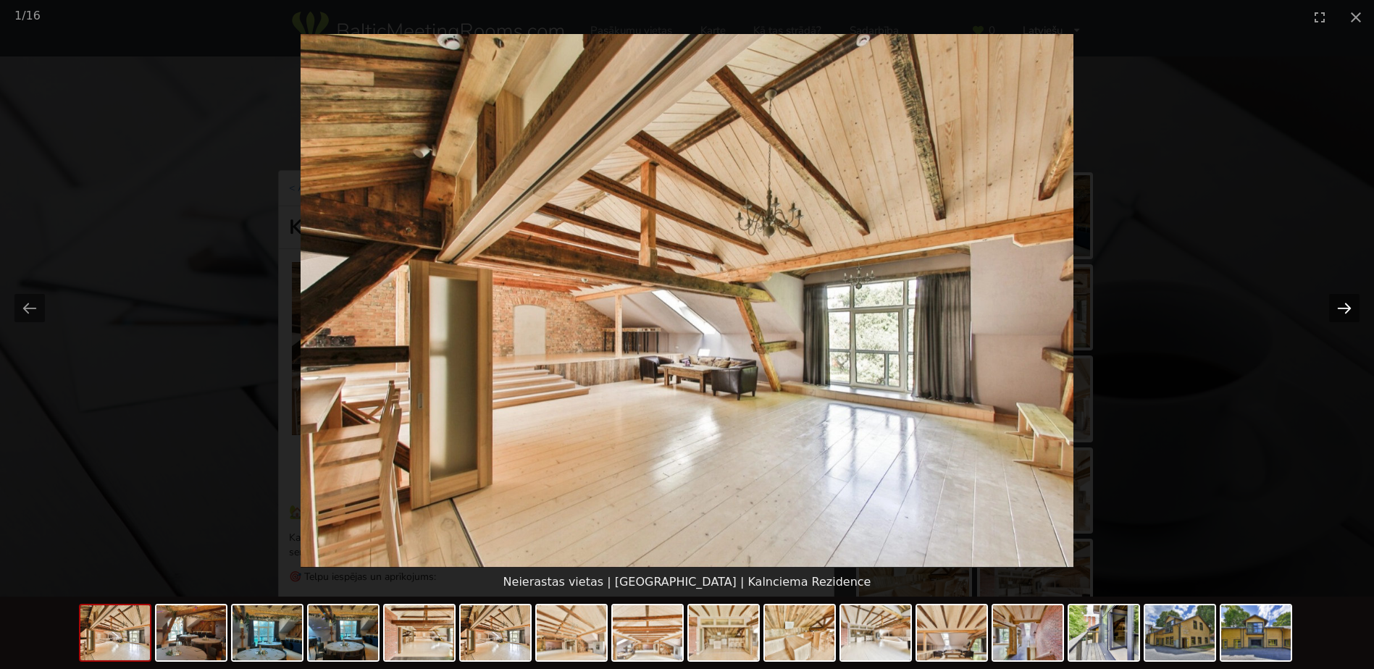
click at [1345, 306] on button "Next slide" at bounding box center [1344, 308] width 30 height 28
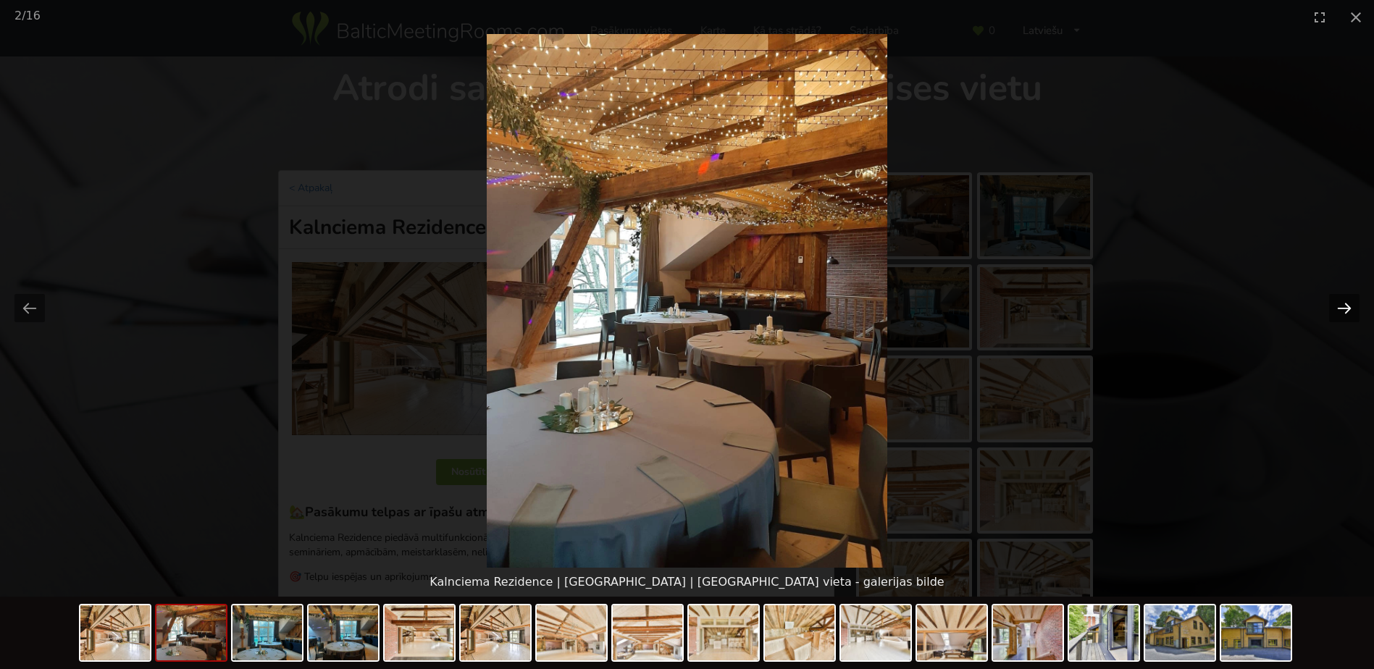
click at [1345, 306] on button "Next slide" at bounding box center [1344, 308] width 30 height 28
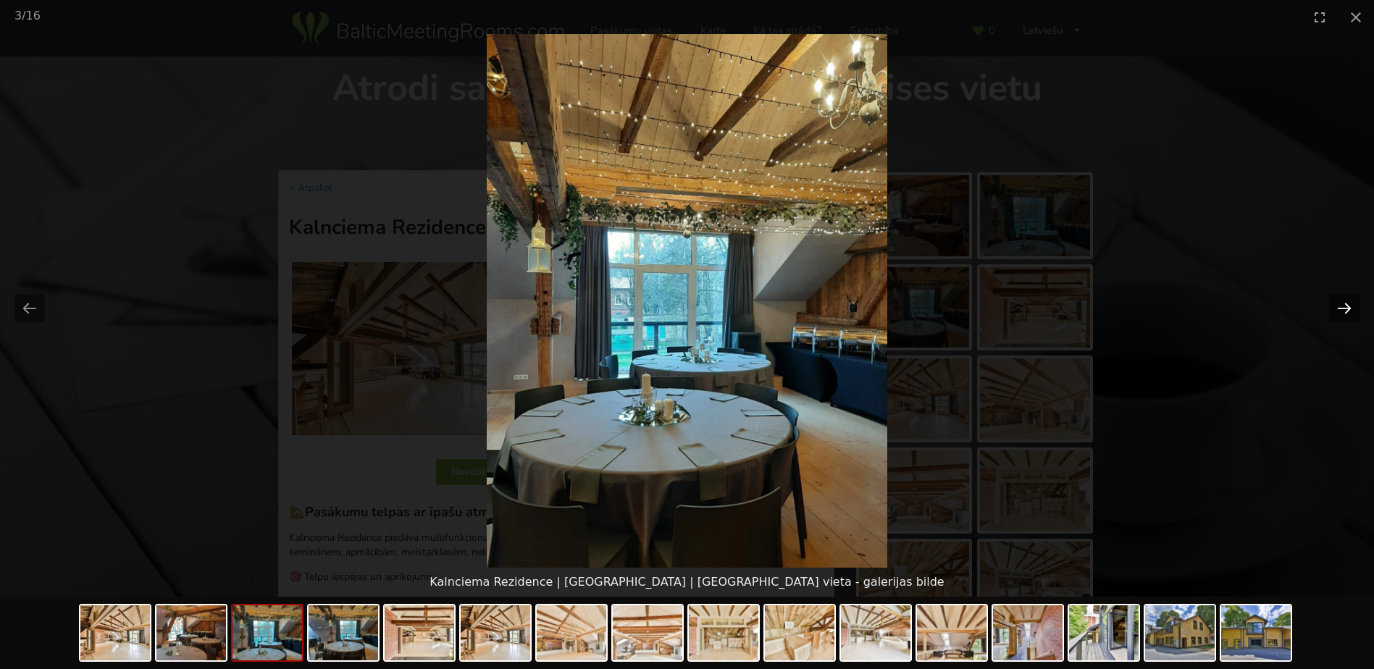
click at [1345, 306] on button "Next slide" at bounding box center [1344, 308] width 30 height 28
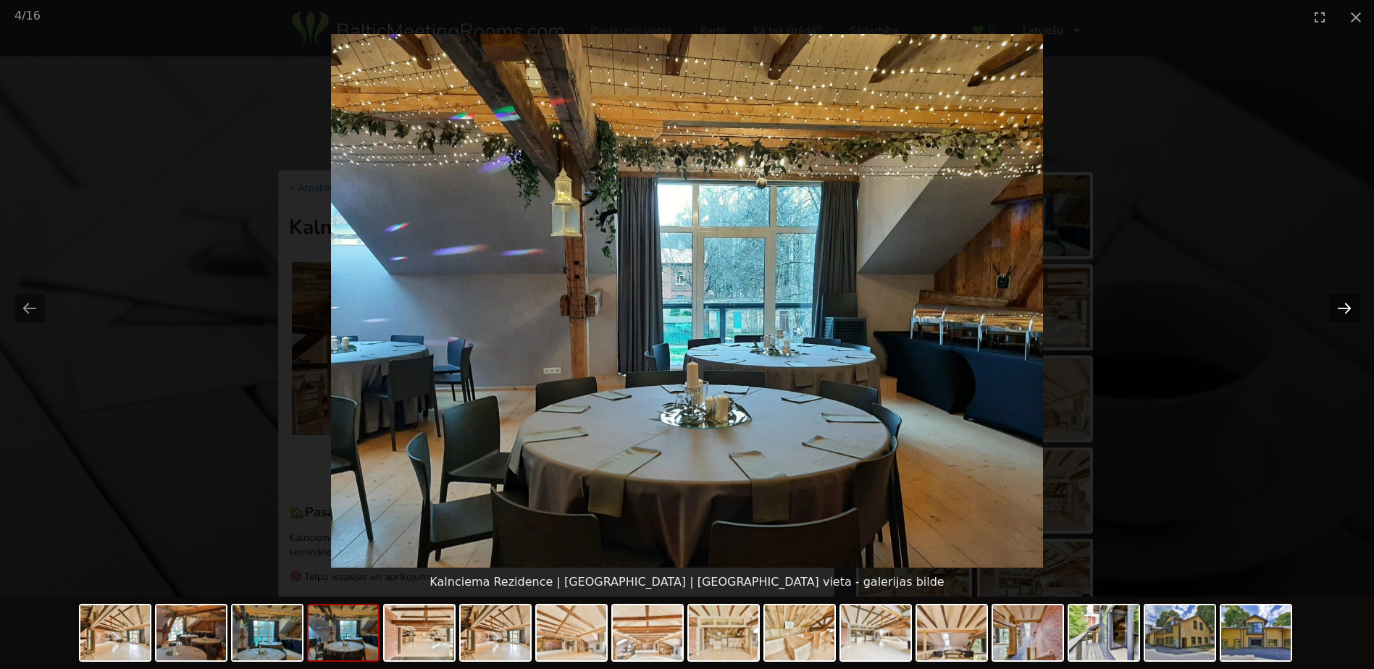
click at [1345, 306] on button "Next slide" at bounding box center [1344, 308] width 30 height 28
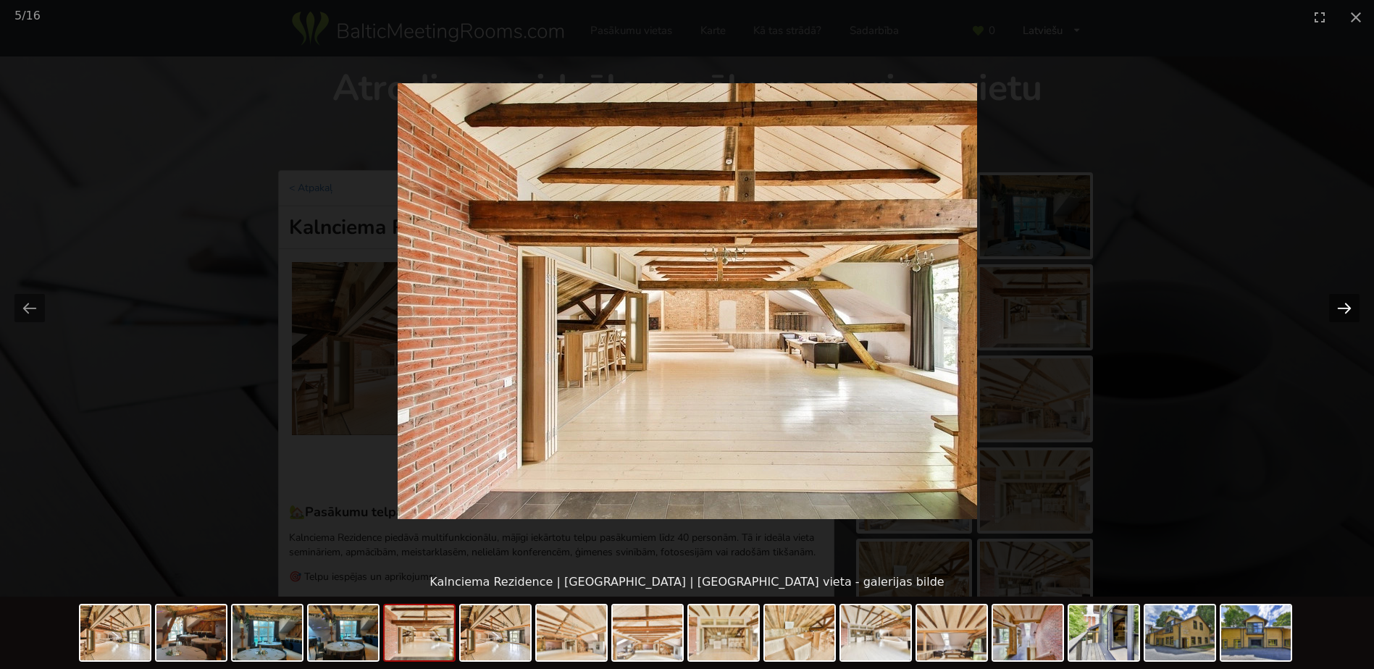
click at [1345, 306] on button "Next slide" at bounding box center [1344, 308] width 30 height 28
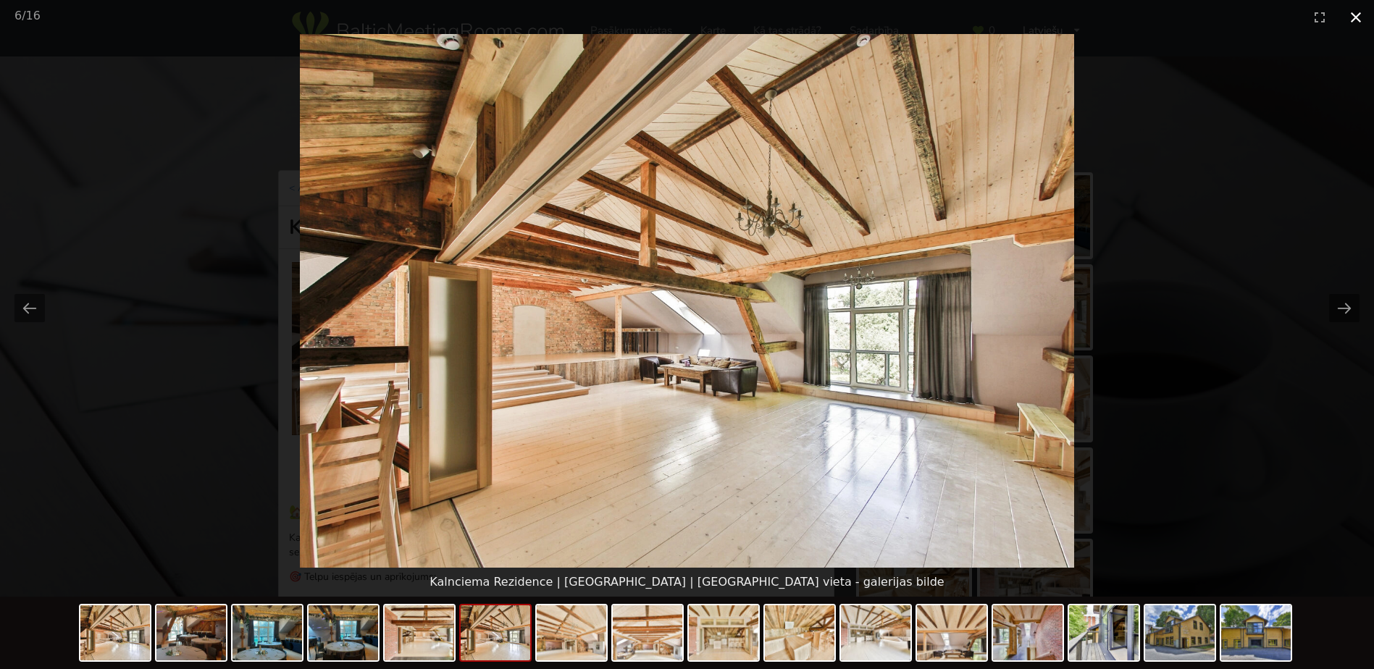
click at [1358, 18] on button "Close gallery" at bounding box center [1356, 17] width 36 height 34
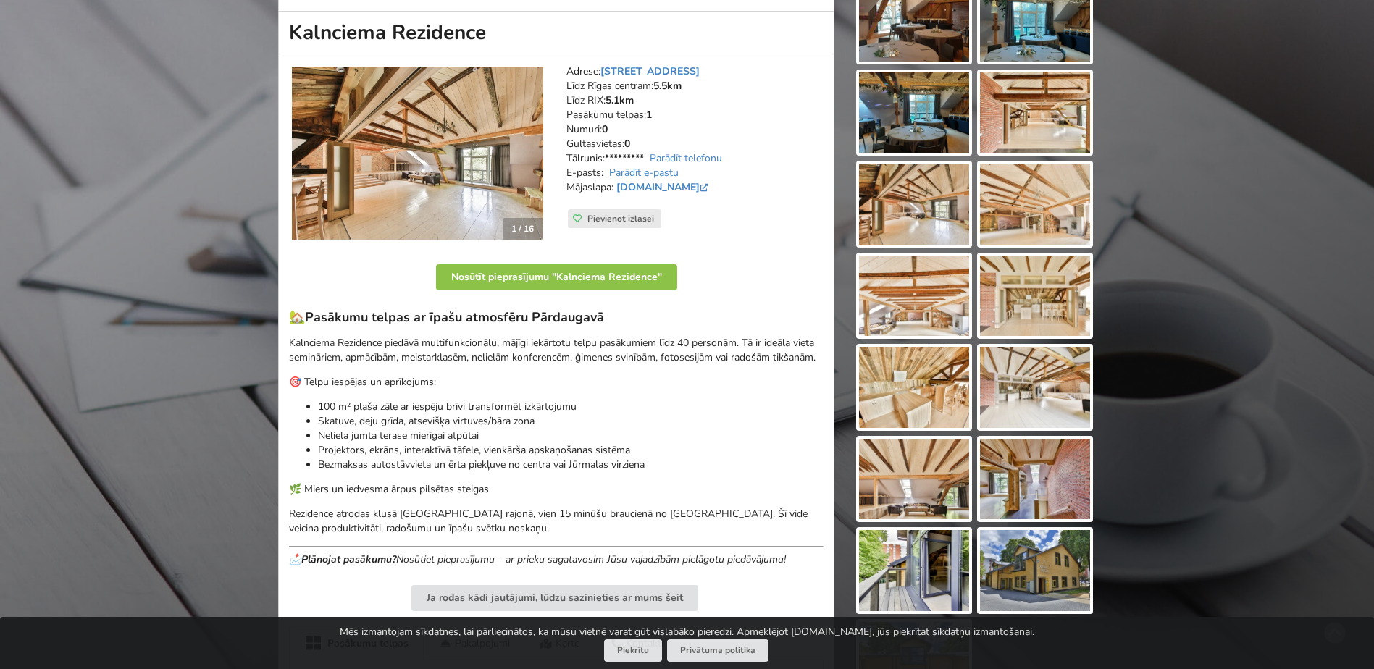
scroll to position [217, 0]
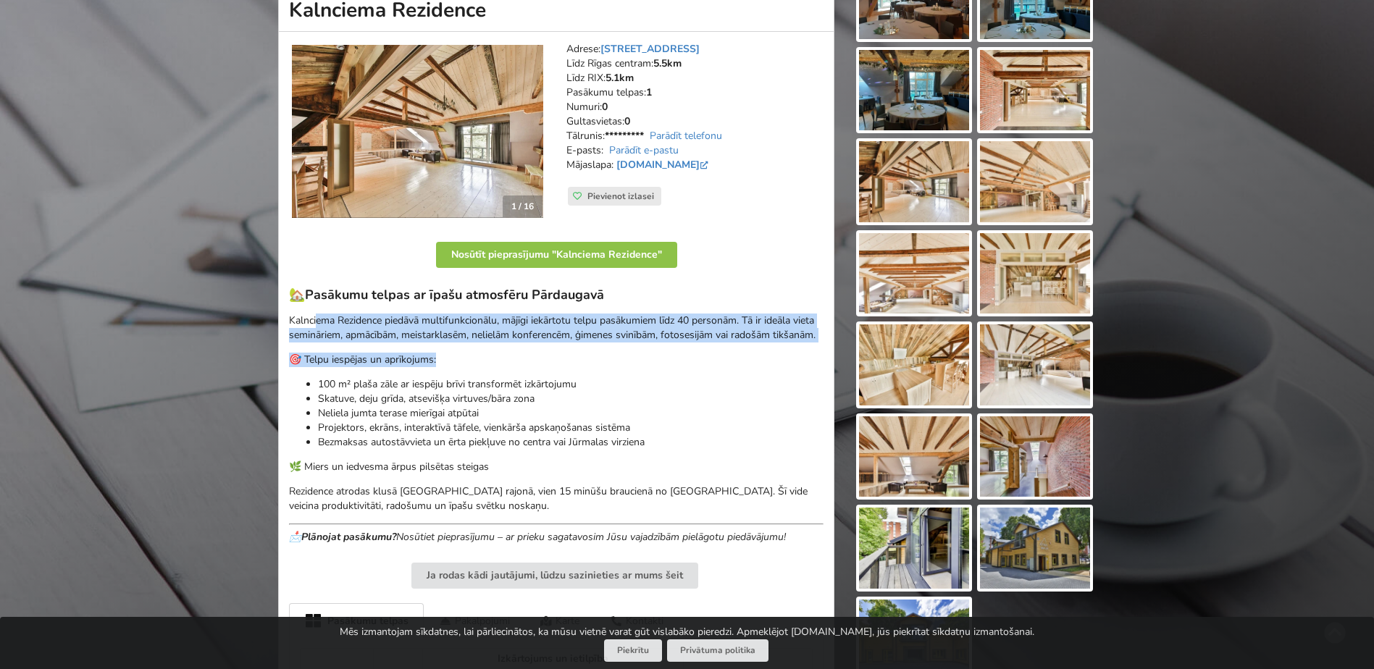
drag, startPoint x: 317, startPoint y: 324, endPoint x: 804, endPoint y: 346, distance: 488.1
click at [804, 346] on div "🏡 Pasākumu telpas ar īpašu atmosfēru Pārdaugavā Kalnciema Rezidence piedāvā mul…" at bounding box center [556, 416] width 535 height 258
click at [567, 357] on p "🎯 Telpu iespējas un aprīkojums:" at bounding box center [556, 360] width 535 height 14
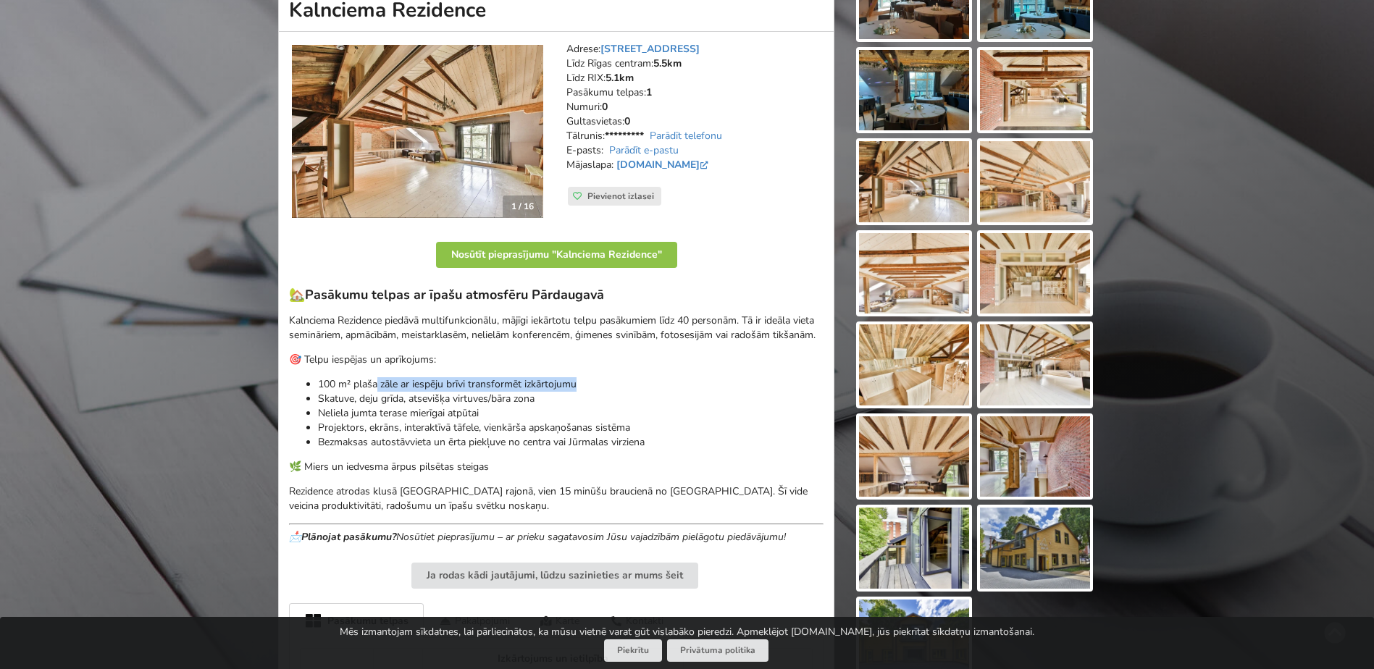
drag, startPoint x: 379, startPoint y: 382, endPoint x: 605, endPoint y: 377, distance: 226.1
click at [605, 377] on p "100 m² plaša zāle ar iespēju brīvi transformēt izkārtojumu" at bounding box center [571, 384] width 506 height 14
drag, startPoint x: 344, startPoint y: 398, endPoint x: 557, endPoint y: 394, distance: 213.0
click at [557, 394] on p "Skatuve, deju grīda, atsevišķa virtuves/bāra zona" at bounding box center [571, 399] width 506 height 14
drag, startPoint x: 557, startPoint y: 394, endPoint x: 535, endPoint y: 412, distance: 28.4
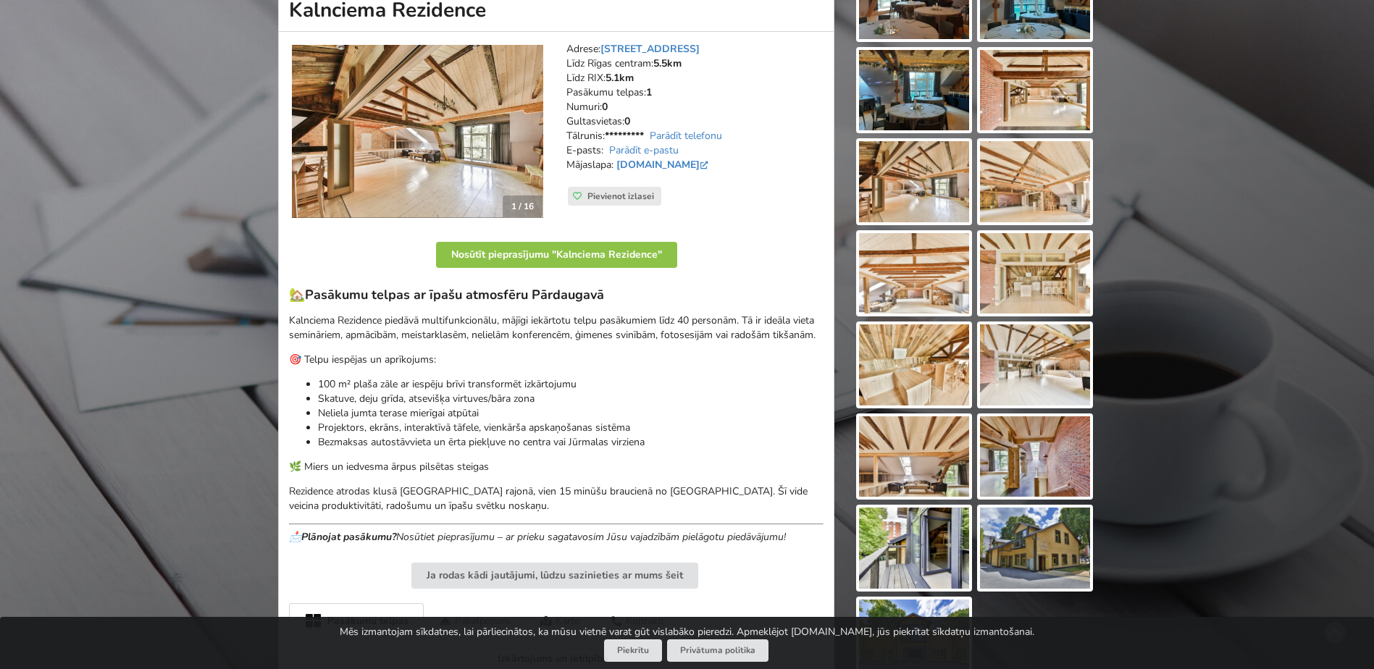
click at [535, 412] on p "Neliela jumta terase mierīgai atpūtai" at bounding box center [571, 413] width 506 height 14
drag, startPoint x: 316, startPoint y: 414, endPoint x: 501, endPoint y: 414, distance: 185.5
click at [501, 414] on ul "100 m² plaša zāle ar iespēju brīvi transformēt izkārtojumu Skatuve, deju grīda,…" at bounding box center [556, 413] width 535 height 72
click at [343, 428] on p "Projektors, ekrāns, interaktīvā tāfele, vienkārša apskaņošanas sistēma" at bounding box center [571, 428] width 506 height 14
drag, startPoint x: 327, startPoint y: 413, endPoint x: 498, endPoint y: 409, distance: 170.3
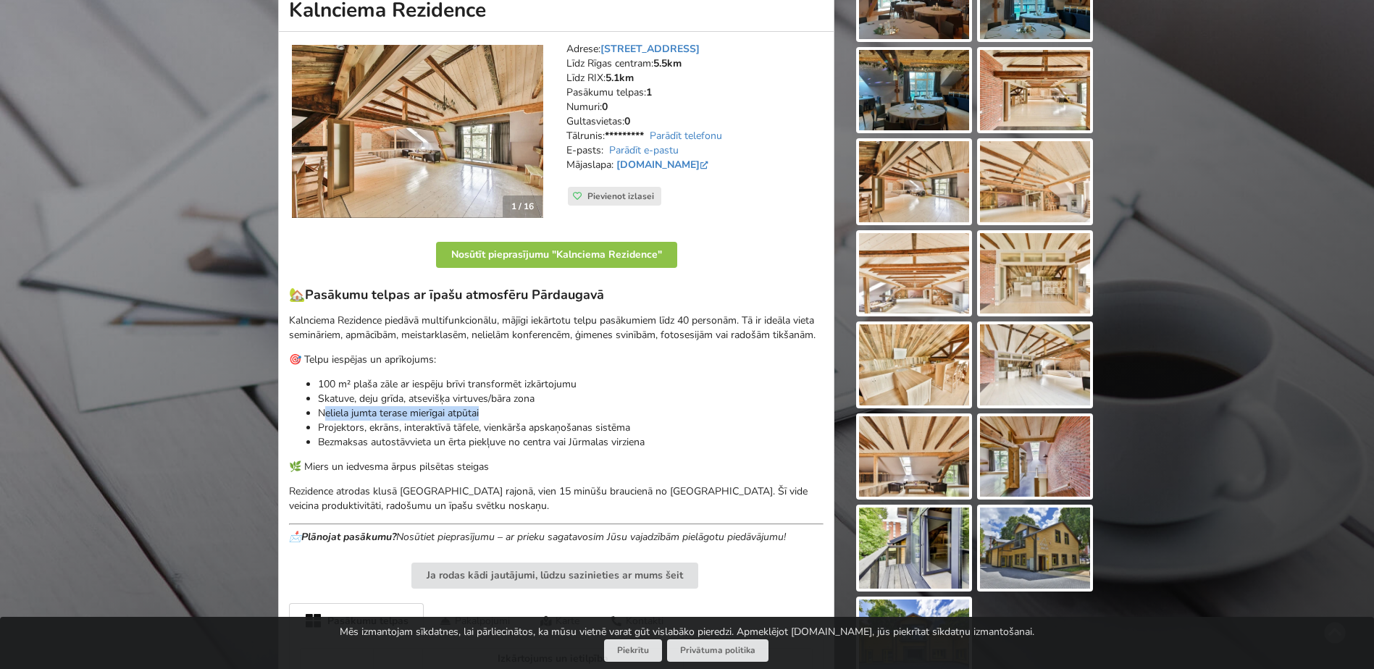
click at [498, 409] on p "Neliela jumta terase mierīgai atpūtai" at bounding box center [571, 413] width 506 height 14
drag, startPoint x: 335, startPoint y: 427, endPoint x: 645, endPoint y: 426, distance: 310.1
click at [645, 426] on p "Projektors, ekrāns, interaktīvā tāfele, vienkārša apskaņošanas sistēma" at bounding box center [571, 428] width 506 height 14
drag, startPoint x: 343, startPoint y: 440, endPoint x: 676, endPoint y: 441, distance: 333.3
click at [676, 441] on p "Bezmaksas autostāvvieta un ērta piekļuve no centra vai Jūrmalas virziena" at bounding box center [571, 442] width 506 height 14
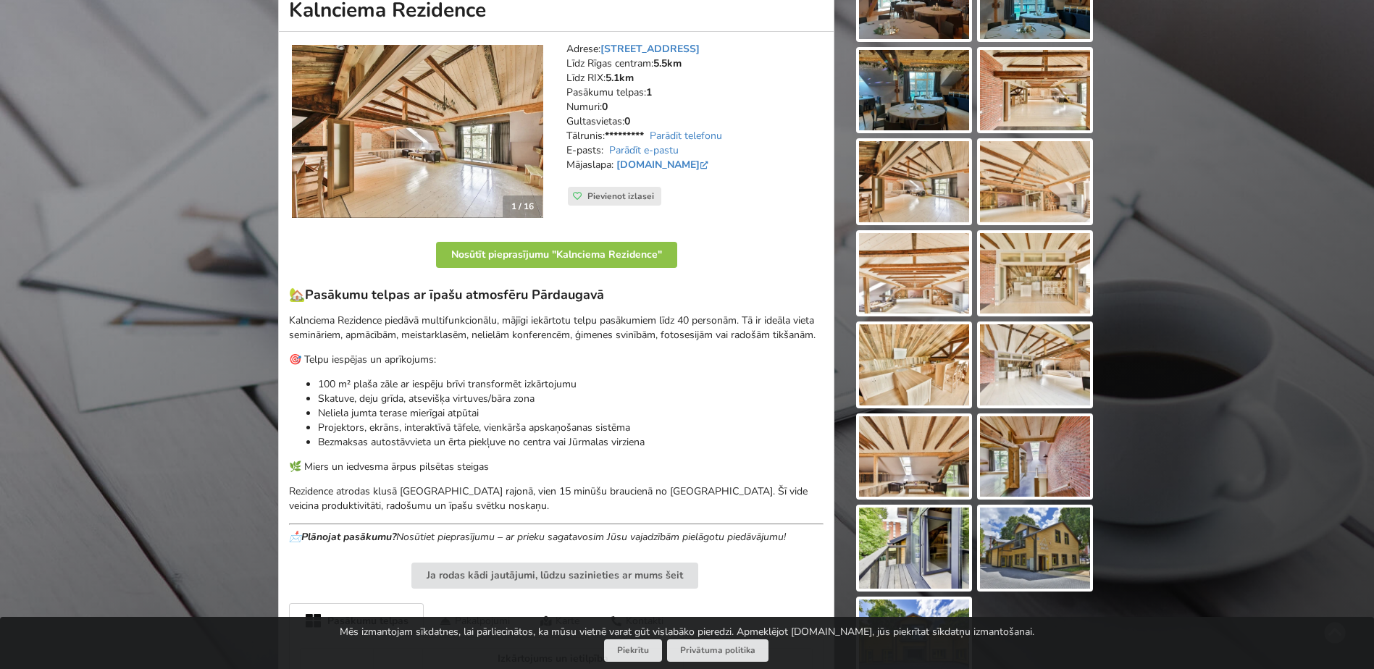
drag, startPoint x: 676, startPoint y: 441, endPoint x: 611, endPoint y: 474, distance: 72.3
click at [611, 474] on p "🌿 Miers un iedvesma ārpus pilsētas steigas" at bounding box center [556, 467] width 535 height 14
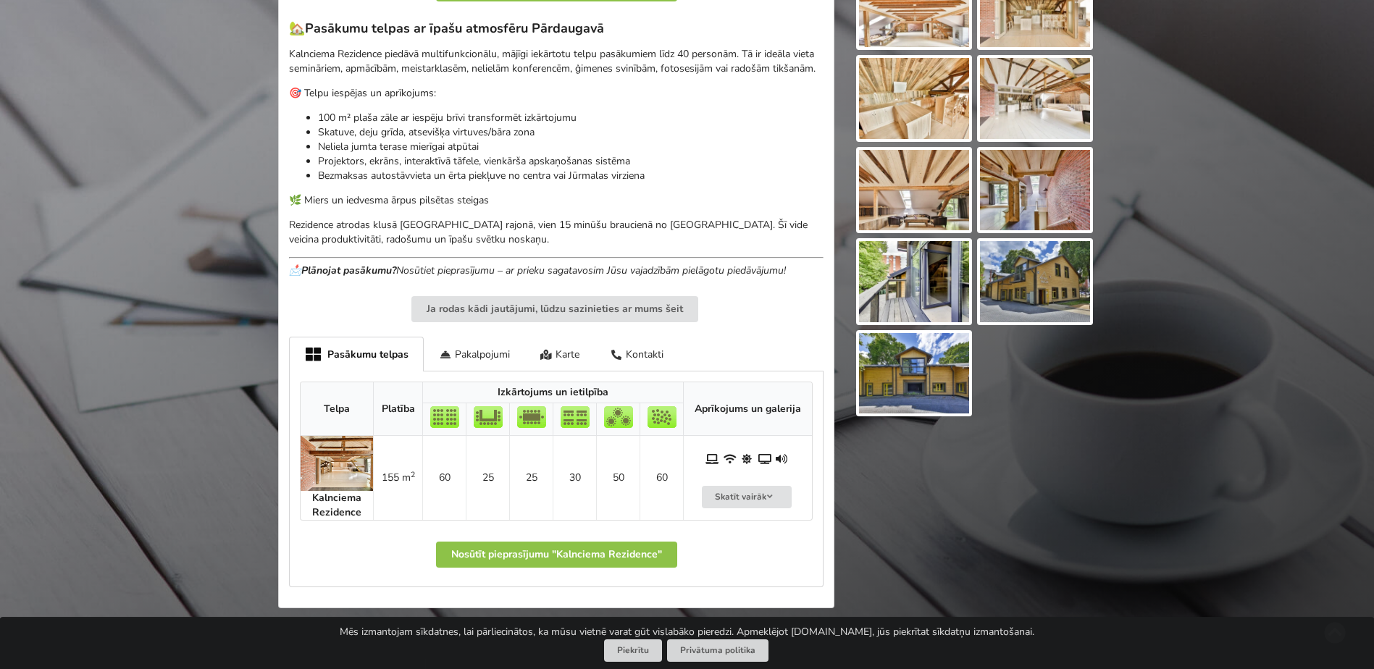
scroll to position [507, 0]
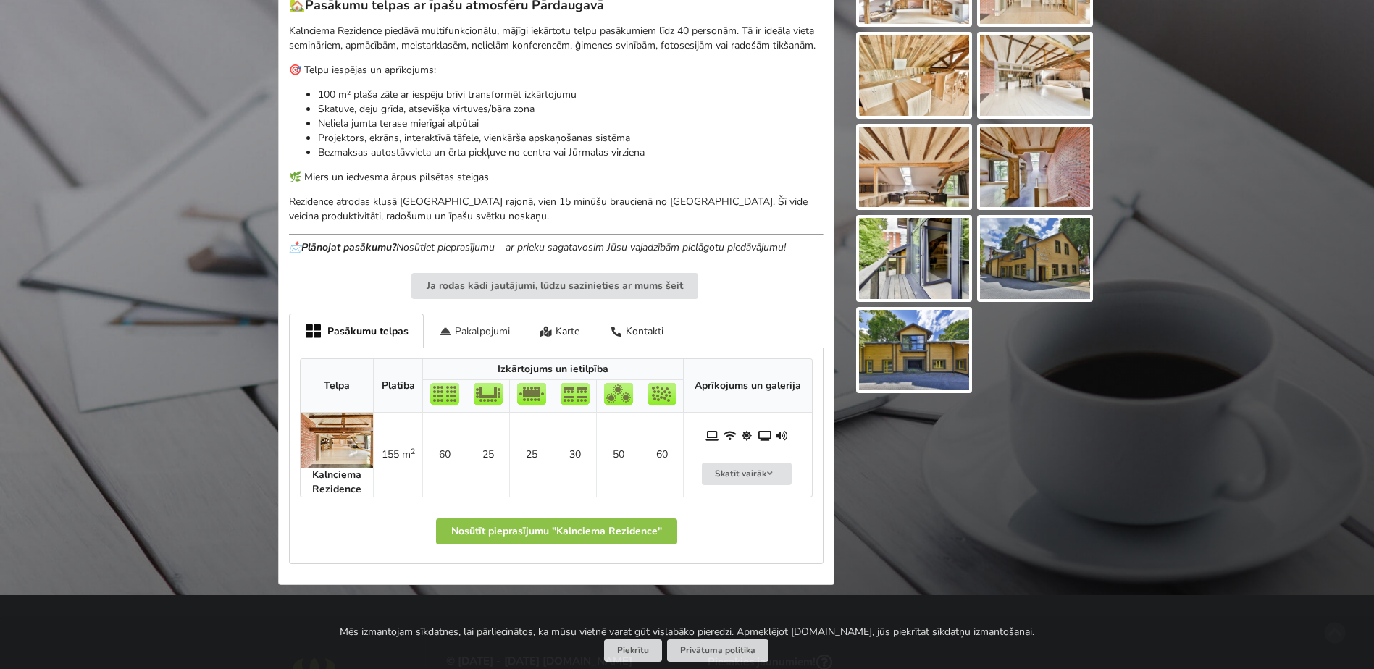
click at [464, 331] on div "Pakalpojumi" at bounding box center [474, 331] width 101 height 34
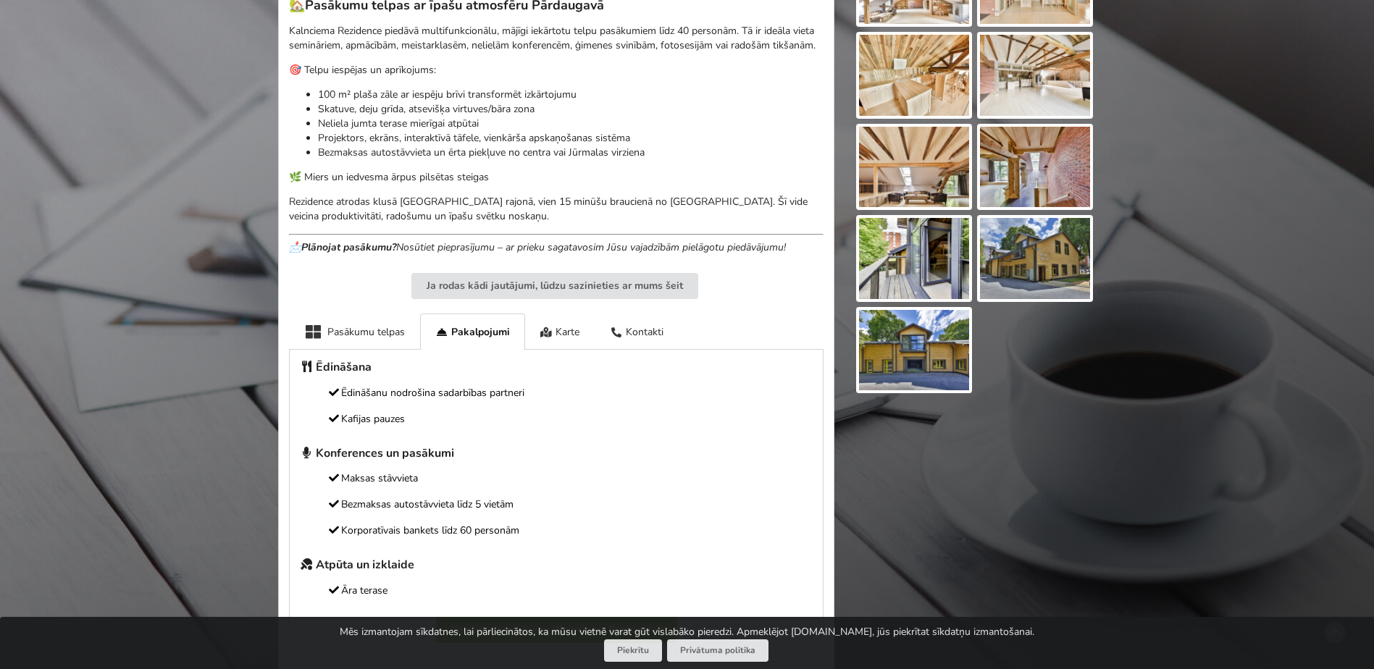
drag, startPoint x: 431, startPoint y: 478, endPoint x: 341, endPoint y: 481, distance: 90.6
click at [341, 481] on p "Maksas stāvvieta" at bounding box center [556, 479] width 513 height 16
click at [585, 517] on div "Ēdināšana Ēdināšanu nodrošina sadarbības partneri Kafijas pauzes Konferences un…" at bounding box center [556, 478] width 513 height 236
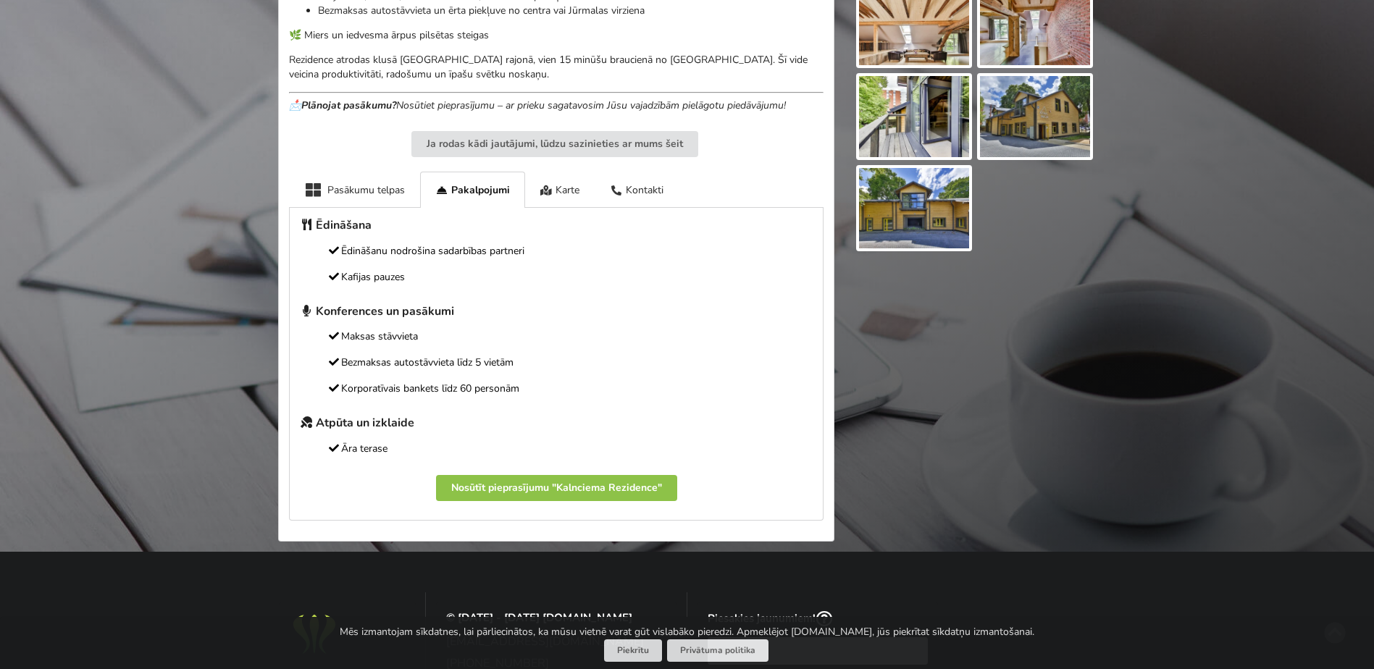
scroll to position [652, 0]
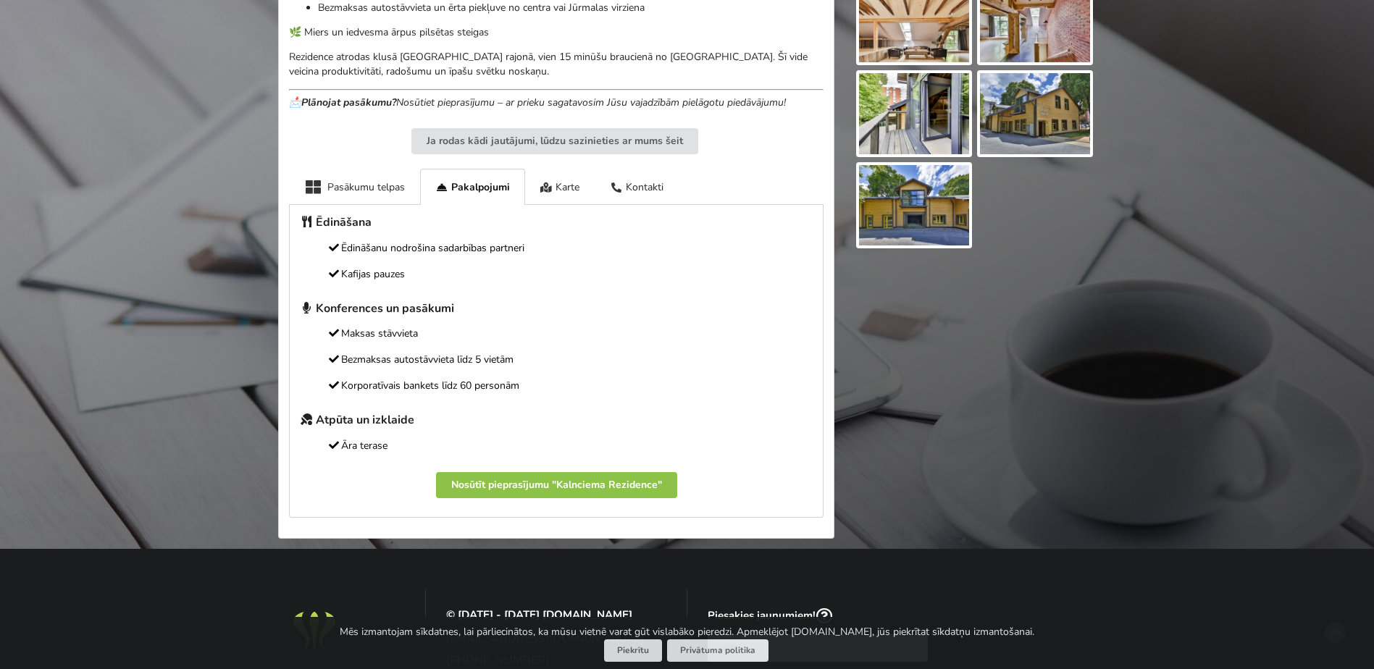
drag, startPoint x: 541, startPoint y: 388, endPoint x: 338, endPoint y: 356, distance: 206.1
click at [338, 356] on div "Ēdināšana Ēdināšanu nodrošina sadarbības partneri Kafijas pauzes Konferences un…" at bounding box center [556, 333] width 513 height 236
click at [598, 388] on p "Korporatīvais bankets līdz 60 personām" at bounding box center [556, 386] width 513 height 16
drag, startPoint x: 530, startPoint y: 364, endPoint x: 343, endPoint y: 360, distance: 186.2
click at [343, 360] on p "Bezmaksas autostāvvieta līdz 5 vietām" at bounding box center [556, 360] width 513 height 16
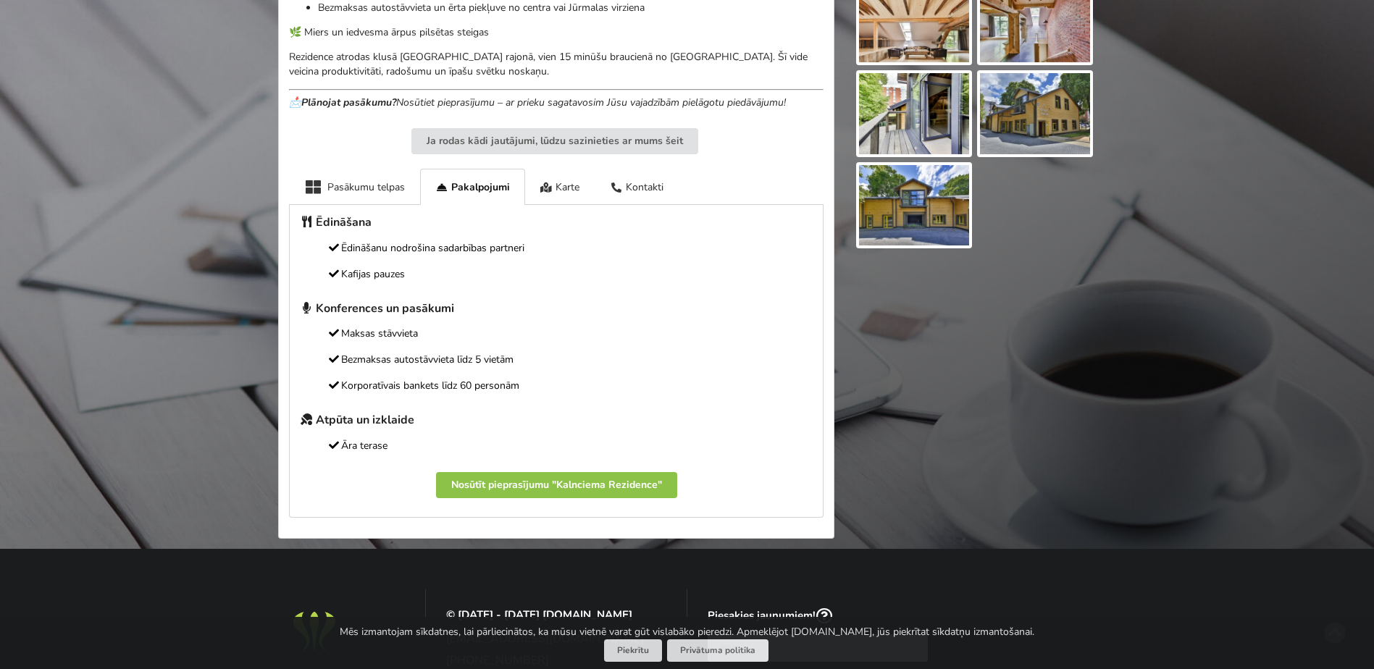
click at [679, 340] on p "Maksas stāvvieta" at bounding box center [556, 334] width 513 height 16
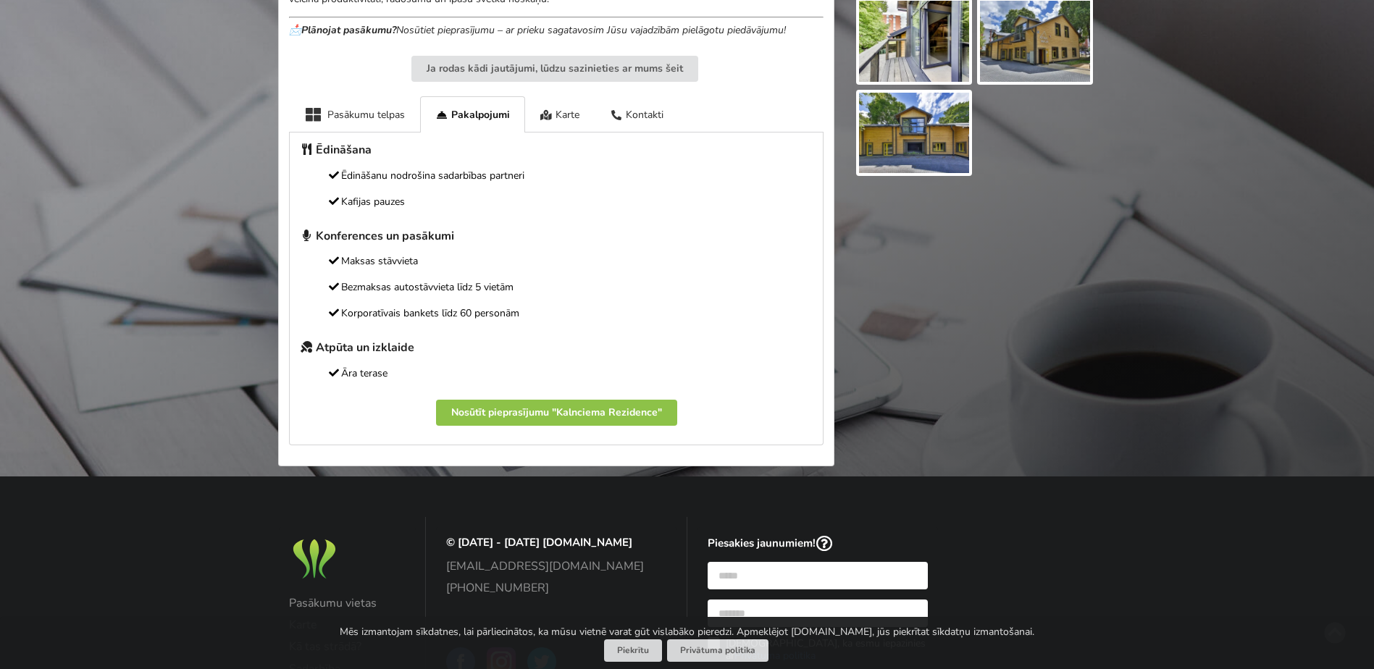
scroll to position [580, 0]
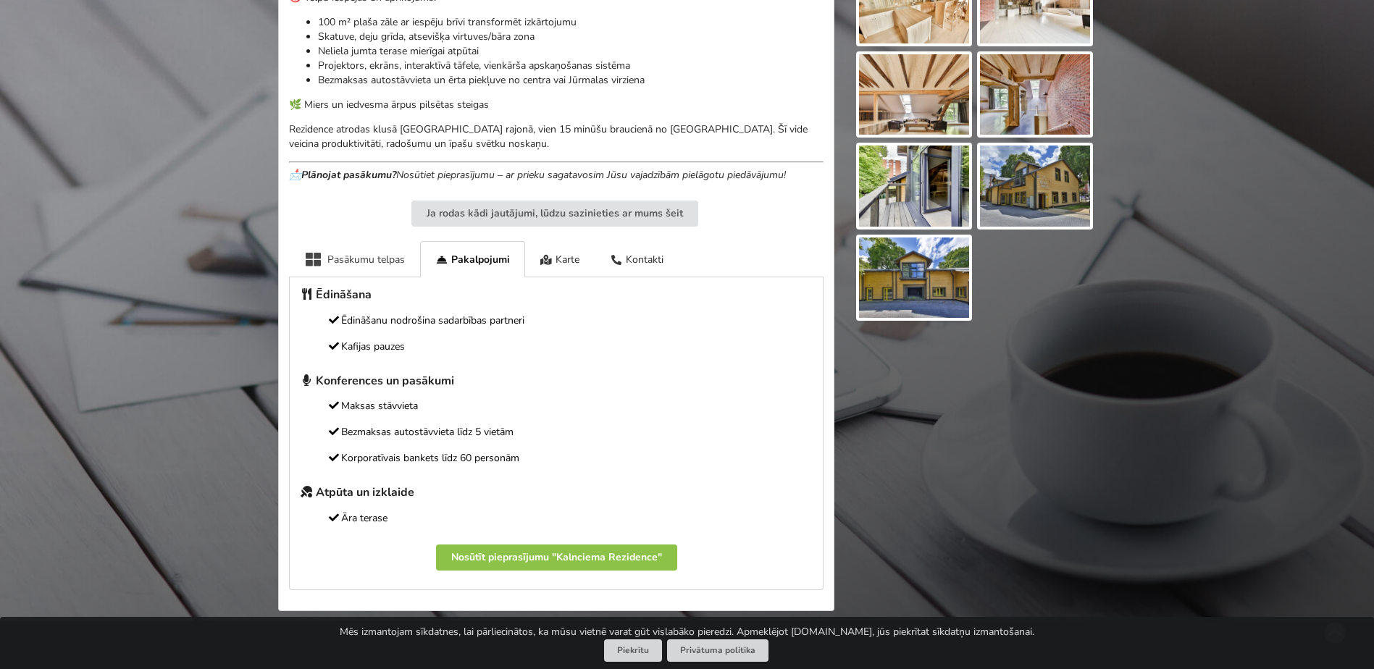
click at [367, 257] on div "Pasākumu telpas" at bounding box center [354, 259] width 131 height 36
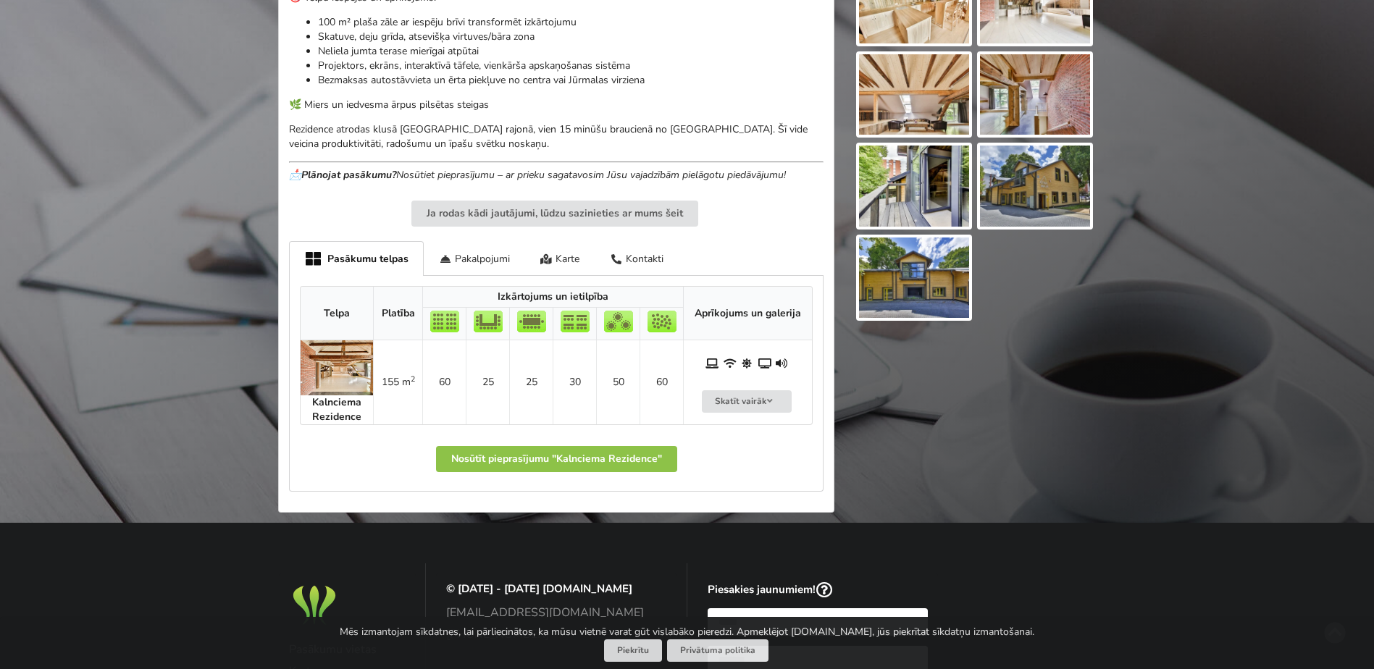
click at [328, 368] on img at bounding box center [337, 368] width 72 height 55
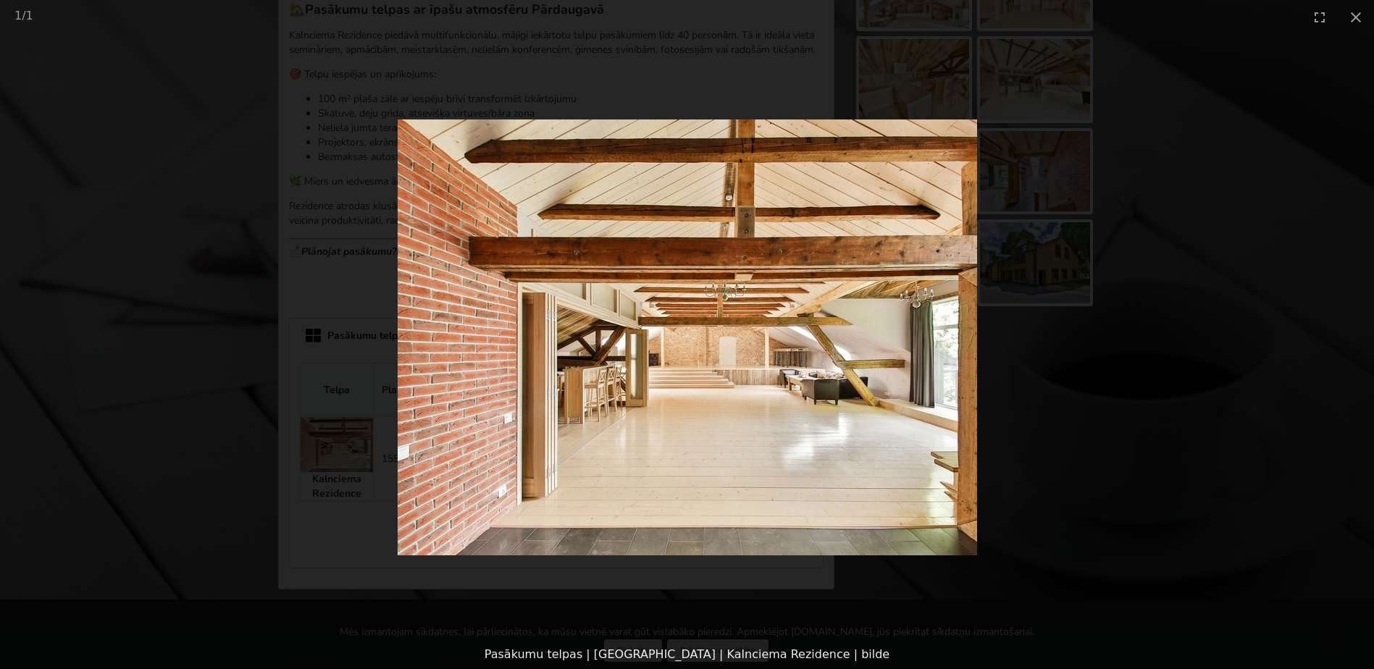
scroll to position [507, 0]
click at [771, 417] on img at bounding box center [688, 338] width 580 height 436
click at [1362, 9] on button "Close gallery" at bounding box center [1356, 17] width 36 height 34
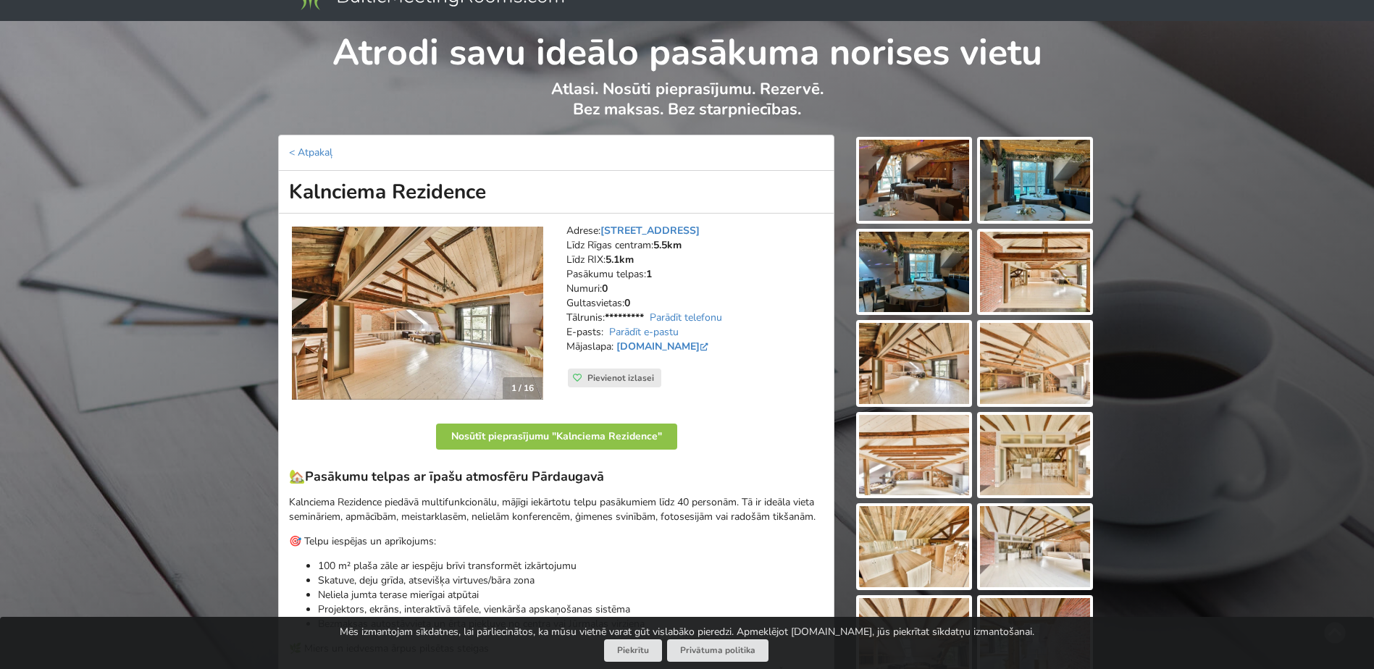
scroll to position [0, 0]
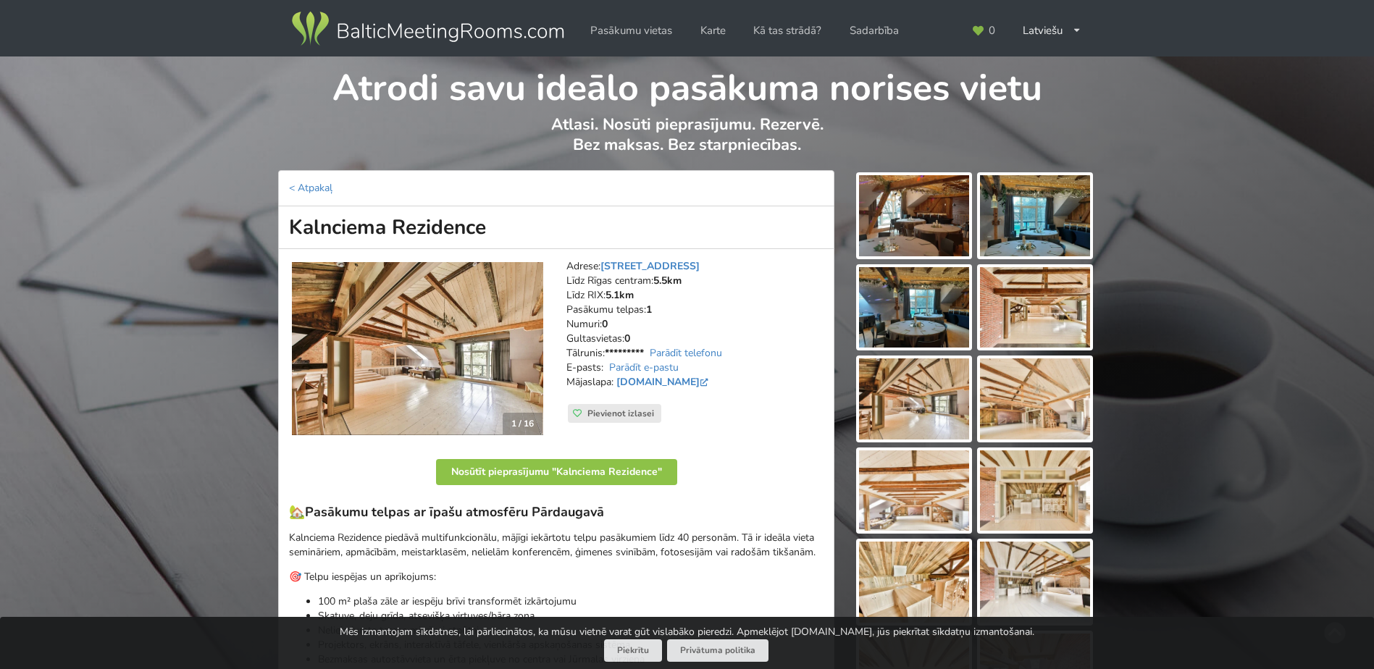
drag, startPoint x: 485, startPoint y: 224, endPoint x: 270, endPoint y: 224, distance: 215.2
click at [270, 224] on div "< Atpakaļ Kalnciema Rezidence 1 / 16 Adrese: [STREET_ADDRESS] Rīgas centram: 5.…" at bounding box center [556, 636] width 575 height 932
copy h1 "Kalnciema Rezidence"
